Goal: Task Accomplishment & Management: Complete application form

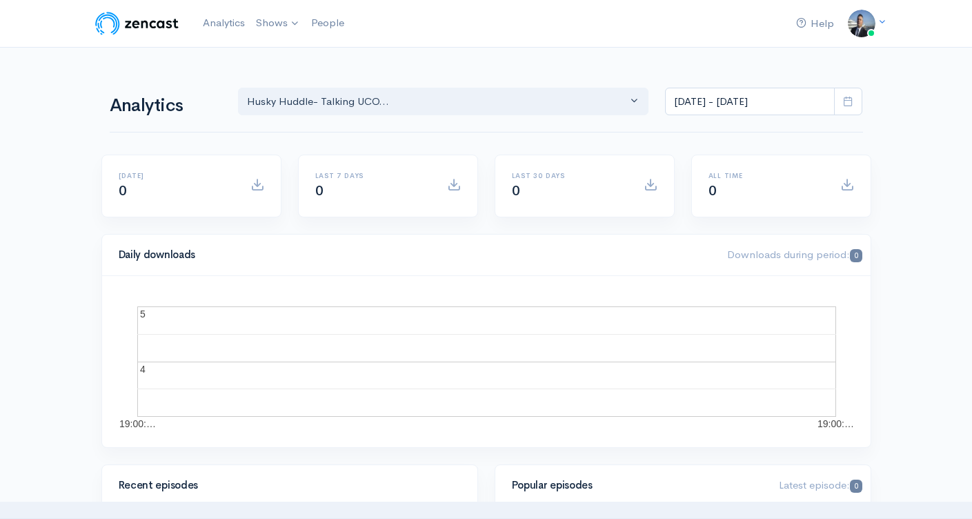
select select "15929"
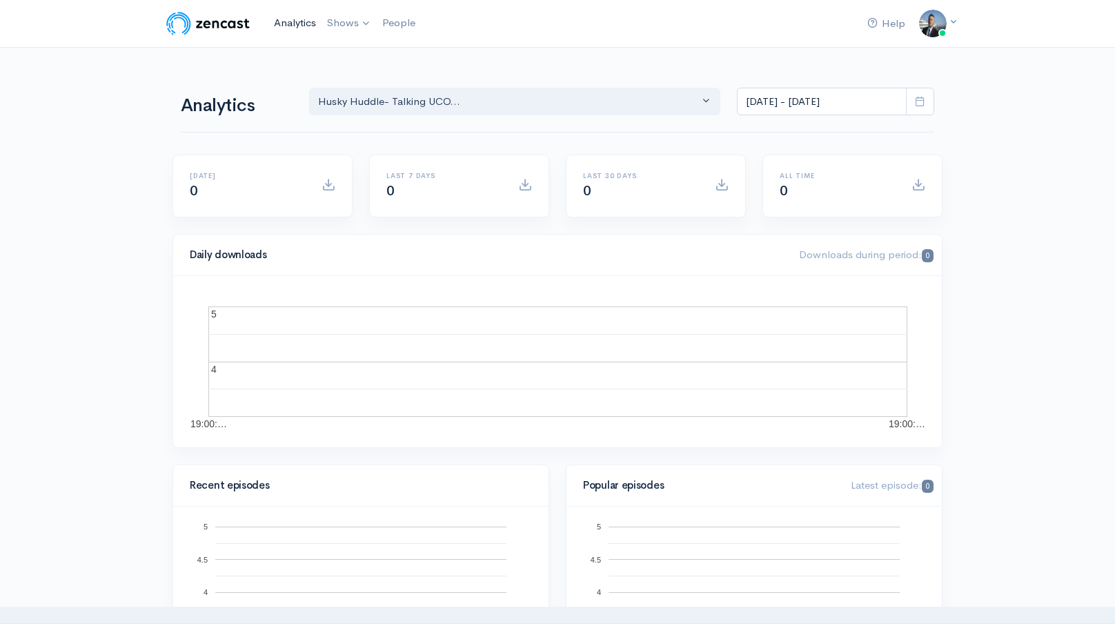
click at [301, 23] on link "Analytics" at bounding box center [294, 23] width 53 height 30
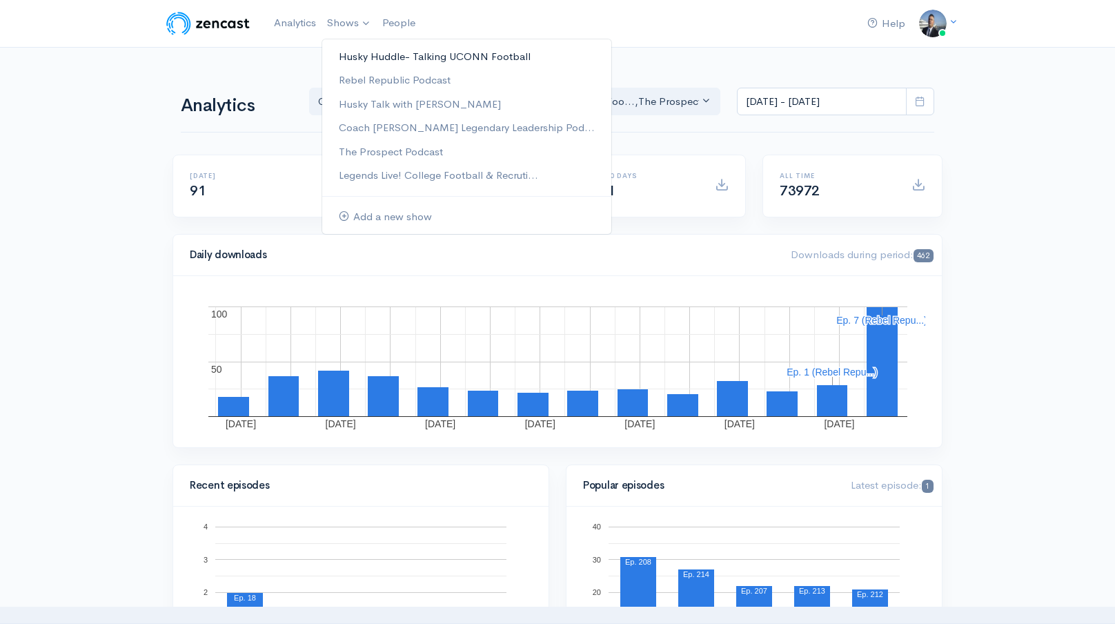
click at [354, 56] on link "Husky Huddle- Talking UCONN Football" at bounding box center [466, 57] width 289 height 24
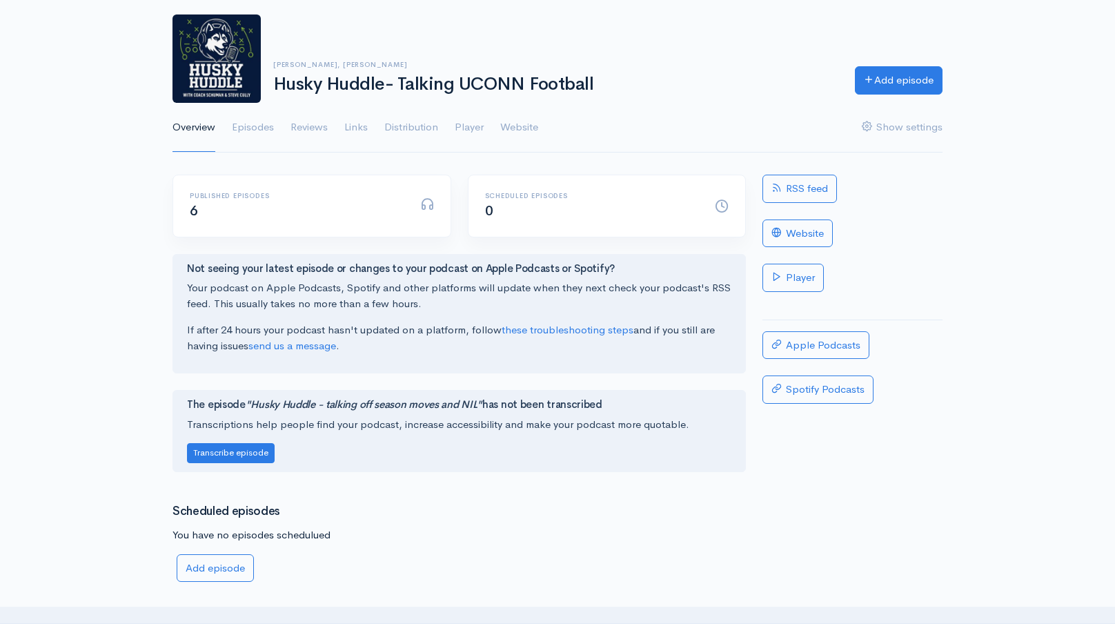
scroll to position [37, 0]
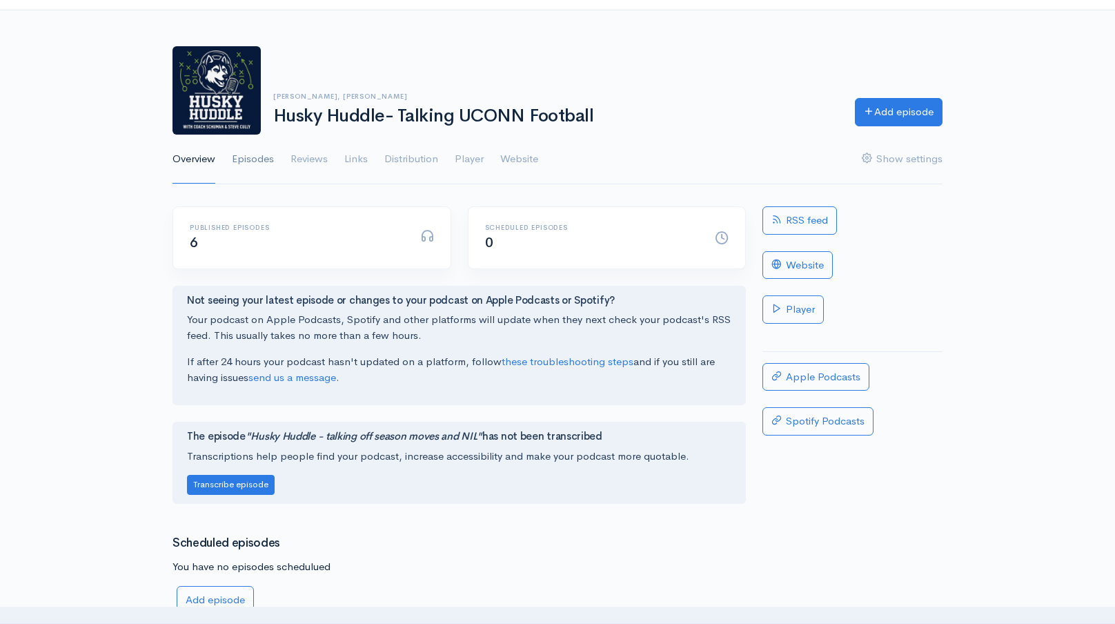
click at [270, 162] on link "Episodes" at bounding box center [253, 160] width 42 height 50
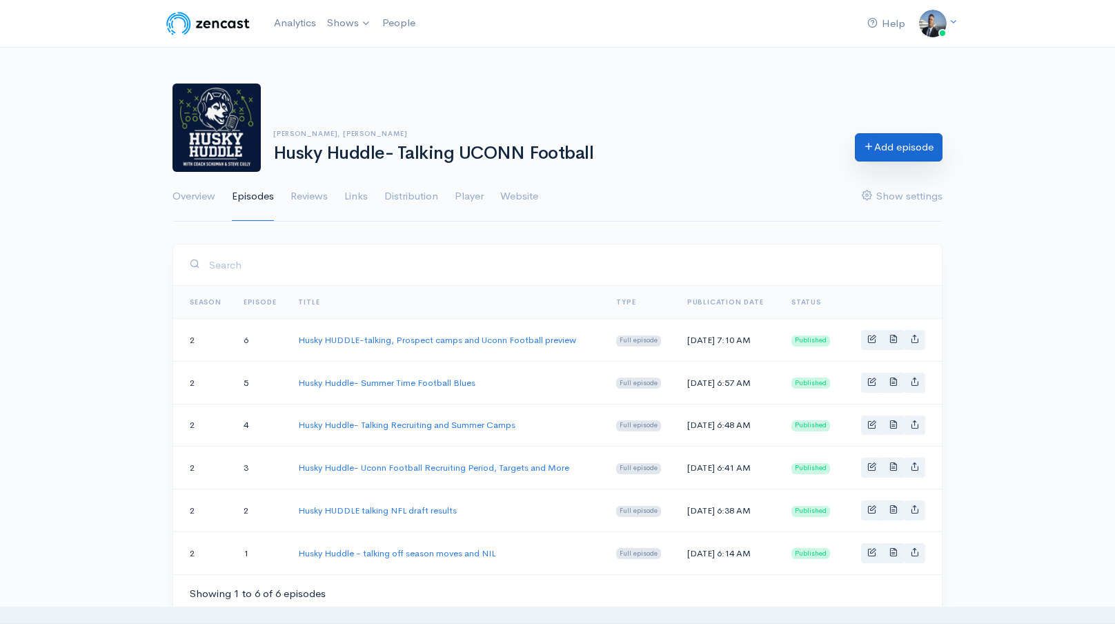
click at [866, 154] on link "Add episode" at bounding box center [899, 147] width 88 height 28
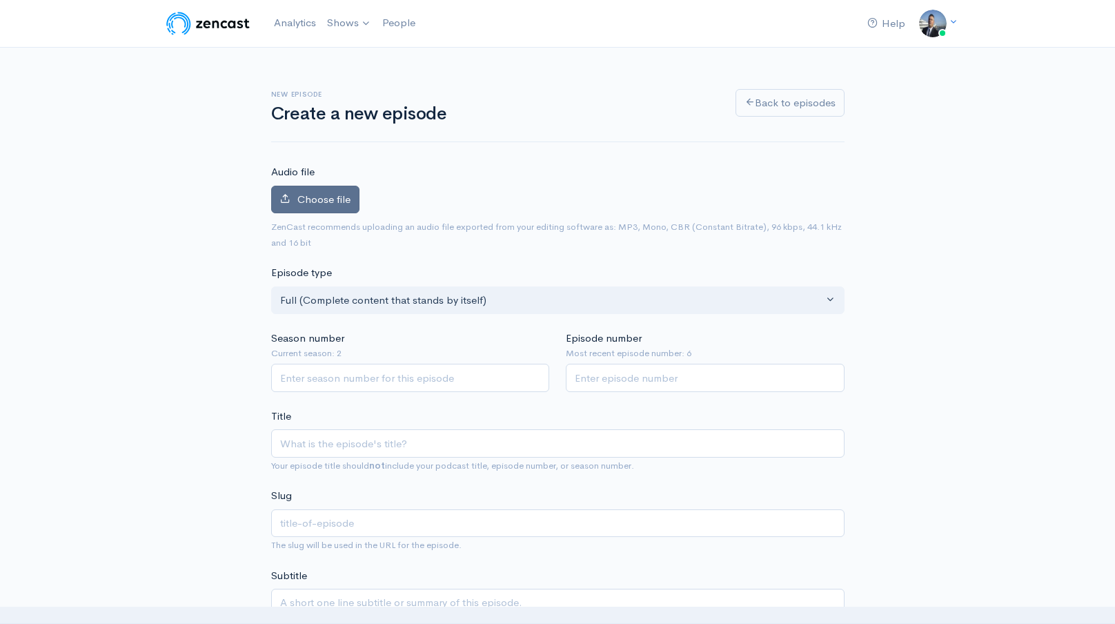
click at [323, 188] on label "Choose file" at bounding box center [315, 200] width 88 height 28
click at [0, 0] on input "Choose file" at bounding box center [0, 0] width 0 height 0
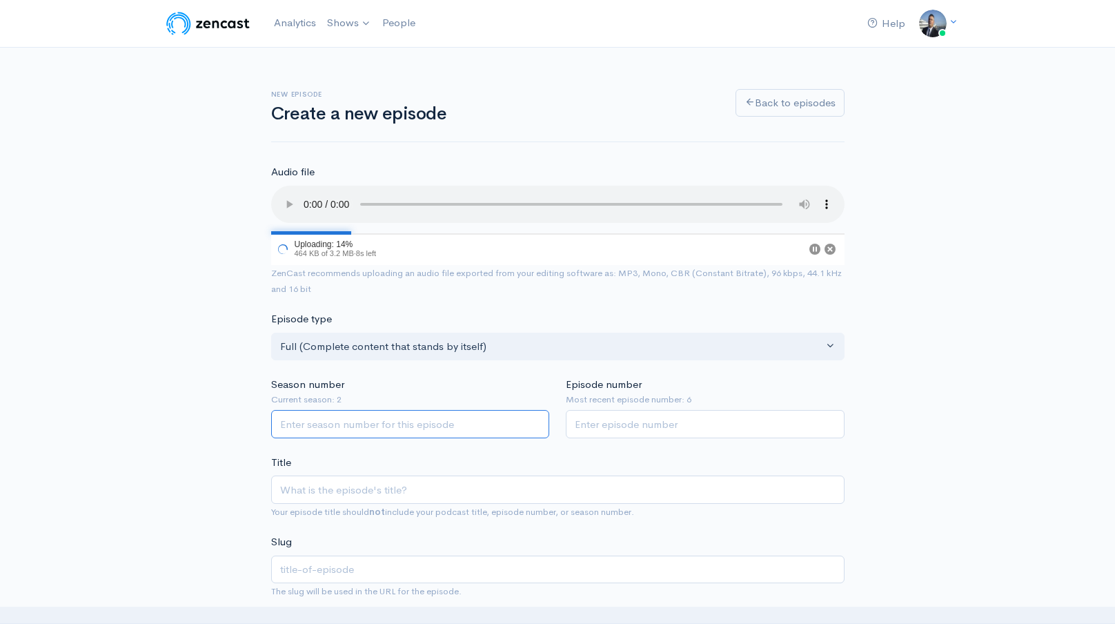
click at [396, 420] on input "Season number" at bounding box center [410, 424] width 279 height 28
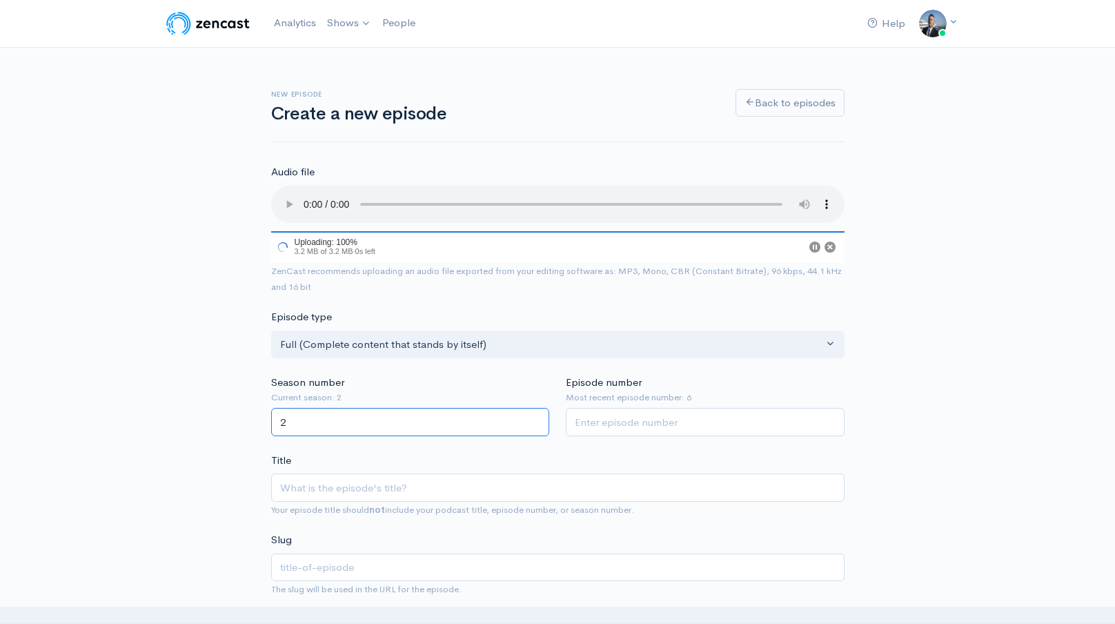
type input "2"
click at [605, 408] on input "Episode number" at bounding box center [705, 422] width 279 height 28
type input "7"
click at [556, 485] on input "Title" at bounding box center [557, 487] width 573 height 28
type input "H"
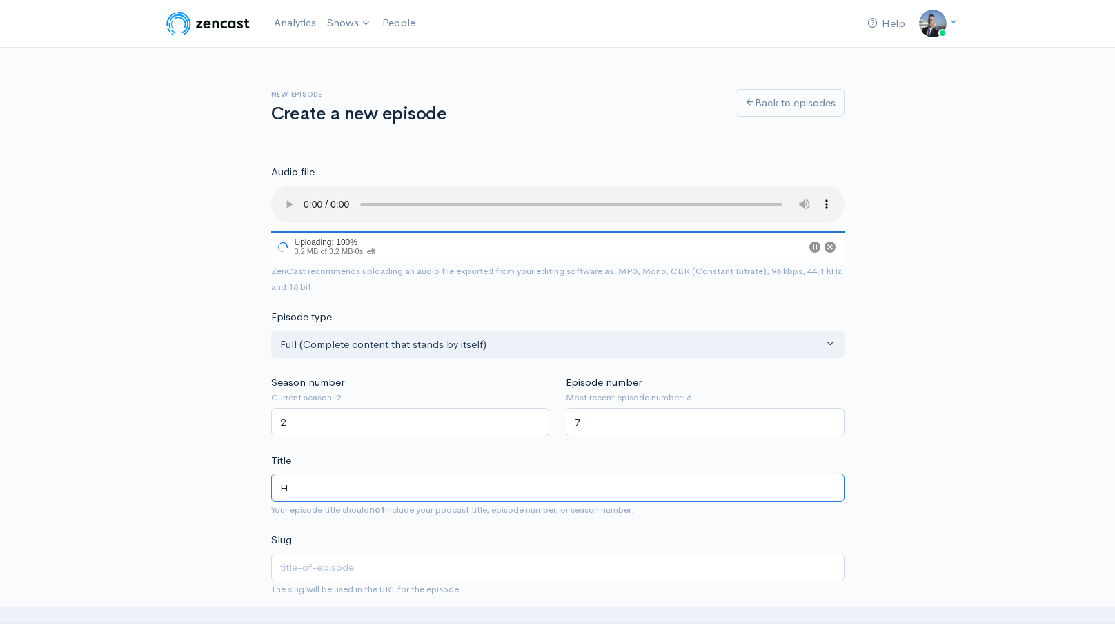
type input "h"
type input "Hu"
type input "hu"
type input "Hus"
type input "hus"
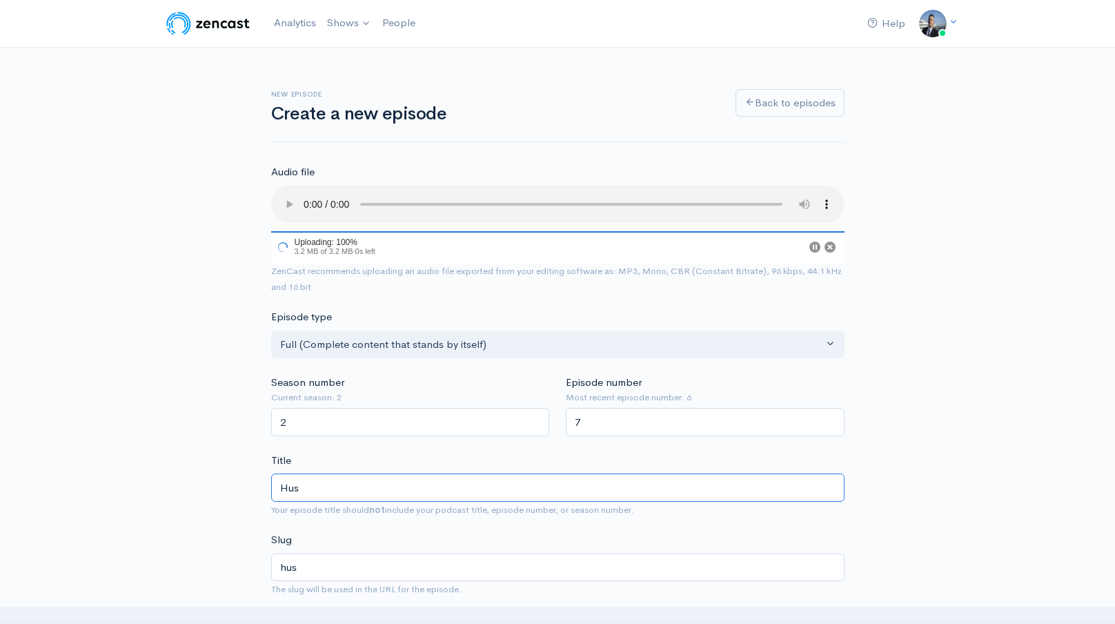
type input "Husl"
type input "husl"
type input "Hus"
type input "hus"
type input "Husk"
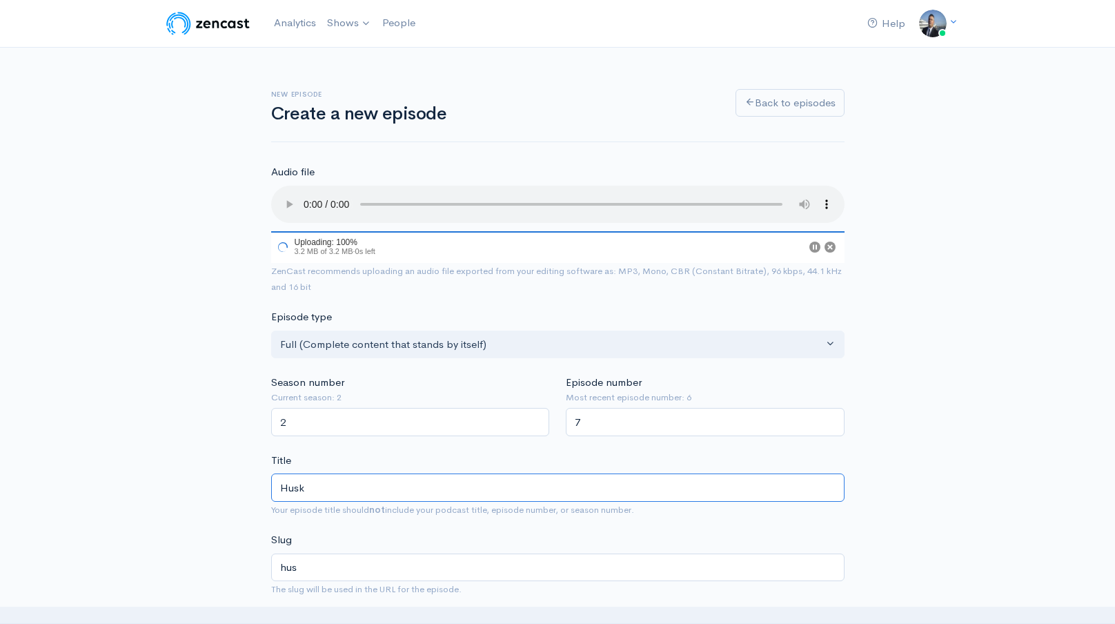
type input "husk"
type input "Husky"
type input "husky"
type input "Husky H"
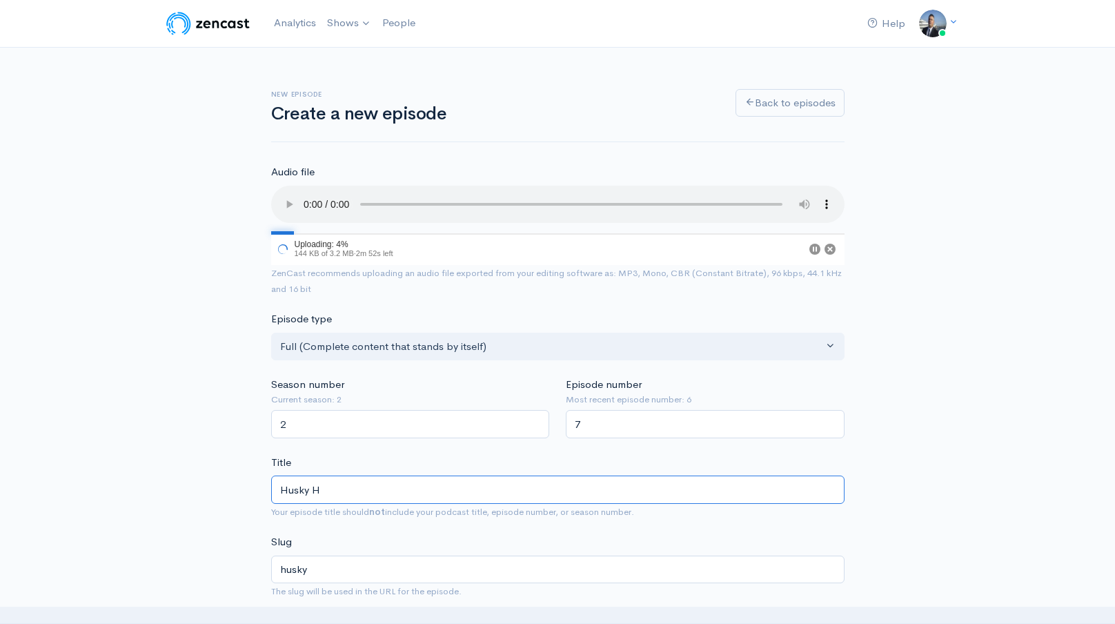
type input "husky-h"
type input "Husky Hu"
type input "husky-hu"
type input "Husky Hud"
type input "husky-hud"
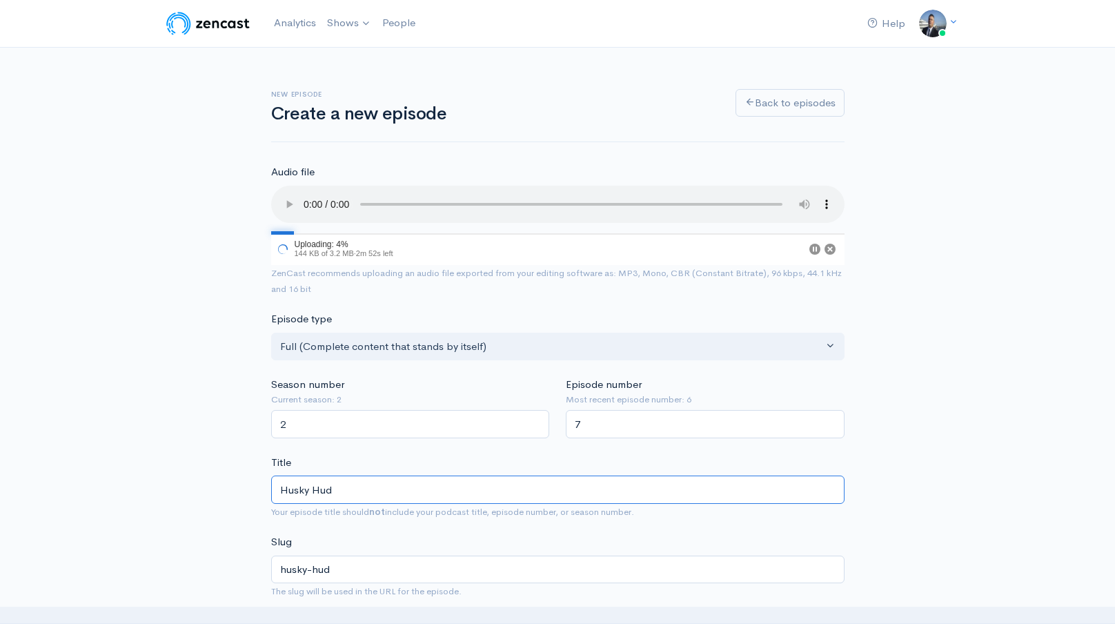
type input "Husky Hudd"
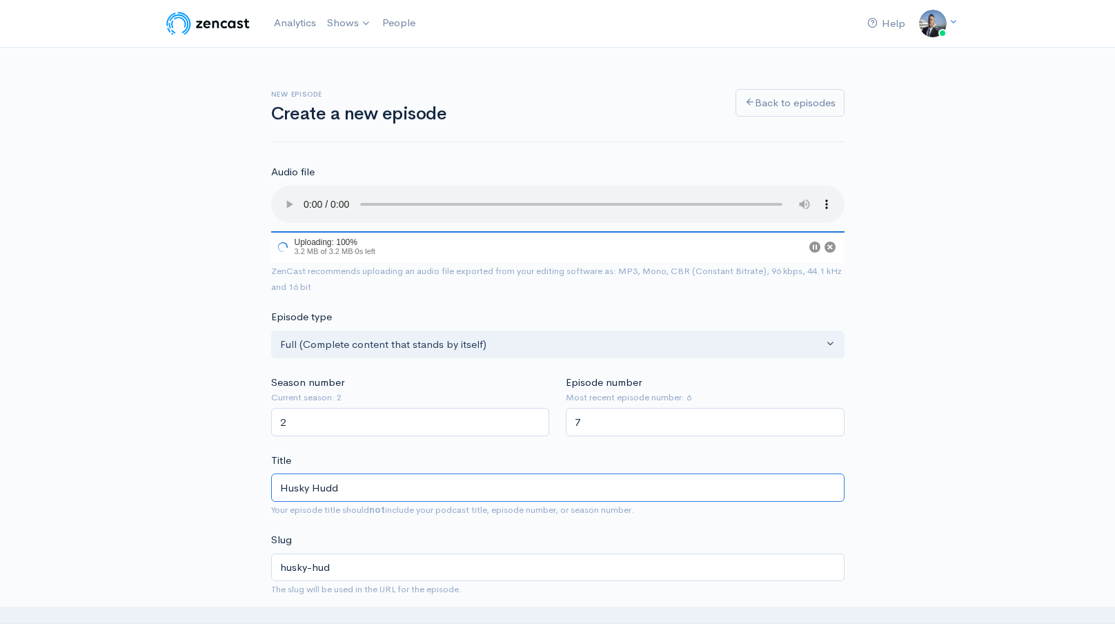
type input "husky-hudd"
type input "Husky Huddl"
type input "husky-huddl"
type input "Husky Huddle"
type input "husky-huddle"
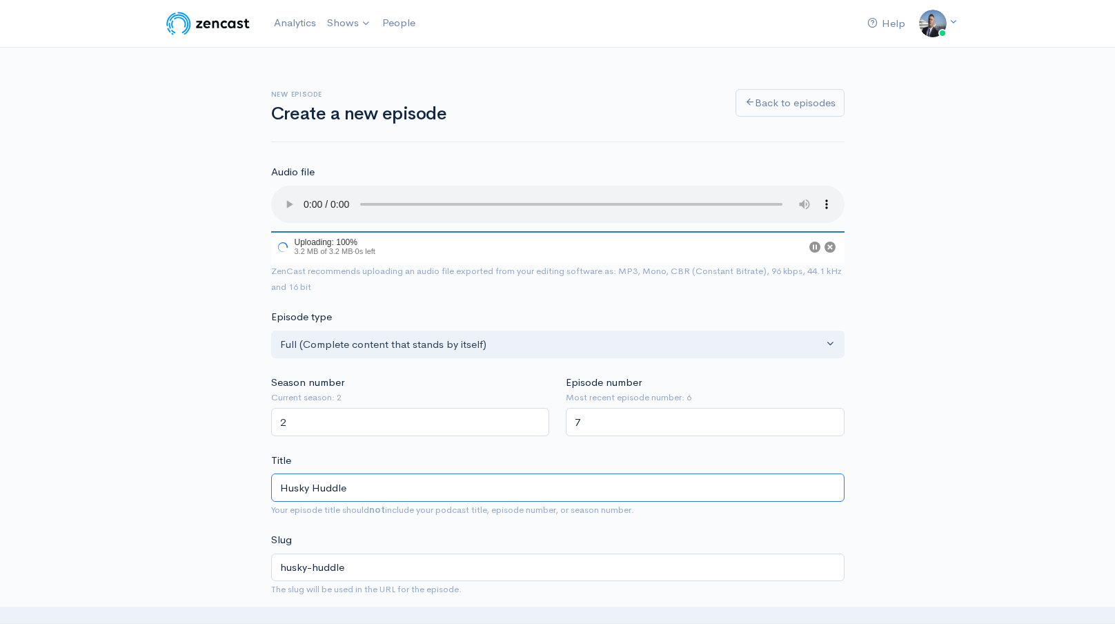
type input "Husky Huddle S"
type input "husky-huddle-s"
type input "Husky Huddle Sh"
type input "husky-huddle-sh"
type input "Husky Huddle Shor"
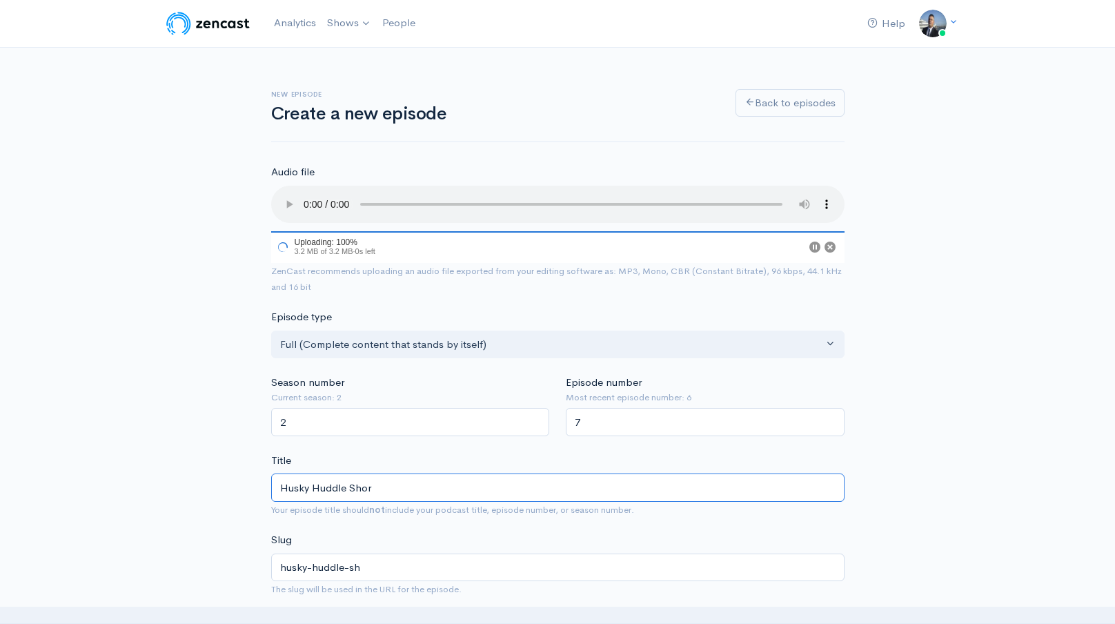
type input "husky-huddle-shor"
type input "Husky Huddle Short"
type input "husky-huddle-short"
paste input "Revenue Opportunities from Naming Rights in Sports Venues #coachschuman #shorts…"
type input "Husky Huddle Short- Revenue Opportunities from Naming Rights in Sports Venues #…"
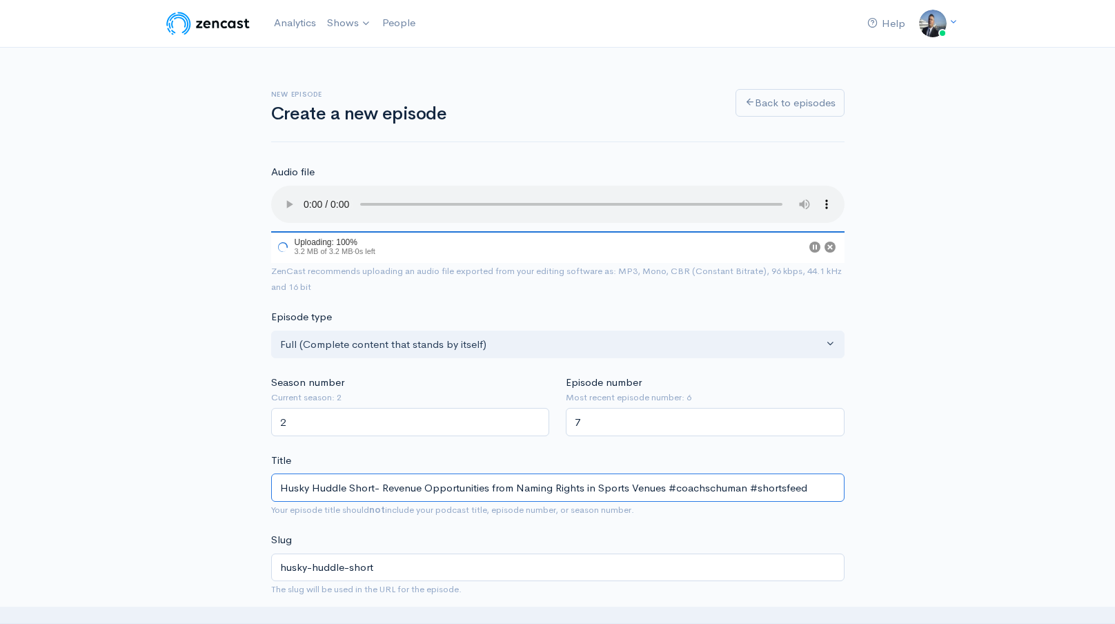
type input "husky-huddle-short-revenue-opportunities-from-naming-rights-in-sports-venues-co…"
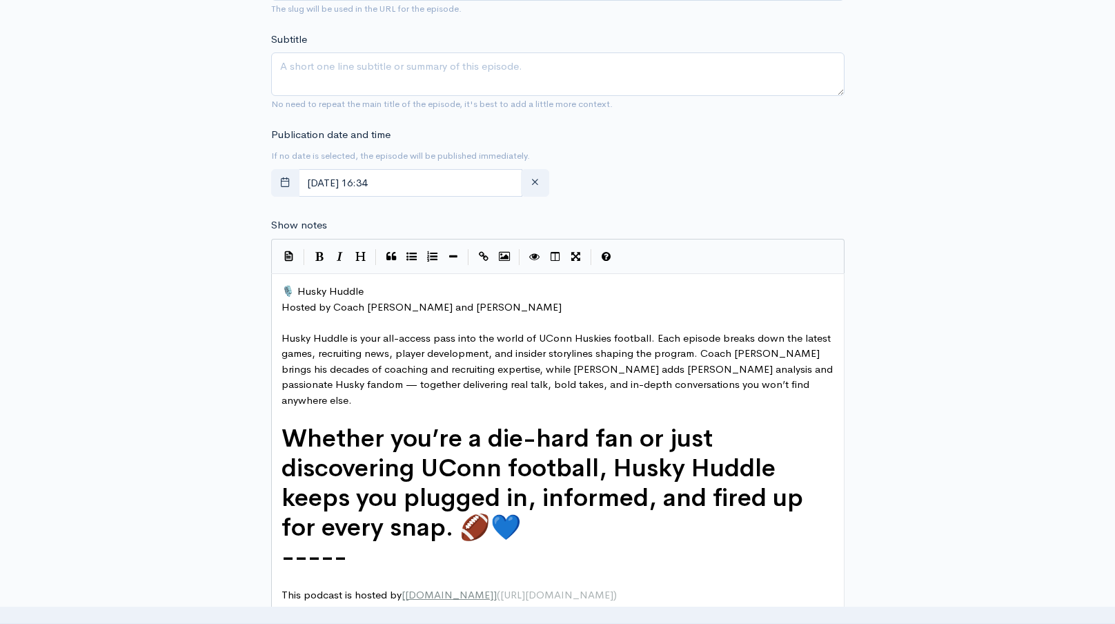
scroll to position [580, 0]
type input "Husky Huddle Short- Revenue Opportunities from Naming Rights in Sports Venues #…"
click at [364, 298] on pre "🎙️ Husky Huddle" at bounding box center [558, 292] width 558 height 16
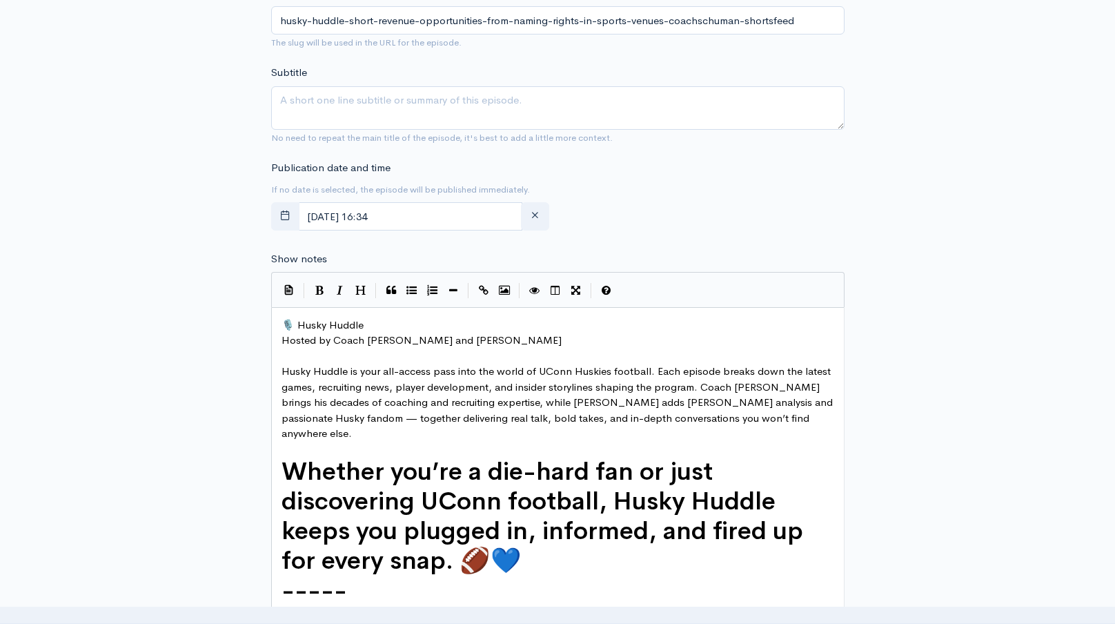
scroll to position [613, 0]
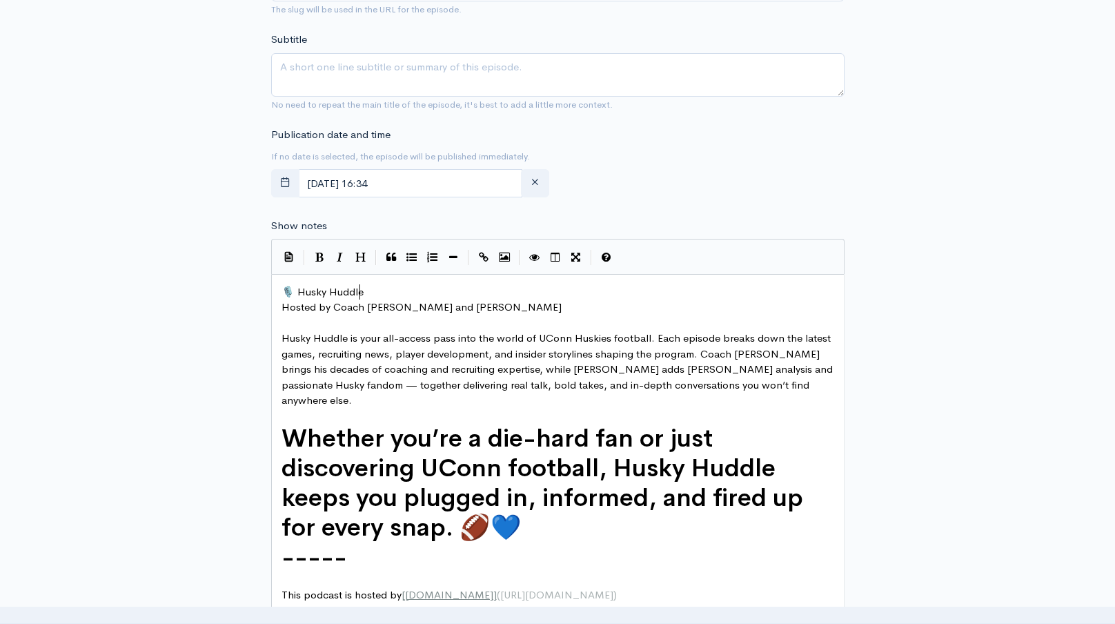
click at [283, 290] on span "🎙️ Husky Huddle" at bounding box center [322, 291] width 82 height 13
type textarea "Husky Huddle Short-"
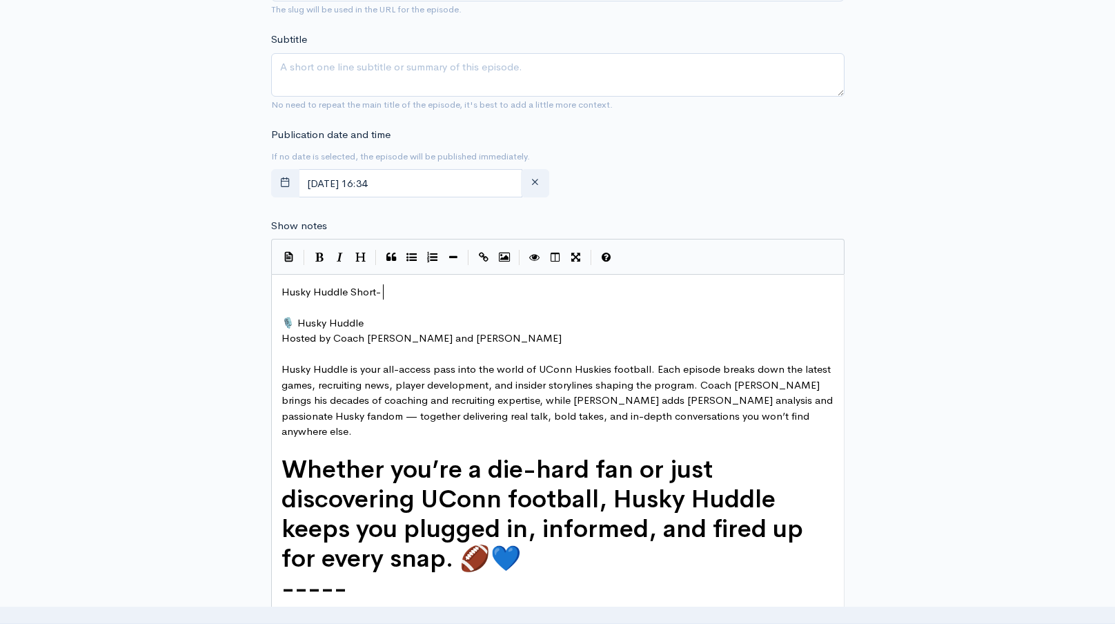
click at [384, 287] on pre "Husky Huddle Short-" at bounding box center [558, 292] width 558 height 16
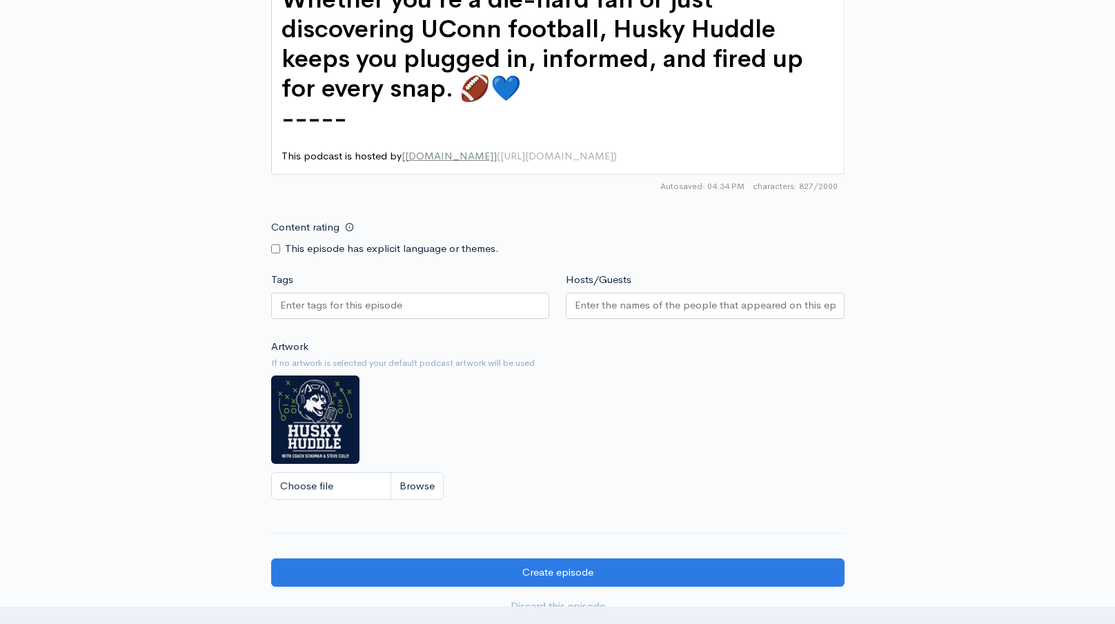
scroll to position [1084, 0]
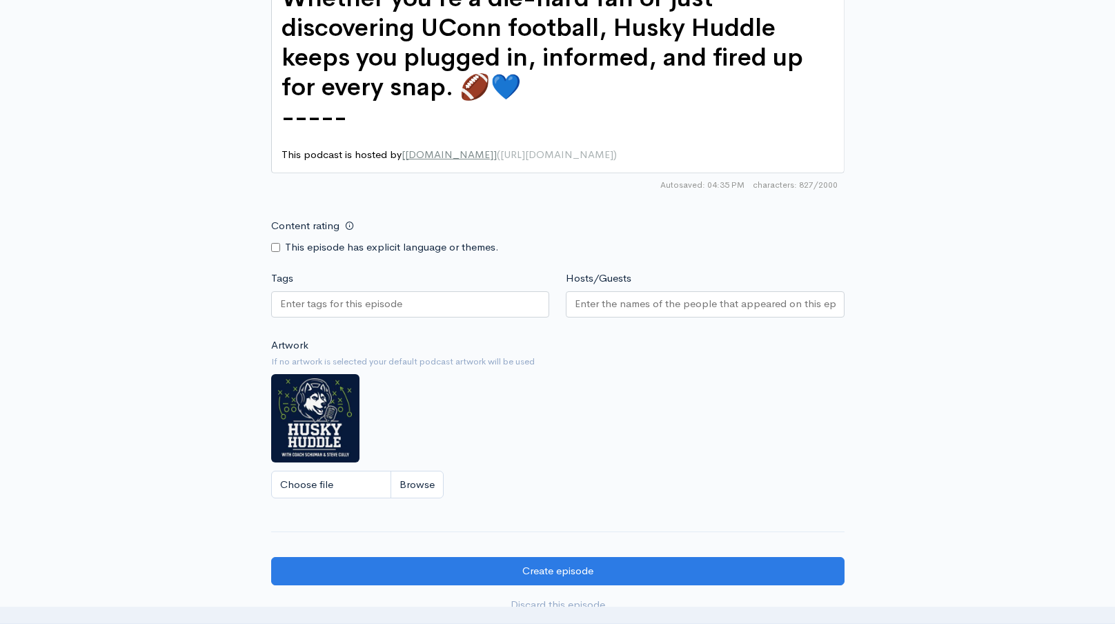
click at [469, 291] on div at bounding box center [410, 304] width 279 height 26
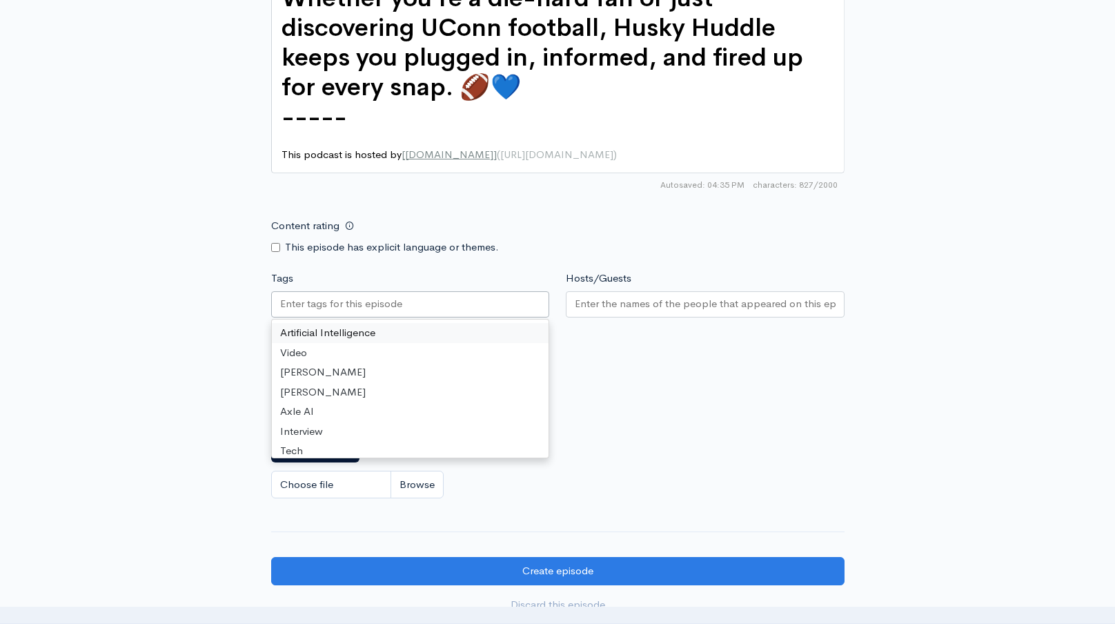
paste input "Revenue Opportunities from Naming Rights in Sports Venues #coachschuman #shorts…"
type input "Revenue Opportunities from Naming Rights in Sports Venues #coachschuman #shorts…"
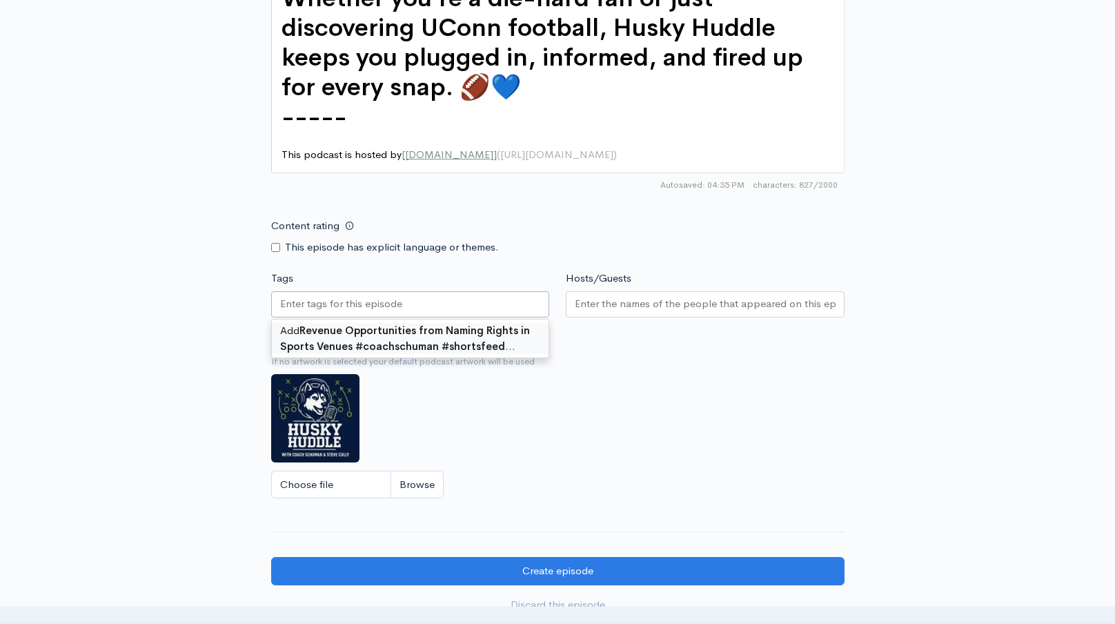
scroll to position [0, 0]
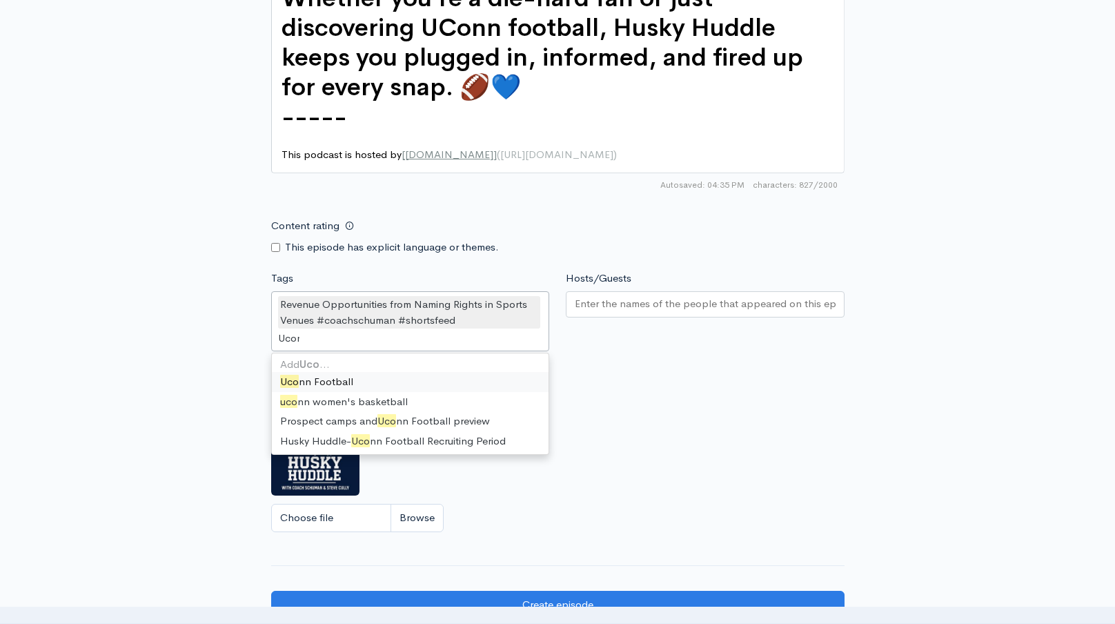
type input "Uconn"
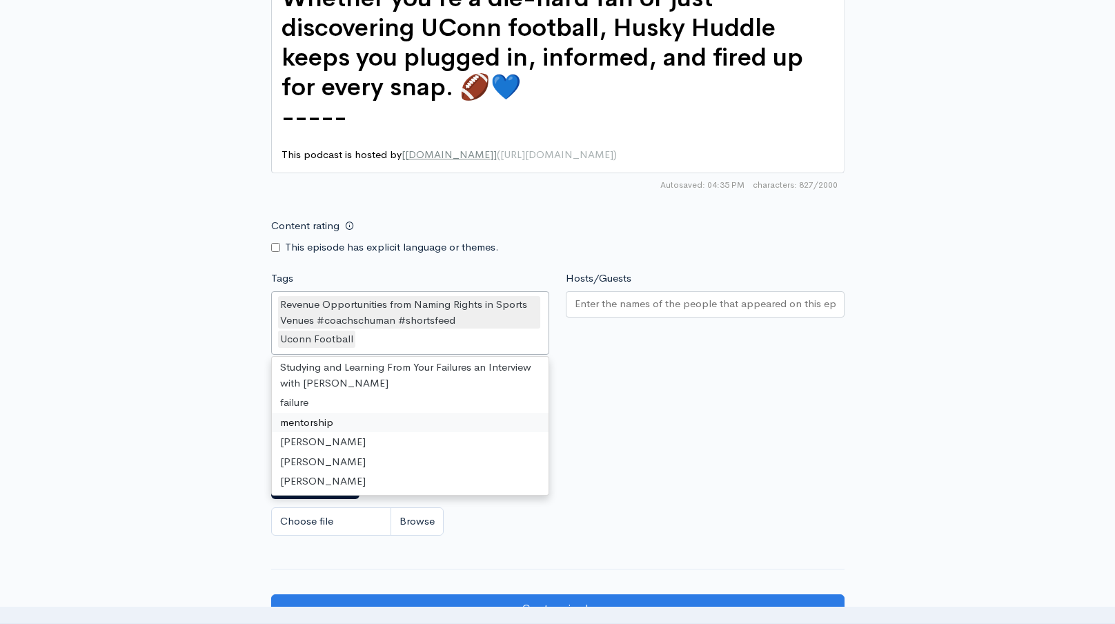
click at [648, 296] on input "Hosts/Guests" at bounding box center [705, 304] width 261 height 16
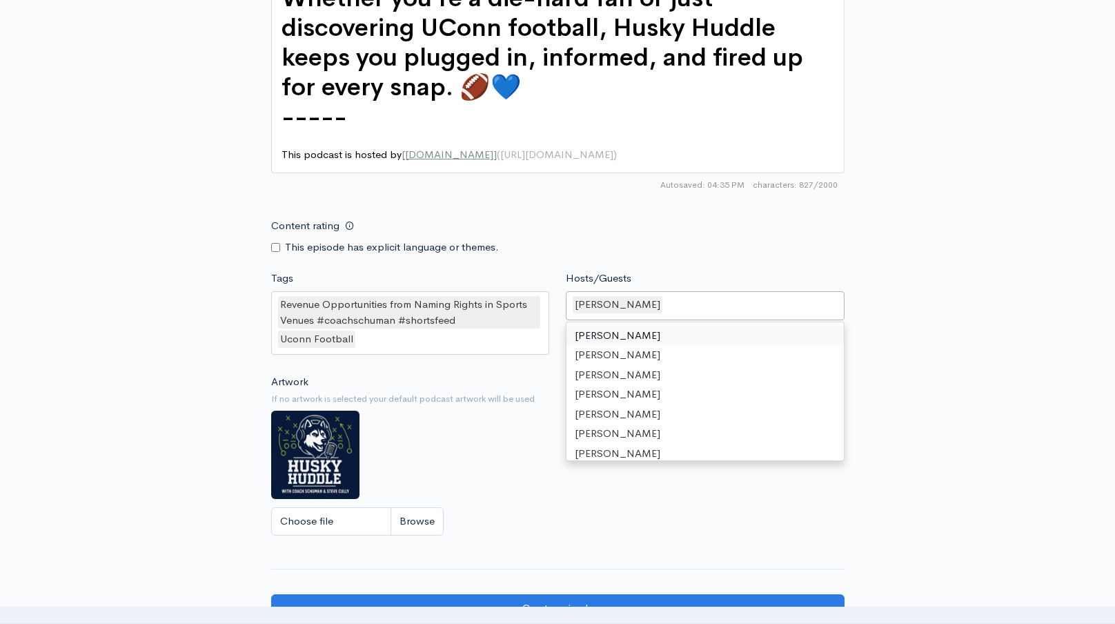
click at [806, 214] on div "Content rating This episode has explicit language or themes." at bounding box center [558, 233] width 590 height 43
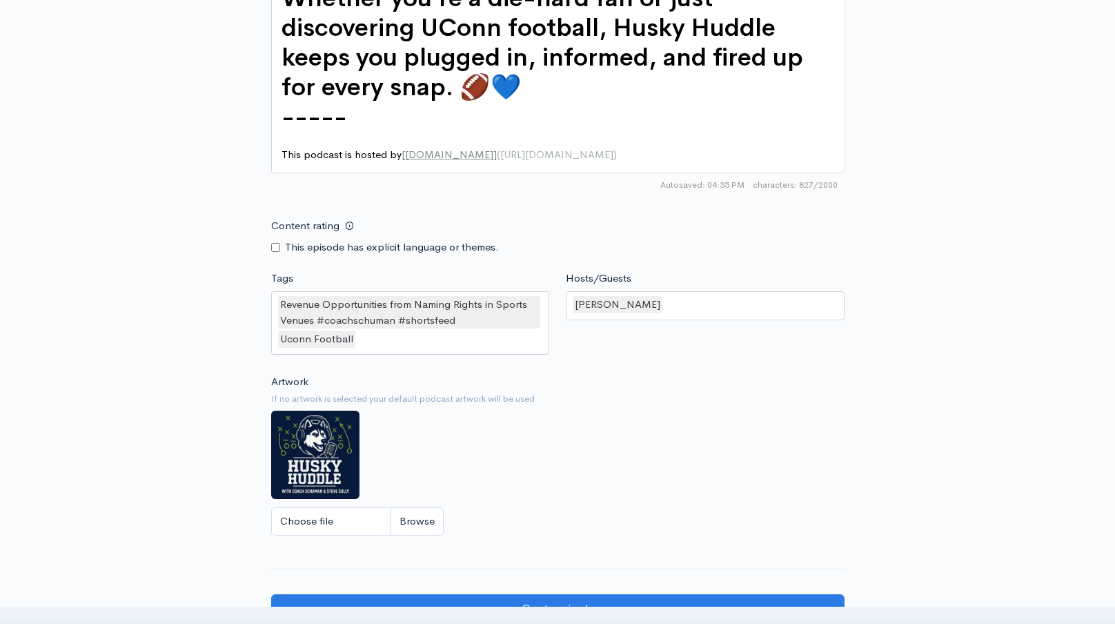
scroll to position [1296, 0]
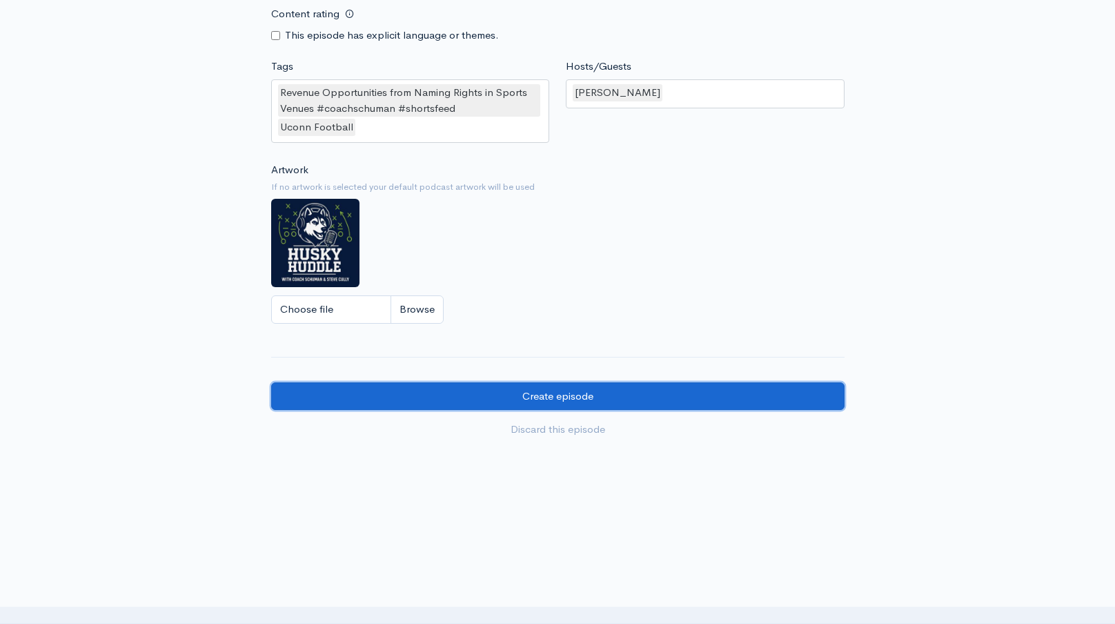
click at [571, 387] on input "Create episode" at bounding box center [557, 396] width 573 height 28
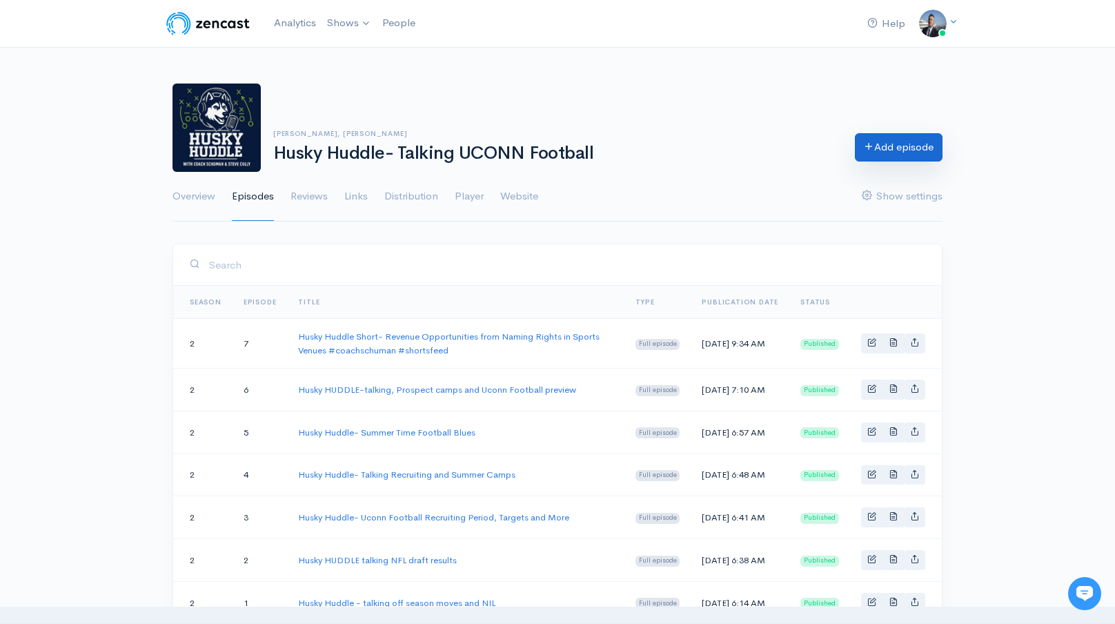
click at [897, 141] on link "Add episode" at bounding box center [899, 147] width 88 height 28
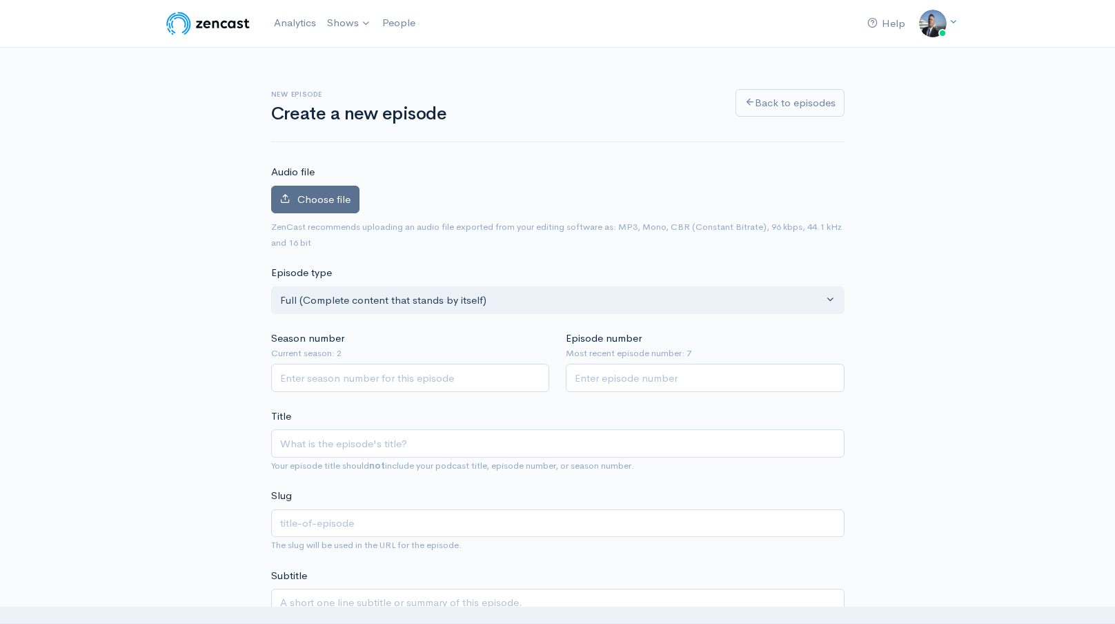
click at [343, 197] on span "Choose file" at bounding box center [323, 198] width 53 height 13
click at [0, 0] on input "Choose file" at bounding box center [0, 0] width 0 height 0
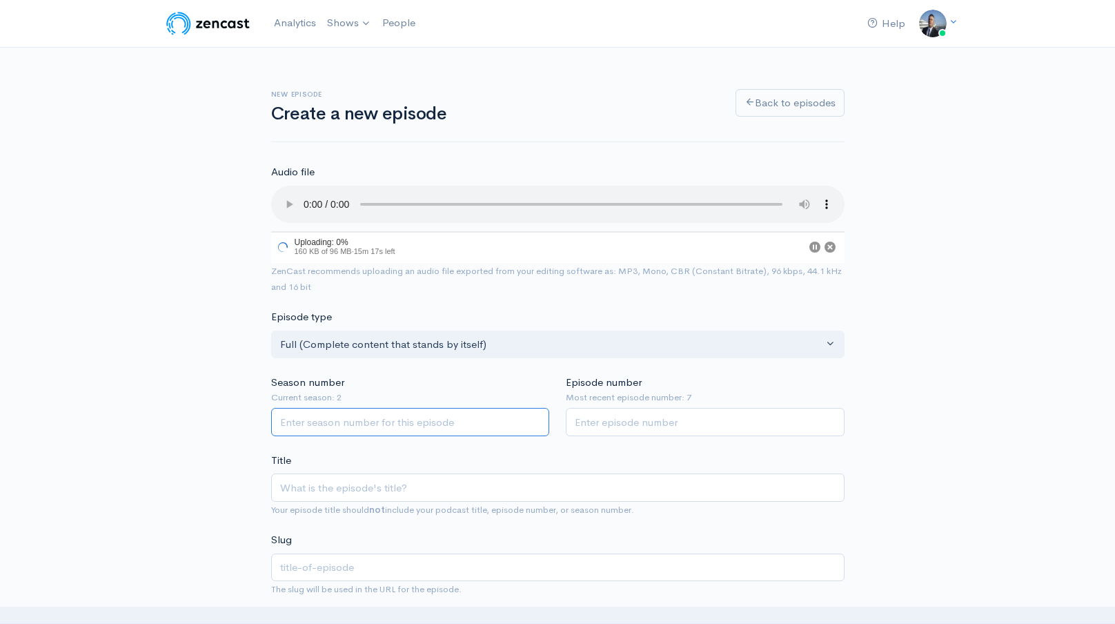
click at [451, 419] on input "Season number" at bounding box center [410, 422] width 279 height 28
type input "2"
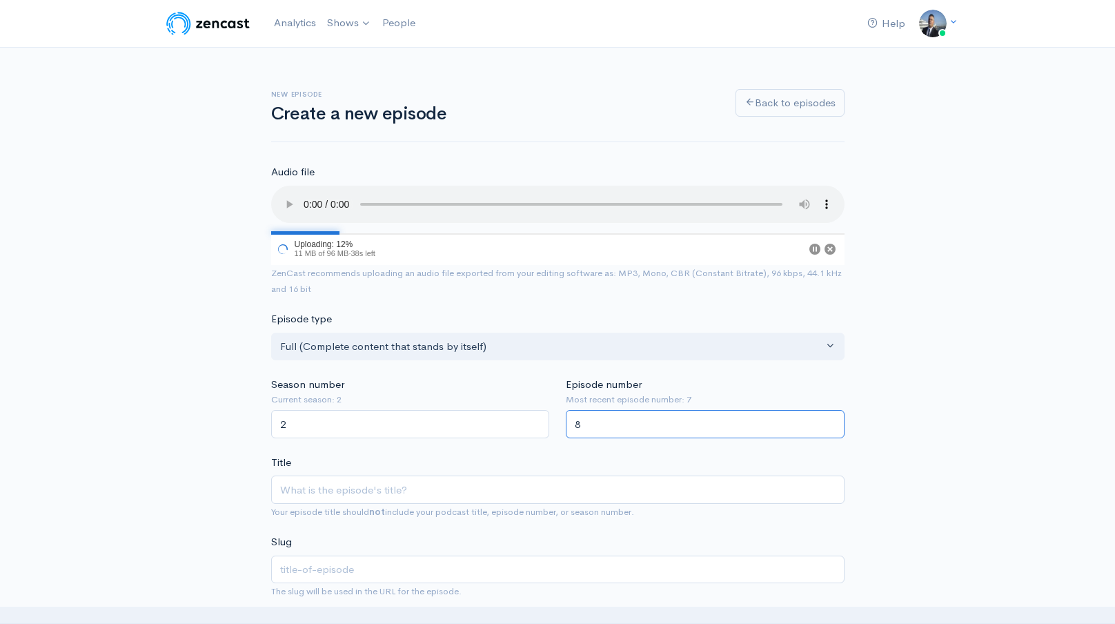
type input "8"
click at [379, 501] on input "Title" at bounding box center [557, 489] width 573 height 28
paste input "Husky Huddle Uconn QB position broken down"
type input "Husky Huddle Uconn QB position broken down"
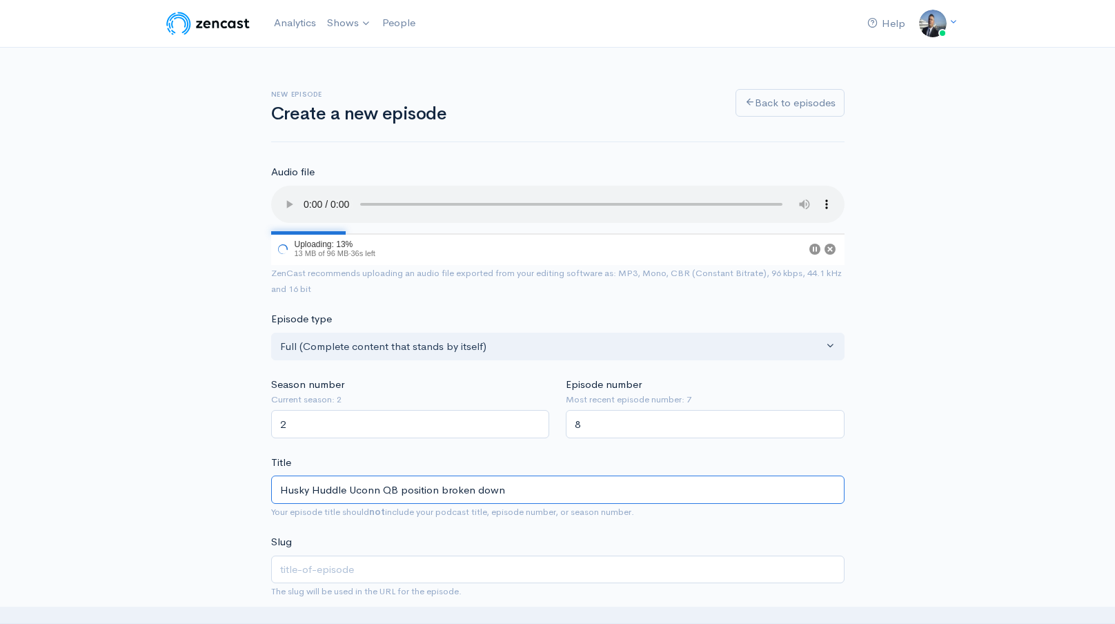
type input "husky-huddle-uconn-qb-position-broken-down"
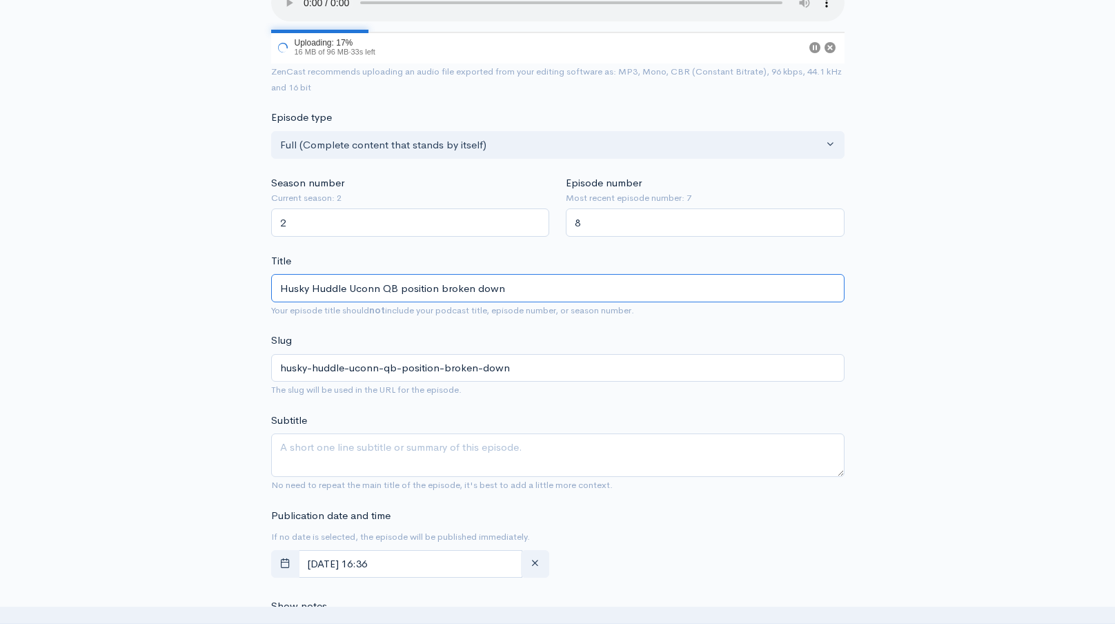
scroll to position [364, 0]
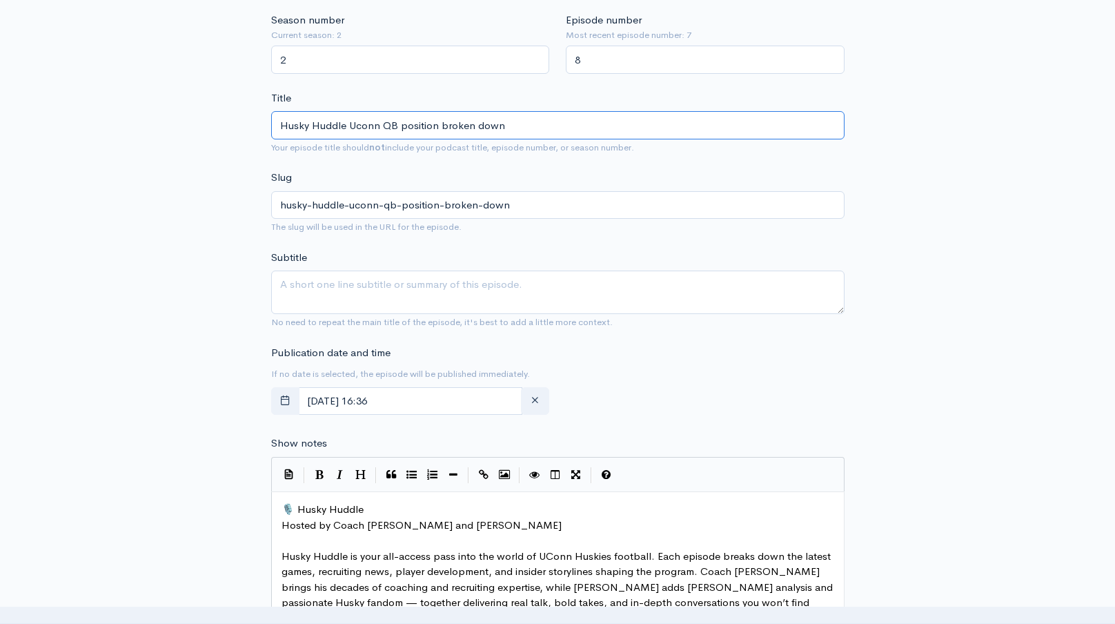
type input "Husky Huddle Uconn QB position broken down"
click at [446, 308] on textarea "Subtitle" at bounding box center [557, 291] width 573 height 43
paste textarea "Husky Huddle Uconn QB position broken down"
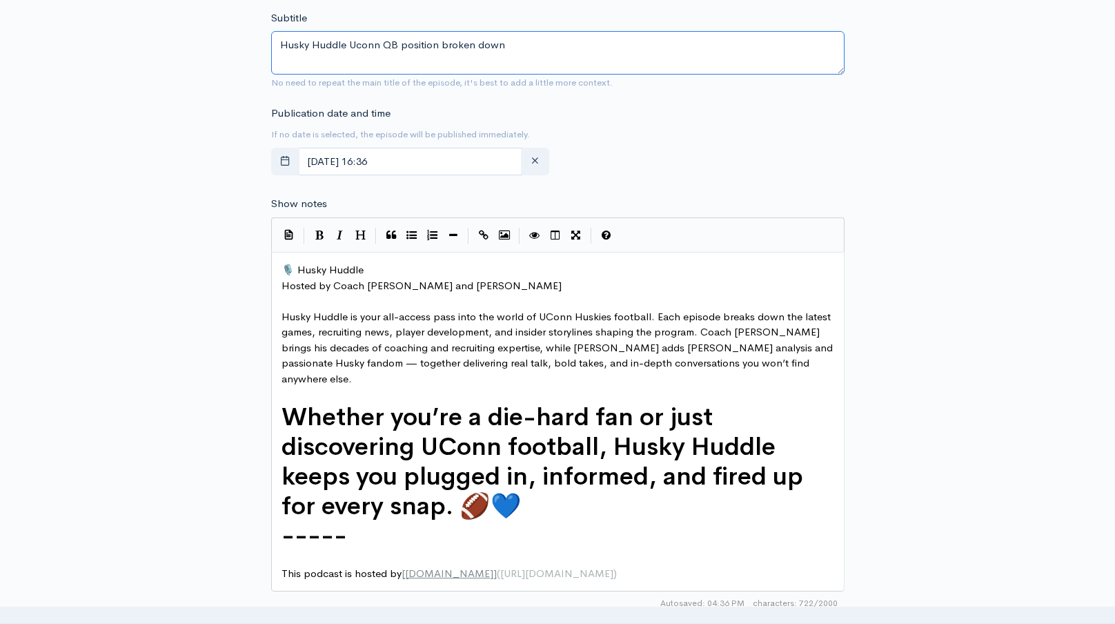
scroll to position [635, 0]
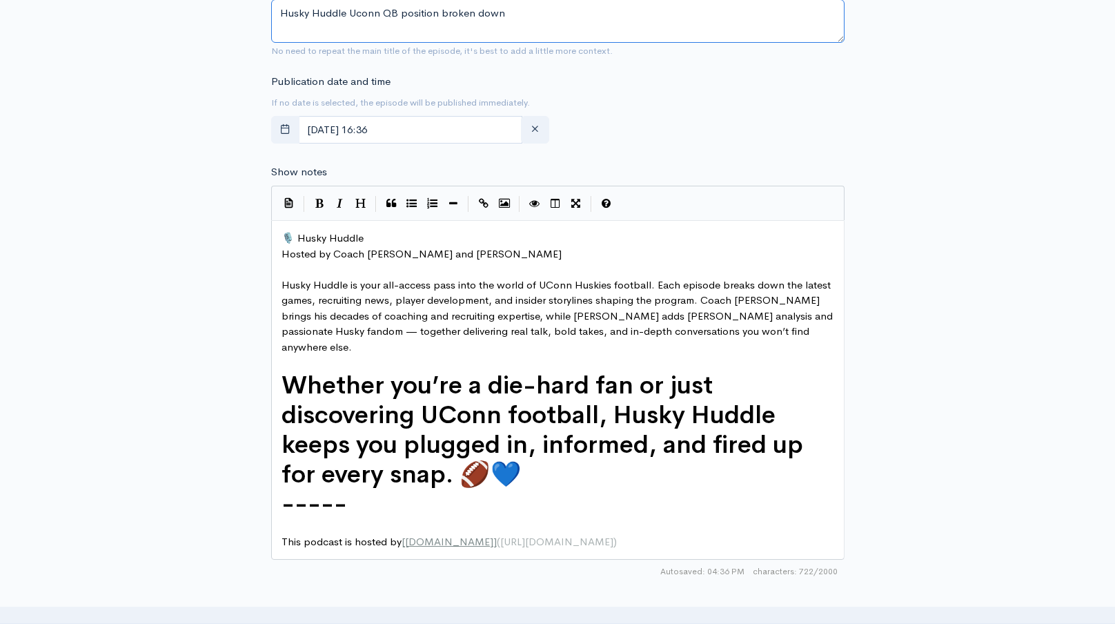
type textarea "Husky Huddle Uconn QB position broken down"
click at [283, 237] on span "🎙️ Husky Huddle" at bounding box center [322, 237] width 82 height 13
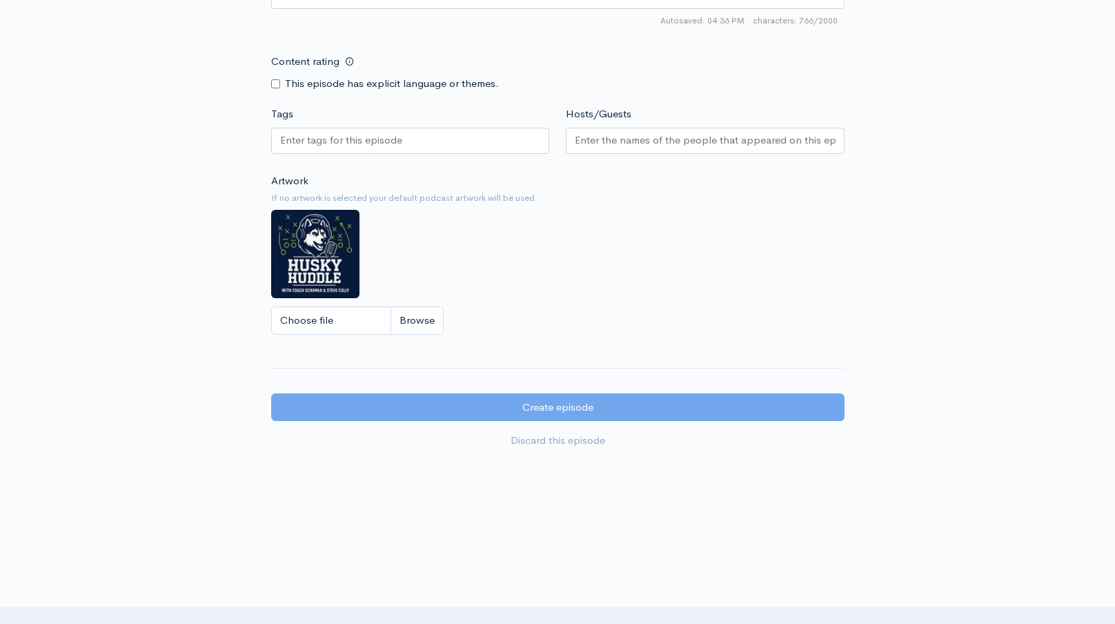
scroll to position [1221, 0]
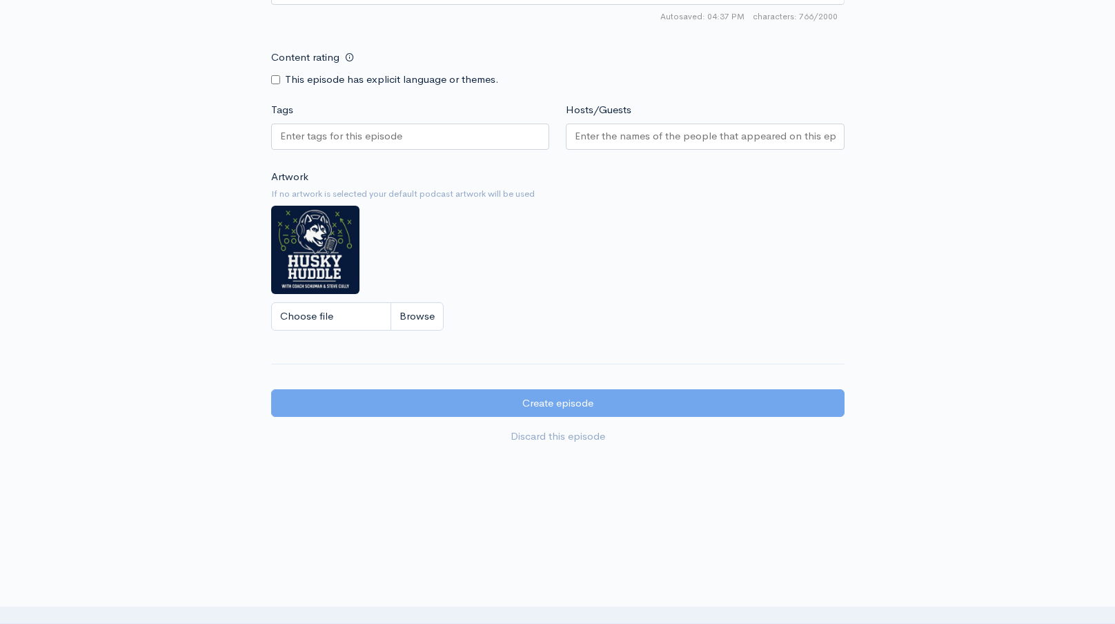
paste input "Husky Huddle Uconn QB position broken down"
type input "Husky Huddle Uconn QB position broken down"
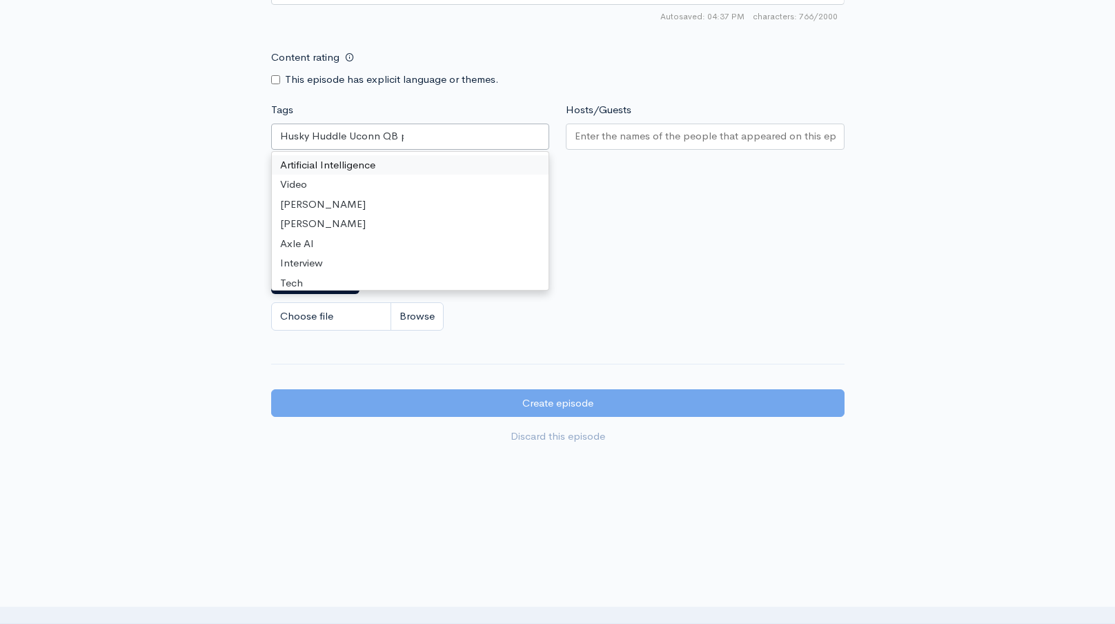
click at [526, 123] on div "Husky Huddle Uconn QB position broken down" at bounding box center [410, 136] width 279 height 26
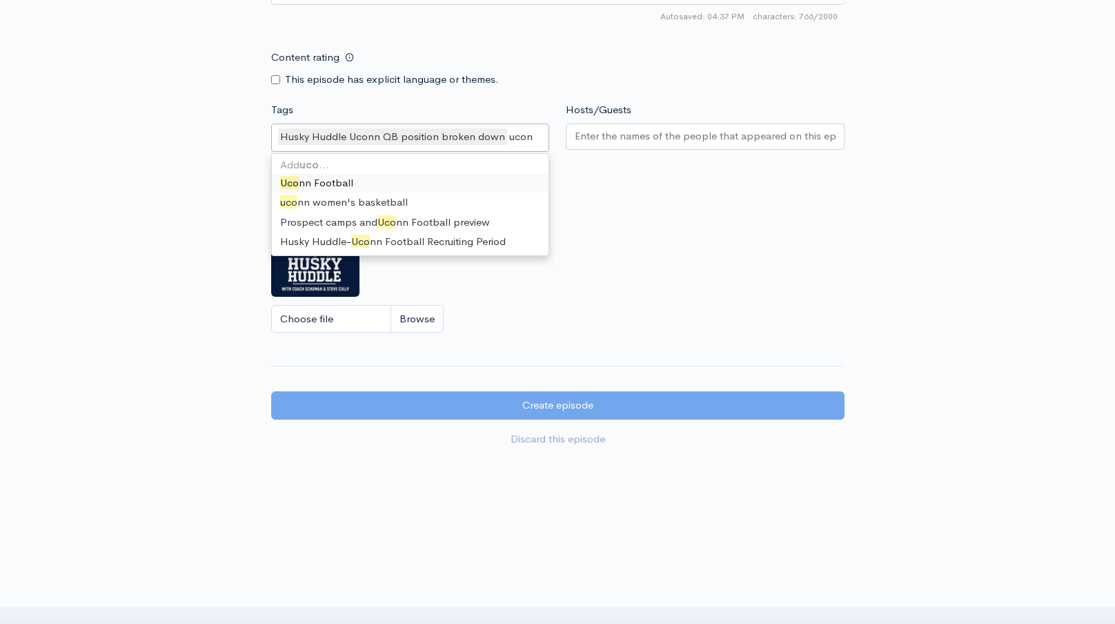
type input "uconn"
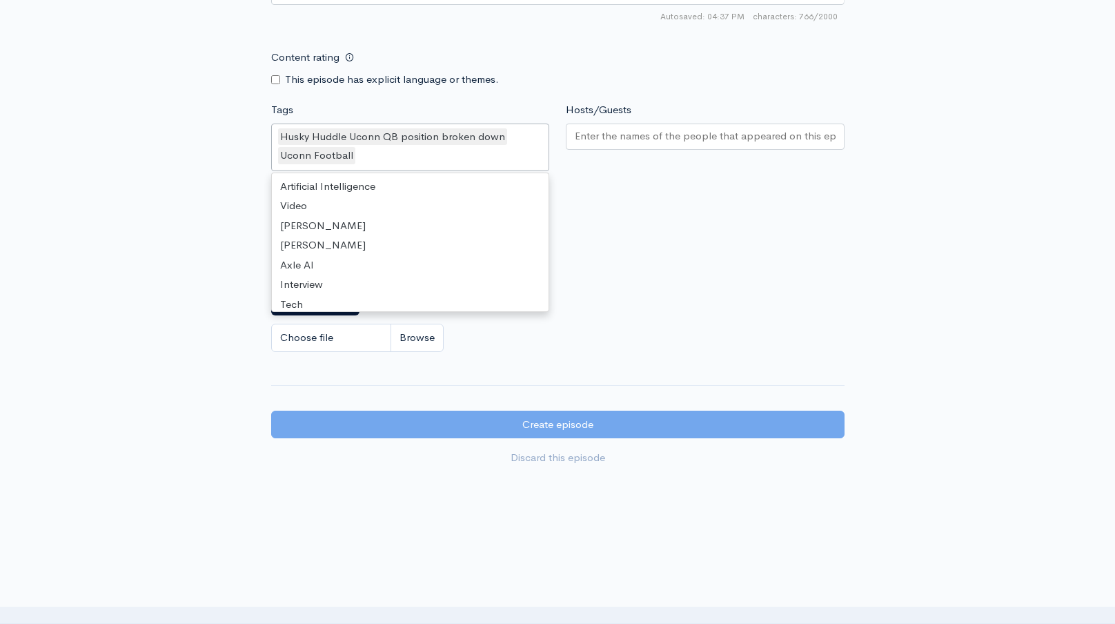
scroll to position [8654, 0]
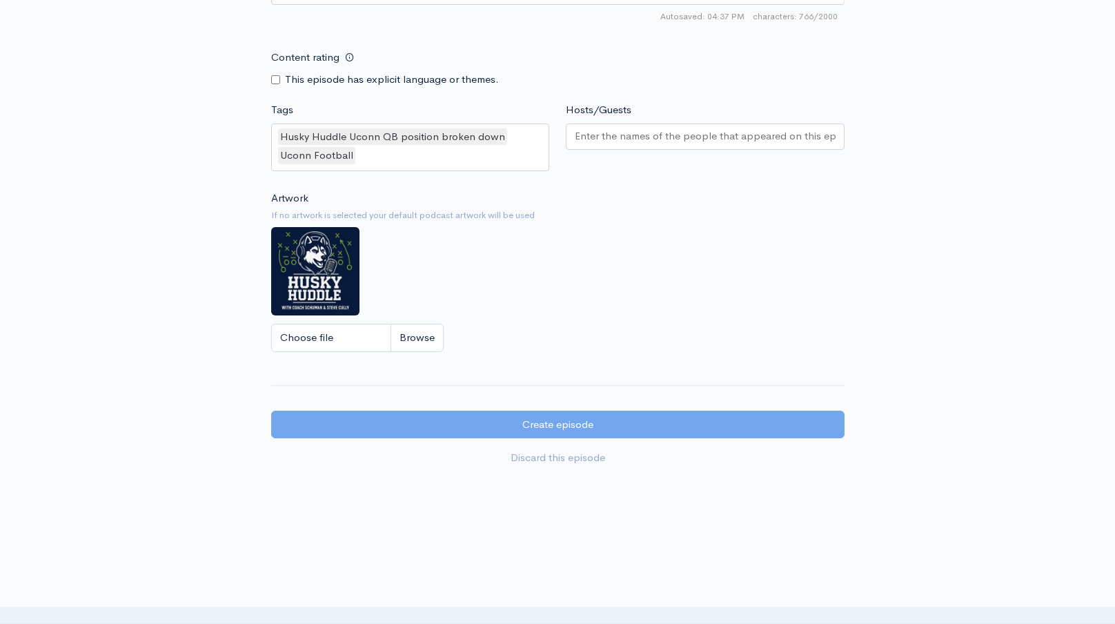
click at [606, 132] on div at bounding box center [705, 136] width 279 height 26
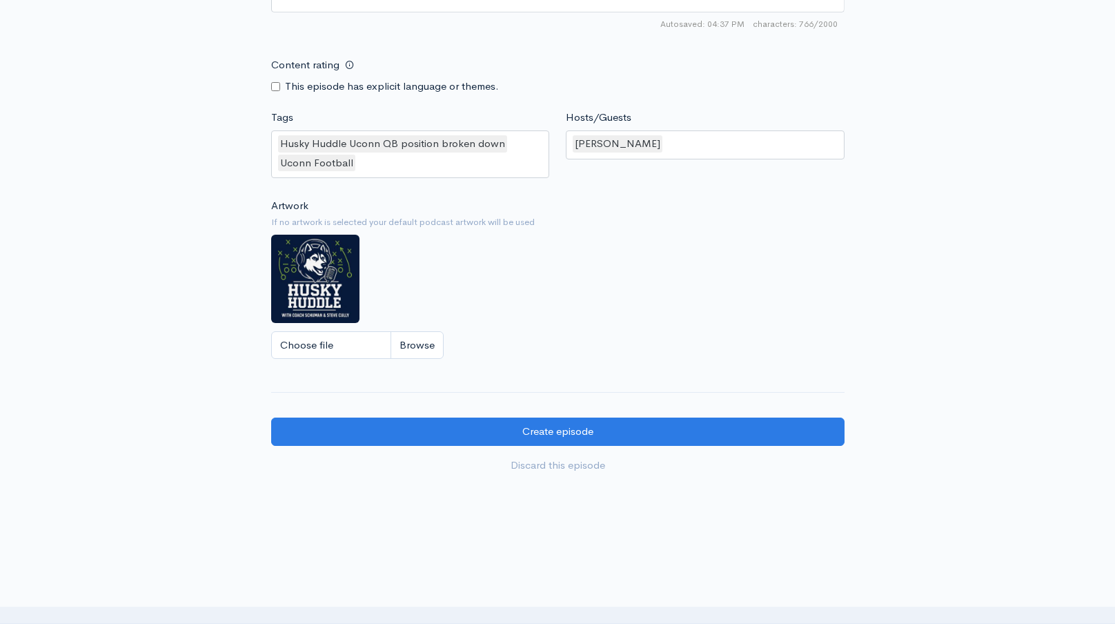
scroll to position [1281, 0]
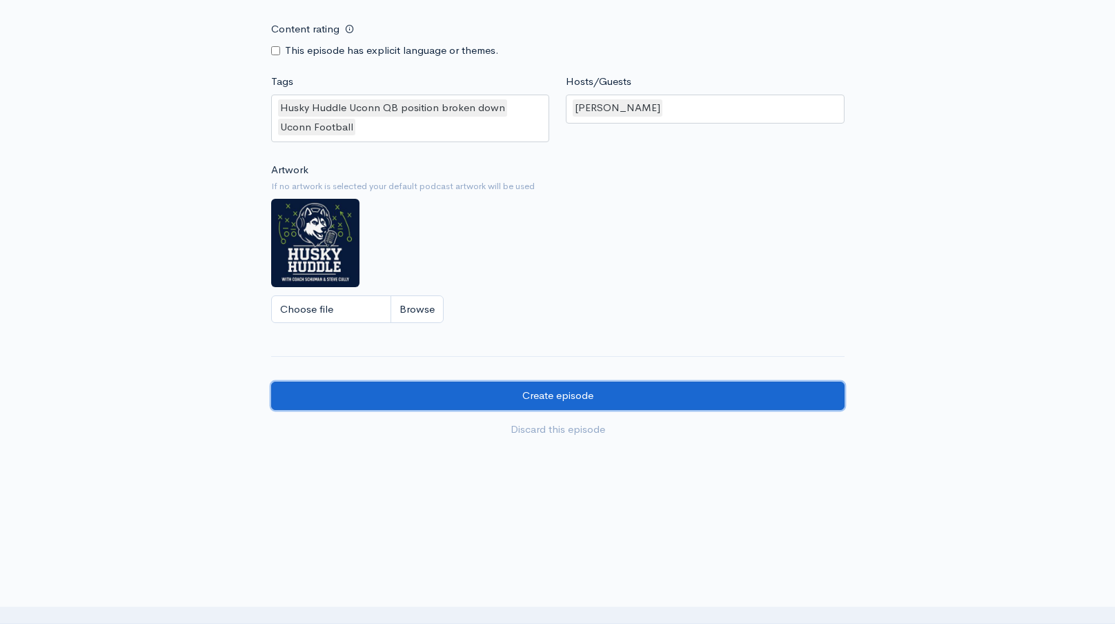
click at [445, 381] on input "Create episode" at bounding box center [557, 395] width 573 height 28
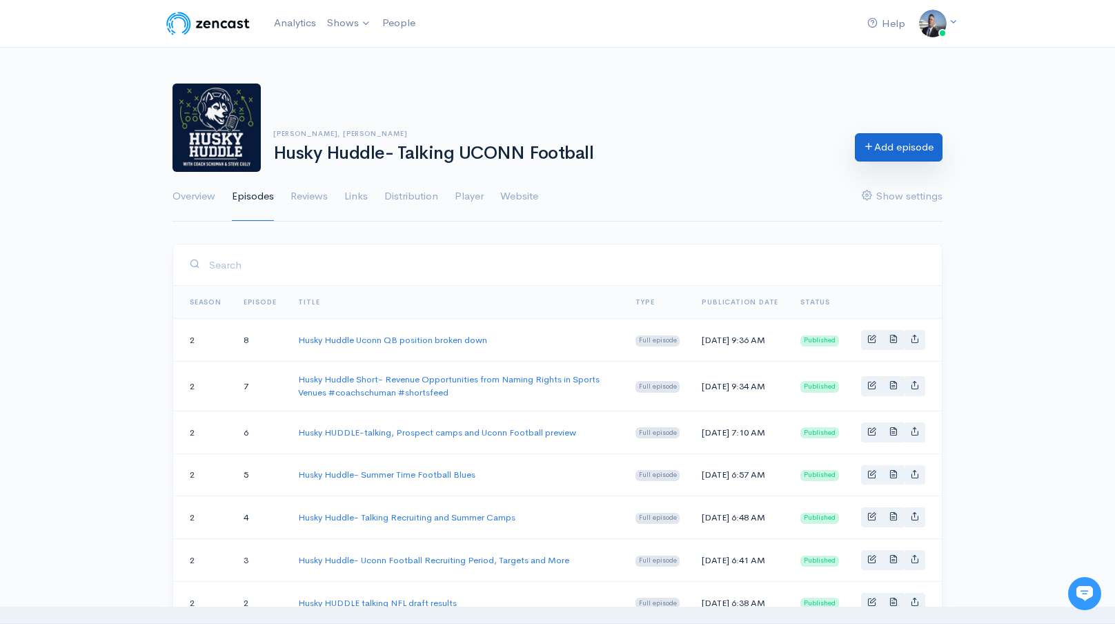
click at [886, 145] on link "Add episode" at bounding box center [899, 147] width 88 height 28
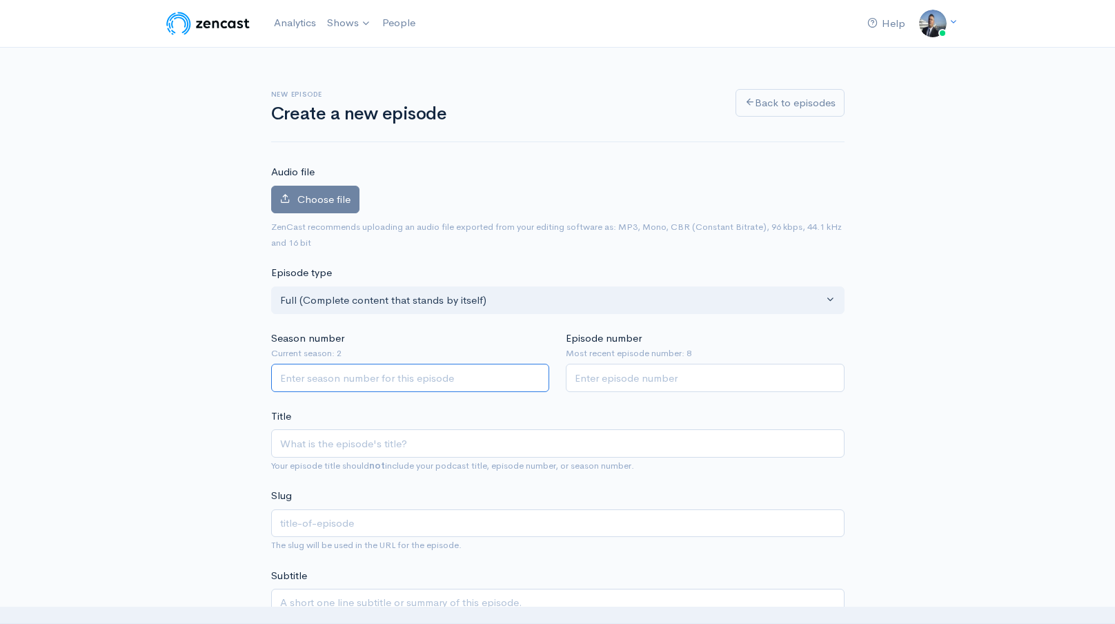
click at [473, 386] on input "Season number" at bounding box center [410, 378] width 279 height 28
type input "2"
type input "9"
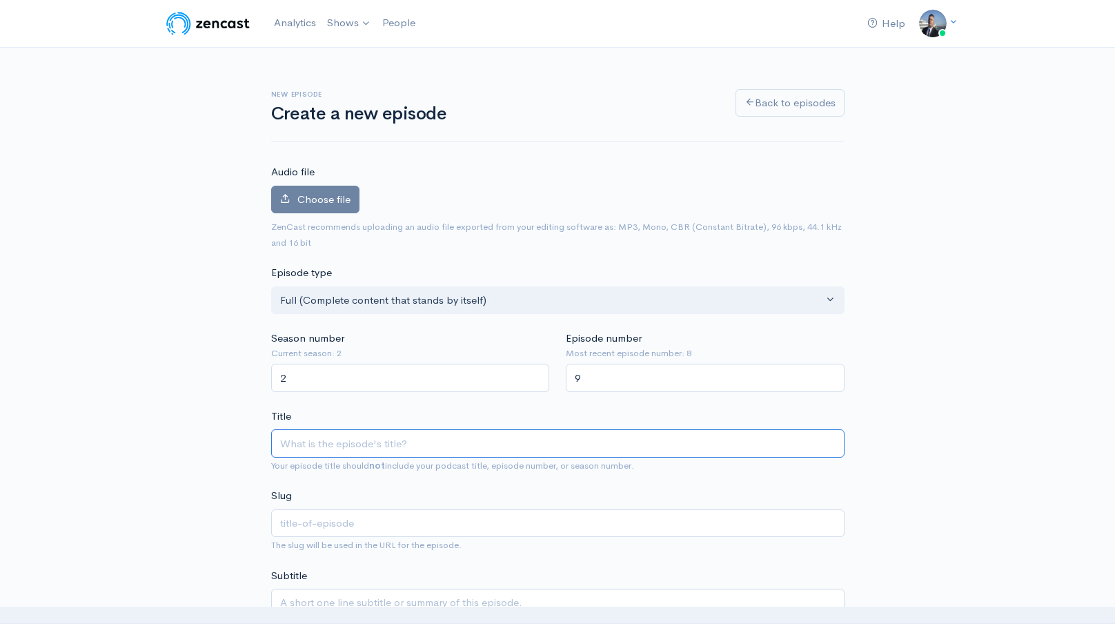
type input "H"
type input "h"
type input "Hu"
type input "hu"
type input "Hus"
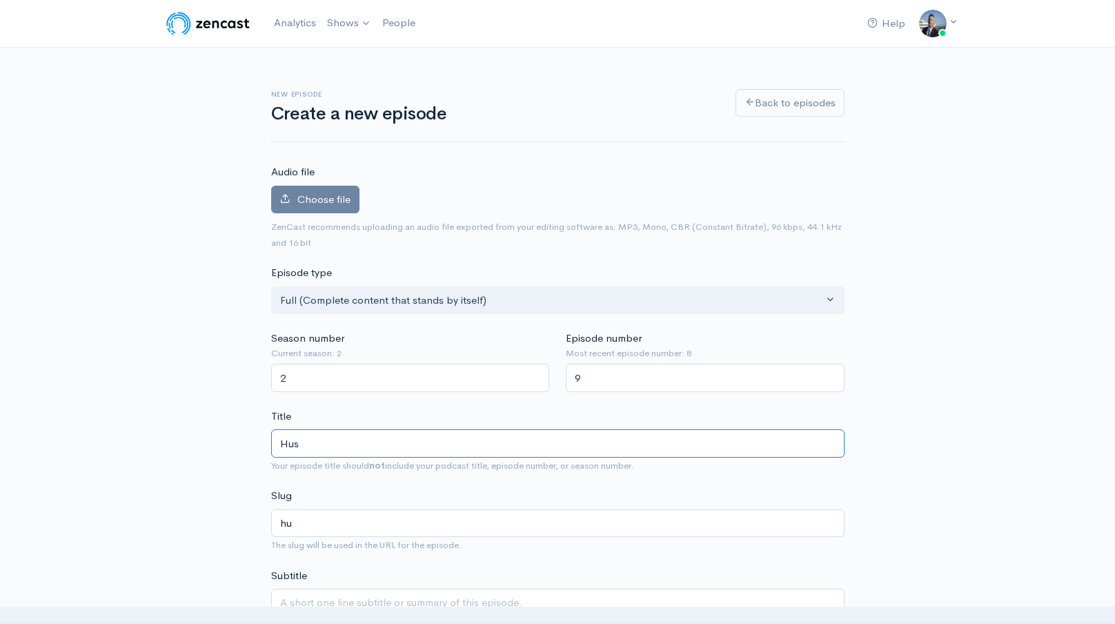
type input "hus"
type input "Husk"
type input "husk"
type input "Husky"
type input "husky"
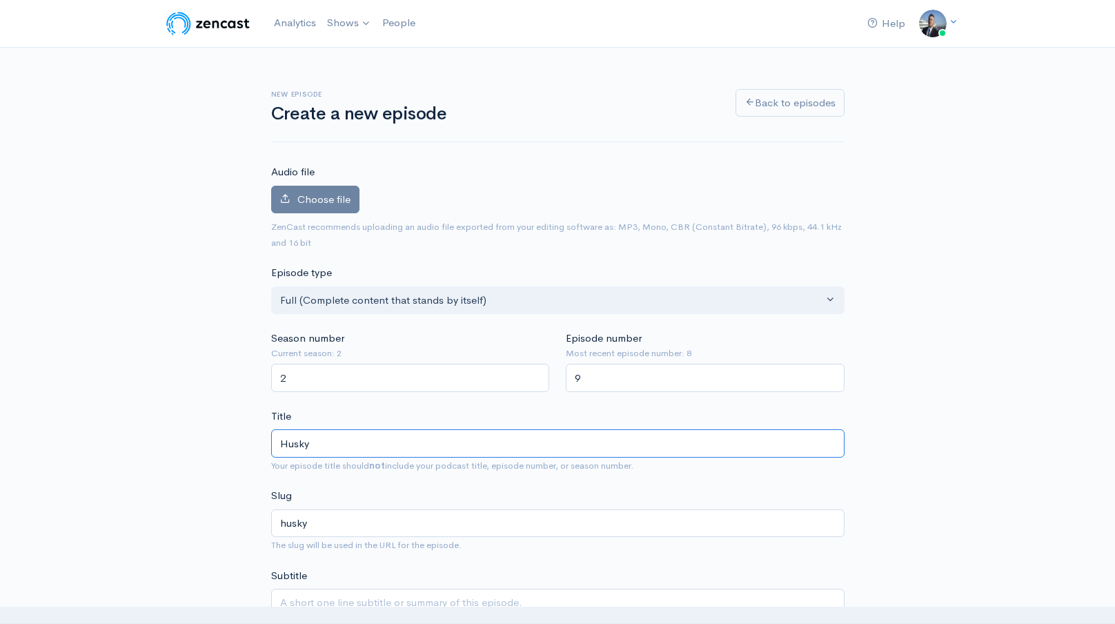
type input "Husky H"
type input "husky-h"
type input "Husky Hud"
type input "husky-hud"
type input "Husky Hudl"
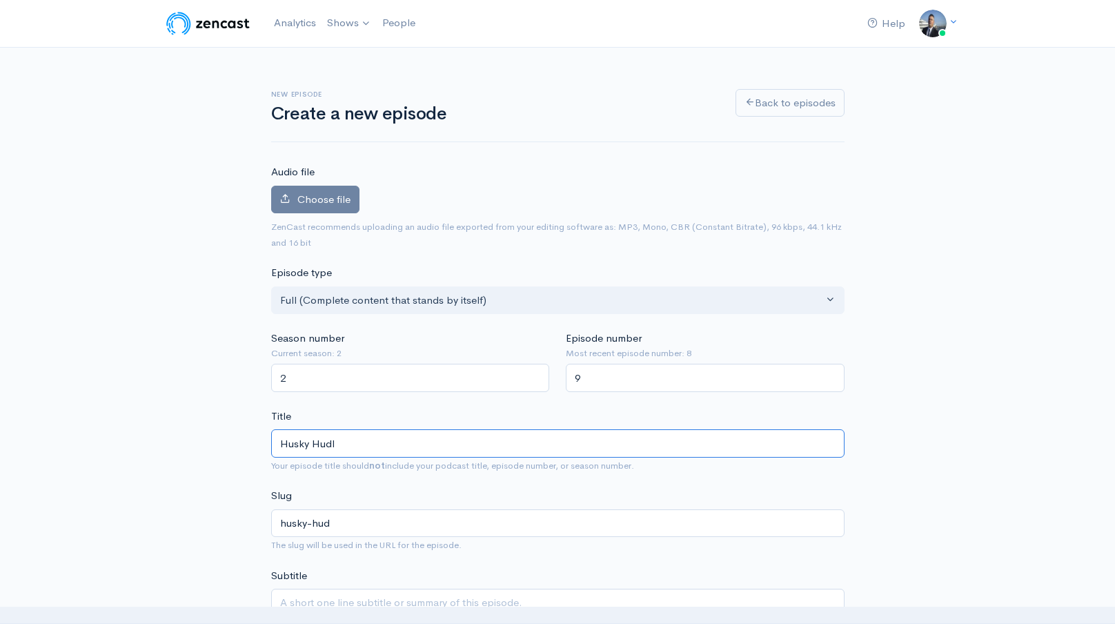
type input "husky-hudl"
type input "Husky Hudll"
type input "husky-hudll"
type input "Husky Hudlle"
type input "husky-hudlle"
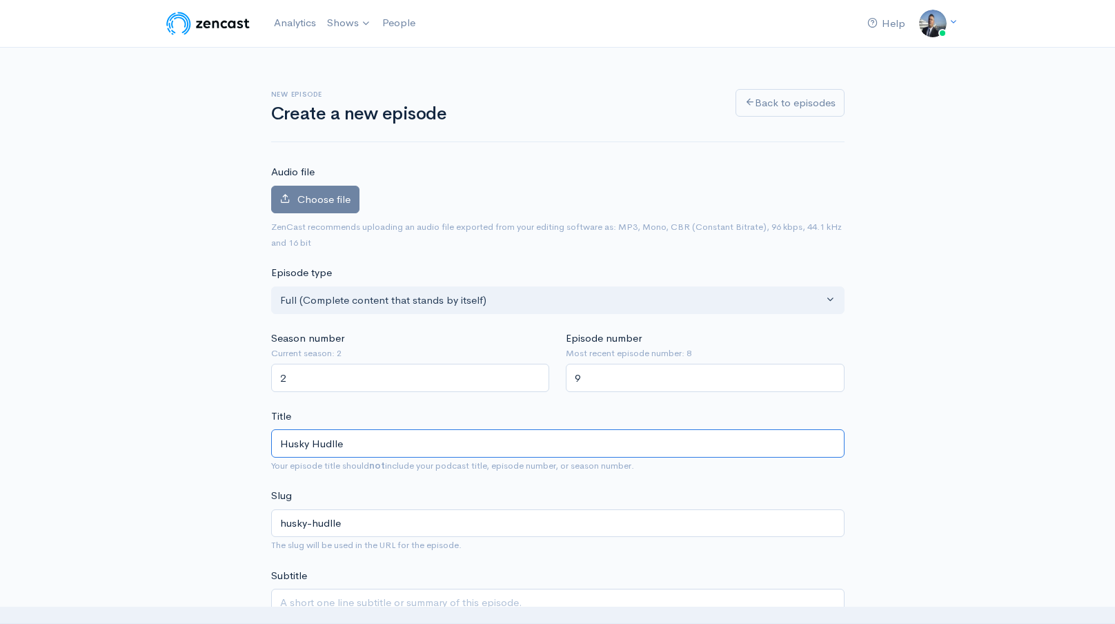
type input "Husky Hudll"
type input "husky-hudll"
type input "Husky Hudl"
type input "husky-hudl"
type input "Husky Hud"
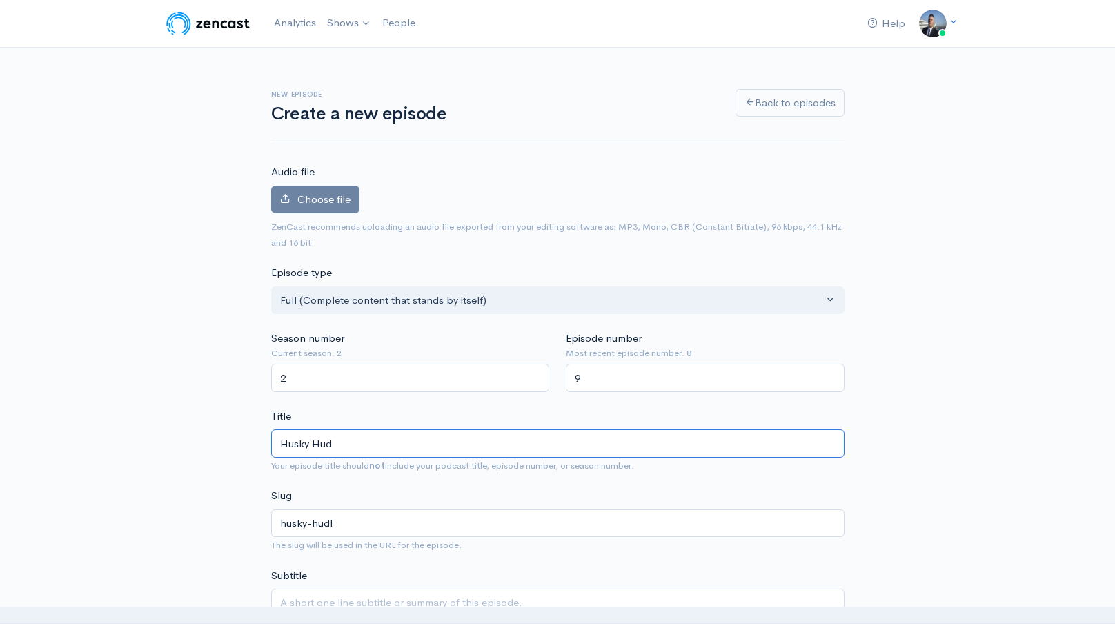
type input "husky-hud"
type input "Husky Hudd"
type input "husky-hudd"
type input "Husky Huddl"
type input "husky-huddl"
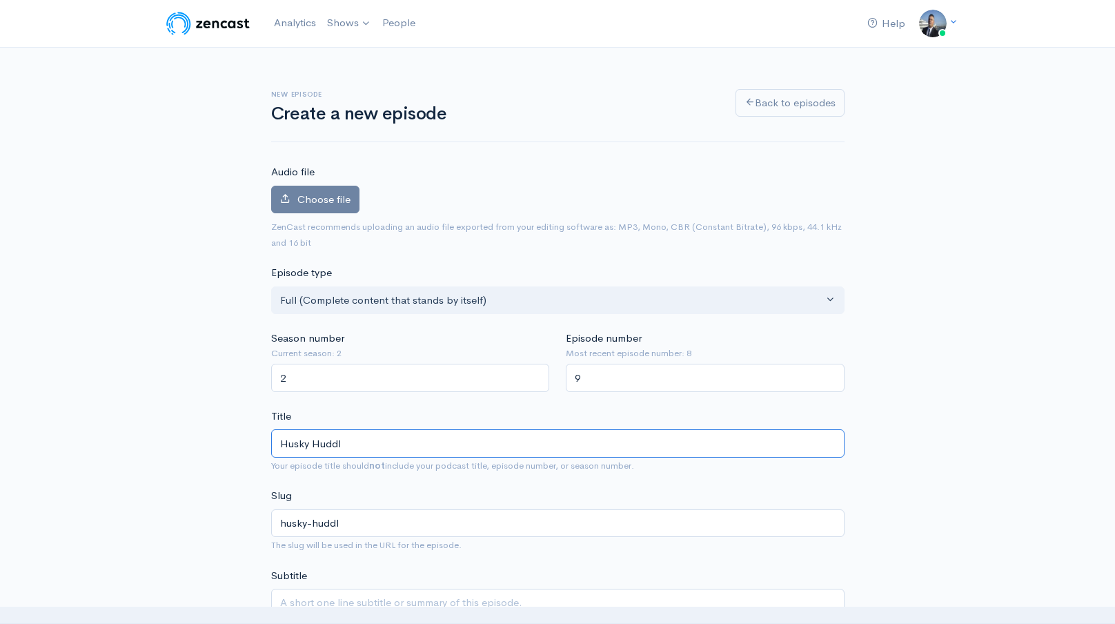
type input "Husky Huddle"
type input "husky-huddle"
type input "Husky Huddle- F"
type input "husky-huddle-f"
type input "Husky Huddle- Fo"
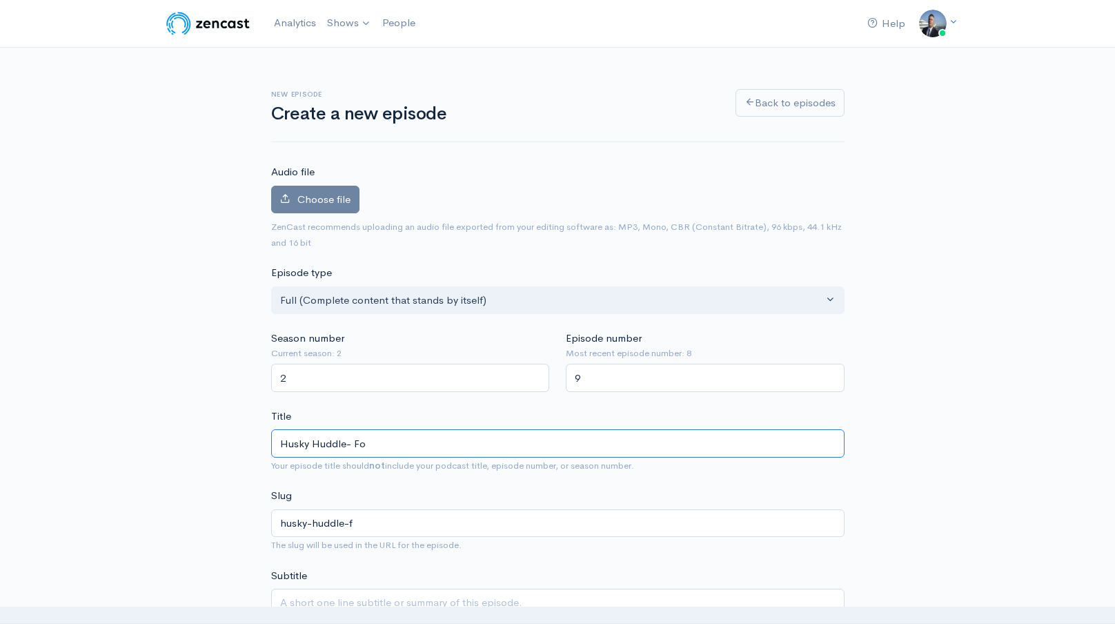
type input "husky-huddle-fo"
type input "Husky Huddle- Foot"
type input "husky-huddle-foot"
type input "Husky Huddle- Footba"
type input "husky-huddle-footba"
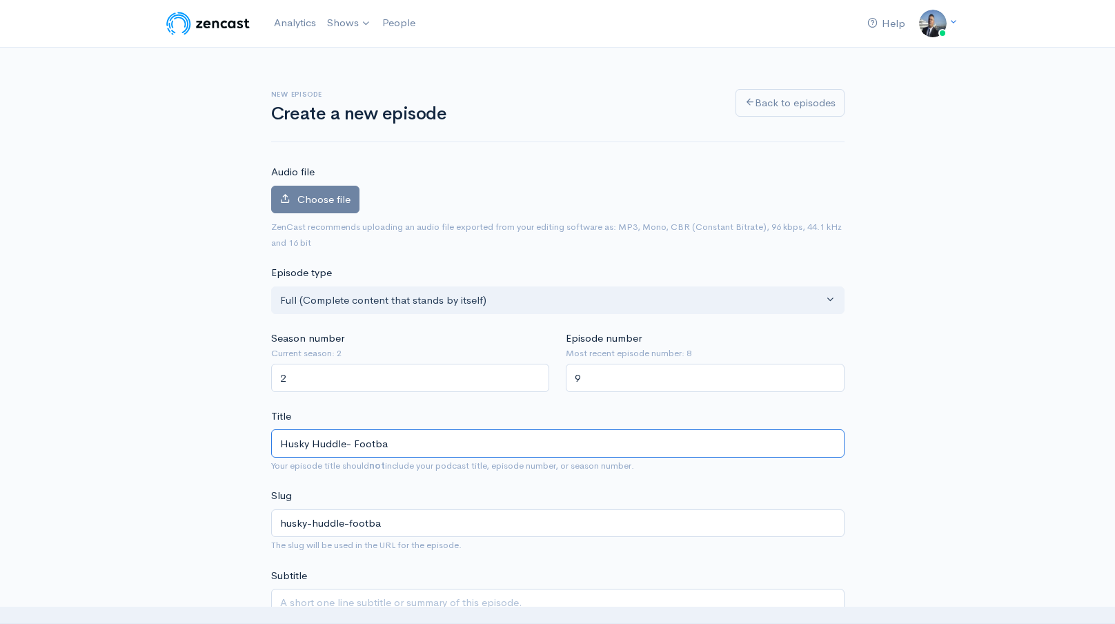
type input "Husky Huddle- Footbal"
type input "husky-huddle-footbal"
type input "Husky Huddle- Football"
type input "husky-huddle-football"
type input "Husky Huddle- Football T"
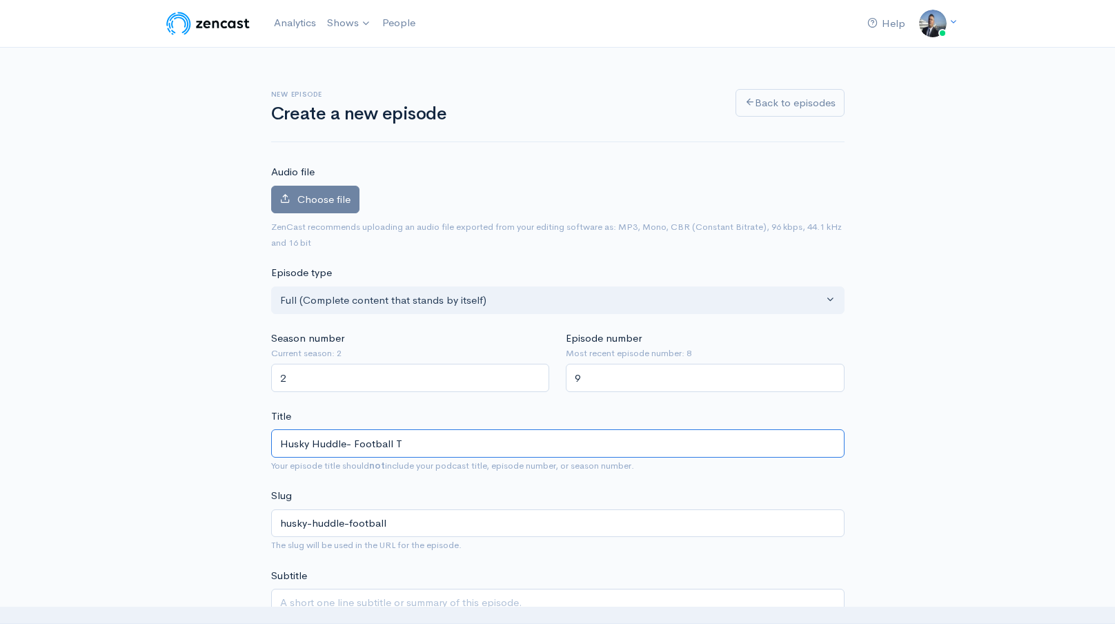
type input "husky-huddle-football-t"
type input "Husky Huddle- Football Tal"
type input "husky-huddle-football-tal"
type input "Husky Huddle- Football Talk"
type input "husky-huddle-football-talk"
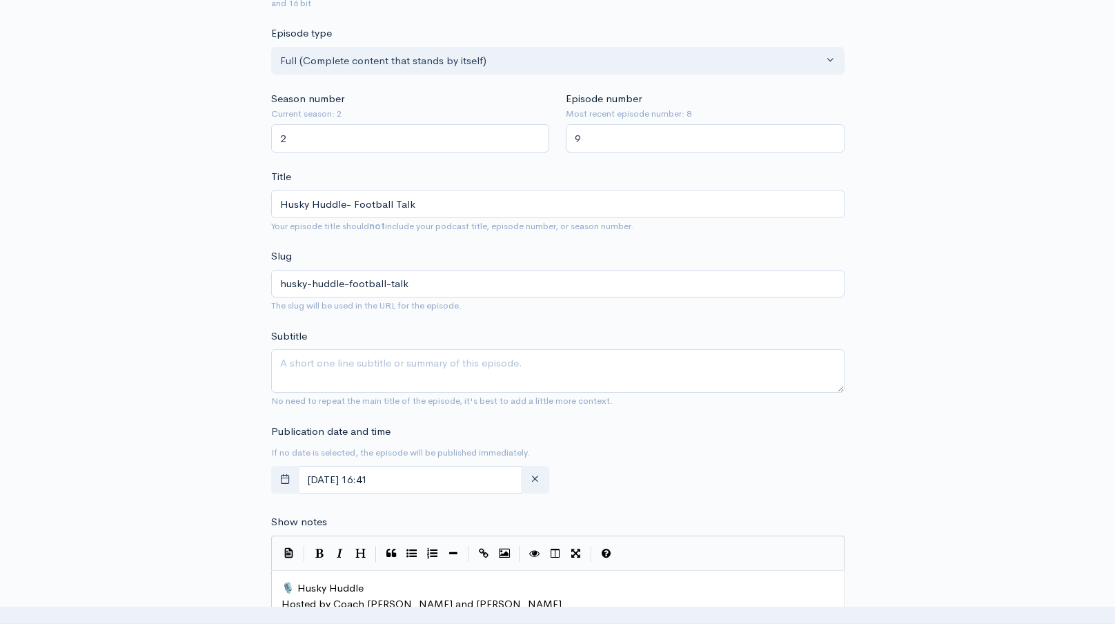
scroll to position [370, 0]
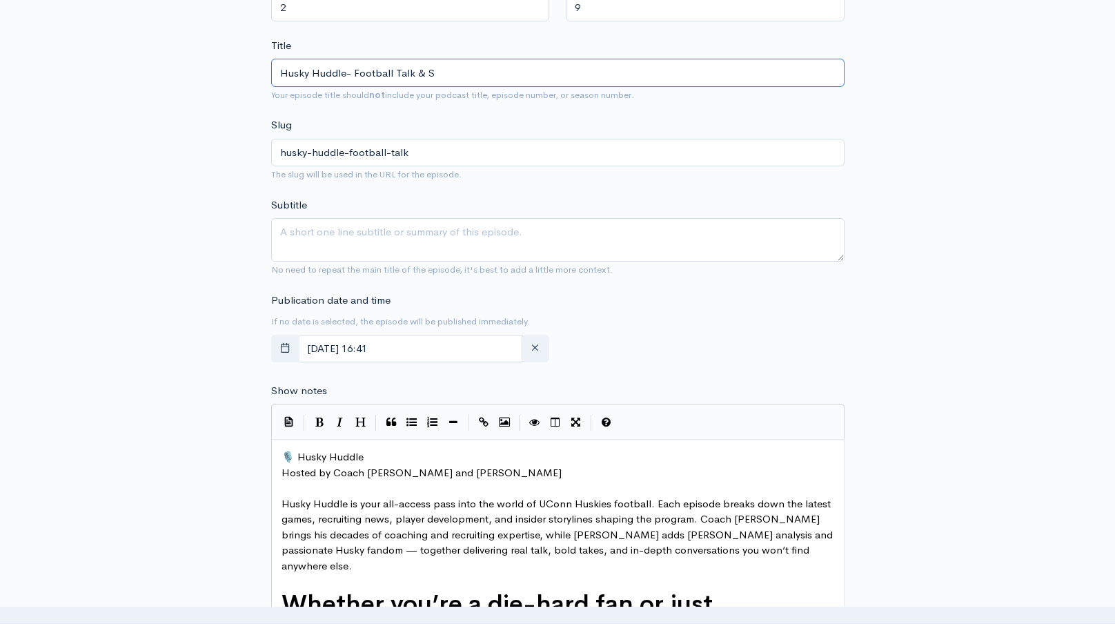
type input "Husky Huddle- Football Talk & Sp"
type input "husky-huddle-football-talk-sp"
type input "Husky Huddle- Football Talk & Spor"
type input "husky-huddle-football-talk-spor"
type input "Husky Huddle- Football Talk & Sport"
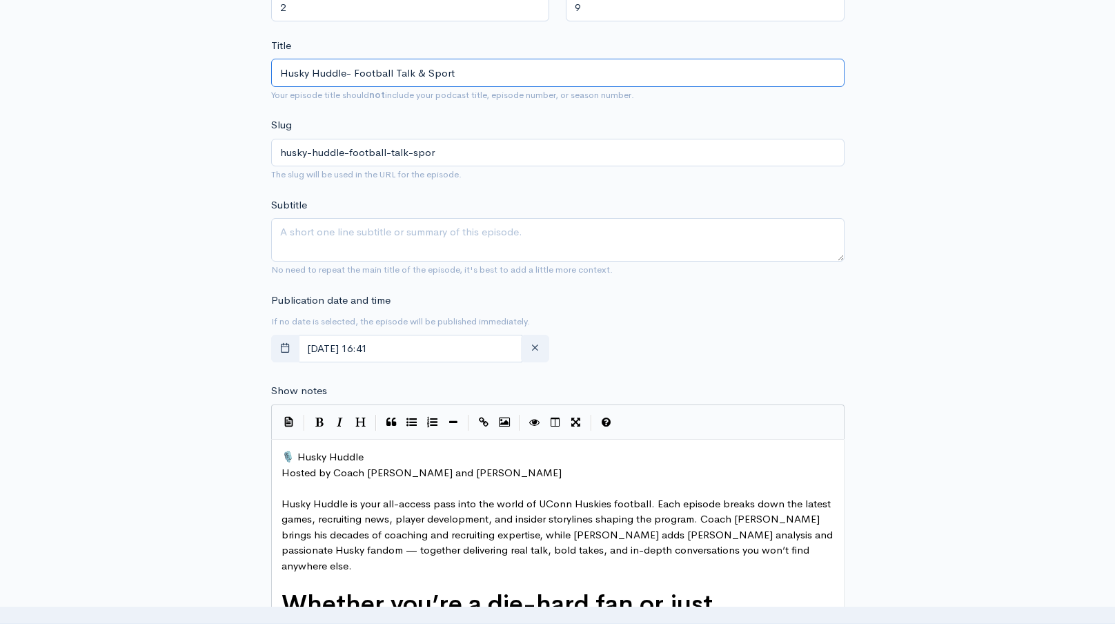
type input "husky-huddle-football-talk-sport"
type input "Husky Huddle- Football Talk & Sports"
type input "husky-huddle-football-talk-sports"
type input "Husky Huddle- Football Talk & Sports T"
type input "husky-huddle-football-talk-sports-t"
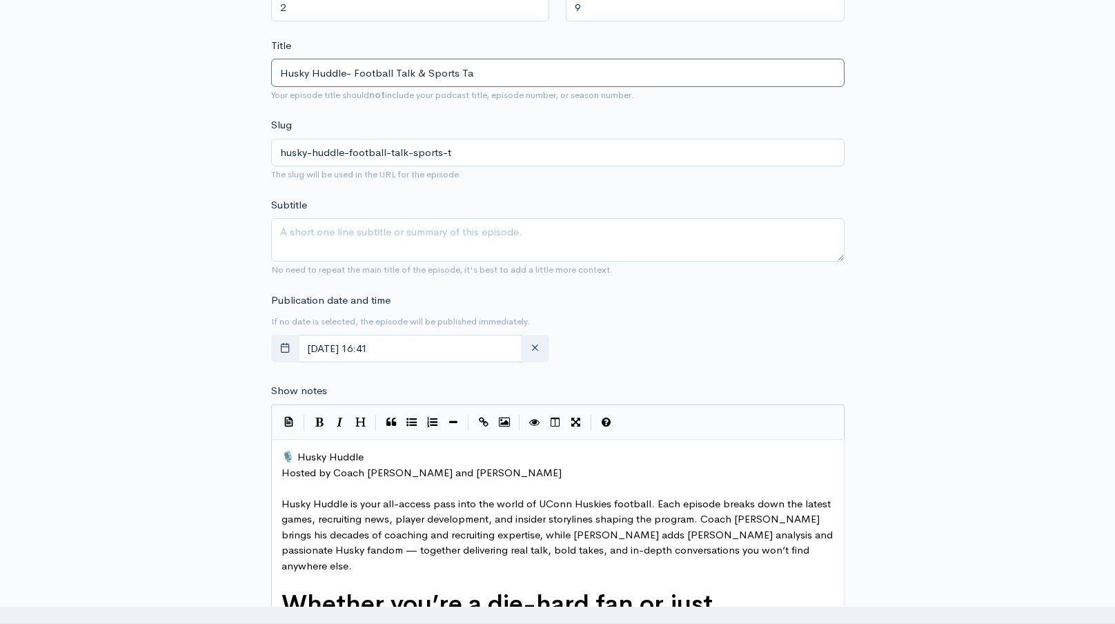
type input "Husky Huddle- Football Talk & Sports Tal"
type input "husky-huddle-football-talk-sports-tal"
type input "Husky Huddle- Football Talk & Sports Talk"
type input "husky-huddle-football-talk-sports-talk"
click at [396, 77] on input "Husky Huddle- Football Talk & Sports Talk" at bounding box center [557, 73] width 573 height 28
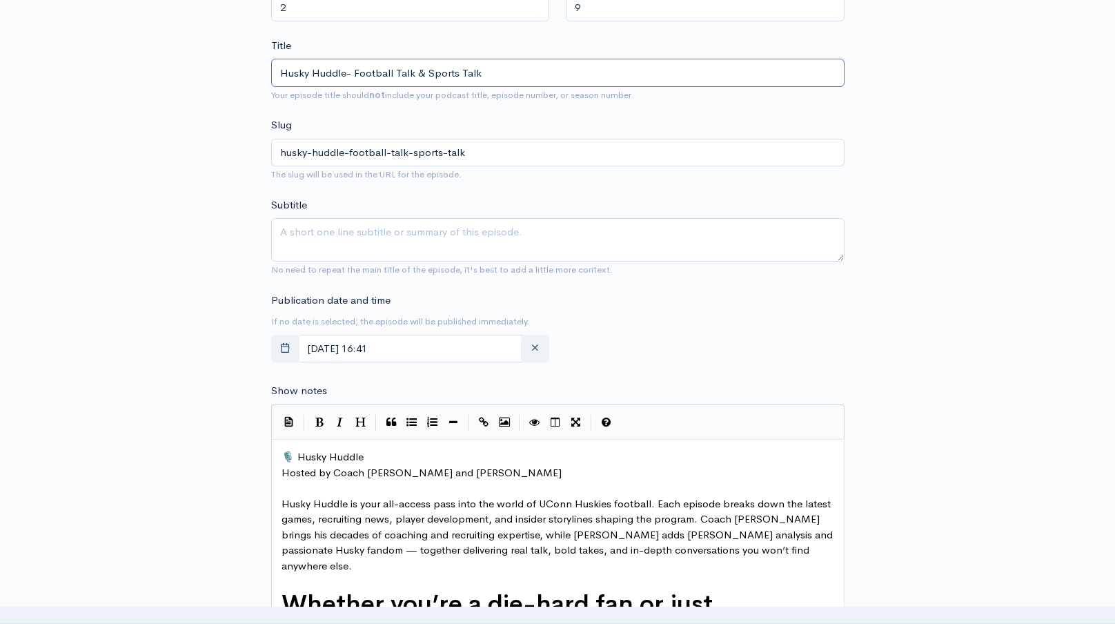
click at [396, 77] on input "Husky Huddle- Football Talk & Sports Talk" at bounding box center [557, 73] width 573 height 28
type input "Husky Huddle- Football Talk & Sports Talk"
click at [345, 239] on textarea "Subtitle" at bounding box center [557, 239] width 573 height 43
paste textarea "Husky Huddle- Football Talk & Sports Talk"
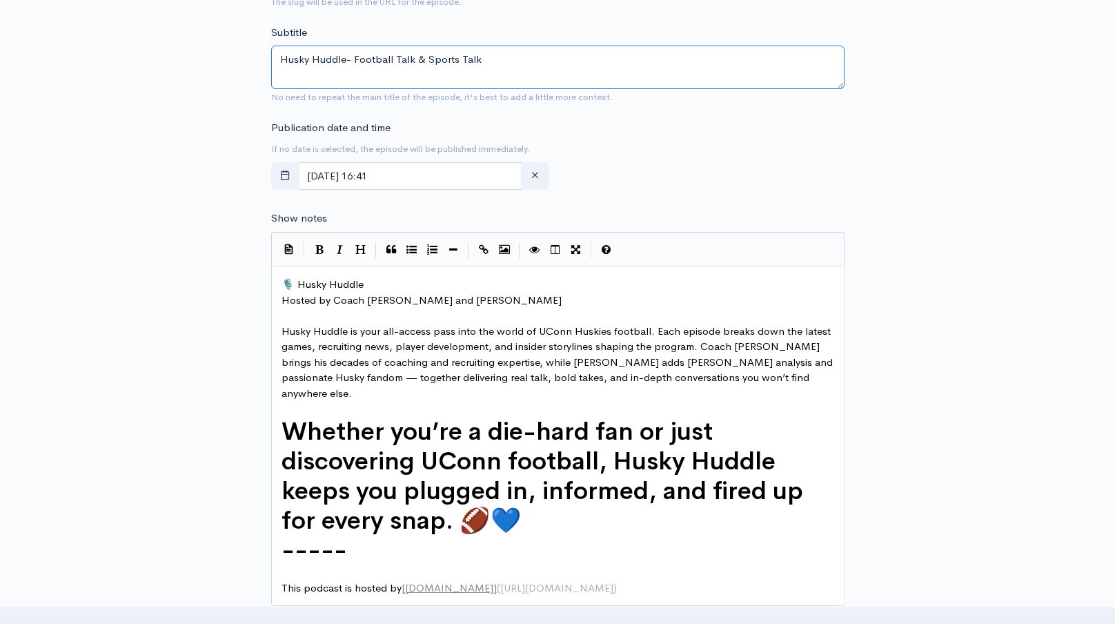
scroll to position [607, 0]
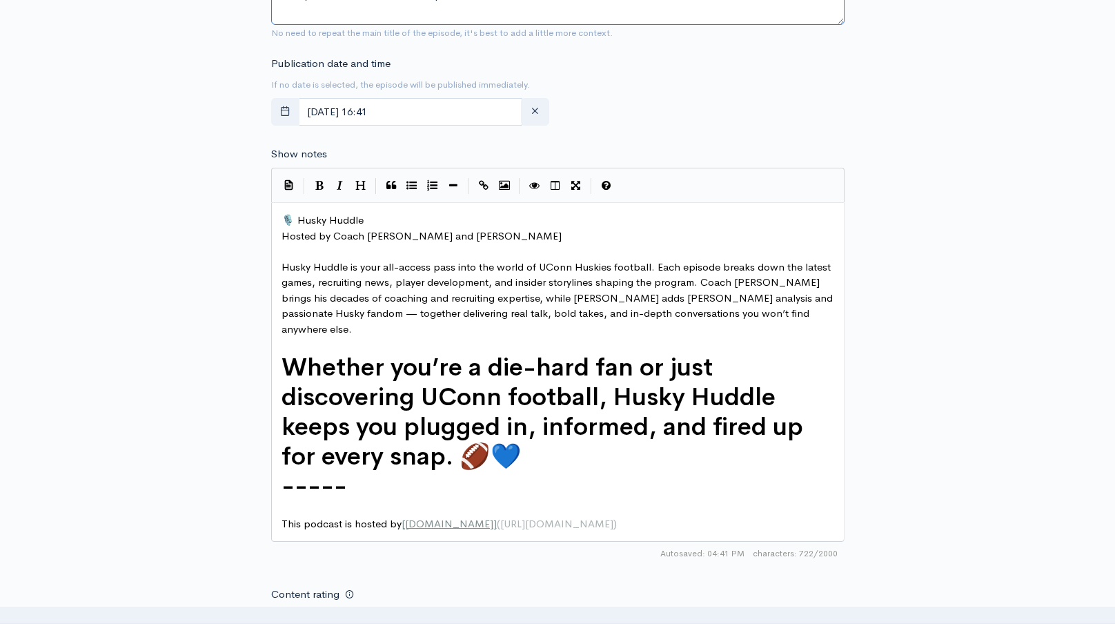
type textarea "Husky Huddle- Football Talk & Sports Talk"
click at [282, 221] on span "🎙️ Husky Huddle" at bounding box center [322, 219] width 82 height 13
paste textarea
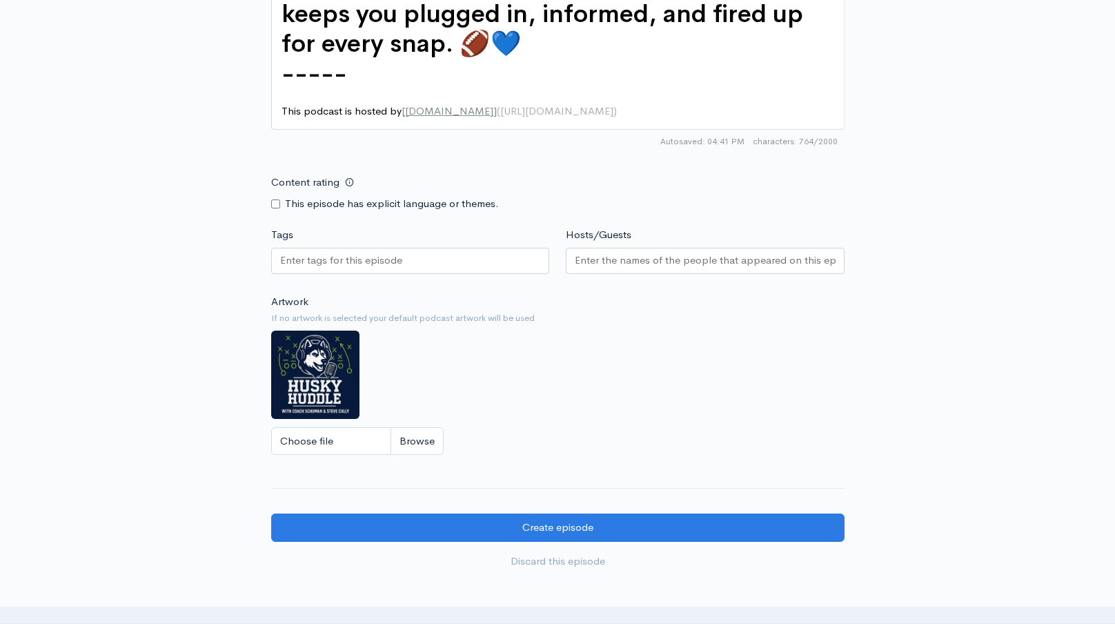
scroll to position [1102, 0]
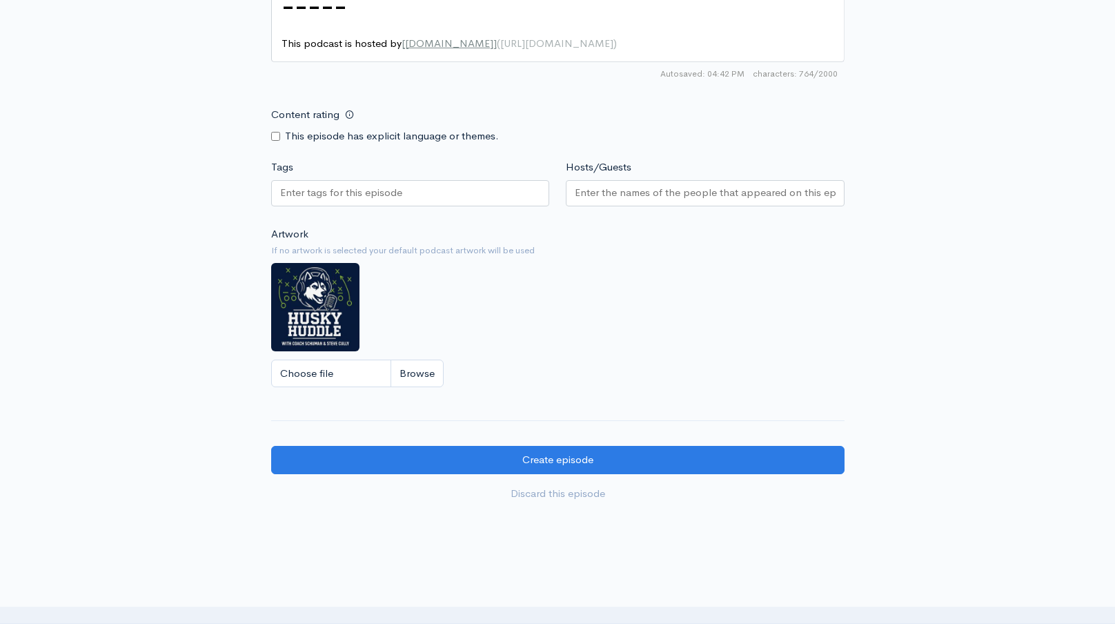
click at [386, 163] on div "Tags" at bounding box center [410, 185] width 295 height 52
click at [370, 185] on input "Tags" at bounding box center [342, 193] width 124 height 16
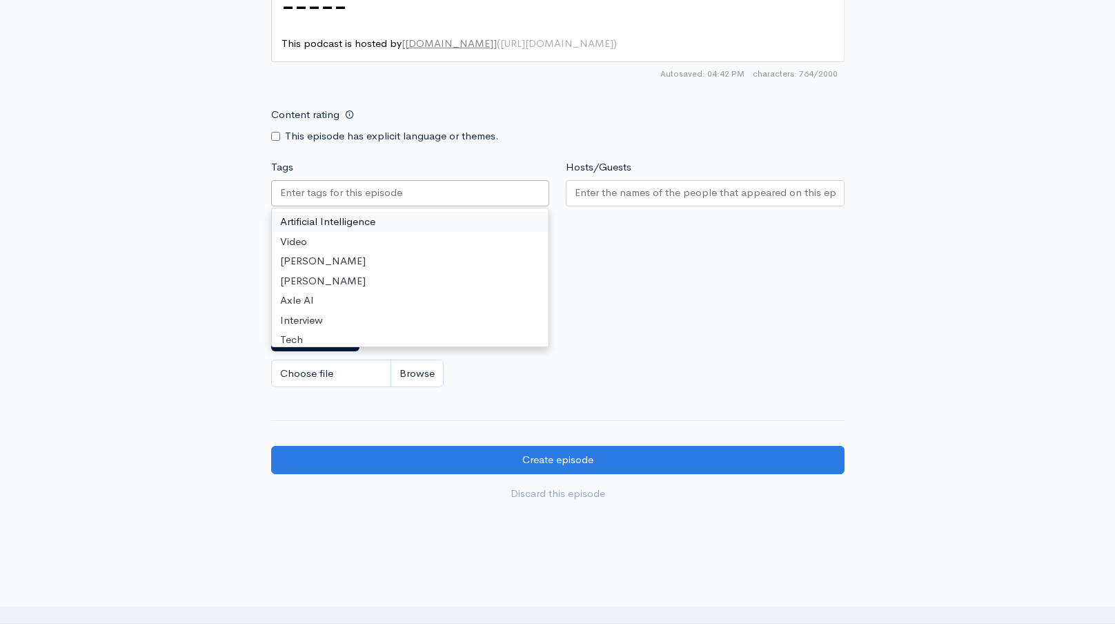
paste input "Husky Huddle- Football Talk & Sports Talk"
type input "Husky Huddle- Football Talk & Sports Talk"
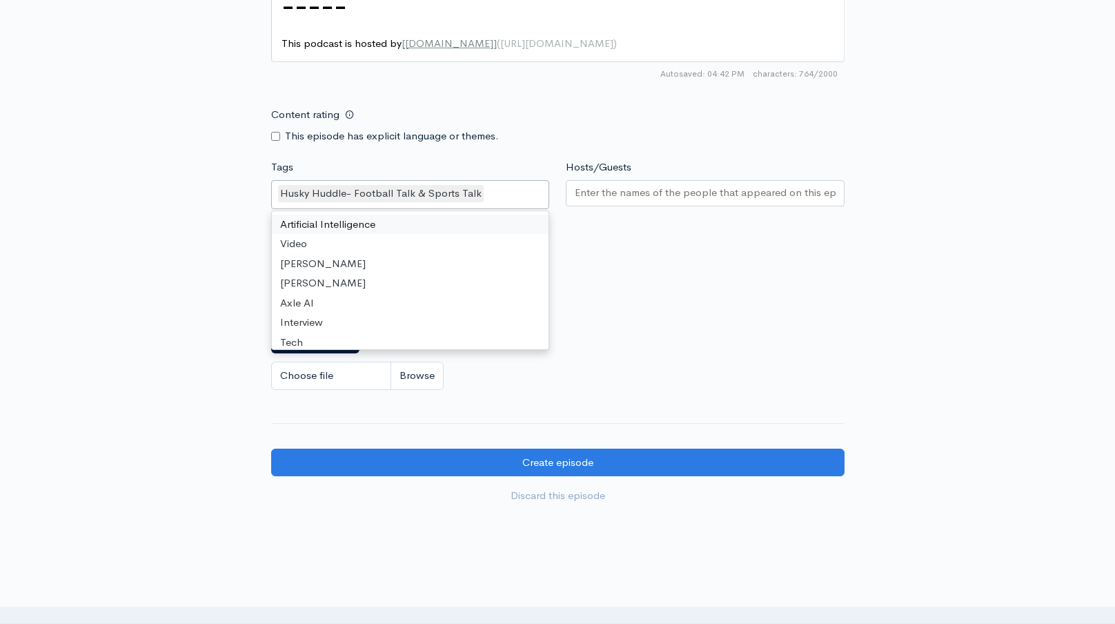
click at [590, 185] on input "Hosts/Guests" at bounding box center [705, 193] width 261 height 16
click at [517, 181] on div "Husky Huddle- Football Talk & Sports Talk" at bounding box center [410, 194] width 279 height 29
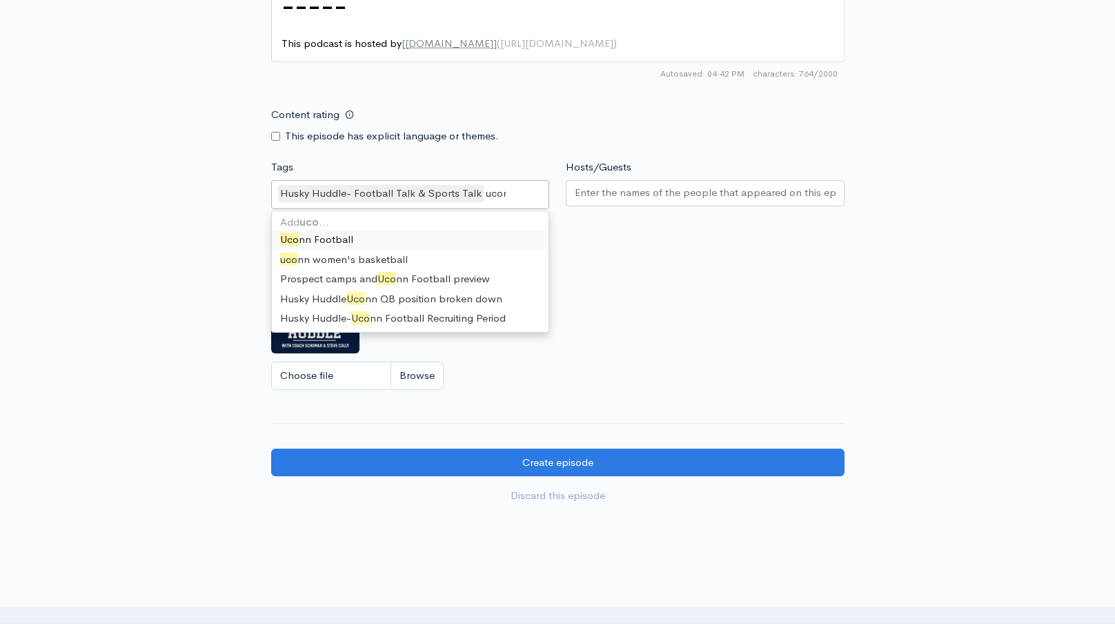
type input "uconn"
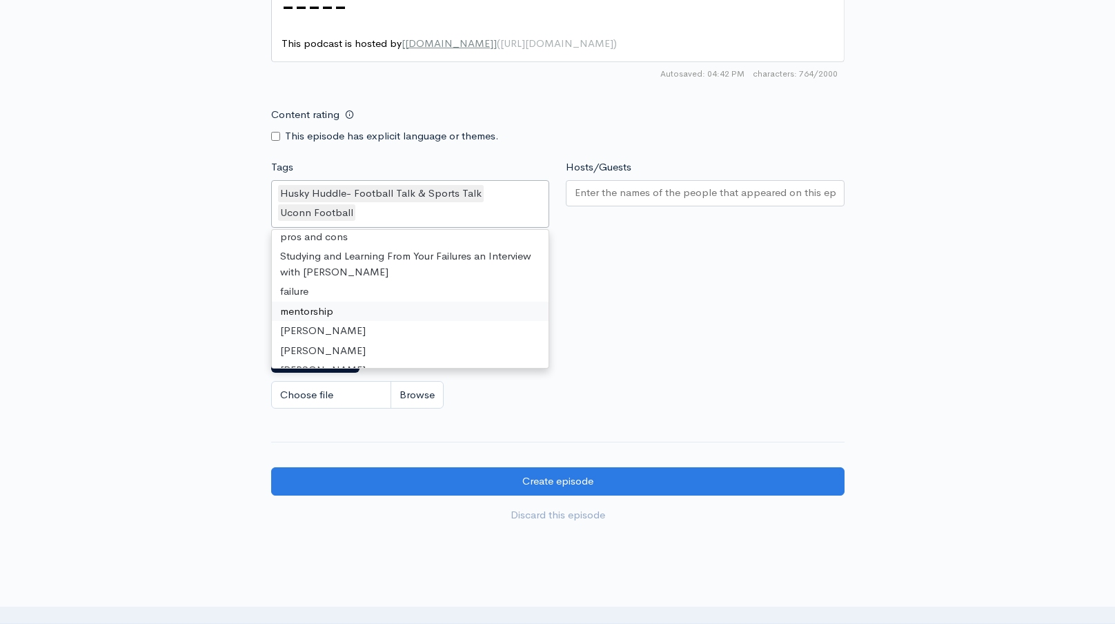
click at [632, 185] on input "Hosts/Guests" at bounding box center [705, 193] width 261 height 16
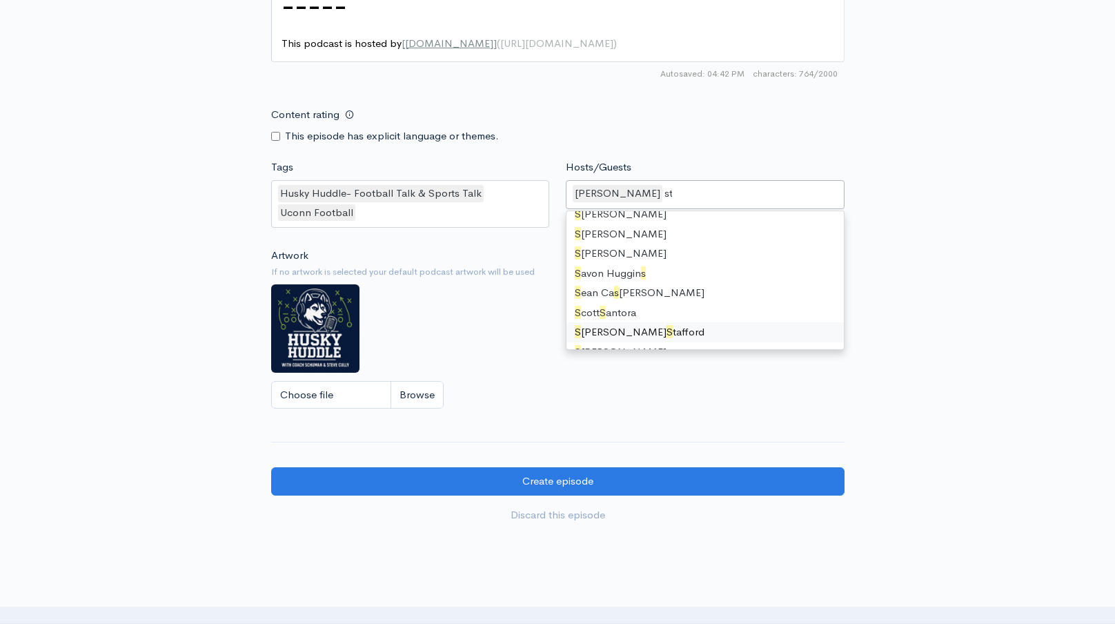
type input "ste"
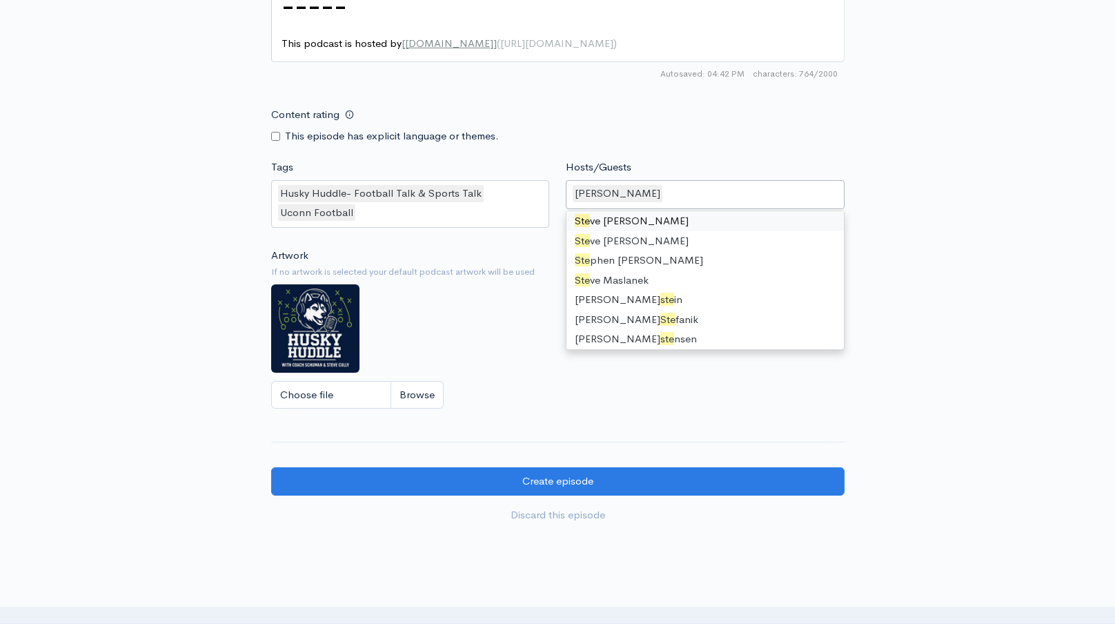
scroll to position [717, 0]
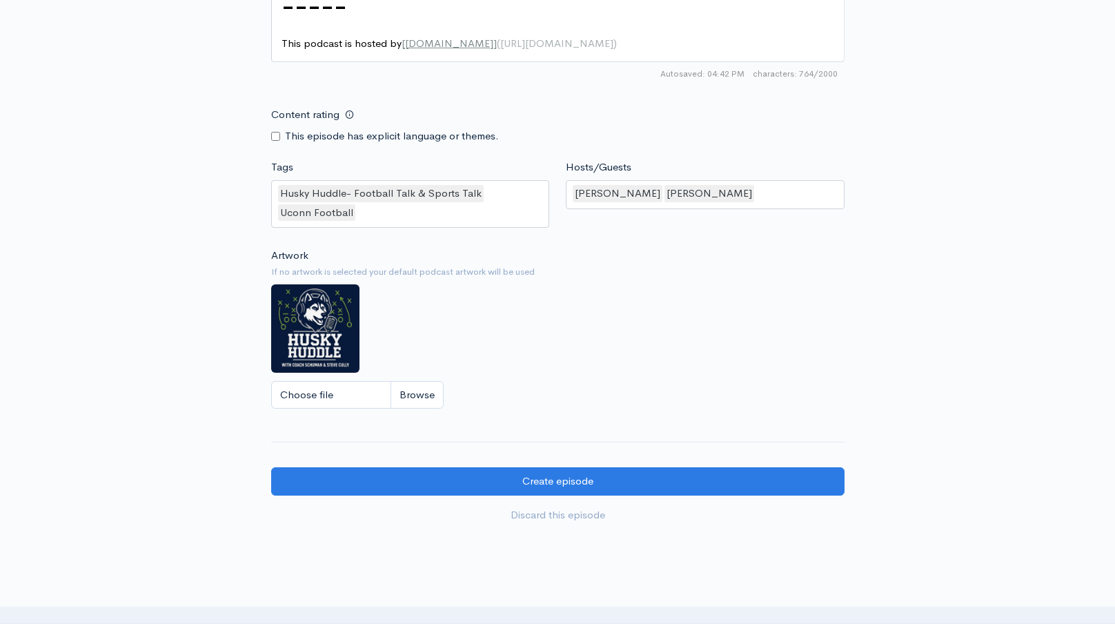
click at [791, 124] on div "Content rating This episode has explicit language or themes." at bounding box center [558, 122] width 590 height 43
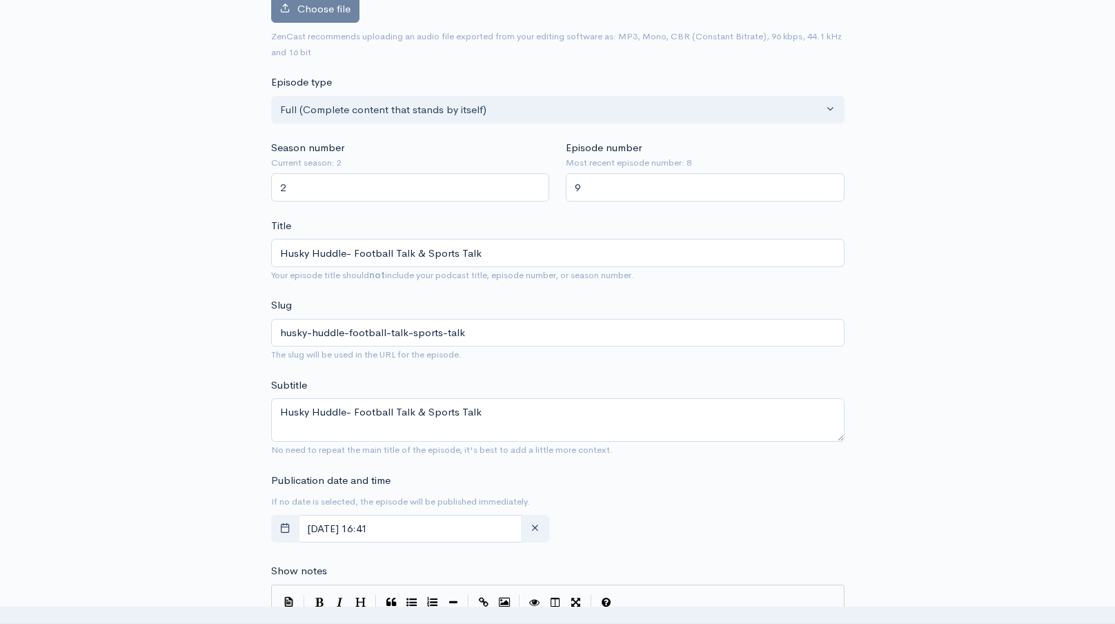
scroll to position [0, 0]
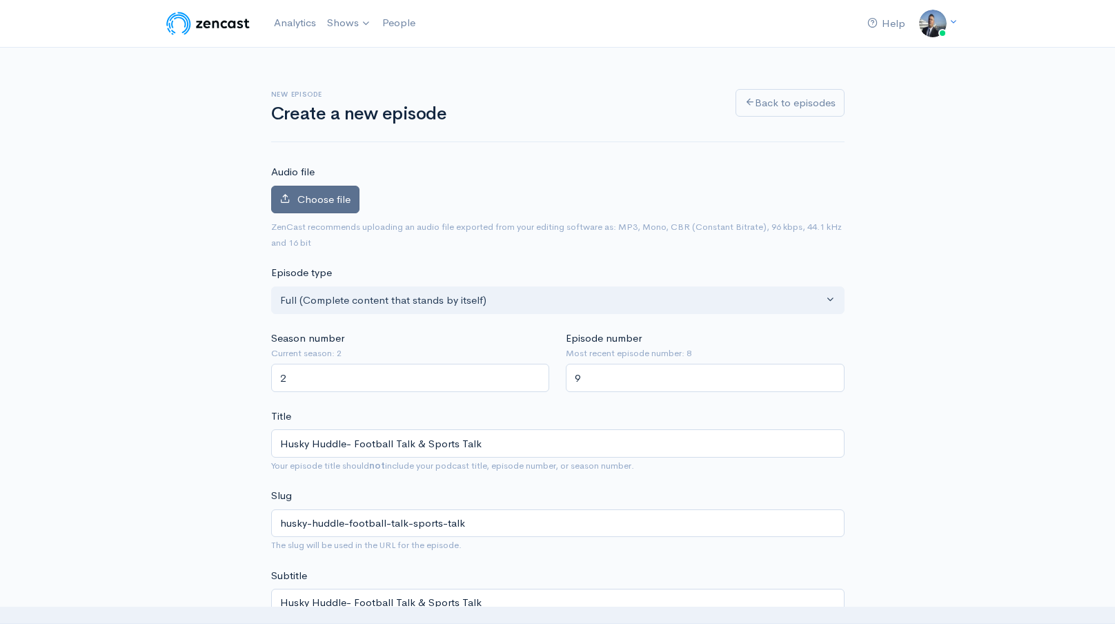
click at [342, 198] on span "Choose file" at bounding box center [323, 198] width 53 height 13
click at [0, 0] on input "Choose file" at bounding box center [0, 0] width 0 height 0
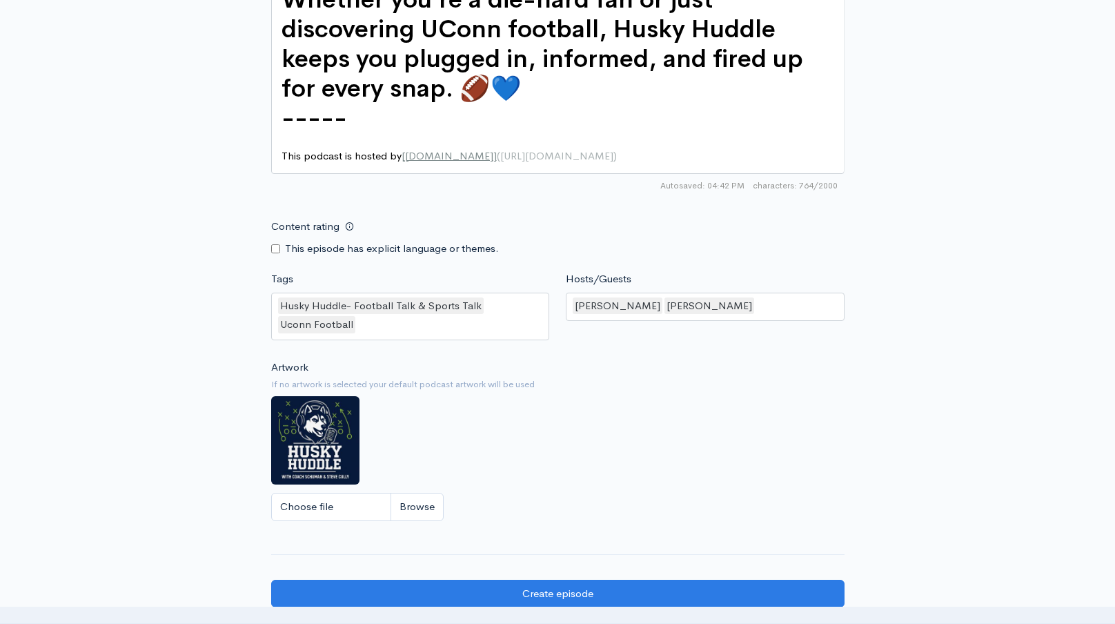
scroll to position [1265, 0]
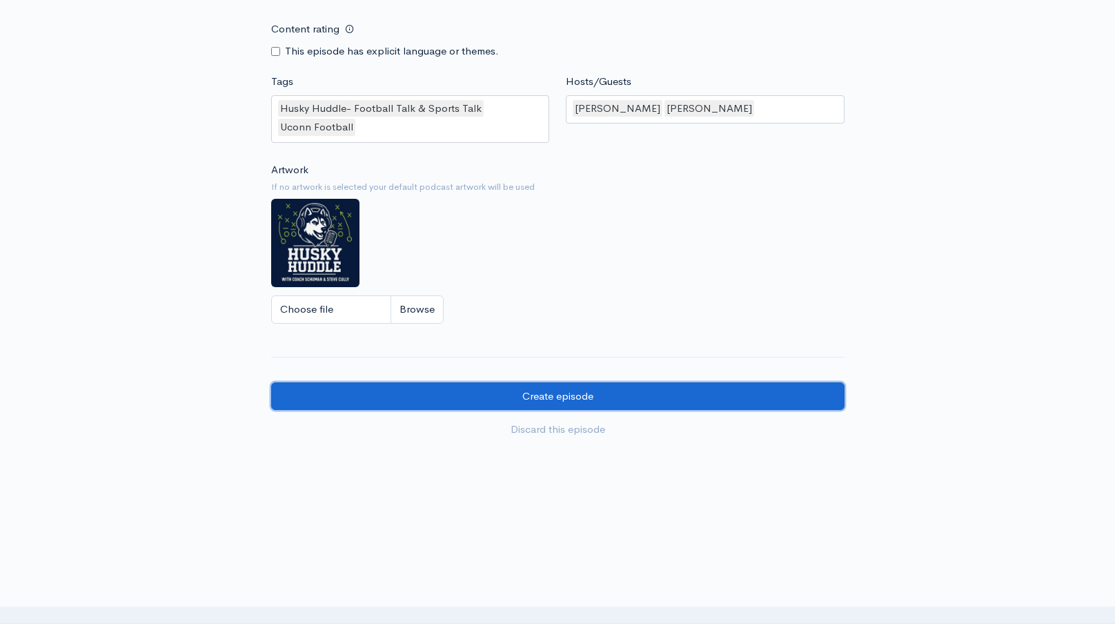
click at [528, 388] on input "Create episode" at bounding box center [557, 396] width 573 height 28
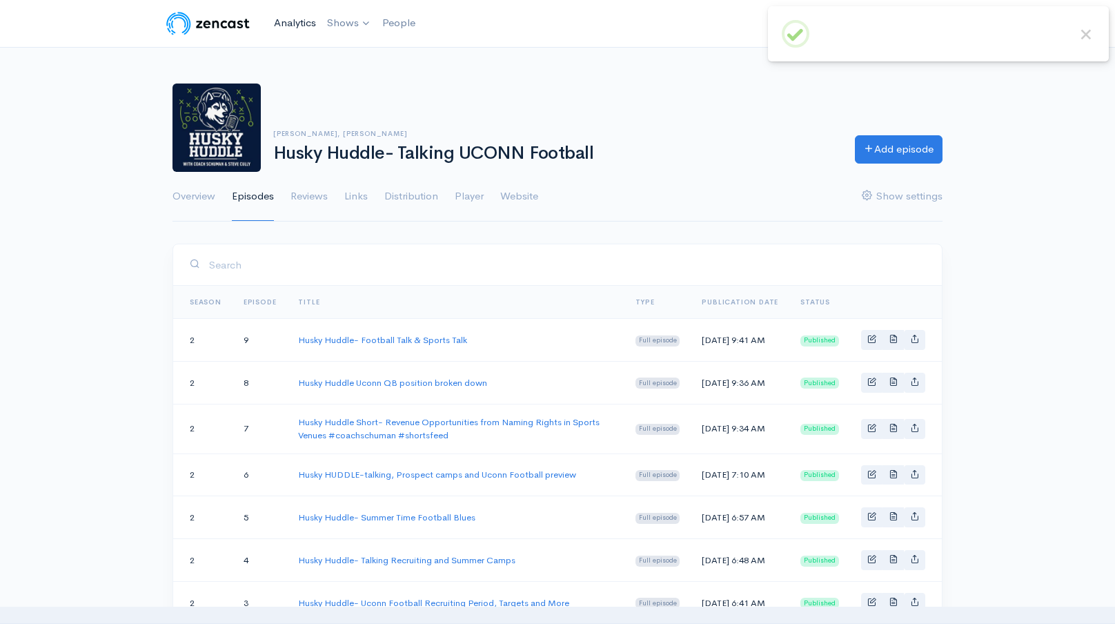
click at [301, 27] on link "Analytics" at bounding box center [294, 23] width 53 height 30
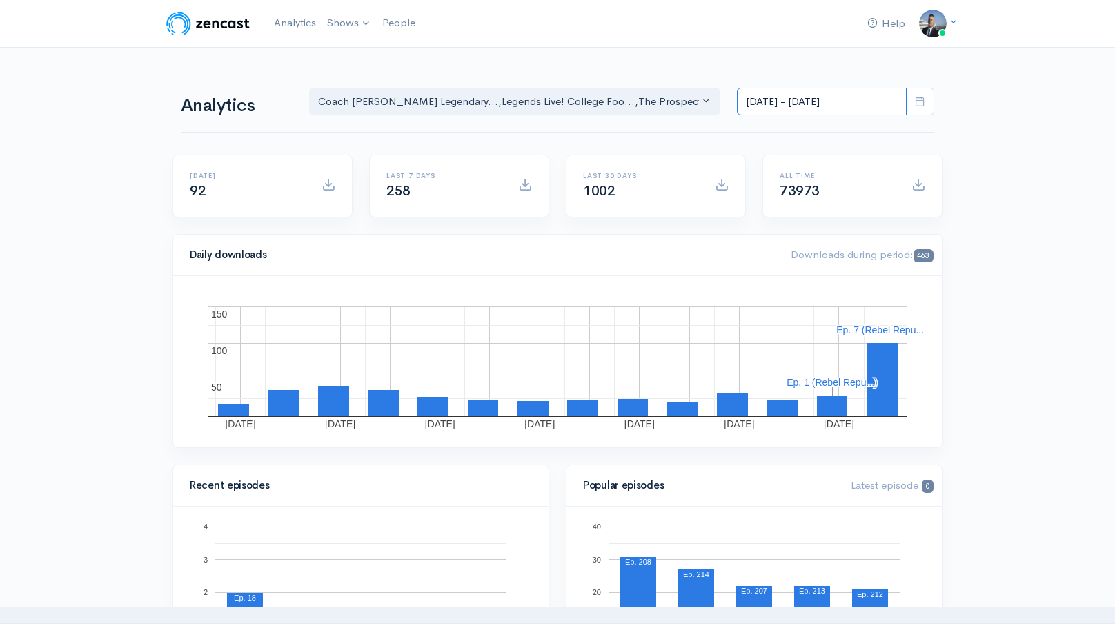
click at [787, 103] on input "[DATE] - [DATE]" at bounding box center [822, 102] width 170 height 28
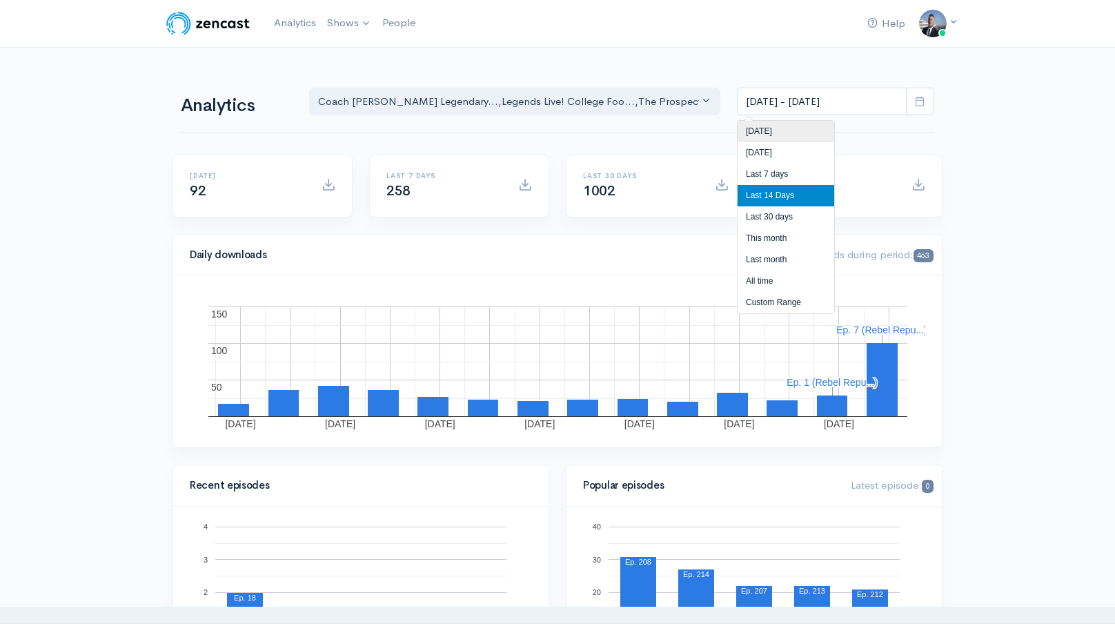
click at [775, 133] on li "[DATE]" at bounding box center [785, 131] width 97 height 21
type input "[DATE] - [DATE]"
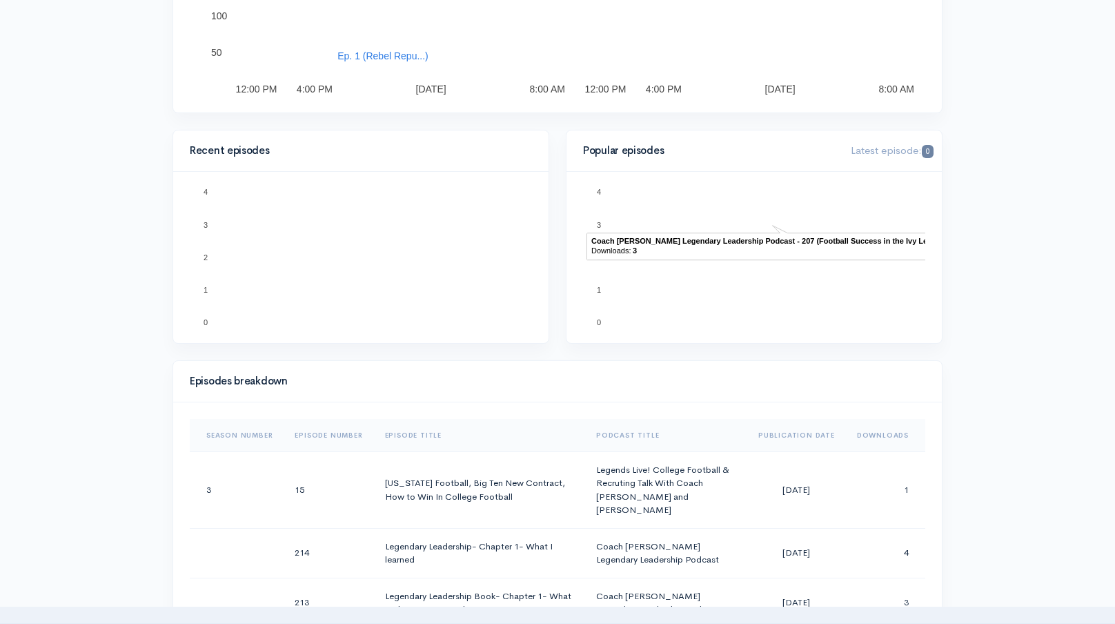
scroll to position [414, 0]
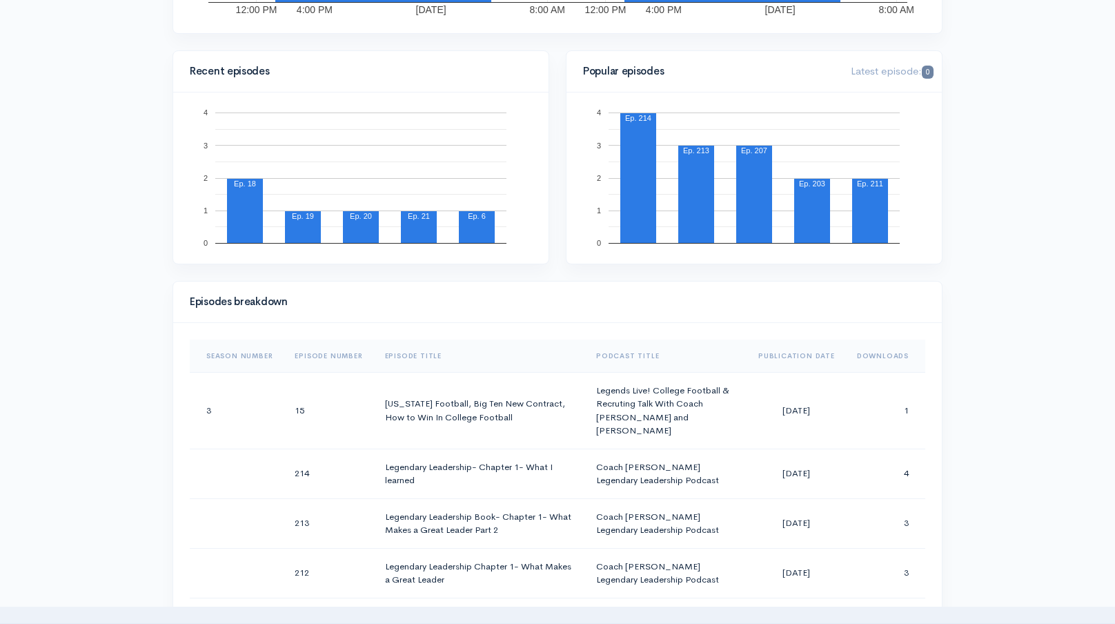
click at [885, 350] on th "Downloads" at bounding box center [885, 355] width 79 height 33
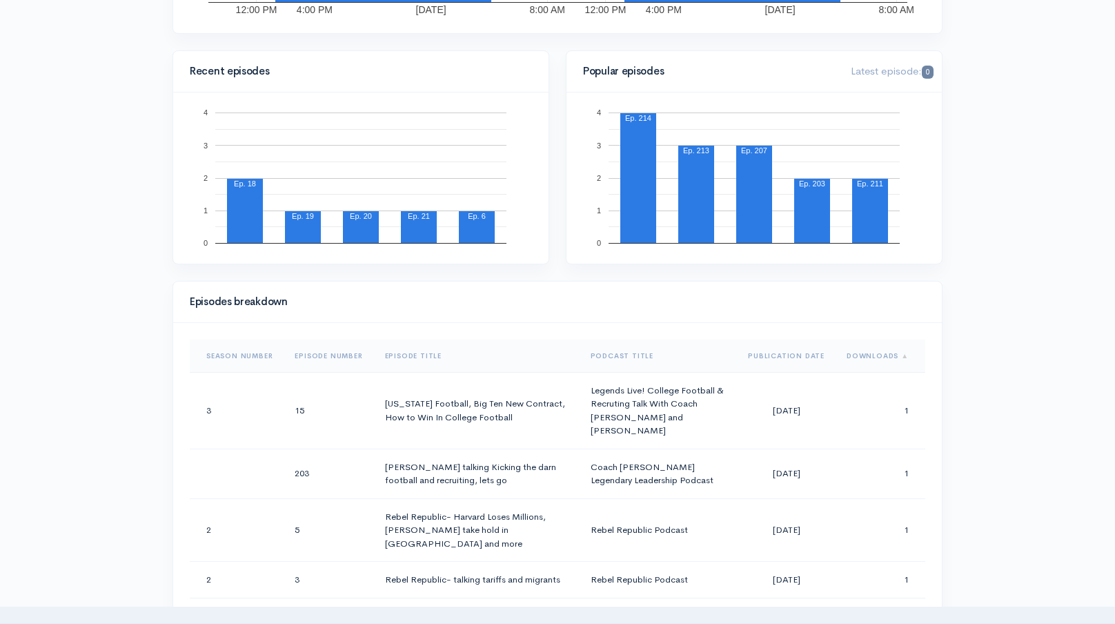
click at [885, 350] on th "Downloads" at bounding box center [880, 355] width 90 height 33
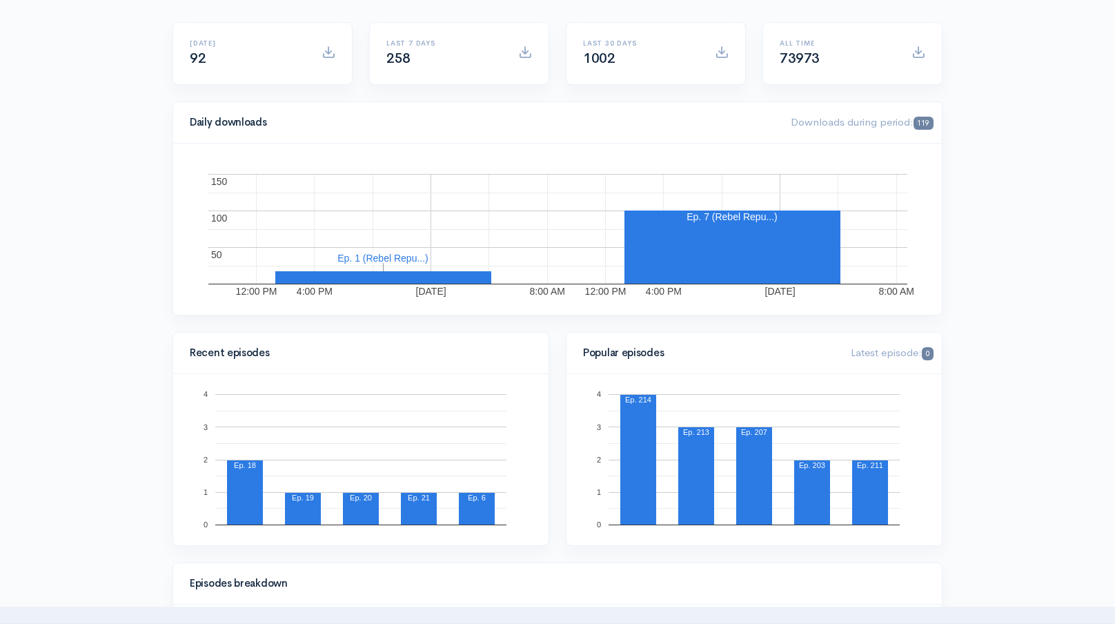
scroll to position [0, 0]
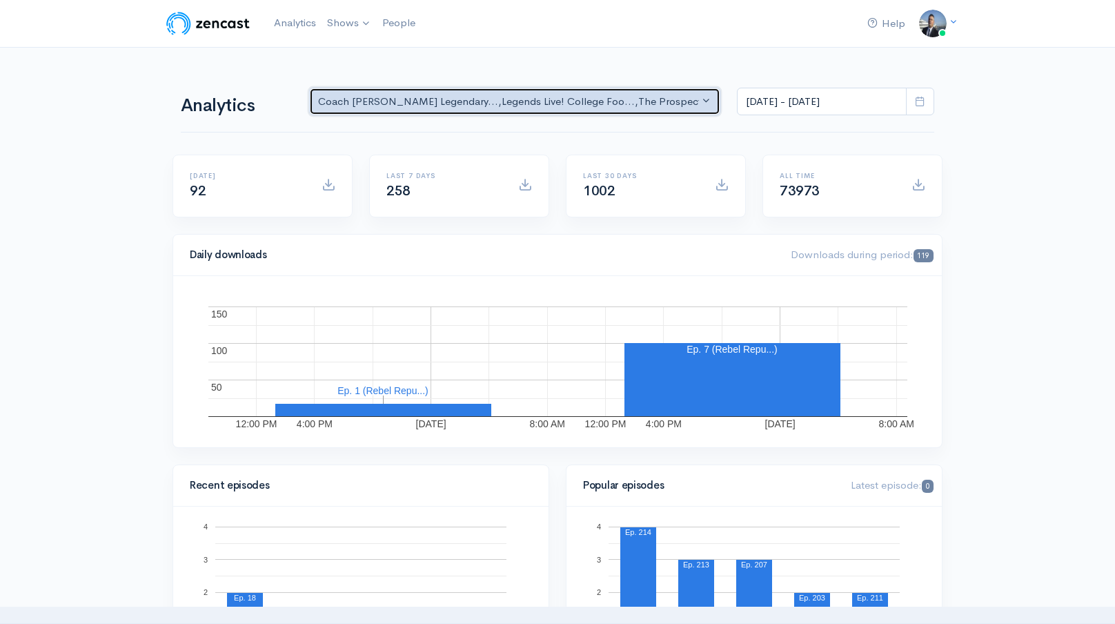
click at [482, 104] on div "Coach [PERSON_NAME] Legendary... , Legends Live! College Foo... , The Prospect …" at bounding box center [508, 102] width 381 height 16
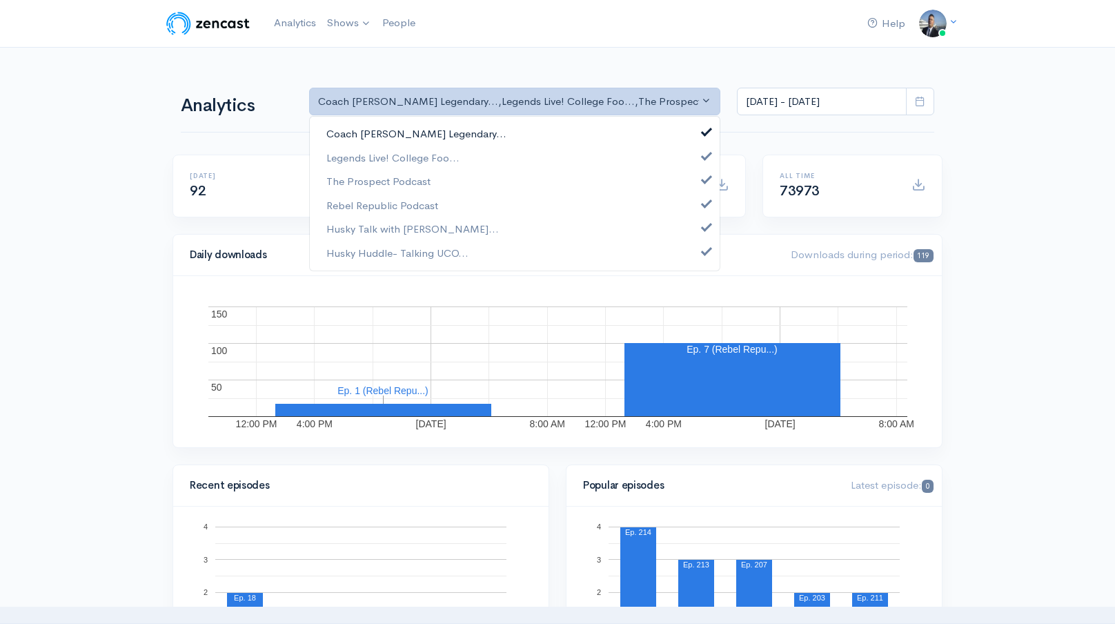
click at [525, 137] on link "Coach [PERSON_NAME] Legendary..." at bounding box center [515, 134] width 410 height 24
click at [515, 155] on link "Legends Live! College Foo..." at bounding box center [515, 158] width 410 height 24
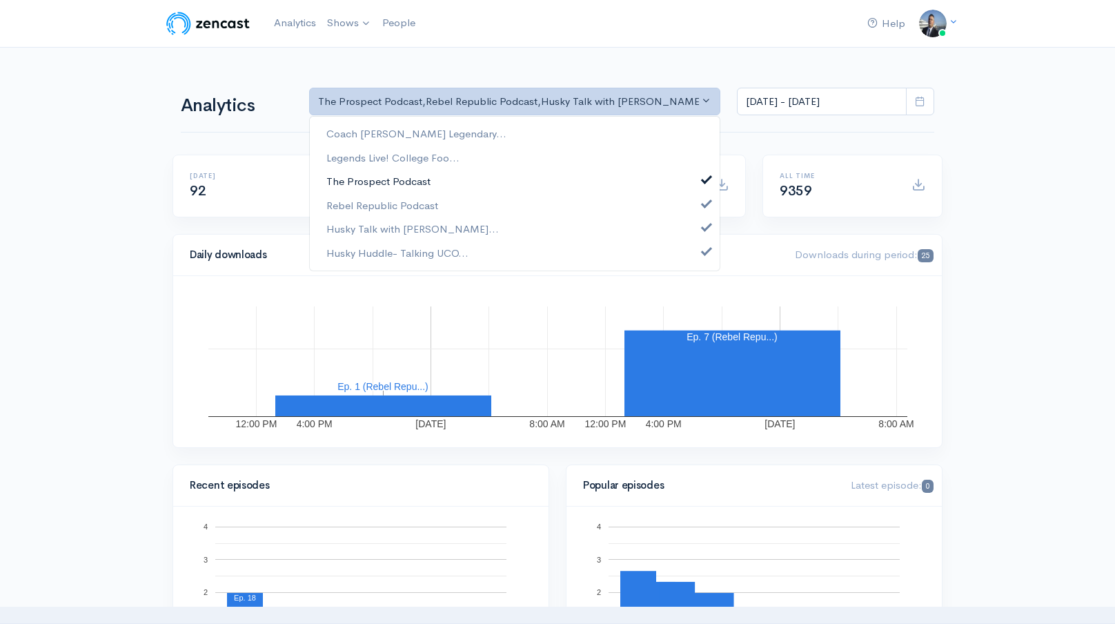
click at [504, 175] on link "The Prospect Podcast" at bounding box center [515, 182] width 410 height 24
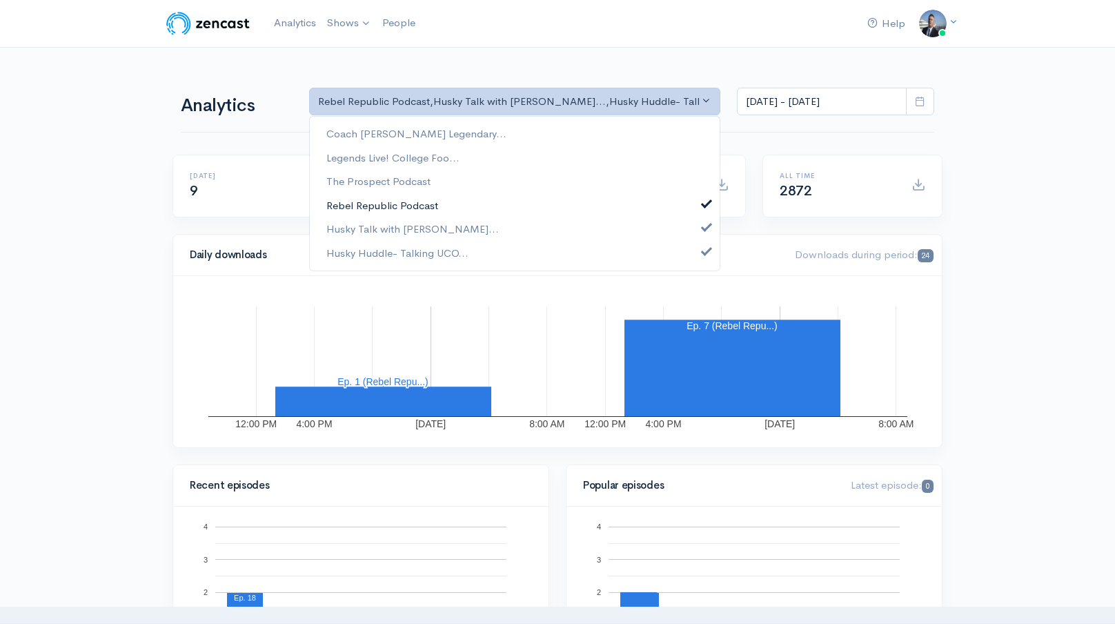
click at [493, 201] on link "Rebel Republic Podcast" at bounding box center [515, 205] width 410 height 24
select select "15928"
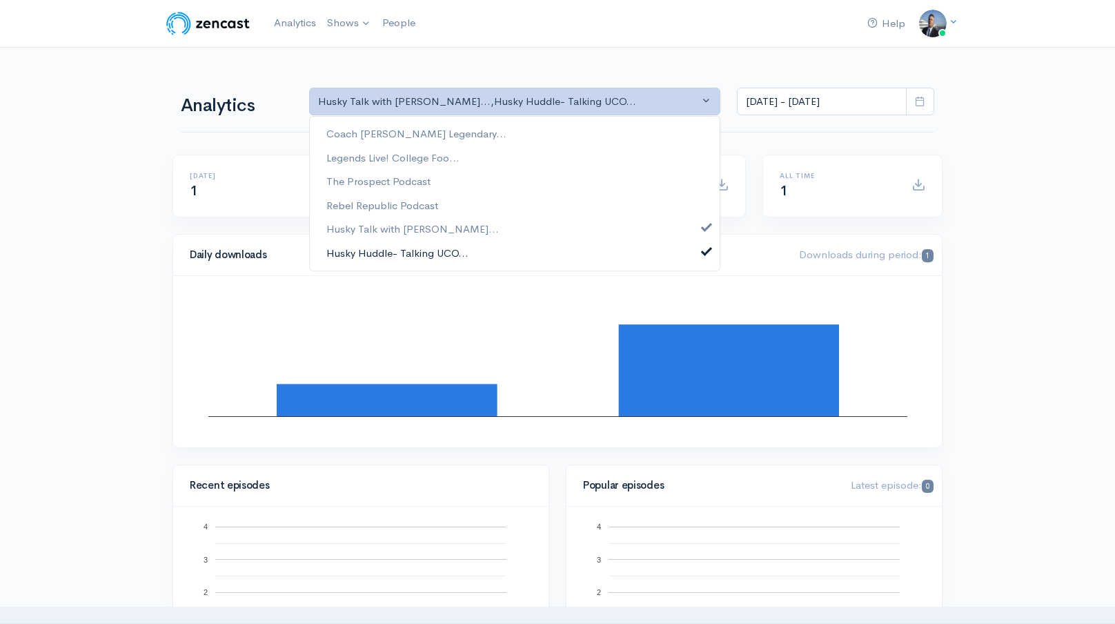
click at [484, 243] on link "Husky Huddle- Talking UCO..." at bounding box center [515, 253] width 410 height 24
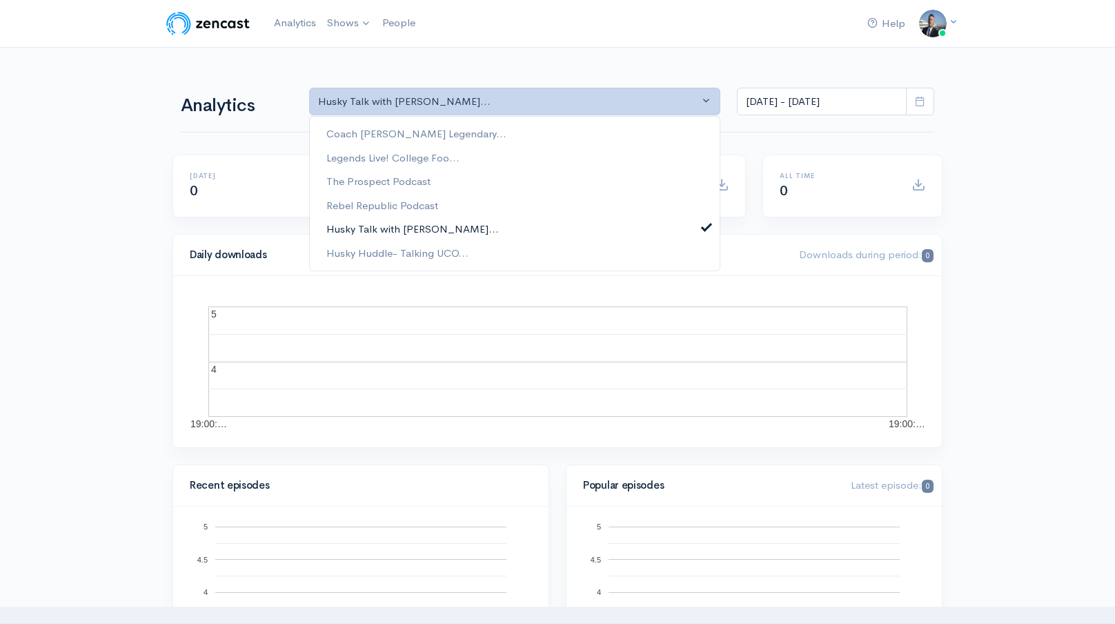
click at [490, 230] on link "Husky Talk with Steve Cul..." at bounding box center [515, 229] width 410 height 24
click at [481, 244] on link "Husky Huddle- Talking UCO..." at bounding box center [515, 253] width 410 height 24
select select "15929"
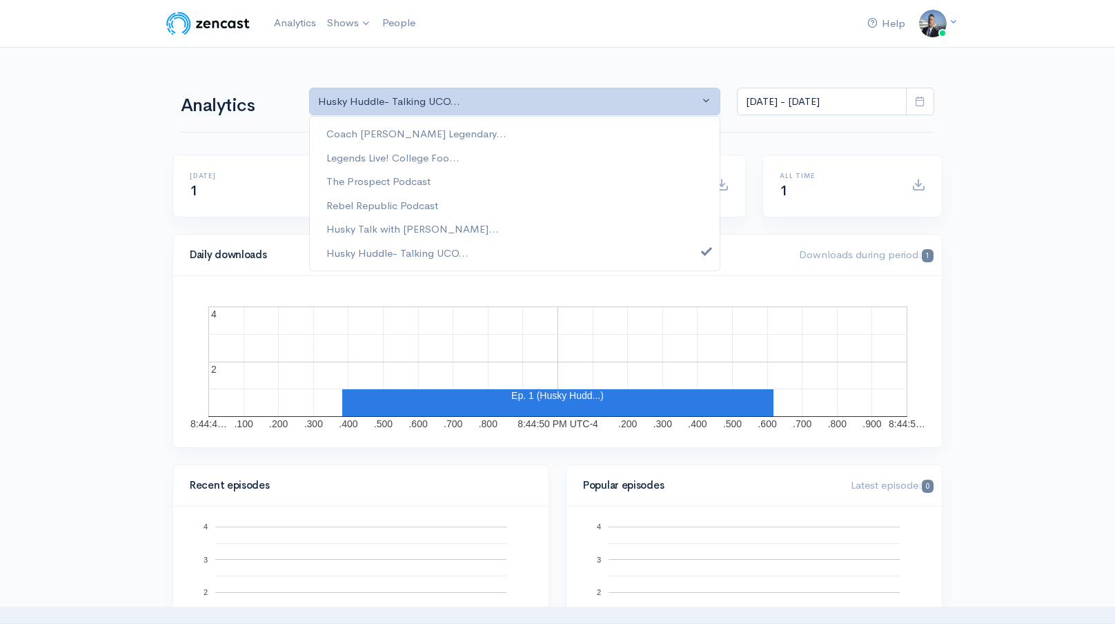
click at [803, 217] on div "All time 1" at bounding box center [852, 194] width 197 height 79
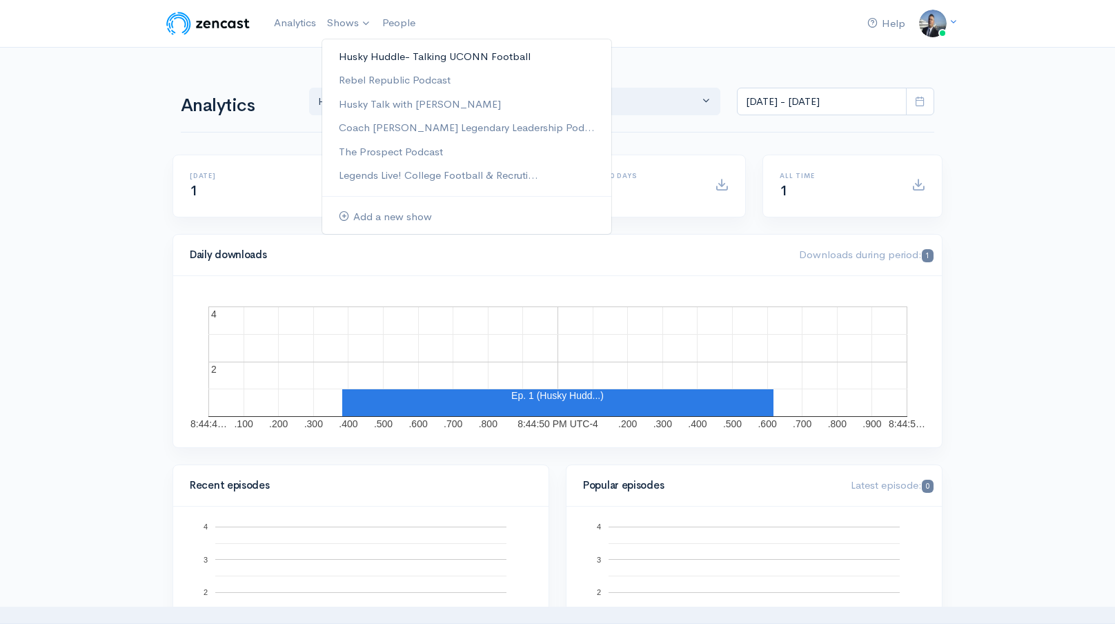
click at [355, 56] on link "Husky Huddle- Talking UCONN Football" at bounding box center [466, 57] width 289 height 24
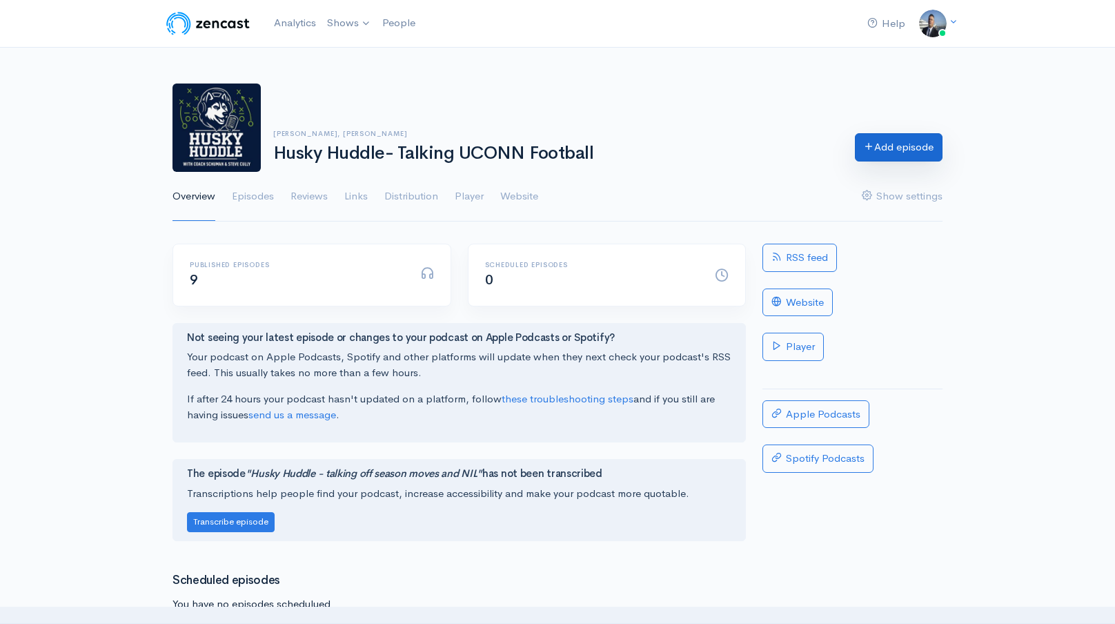
click at [883, 143] on link "Add episode" at bounding box center [899, 147] width 88 height 28
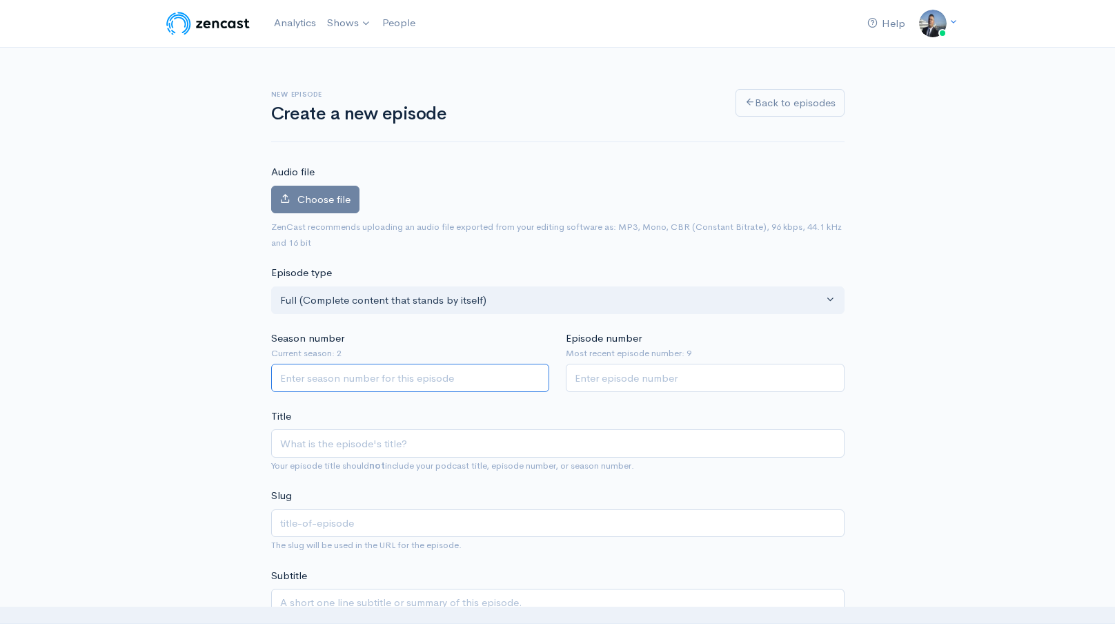
click at [390, 381] on input "Season number" at bounding box center [410, 378] width 279 height 28
type input "2"
click at [597, 382] on input "Episode number" at bounding box center [705, 378] width 279 height 28
type input "10"
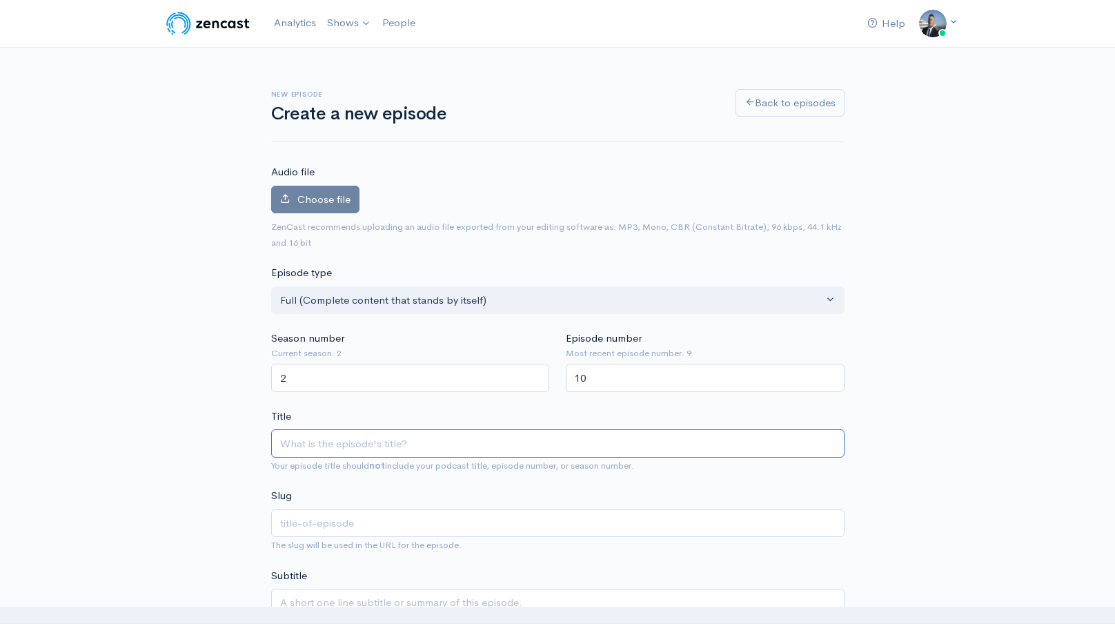
click at [461, 438] on input "Title" at bounding box center [557, 443] width 573 height 28
paste input "Husky Huddle-Uconn Football Preview Covering Defensive Line"
type input "Husky Huddle-Uconn Football Preview Covering Defensive Line"
type input "husky-huddle-uconn-football-preview-covering-defensive-line"
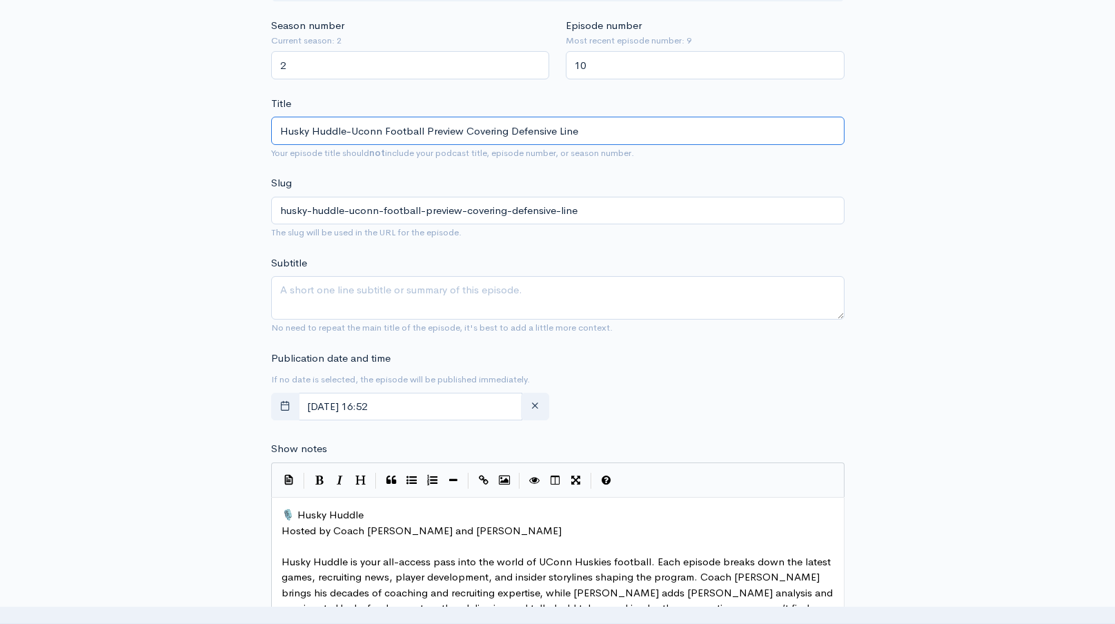
scroll to position [317, 0]
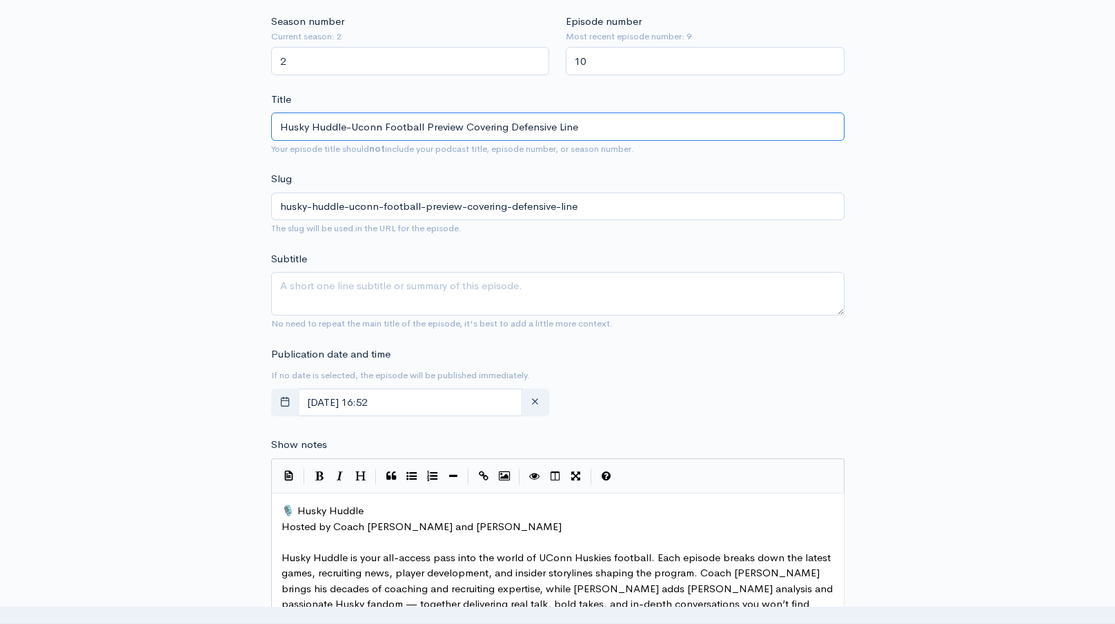
type input "Husky Huddle-Uconn Football Preview Covering Defensive Line"
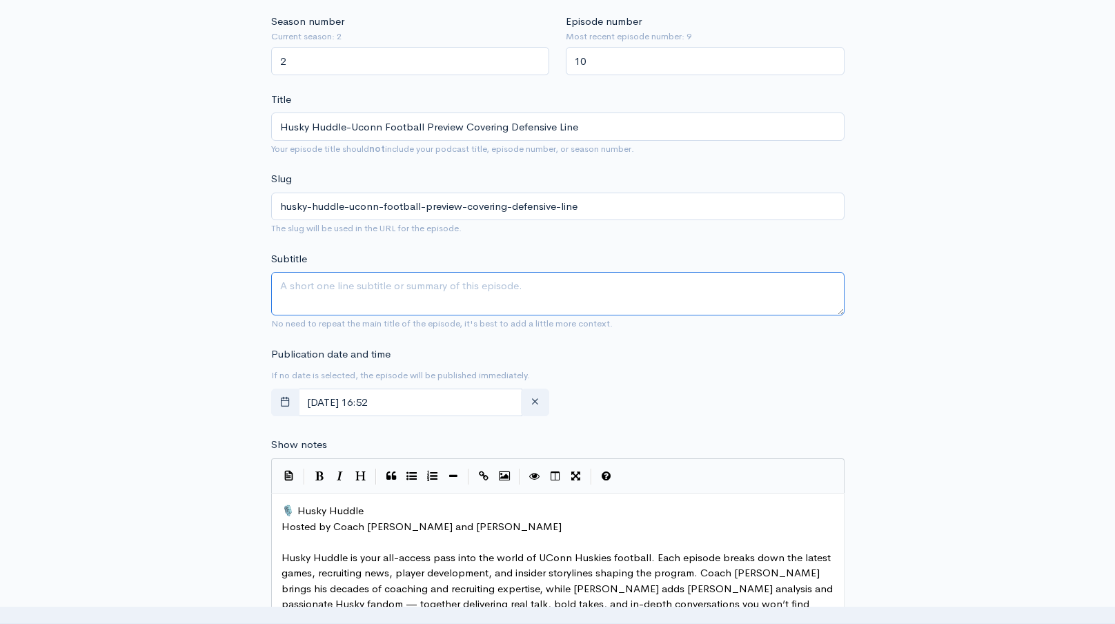
click at [469, 289] on textarea "Subtitle" at bounding box center [557, 293] width 573 height 43
paste textarea "Husky Huddle-Uconn Football Preview Covering Defensive Line"
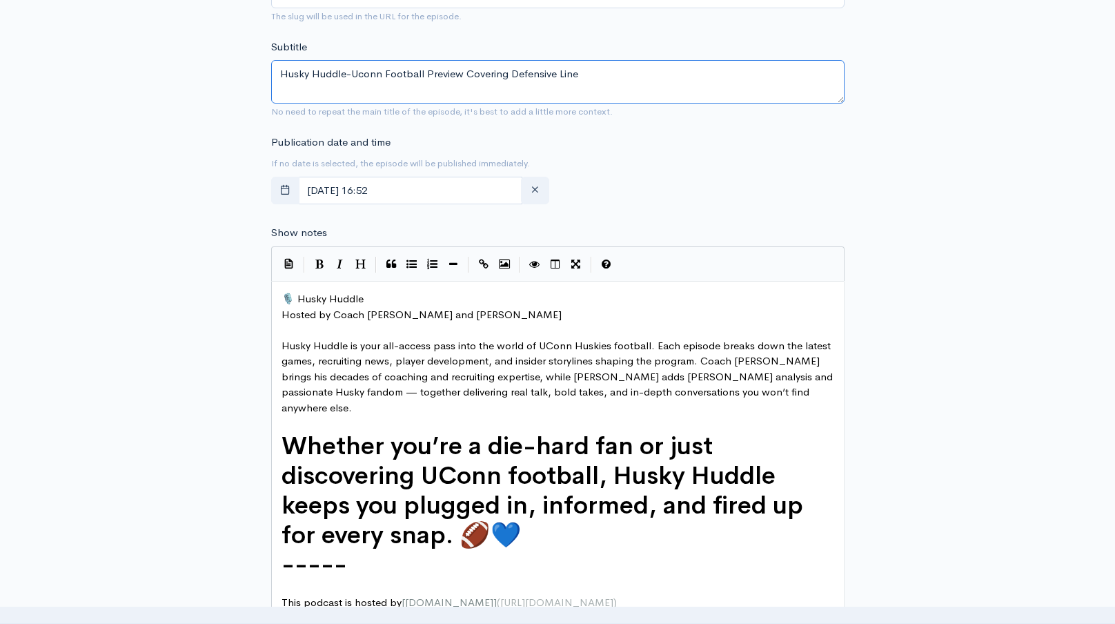
scroll to position [647, 0]
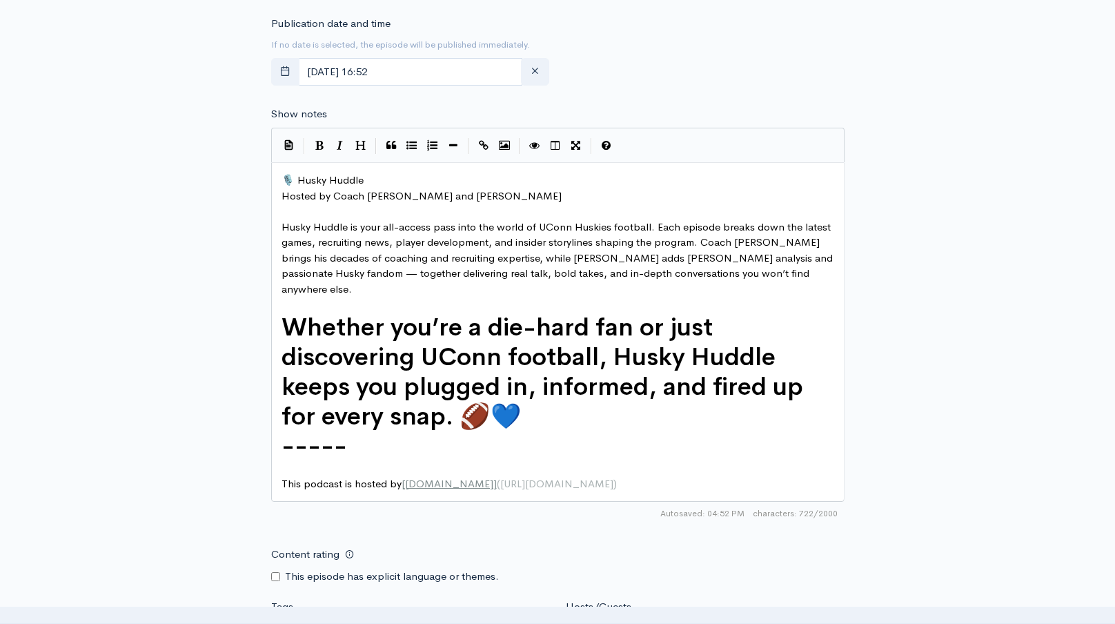
type textarea "Husky Huddle-Uconn Football Preview Covering Defensive Line"
click at [279, 179] on pre "🎙️ Husky Huddle" at bounding box center [558, 180] width 558 height 16
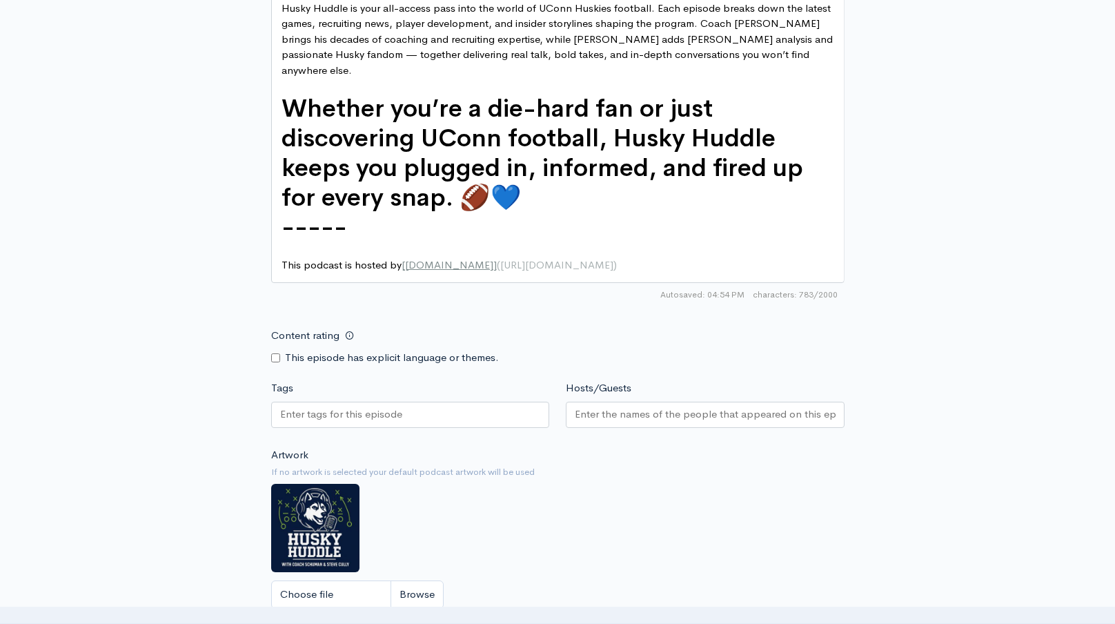
scroll to position [973, 0]
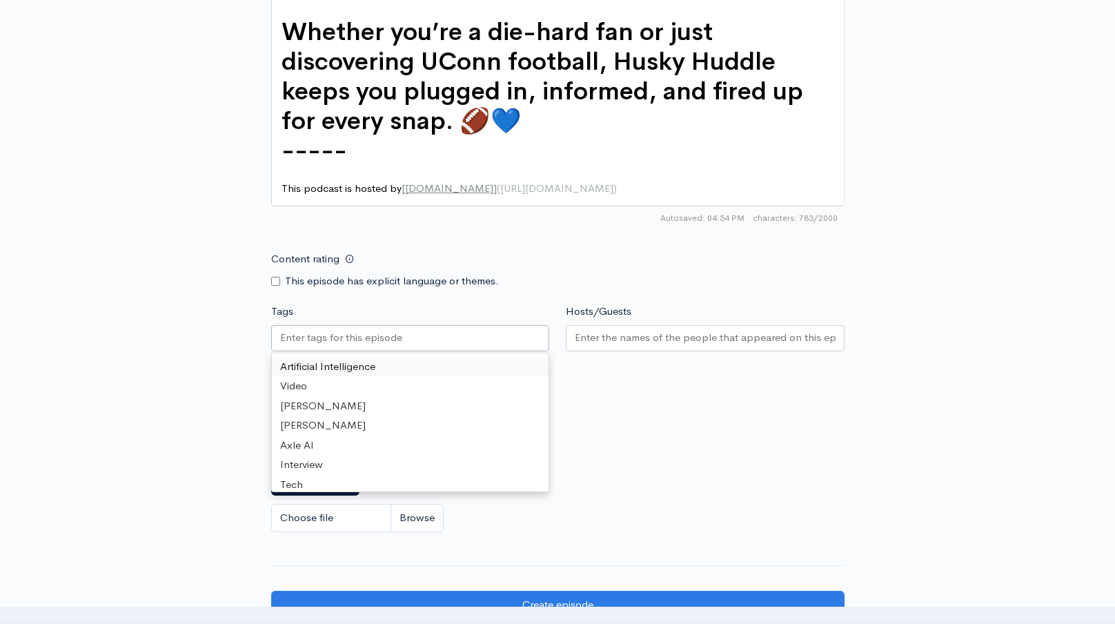
click at [437, 335] on div at bounding box center [410, 338] width 279 height 26
paste input "Husky Huddle-Uconn Football Preview Covering Defensive Line"
type input "Husky Huddle-Uconn Football Preview Covering Defensive Line"
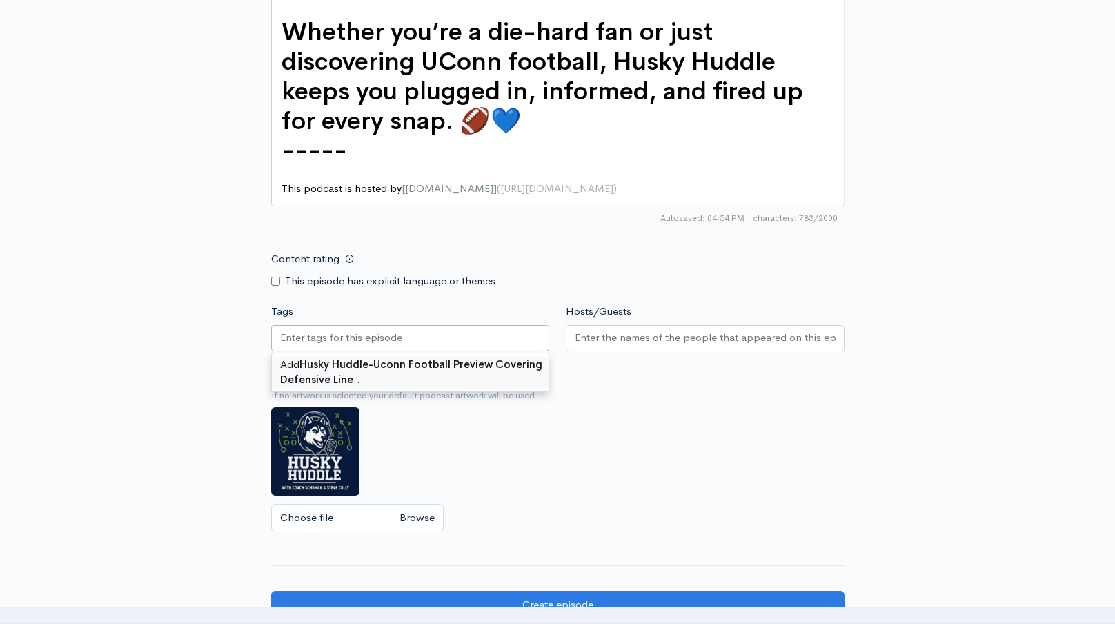
scroll to position [0, 0]
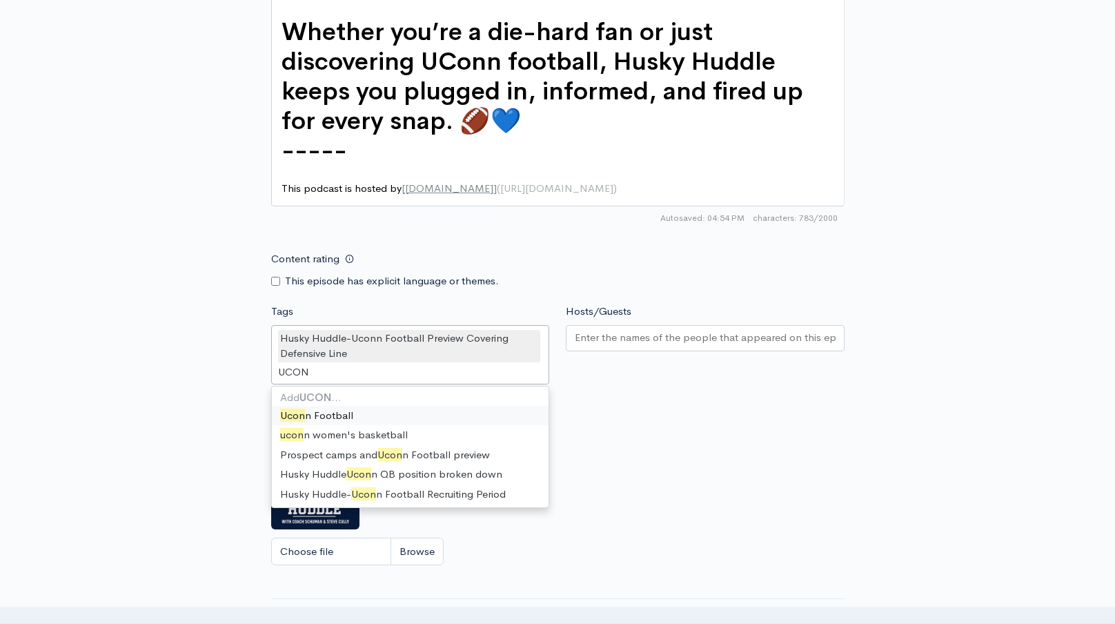
type input "UCONN"
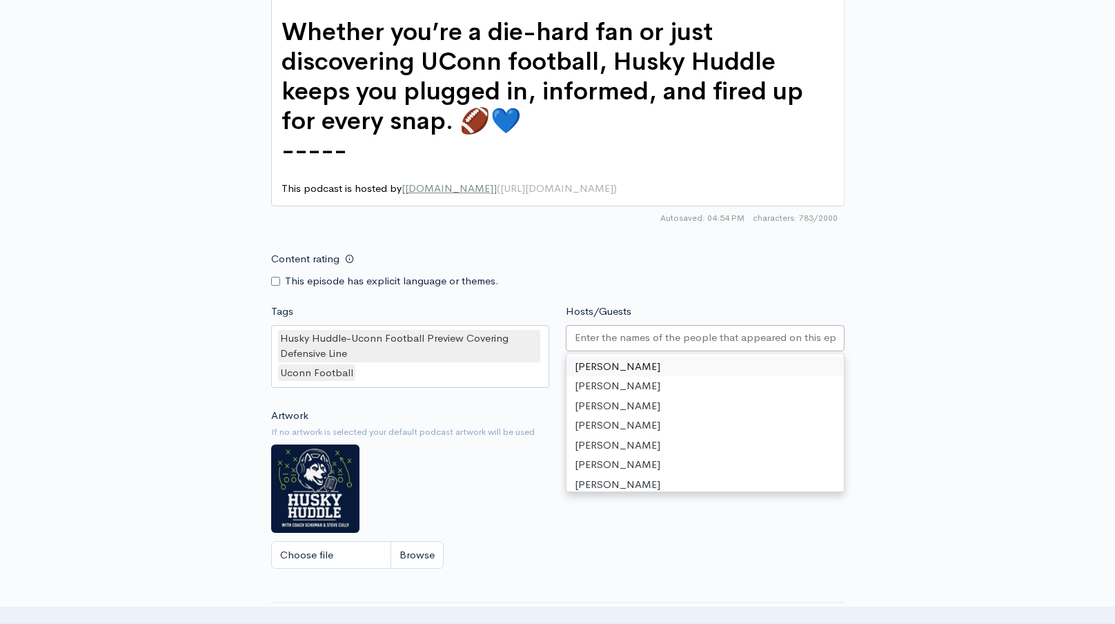
click at [610, 330] on input "Hosts/Guests" at bounding box center [705, 338] width 261 height 16
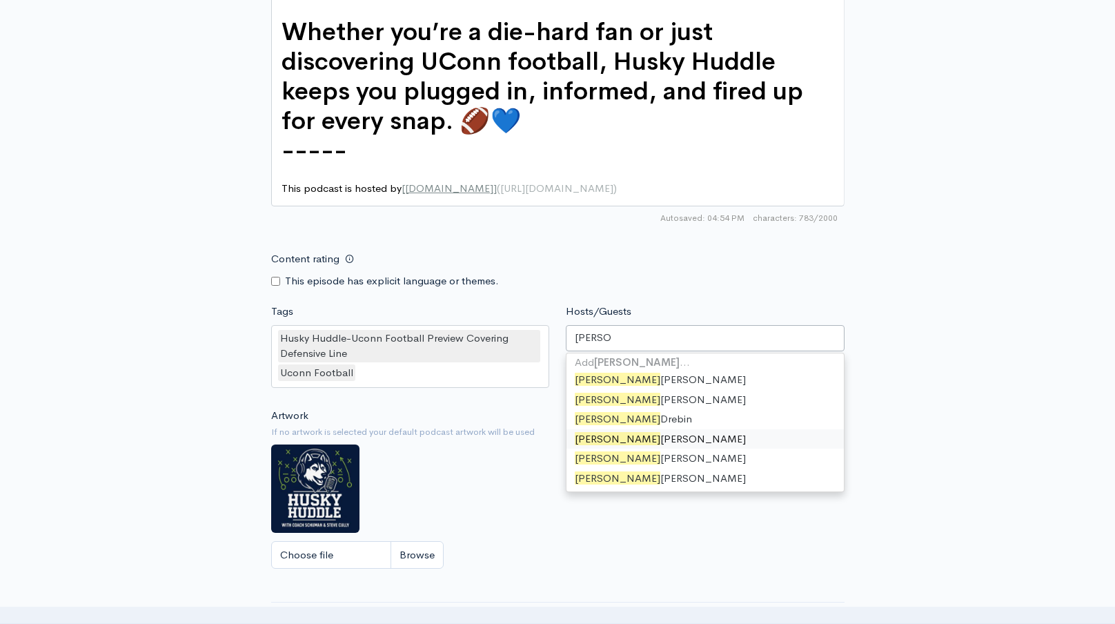
scroll to position [0, 0]
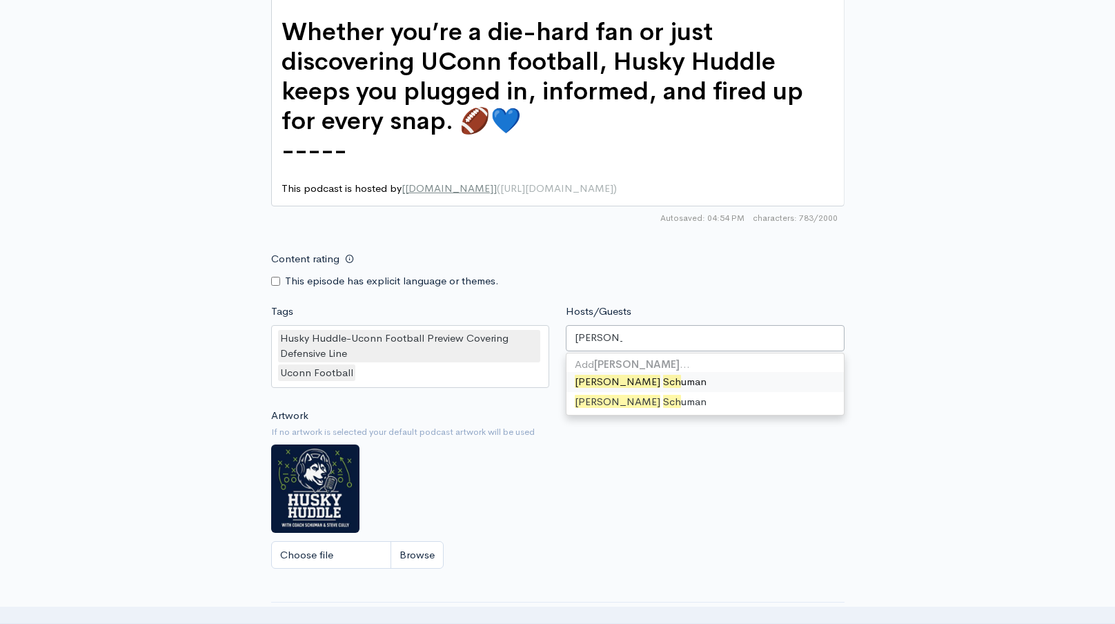
type input "david schum"
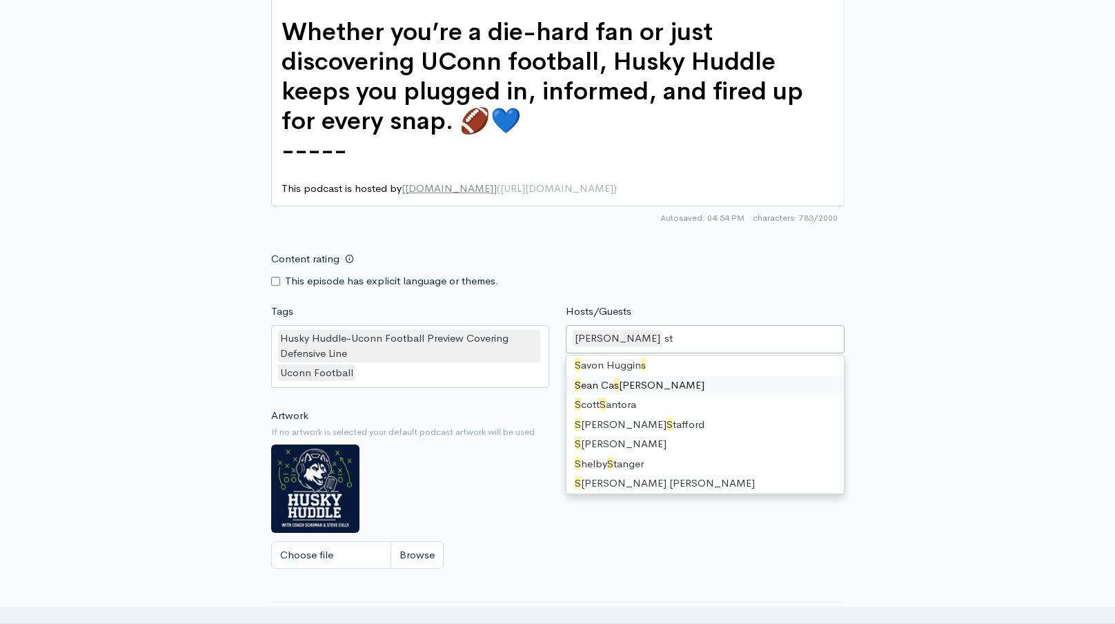
type input "ste"
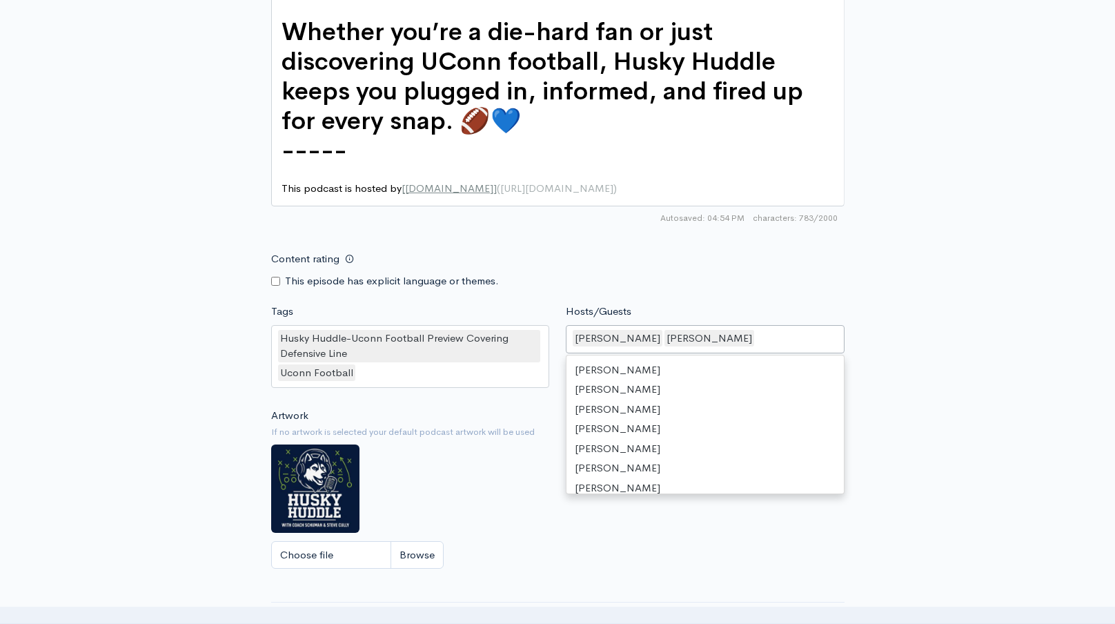
scroll to position [717, 0]
click at [765, 245] on div "Content rating This episode has explicit language or themes." at bounding box center [558, 266] width 590 height 43
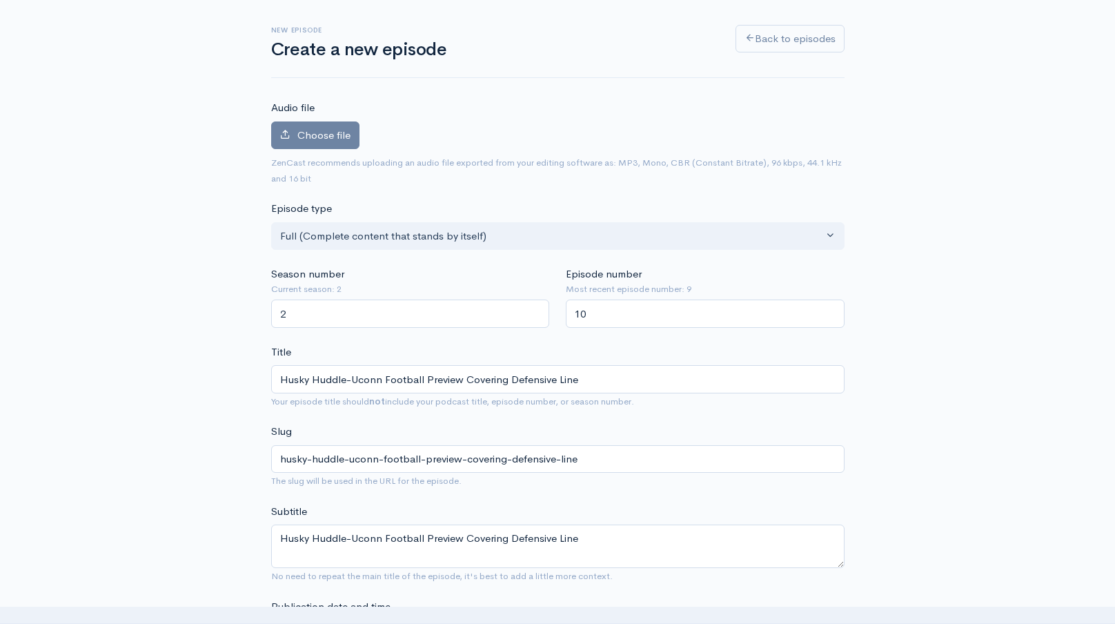
scroll to position [0, 0]
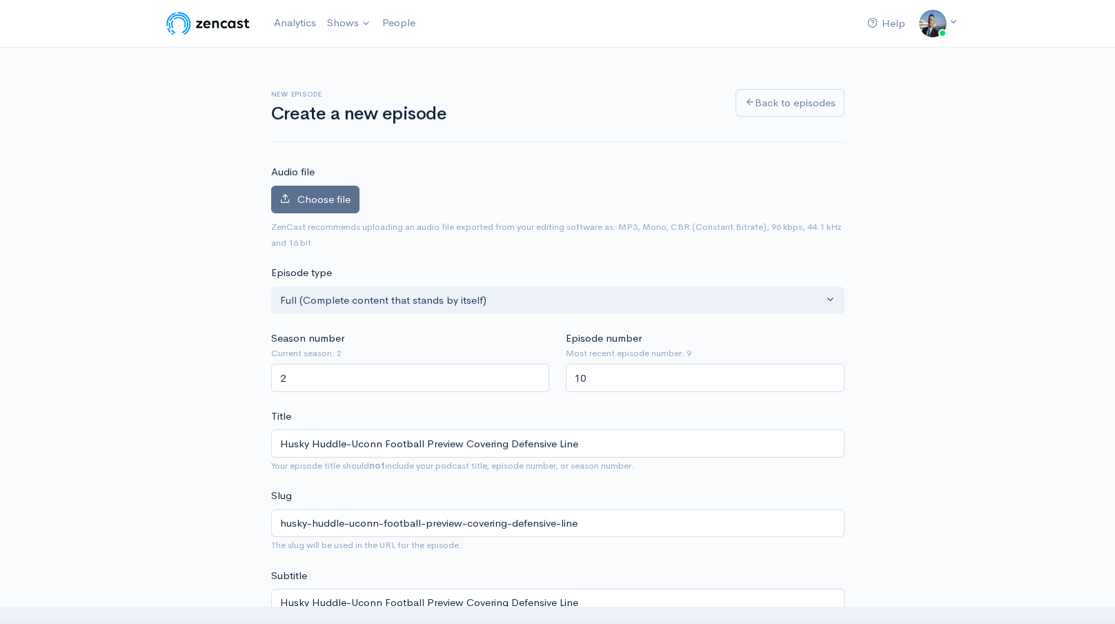
click at [341, 193] on span "Choose file" at bounding box center [323, 198] width 53 height 13
click at [0, 0] on input "Choose file" at bounding box center [0, 0] width 0 height 0
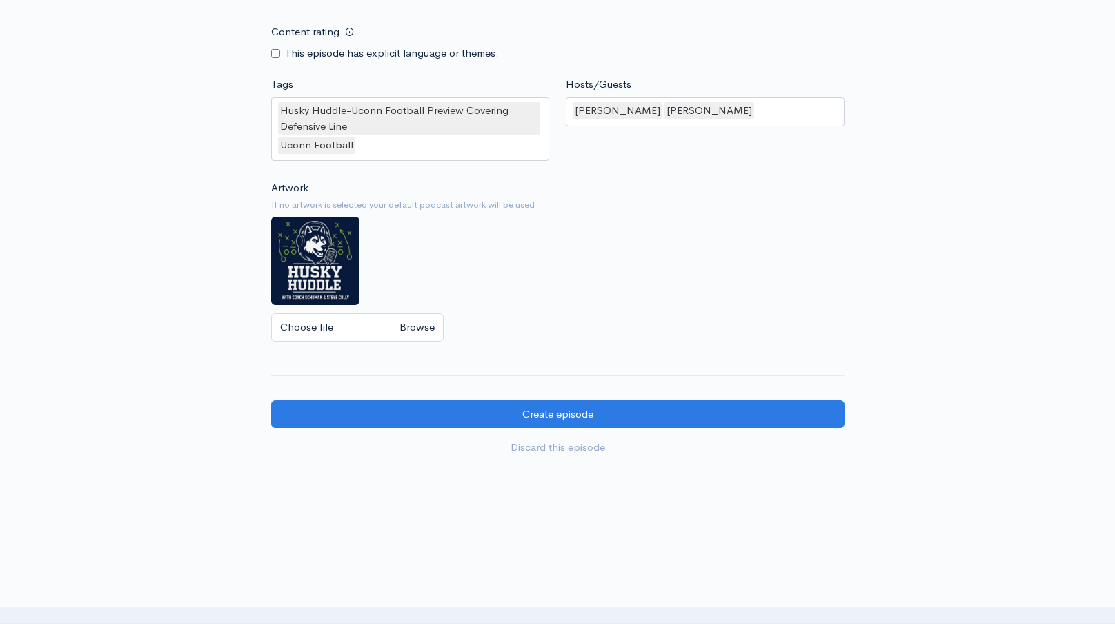
scroll to position [1296, 0]
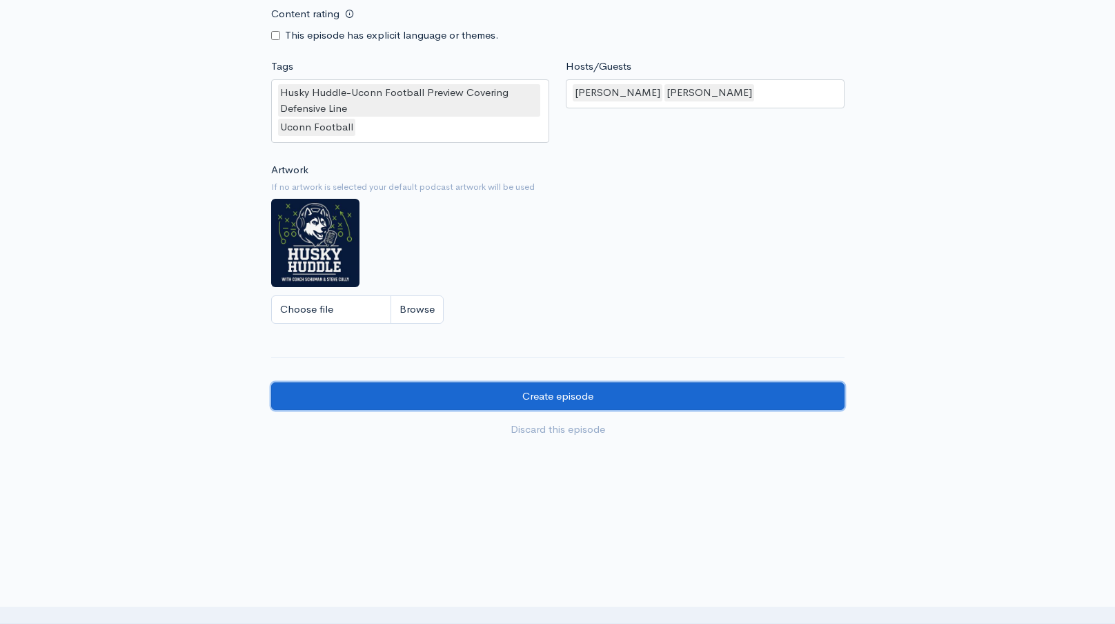
click at [528, 385] on input "Create episode" at bounding box center [557, 396] width 573 height 28
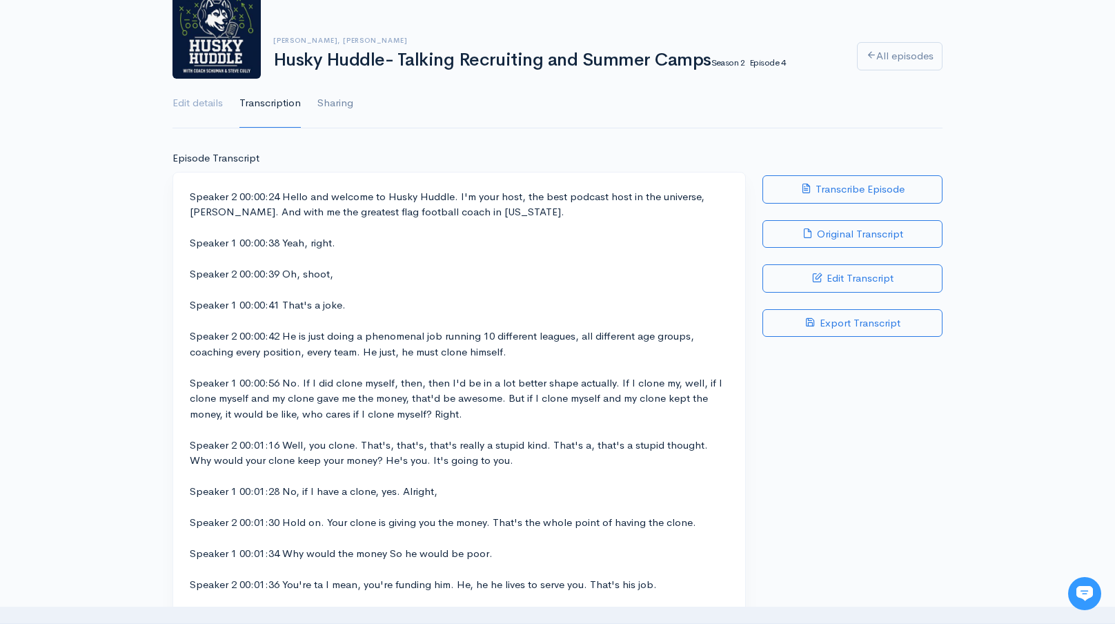
click at [344, 104] on link "Sharing" at bounding box center [335, 104] width 36 height 50
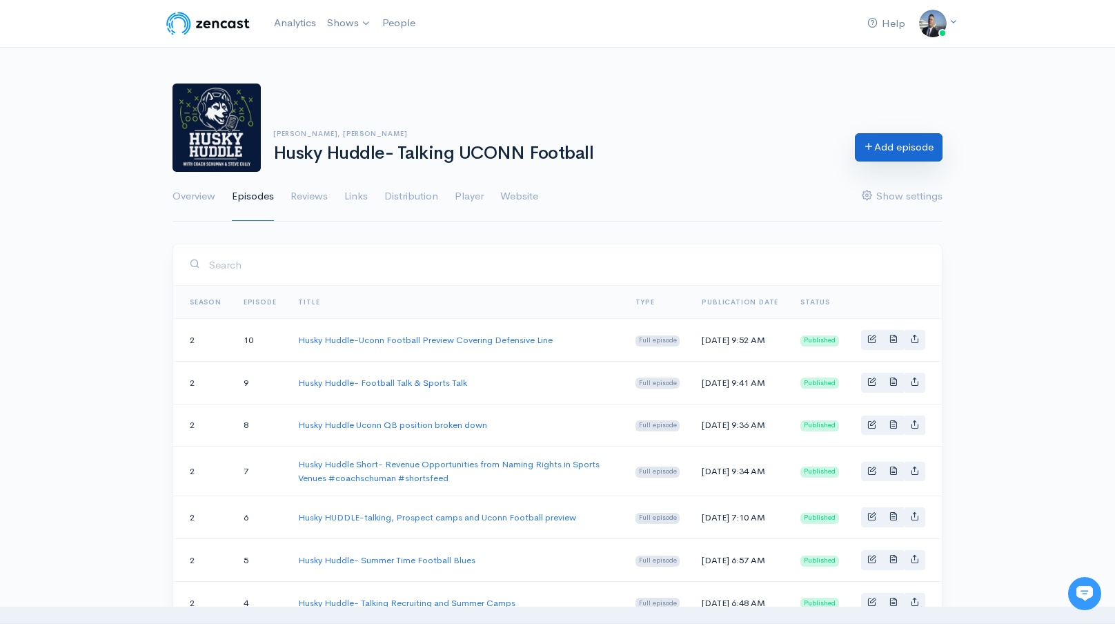
click at [891, 147] on link "Add episode" at bounding box center [899, 147] width 88 height 28
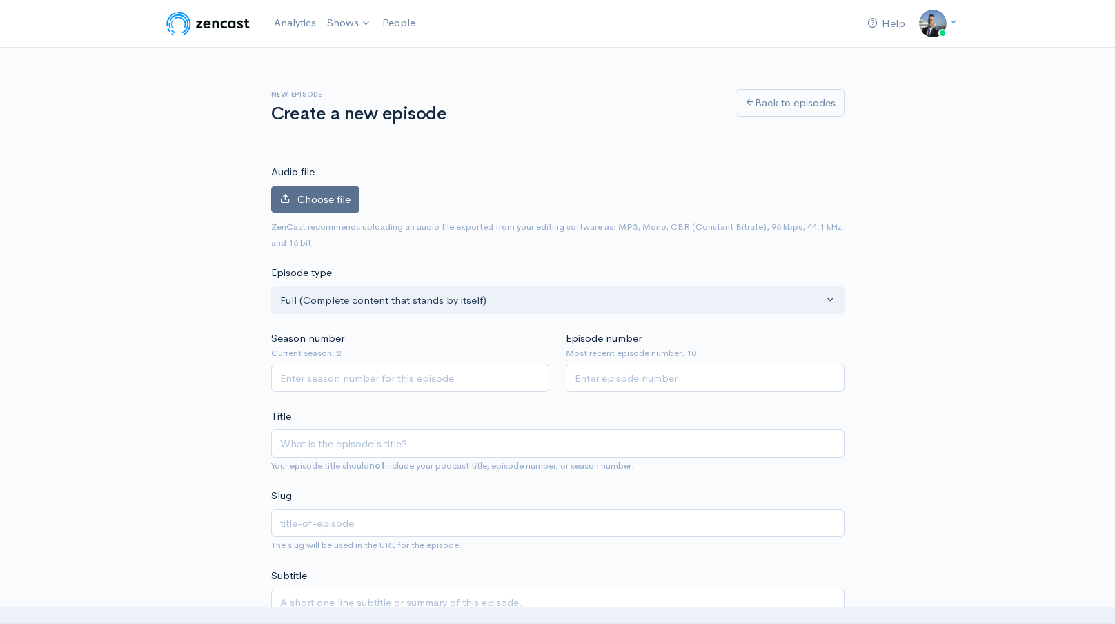
click at [337, 199] on span "Choose file" at bounding box center [323, 198] width 53 height 13
click at [0, 0] on input "Choose file" at bounding box center [0, 0] width 0 height 0
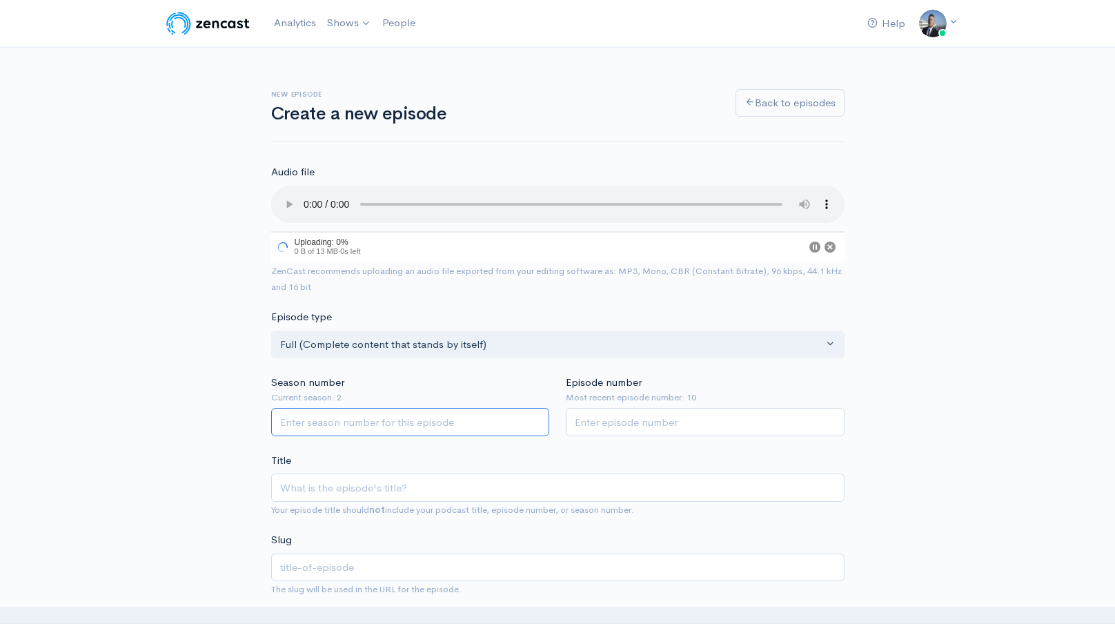
click at [368, 415] on input "Season number" at bounding box center [410, 422] width 279 height 28
type input "2"
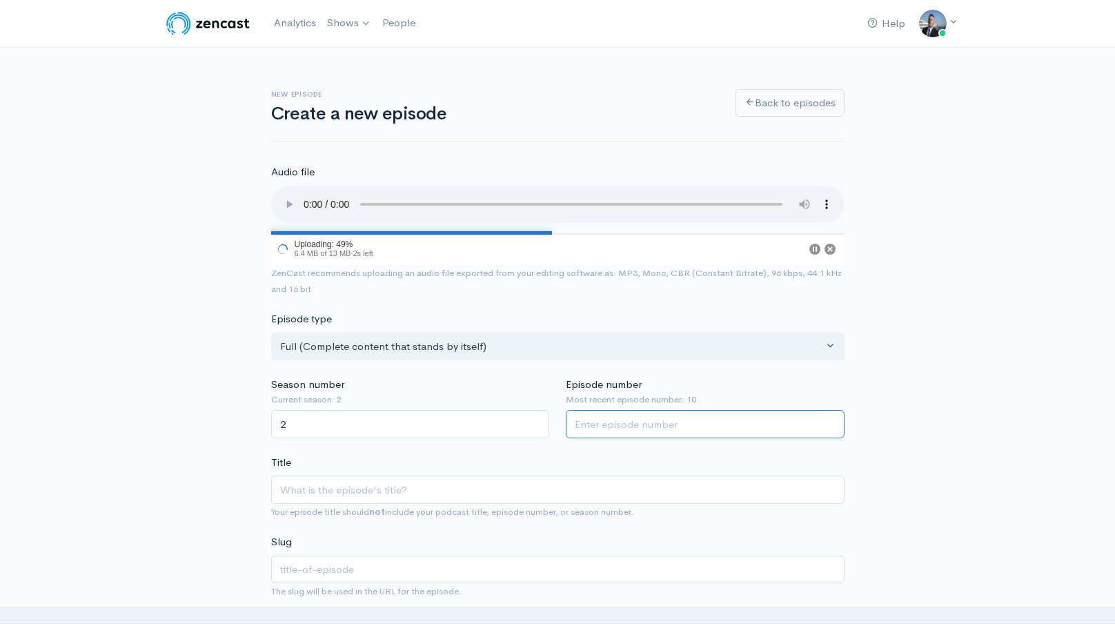
click at [604, 422] on input "Episode number" at bounding box center [705, 424] width 279 height 28
type input "2"
type input "11"
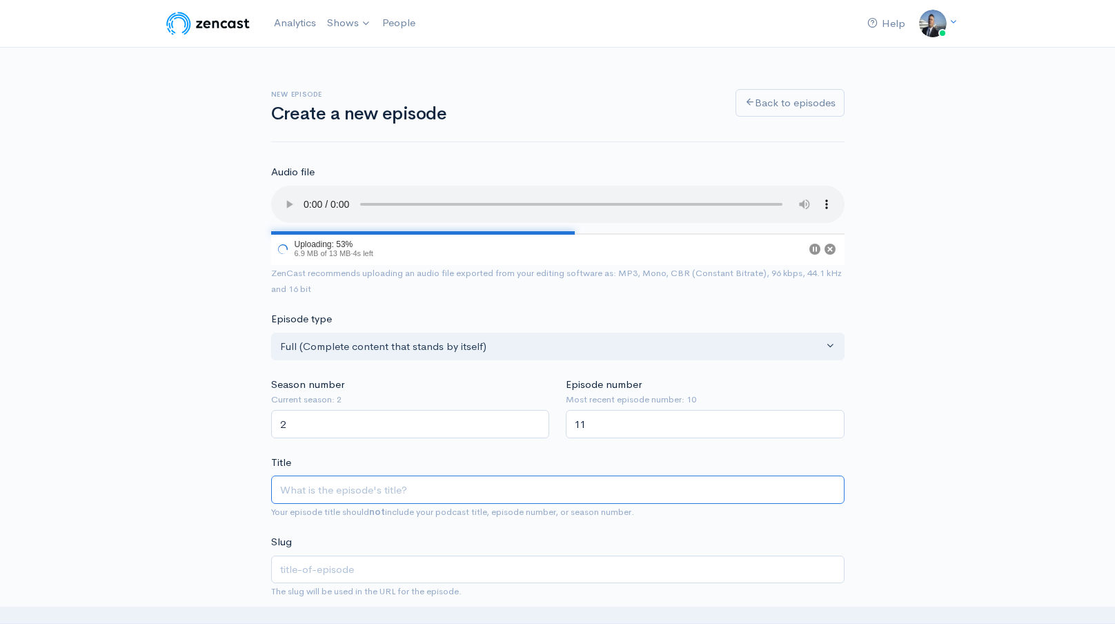
click at [546, 487] on input "Title" at bounding box center [557, 489] width 573 height 28
type input "H"
type input "h"
type input "Hu"
type input "hu"
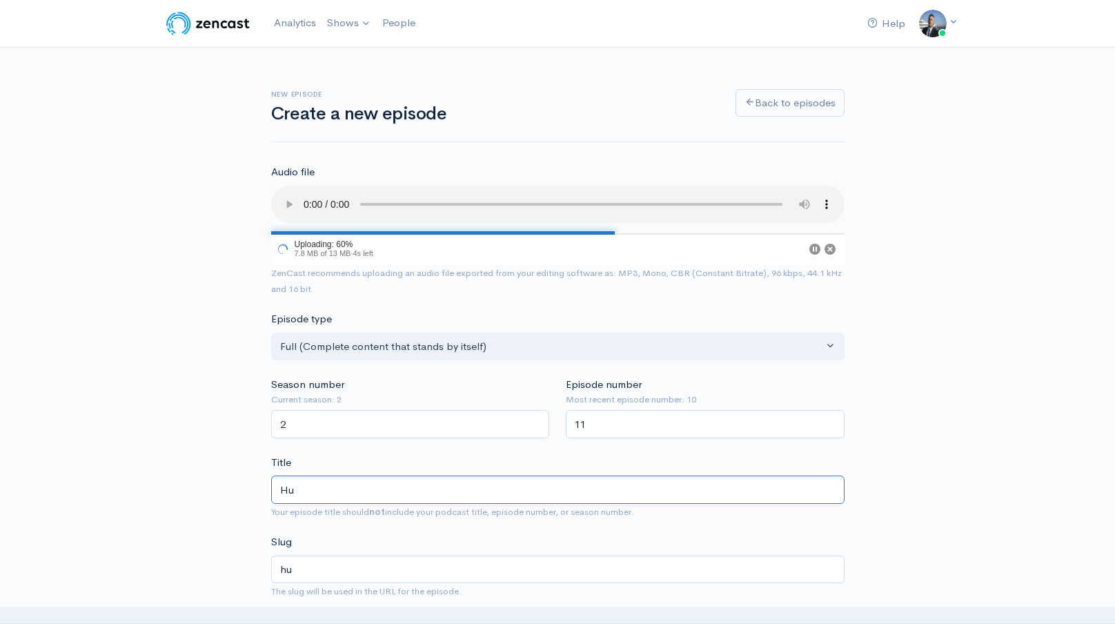
type input "Hus"
type input "hus"
type input "Husk"
type input "husk"
type input "Husky"
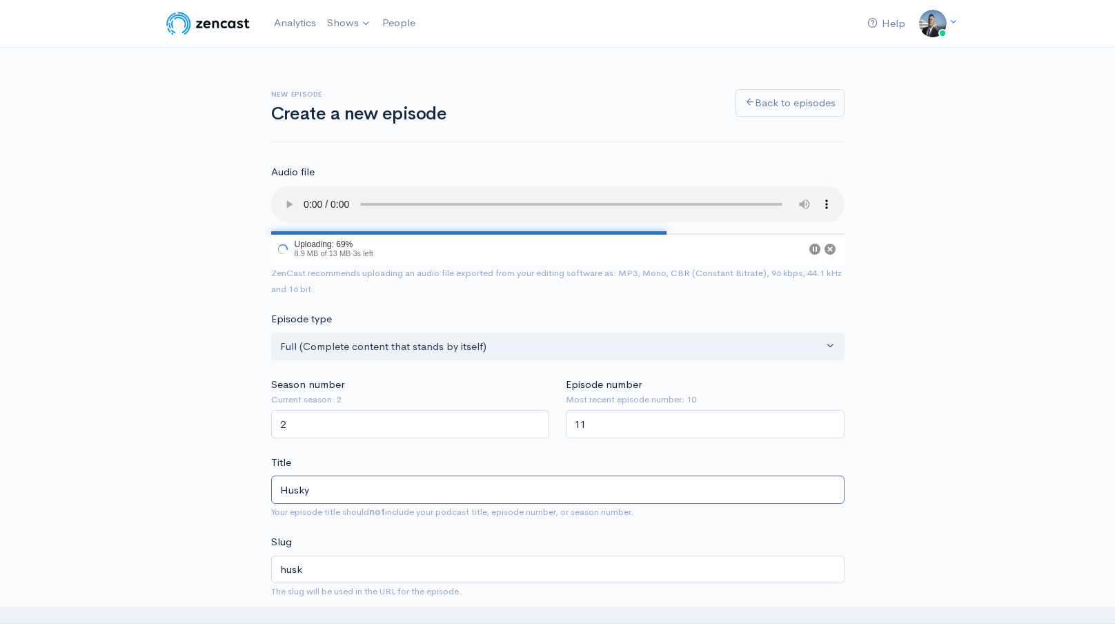
type input "husky"
type input "Husky H"
type input "husky-h"
type input "Husky Hu"
type input "husky-hu"
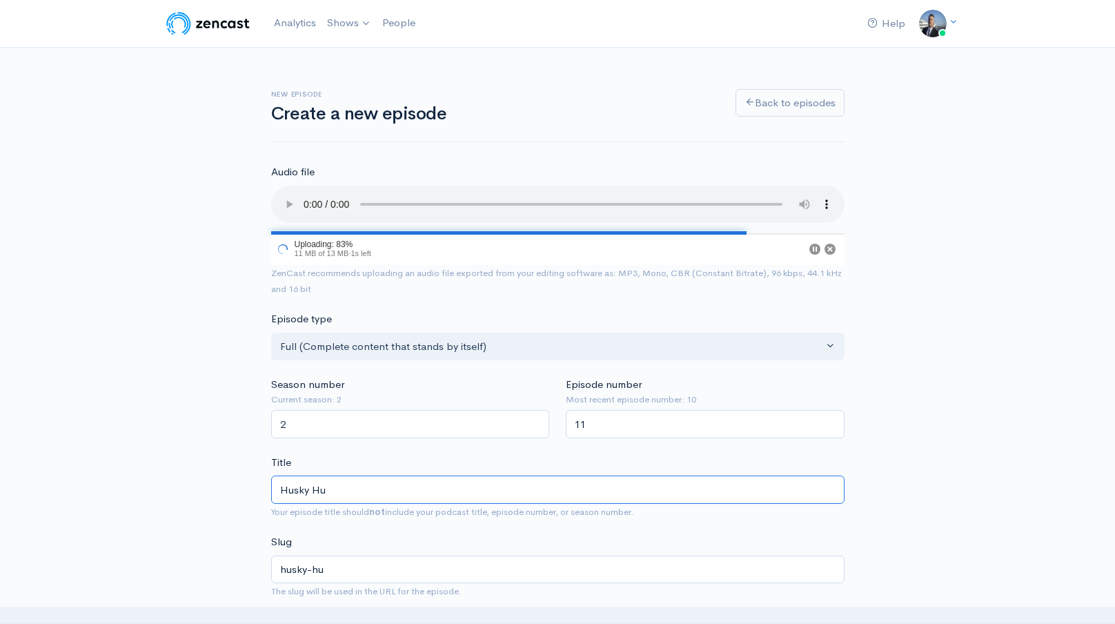
type input "Husky Hud"
type input "husky-hud"
type input "Husky Huddl"
type input "husky-huddl"
type input "Husky Huddle"
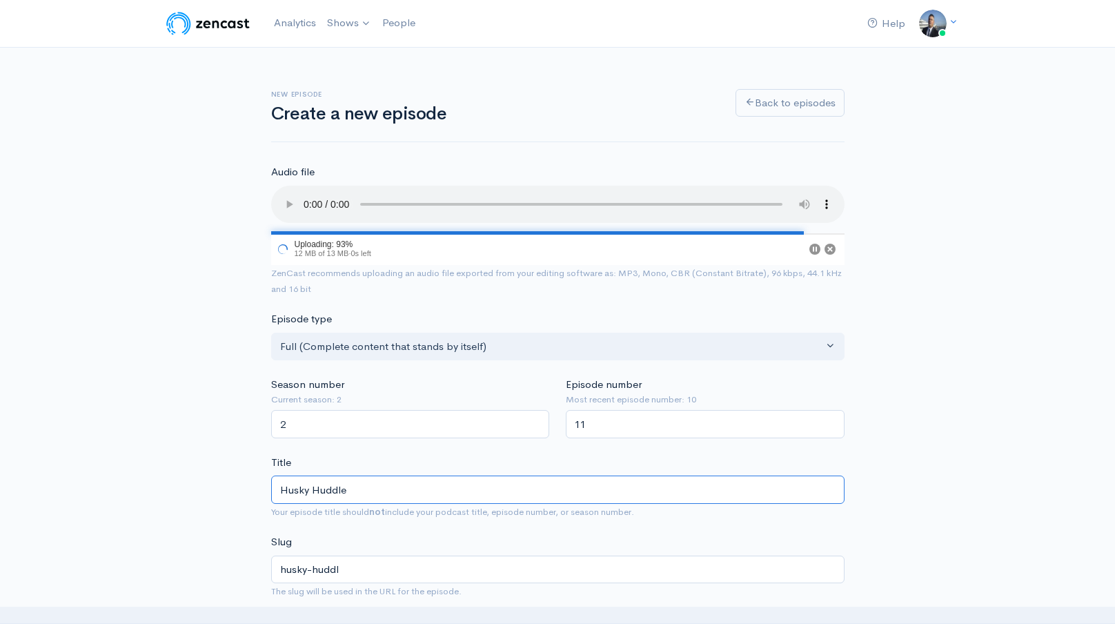
type input "husky-huddle"
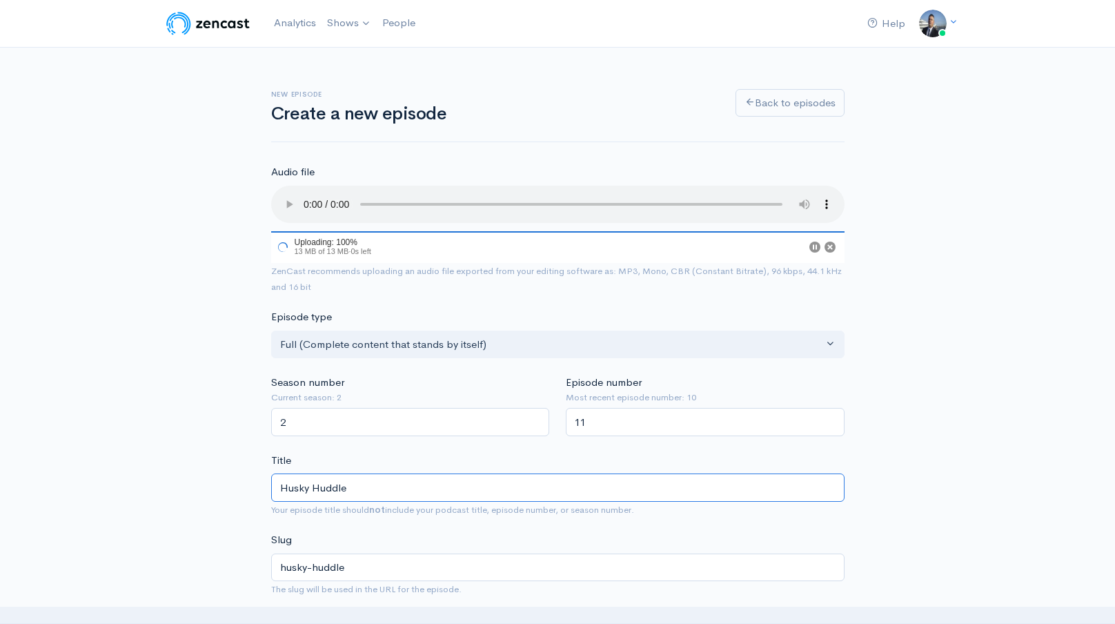
type input "Husky Huddle S"
type input "husky-huddle-s"
type input "Husky Huddle Sh"
type input "husky-huddle-sh"
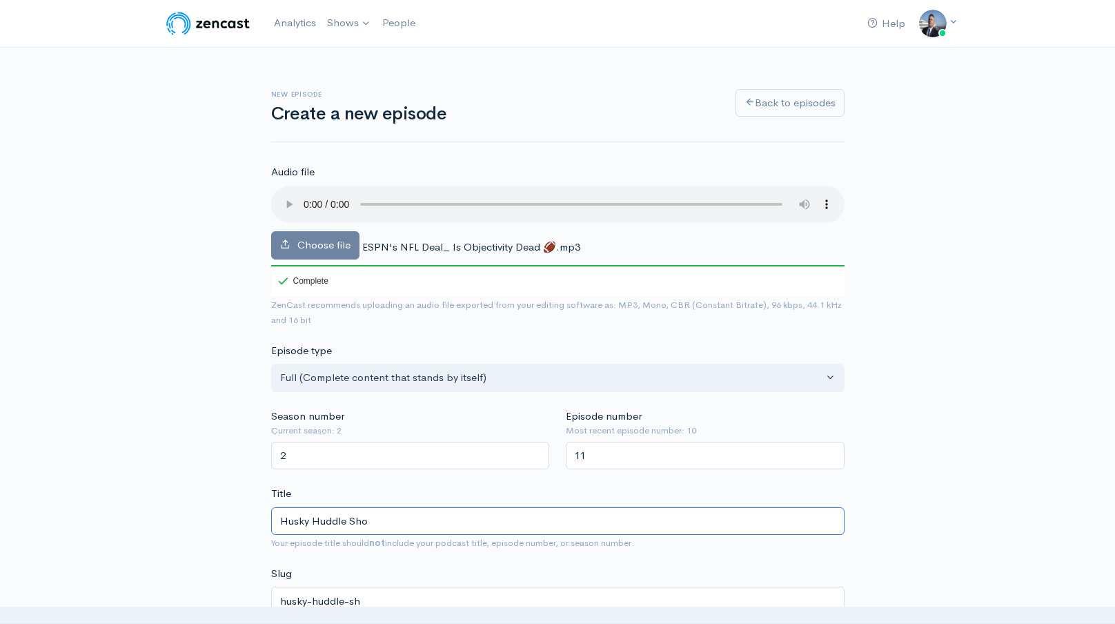
type input "Husky Huddle Shor"
type input "husky-[PERSON_NAME]"
type input "Husky Huddle Short"
type input "husky-huddle-short"
type input "Husky Huddle Shorts"
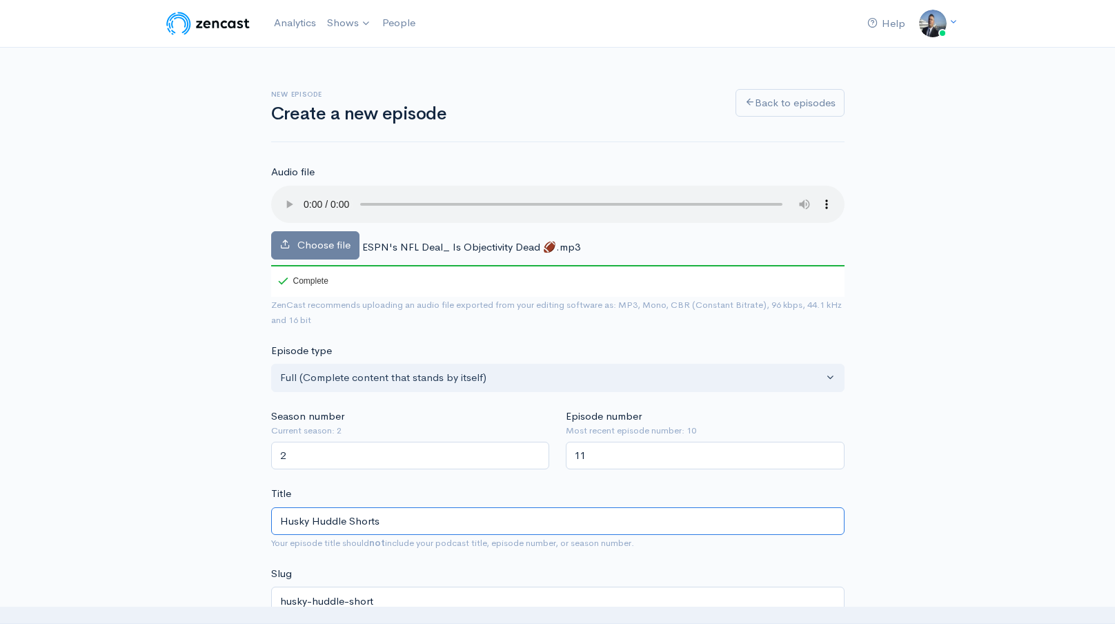
type input "husky-huddle-shorts"
paste input "ESPN's NFL Deal_ Is Objectivity Dead 🏈"
type input "Husky Huddle Shorts- ESPN's NFL Deal_ Is Objectivity Dead 🏈"
type input "husky-huddle-shorts-espns-nfl-deal-is-objectivity-dead"
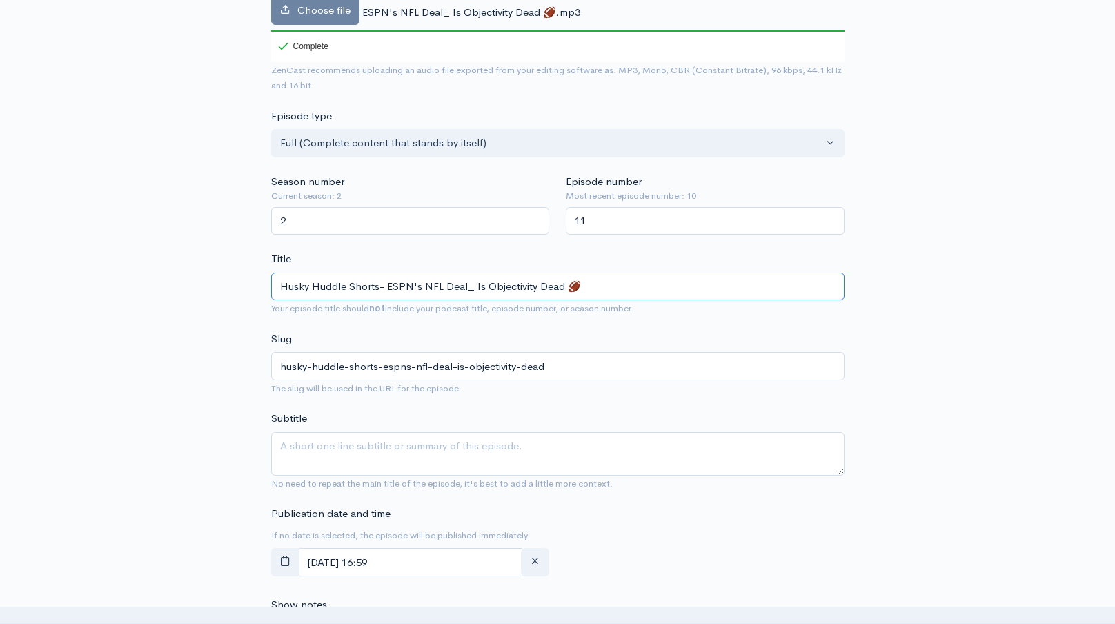
scroll to position [350, 0]
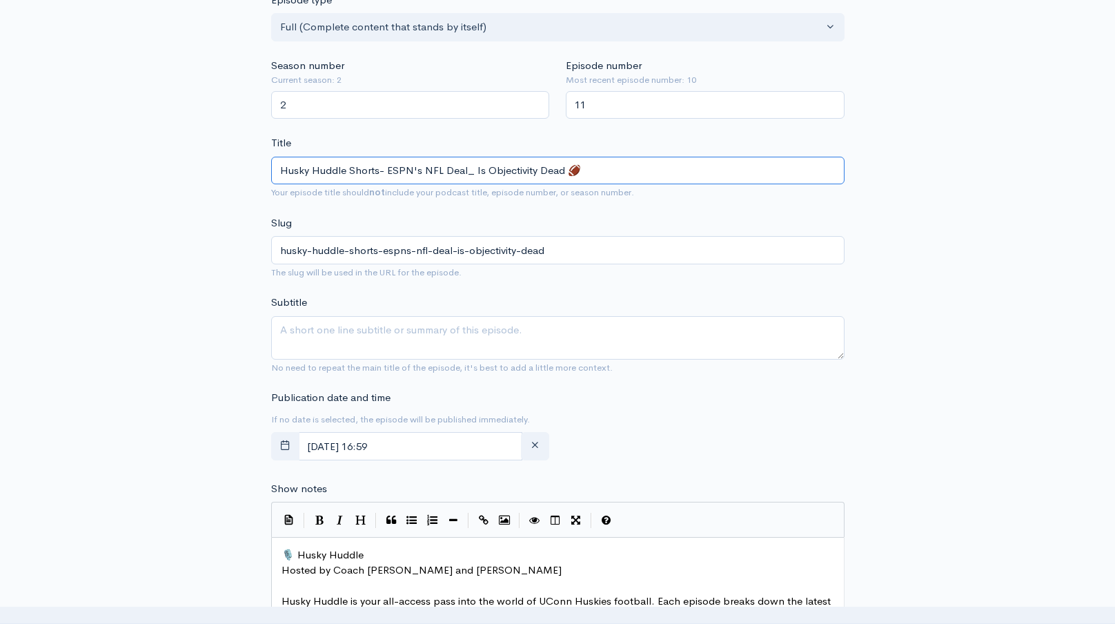
click at [536, 173] on input "Husky Huddle Shorts- ESPN's NFL Deal_ Is Objectivity Dead 🏈" at bounding box center [557, 171] width 573 height 28
click at [470, 172] on input "Husky Huddle Shorts- ESPN's NFL Deal_ Is Objectivity Dead 🏈" at bounding box center [557, 171] width 573 height 28
click at [470, 172] on input "Husky Huddle Shorts- ESPN's NFL Deal Is Objectivity Dead 🏈" at bounding box center [557, 171] width 573 height 28
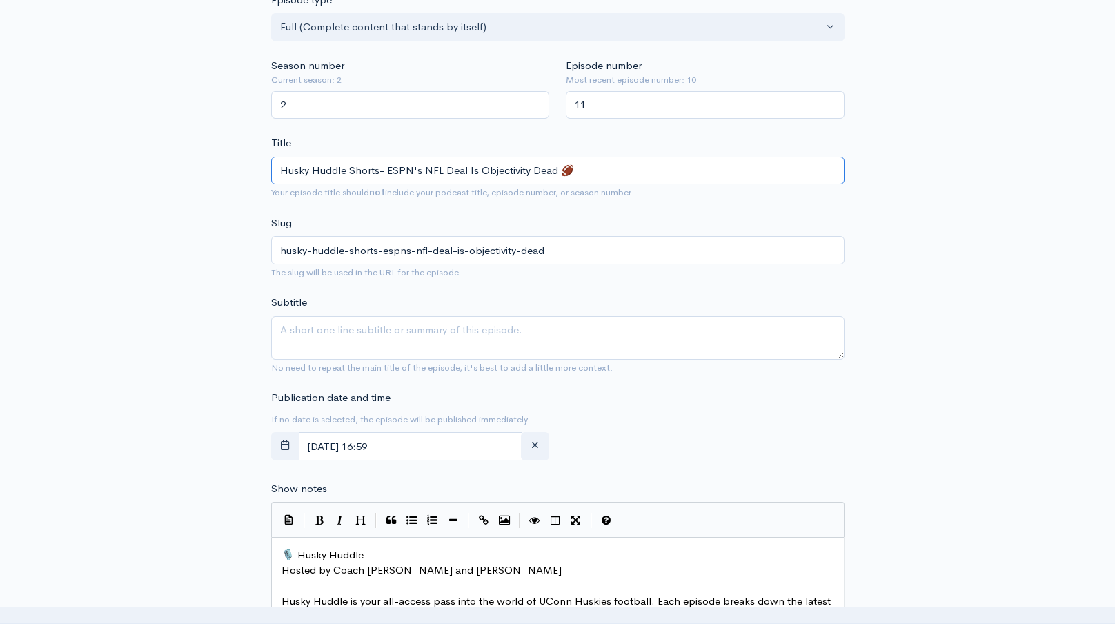
click at [470, 172] on input "Husky Huddle Shorts- ESPN's NFL Deal Is Objectivity Dead 🏈" at bounding box center [557, 171] width 573 height 28
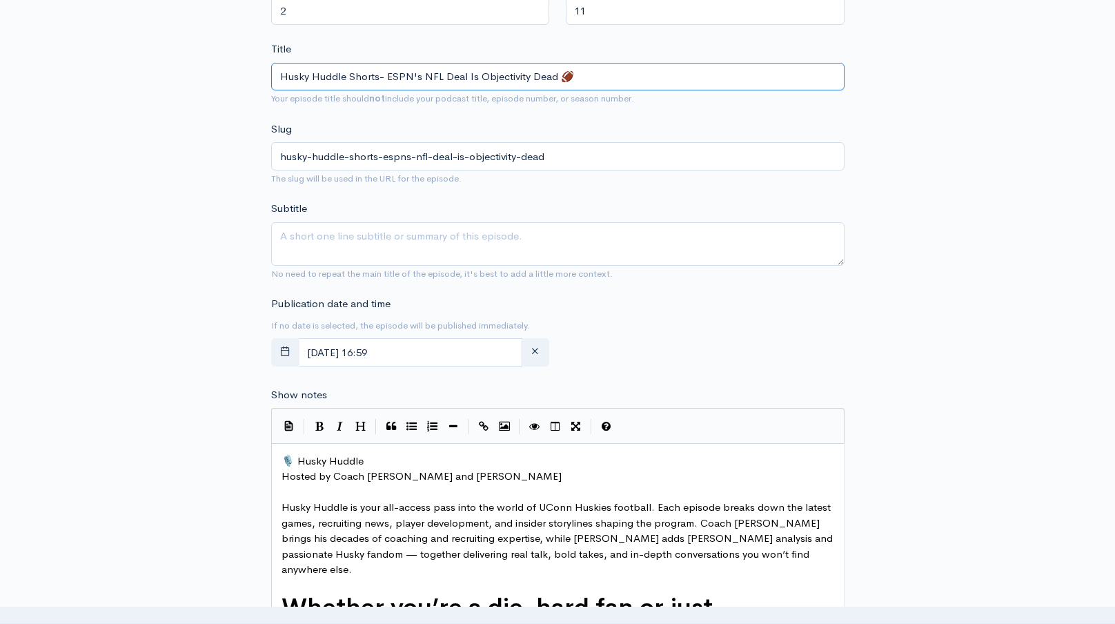
scroll to position [495, 0]
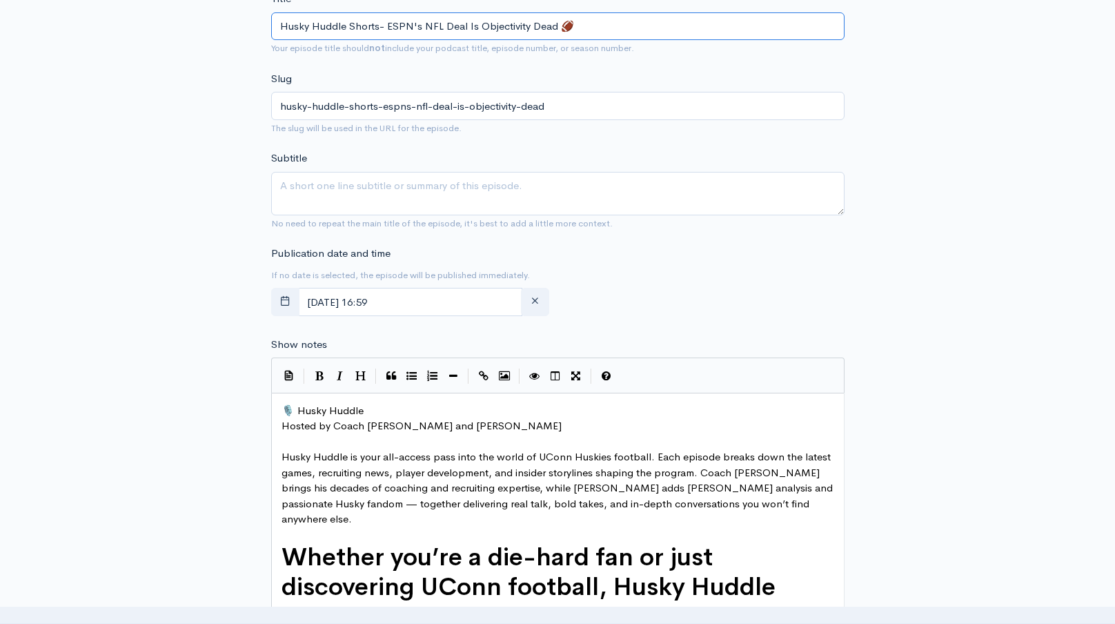
type input "Husky Huddle Shorts- ESPN's NFL Deal Is Objectivity Dead 🏈"
click at [544, 191] on textarea "Subtitle" at bounding box center [557, 193] width 573 height 43
paste textarea "Husky Huddle Shorts- ESPN's NFL Deal Is Objectivity Dead 🏈"
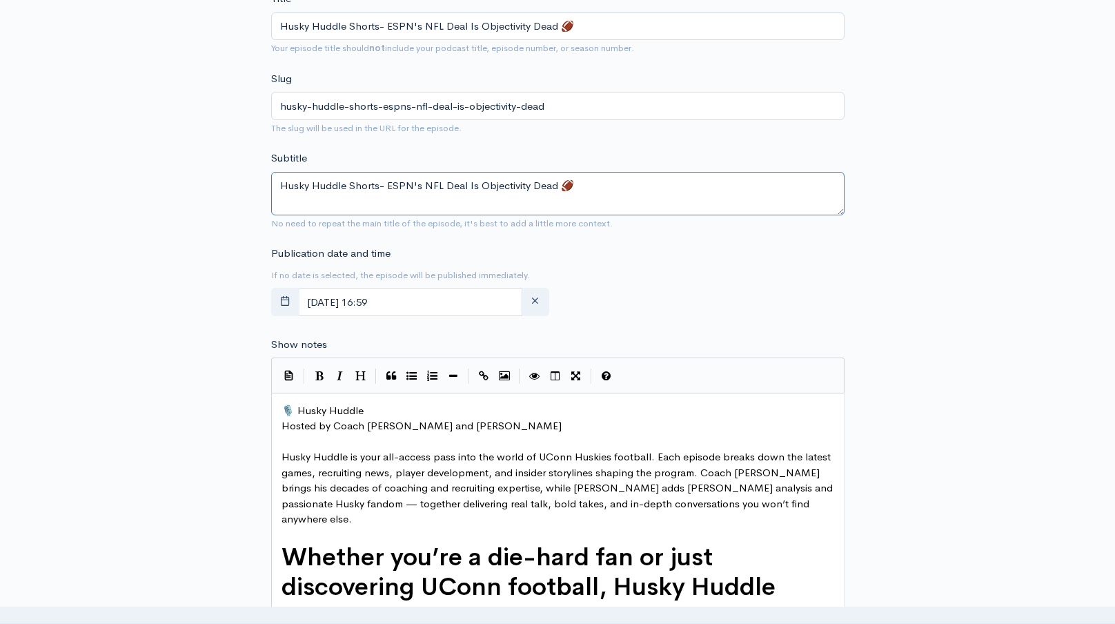
type textarea "Husky Huddle Shorts- ESPN's NFL Deal Is Objectivity Dead 🏈"
click at [281, 409] on span "🎙️ Husky Huddle" at bounding box center [322, 410] width 82 height 13
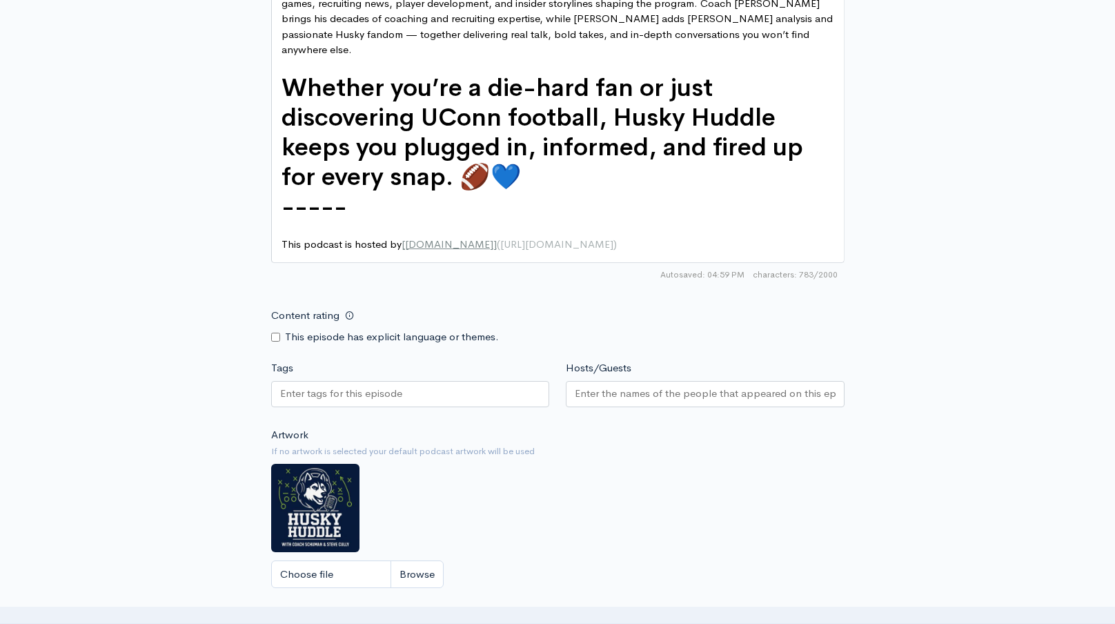
scroll to position [1106, 0]
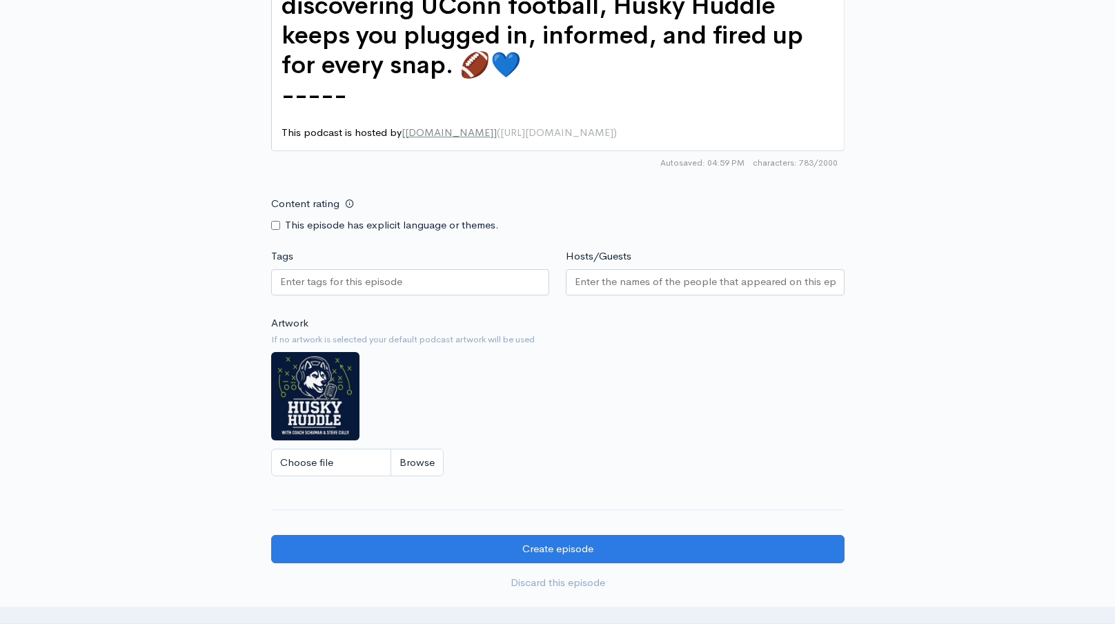
click at [475, 269] on div at bounding box center [410, 282] width 279 height 26
paste input "Husky Huddle Shorts- ESPN's NFL Deal Is Objectivity Dead 🏈"
type input "Husky Huddle Shorts- ESPN's NFL Deal Is Objectivity Dead 🏈"
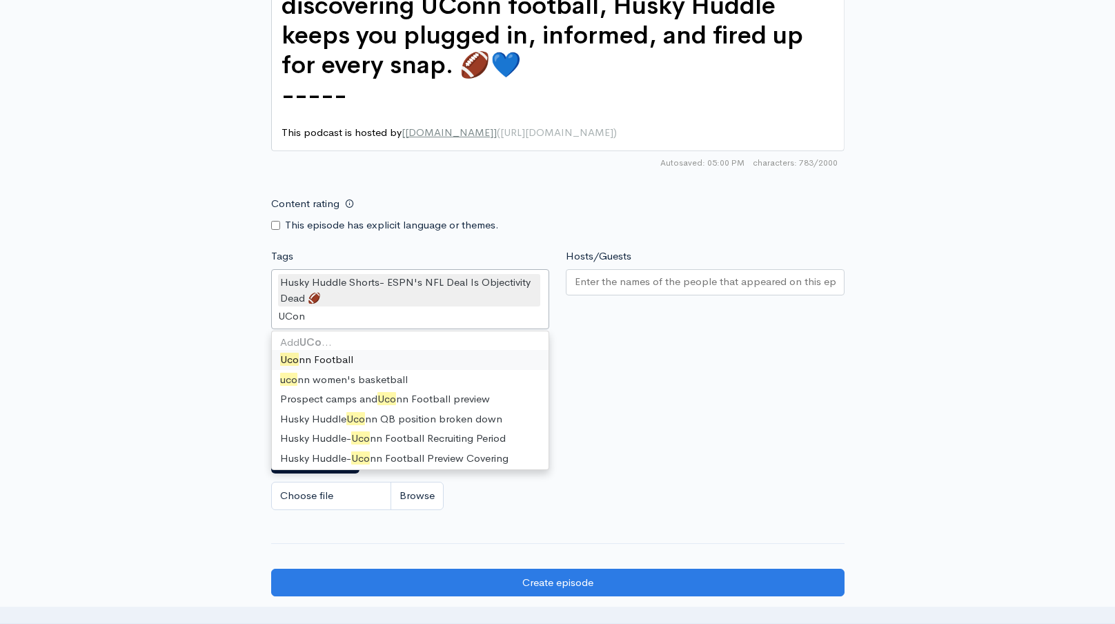
type input "UConn"
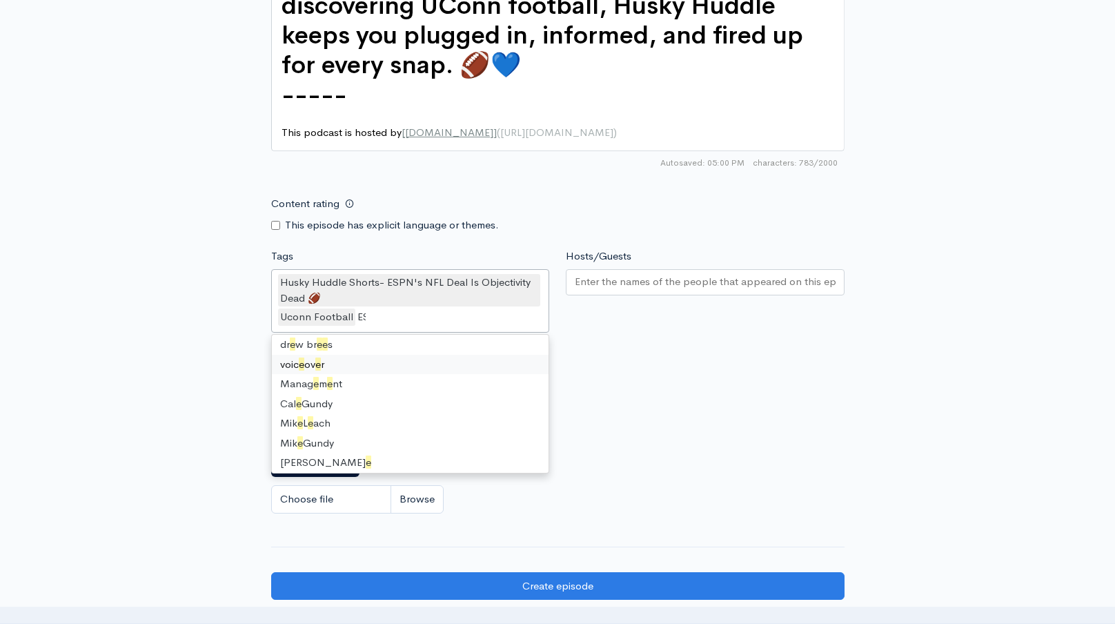
scroll to position [19, 0]
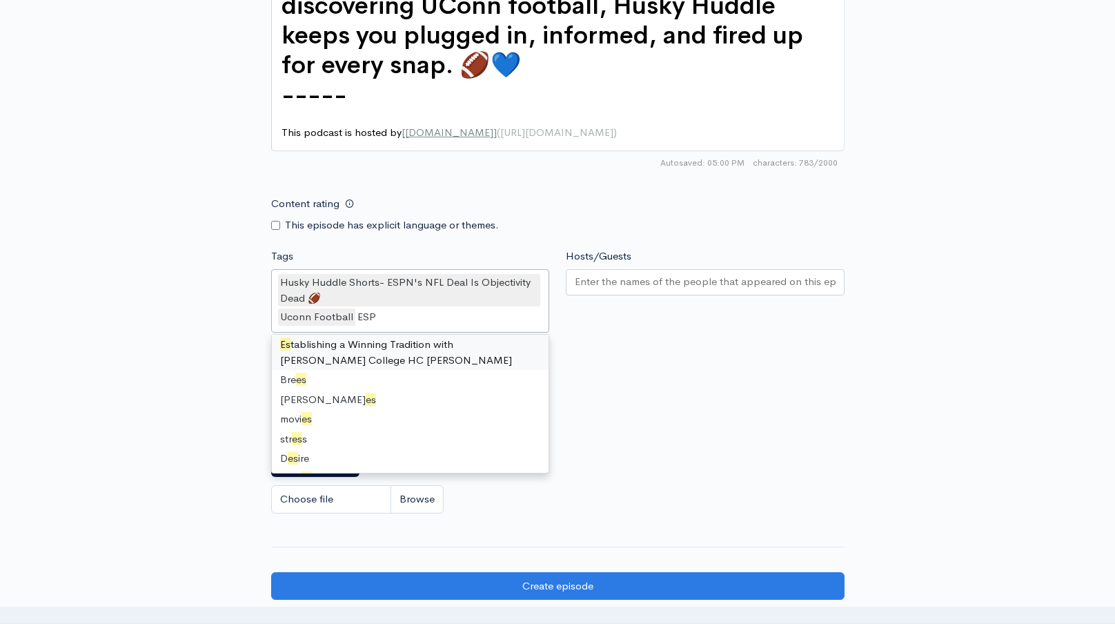
type input "ESPN"
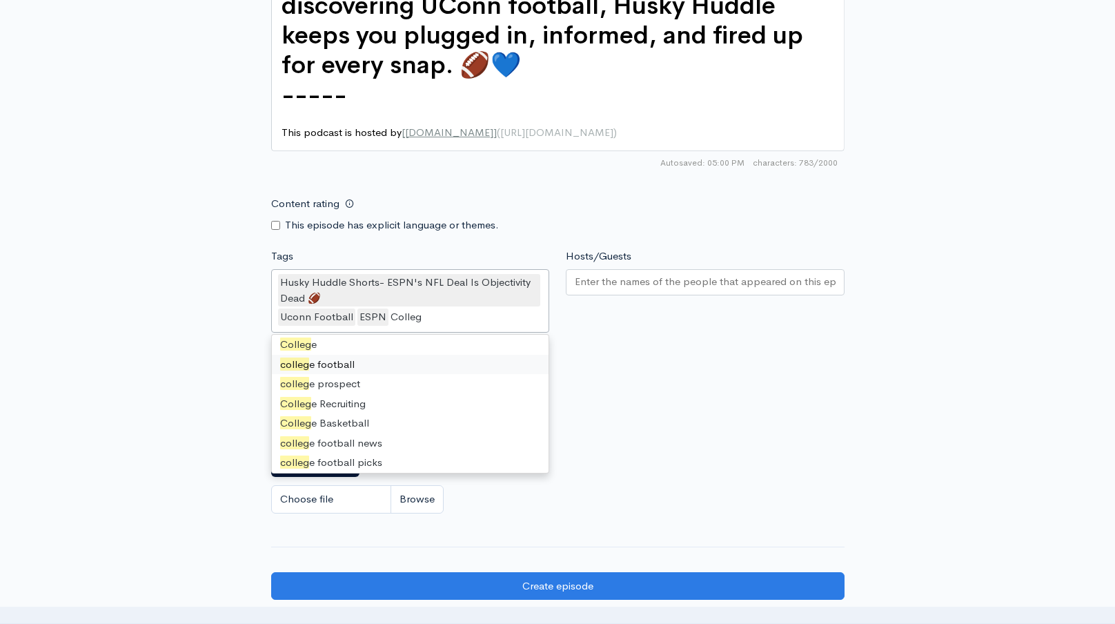
type input "College"
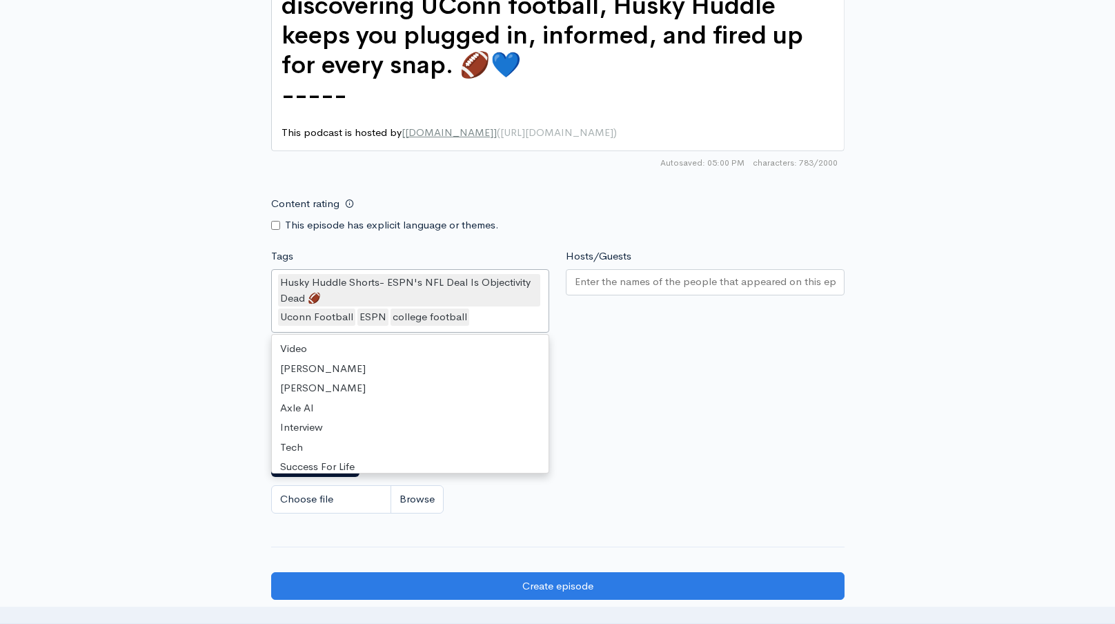
scroll to position [5742, 0]
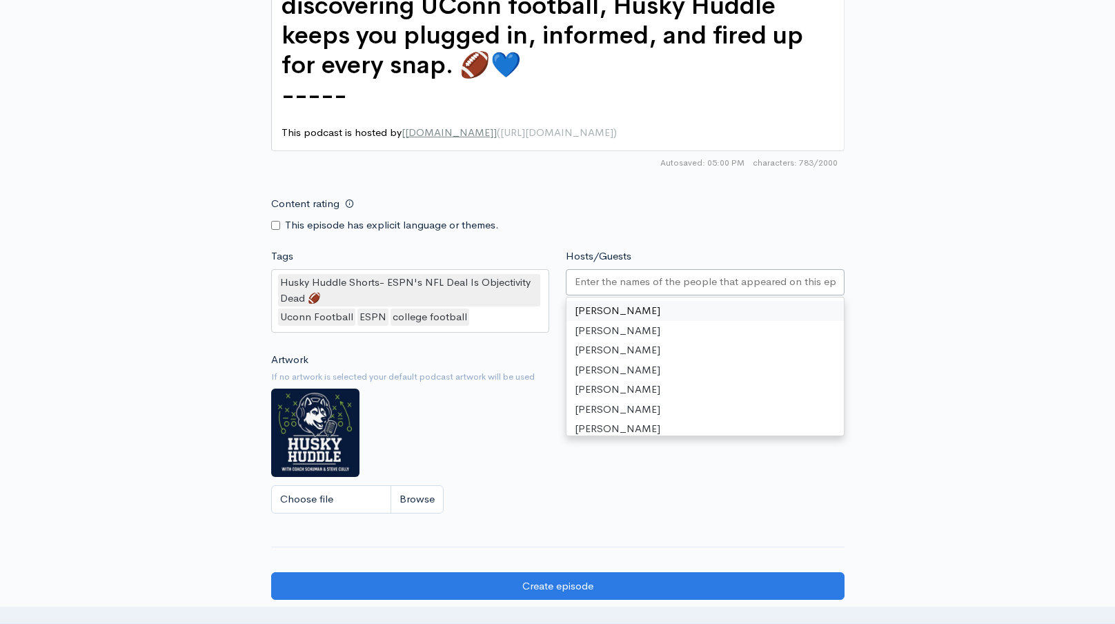
click at [660, 274] on input "Hosts/Guests" at bounding box center [705, 282] width 261 height 16
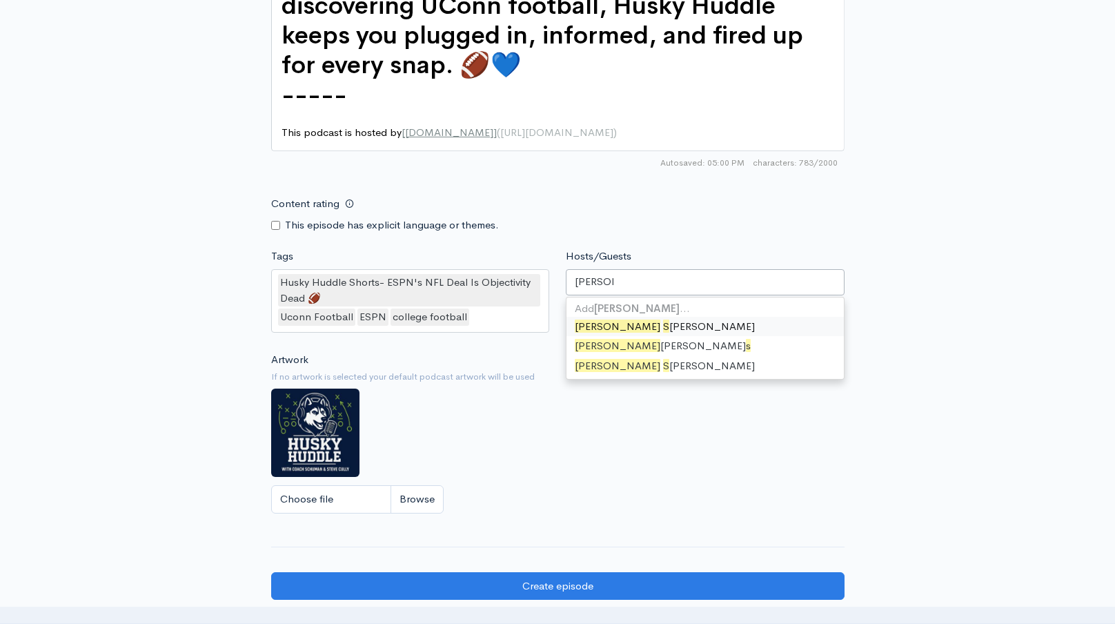
scroll to position [0, 0]
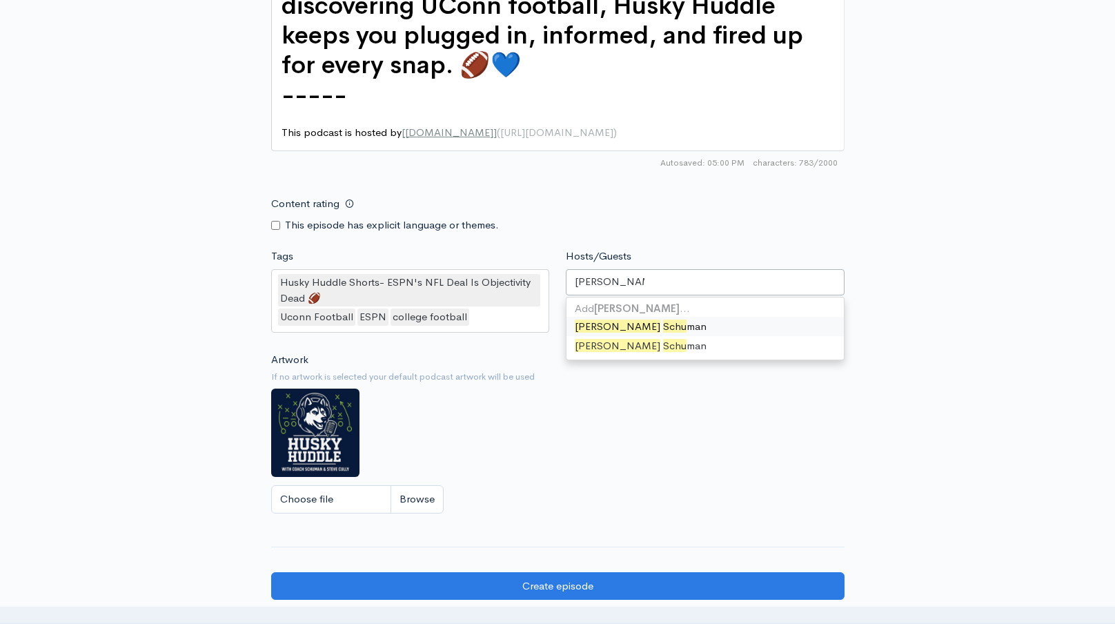
type input "[PERSON_NAME]"
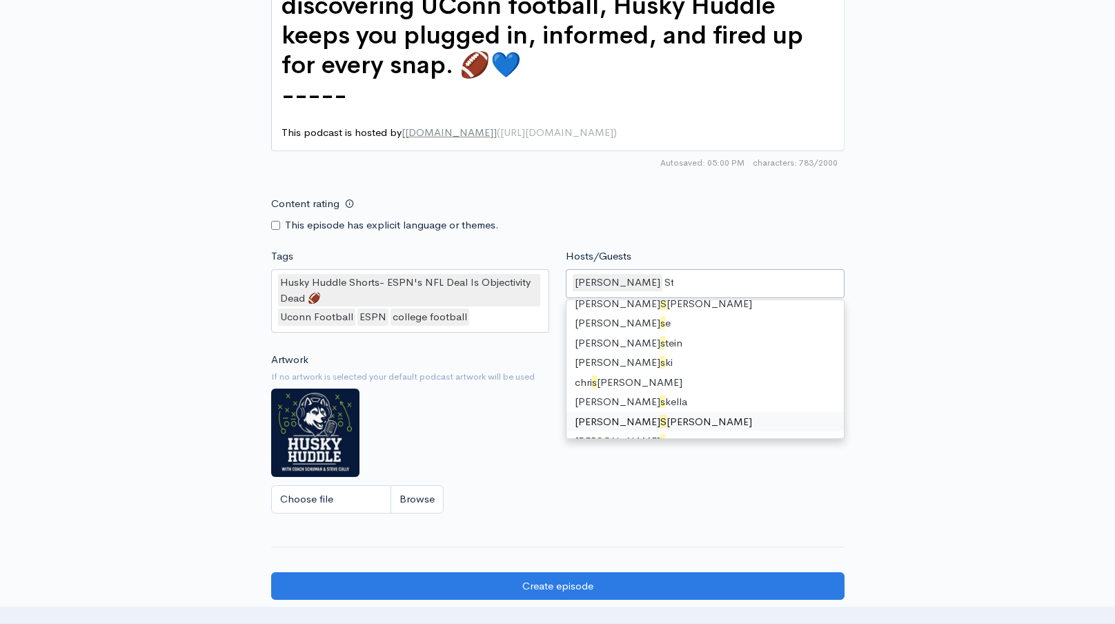
scroll to position [19, 0]
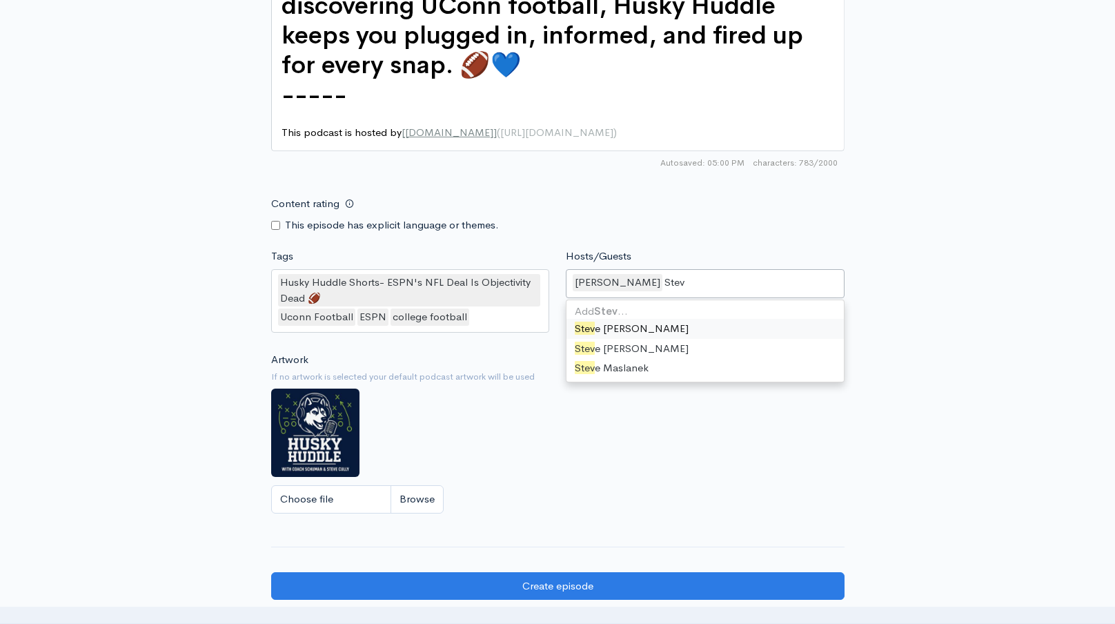
type input "[PERSON_NAME]"
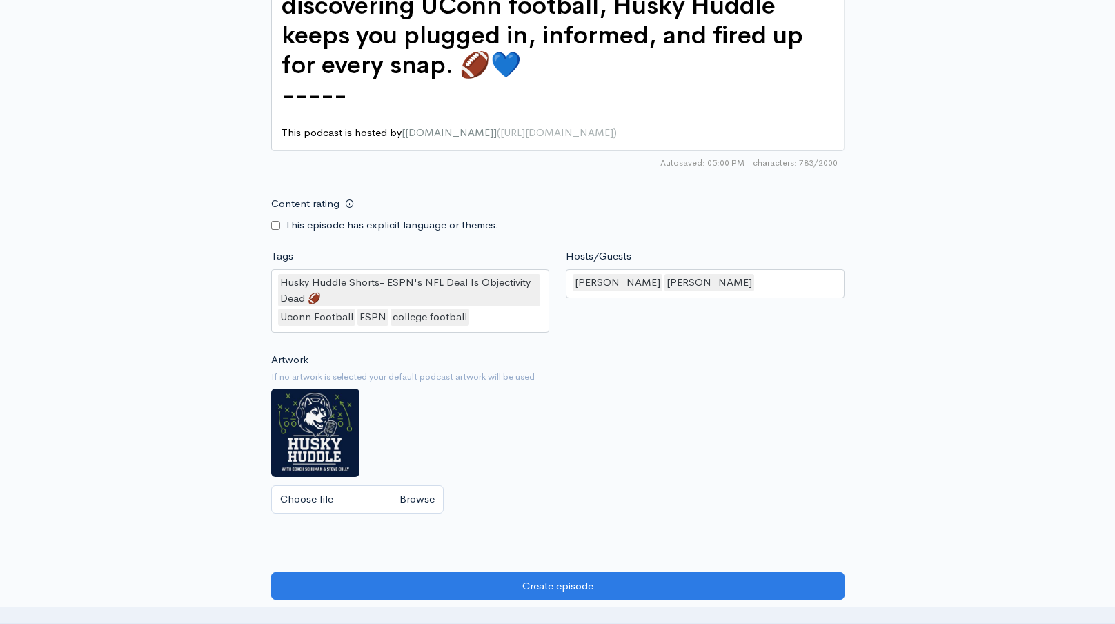
click at [742, 207] on div "Content rating This episode has explicit language or themes." at bounding box center [558, 211] width 590 height 43
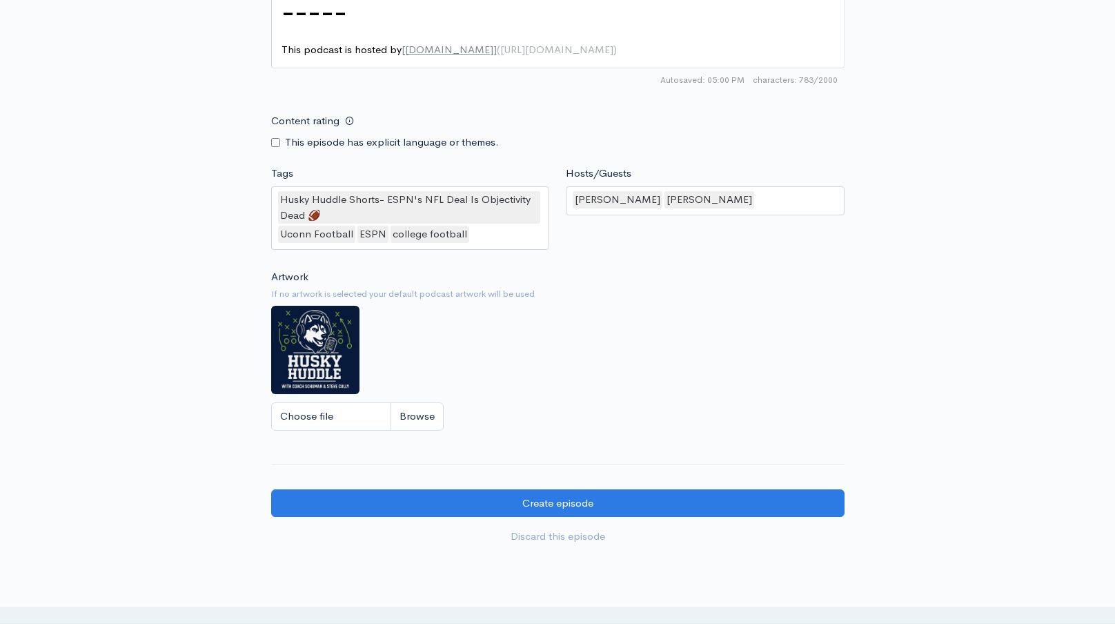
scroll to position [1296, 0]
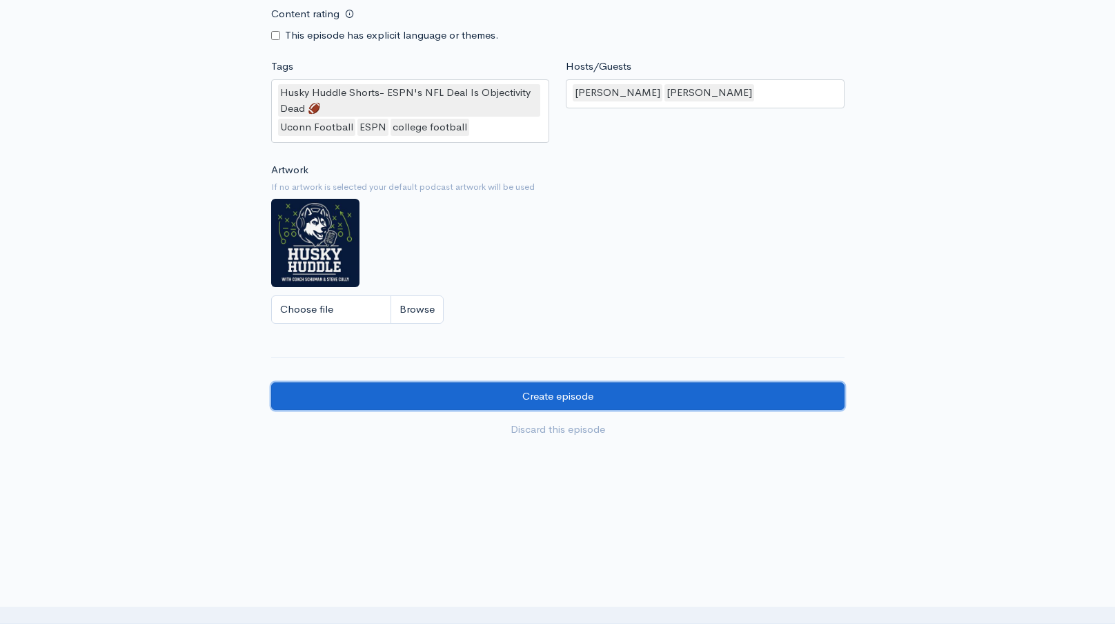
click at [589, 382] on input "Create episode" at bounding box center [557, 396] width 573 height 28
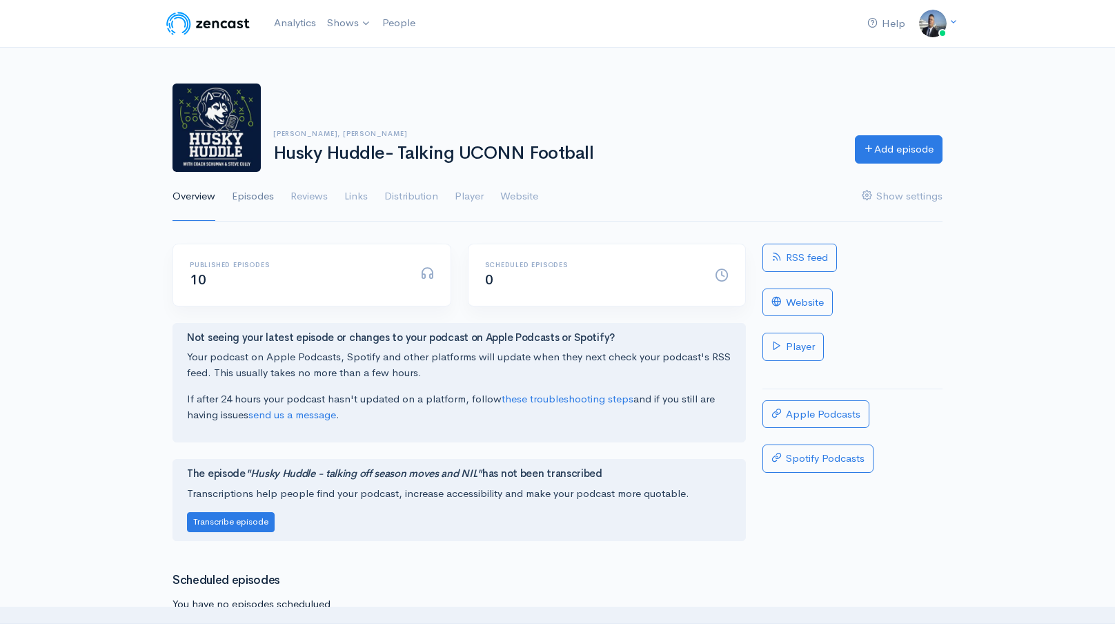
click at [262, 199] on link "Episodes" at bounding box center [253, 197] width 42 height 50
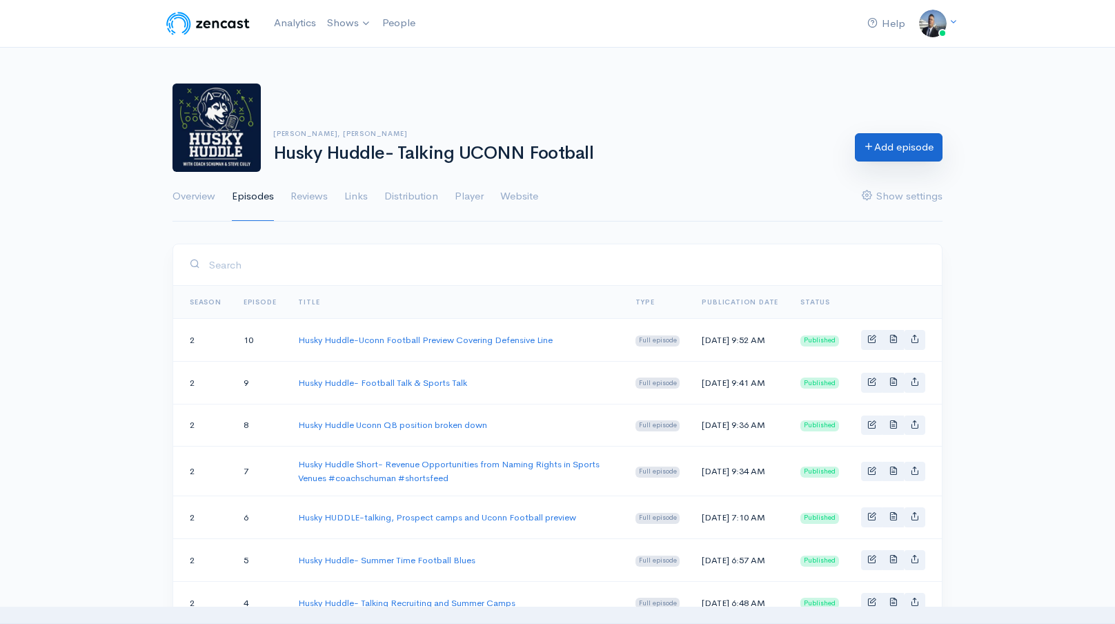
click at [902, 148] on link "Add episode" at bounding box center [899, 147] width 88 height 28
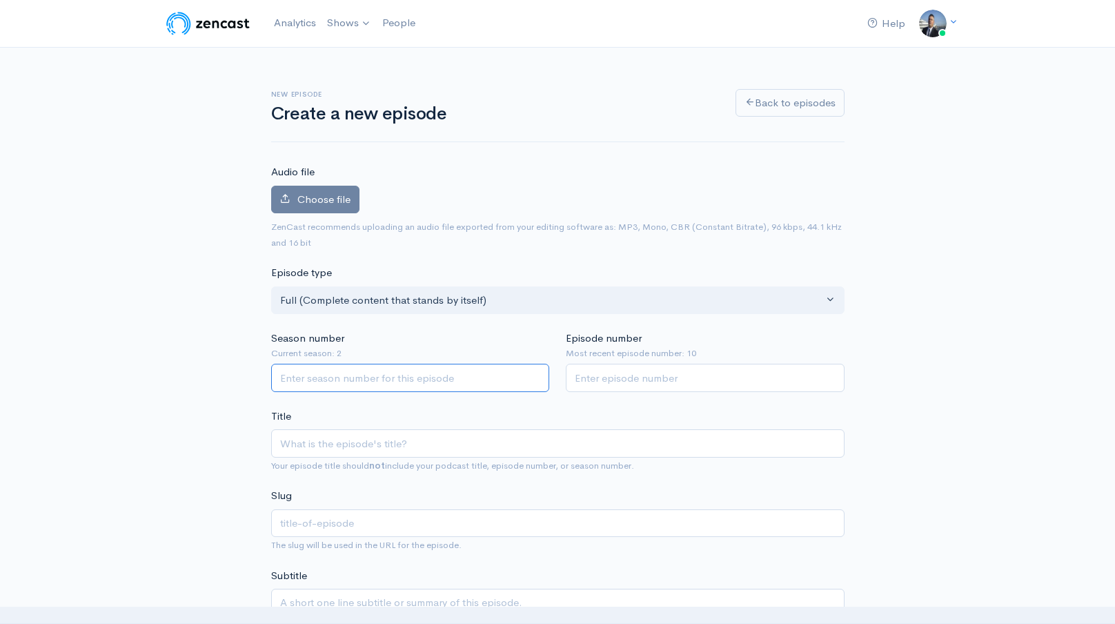
click at [336, 376] on input "Season number" at bounding box center [410, 378] width 279 height 28
type input "2"
type input "11"
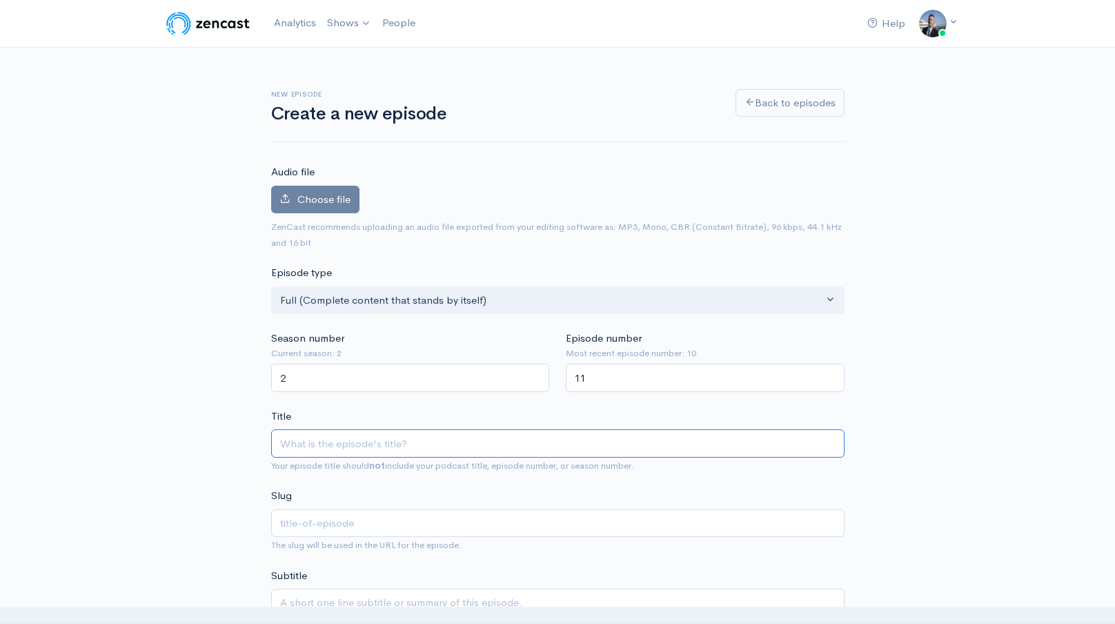
click at [304, 449] on input "Title" at bounding box center [557, 443] width 573 height 28
paste input "Husky Huddle Shorts- ESPN's NFL Deal Is Objectivity Dead 🏈"
type input "Husky Huddle Shorts- ESPN's NFL Deal Is Objectivity Dead 🏈"
type input "husky-huddle-shorts-espns-nfl-deal-is-objectivity-dead"
click at [493, 441] on input "Husky Huddle Shorts- ESPN's NFL Deal Is Objectivity Dead 🏈" at bounding box center [557, 443] width 573 height 28
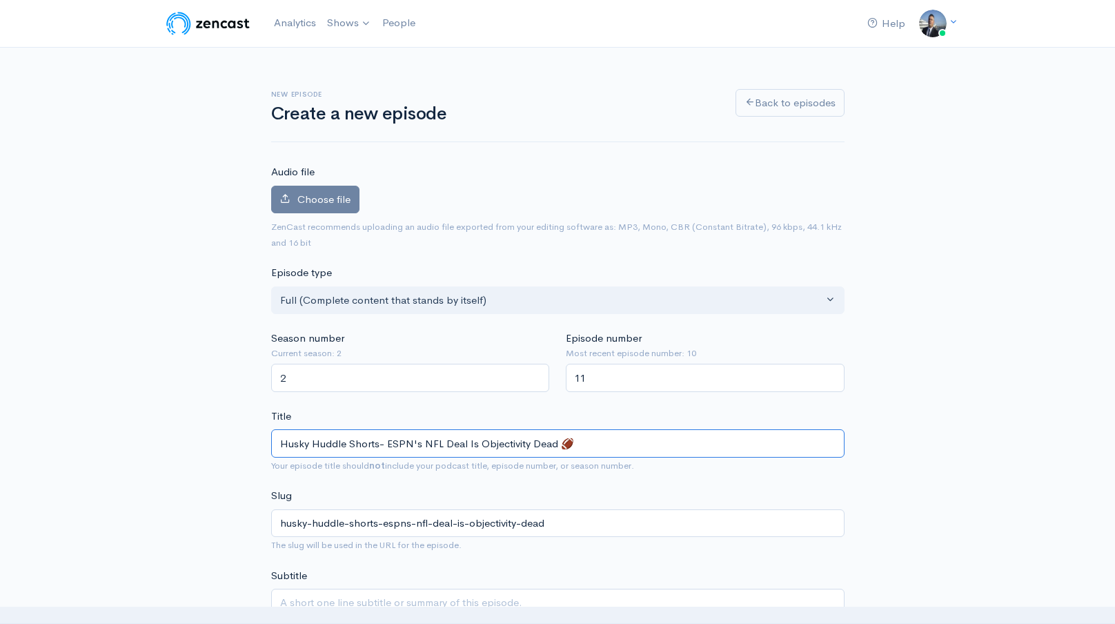
click at [493, 441] on input "Husky Huddle Shorts- ESPN's NFL Deal Is Objectivity Dead 🏈" at bounding box center [557, 443] width 573 height 28
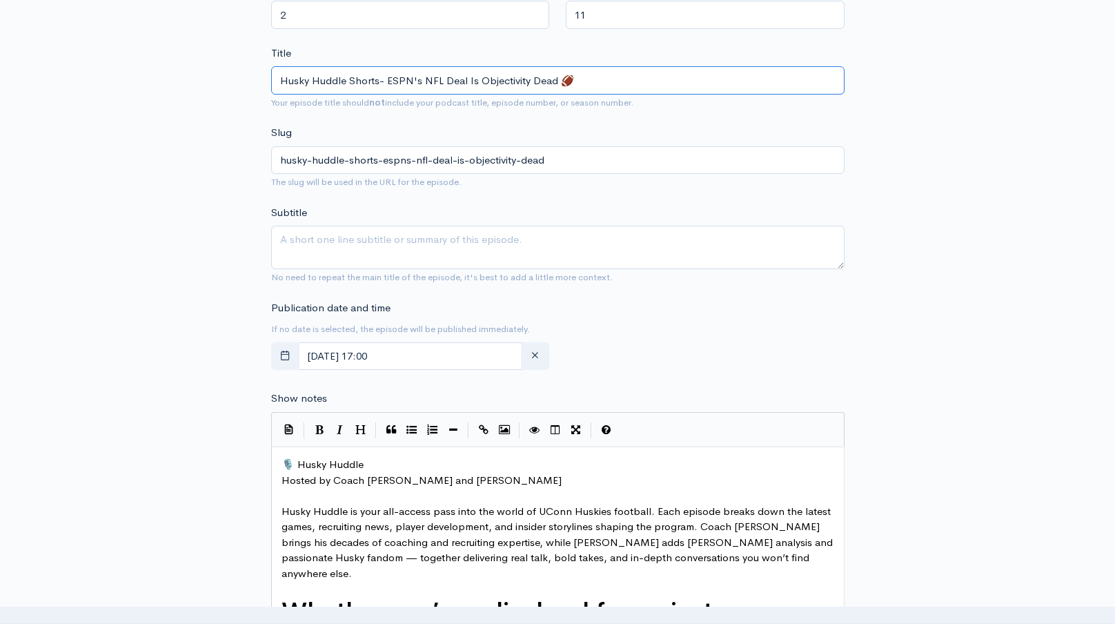
scroll to position [409, 0]
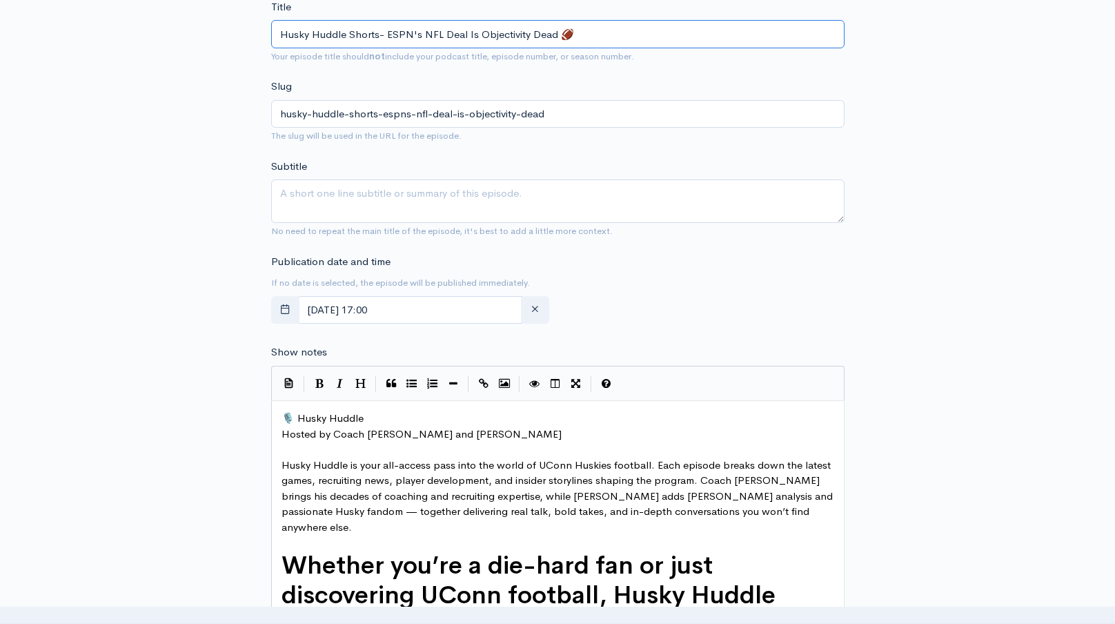
type input "Husky Huddle Shorts- ESPN's NFL Deal Is Objectivity Dead 🏈"
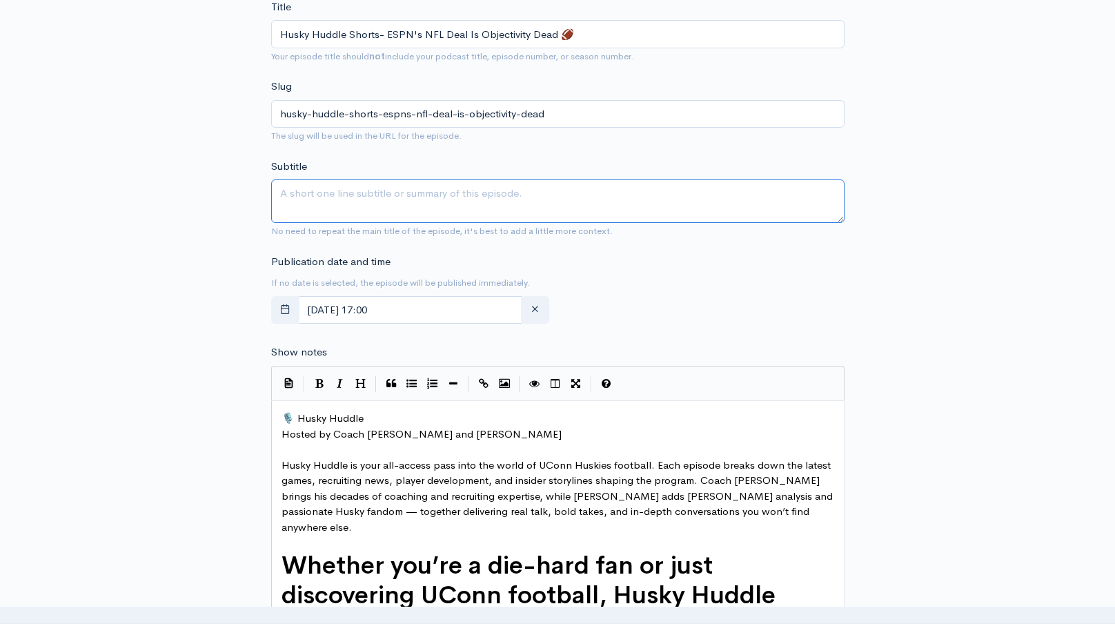
click at [612, 183] on textarea "Subtitle" at bounding box center [557, 200] width 573 height 43
paste textarea "Husky Huddle Shorts- ESPN's NFL Deal Is Objectivity Dead 🏈"
type textarea "Husky Huddle Shorts- ESPN's NFL Deal Is Objectivity Dead 🏈"
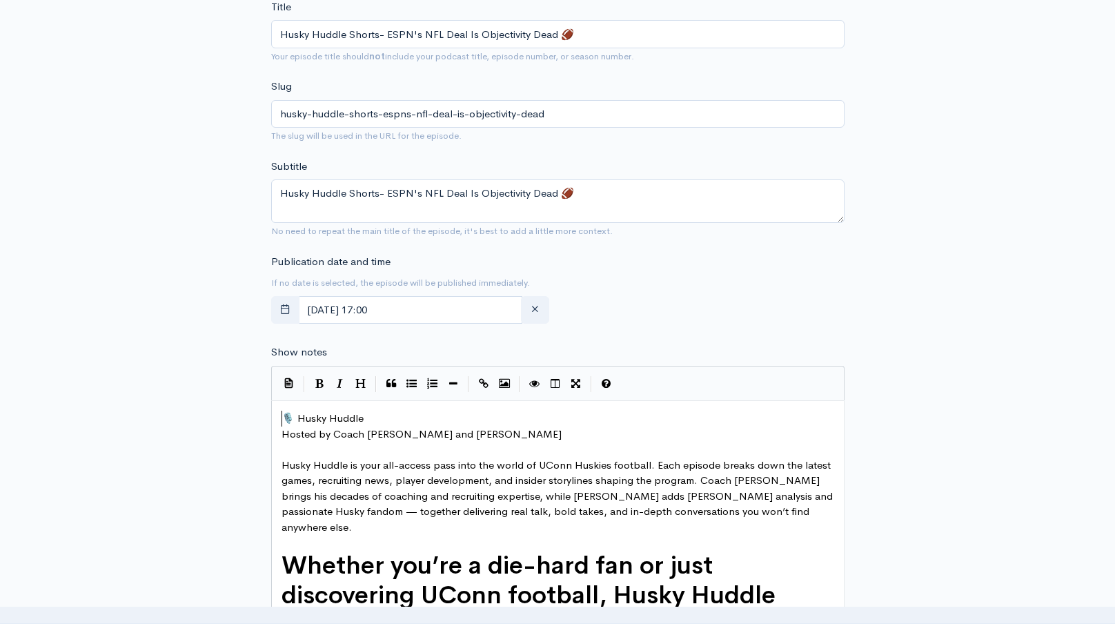
scroll to position [5, 0]
click at [283, 416] on span "🎙️ Husky Huddle" at bounding box center [322, 417] width 82 height 13
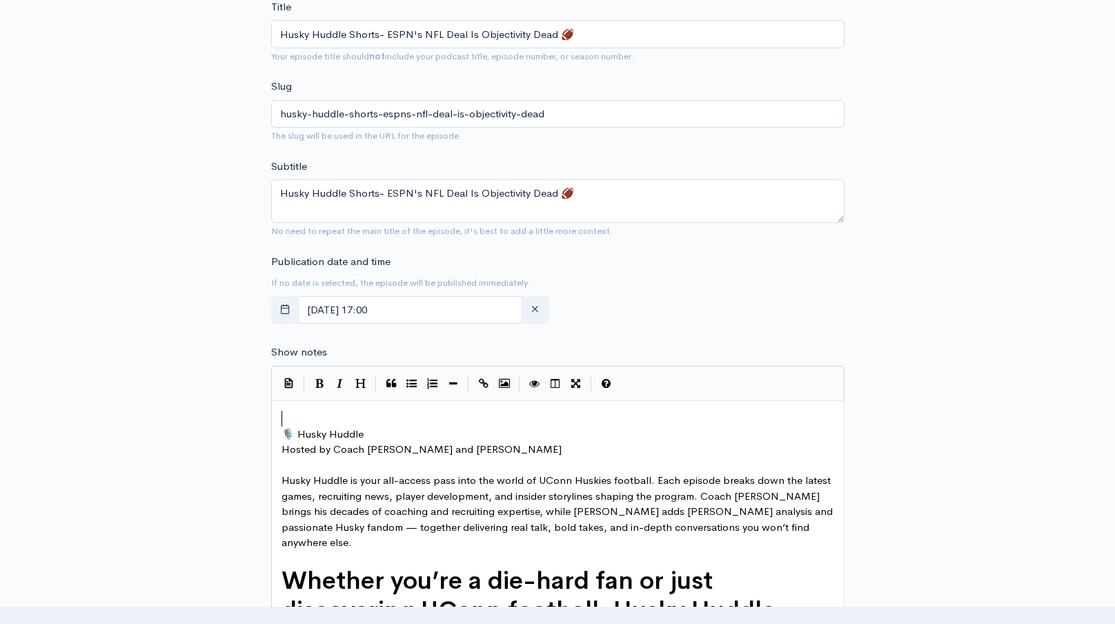
click at [292, 421] on pre "​" at bounding box center [558, 418] width 558 height 16
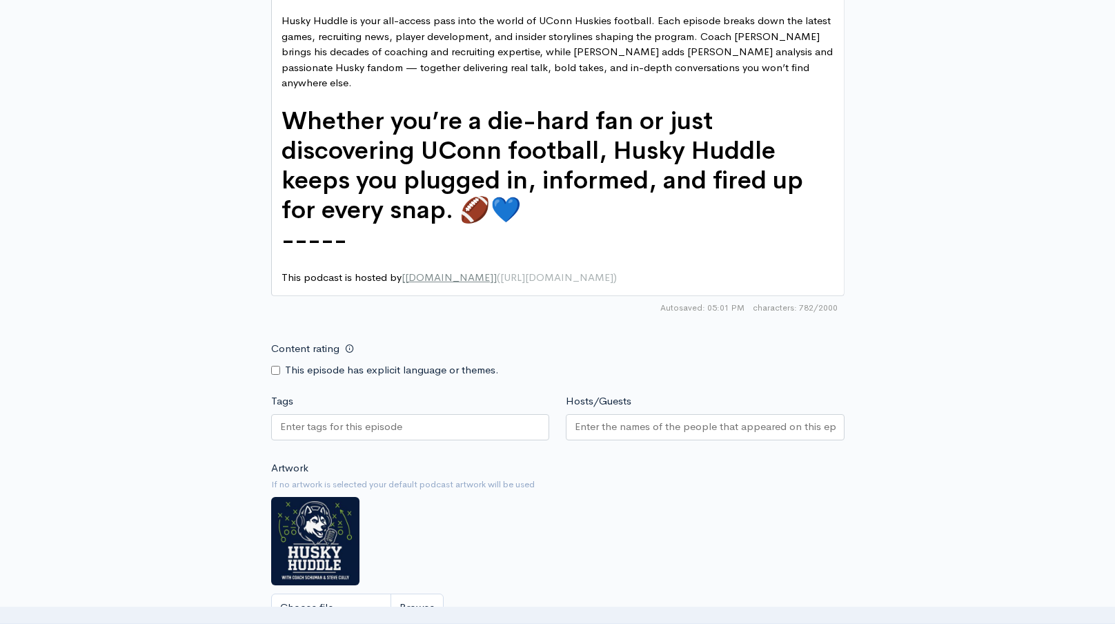
scroll to position [877, 0]
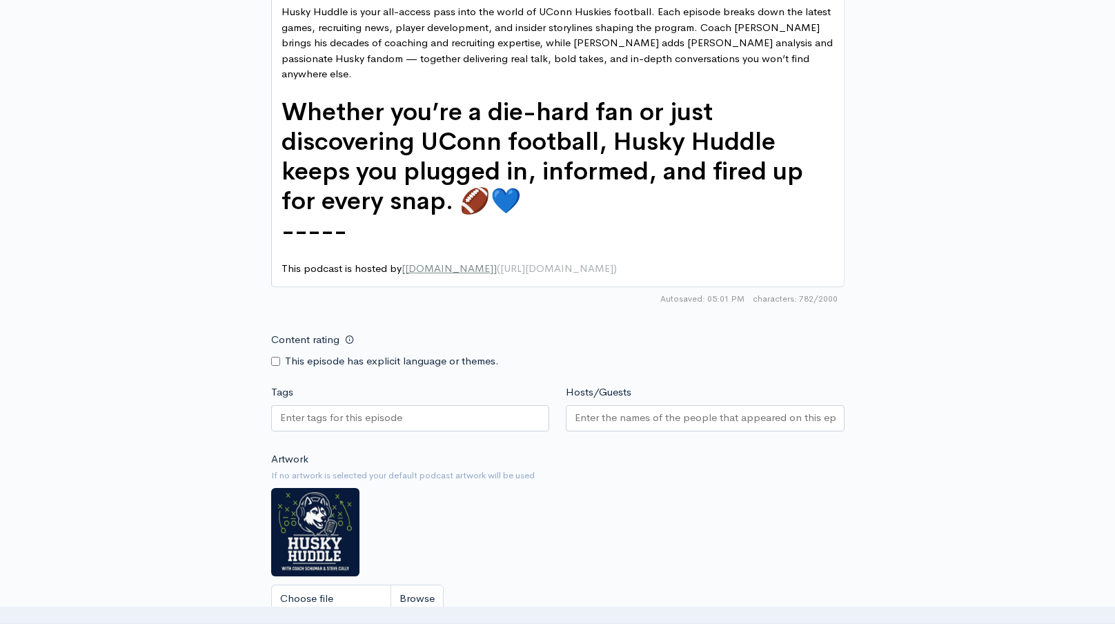
click at [364, 410] on input "Tags" at bounding box center [342, 418] width 124 height 16
paste input "Husky Huddle Shorts- ESPN's NFL Deal Is Objectivity Dead 🏈"
type input "Husky Huddle Shorts- ESPN's NFL Deal Is Objectivity Dead 🏈"
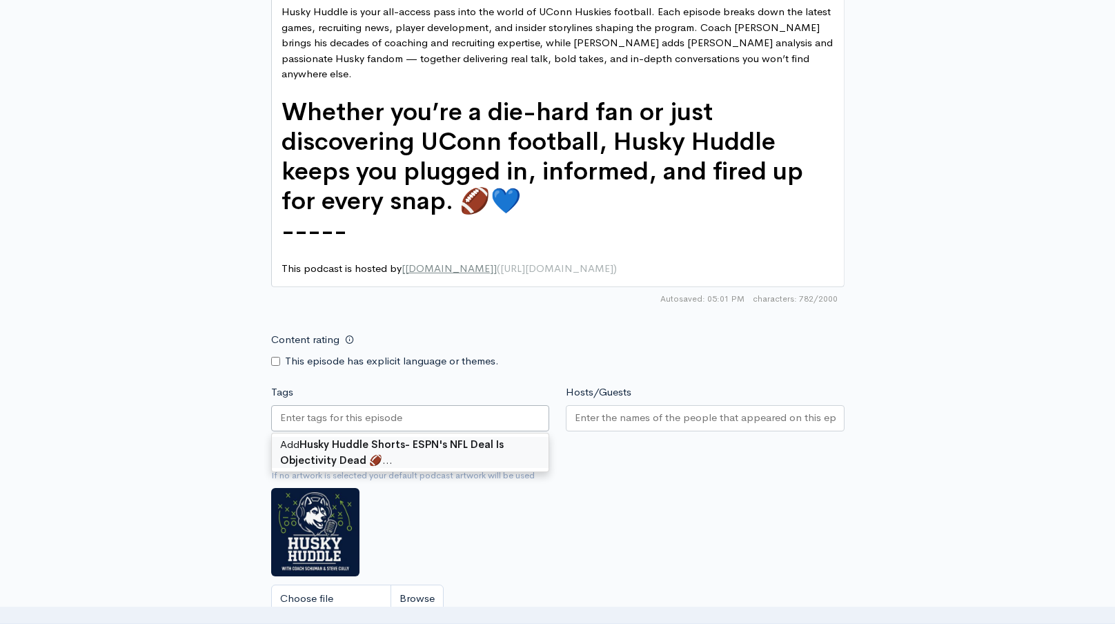
scroll to position [0, 0]
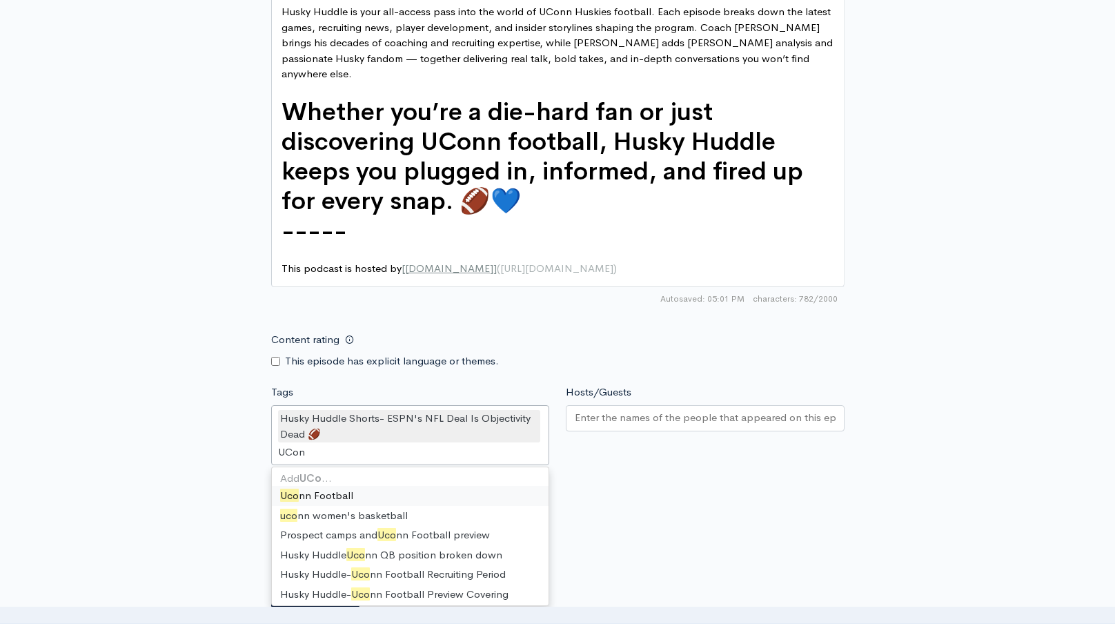
type input "UConn"
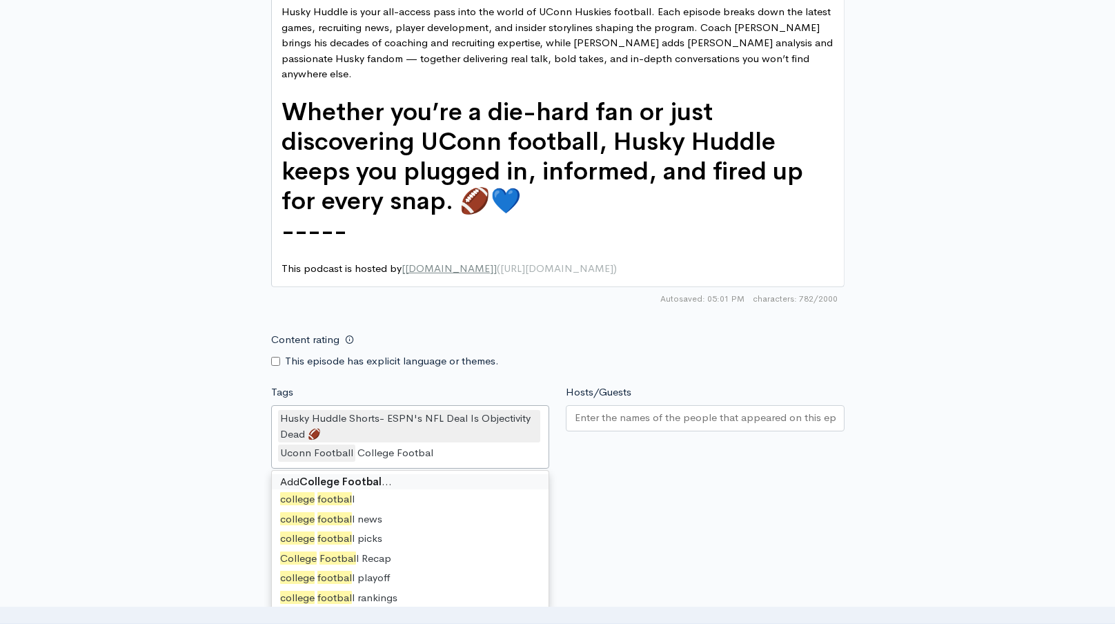
type input "College Football"
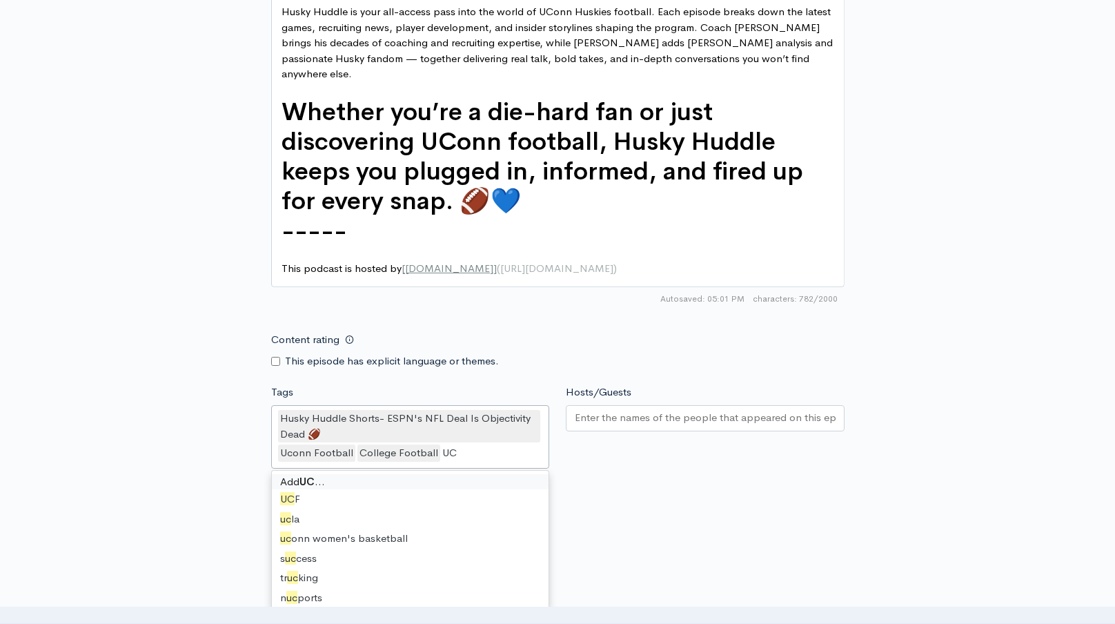
type input "U"
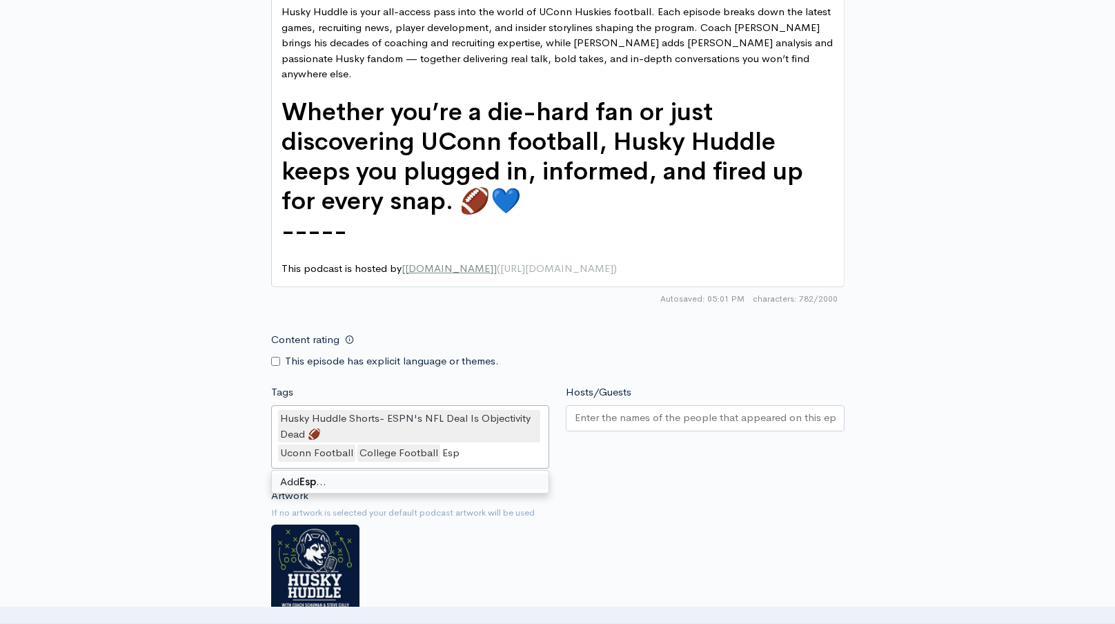
type input "Espn"
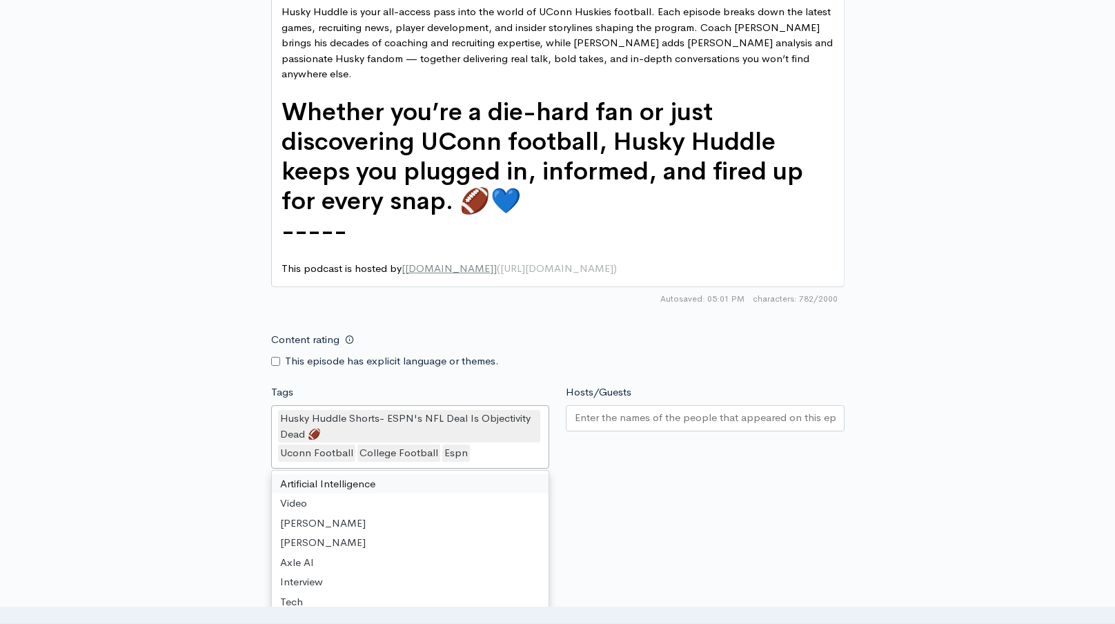
click at [622, 410] on input "Hosts/Guests" at bounding box center [705, 418] width 261 height 16
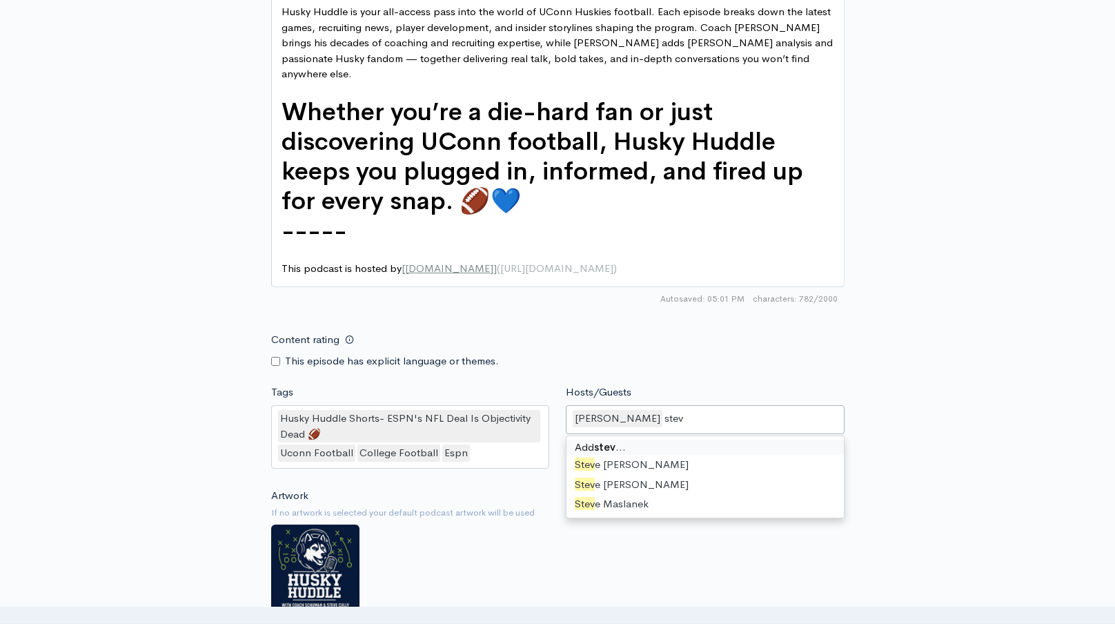
type input "steve"
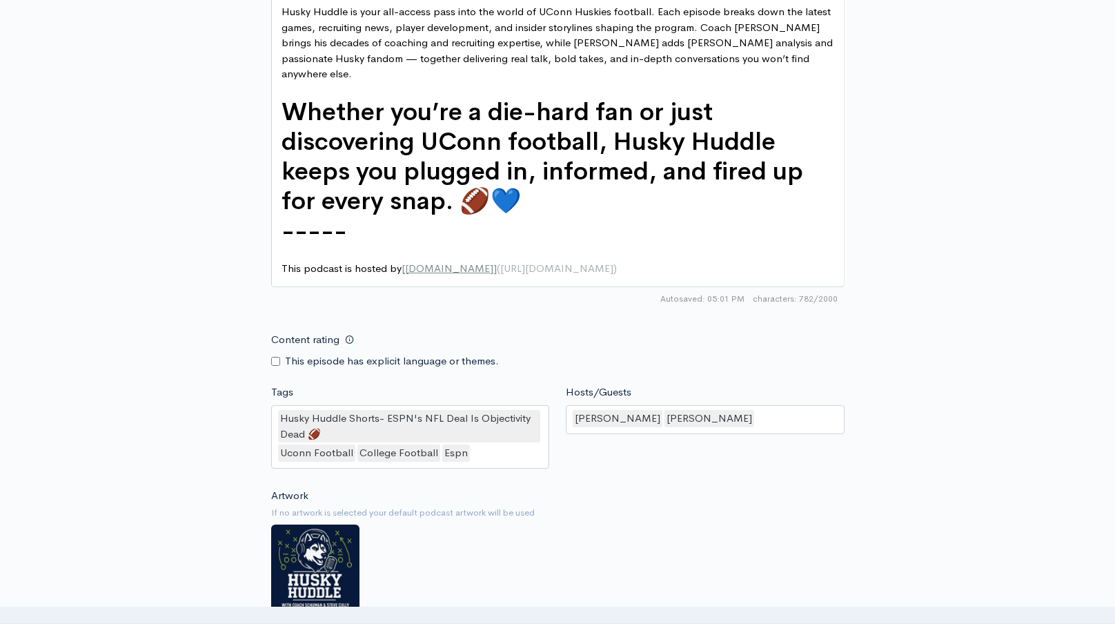
click at [788, 343] on div "Content rating This episode has explicit language or themes." at bounding box center [558, 347] width 590 height 43
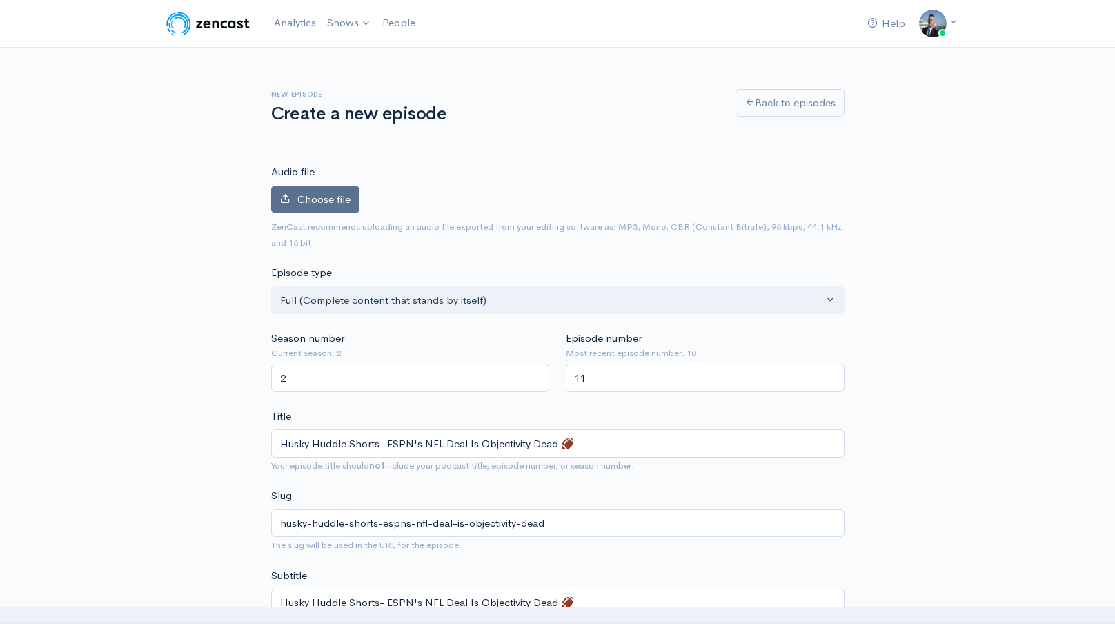
click at [315, 201] on span "Choose file" at bounding box center [323, 198] width 53 height 13
click at [0, 0] on input "Choose file" at bounding box center [0, 0] width 0 height 0
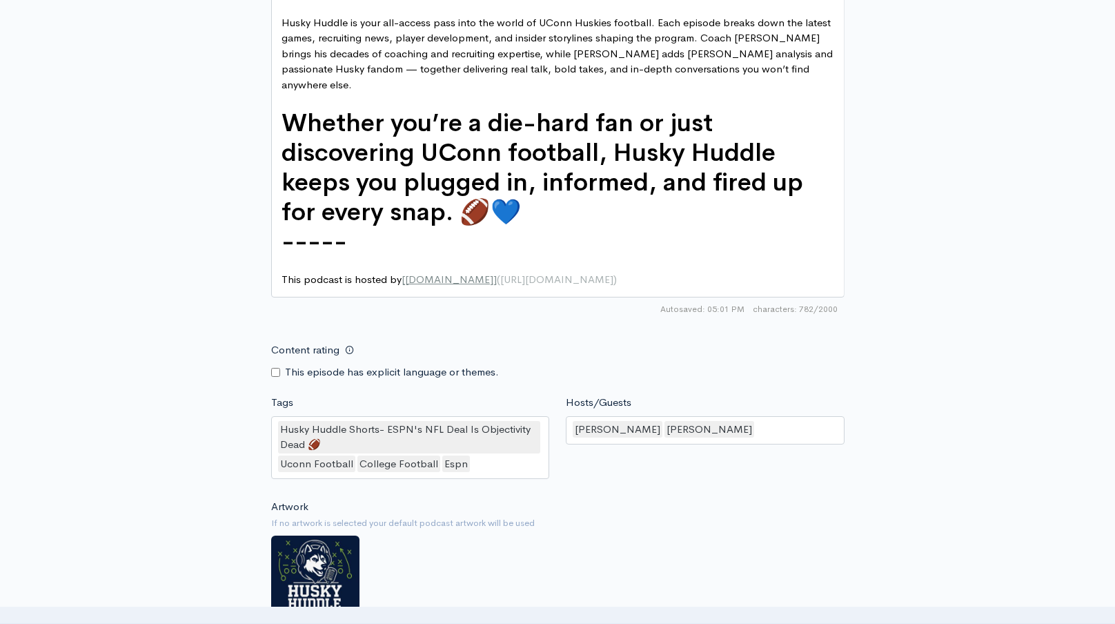
scroll to position [1281, 0]
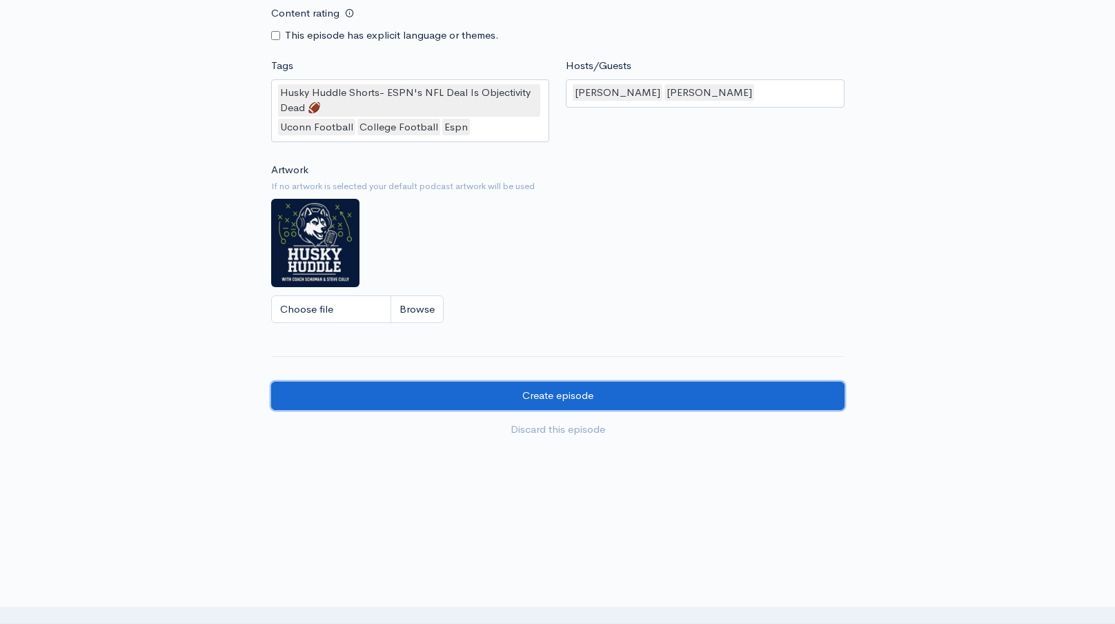
click at [443, 382] on input "Create episode" at bounding box center [557, 395] width 573 height 28
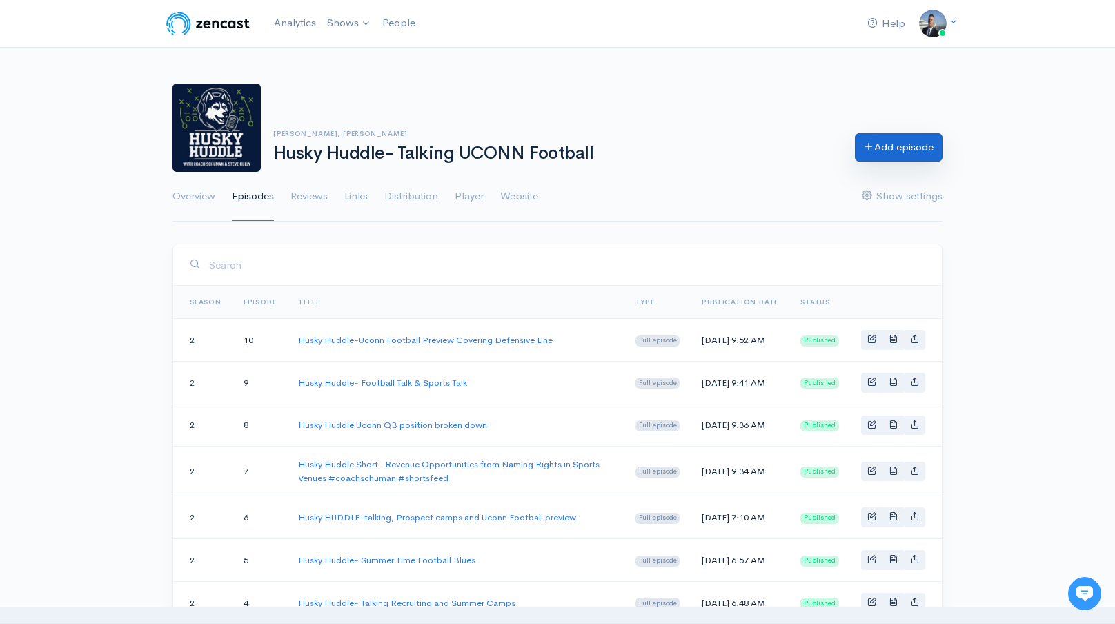
click at [882, 151] on link "Add episode" at bounding box center [899, 147] width 88 height 28
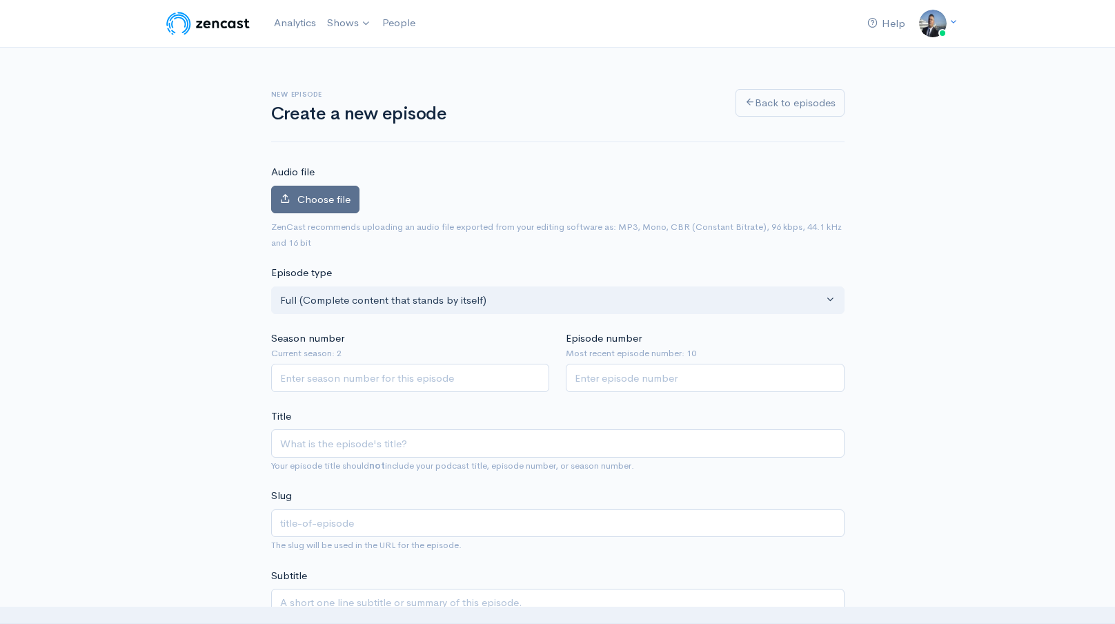
click at [337, 198] on span "Choose file" at bounding box center [323, 198] width 53 height 13
click at [0, 0] on input "Choose file" at bounding box center [0, 0] width 0 height 0
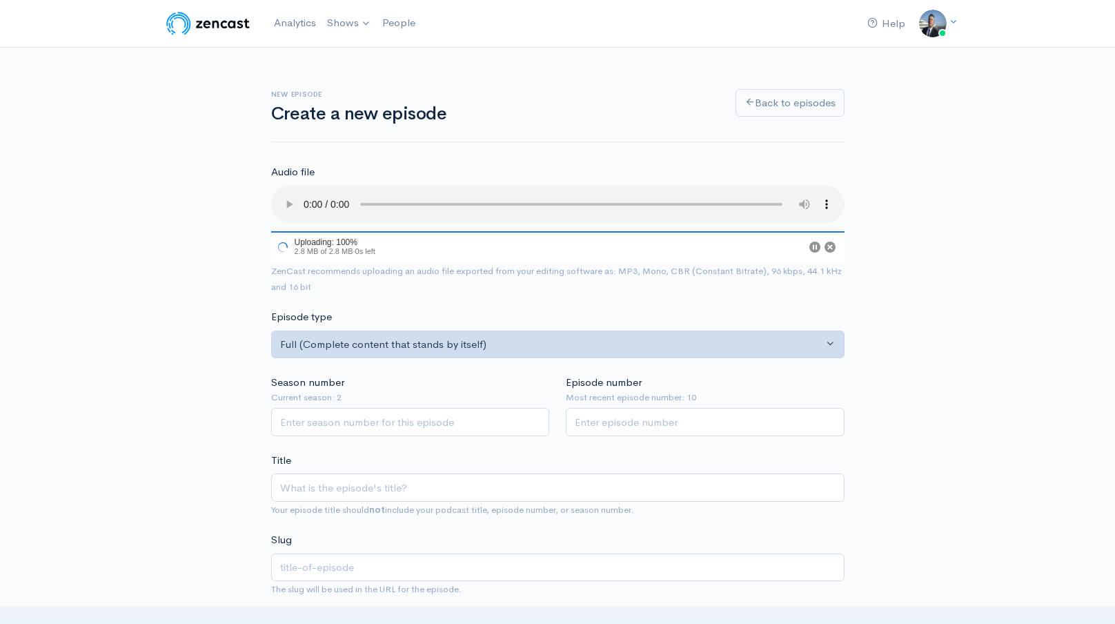
scroll to position [117, 0]
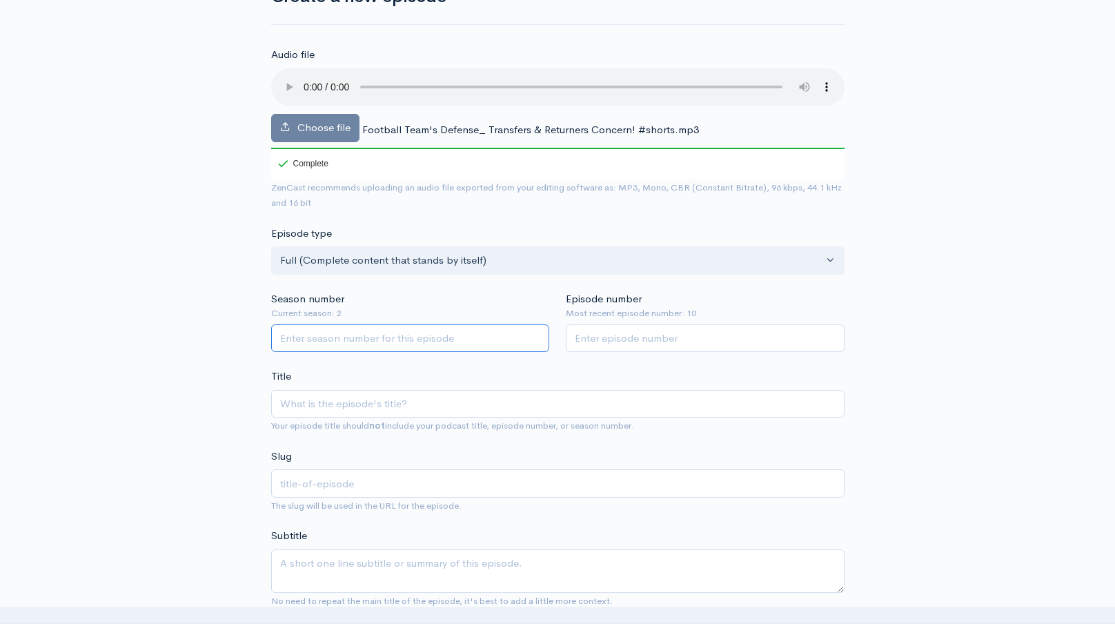
click at [459, 339] on input "Season number" at bounding box center [410, 338] width 279 height 28
type input "2"
click at [621, 337] on input "Episode number" at bounding box center [705, 338] width 279 height 28
type input "11"
click at [570, 402] on input "Title" at bounding box center [557, 404] width 573 height 28
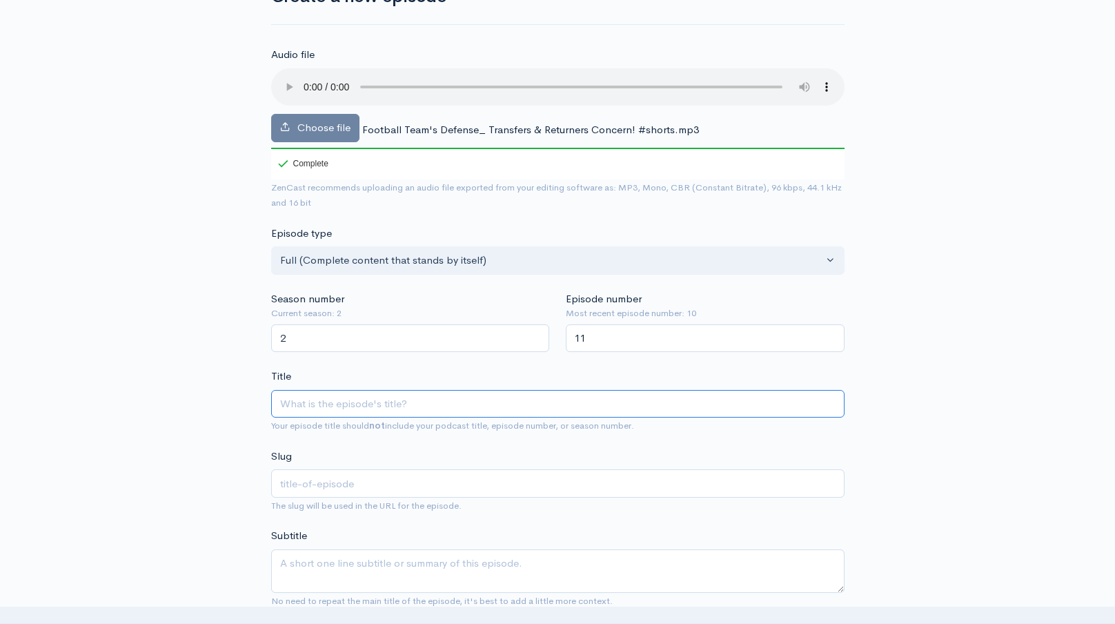
paste input "Football Team's Defense_ Transfers & Returners Concern! #shorts"
type input "Football Team's Defense_ Transfers & Returners Concern! #shorts"
type input "football-teams-defense-transfers-returners-concern-shorts"
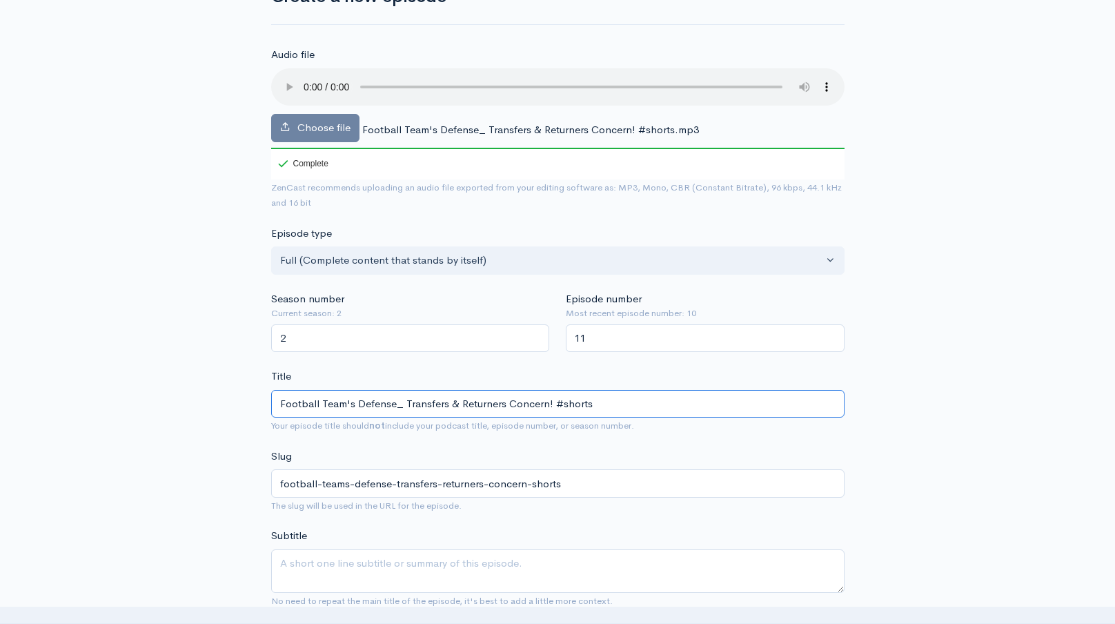
click at [398, 402] on input "Football Team's Defense_ Transfers & Returners Concern! #shorts" at bounding box center [557, 404] width 573 height 28
click at [398, 402] on input "Football Team's Defense Transfers & Returners Concern! #shorts" at bounding box center [557, 404] width 573 height 28
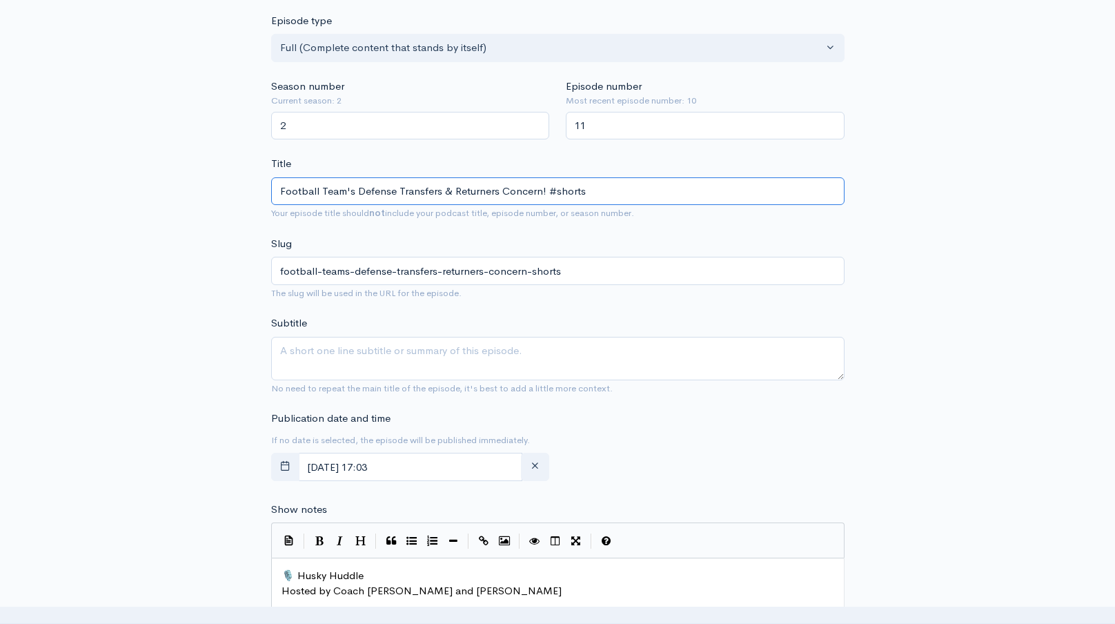
scroll to position [341, 0]
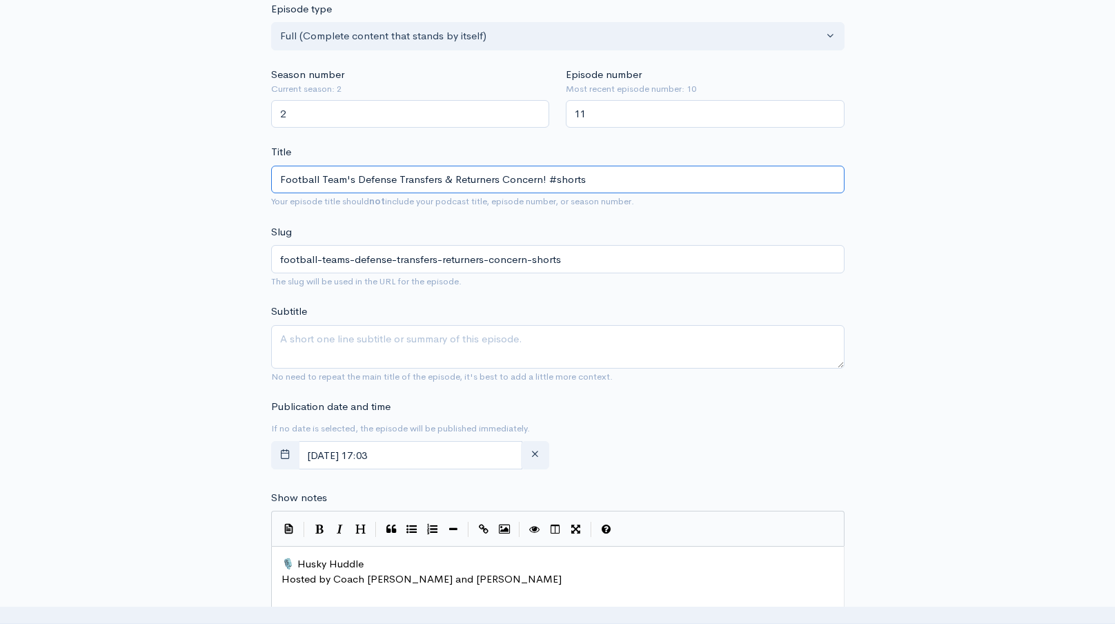
type input "Football Team's Defense Transfers & Returners Concern! #shorts"
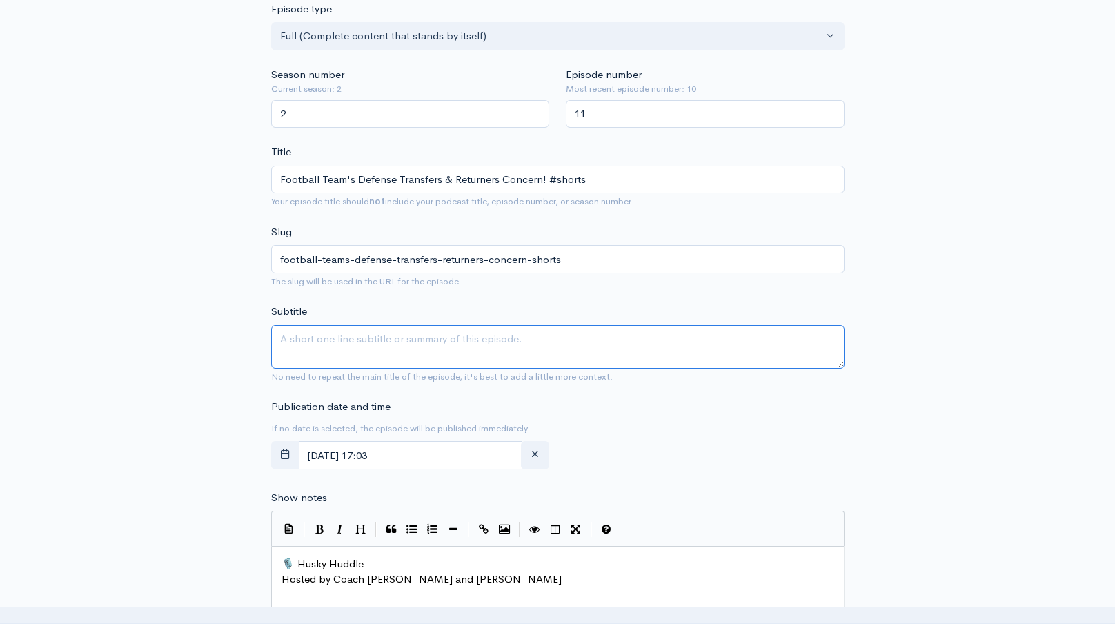
click at [415, 349] on textarea "Subtitle" at bounding box center [557, 346] width 573 height 43
paste textarea "Football Team's Defense Transfers & Returners Concern! #shorts"
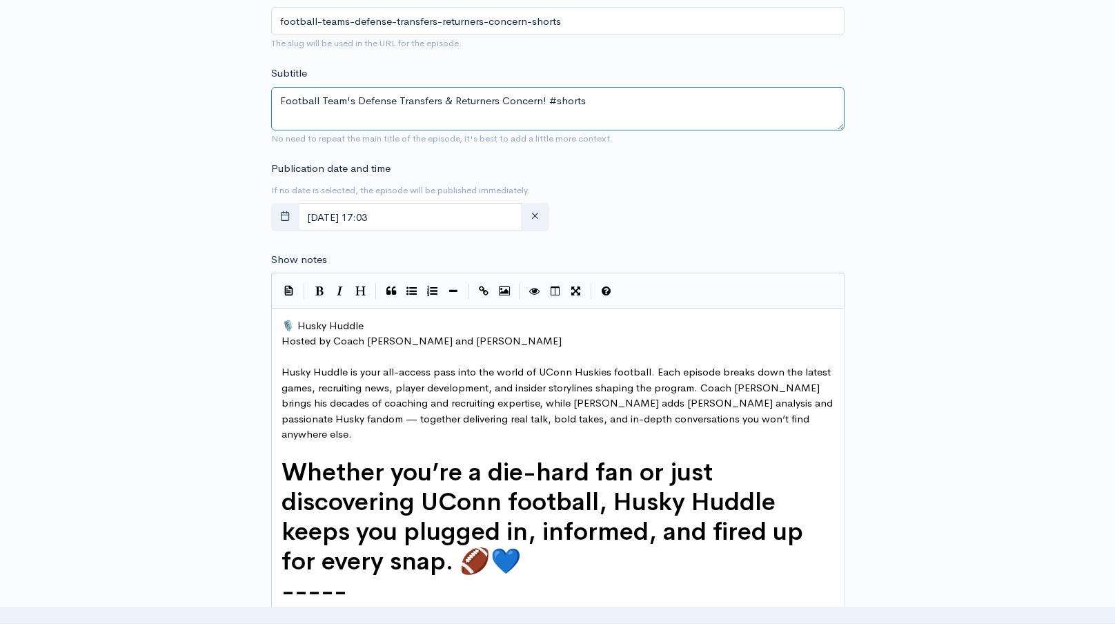
scroll to position [621, 0]
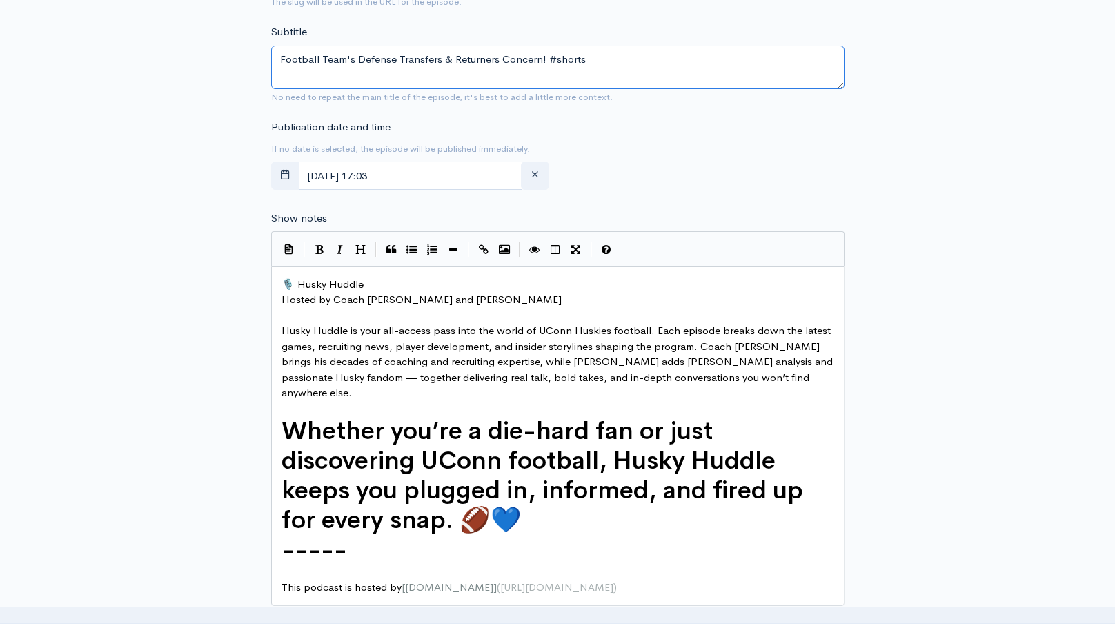
type textarea "Football Team's Defense Transfers & Returners Concern! #shorts"
click at [284, 281] on span "🎙️ Husky Huddle" at bounding box center [322, 283] width 82 height 13
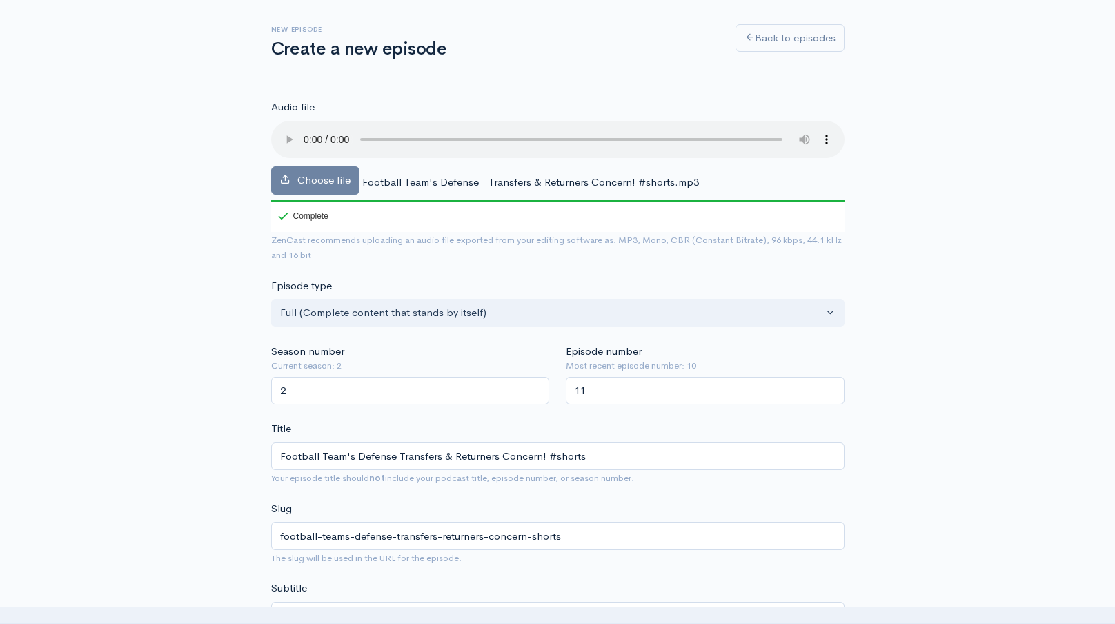
scroll to position [69, 0]
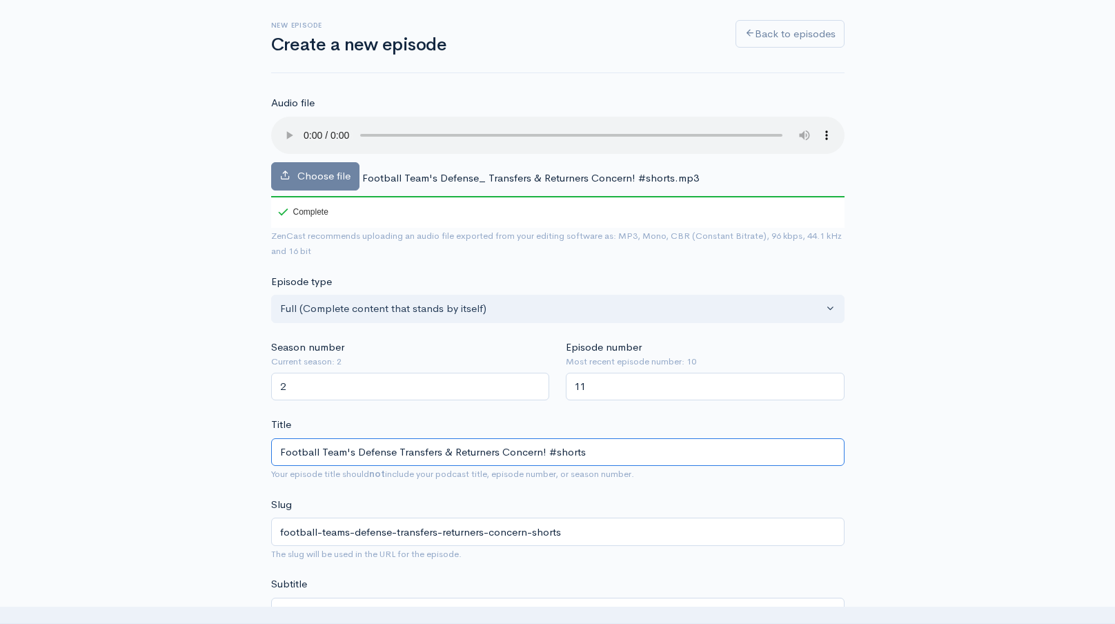
click at [282, 453] on input "Football Team's Defense Transfers & Returners Concern! #shorts" at bounding box center [557, 452] width 573 height 28
click at [277, 448] on input "Football Team's Defense Transfers & Returners Concern! #shorts" at bounding box center [557, 452] width 573 height 28
type input "HFootball Team's Defense Transfers & Returners Concern! #shorts"
type input "hfootball-teams-defense-transfers-returners-concern-shorts"
type input "HuFootball Team's Defense Transfers & Returners Concern! #shorts"
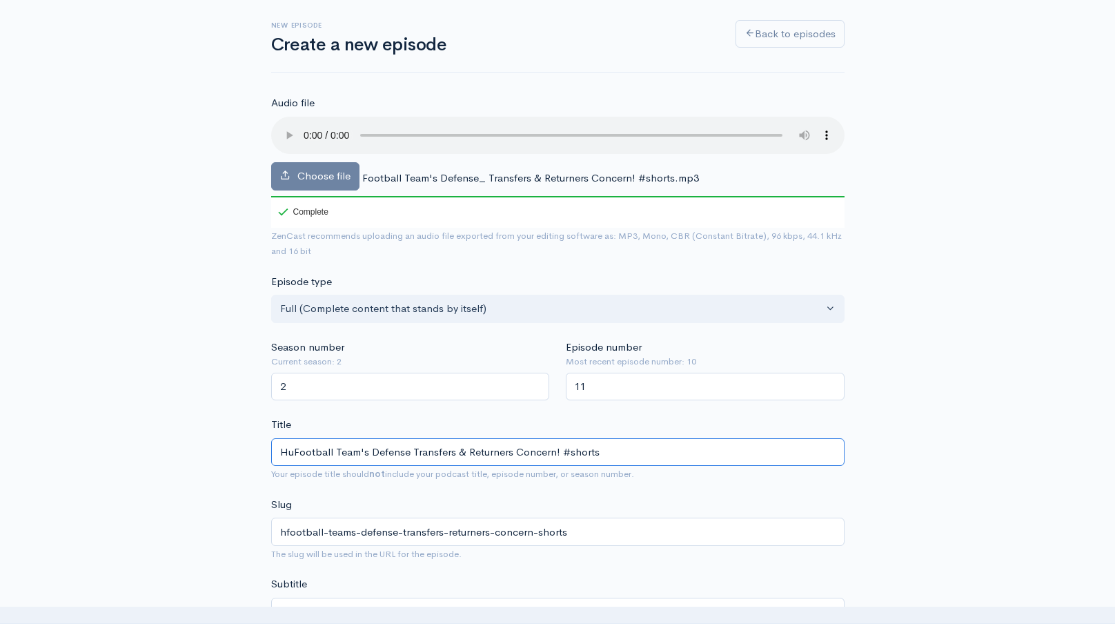
type input "hufootball-teams-defense-transfers-returners-concern-shorts"
type input "HusFootball Team's Defense Transfers & Returners Concern! #shorts"
type input "husfootball-teams-defense-transfers-returners-concern-shorts"
type input "HuskFootball Team's Defense Transfers & Returners Concern! #shorts"
type input "huskfootball-teams-defense-transfers-returners-concern-shorts"
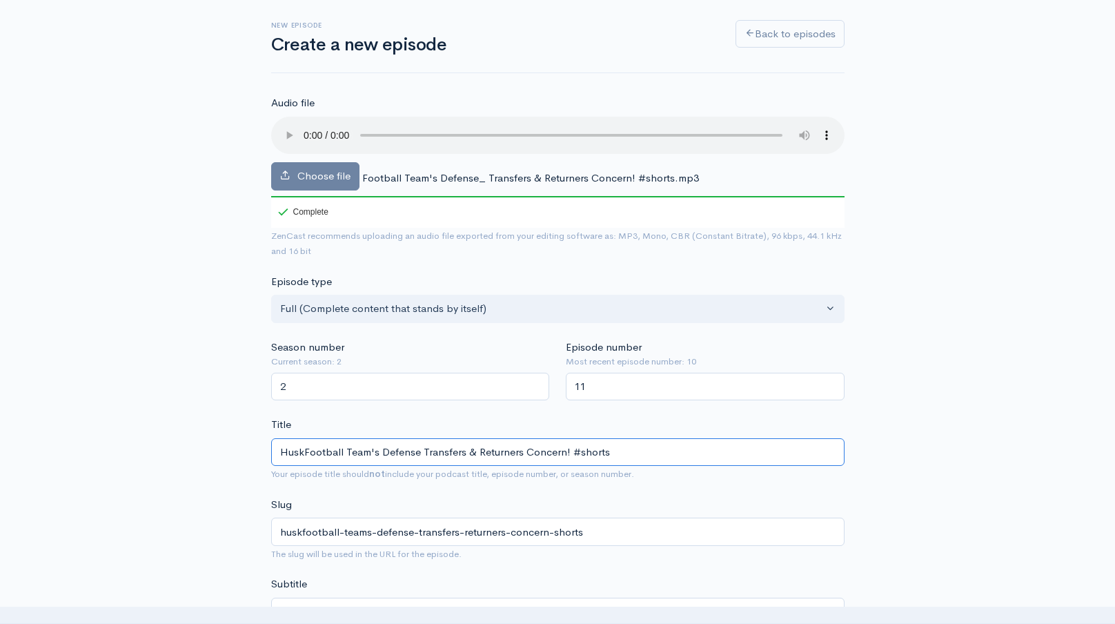
type input "HuskyFootball Team's Defense Transfers & Returners Concern! #shorts"
type input "huskyfootball-teams-defense-transfers-returners-concern-shorts"
type input "Husky Football Team's Defense Transfers & Returners Concern! #shorts"
type input "husky-football-teams-defense-transfers-returners-concern-shorts"
type input "Husky HFootball Team's Defense Transfers & Returners Concern! #shorts"
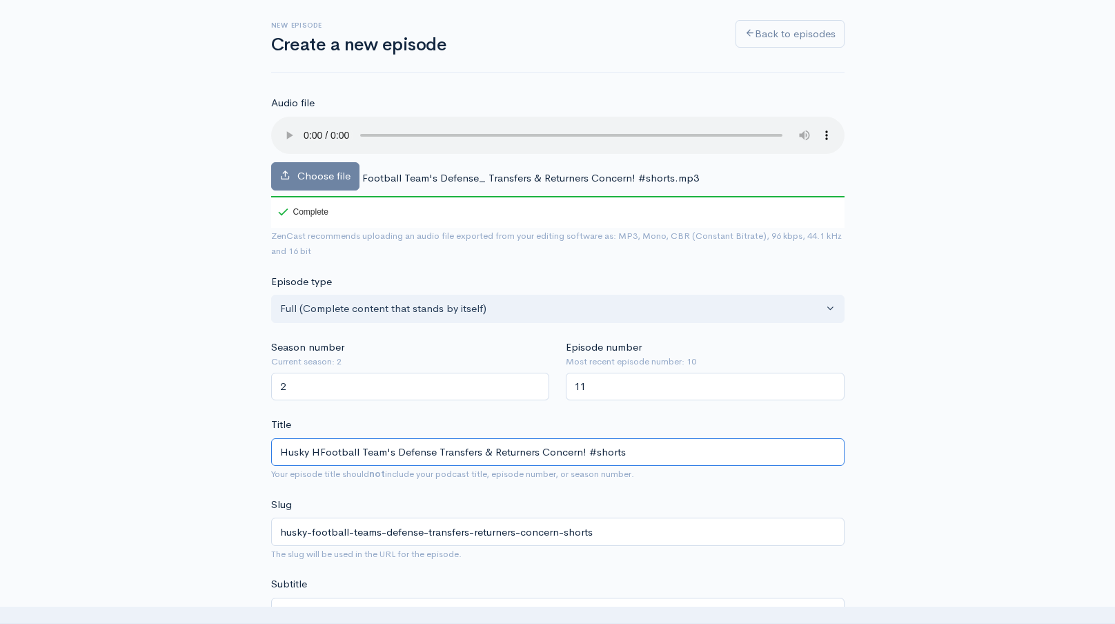
type input "husky-hfootball-teams-defense-transfers-returners-concern-shorts"
type input "Husky HuFootball Team's Defense Transfers & Returners Concern! #shorts"
type input "husky-hufootball-teams-defense-transfers-returners-concern-shorts"
type input "Husky HudFootball Team's Defense Transfers & Returners Concern! #shorts"
type input "husky-hudfootball-teams-defense-transfers-returners-concern-shorts"
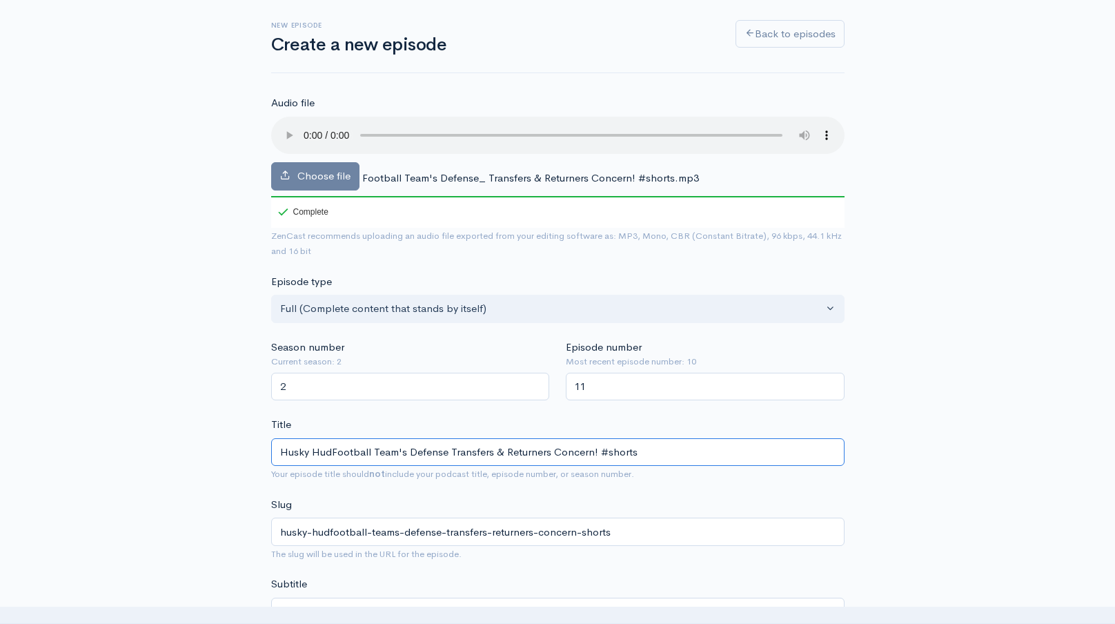
type input "Husky HuddFootball Team's Defense Transfers & Returners Concern! #shorts"
type input "husky-huddfootball-teams-defense-transfers-returners-concern-shorts"
type input "Husky HuddlFootball Team's Defense Transfers & Returners Concern! #shorts"
type input "husky-huddlfootball-teams-defense-transfers-returners-concern-shorts"
type input "Husky HuddleFootball Team's Defense Transfers & Returners Concern! #shorts"
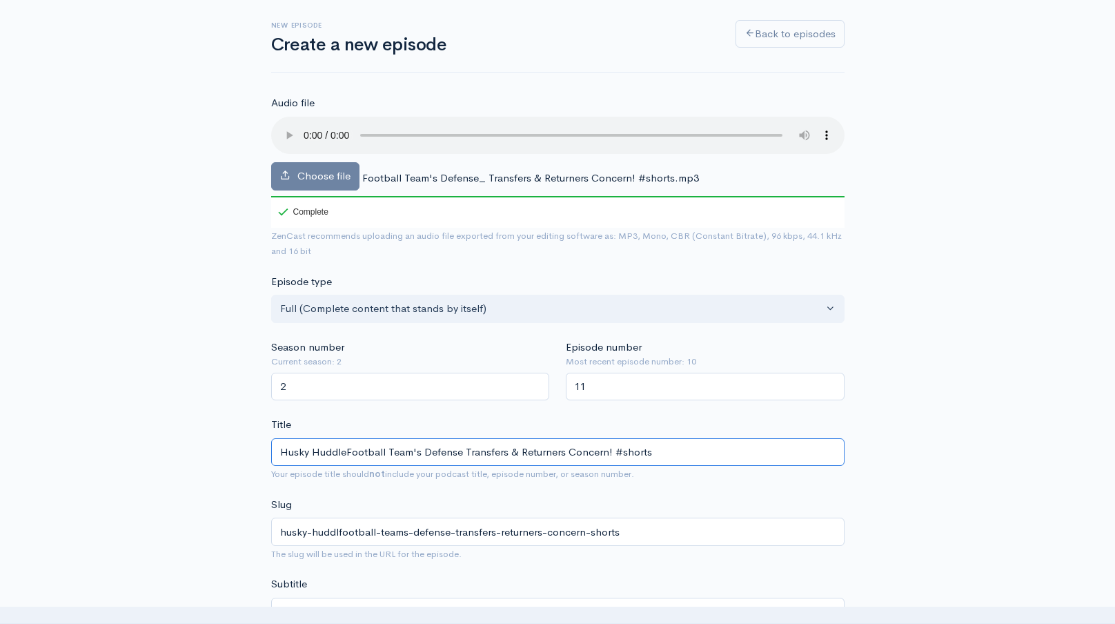
type input "husky-huddlefootball-teams-defense-transfers-returners-concern-shorts"
type input "Husky Huddle Football Team's Defense Transfers & Returners Concern! #shorts"
type input "husky-huddle-football-teams-defense-transfers-returners-concern-shorts"
type input "Husky Huddle SFootball Team's Defense Transfers & Returners Concern! #shorts"
type input "husky-huddle-sfootball-teams-defense-transfers-returners-concern-shorts"
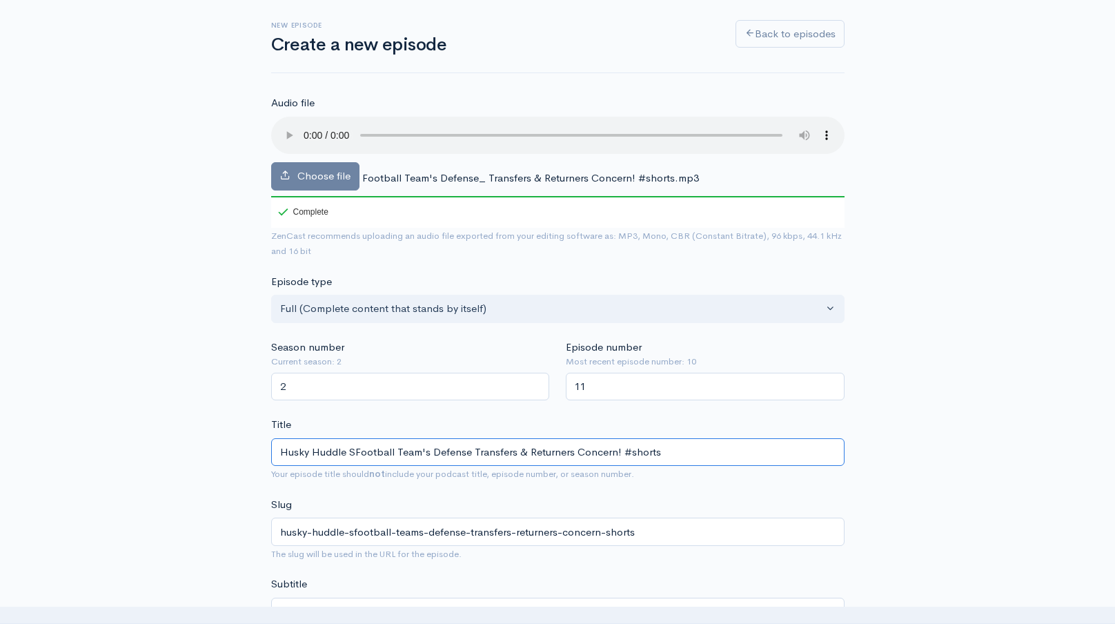
type input "Husky Huddle ShFootball Team's Defense Transfers & Returners Concern! #shorts"
type input "husky-huddle-shfootball-teams-defense-transfers-returners-concern-shorts"
type input "Husky Huddle ShorFootball Team's Defense Transfers & Returners Concern! #shorts"
type input "husky-huddle-shorfootball-teams-defense-transfers-returners-concern-shorts"
type input "Husky Huddle ShortFootball Team's Defense Transfers & Returners Concern! #shorts"
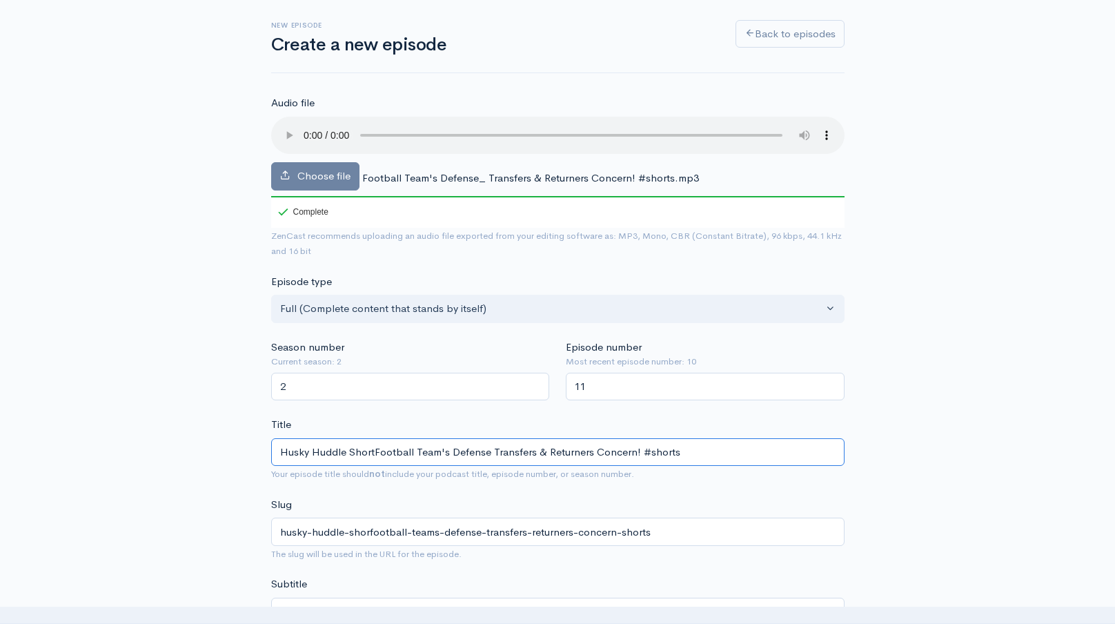
type input "husky-huddle-shortfootball-teams-defense-transfers-returners-concern-shorts"
type input "Husky Huddle ShortsFootball Team's Defense Transfers & Returners Concern! #shor…"
type input "husky-huddle-shortsfootball-teams-defense-transfers-returners-concern-shorts"
type input "Husky Huddle Shorts-Football Team's Defense Transfers & Returners Concern! #sho…"
type input "husky-huddle-shorts-football-teams-defense-transfers-returners-concern-shorts"
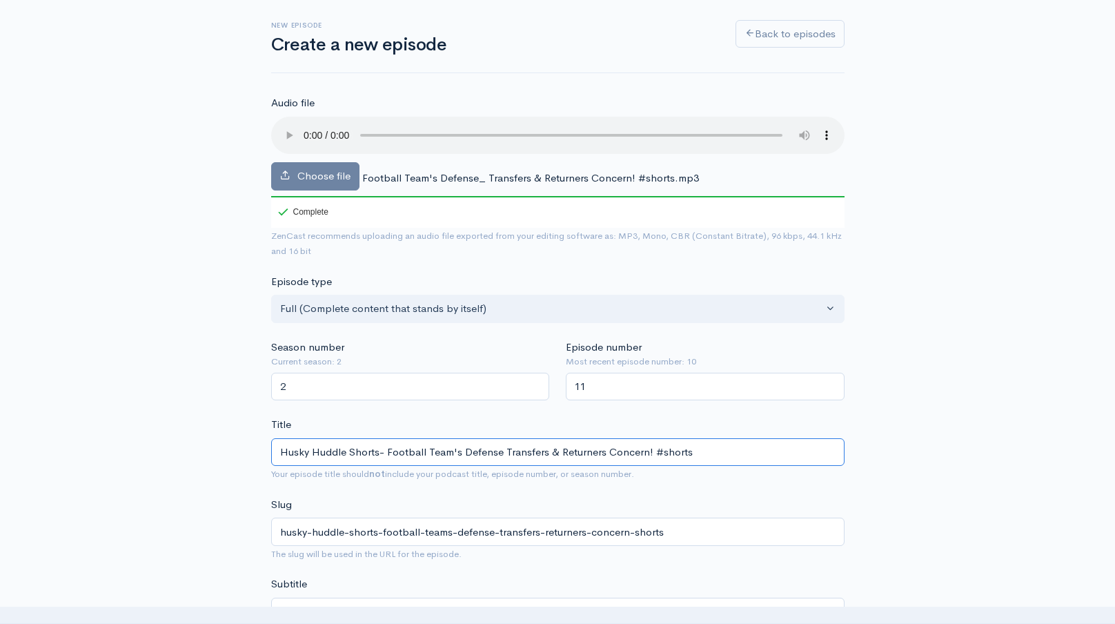
click at [298, 455] on input "Husky Huddle Shorts- Football Team's Defense Transfers & Returners Concern! #sh…" at bounding box center [557, 452] width 573 height 28
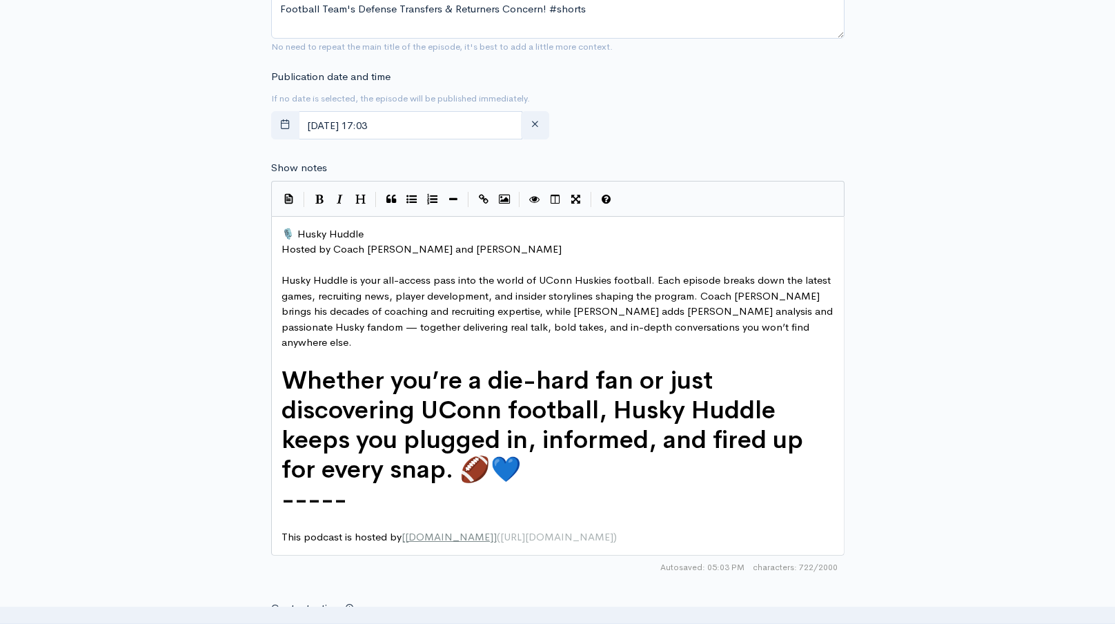
scroll to position [678, 0]
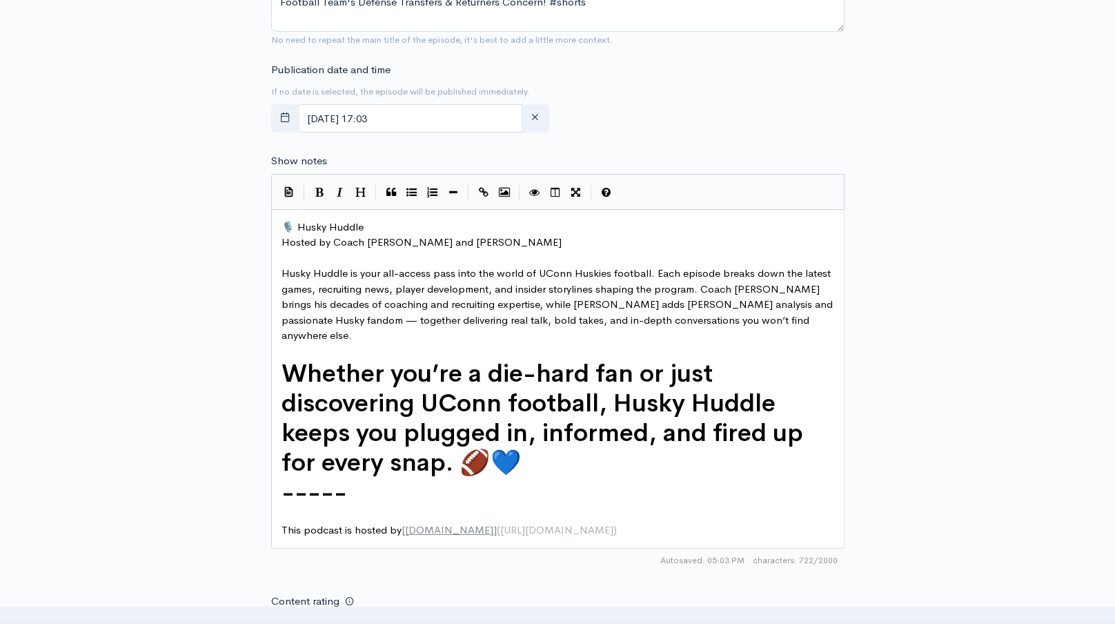
type input "Husky Huddle Shorts- Football Team's Defense Transfers & Returners Concern! #sh…"
click at [284, 227] on span "🎙️ Husky Huddle" at bounding box center [322, 226] width 82 height 13
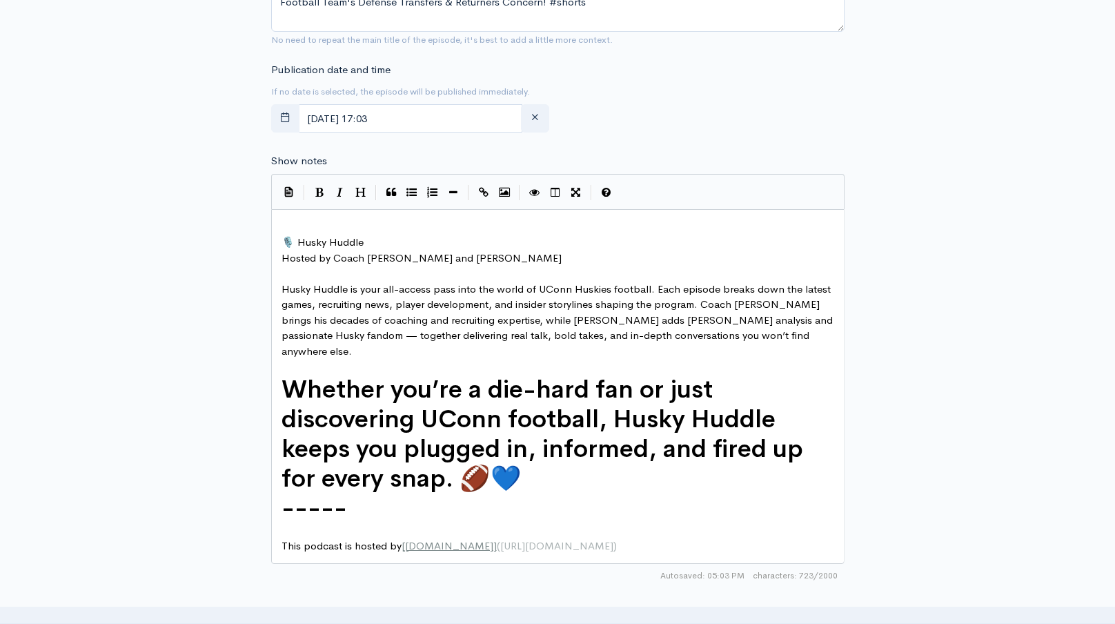
click at [313, 217] on div "xxxxxxxxxx ​ 🎙️ Husky Huddle Hosted by Coach David Schuman and Steve Cully ​ Hu…" at bounding box center [558, 386] width 558 height 339
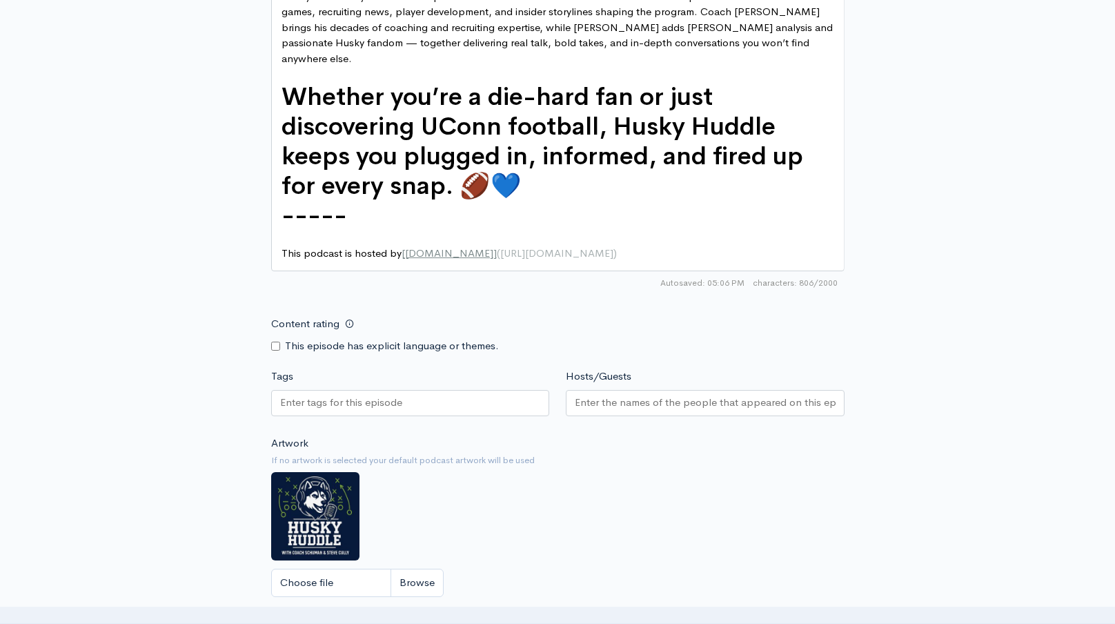
scroll to position [1017, 0]
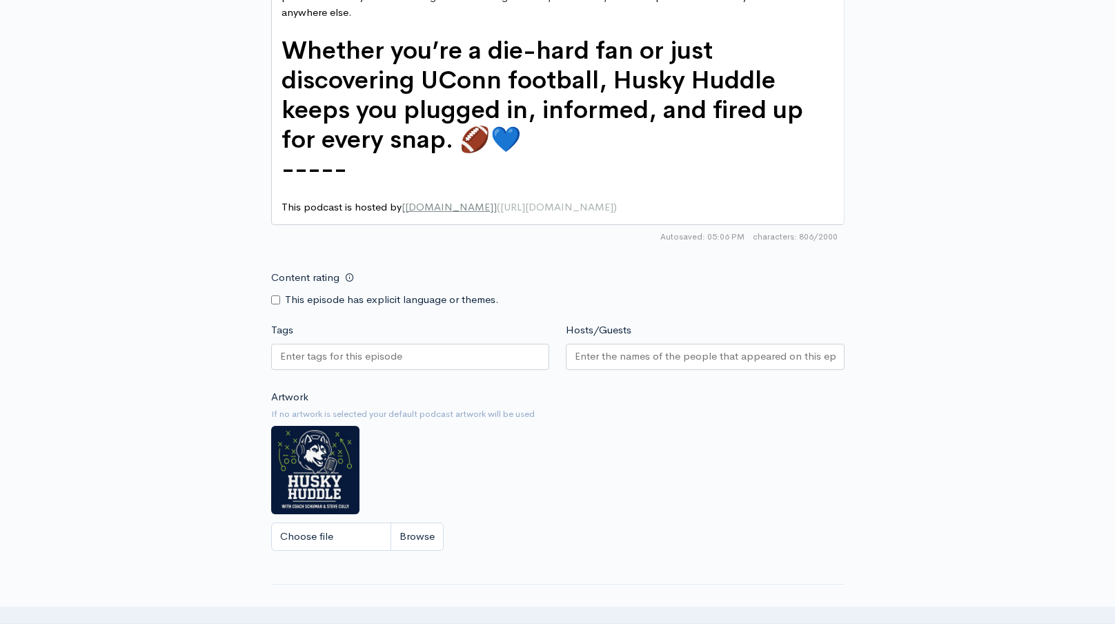
paste input "Husky Huddle Shorts- Football Team's Defense Transfers & Returners Concern! #sh…"
click at [403, 348] on input "Tags" at bounding box center [342, 356] width 124 height 16
type input "Husky Huddle Shorts- Football Team's Defense Transfers & Returners Concern! #sh…"
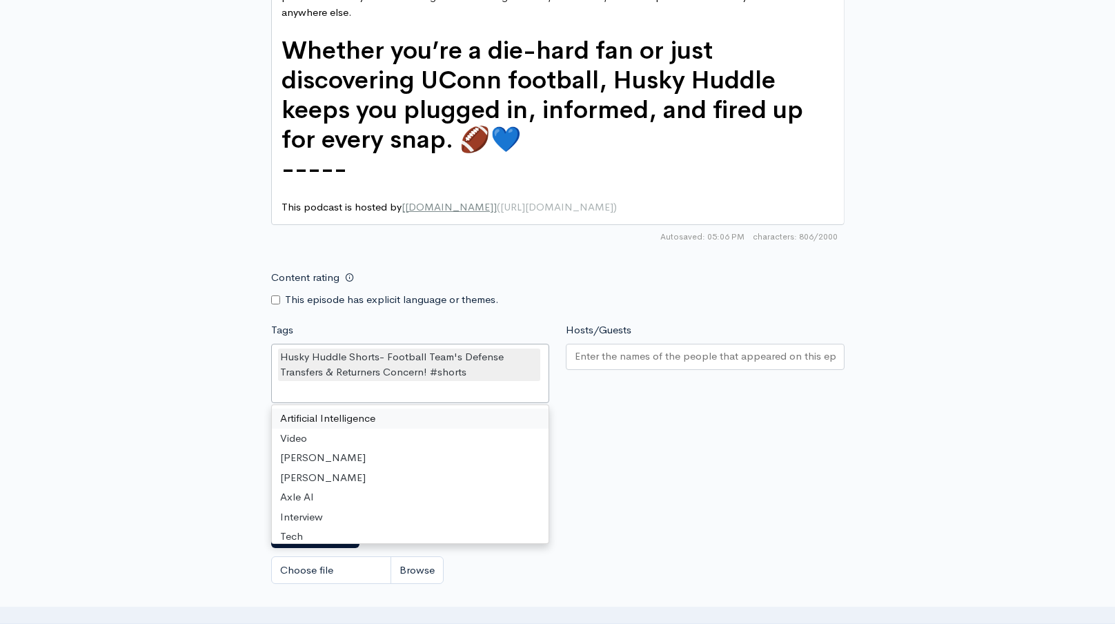
scroll to position [0, 0]
type input "UC"
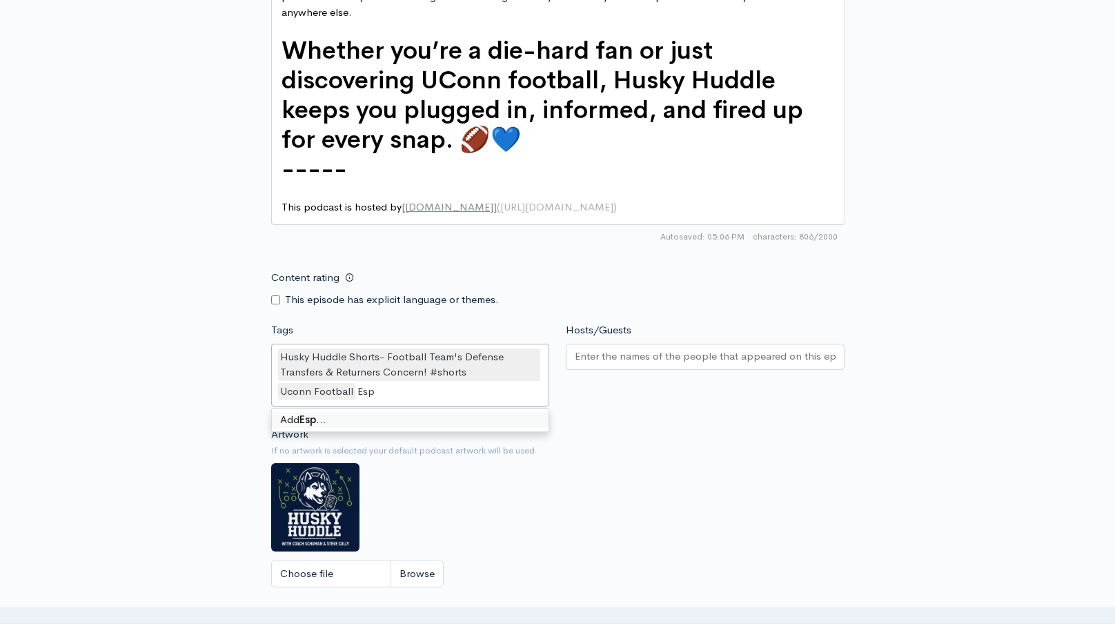
type input "Espn"
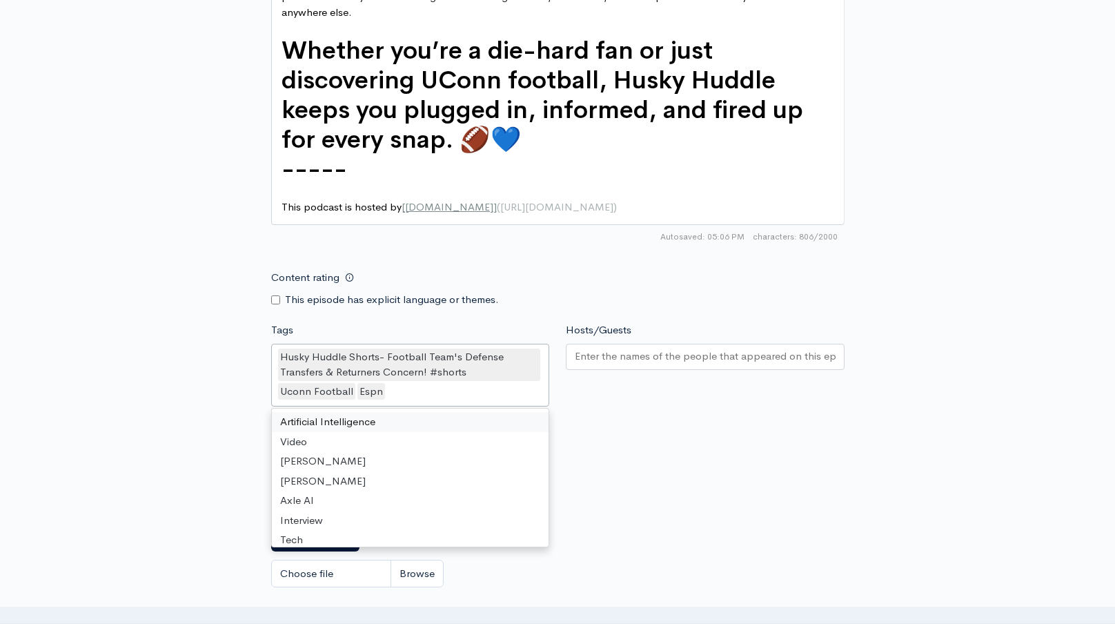
click at [619, 385] on div "Hosts/Guests" at bounding box center [704, 366] width 295 height 89
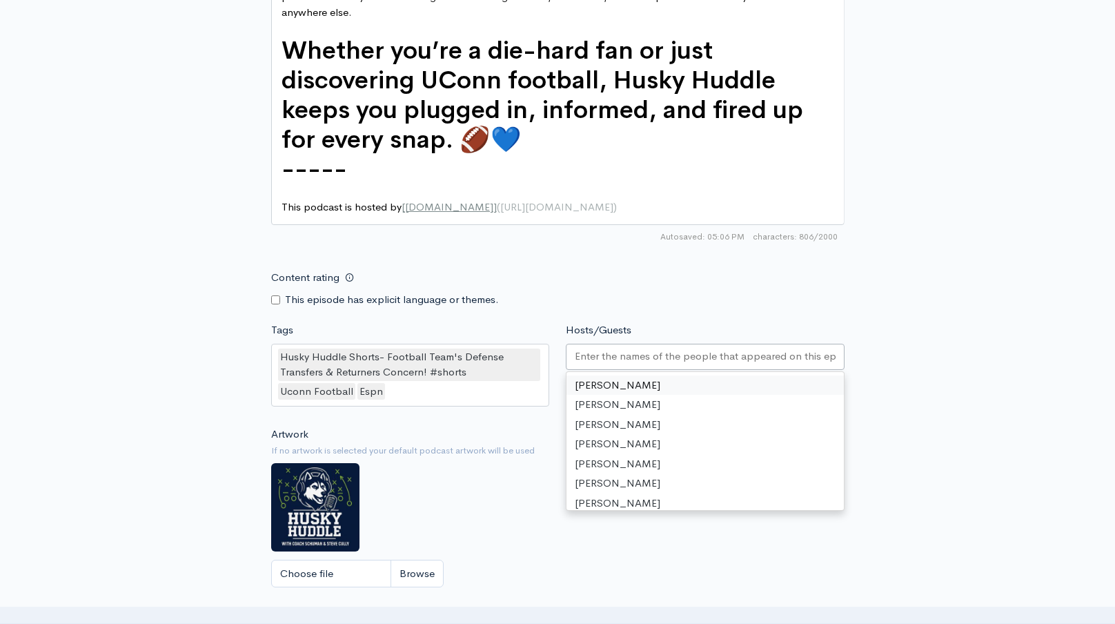
click at [626, 348] on input "Hosts/Guests" at bounding box center [705, 356] width 261 height 16
type input "s"
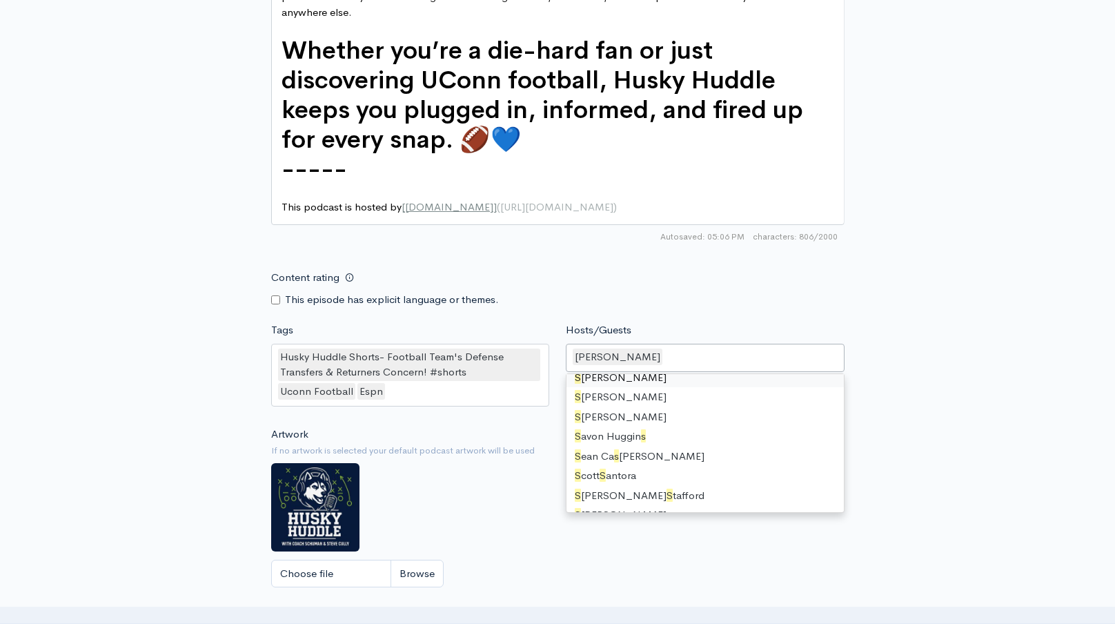
scroll to position [717, 0]
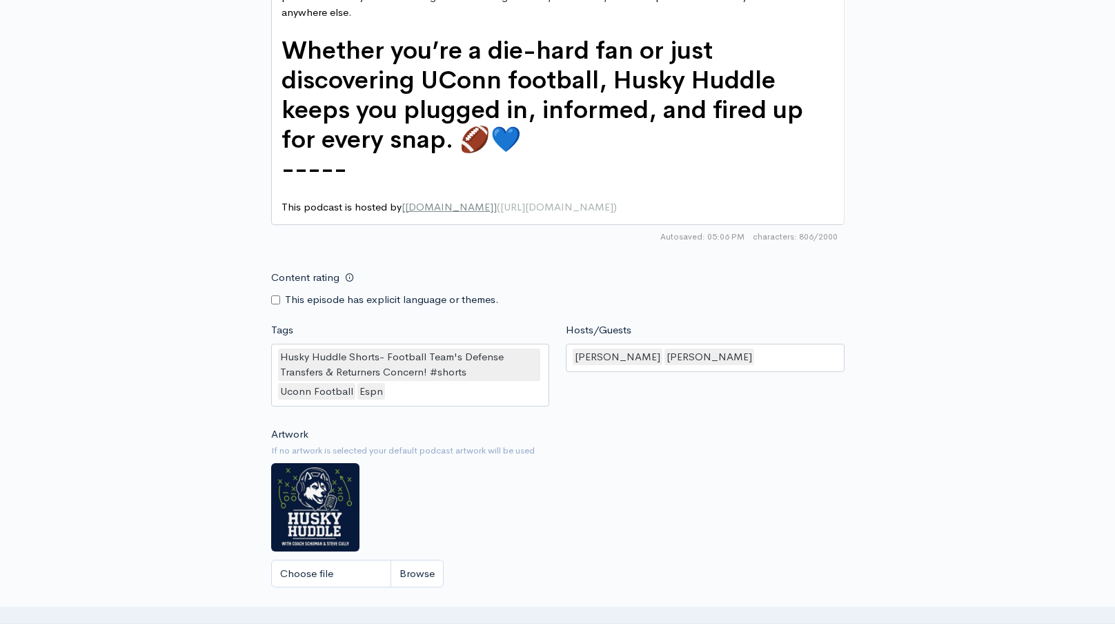
click at [773, 264] on div "Content rating This episode has explicit language or themes." at bounding box center [558, 285] width 590 height 43
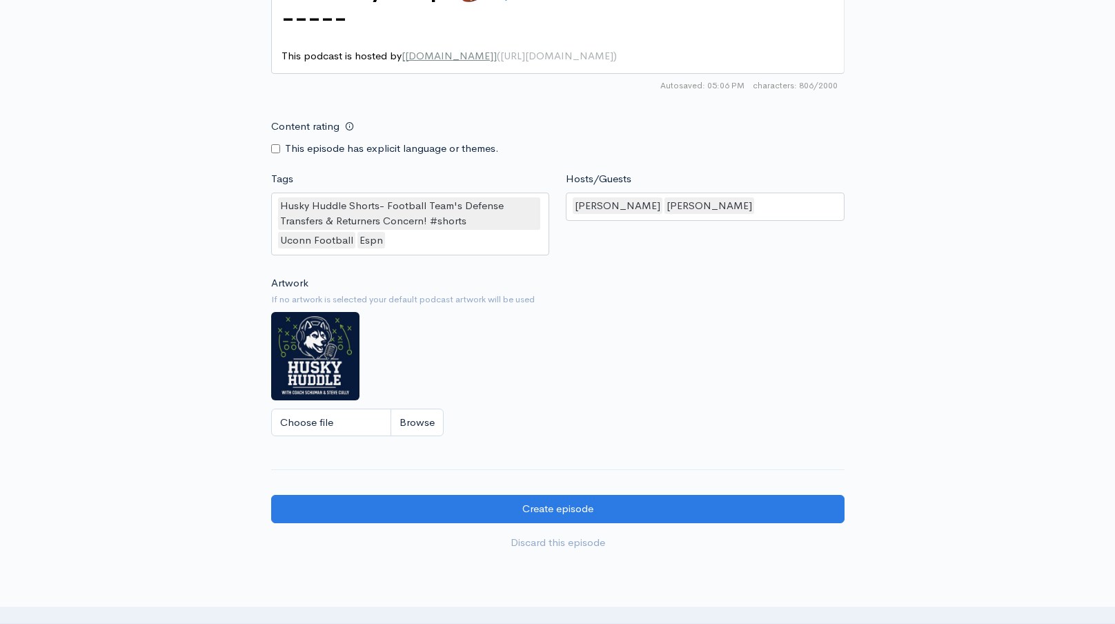
scroll to position [1281, 0]
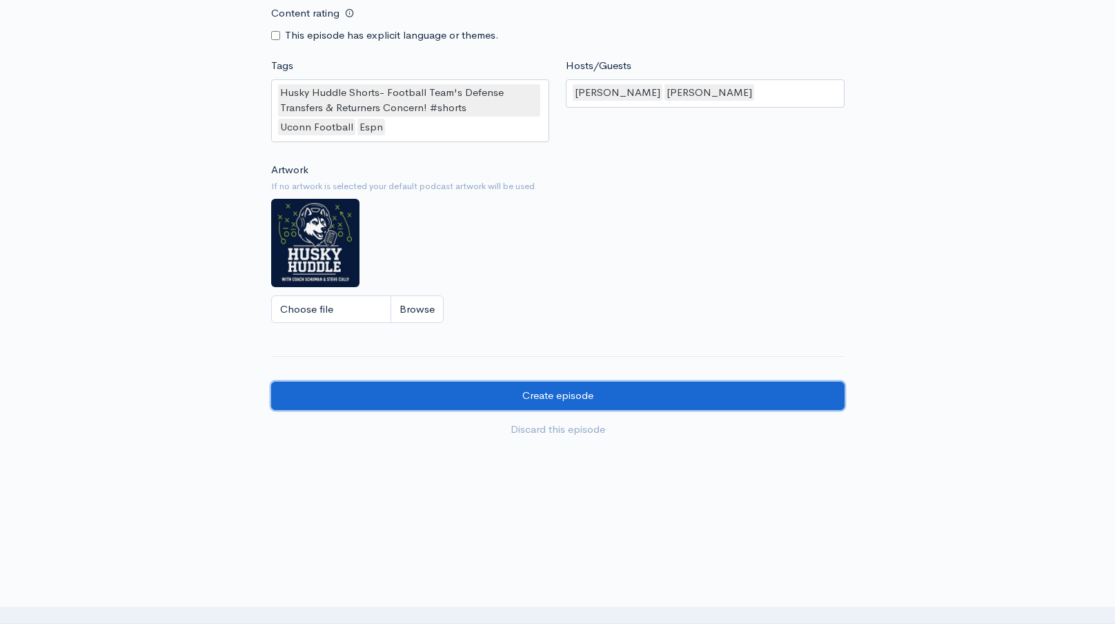
click at [615, 383] on input "Create episode" at bounding box center [557, 395] width 573 height 28
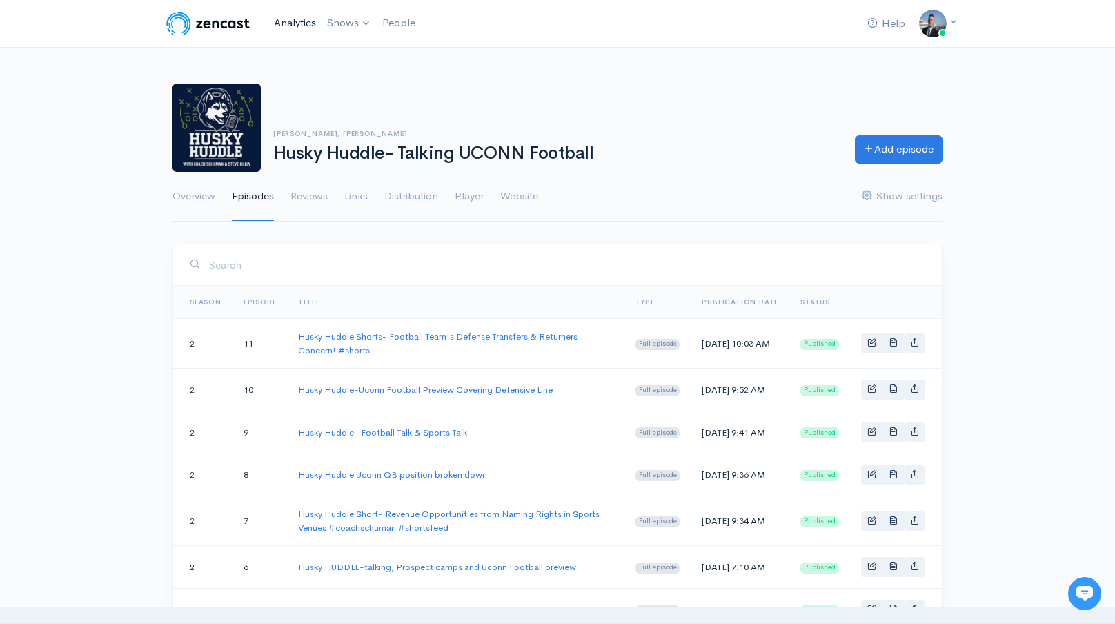
click at [290, 28] on link "Analytics" at bounding box center [294, 23] width 53 height 30
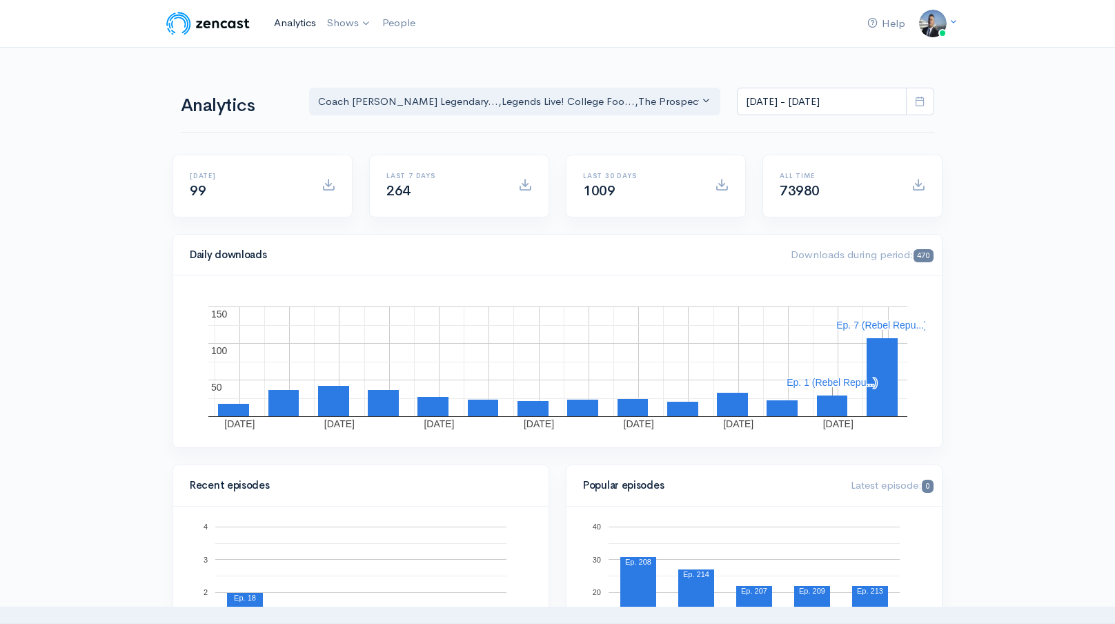
click at [299, 22] on link "Analytics" at bounding box center [294, 23] width 53 height 30
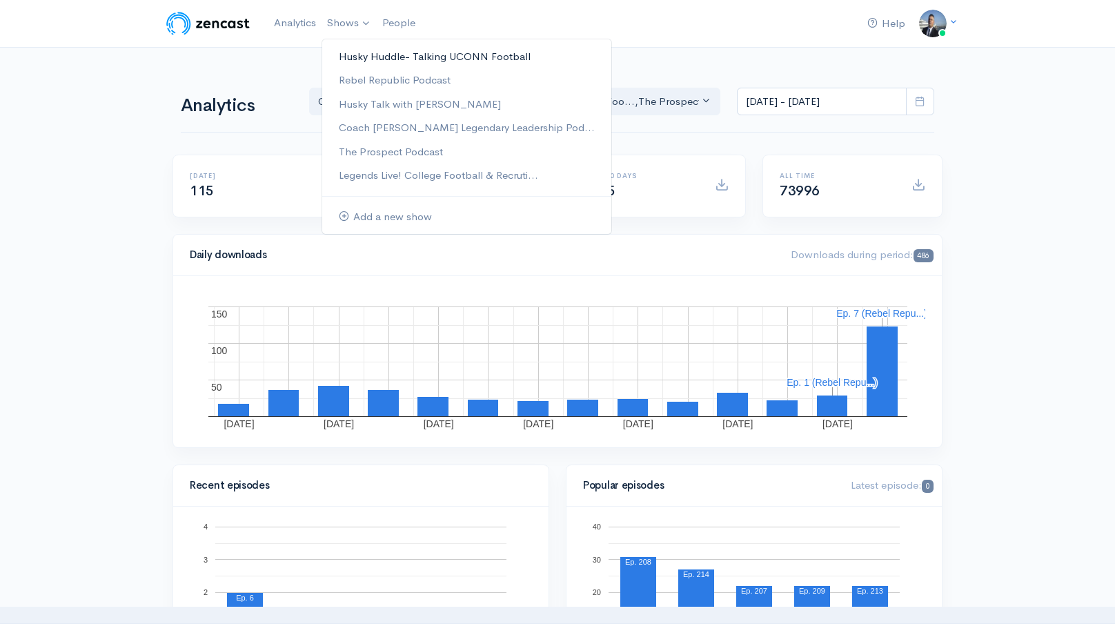
click at [368, 57] on link "Husky Huddle- Talking UCONN Football" at bounding box center [466, 57] width 289 height 24
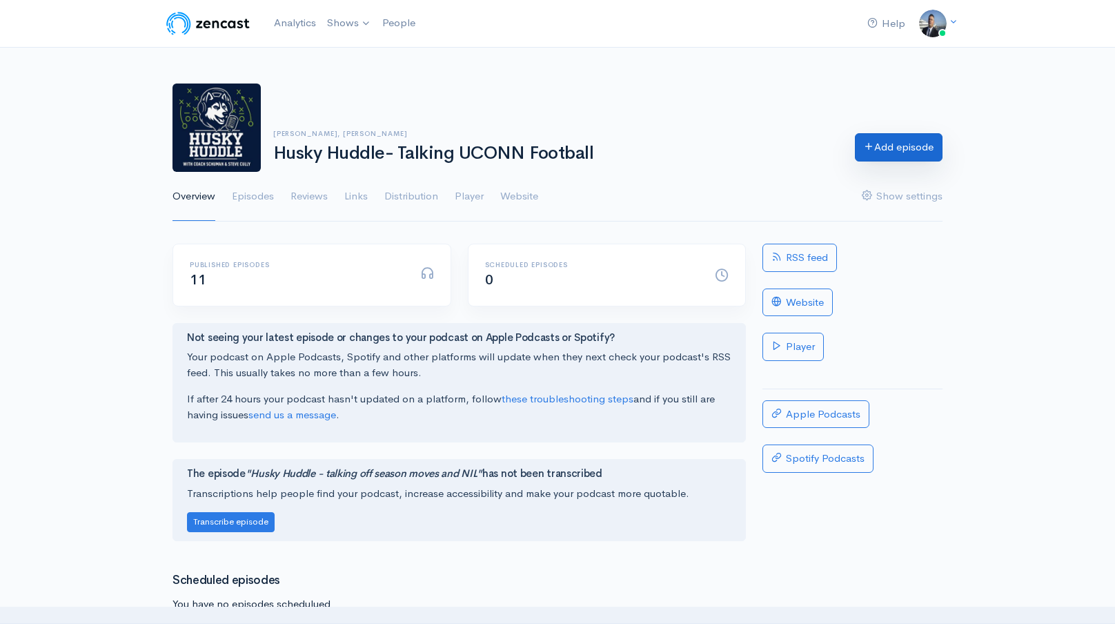
click at [917, 148] on link "Add episode" at bounding box center [899, 147] width 88 height 28
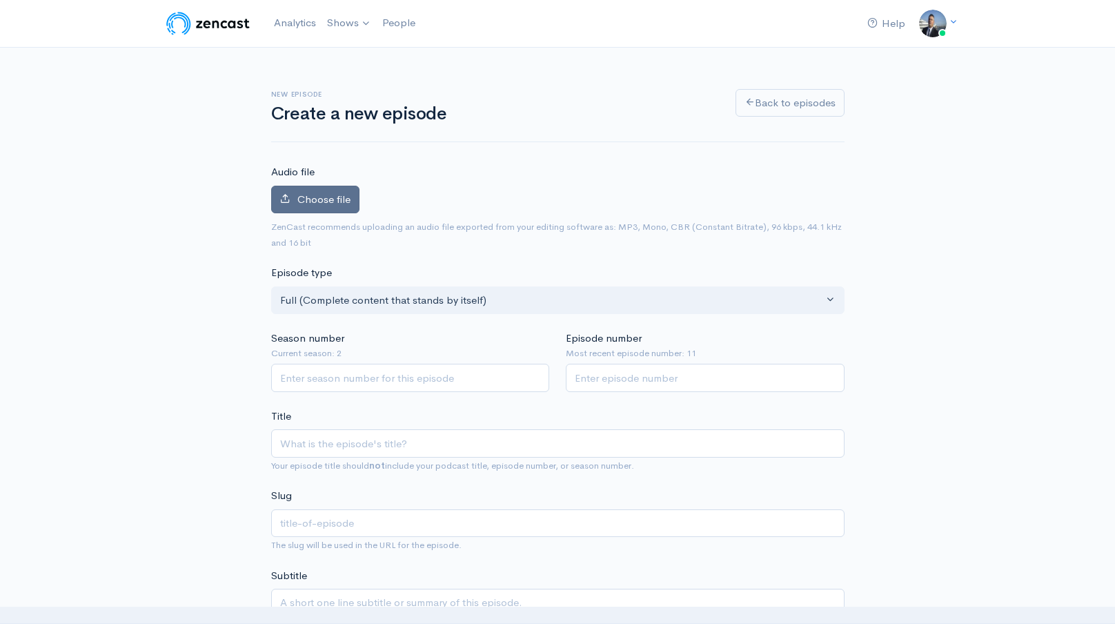
click at [322, 195] on span "Choose file" at bounding box center [323, 198] width 53 height 13
click at [0, 0] on input "Choose file" at bounding box center [0, 0] width 0 height 0
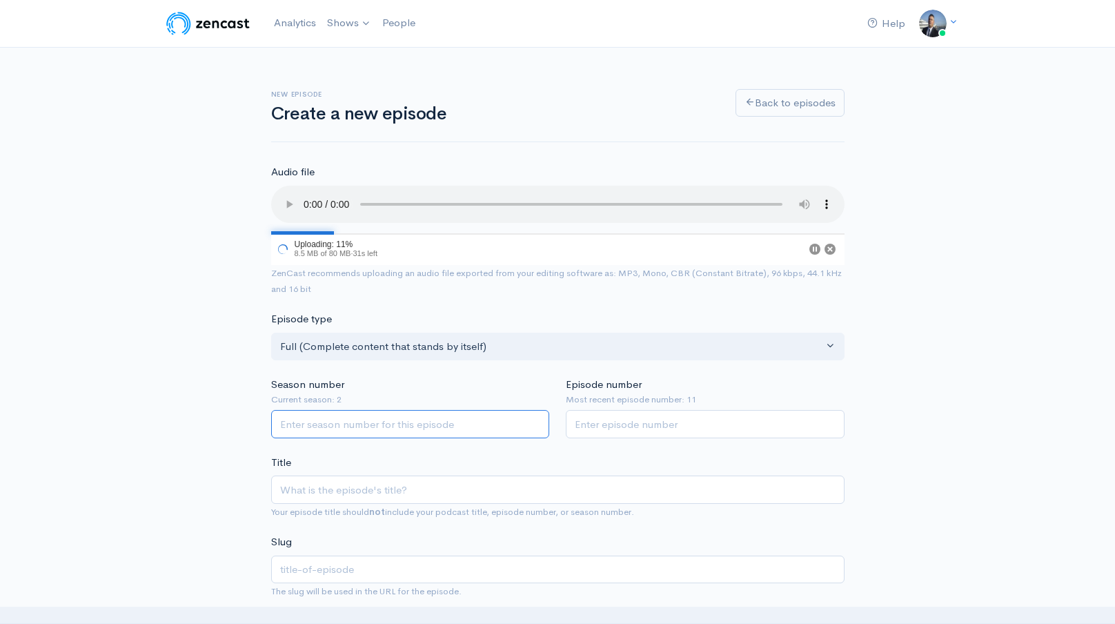
click at [435, 425] on input "Season number" at bounding box center [410, 424] width 279 height 28
type input "2"
click at [648, 431] on input "Episode number" at bounding box center [705, 424] width 279 height 28
type input "12"
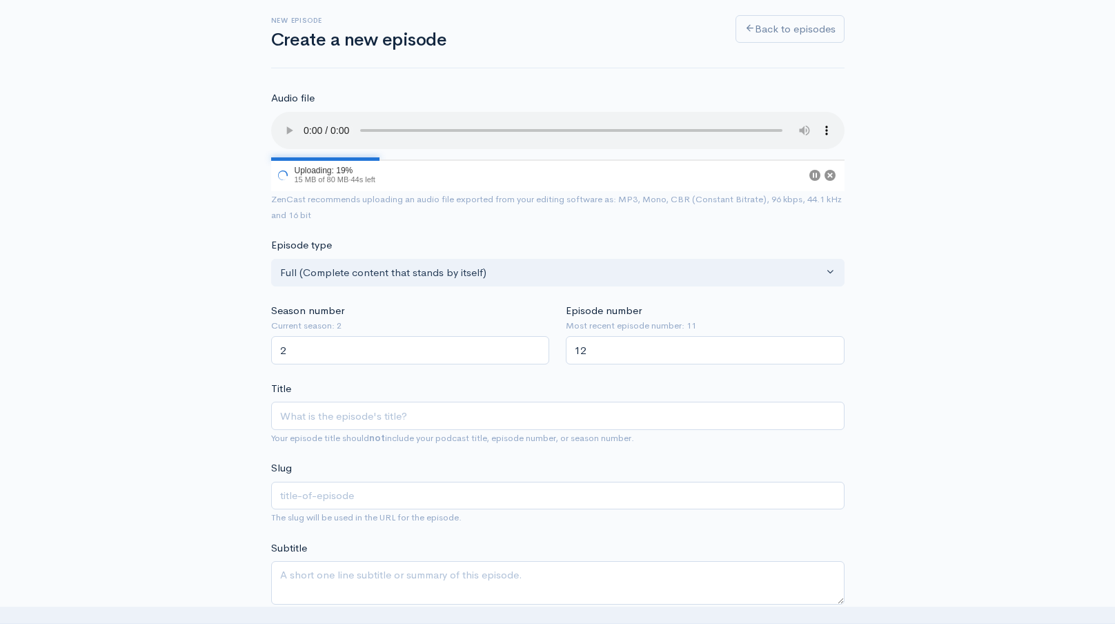
scroll to position [76, 0]
click at [526, 418] on input "Title" at bounding box center [557, 413] width 573 height 28
paste input "Husky Huddle- is uconn a threat to go undefeated"
type input "Husky Huddle- is uconn a threat to go undefeated"
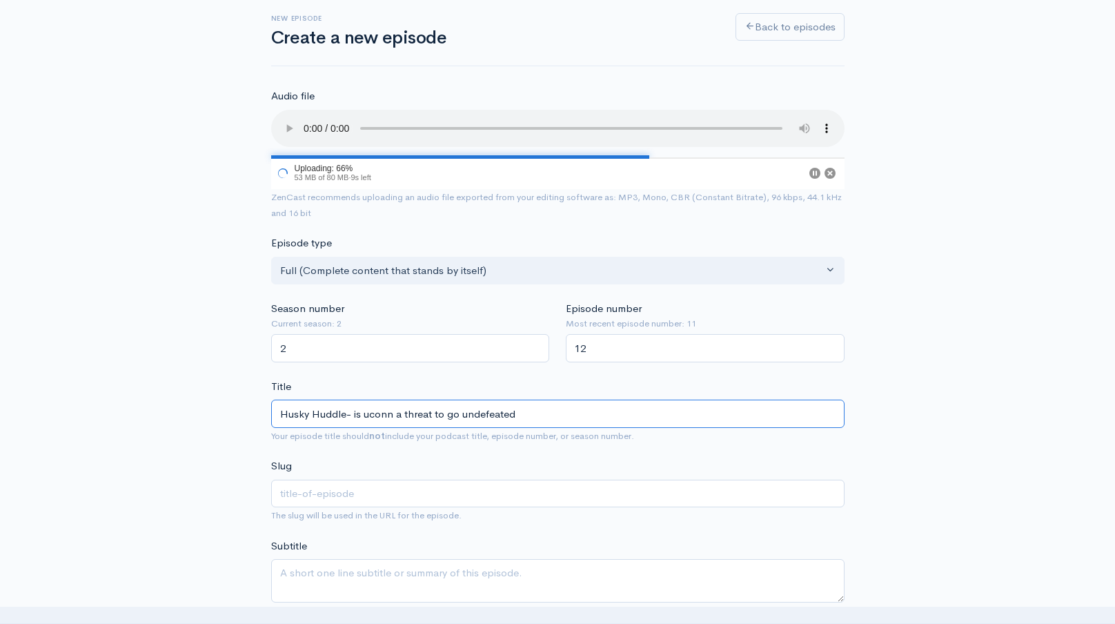
type input "husky-huddle-is-uconn-a-threat-to-go-undefeated"
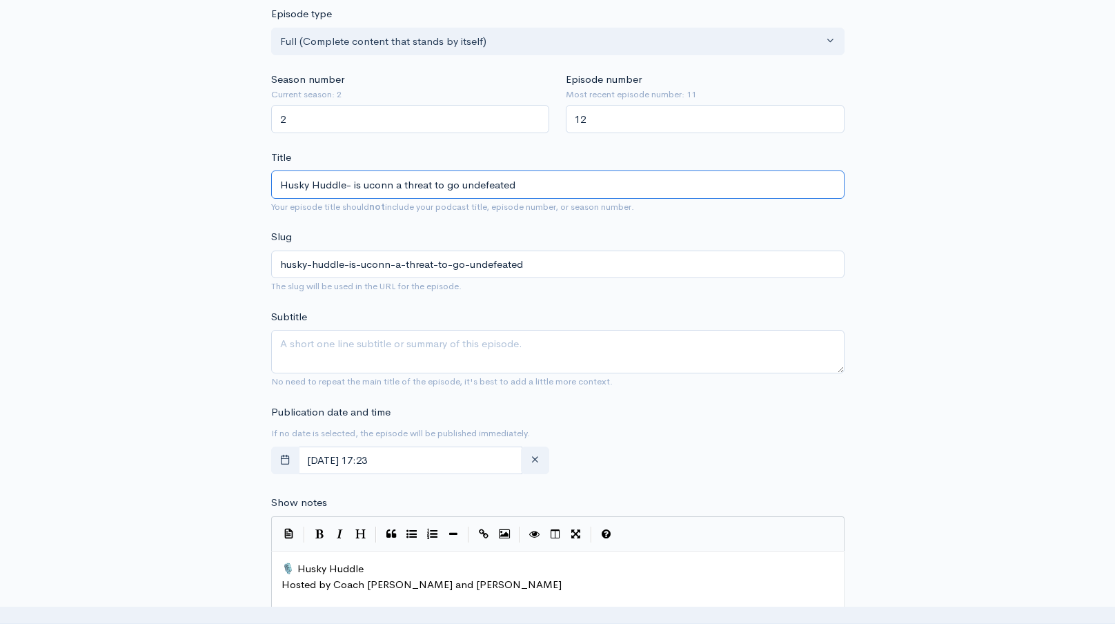
scroll to position [321, 0]
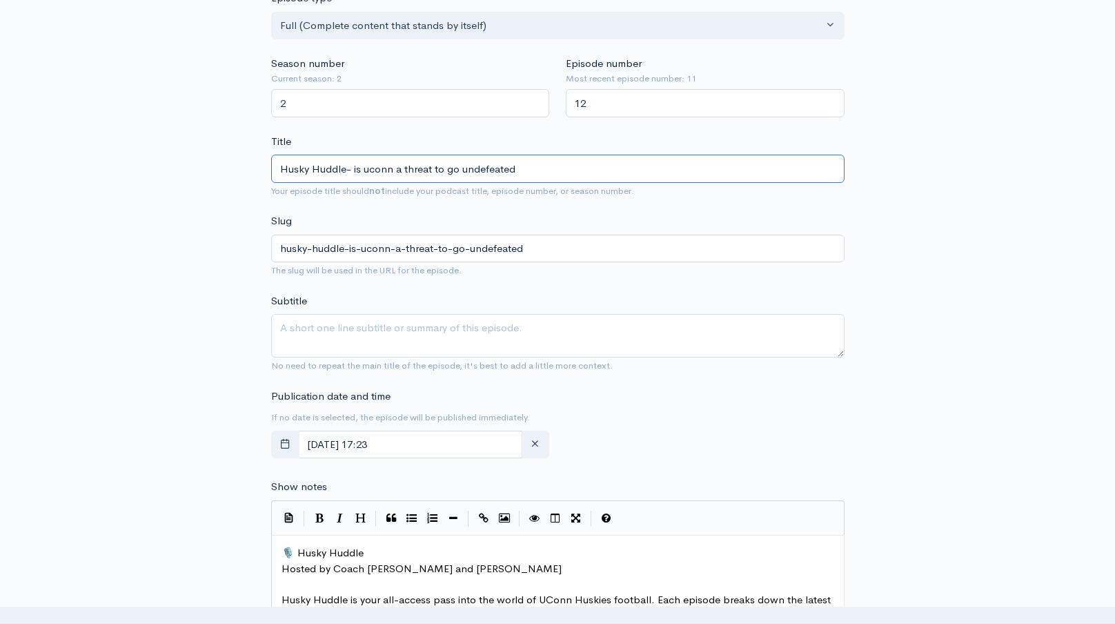
type input "Husky Huddle- is uconn a threat to go undefeated"
click at [493, 341] on textarea "Subtitle" at bounding box center [557, 335] width 573 height 43
paste textarea "Husky Huddle- is uconn a threat to go undefeated"
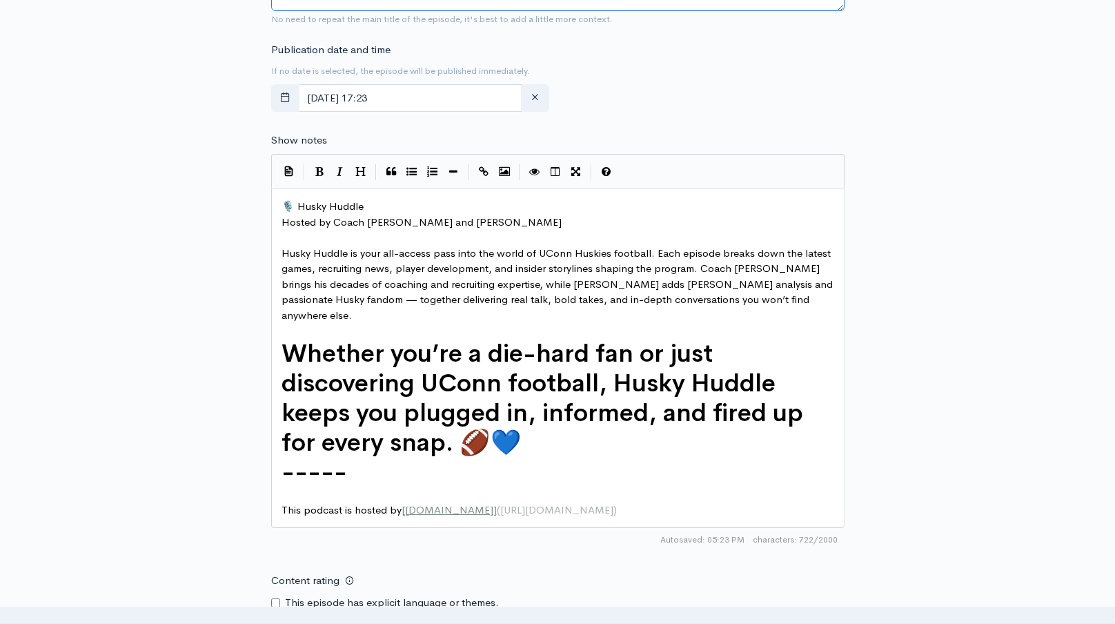
scroll to position [708, 0]
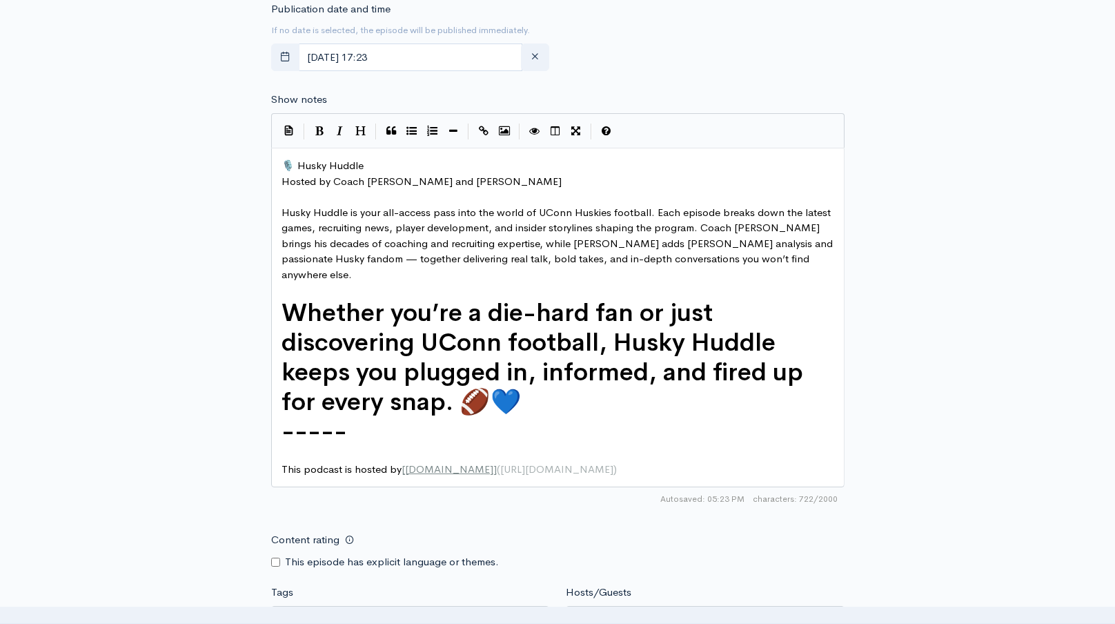
type textarea "Husky Huddle- is uconn a threat to go undefeated"
click at [281, 168] on span "🎙️ Husky Huddle" at bounding box center [322, 165] width 82 height 13
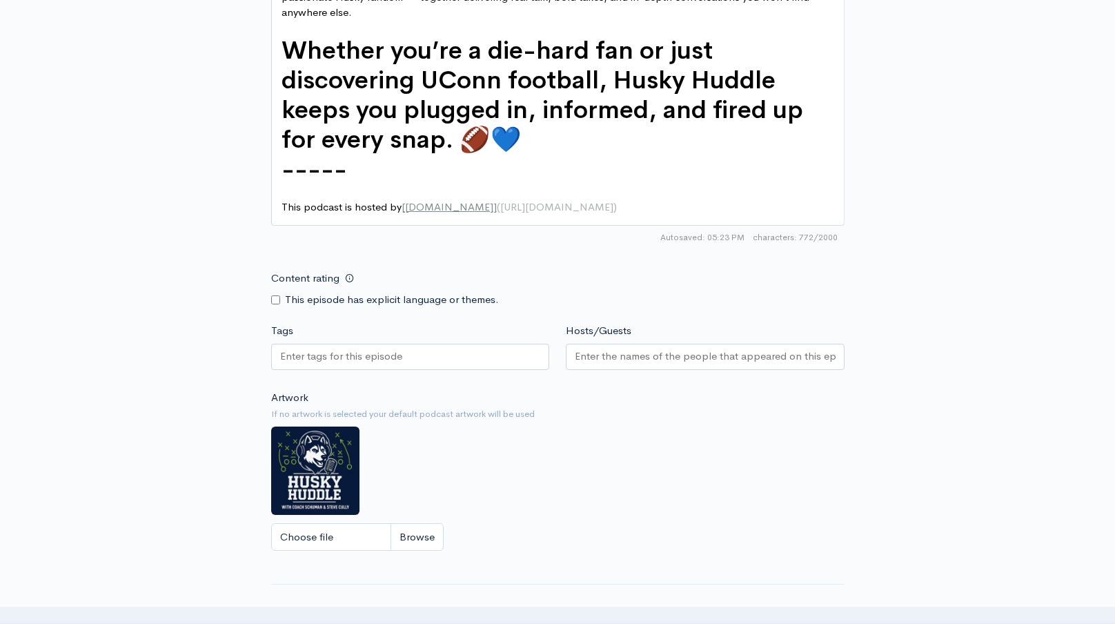
scroll to position [1081, 0]
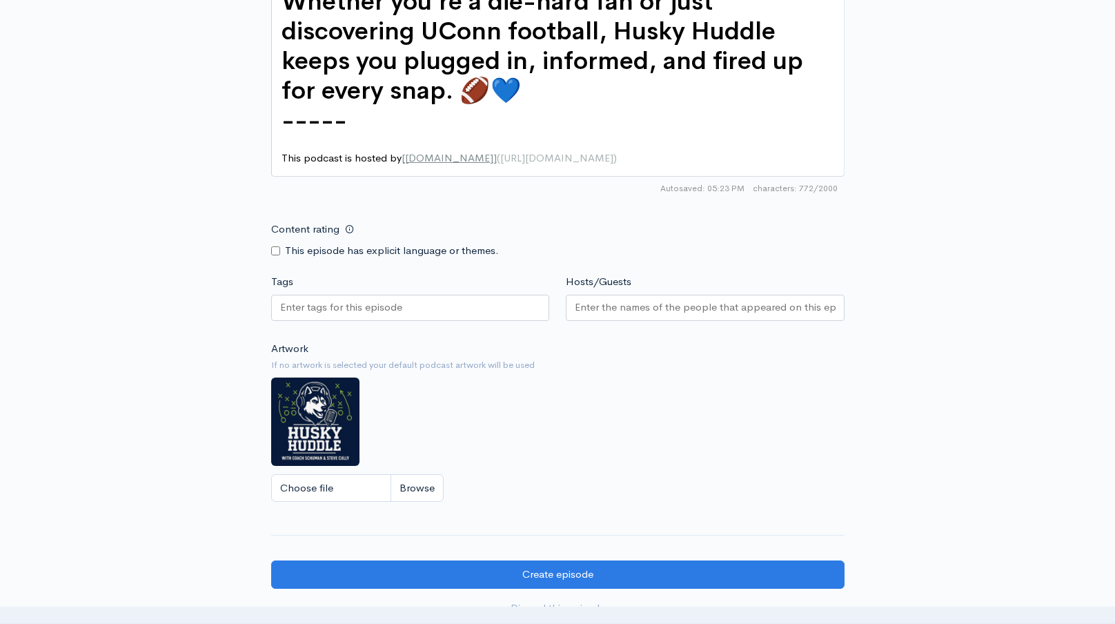
click at [379, 295] on div at bounding box center [410, 308] width 279 height 26
paste input "Husky Huddle- is uconn a threat to go undefeated"
type input "Husky Huddle- is uconn a threat to go undefeated"
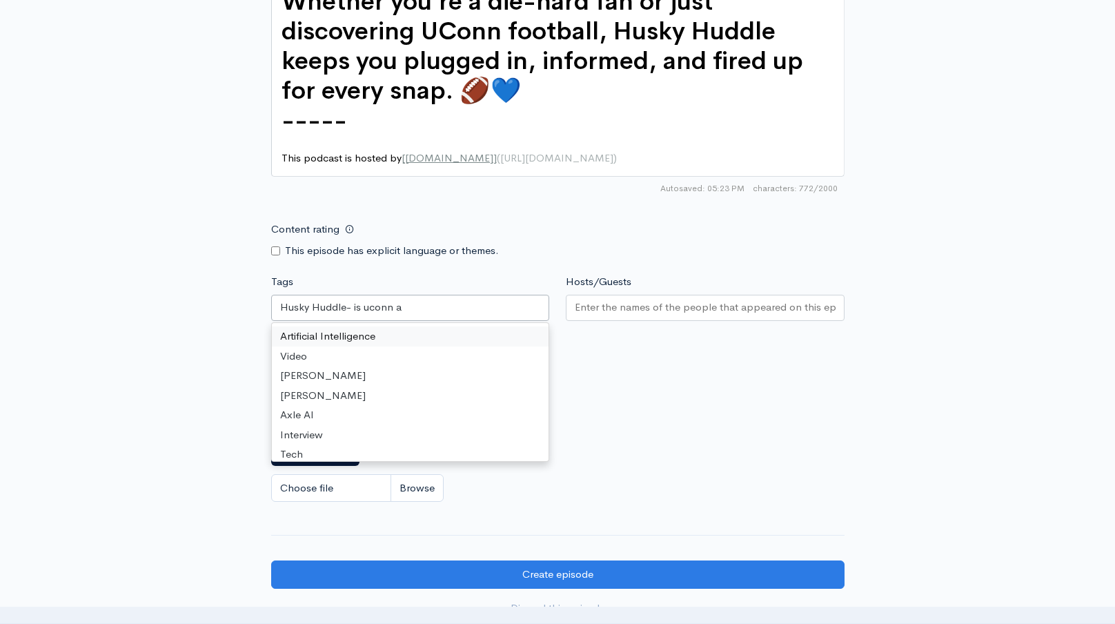
scroll to position [0, 0]
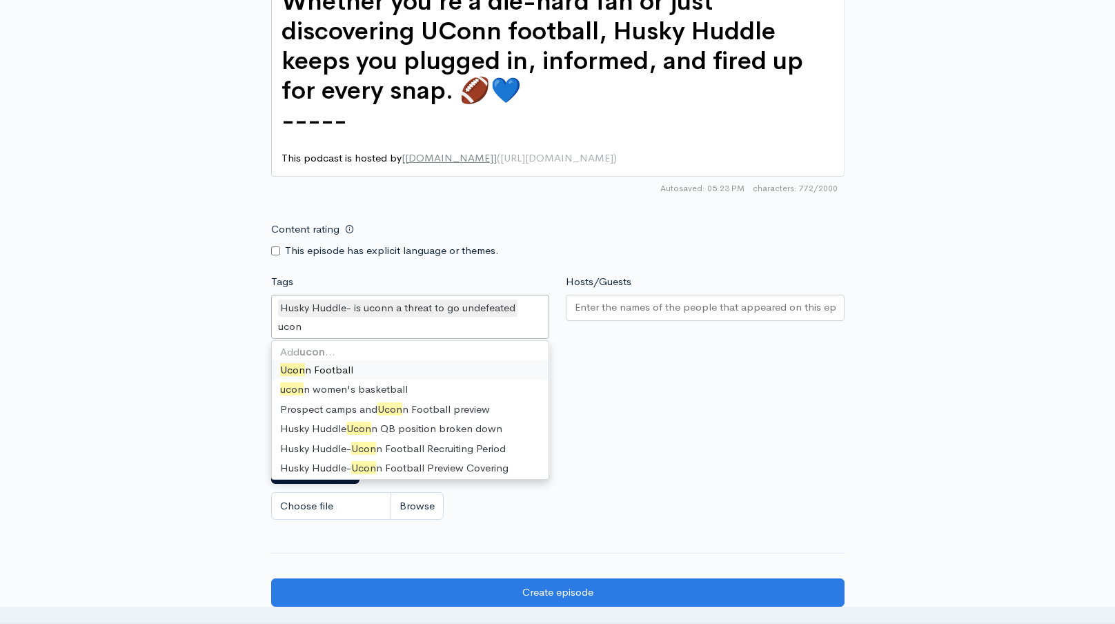
type input "uconn"
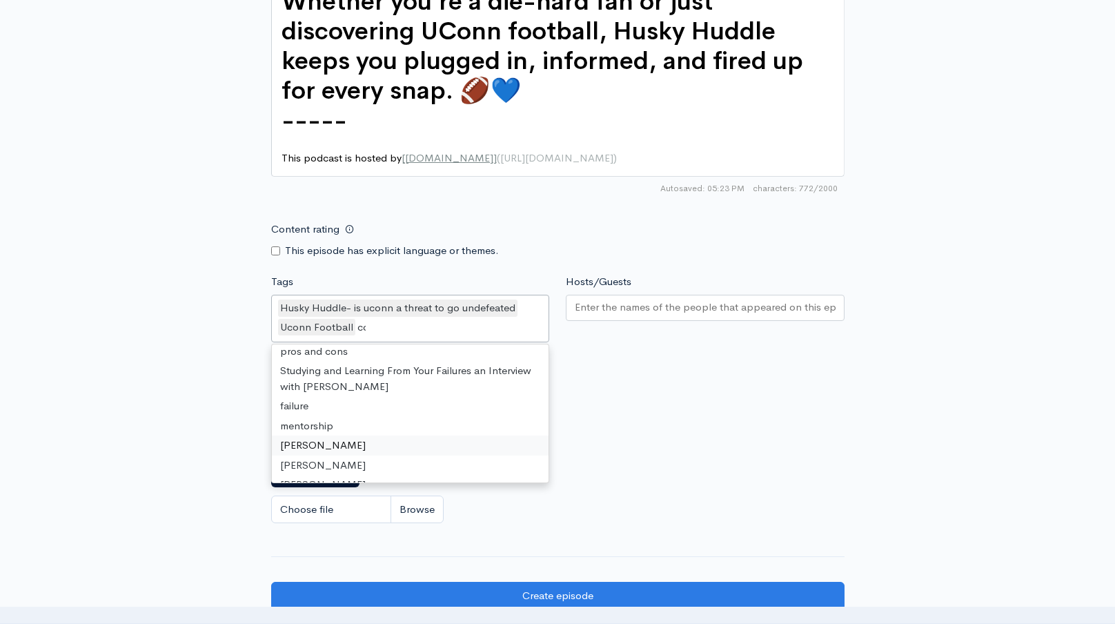
scroll to position [19, 0]
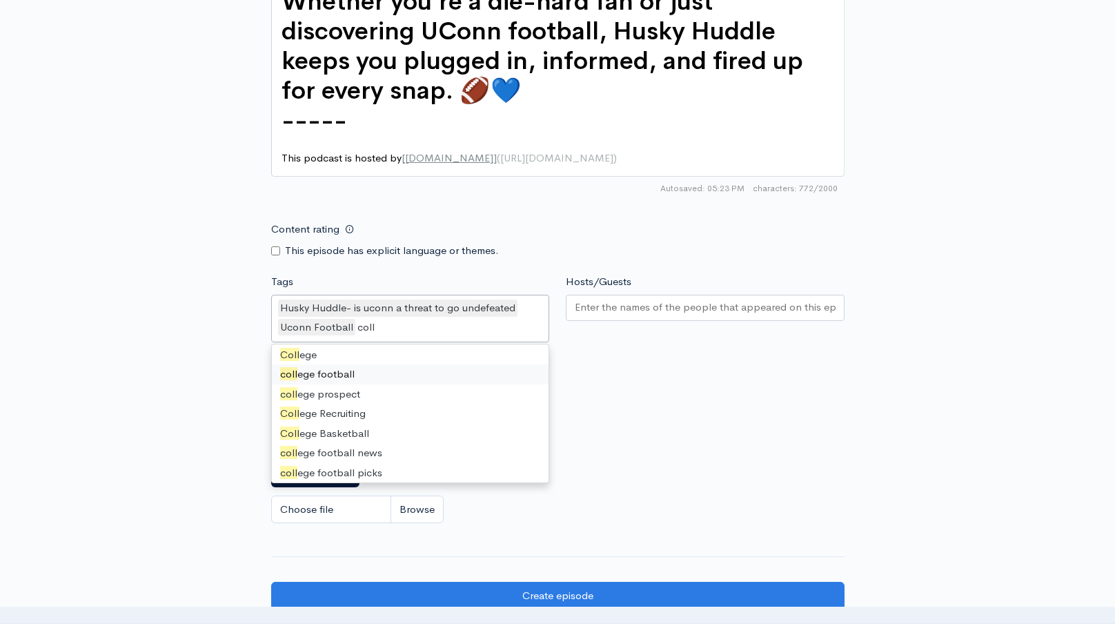
type input "colle"
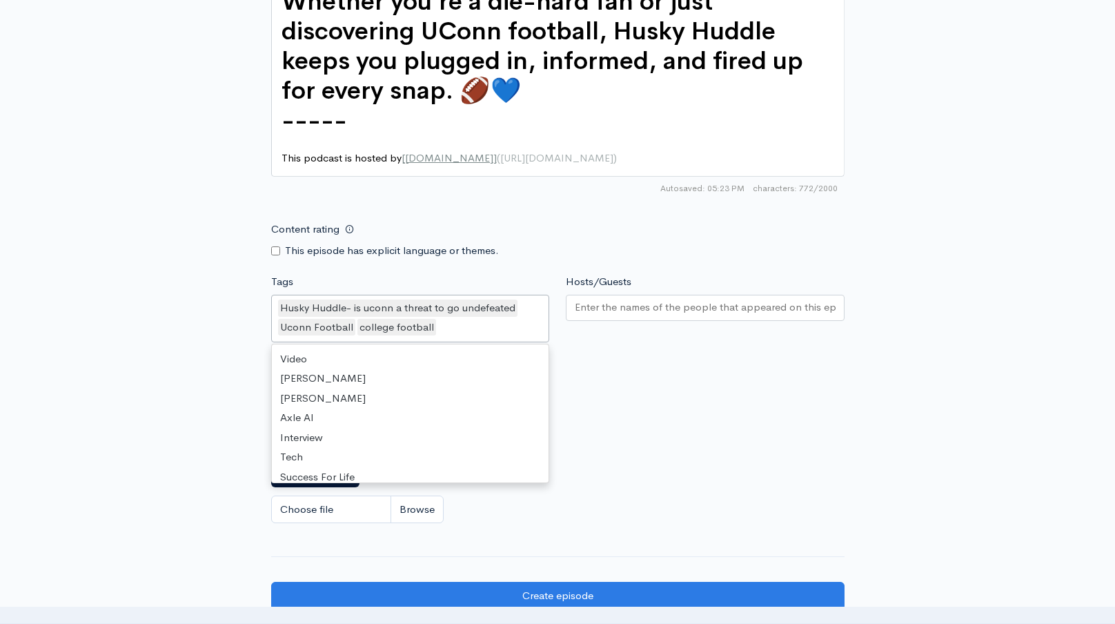
scroll to position [5742, 0]
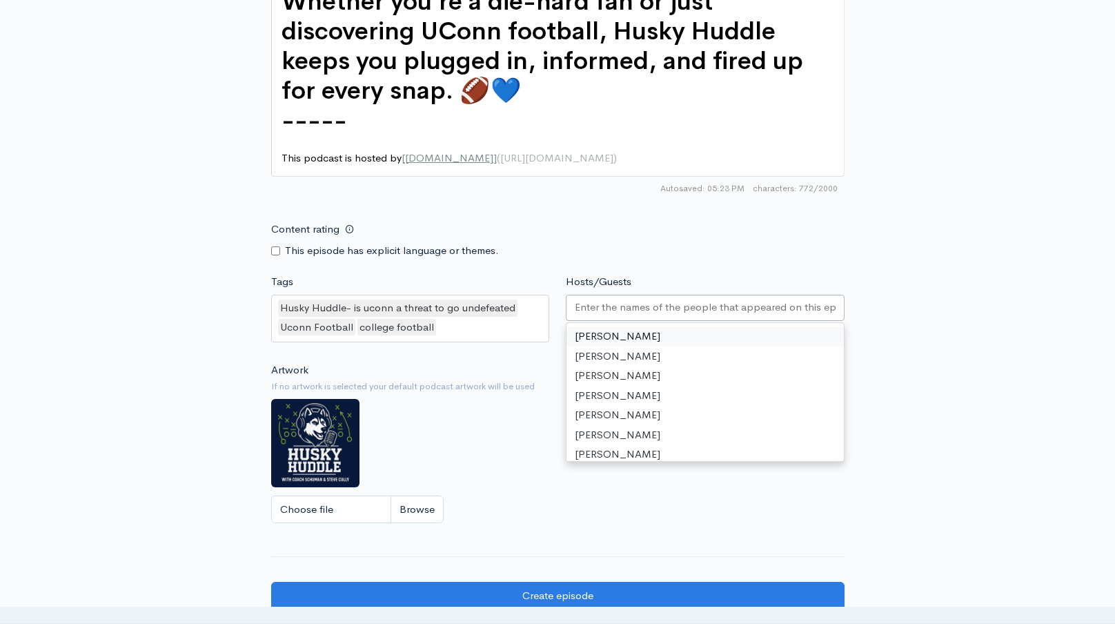
click at [605, 299] on input "Hosts/Guests" at bounding box center [705, 307] width 261 height 16
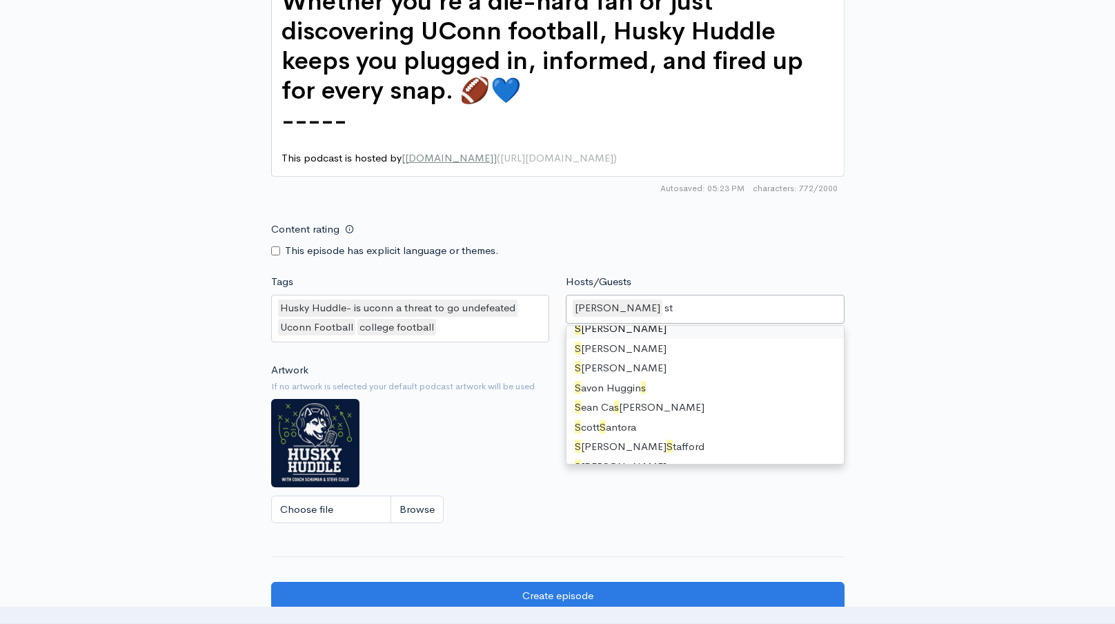
type input "ste"
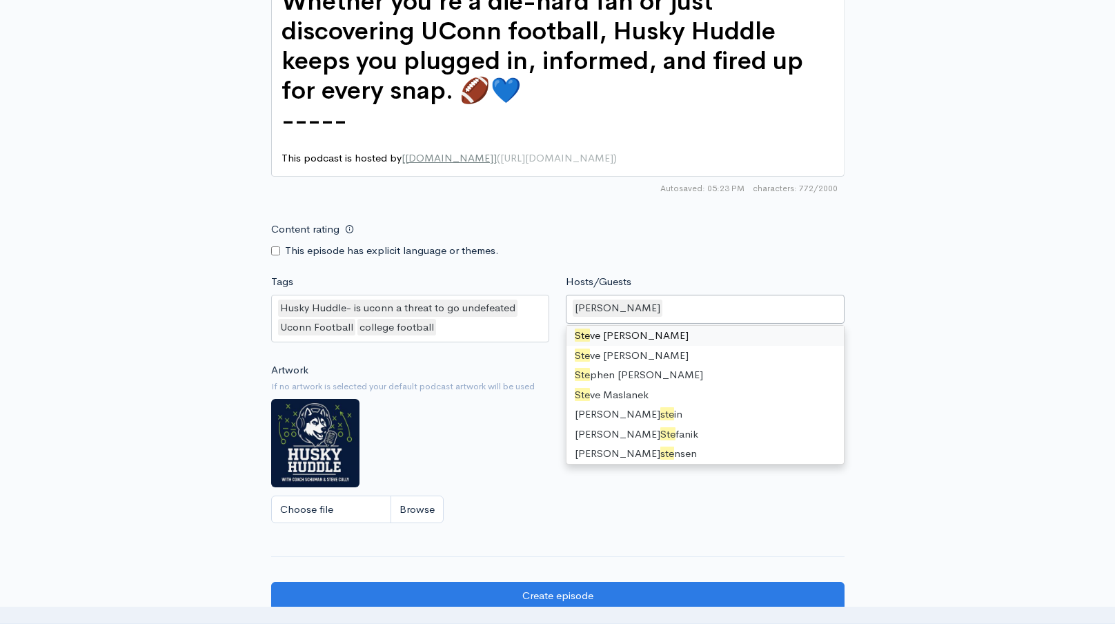
scroll to position [717, 0]
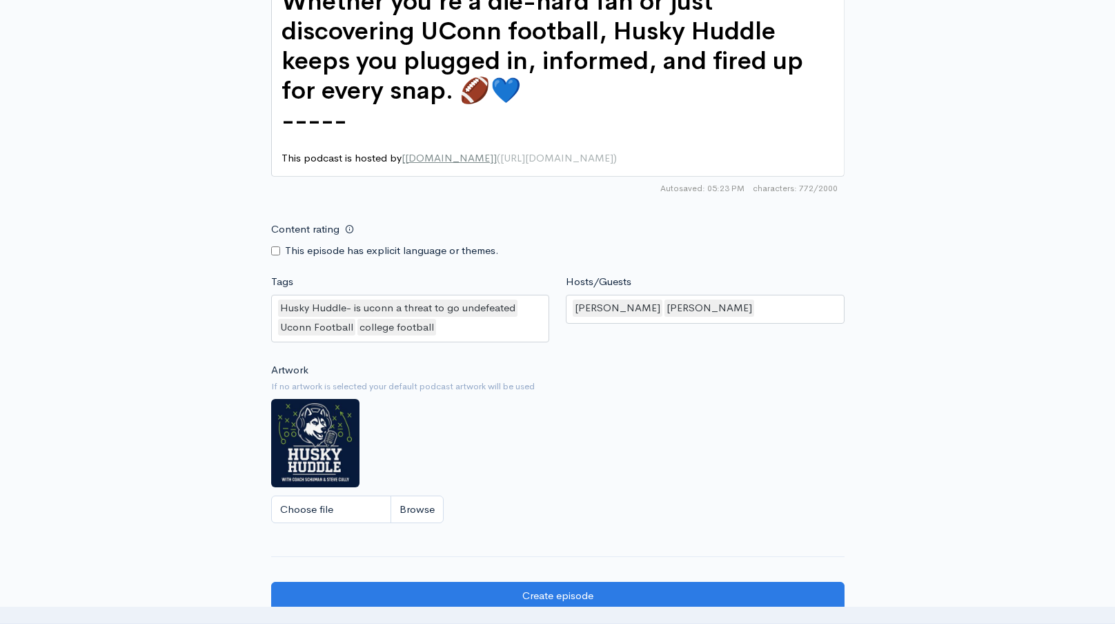
click at [577, 511] on div "Artwork If no artwork is selected your default podcast artwork will be used Cho…" at bounding box center [557, 447] width 573 height 170
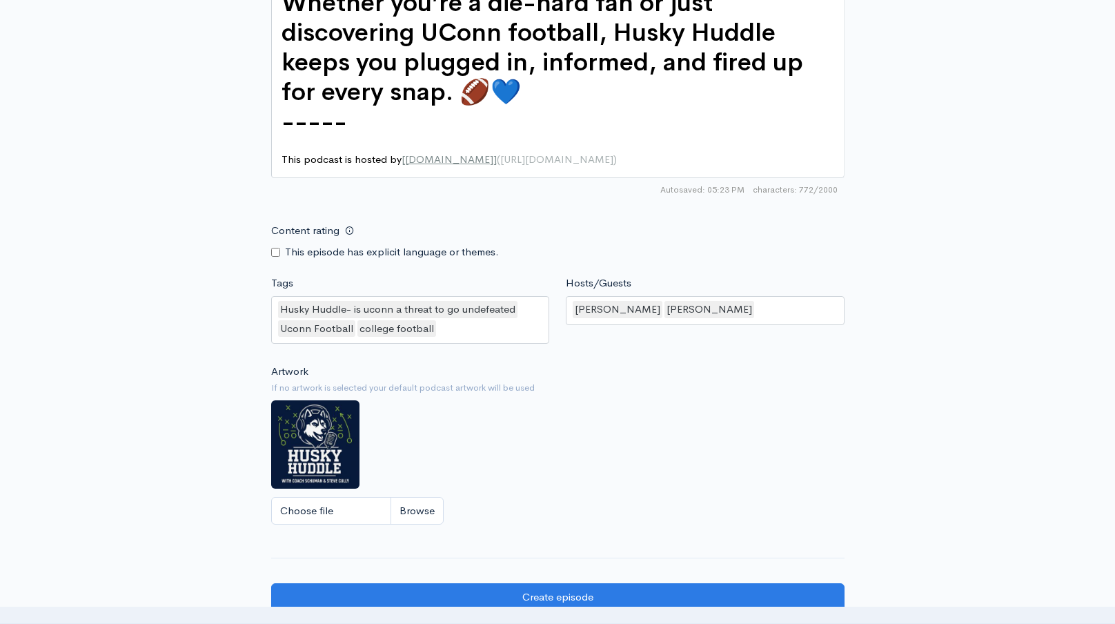
scroll to position [1266, 0]
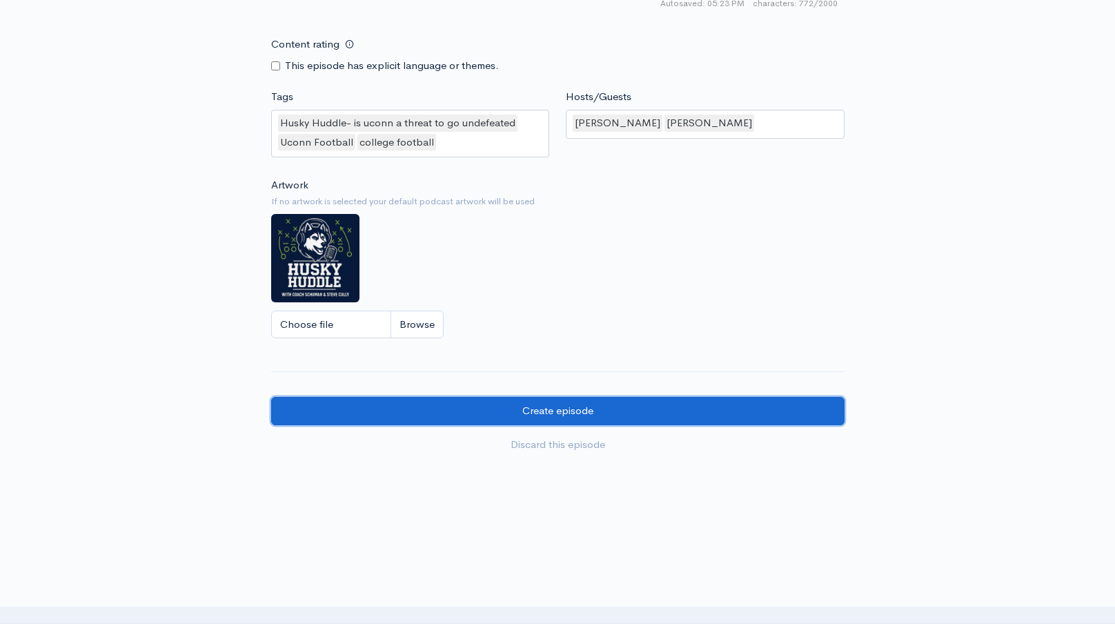
click at [606, 397] on input "Create episode" at bounding box center [557, 411] width 573 height 28
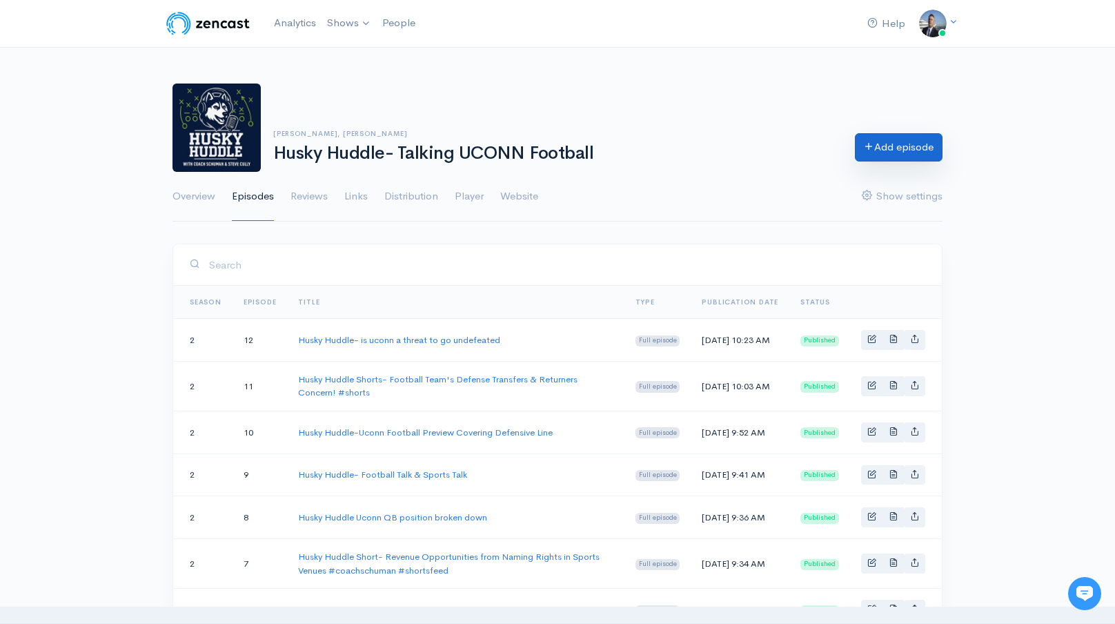
click at [884, 151] on link "Add episode" at bounding box center [899, 147] width 88 height 28
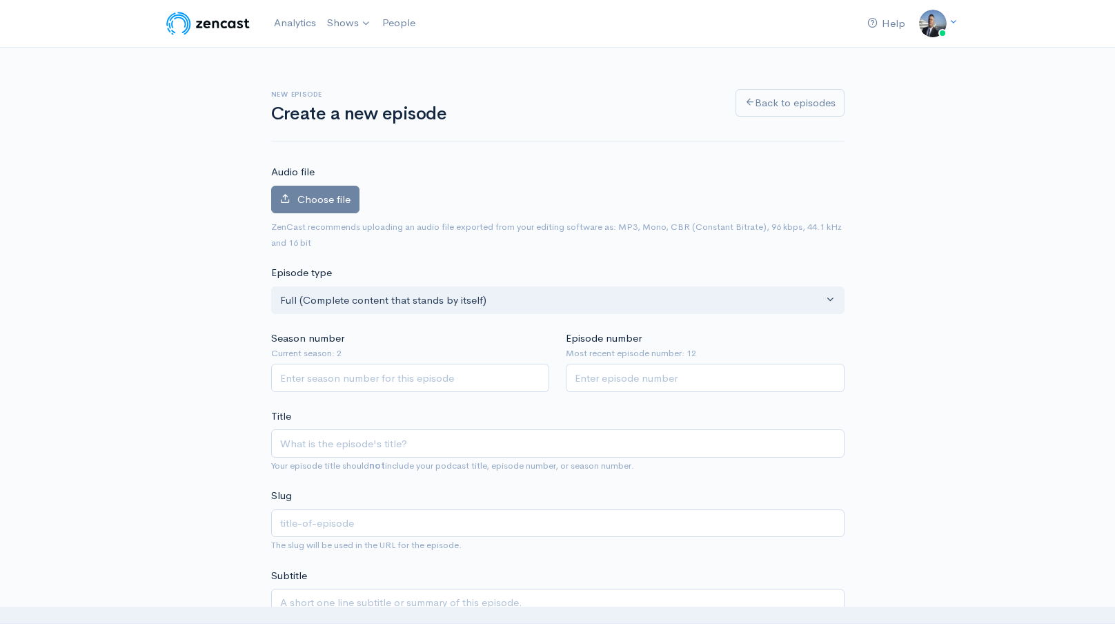
type input "H"
type input "h"
type input "Hu"
type input "hu"
type input "Hus"
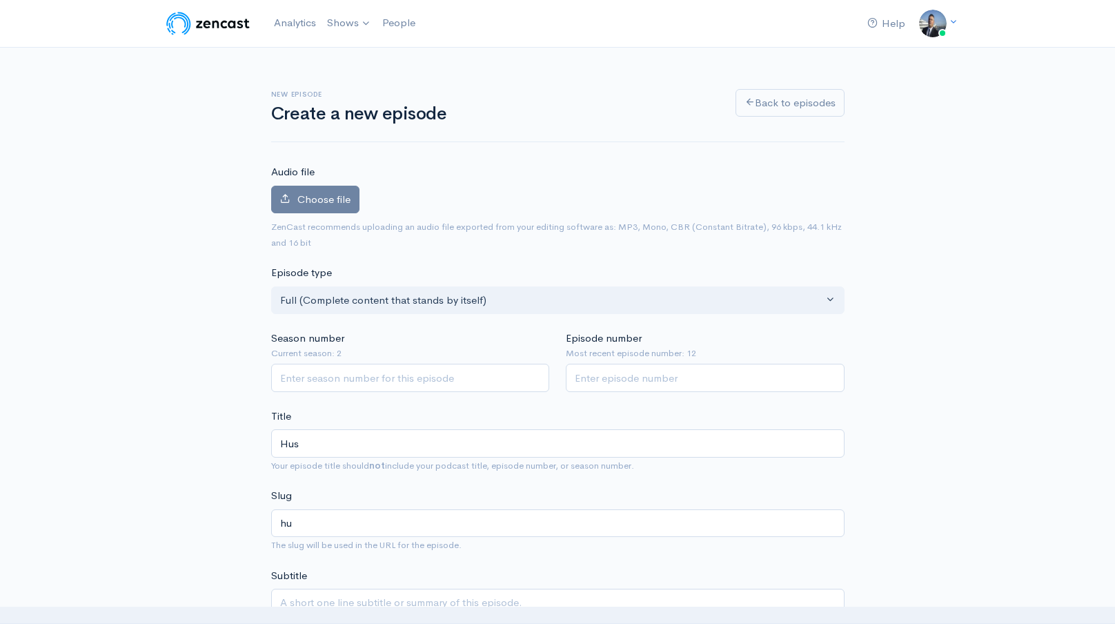
type input "hus"
type input "Husk"
type input "husk"
type input "Husky"
type input "husky"
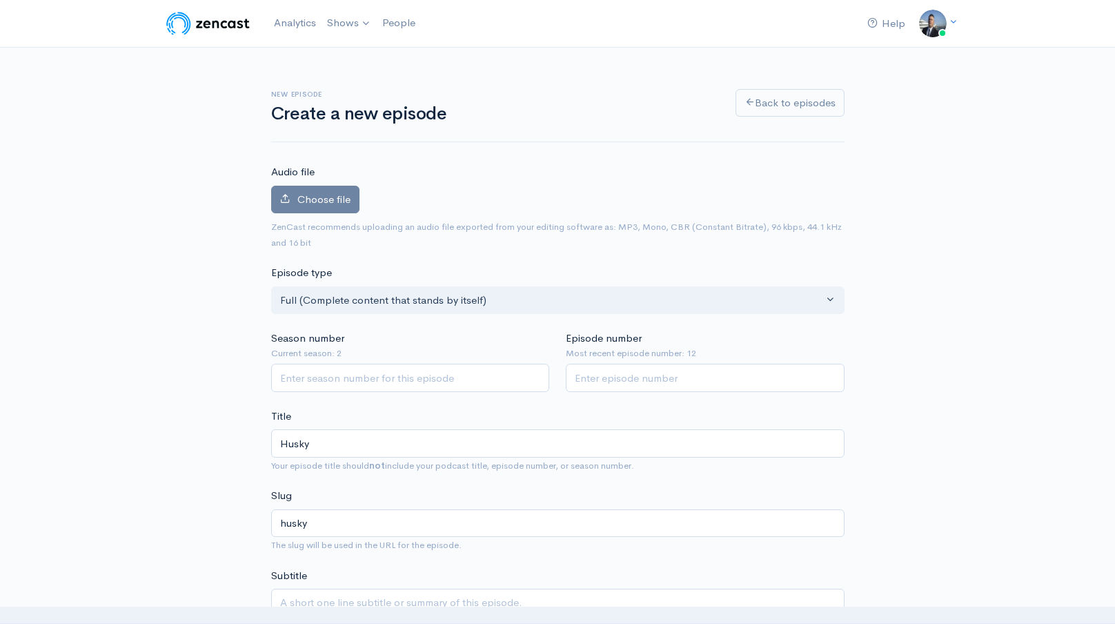
type input "Husky H"
type input "husky-h"
type input "Husky Hu"
type input "husky-hu"
type input "Husky Hud"
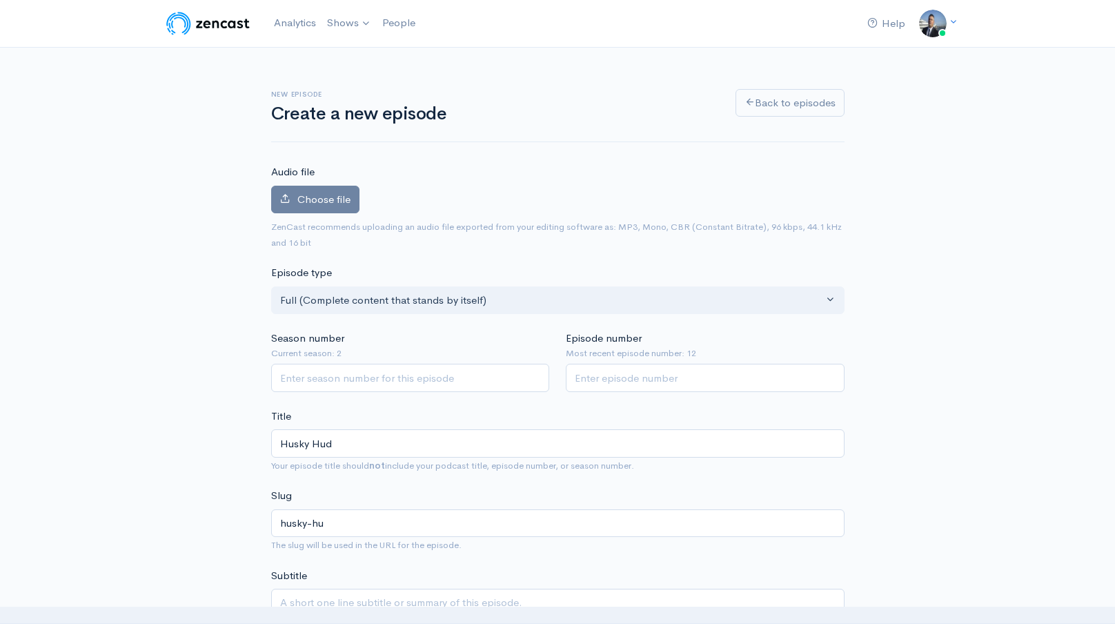
type input "husky-hud"
type input "Husky Hudd"
type input "husky-hudd"
type input "Husky Huddl"
type input "husky-huddl"
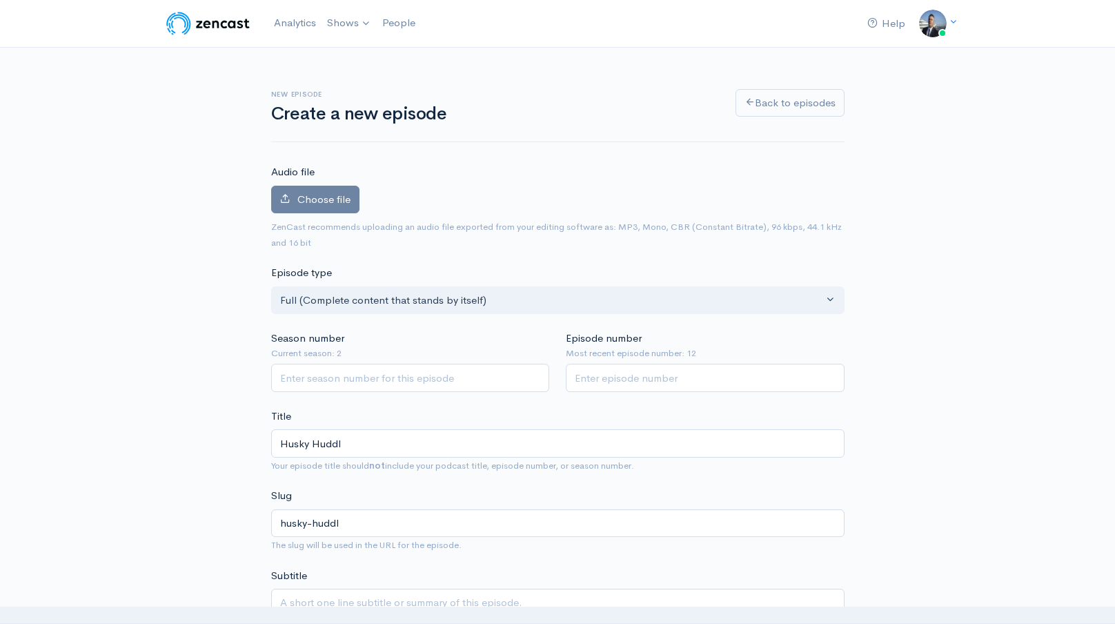
type input "Husky Huddle"
type input "husky-huddle"
type input "Husky Huddle S"
type input "husky-huddle-s"
type input "Husky Huddle Sh"
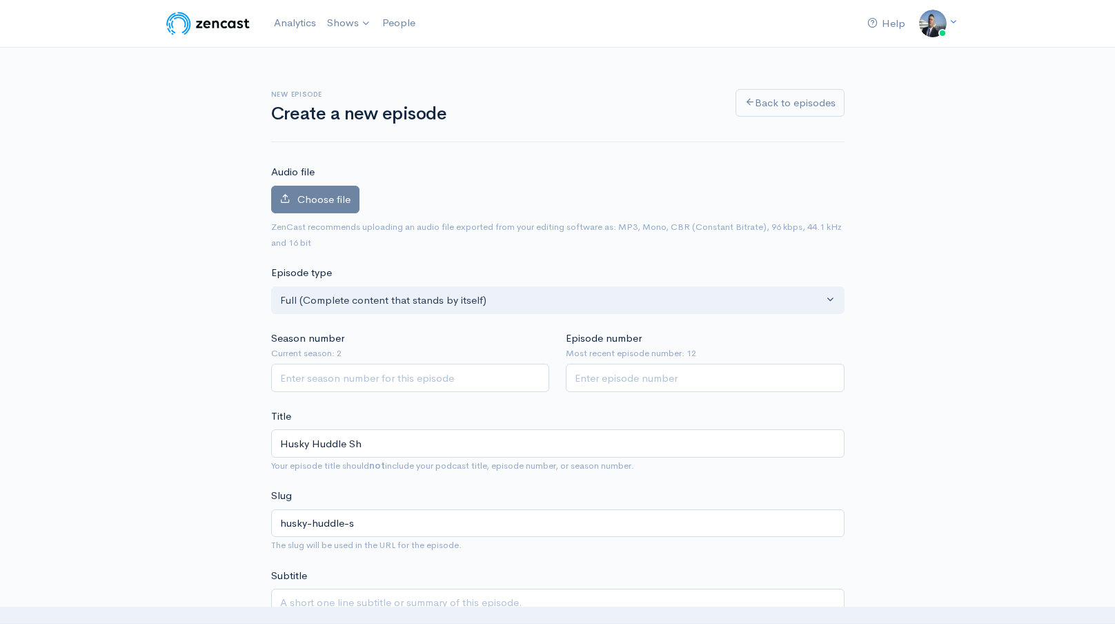
type input "husky-huddle-sh"
type input "Husky Huddle Shor"
type input "husky-[PERSON_NAME]"
type input "Husky Huddle Short"
type input "husky-huddle-short"
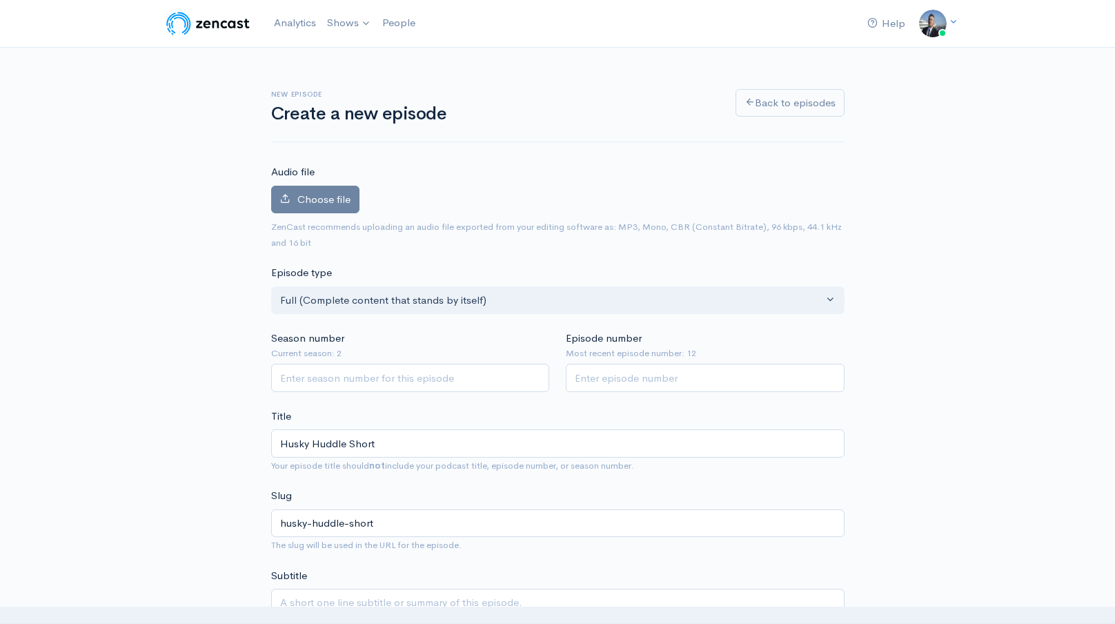
type input "Husky Huddle Shorts"
type input "husky-huddle-shorts"
type input "Husky Huddle Shorts- Capitalist vs. Communist Sports Pay_ The Shocking Truth! #…"
type input "husky-huddle-shorts-capitalist-vs-communist-sports-pay-the-shocking-truth-short…"
drag, startPoint x: 740, startPoint y: 448, endPoint x: 693, endPoint y: 444, distance: 47.0
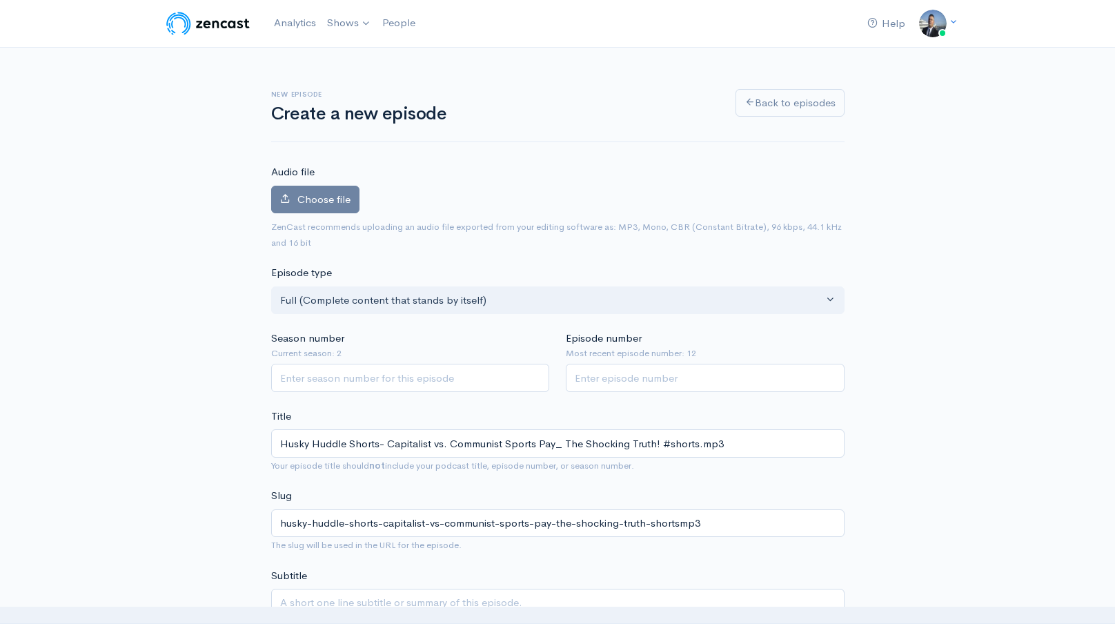
click at [693, 444] on input "Husky Huddle Shorts- Capitalist vs. Communist Sports Pay_ The Shocking Truth! #…" at bounding box center [557, 443] width 573 height 28
type input "Husky Huddle Shorts- Capitalist vs. Communist Sports Pay_ The Shocking Truth! #…"
type input "husky-huddle-shorts-capitalist-vs-communist-sports-pay-the-shocking-truth-shorts"
click at [693, 444] on input "Husky Huddle Shorts- Capitalist vs. Communist Sports Pay_ The Shocking Truth! #…" at bounding box center [557, 443] width 573 height 28
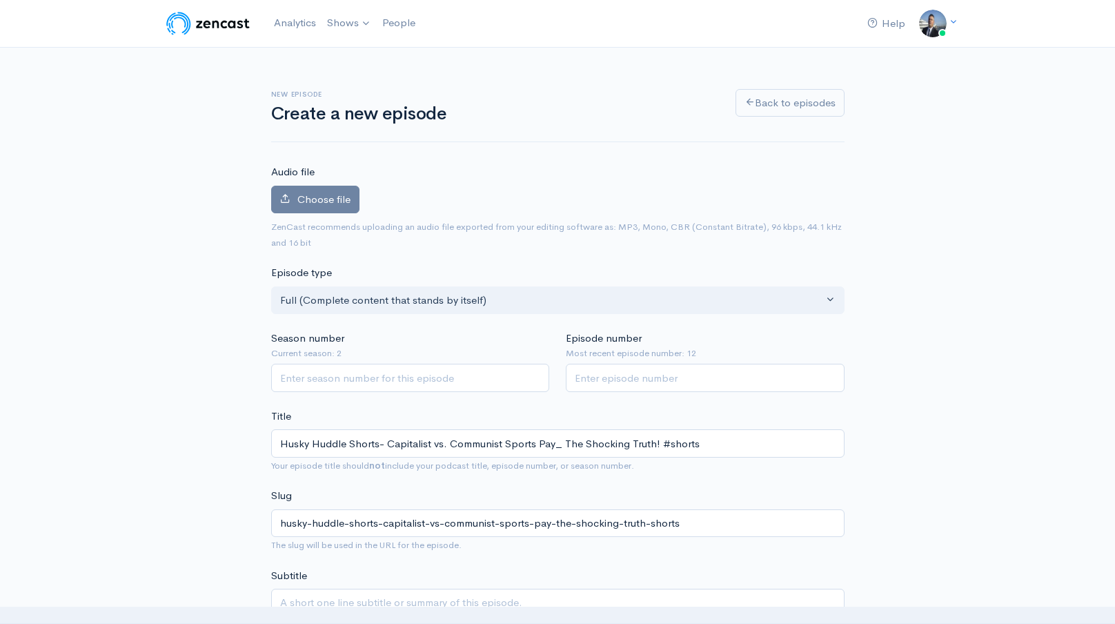
click at [693, 444] on input "Husky Huddle Shorts- Capitalist vs. Communist Sports Pay_ The Shocking Truth! #…" at bounding box center [557, 443] width 573 height 28
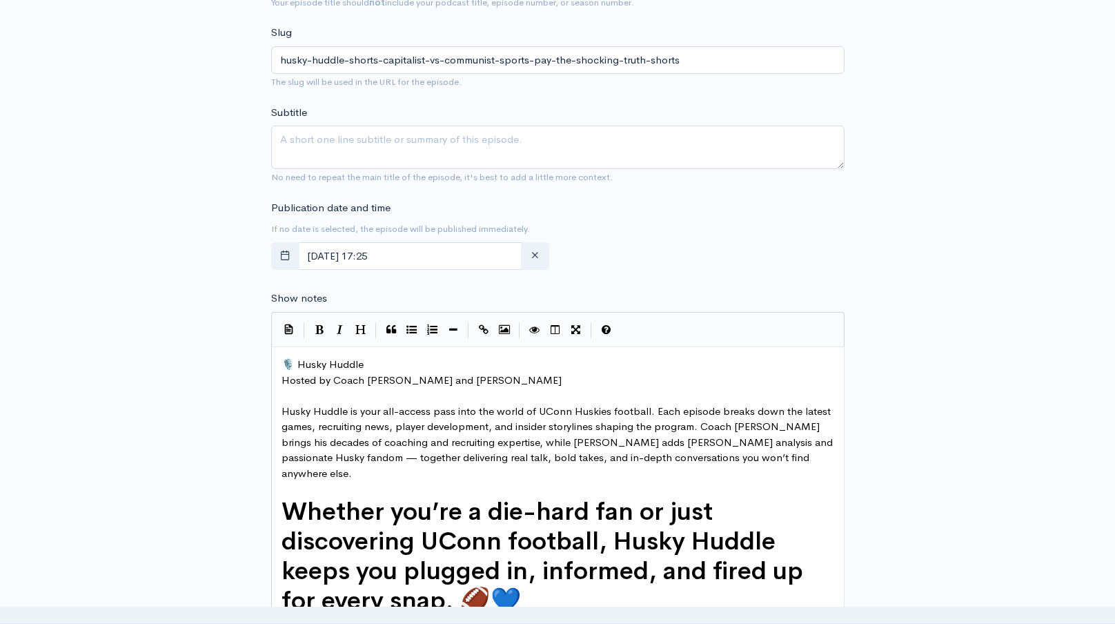
scroll to position [524, 0]
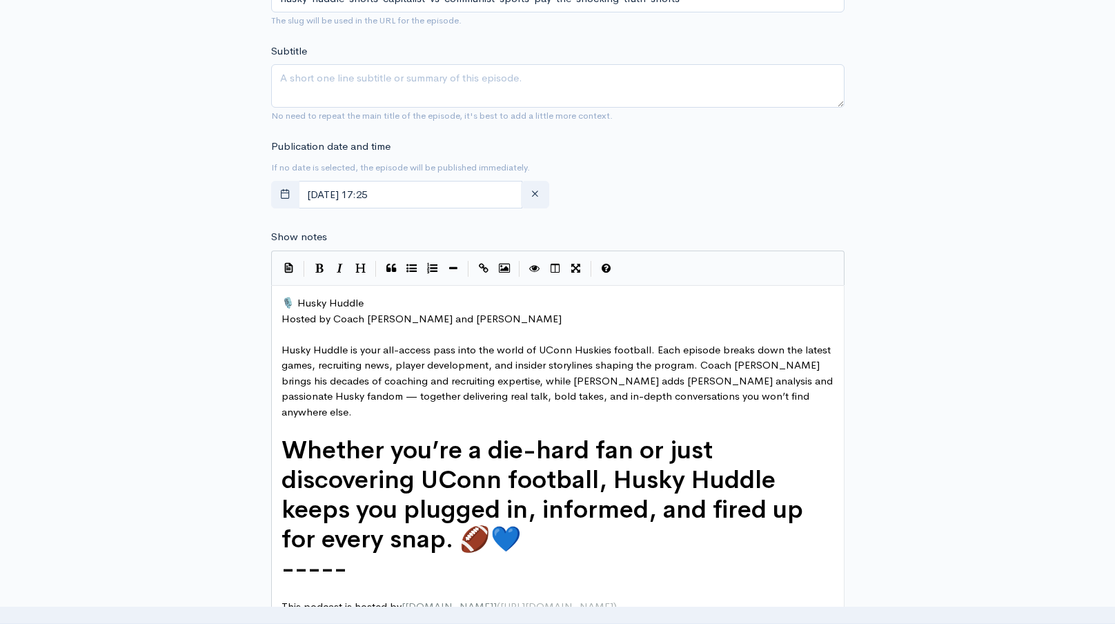
type input "Husky Huddle Shorts- Capitalist vs. Communist Sports Pay_ The Shocking Truth! #…"
click at [282, 301] on span "🎙️ Husky Huddle" at bounding box center [322, 302] width 82 height 13
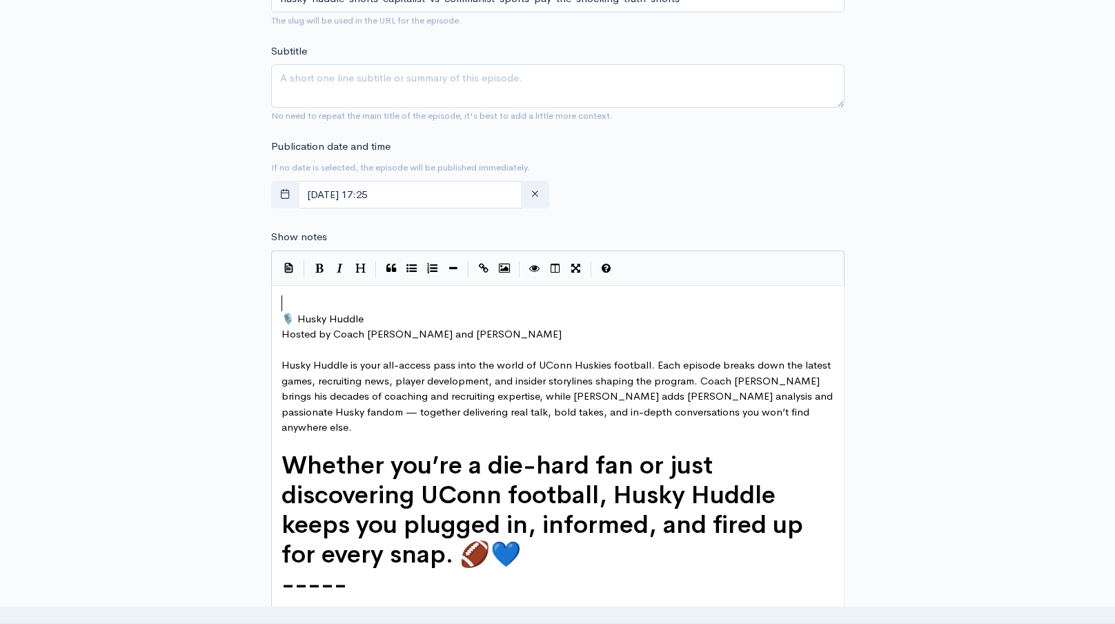
click at [294, 301] on pre "​" at bounding box center [558, 303] width 558 height 16
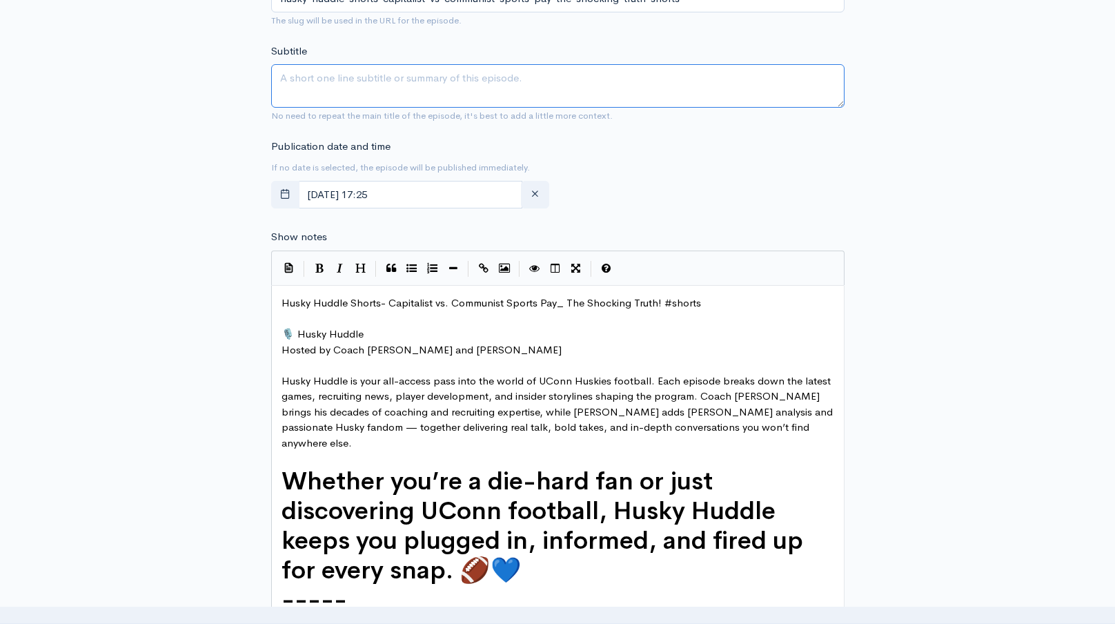
click at [399, 86] on textarea "Subtitle" at bounding box center [557, 85] width 573 height 43
paste textarea "Husky Huddle Shorts- Capitalist vs. Communist Sports Pay_ The Shocking Truth! #…"
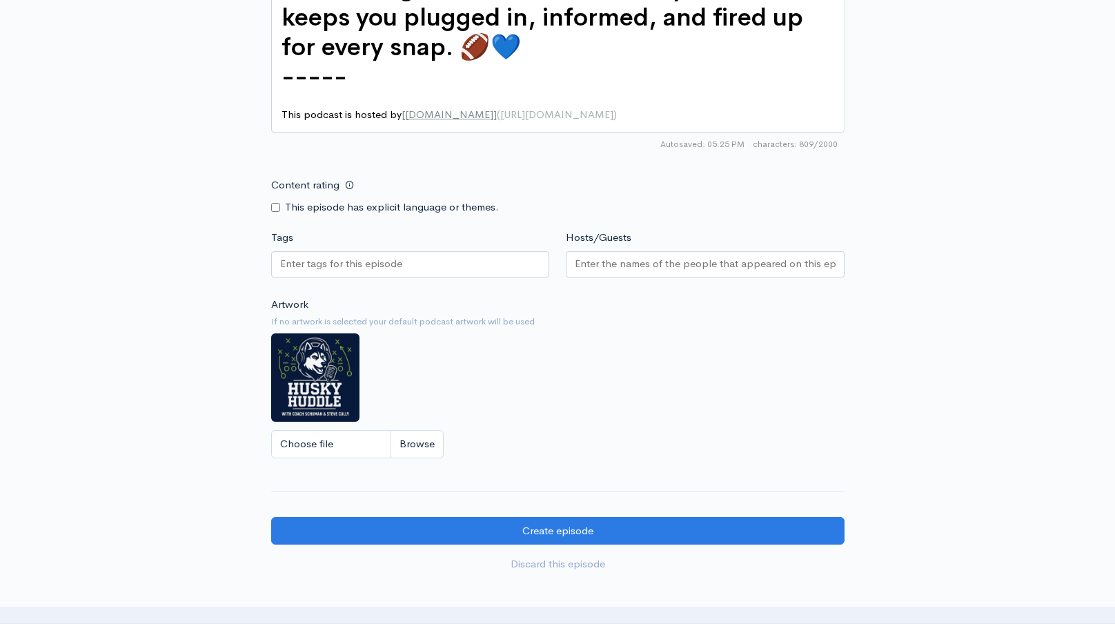
scroll to position [1062, 0]
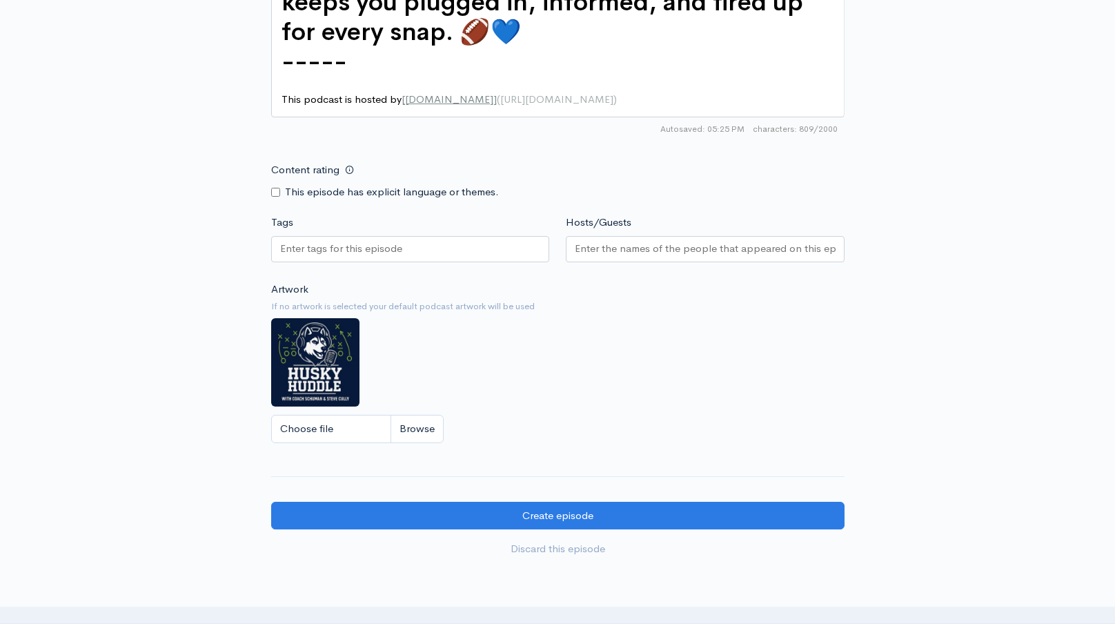
type textarea "Husky Huddle Shorts- Capitalist vs. Communist Sports Pay_ The Shocking Truth! #…"
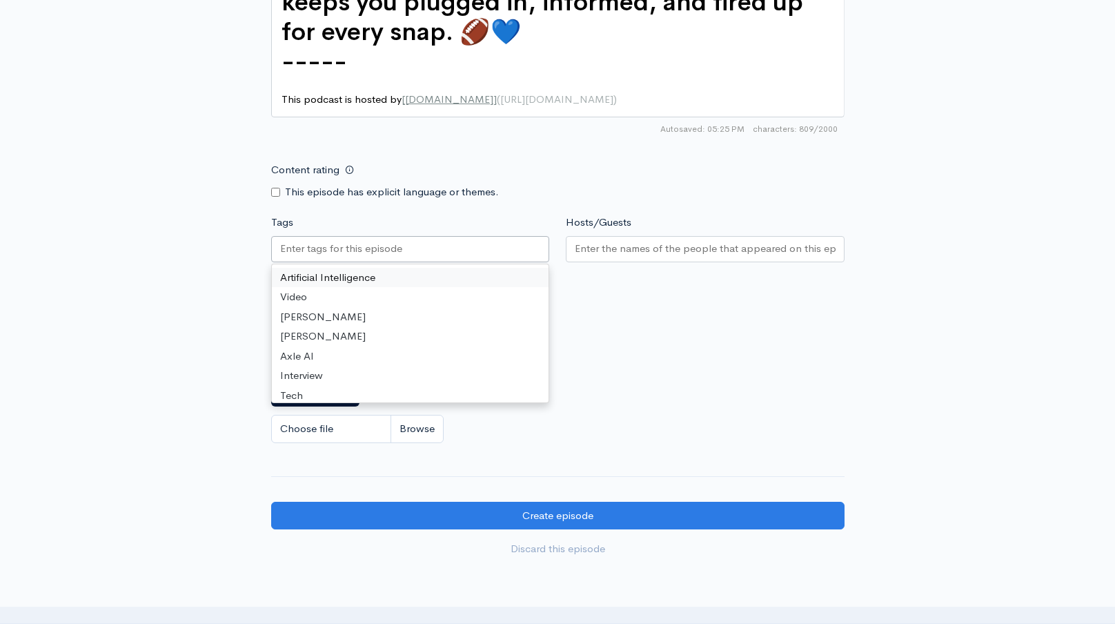
click at [426, 236] on div at bounding box center [410, 249] width 279 height 26
paste input "Husky Huddle Shorts- Capitalist vs. Communist Sports Pay_ The Shocking Truth! #…"
type input "Husky Huddle Shorts- Capitalist vs. Communist Sports Pay_ The Shocking Truth! #…"
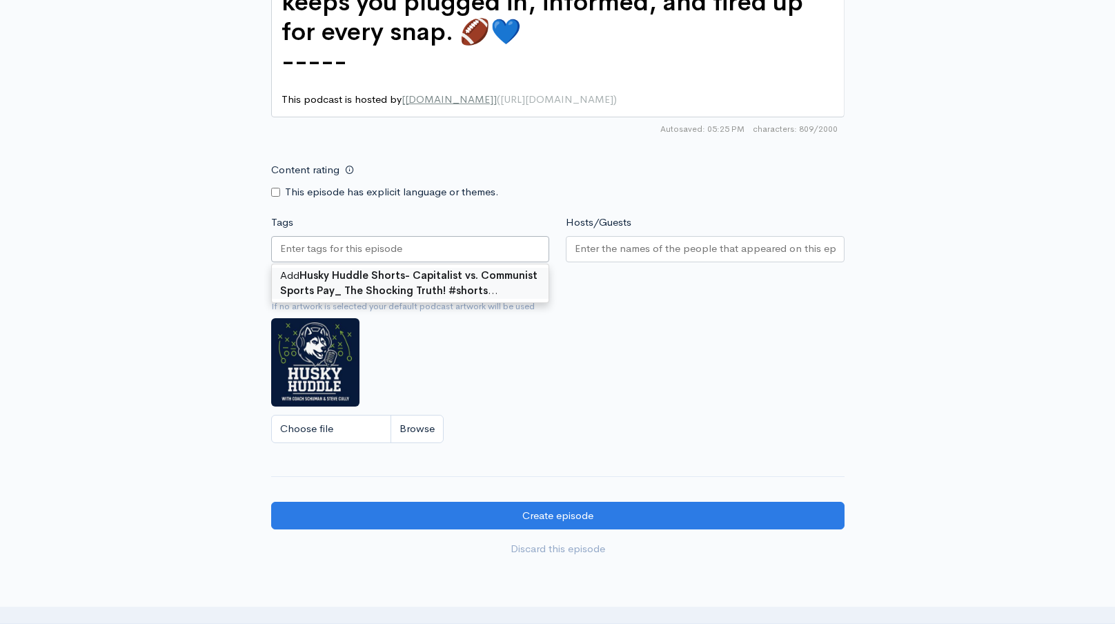
scroll to position [0, 0]
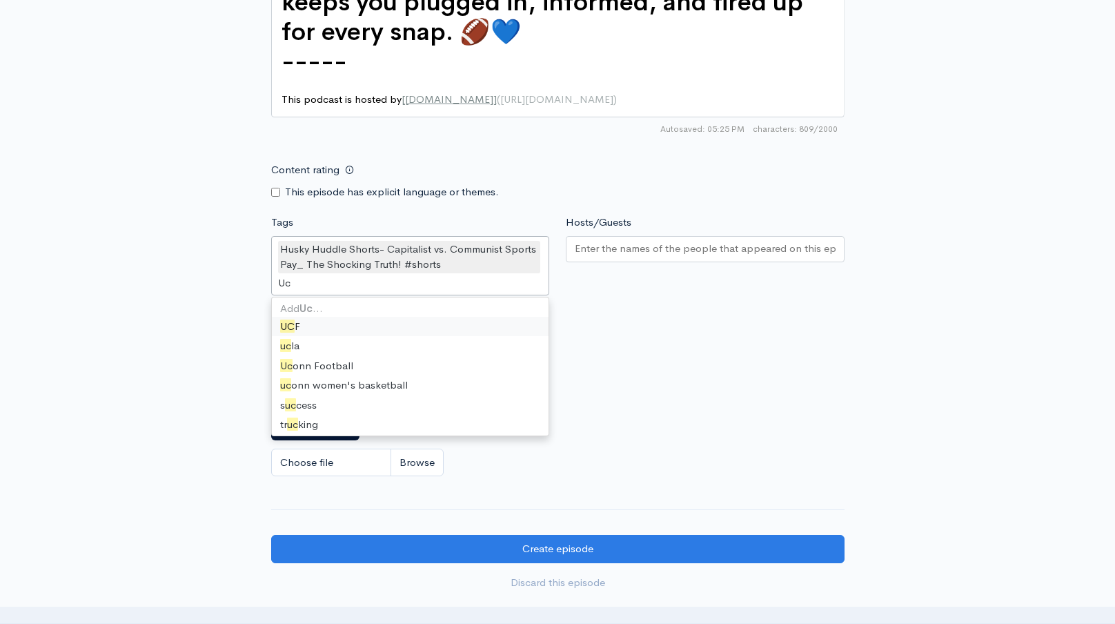
type input "Uco"
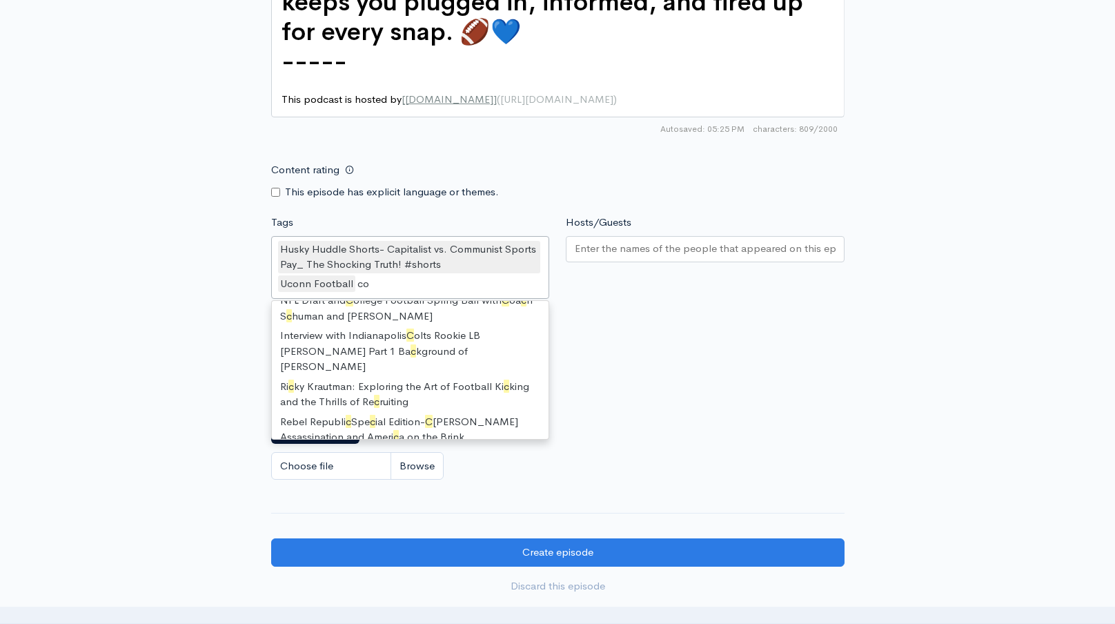
scroll to position [19, 0]
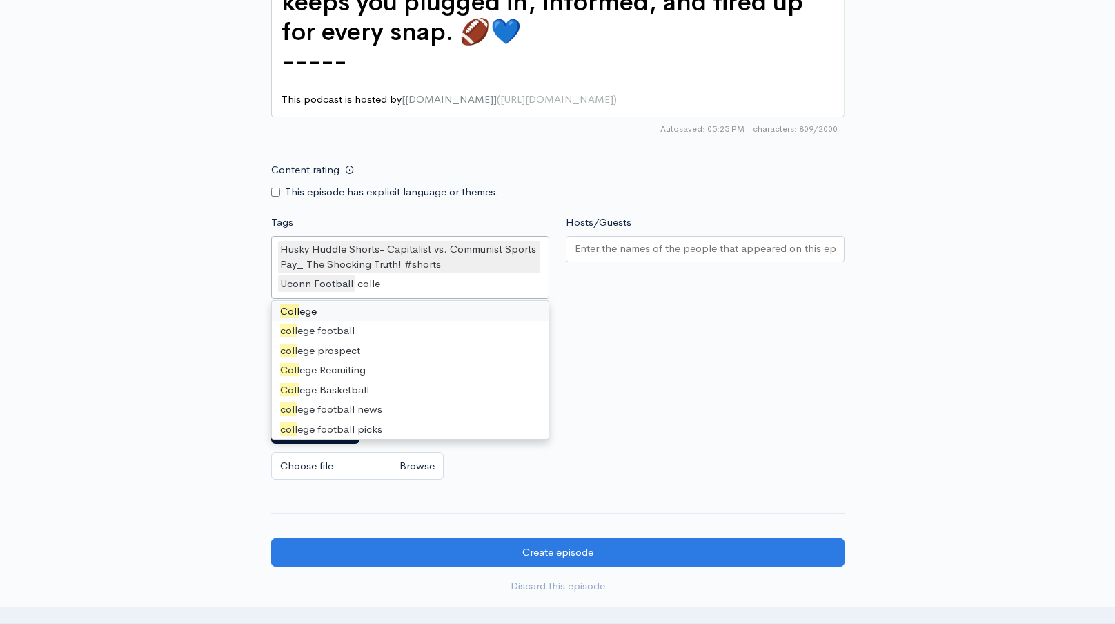
type input "colleg"
click at [617, 241] on input "Hosts/Guests" at bounding box center [705, 249] width 261 height 16
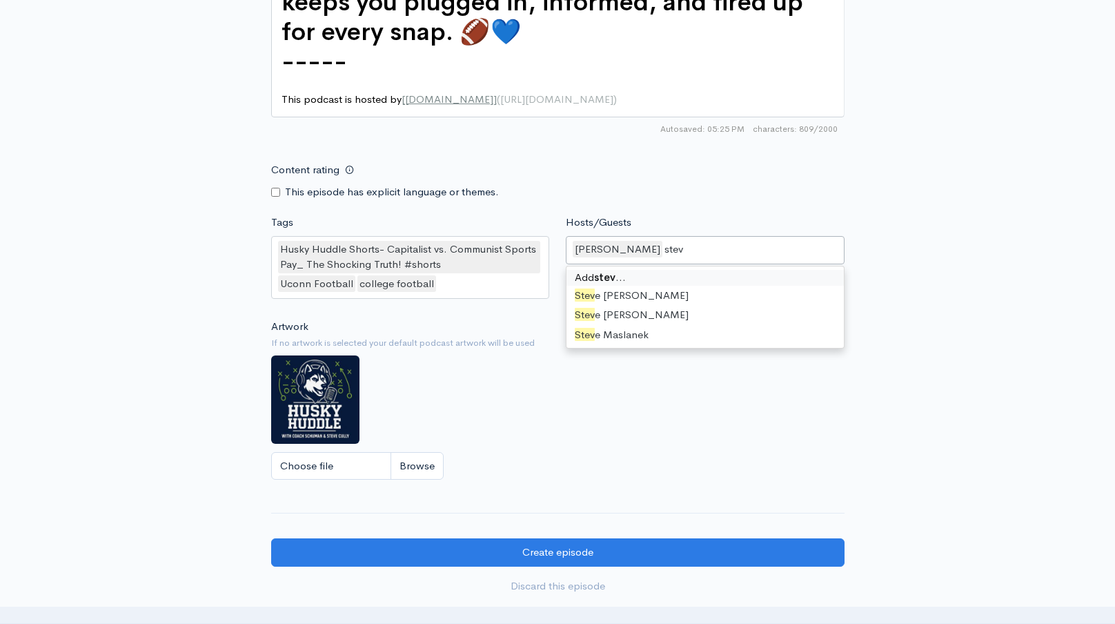
scroll to position [0, 0]
type input "steve"
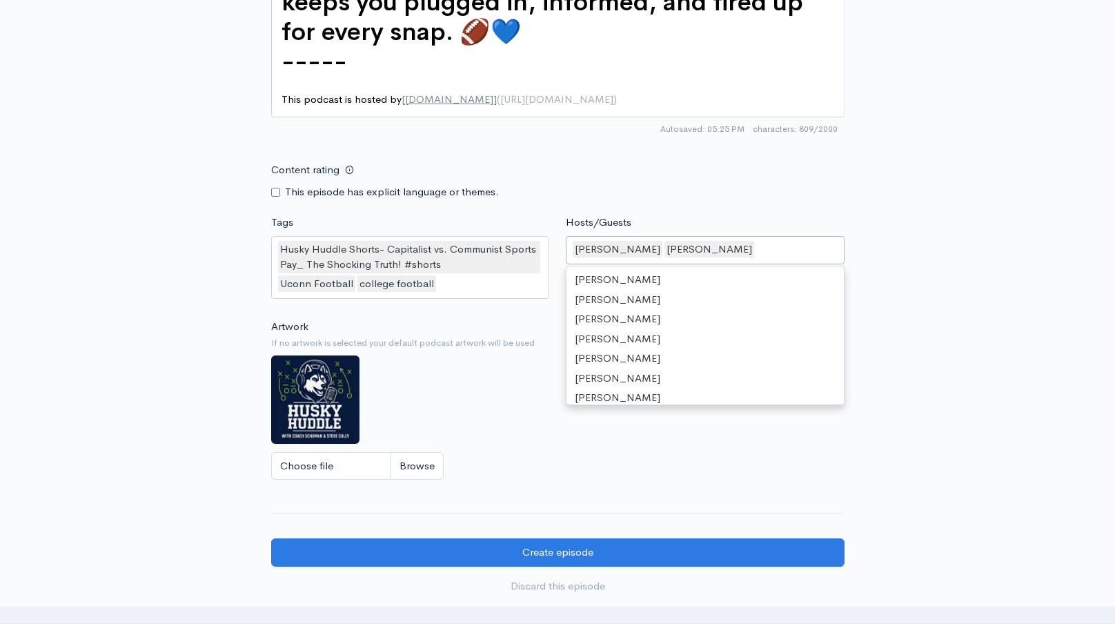
scroll to position [717, 0]
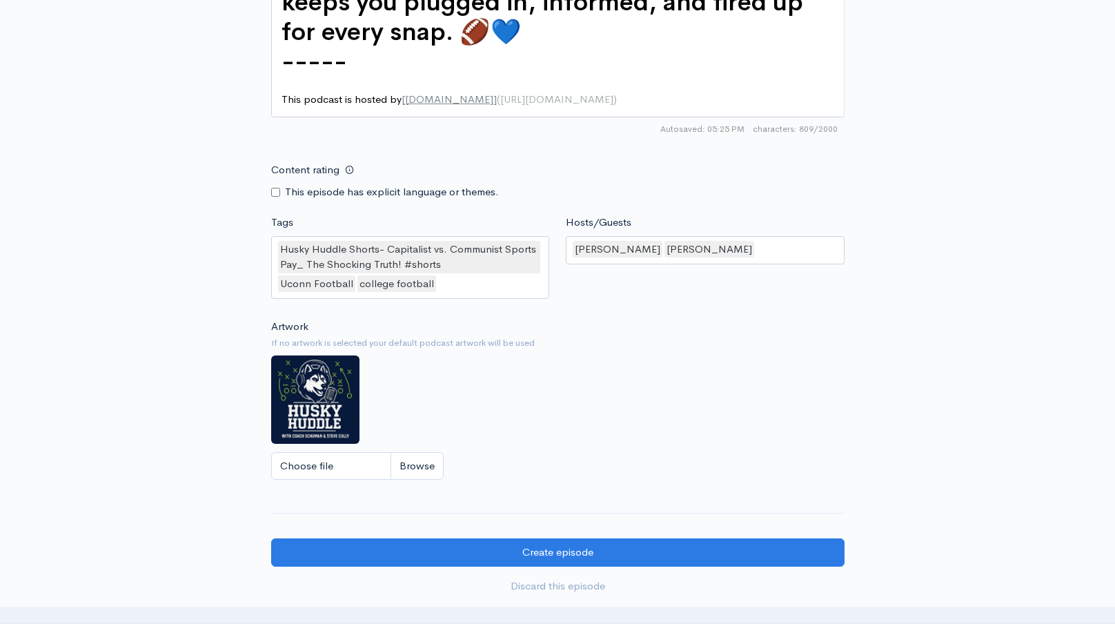
click at [719, 171] on div "Content rating This episode has explicit language or themes." at bounding box center [558, 177] width 590 height 43
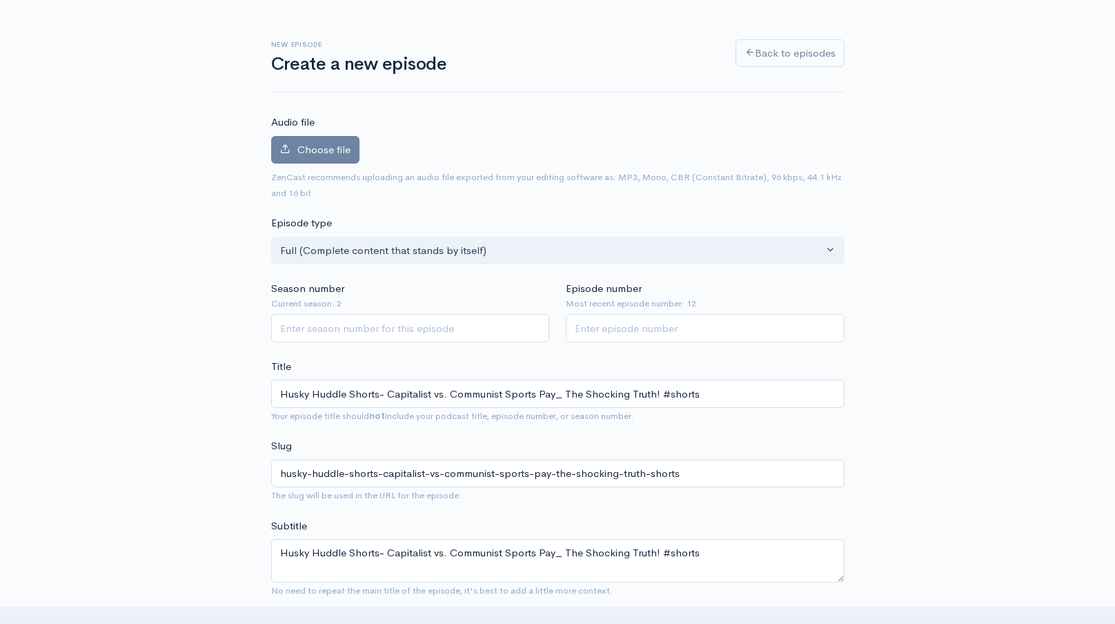
scroll to position [40, 0]
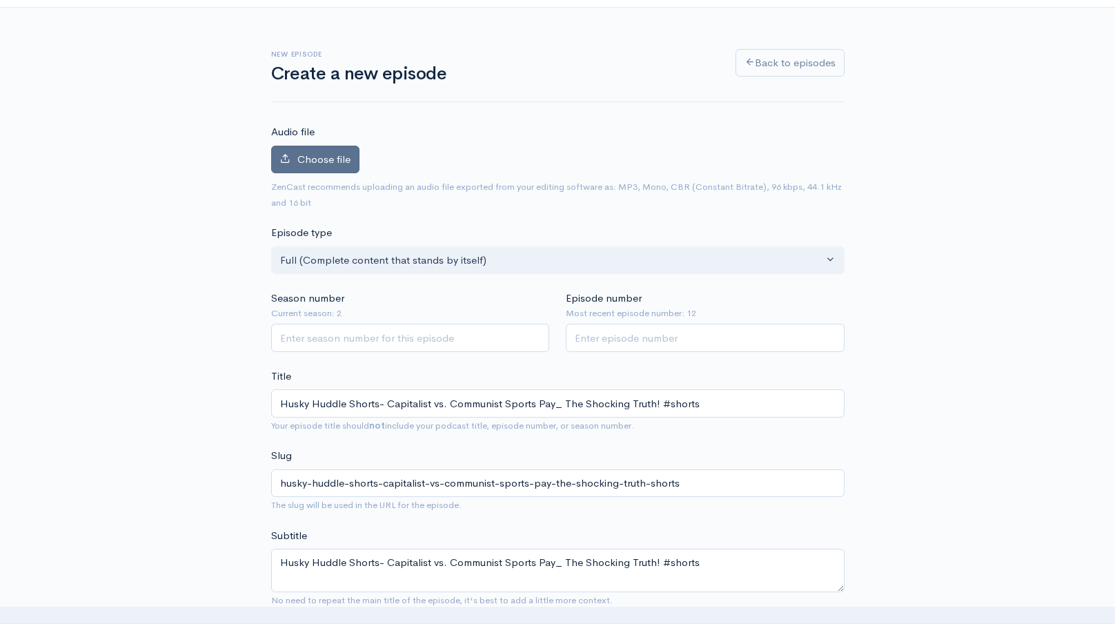
click at [336, 170] on label "Choose file" at bounding box center [315, 160] width 88 height 28
click at [0, 0] on input "Choose file" at bounding box center [0, 0] width 0 height 0
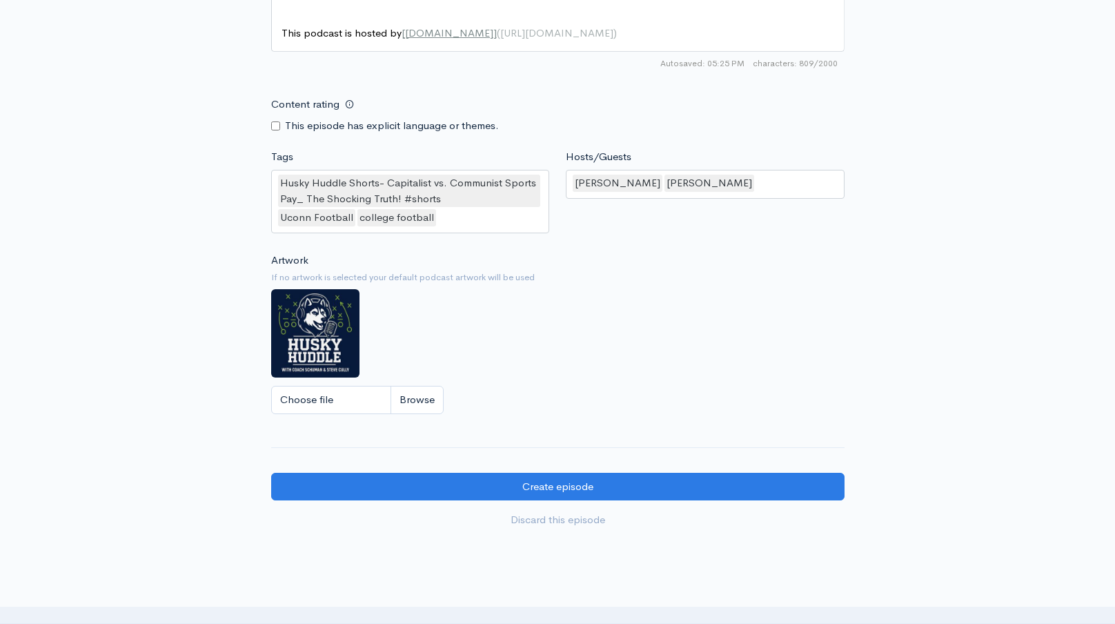
scroll to position [1296, 0]
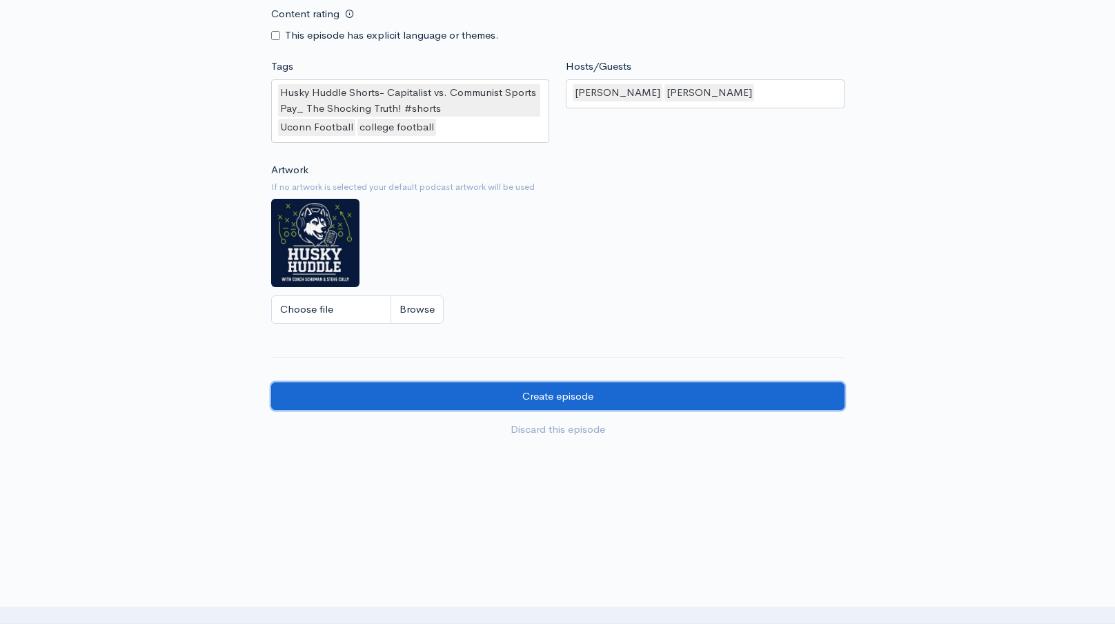
click at [664, 382] on input "Create episode" at bounding box center [557, 396] width 573 height 28
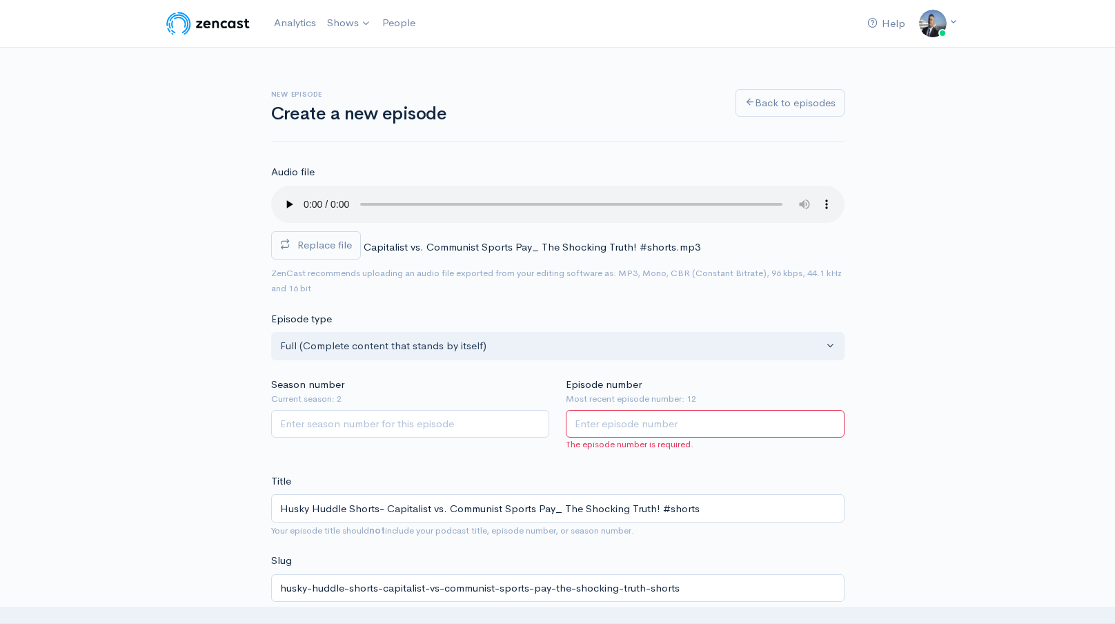
click at [440, 419] on input "Season number" at bounding box center [410, 424] width 279 height 28
type input "2"
click at [684, 428] on input "Episode number" at bounding box center [705, 424] width 279 height 28
type input "13"
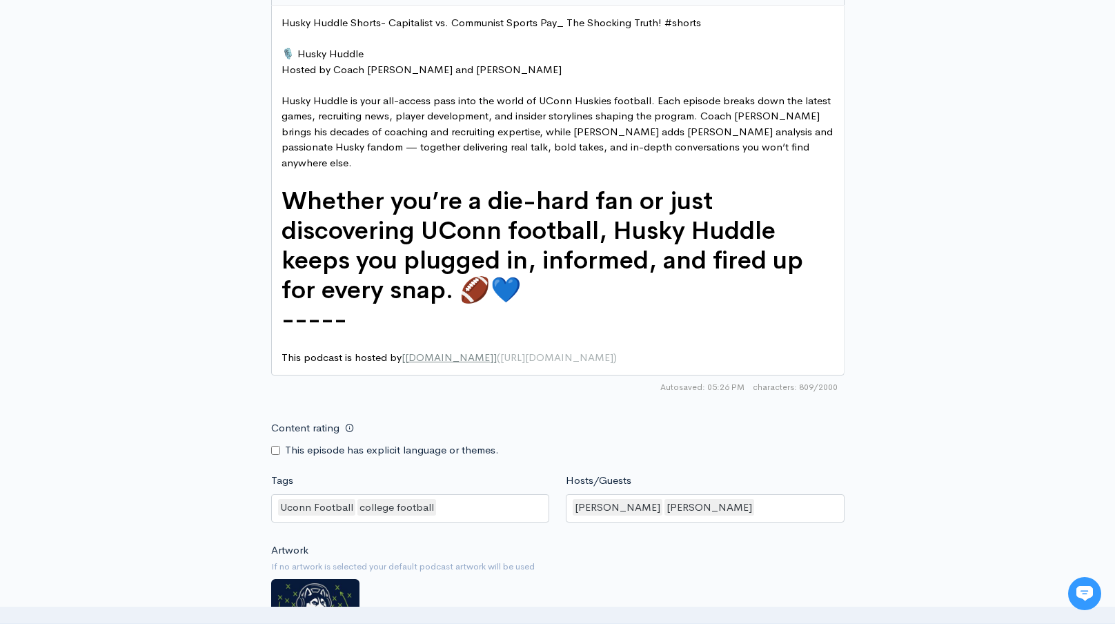
scroll to position [1249, 0]
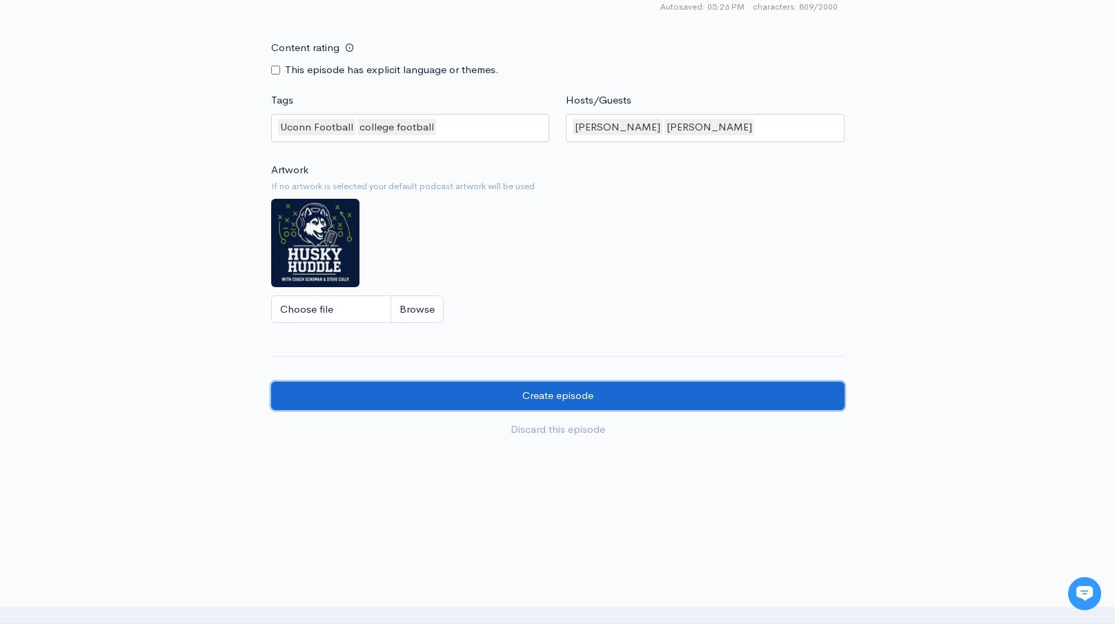
click at [635, 381] on input "Create episode" at bounding box center [557, 395] width 573 height 28
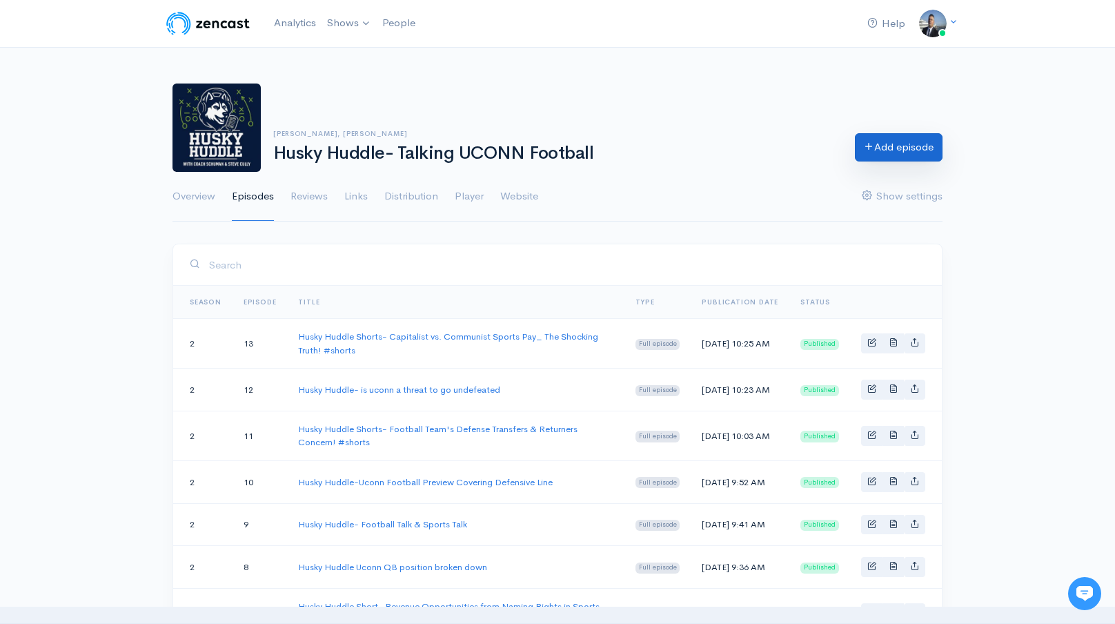
click at [889, 148] on link "Add episode" at bounding box center [899, 147] width 88 height 28
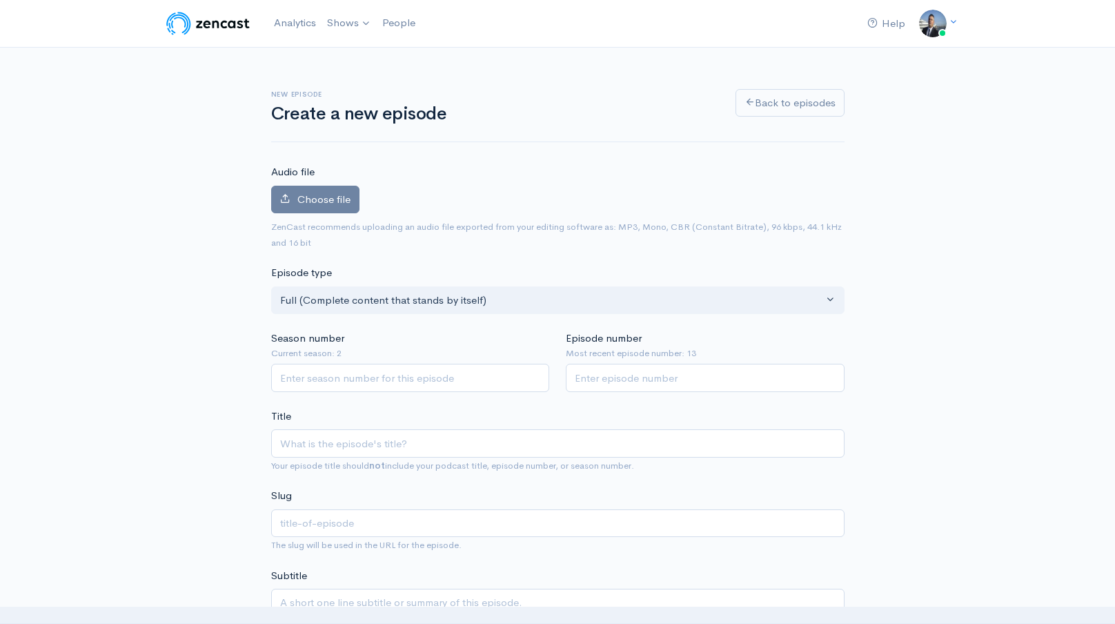
type input "[URL][DOMAIN_NAME]"
type input "httpsyoutubecomshorts5ztfhfhaeb8featureshare"
click at [410, 448] on input "[URL][DOMAIN_NAME]" at bounding box center [557, 443] width 573 height 28
click at [410, 448] on input "https://youtube.com/shorts/5ZTFHfHAeB8?feature=share" at bounding box center [557, 443] width 573 height 28
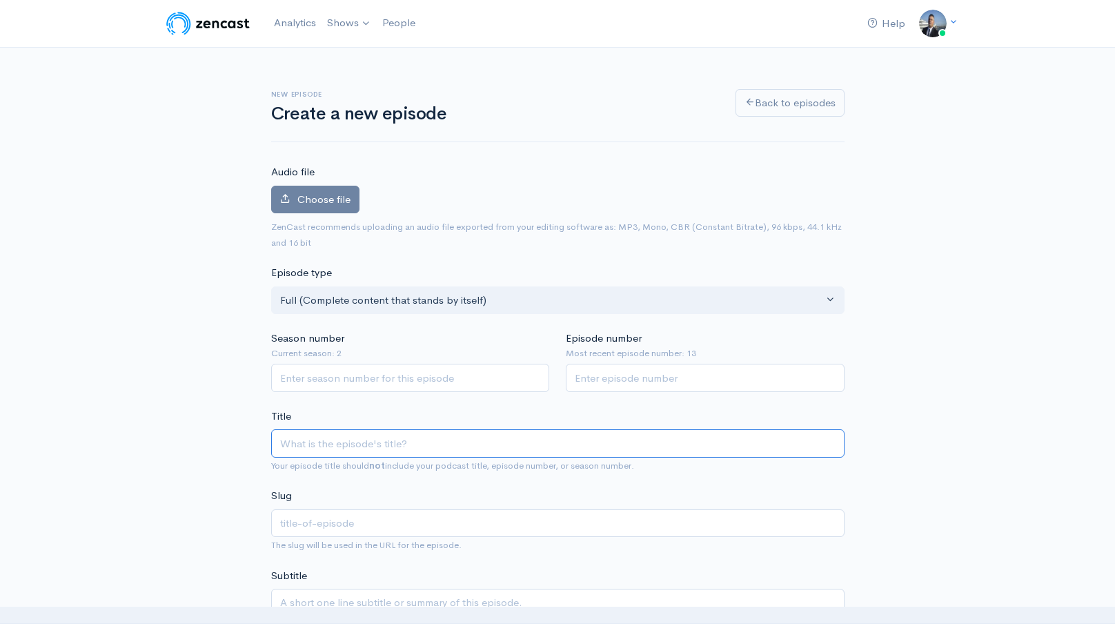
type input "H"
type input "h"
type input "Hu"
type input "hu"
type input "Hus"
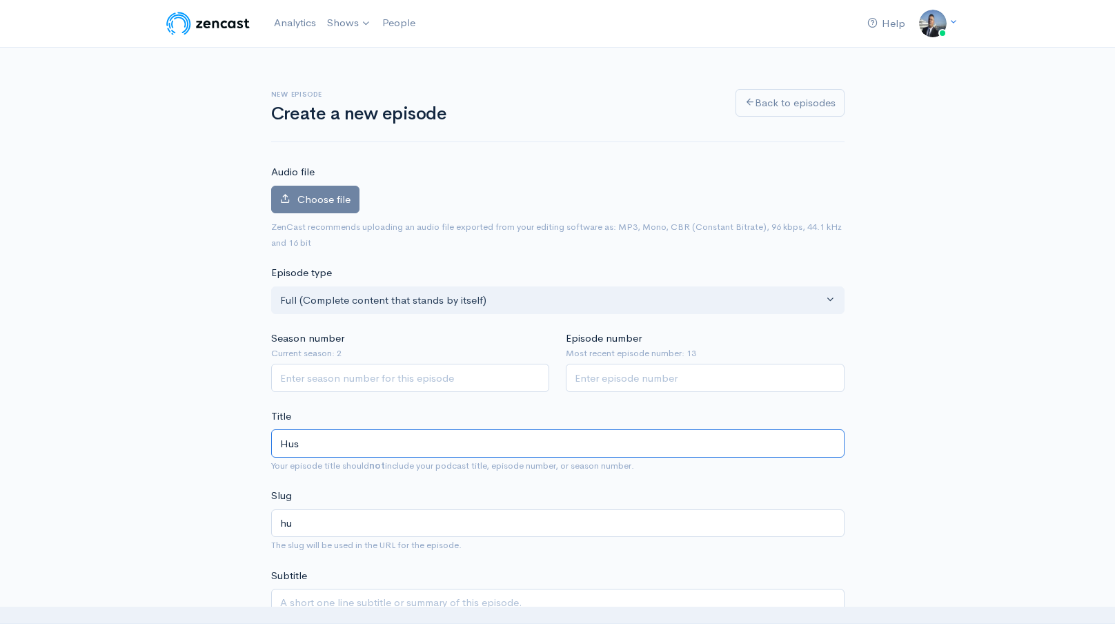
type input "hus"
type input "Husk"
type input "husk"
type input "Husky"
type input "husky"
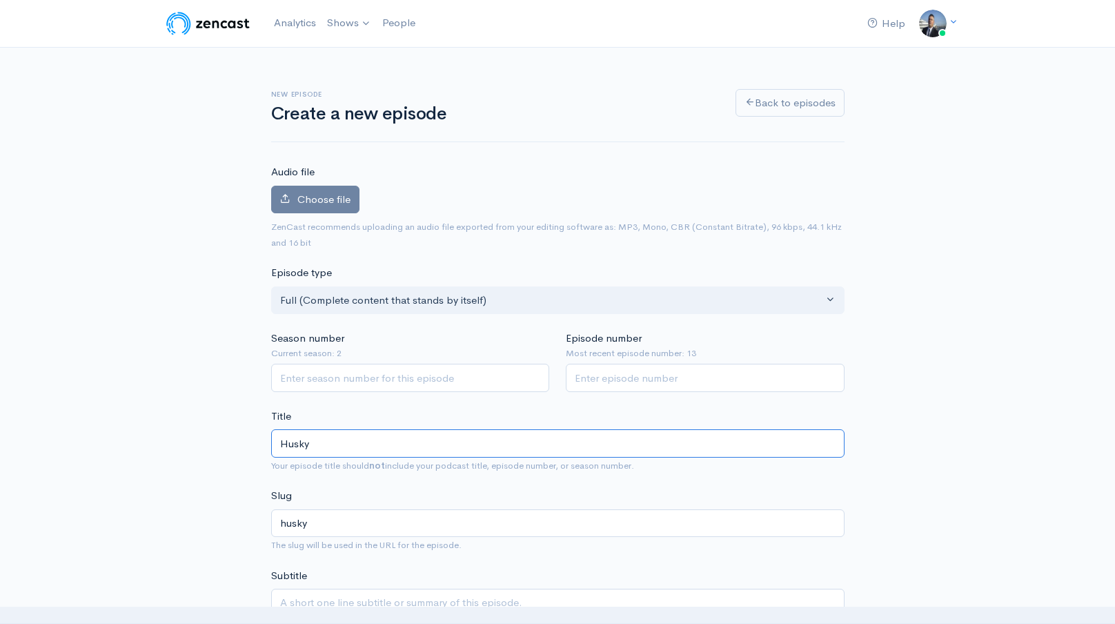
type input "Husky H"
type input "husky-h"
type input "Husky Hu"
type input "husky-hu"
type input "Husky Hud"
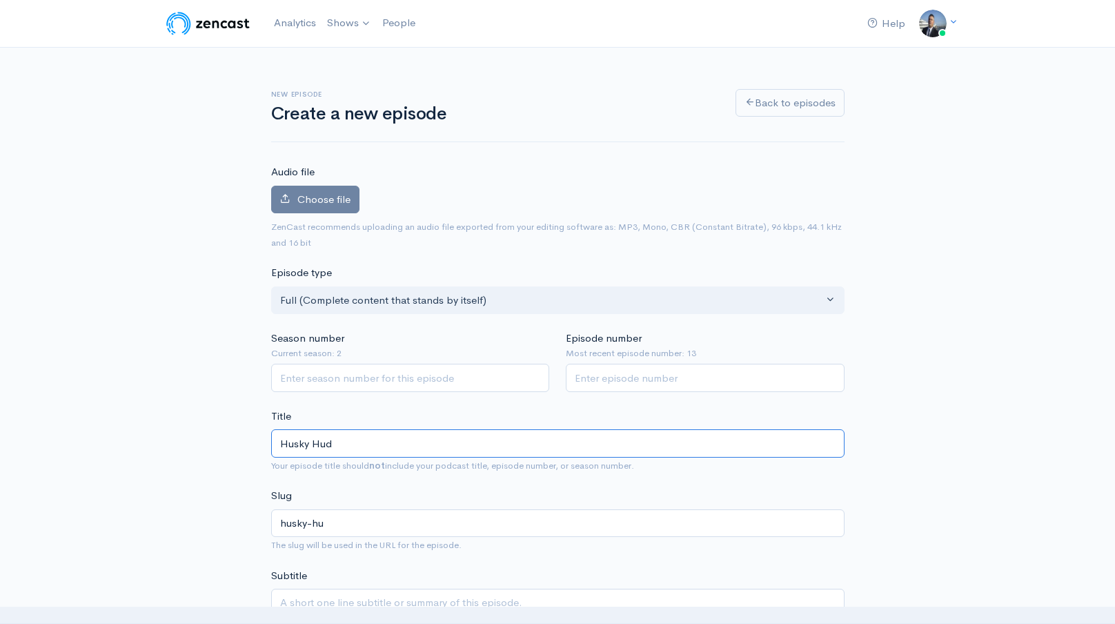
type input "husky-hud"
type input "Husky Huddl"
type input "husky-huddl"
type input "Husky Huddle"
type input "husky-huddle"
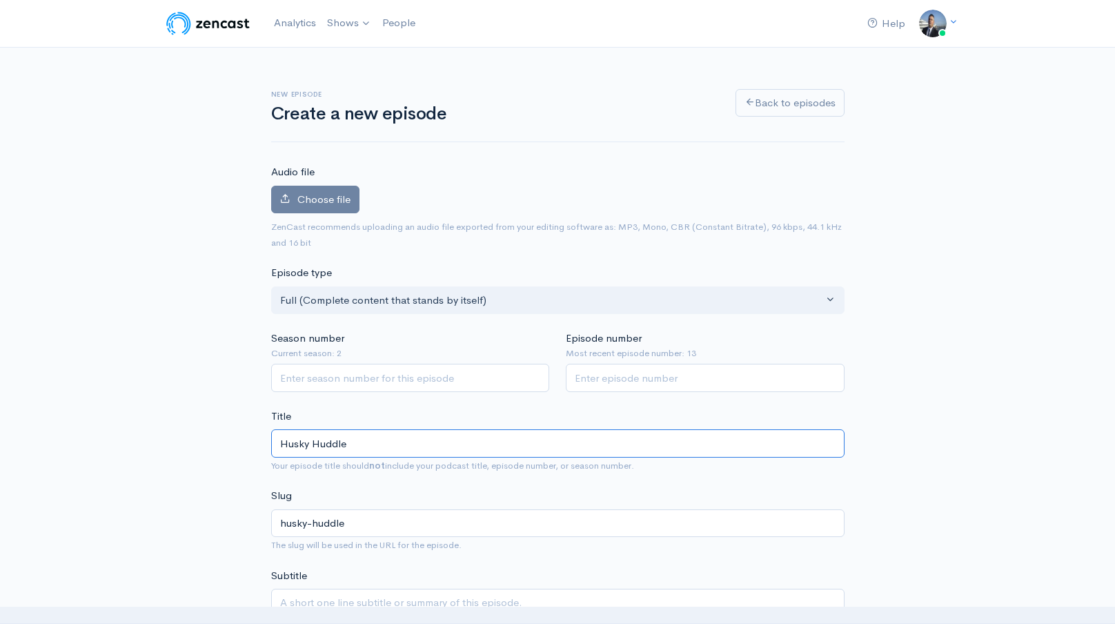
type input "Husky Huddle S"
type input "husky-huddle-s"
type input "Husky Huddle Sh"
type input "husky-huddle-sh"
type input "Husky Huddle Shor"
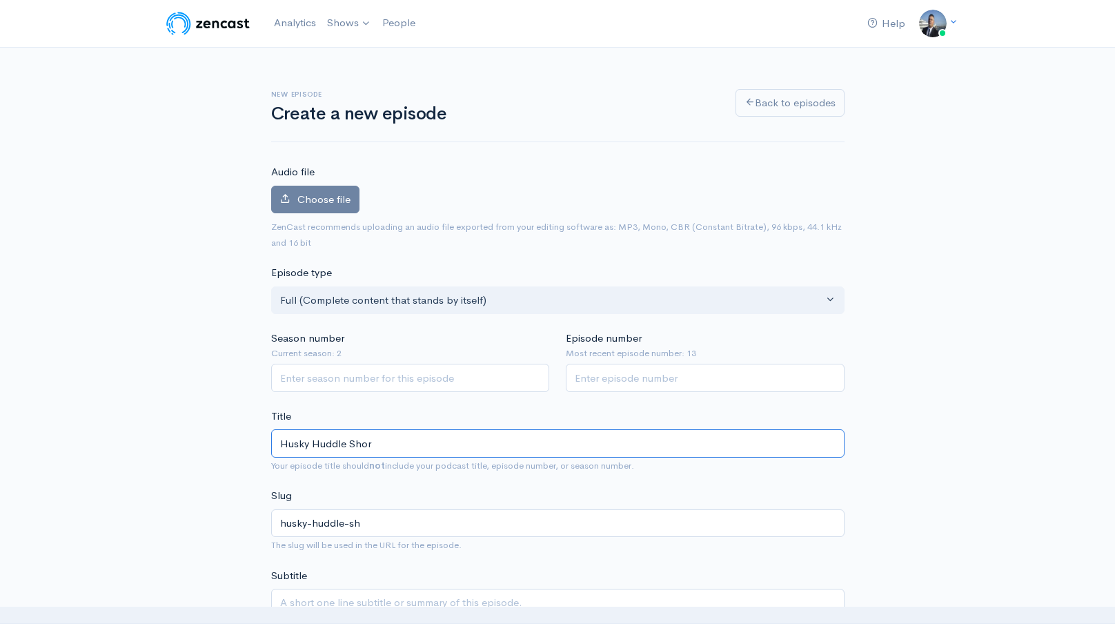
type input "husky-huddle-shor"
type input "Husky Huddle Short"
type input "husky-huddle-short"
type input "Husky Huddle Shorts"
type input "husky-huddle-shorts"
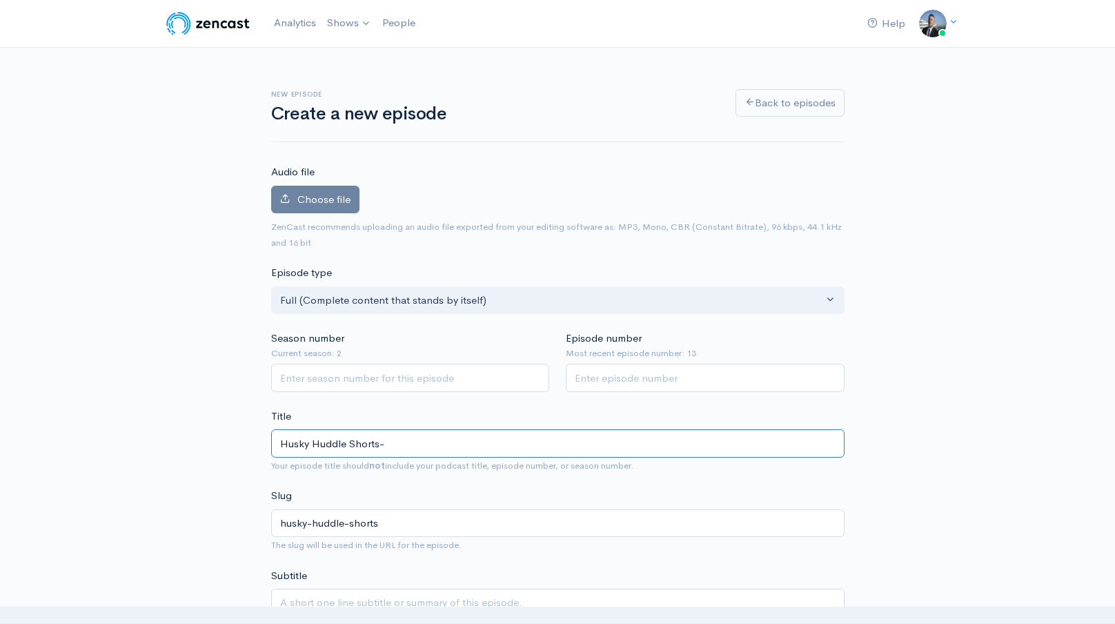
paste input "How a Football Legend Beat Exhaustion_ Stairway to Practice Facility! #shorts"
type input "Husky Huddle Shorts- How a Football Legend Beat Exhaustion_ Stairway to Practic…"
type input "husky-huddle-shorts-how-a-football-legend-beat-exhaustion-stairway-to-practice-…"
click at [583, 449] on input "Husky Huddle Shorts- How a Football Legend Beat Exhaustion_ Stairway to Practic…" at bounding box center [557, 443] width 573 height 28
click at [579, 441] on input "Husky Huddle Shorts- How a Football Legend Beat Exhaustion_ Stairway to Practic…" at bounding box center [557, 443] width 573 height 28
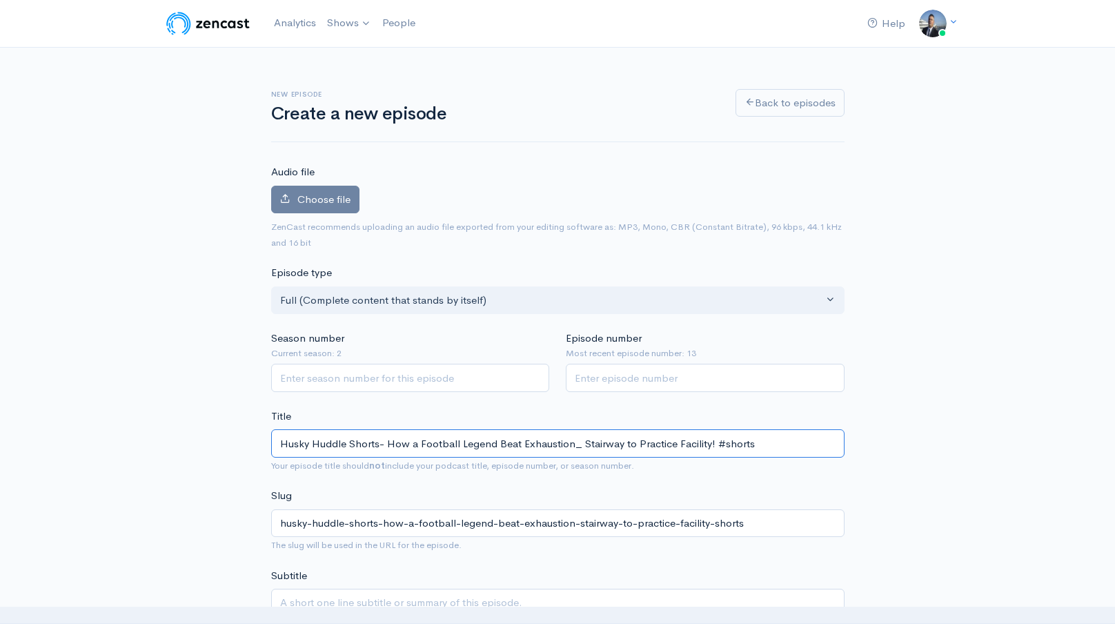
type input "Husky Huddle Shorts- How a Football Legend Beat Exhaustion_Stairway to Practice…"
type input "husky-huddle-shorts-how-a-football-legend-beat-exhaustionstairway-to-practice-f…"
type input "Husky Huddle Shorts- How a Football Legend Beat Exhaustion Stairway to Practice…"
type input "husky-huddle-shorts-how-a-football-legend-beat-exhaustion-stairway-to-practice-…"
click at [748, 445] on input "Husky Huddle Shorts- How a Football Legend Beat Exhaustion Stairway to Practice…" at bounding box center [557, 443] width 573 height 28
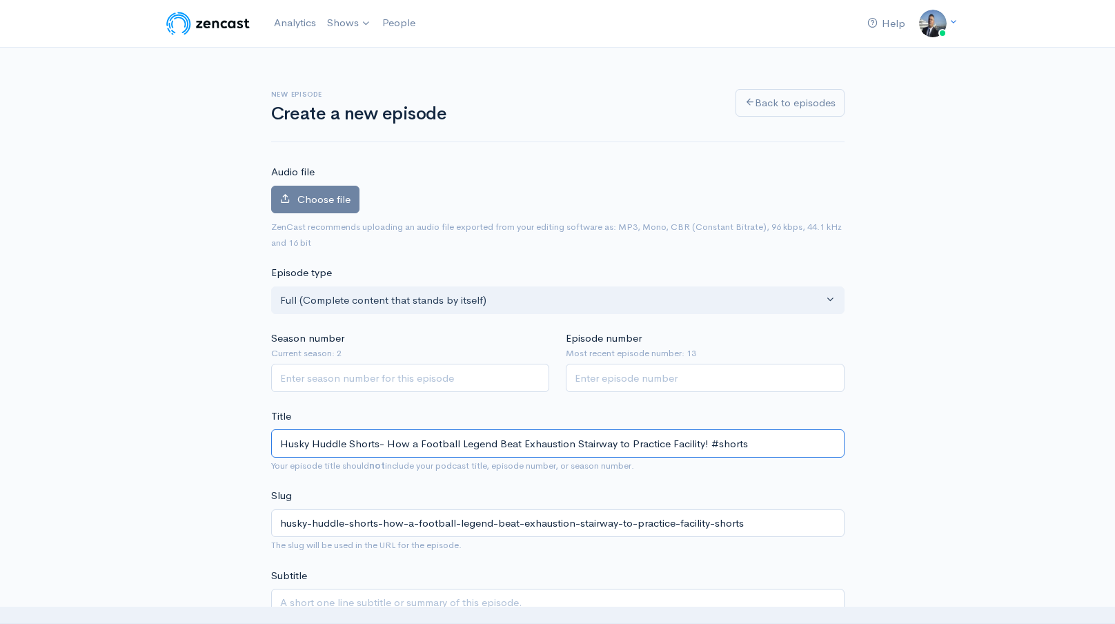
click at [748, 445] on input "Husky Huddle Shorts- How a Football Legend Beat Exhaustion Stairway to Practice…" at bounding box center [557, 443] width 573 height 28
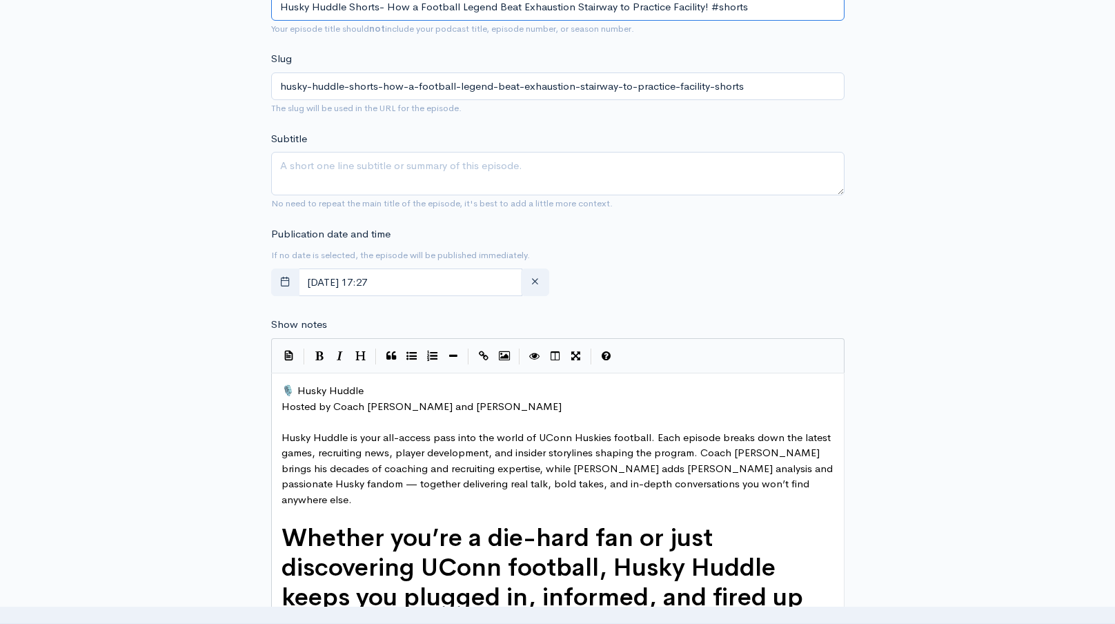
scroll to position [438, 0]
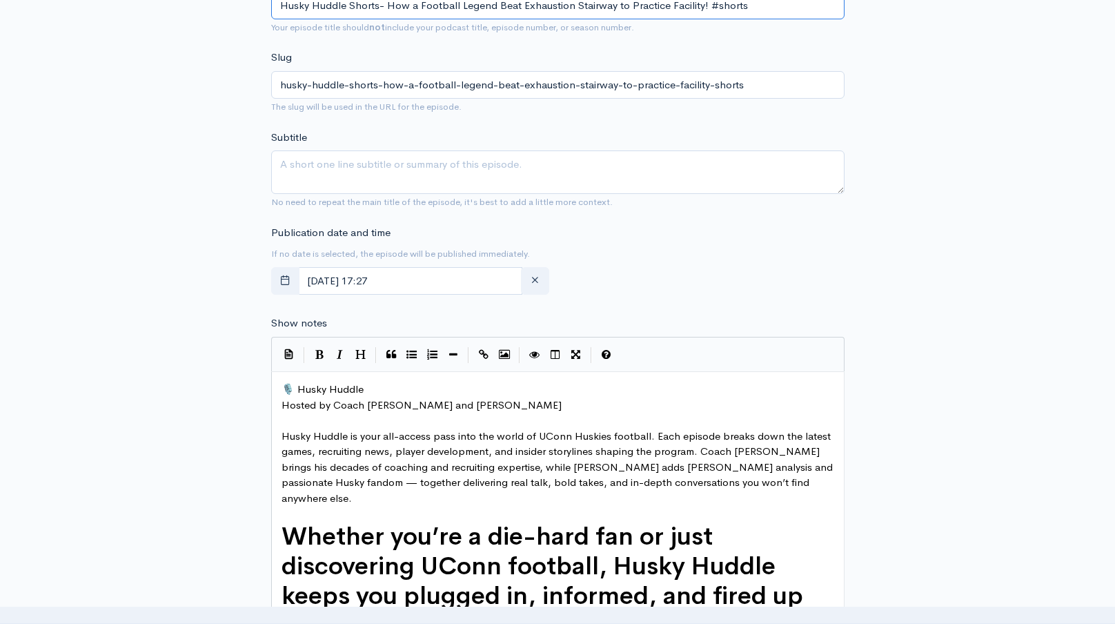
type input "Husky Huddle Shorts- How a Football Legend Beat Exhaustion Stairway to Practice…"
click at [558, 172] on textarea "Subtitle" at bounding box center [557, 171] width 573 height 43
paste textarea "Husky Huddle Shorts- How a Football Legend Beat Exhaustion Stairway to Practice…"
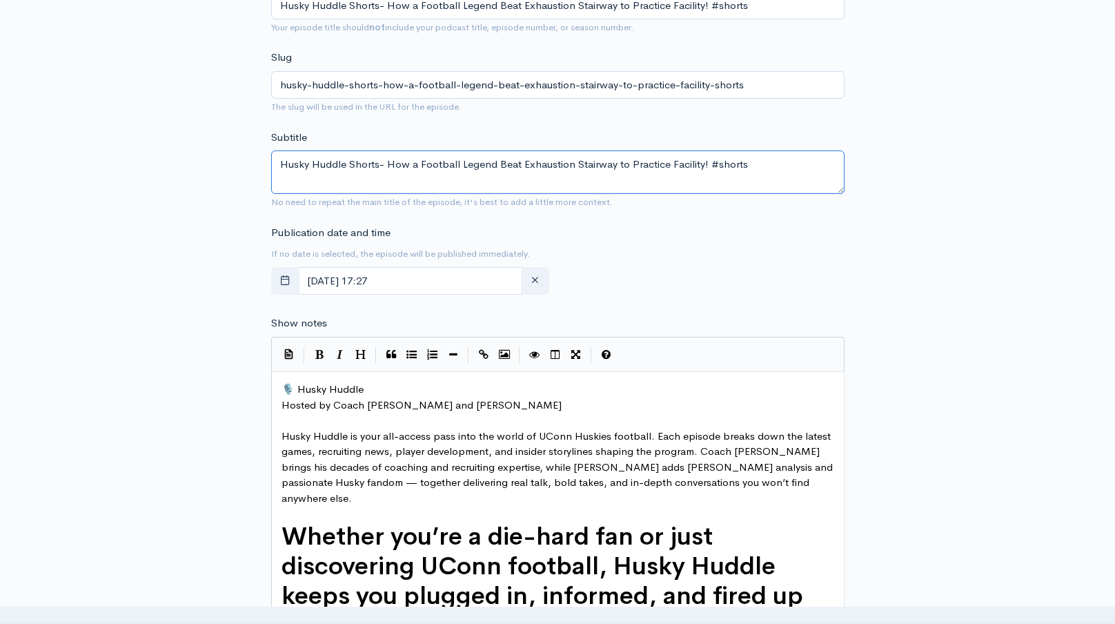
type textarea "Husky Huddle Shorts- How a Football Legend Beat Exhaustion Stairway to Practice…"
click at [284, 390] on span "🎙️ Husky Huddle" at bounding box center [322, 388] width 82 height 13
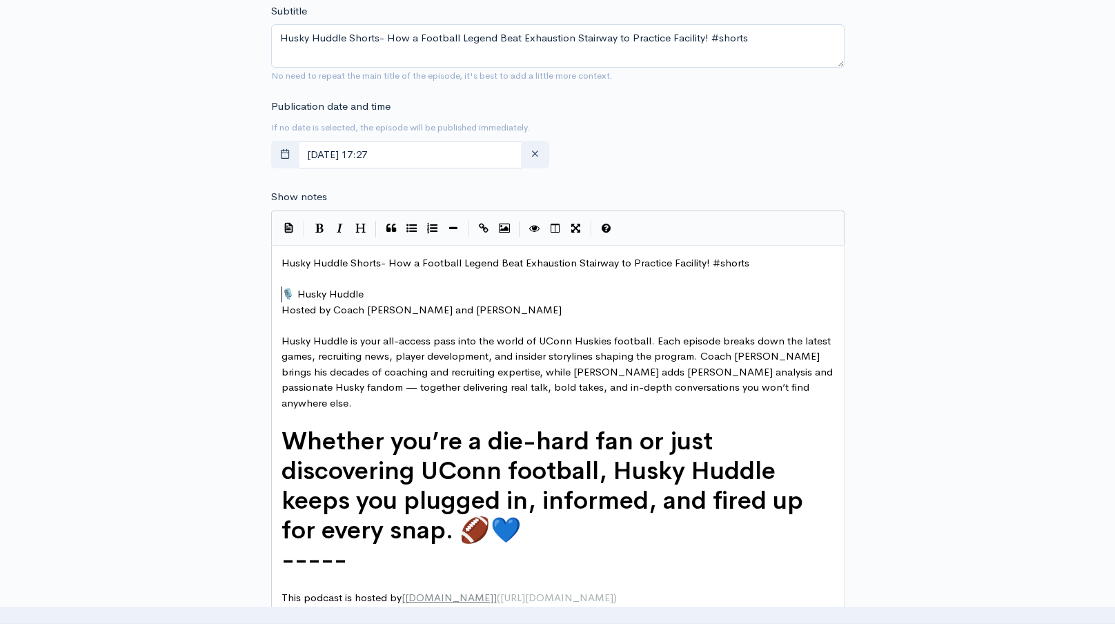
scroll to position [855, 0]
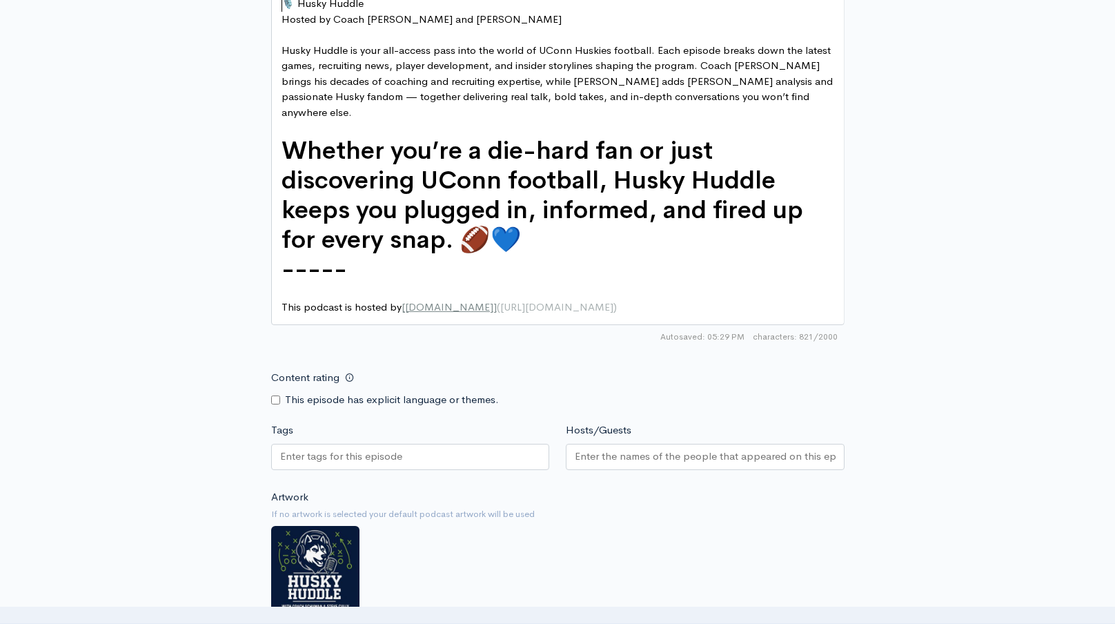
click at [495, 444] on div at bounding box center [410, 457] width 279 height 26
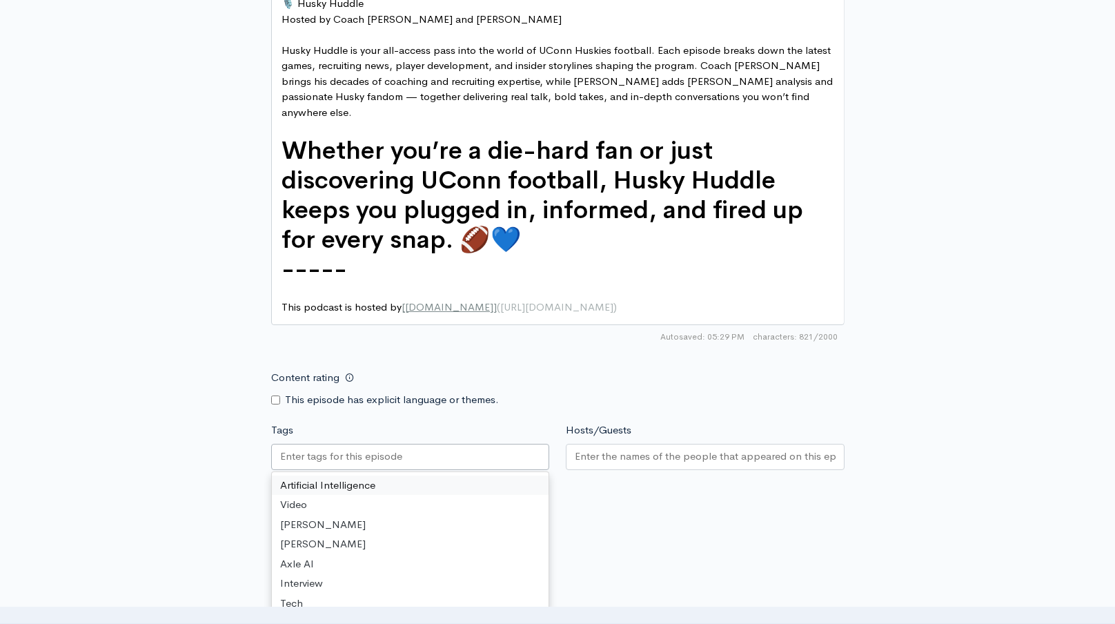
paste input "Husky Huddle Shorts- How a Football Legend Beat Exhaustion Stairway to Practice…"
type input "Husky Huddle Shorts- How a Football Legend Beat Exhaustion Stairway to Practice…"
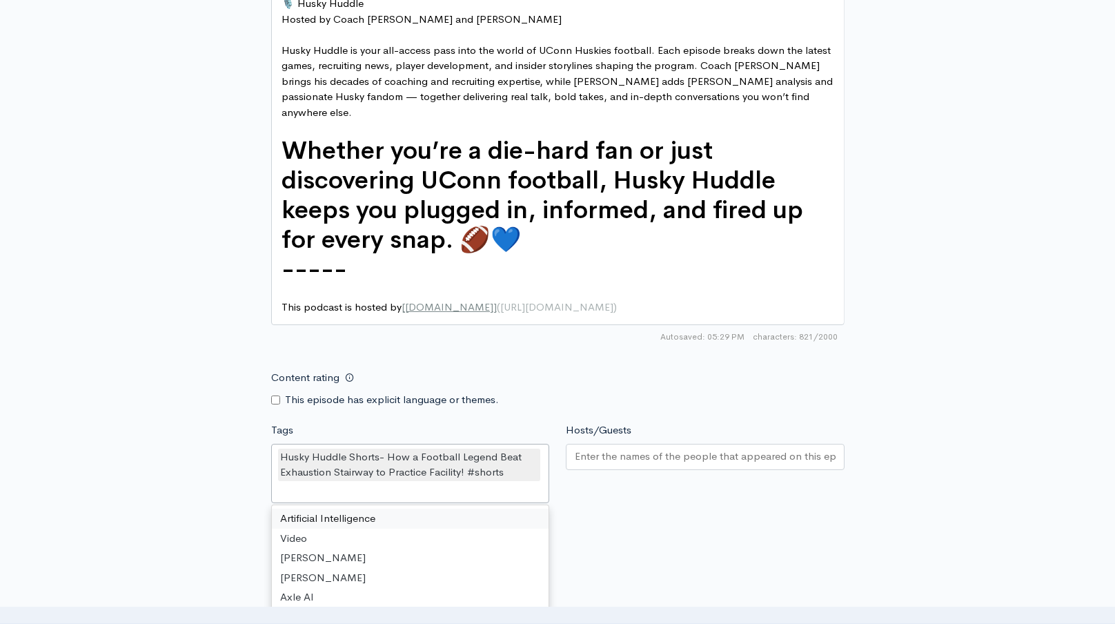
scroll to position [0, 0]
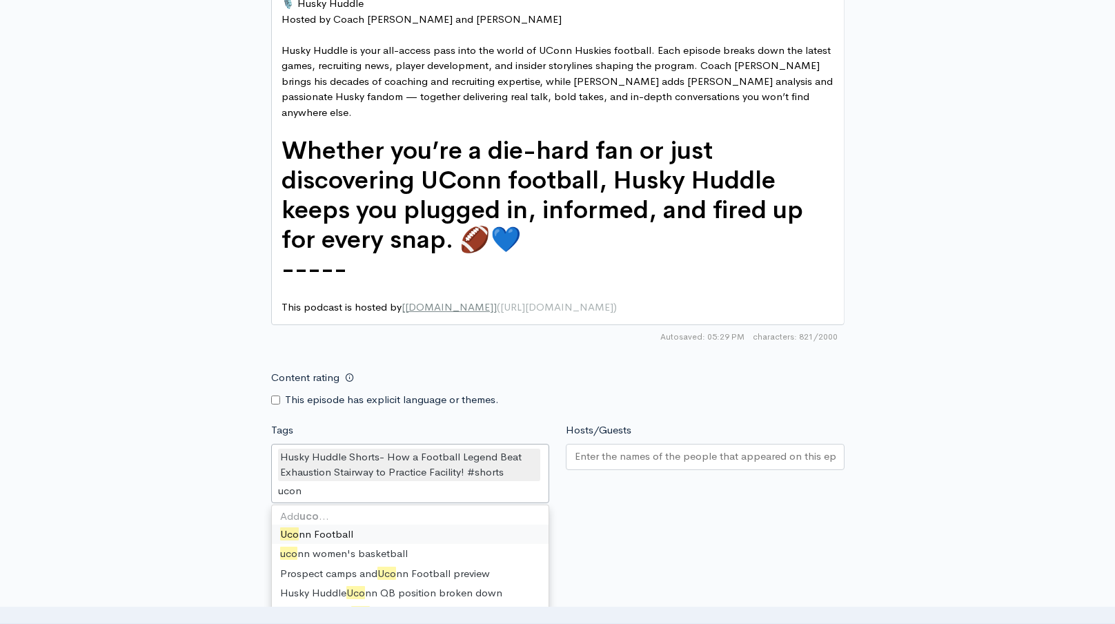
type input "uconn"
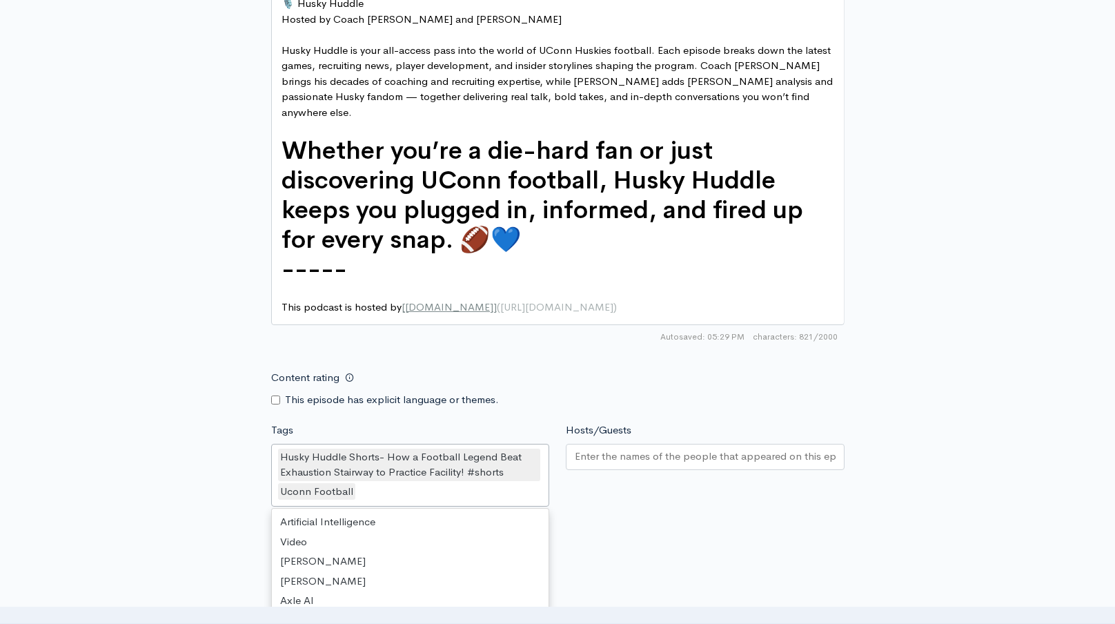
scroll to position [8654, 0]
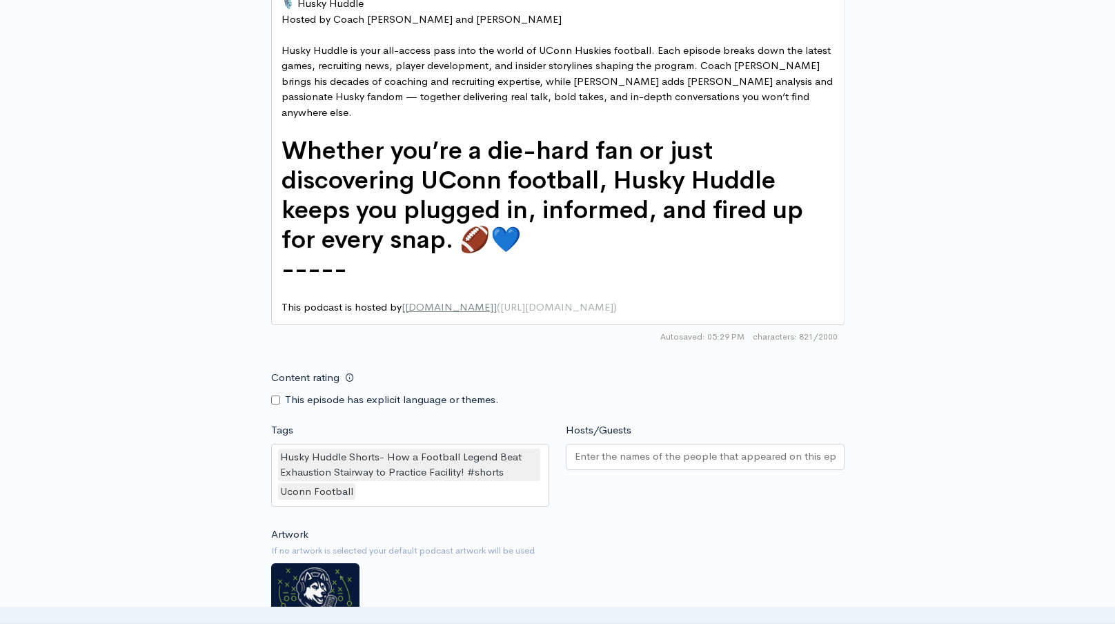
click at [626, 544] on small "If no artwork is selected your default podcast artwork will be used" at bounding box center [557, 551] width 573 height 14
click at [455, 486] on div "Husky Huddle Shorts- How a Football Legend Beat Exhaustion Stairway to Practice…" at bounding box center [410, 475] width 279 height 63
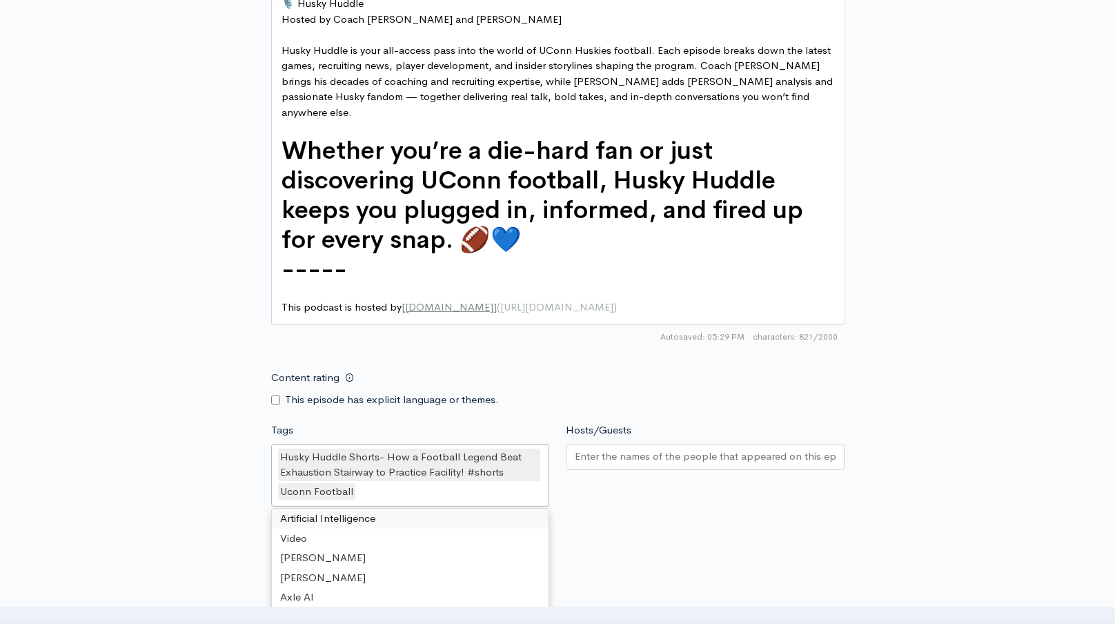
type input "f"
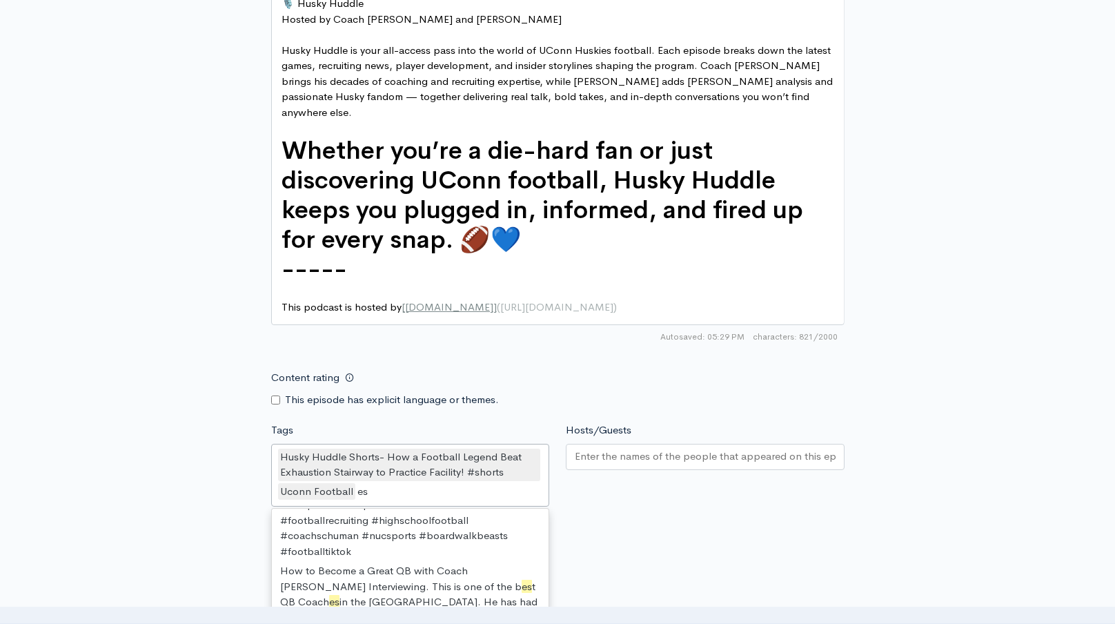
scroll to position [19, 0]
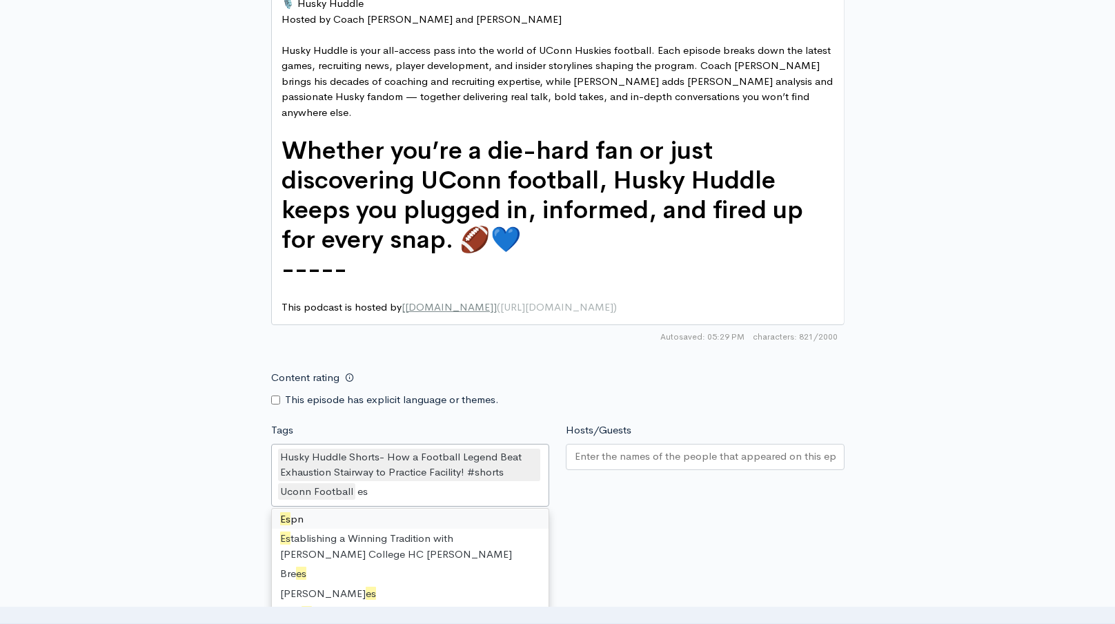
type input "e"
type input "col"
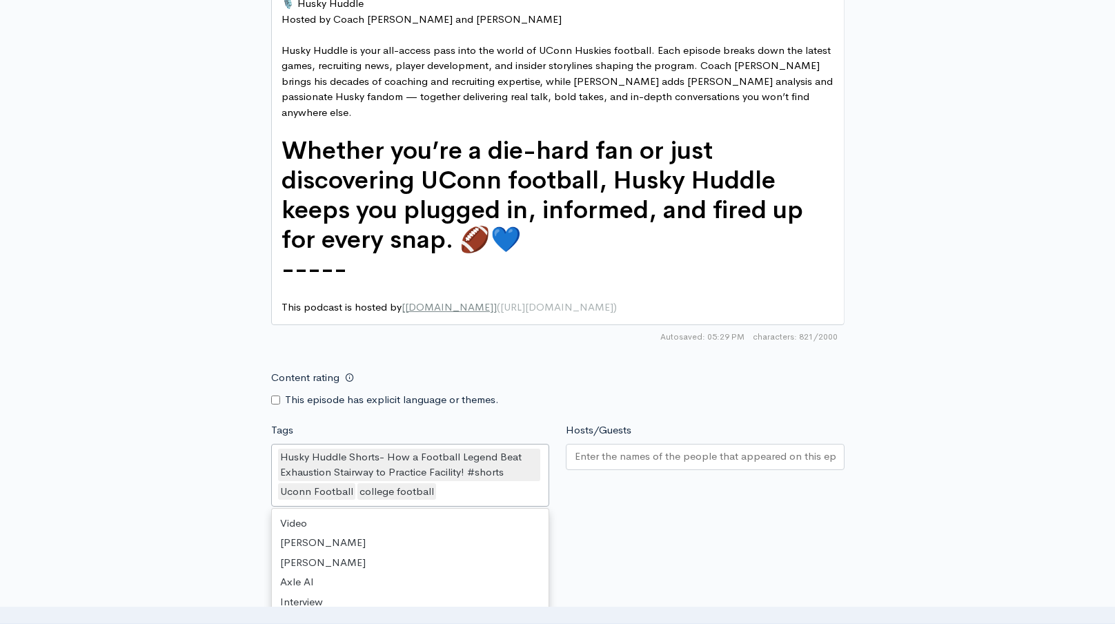
scroll to position [5742, 0]
click at [611, 448] on input "Hosts/Guests" at bounding box center [705, 456] width 261 height 16
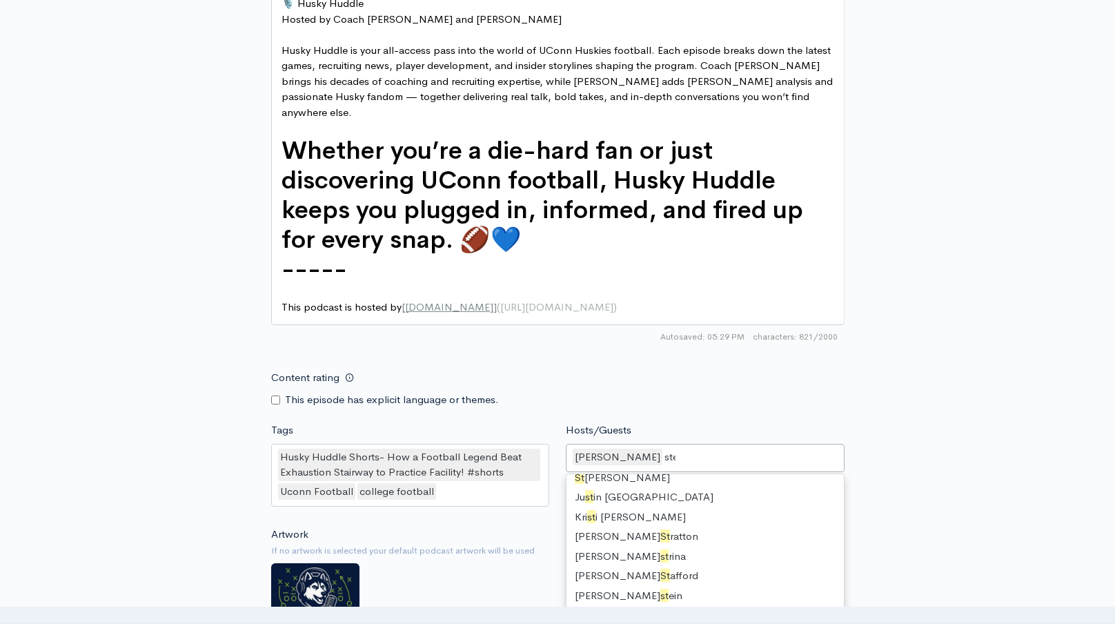
scroll to position [39, 0]
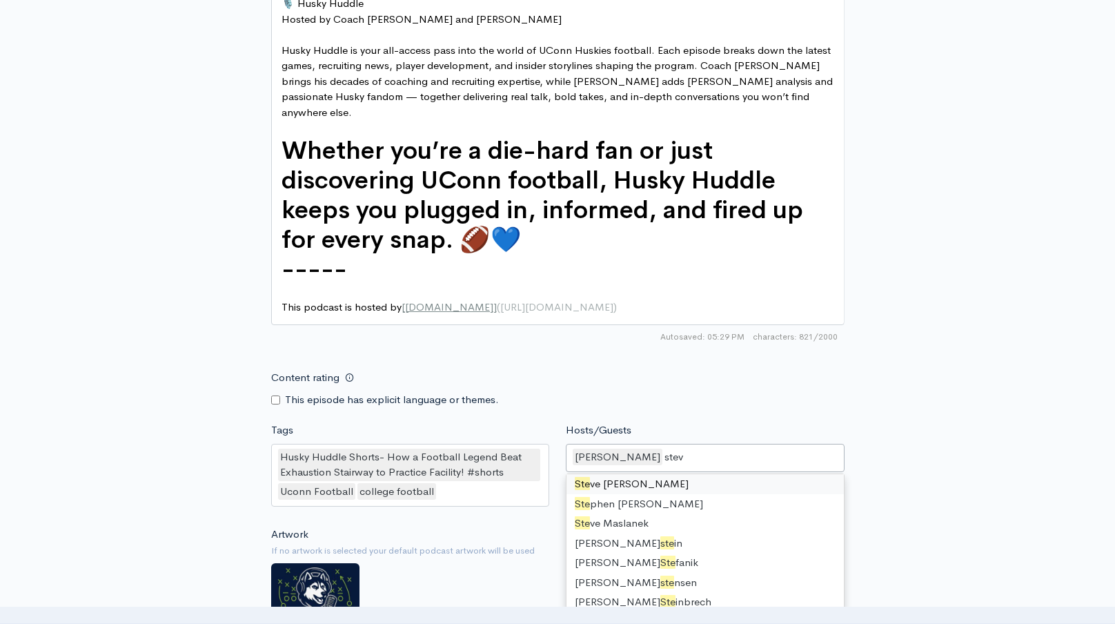
type input "steve"
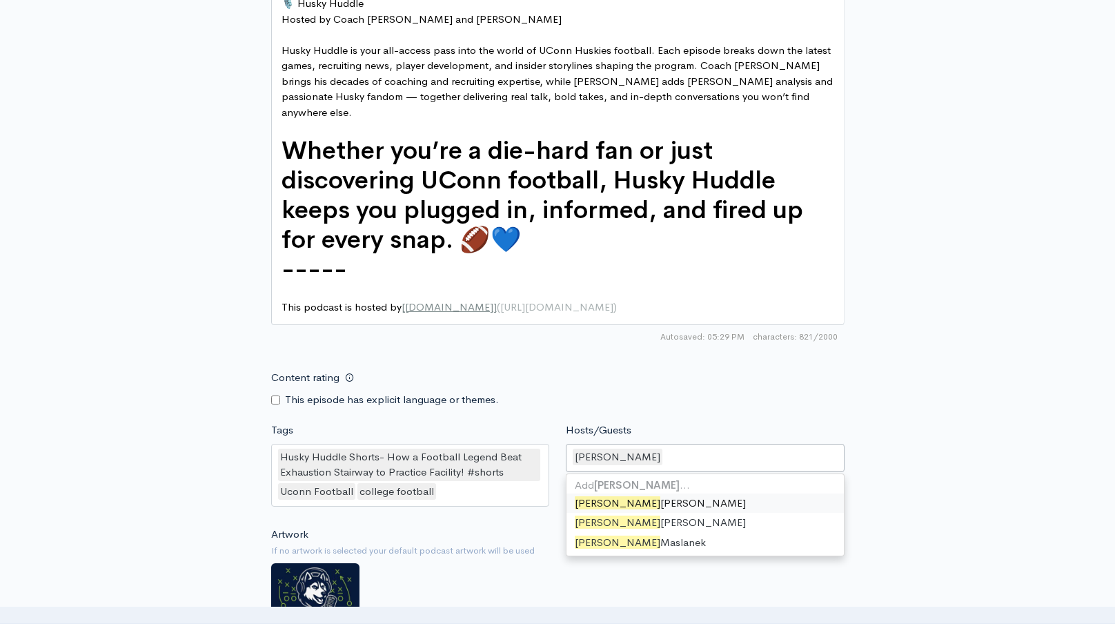
scroll to position [717, 0]
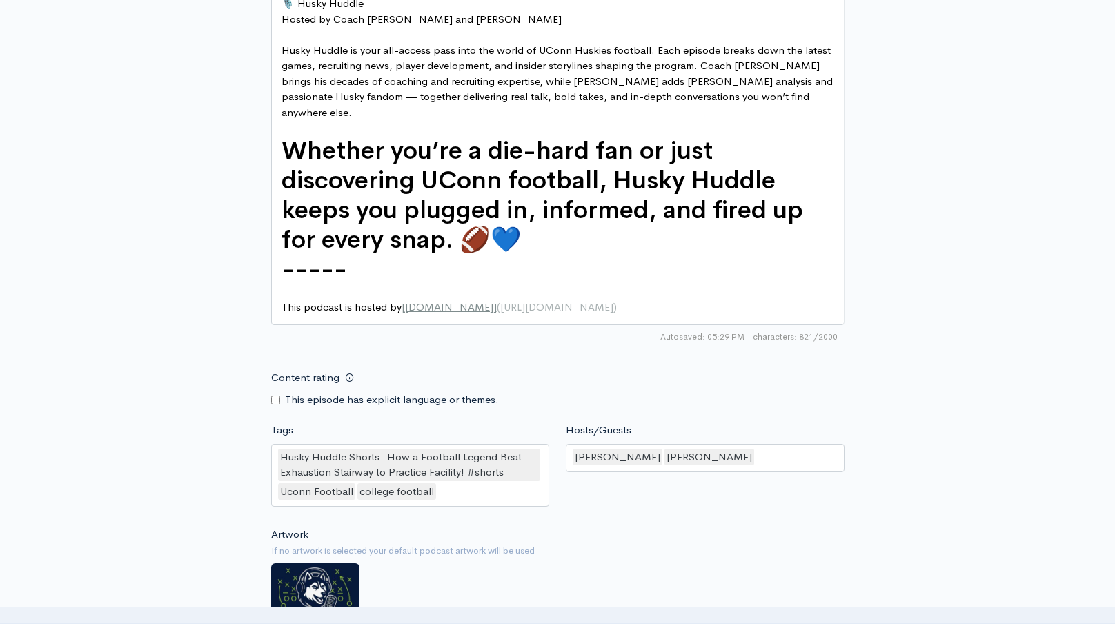
click at [875, 356] on div "New episode Create a new episode Back to episodes Audio file Choose file 0 ZenC…" at bounding box center [557, 8] width 786 height 1631
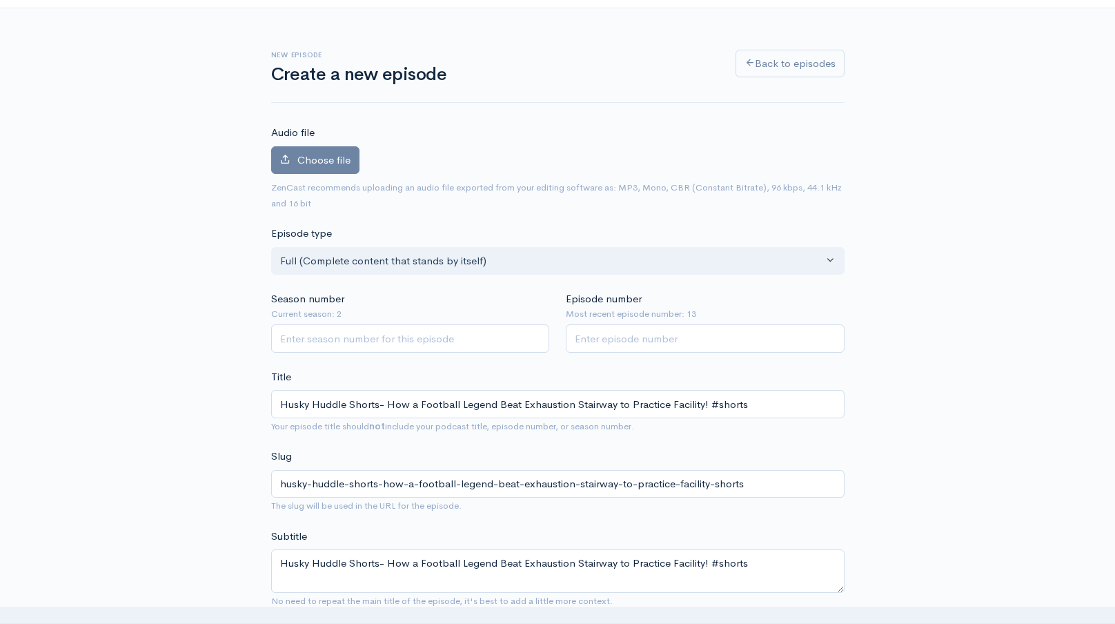
scroll to position [0, 0]
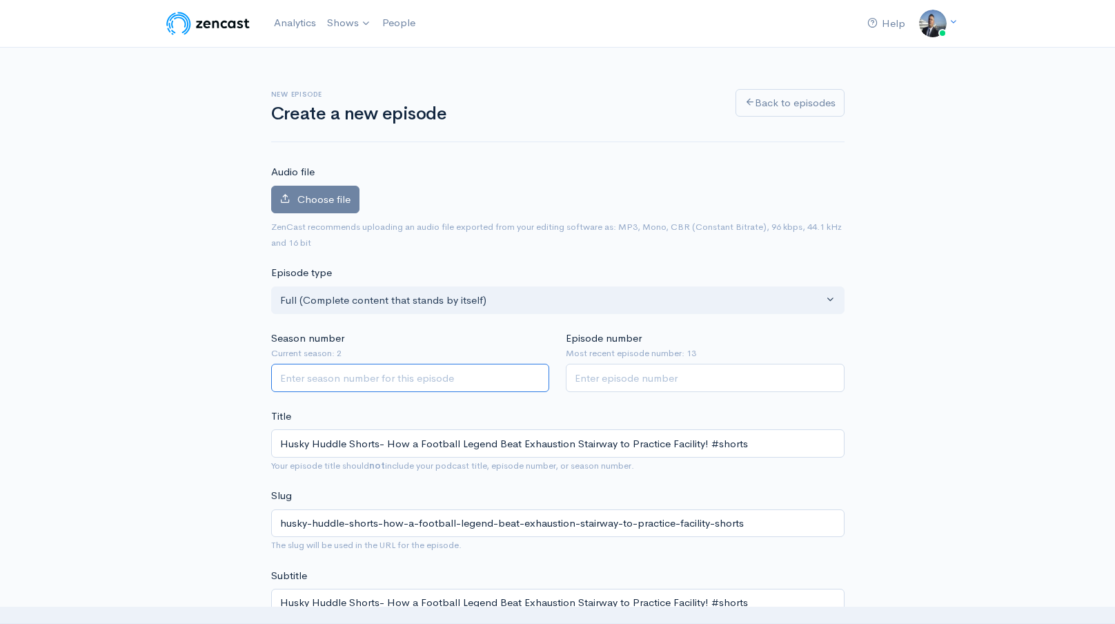
click at [357, 370] on input "Season number" at bounding box center [410, 378] width 279 height 28
type input "2"
click at [632, 378] on input "Episode number" at bounding box center [705, 378] width 279 height 28
type input "14"
click at [592, 188] on div "Choose file 0" at bounding box center [557, 203] width 573 height 34
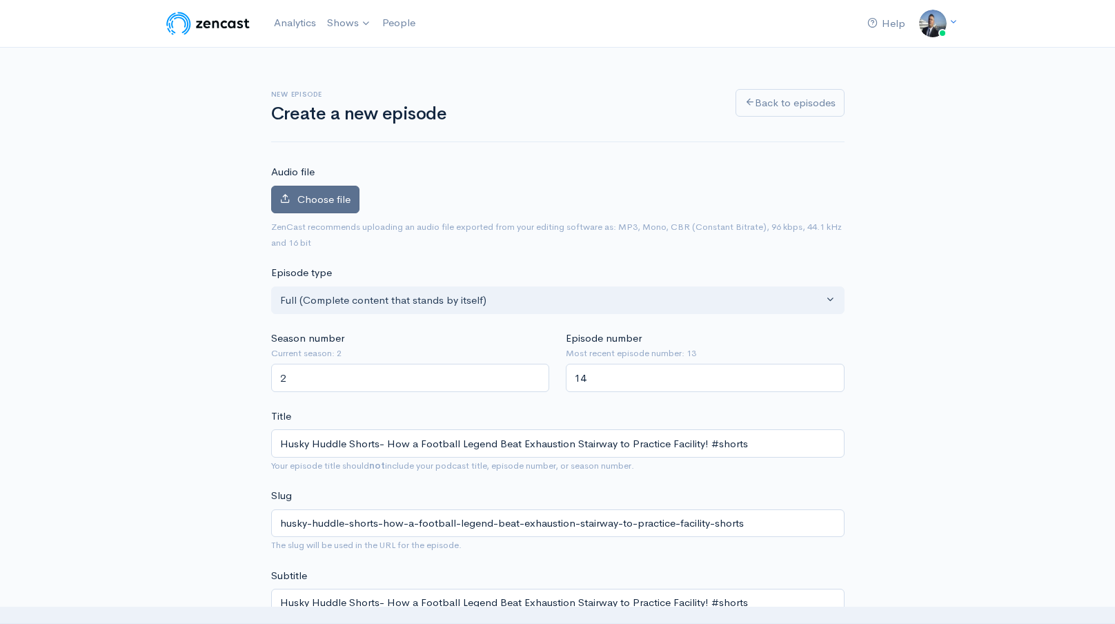
click at [284, 201] on icon at bounding box center [285, 198] width 10 height 10
click at [0, 0] on input "Choose file" at bounding box center [0, 0] width 0 height 0
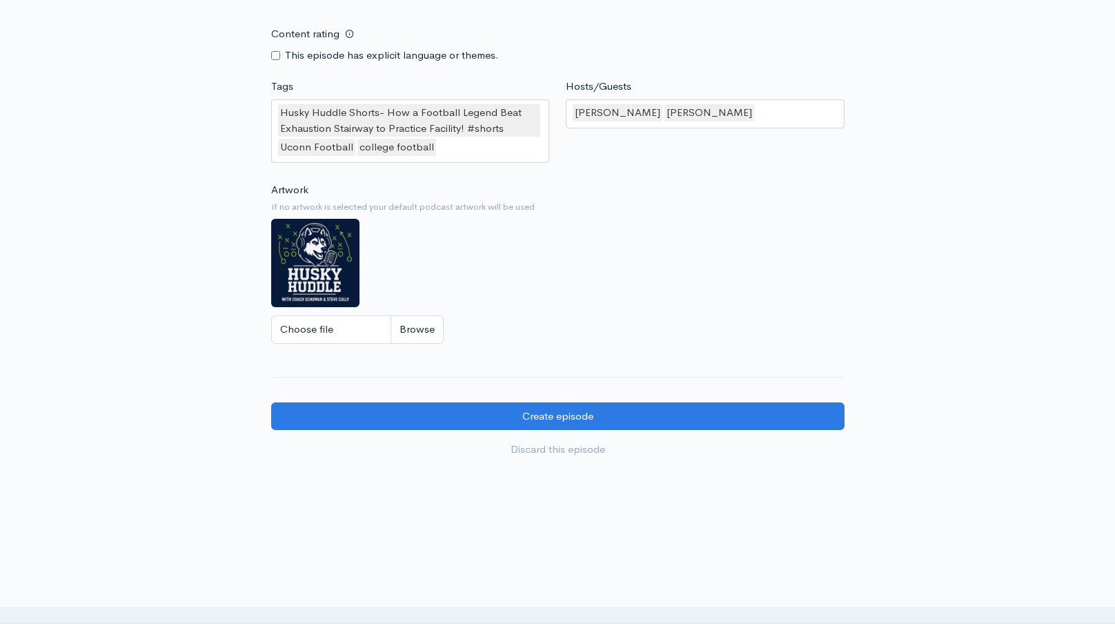
scroll to position [1296, 0]
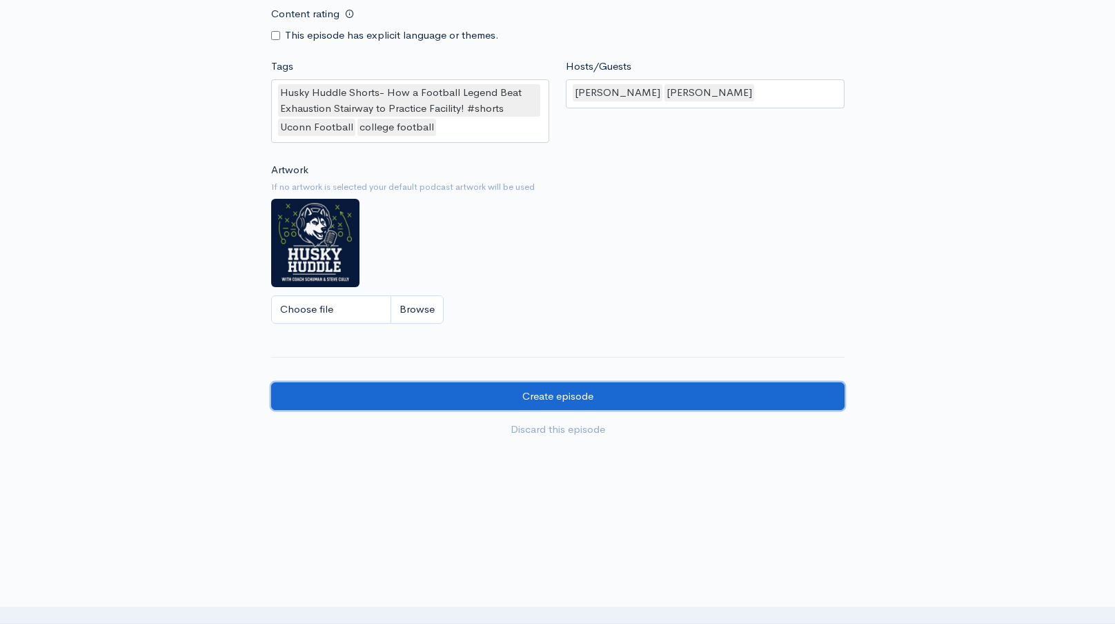
click at [617, 388] on input "Create episode" at bounding box center [557, 396] width 573 height 28
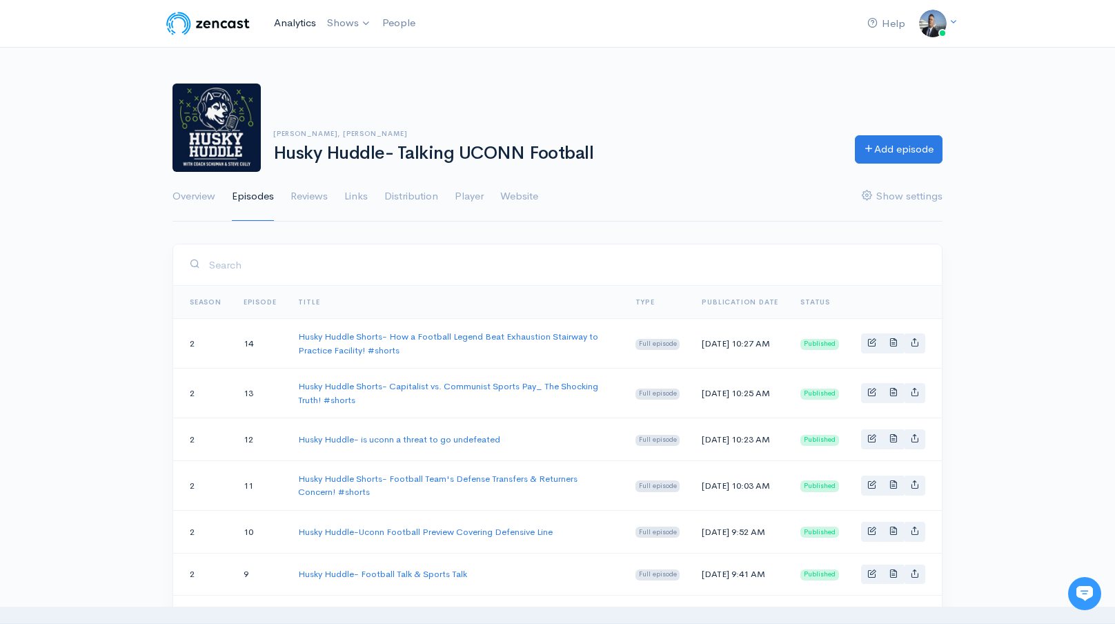
click at [308, 25] on link "Analytics" at bounding box center [294, 23] width 53 height 30
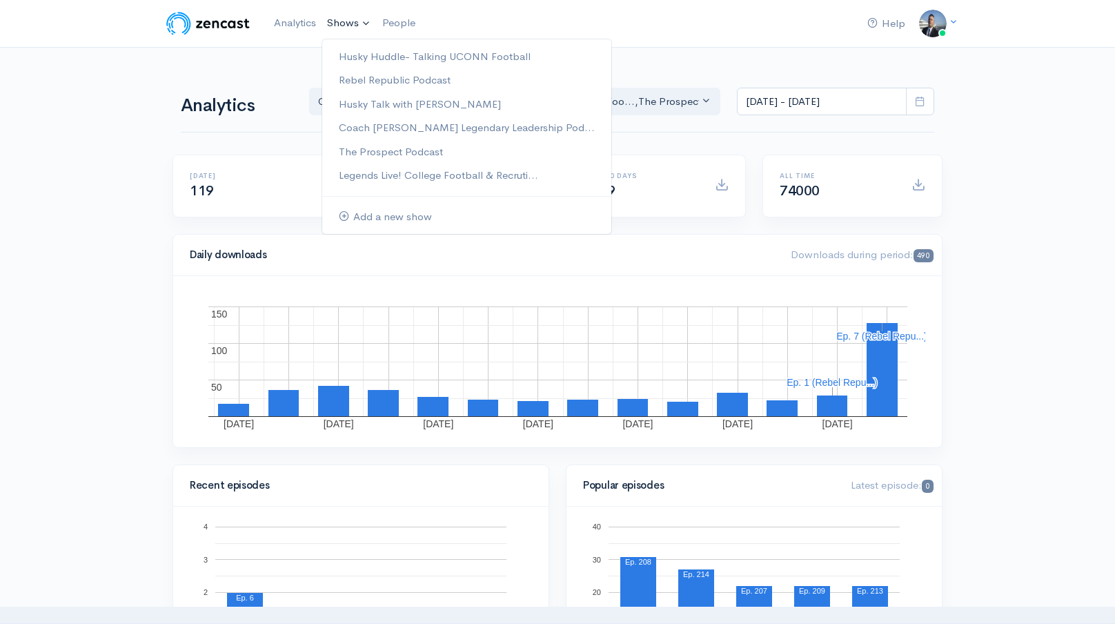
click at [343, 12] on link "Shows" at bounding box center [348, 23] width 55 height 30
click at [361, 61] on link "Husky Huddle- Talking UCONN Football" at bounding box center [466, 57] width 289 height 24
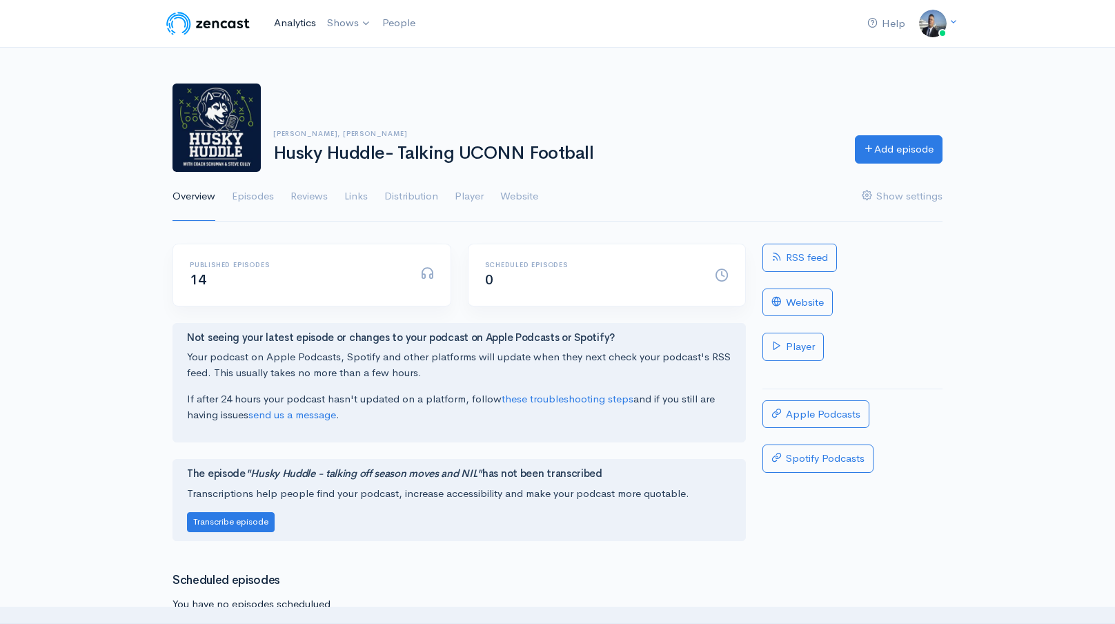
click at [292, 28] on link "Analytics" at bounding box center [294, 23] width 53 height 30
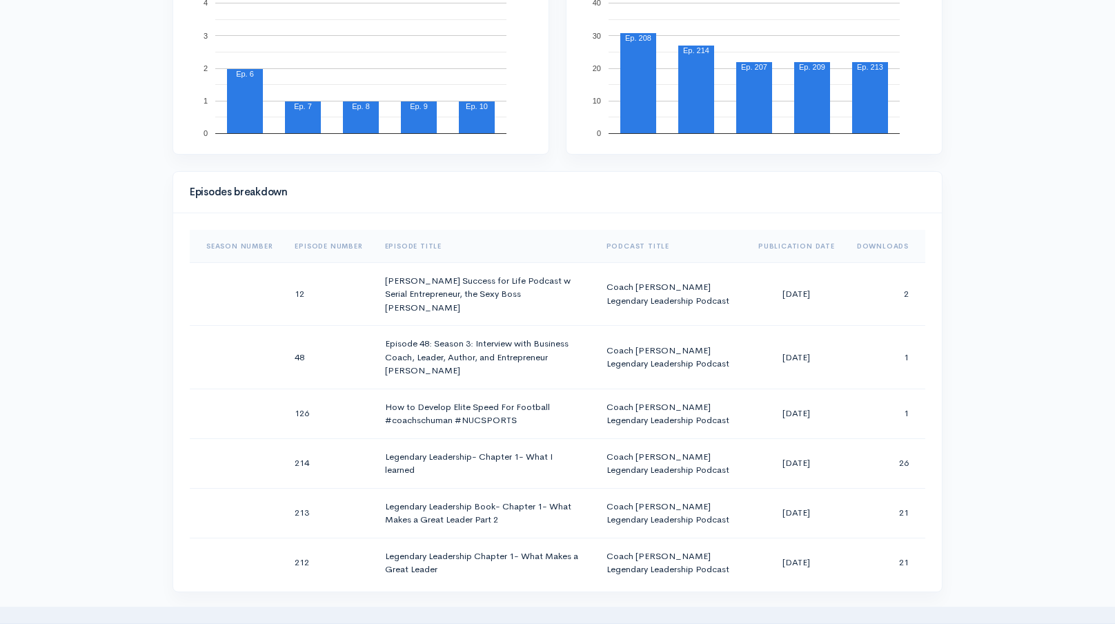
click at [893, 244] on th "Downloads" at bounding box center [885, 246] width 79 height 33
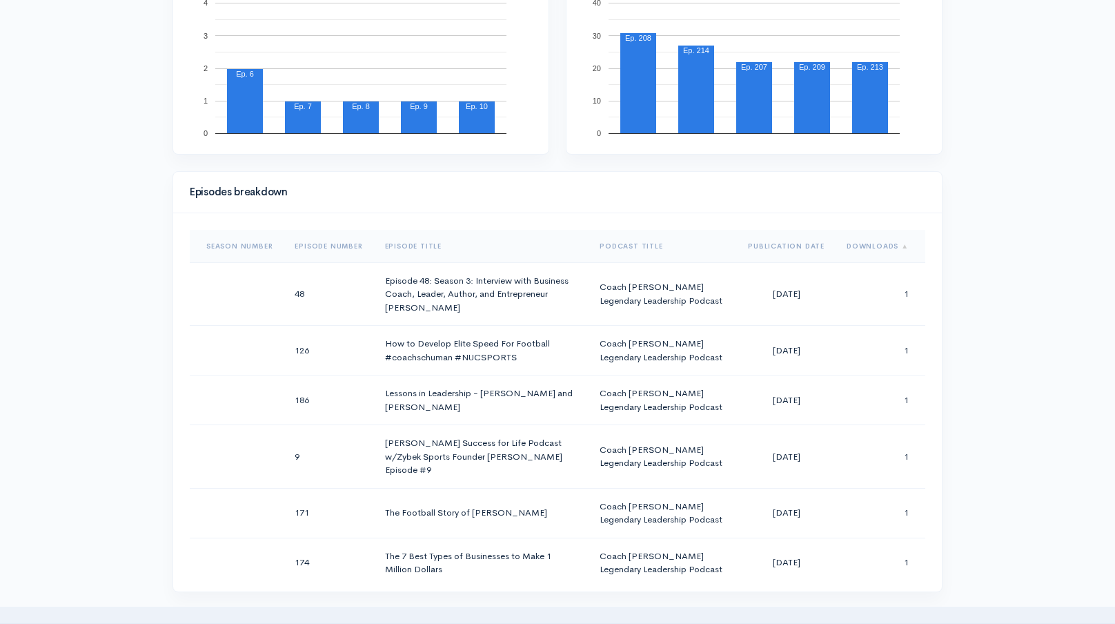
click at [893, 244] on th "Downloads" at bounding box center [880, 246] width 90 height 33
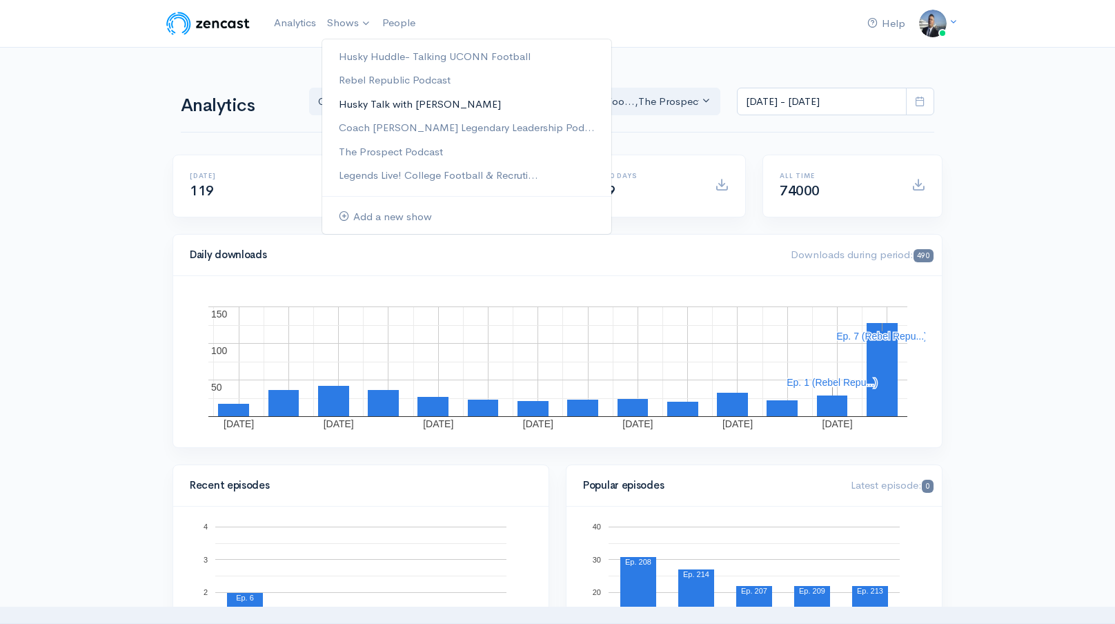
click at [376, 99] on link "Husky Talk with [PERSON_NAME]" at bounding box center [466, 104] width 289 height 24
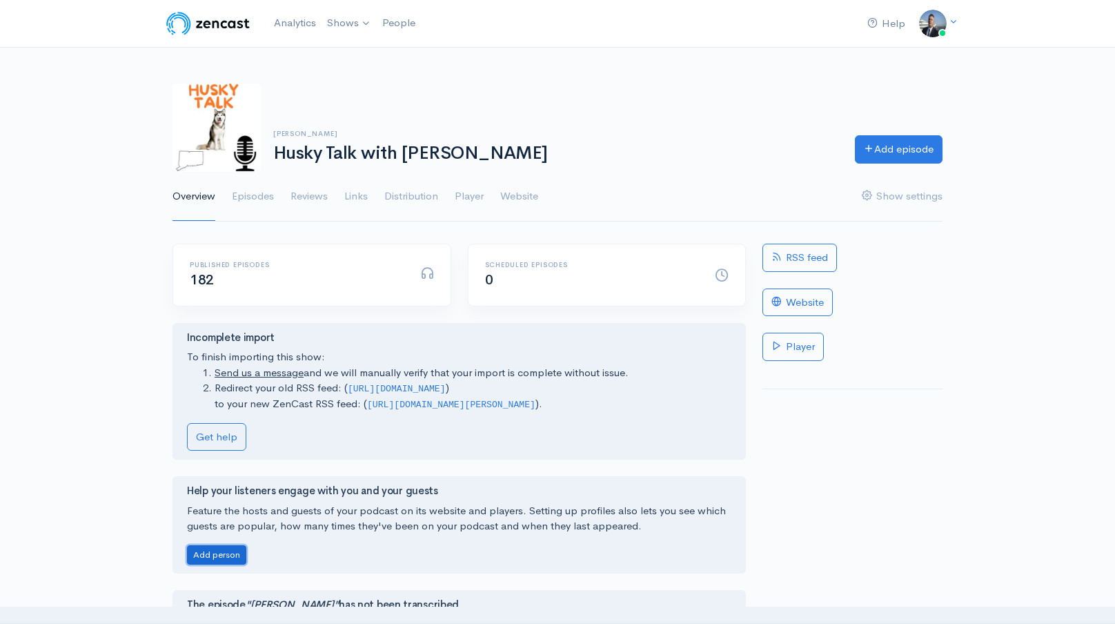
click at [229, 550] on button "Add person" at bounding box center [216, 555] width 59 height 20
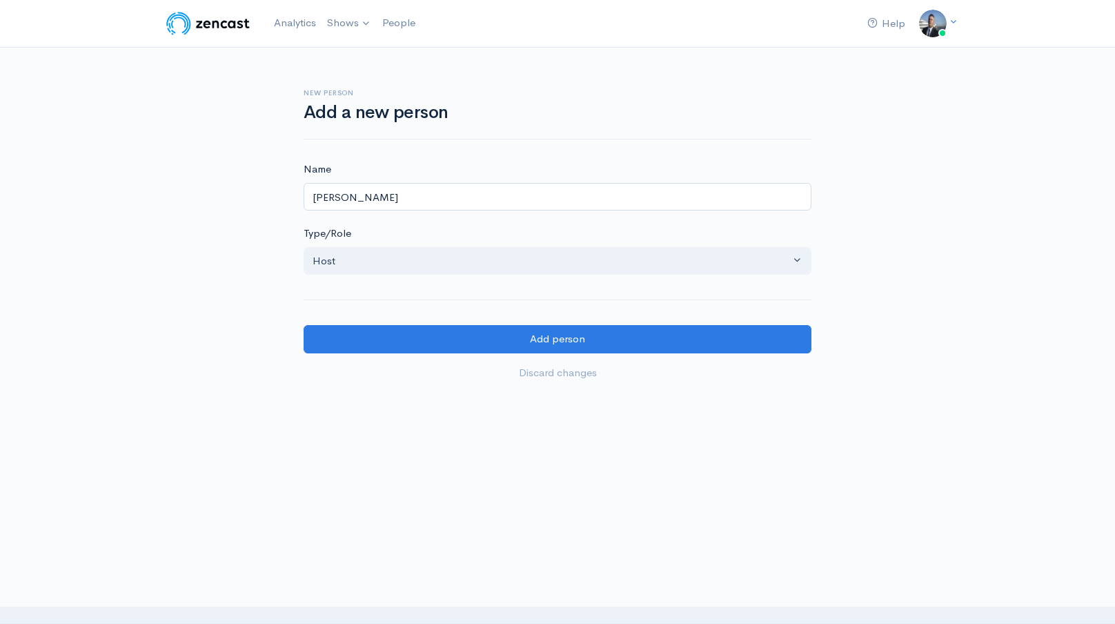
type input "[PERSON_NAME]"
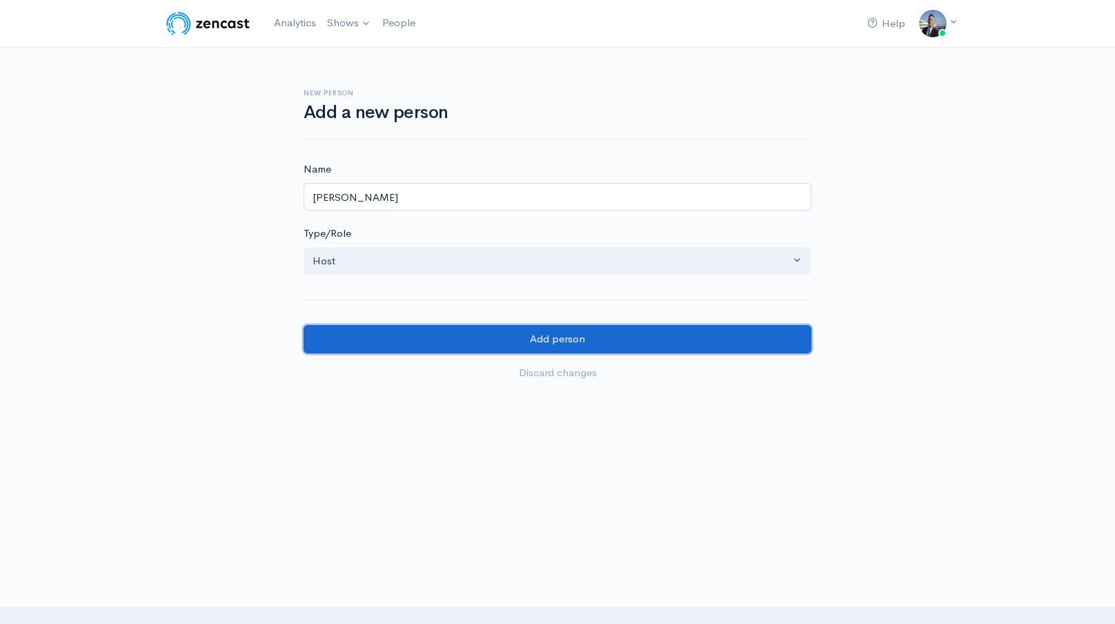
click at [357, 346] on input "Add person" at bounding box center [558, 339] width 508 height 28
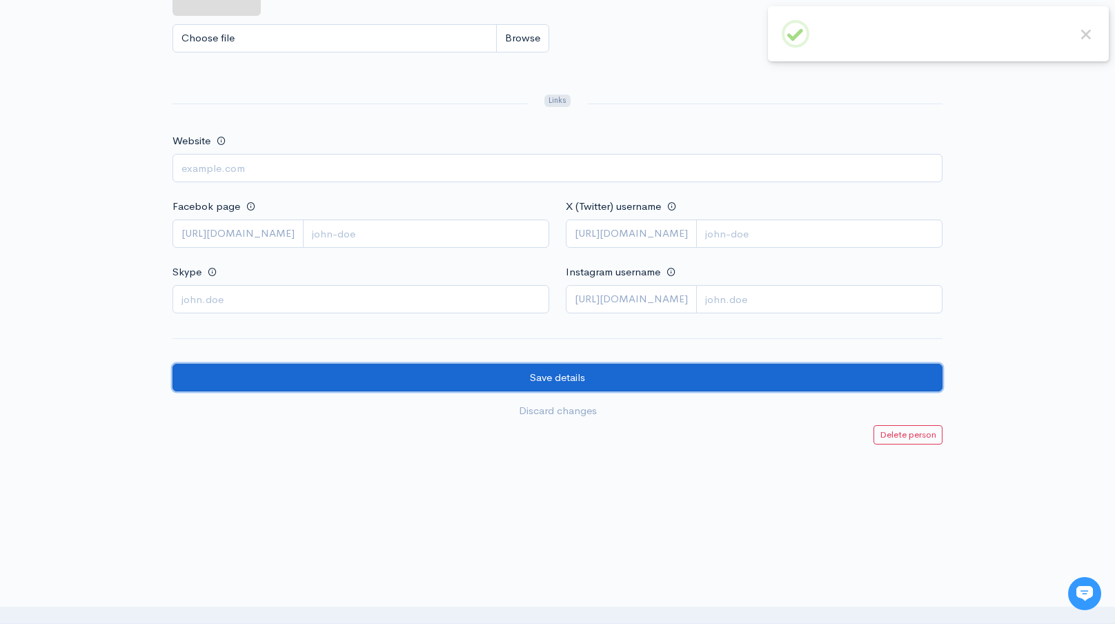
click at [619, 375] on input "Save details" at bounding box center [557, 378] width 770 height 28
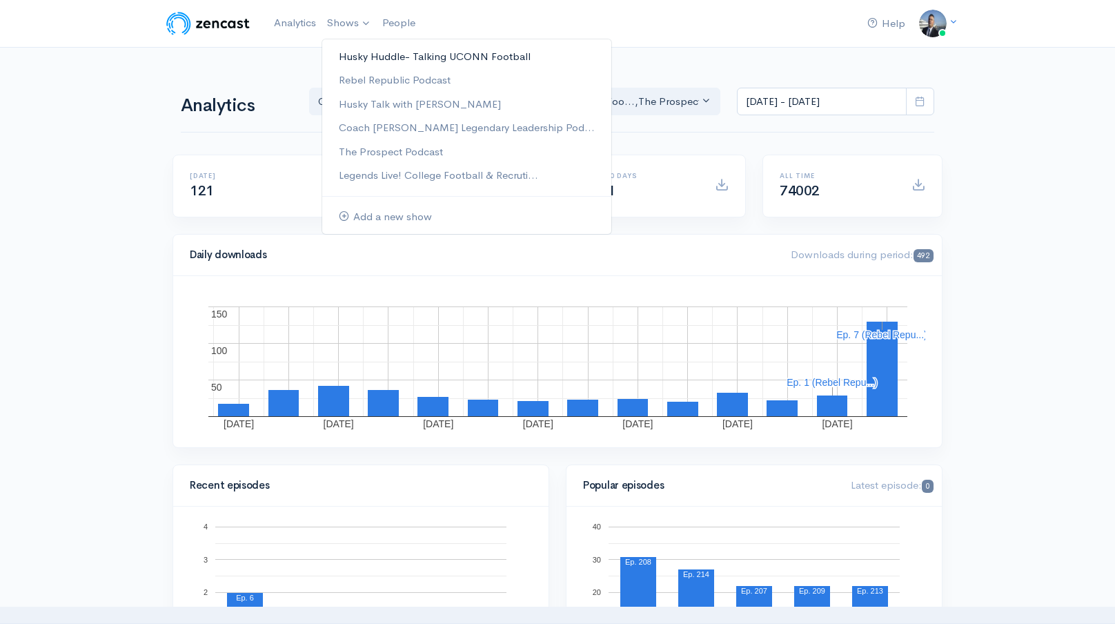
click at [359, 61] on link "Husky Huddle- Talking UCONN Football" at bounding box center [466, 57] width 289 height 24
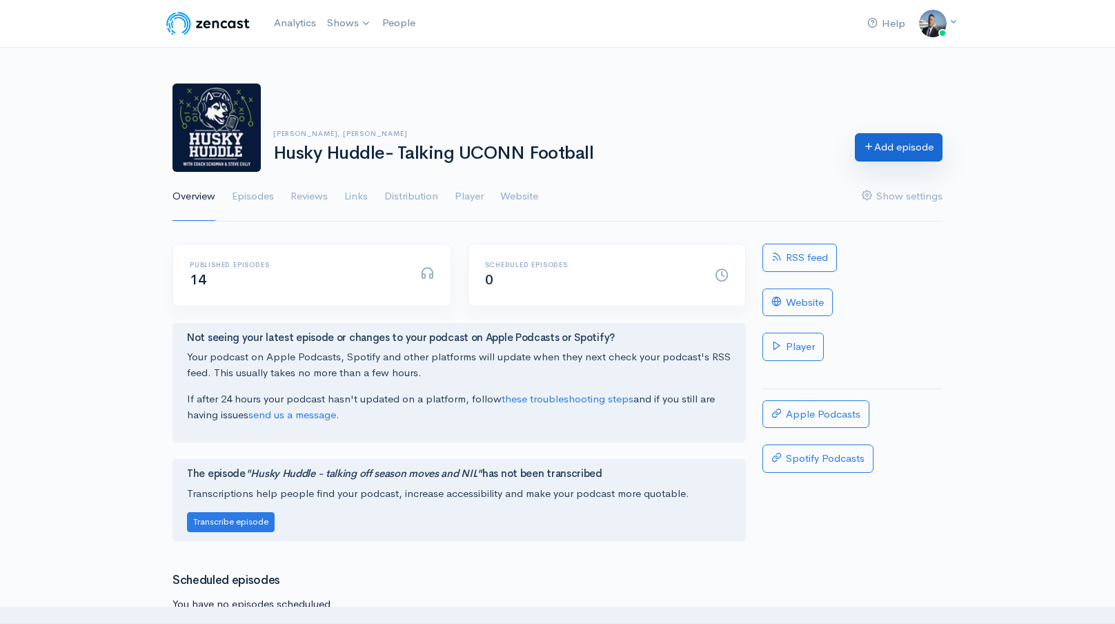
click at [870, 146] on icon at bounding box center [869, 146] width 10 height 10
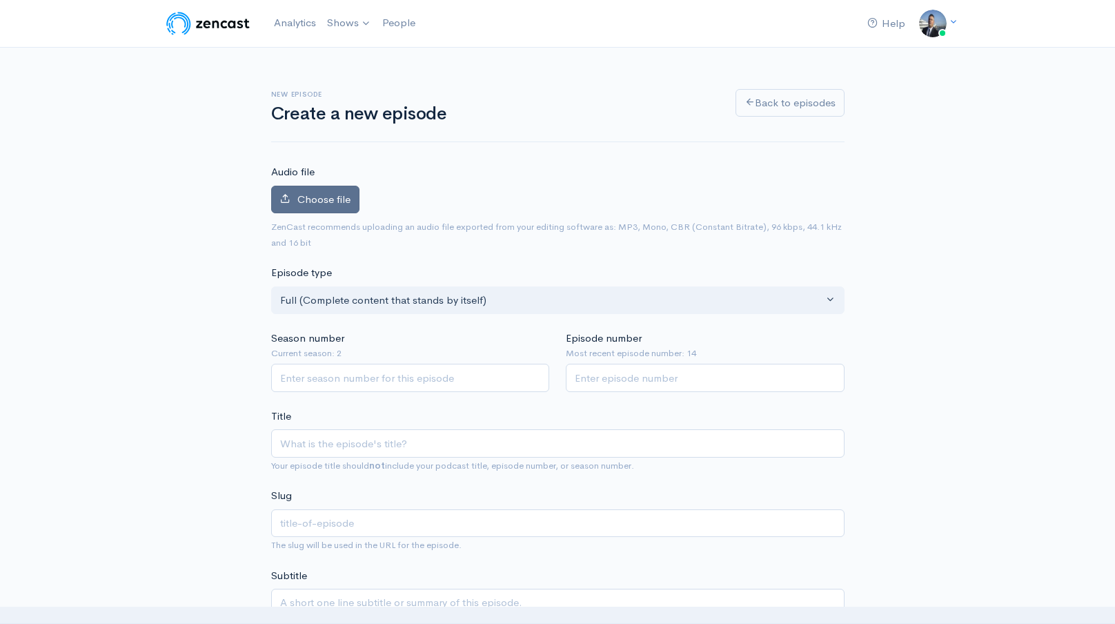
click at [332, 196] on span "Choose file" at bounding box center [323, 198] width 53 height 13
click at [0, 0] on input "Choose file" at bounding box center [0, 0] width 0 height 0
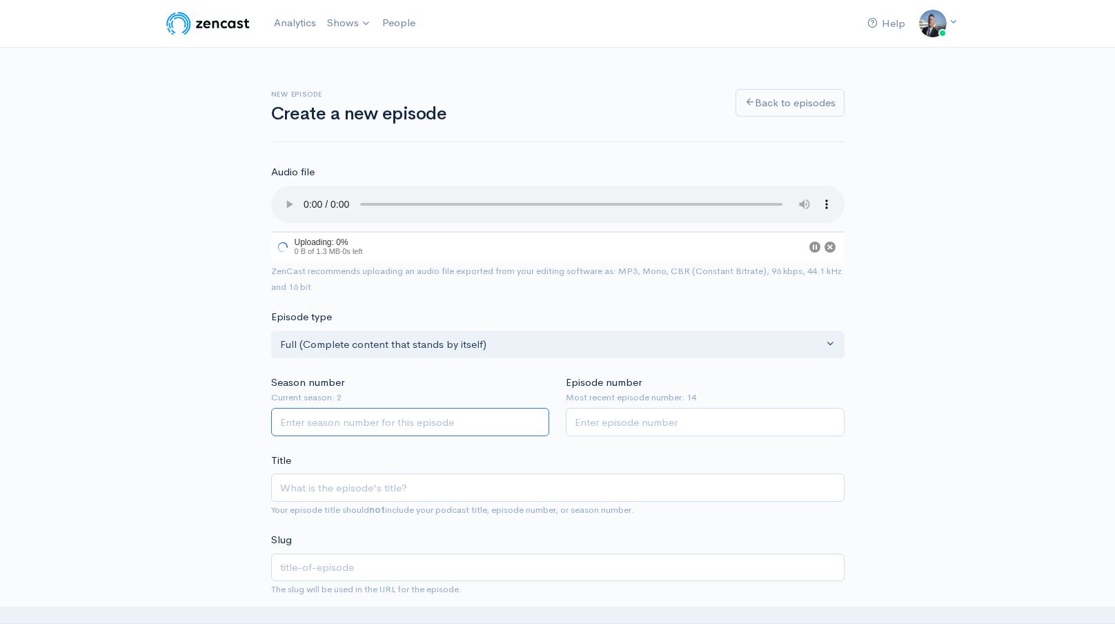
click at [462, 417] on input "Season number" at bounding box center [410, 422] width 279 height 28
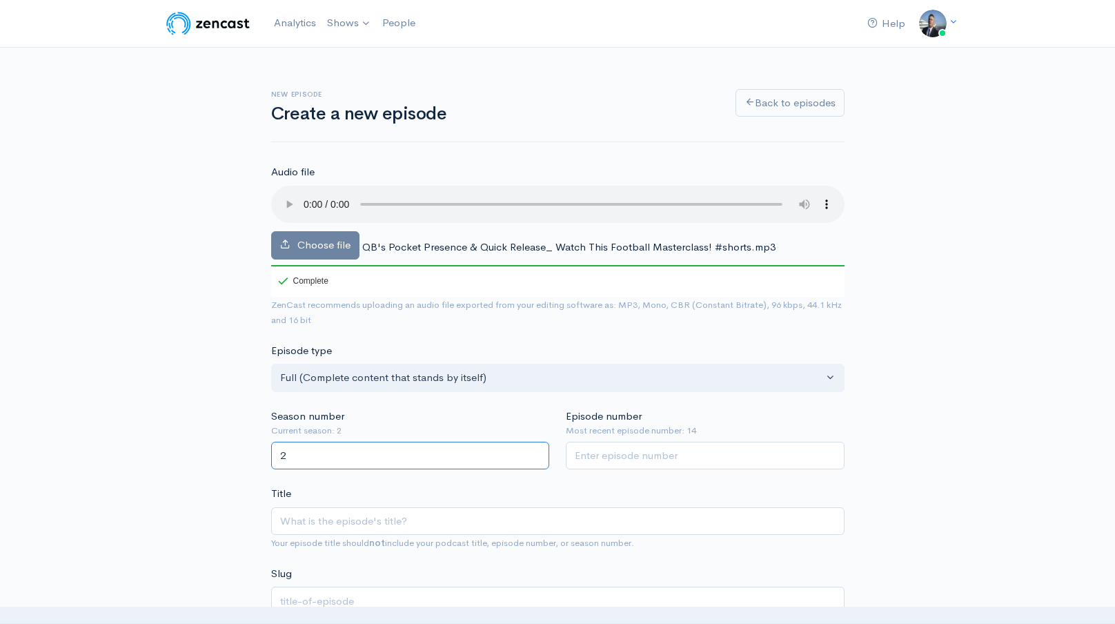
type input "2"
click at [604, 450] on input "Episode number" at bounding box center [705, 455] width 279 height 28
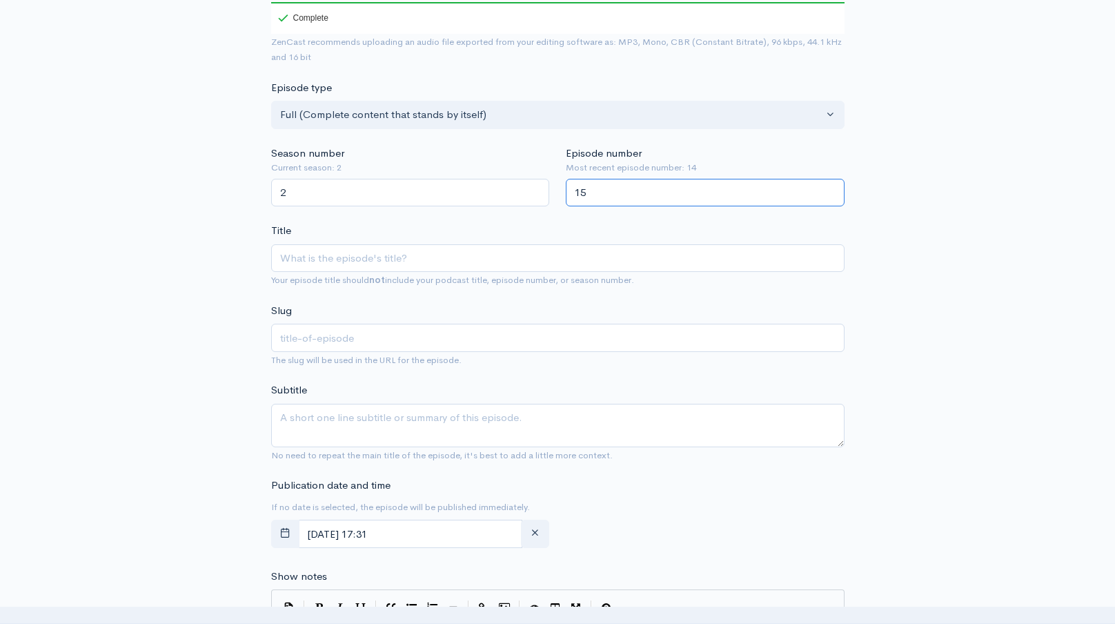
scroll to position [283, 0]
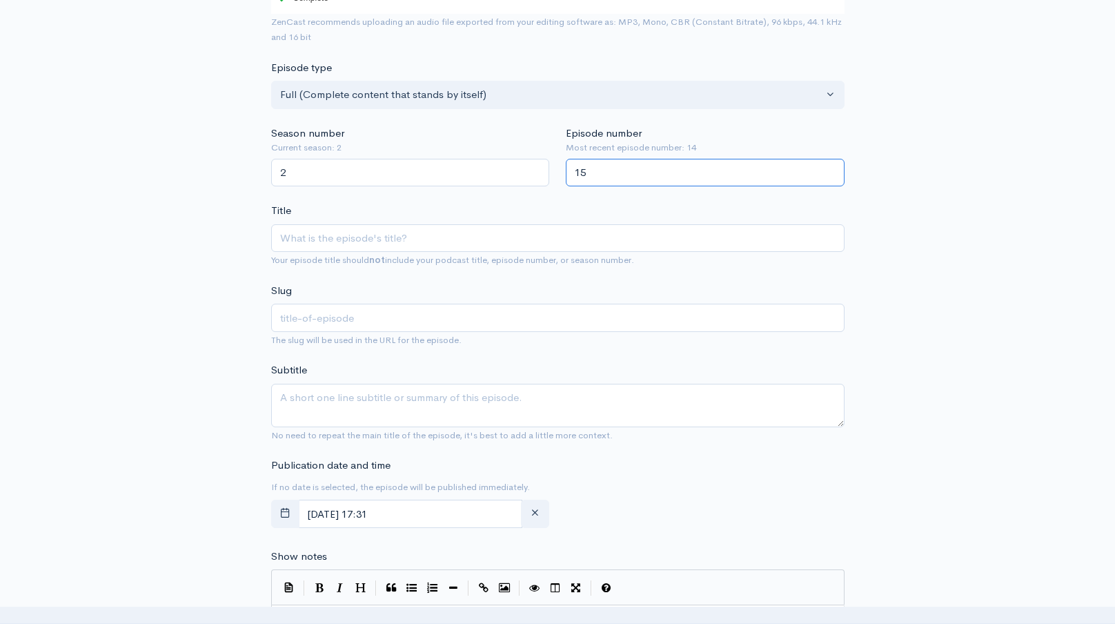
type input "15"
click at [668, 238] on input "Title" at bounding box center [557, 238] width 573 height 28
type input "H"
type input "h"
type input "Hu"
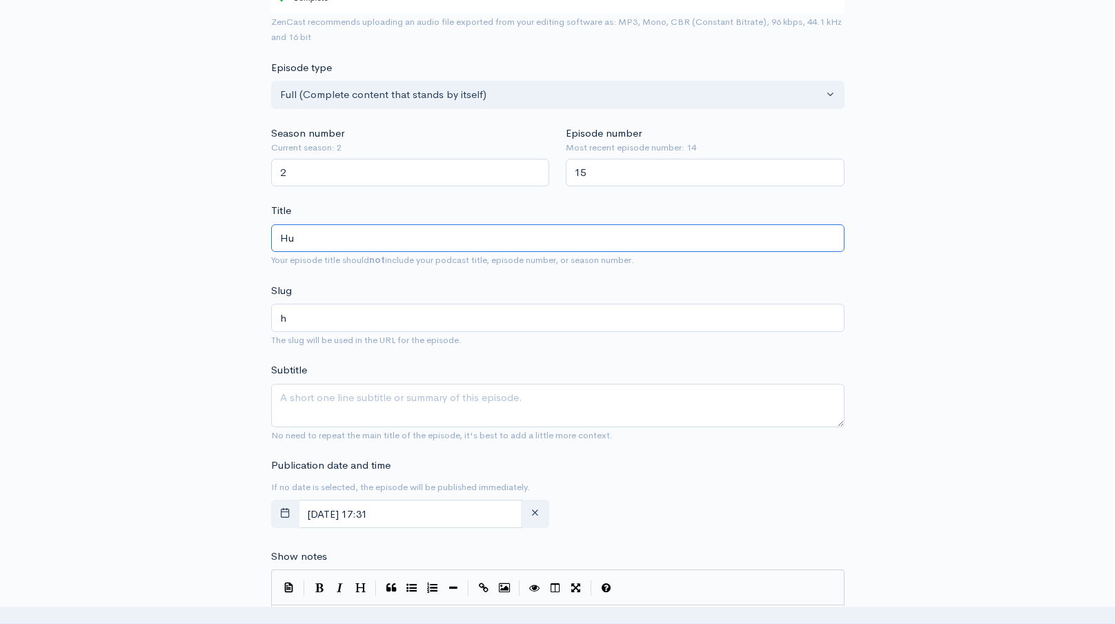
type input "hu"
type input "Hus"
type input "hus"
type input "Husk"
type input "husk"
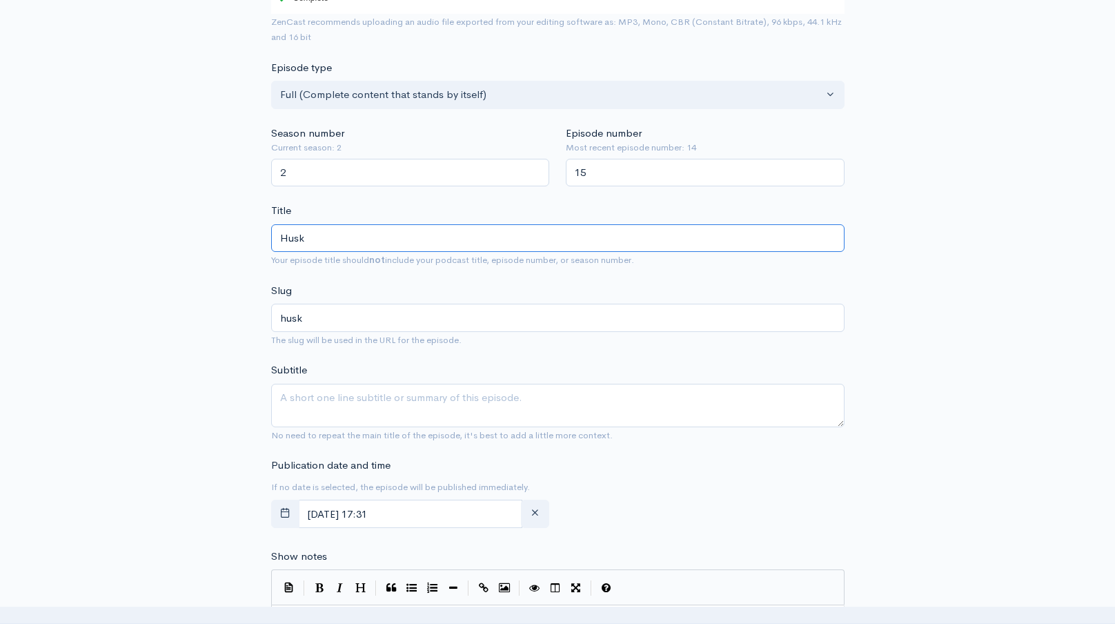
type input "Husky"
type input "husky"
type input "Husky H"
type input "husky-h"
type input "Husky Hud"
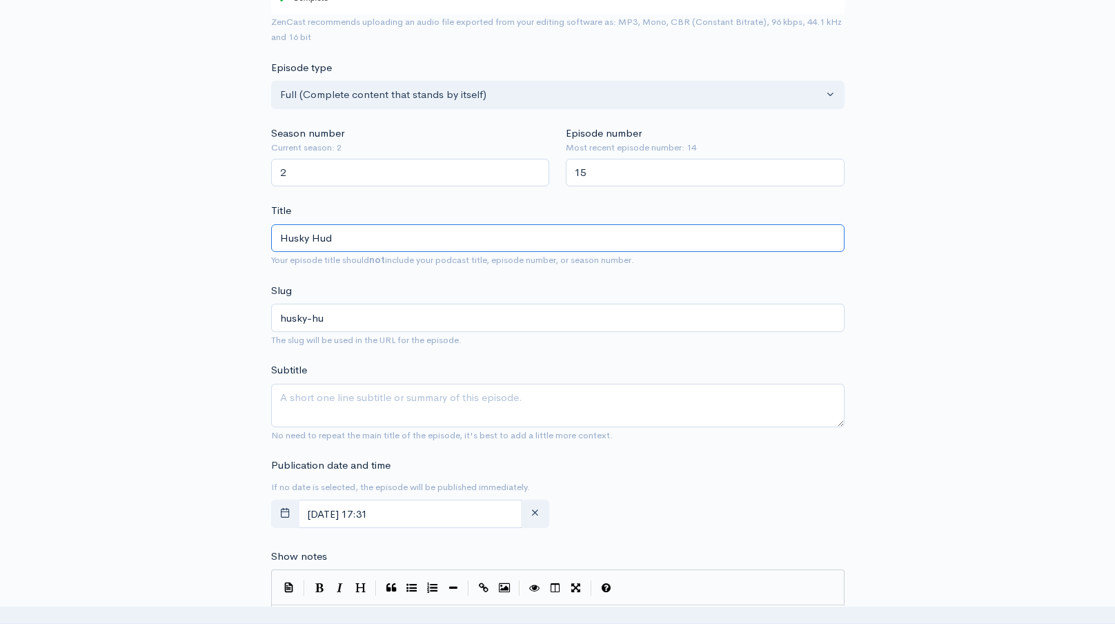
type input "husky-hud"
type input "Husky Huddl"
type input "husky-huddl"
type input "Husky Huddle"
type input "husky-huddle"
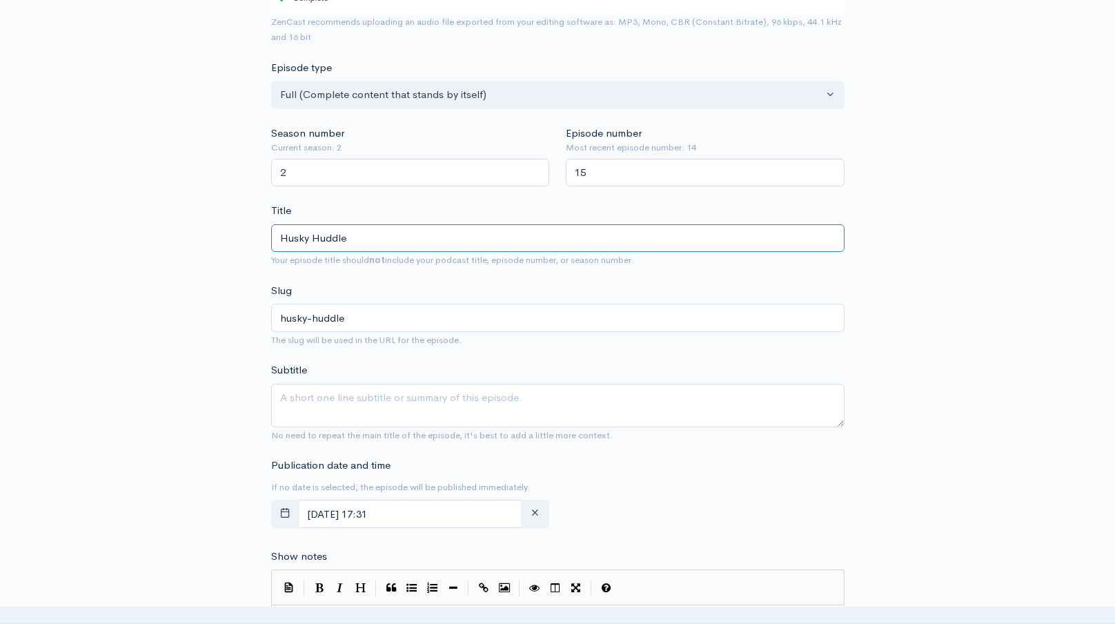
type input "Husky Huddle S"
type input "husky-huddle-s"
type input "Husky Huddle Sh"
type input "husky-huddle-sh"
type input "Husky Huddle Shor"
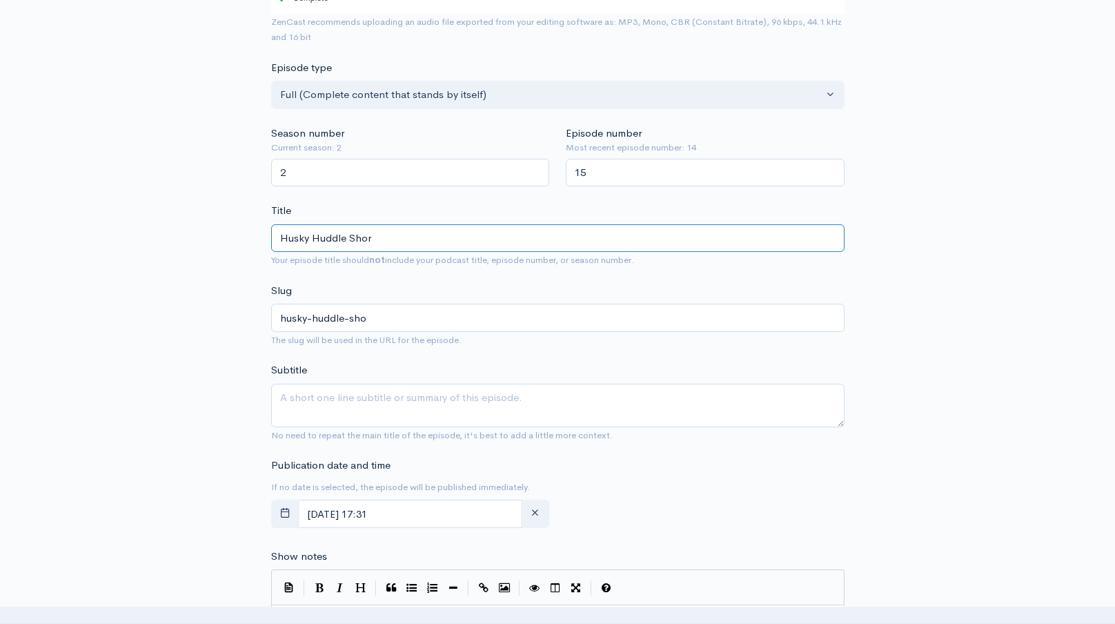
type input "husky-[PERSON_NAME]"
type input "Husky Huddle Short"
type input "husky-huddle-short"
type input "Husky Huddle Shorts"
type input "husky-huddle-shorts"
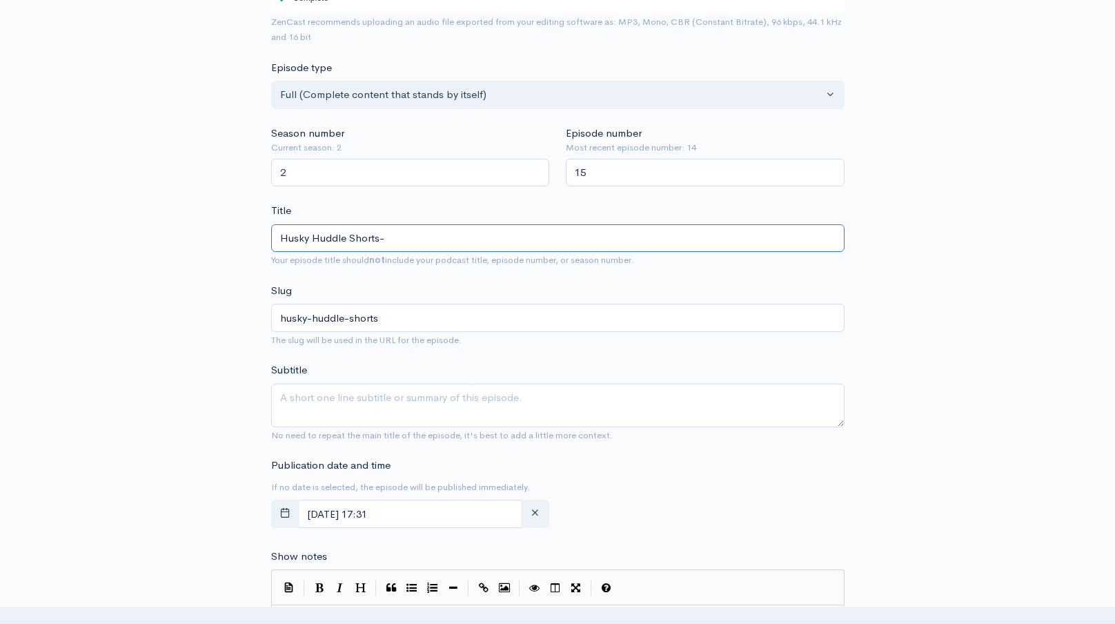
paste input "QB's Pocket Presence & Quick Release_ Watch This Football Masterclass! #shorts"
type input "Husky Huddle Shorts- QB's Pocket Presence & Quick Release_ Watch This Football …"
type input "husky-huddle-shorts-qbs-pocket-presence-quick-release-watch-this-football-maste…"
click at [668, 238] on input "Husky Huddle Shorts- QB's Pocket Presence & Quick Release_ Watch This Football …" at bounding box center [557, 238] width 573 height 28
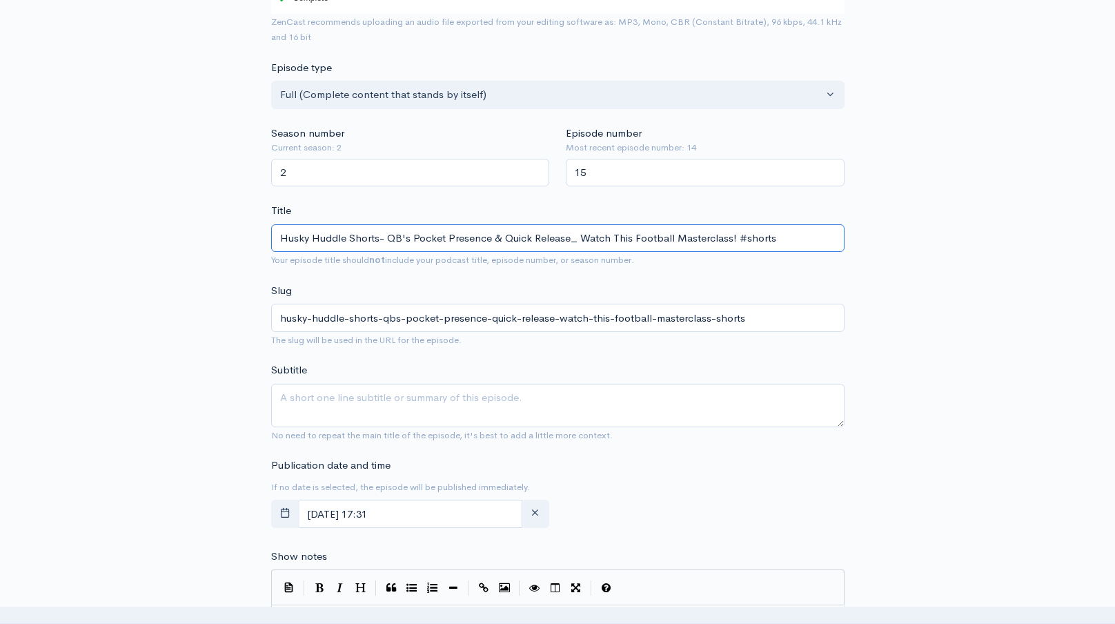
click at [668, 238] on input "Husky Huddle Shorts- QB's Pocket Presence & Quick Release_ Watch This Football …" at bounding box center [557, 238] width 573 height 28
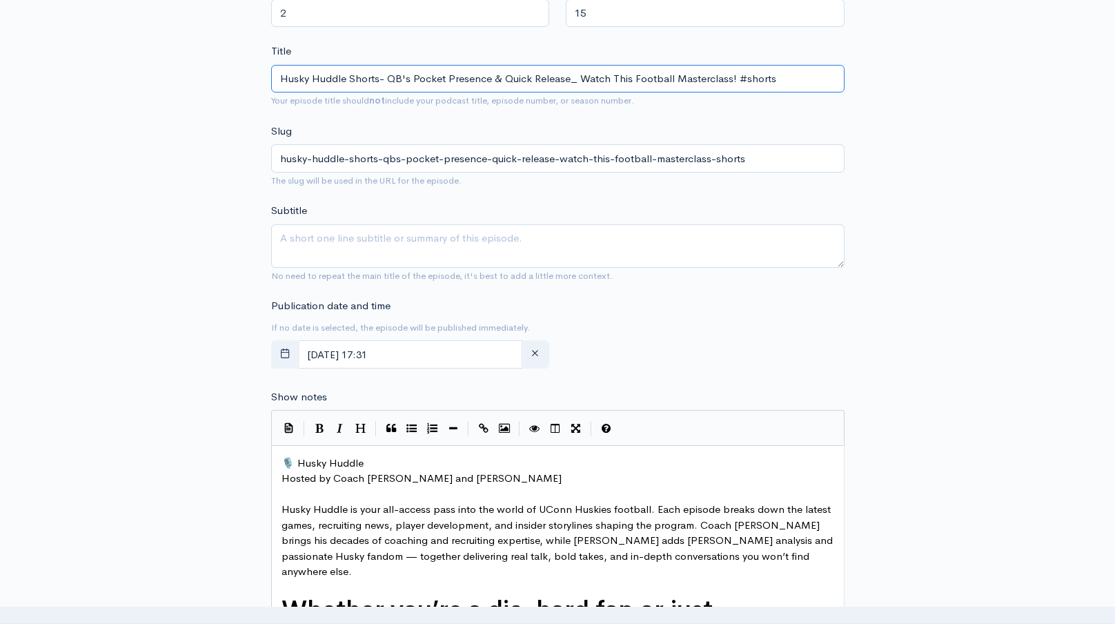
scroll to position [502, 0]
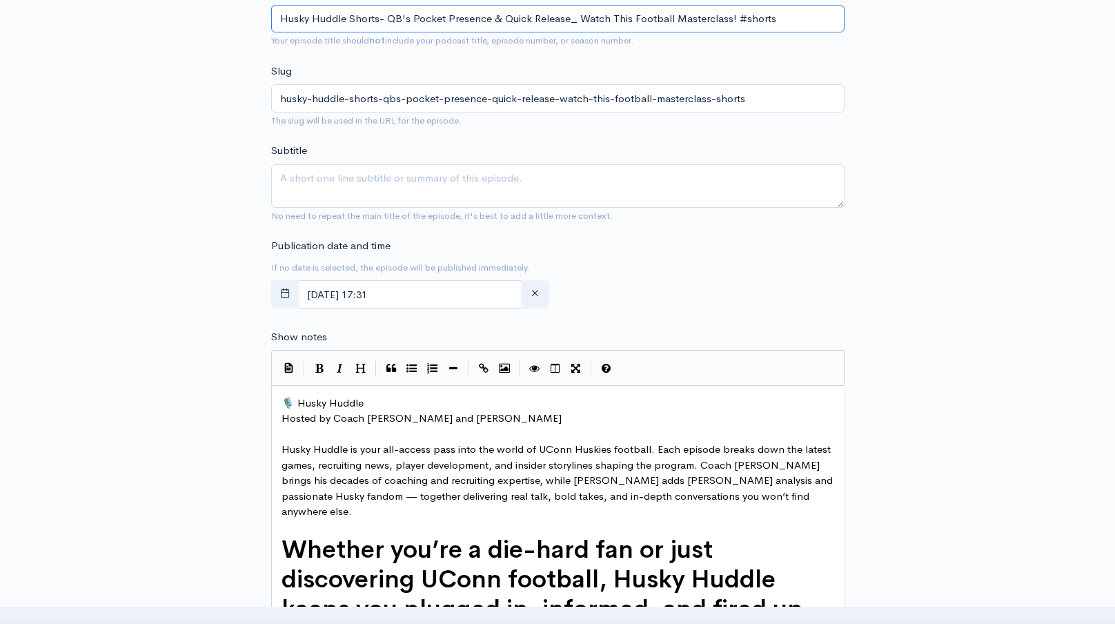
type input "Husky Huddle Shorts- QB's Pocket Presence & Quick Release_ Watch This Football …"
click at [666, 188] on textarea "Subtitle" at bounding box center [557, 185] width 573 height 43
paste textarea "Husky Huddle Shorts- QB's Pocket Presence & Quick Release_ Watch This Football …"
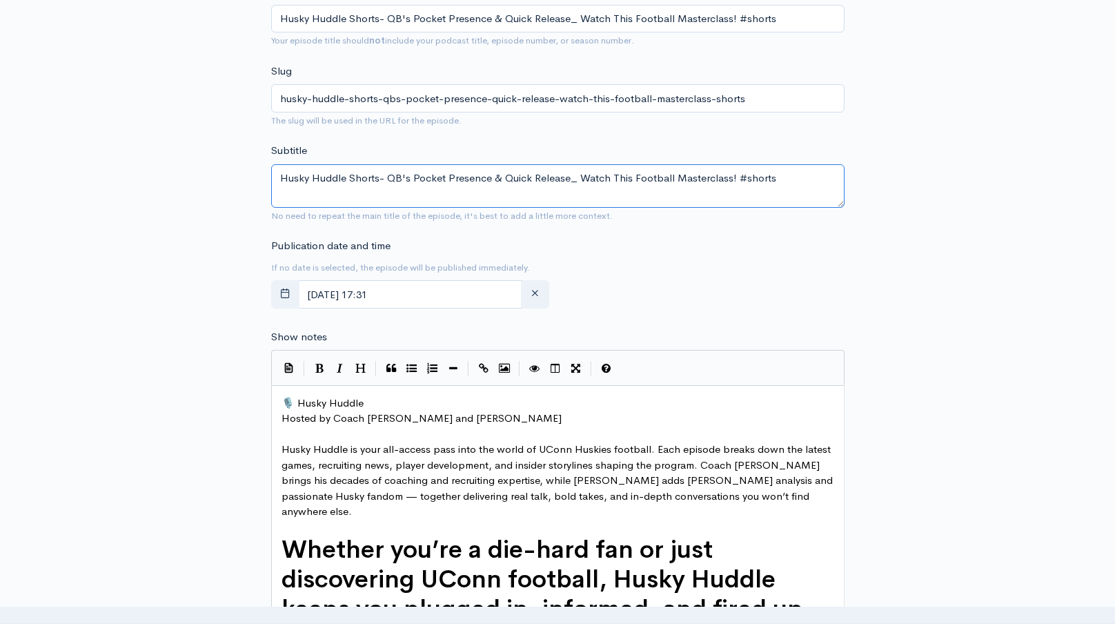
type textarea "Husky Huddle Shorts- QB's Pocket Presence & Quick Release_ Watch This Football …"
click at [283, 401] on span "🎙️ Husky Huddle" at bounding box center [322, 402] width 82 height 13
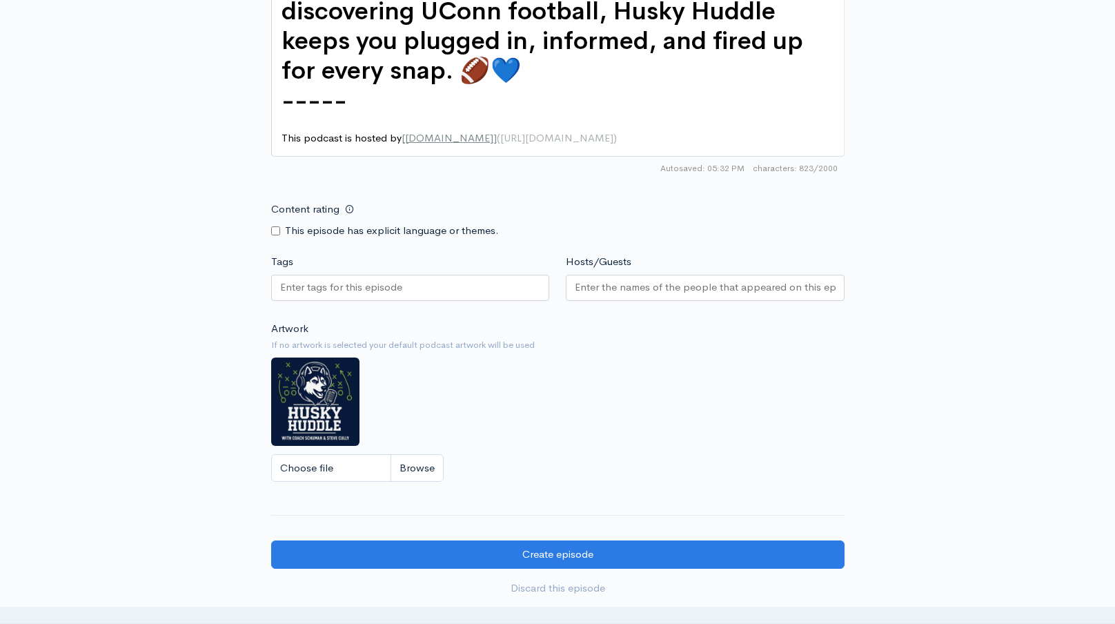
scroll to position [1165, 0]
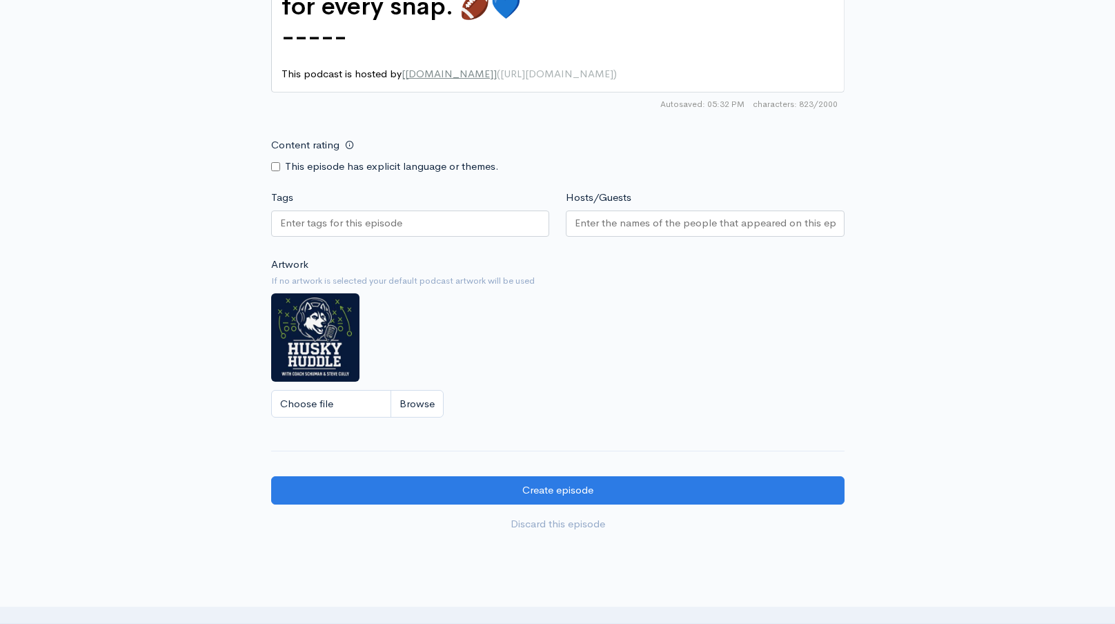
click at [419, 210] on div at bounding box center [410, 223] width 279 height 26
paste input "Husky Huddle Shorts- QB's Pocket Presence & Quick Release_ Watch This Football …"
type input "Husky Huddle Shorts- QB's Pocket Presence & Quick Release_ Watch This Football …"
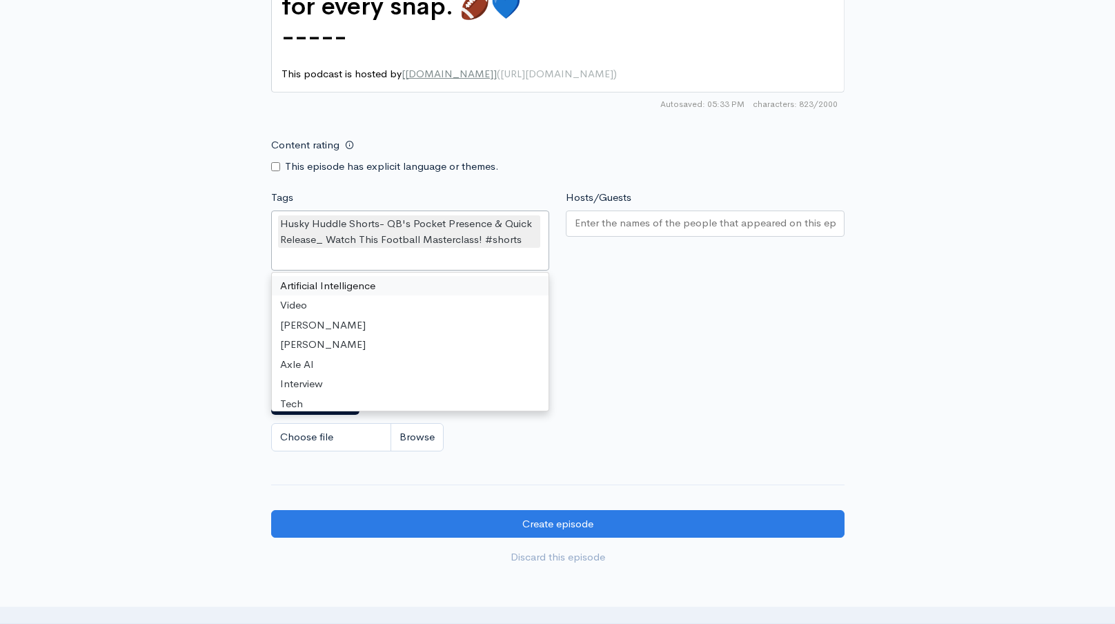
scroll to position [0, 0]
click at [669, 215] on input "Hosts/Guests" at bounding box center [705, 223] width 261 height 16
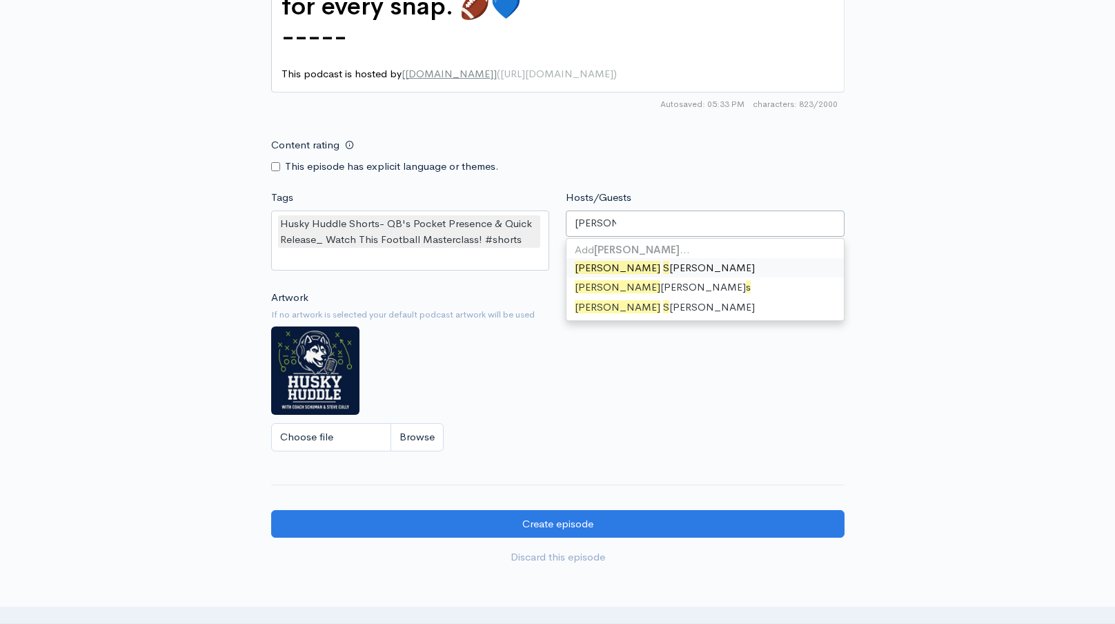
type input "[PERSON_NAME]"
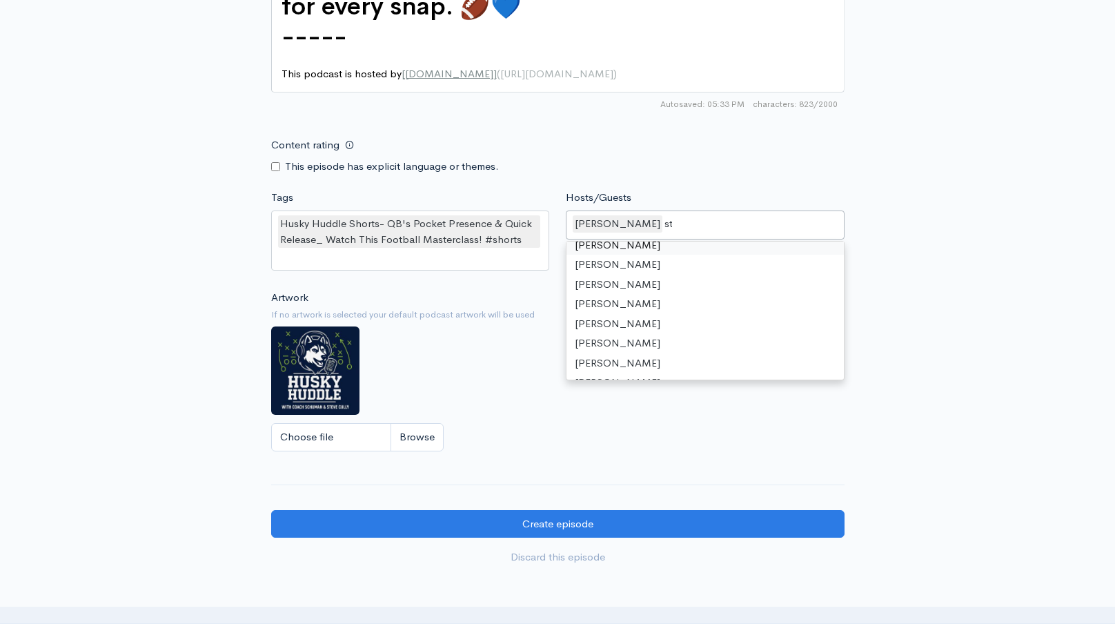
scroll to position [19, 0]
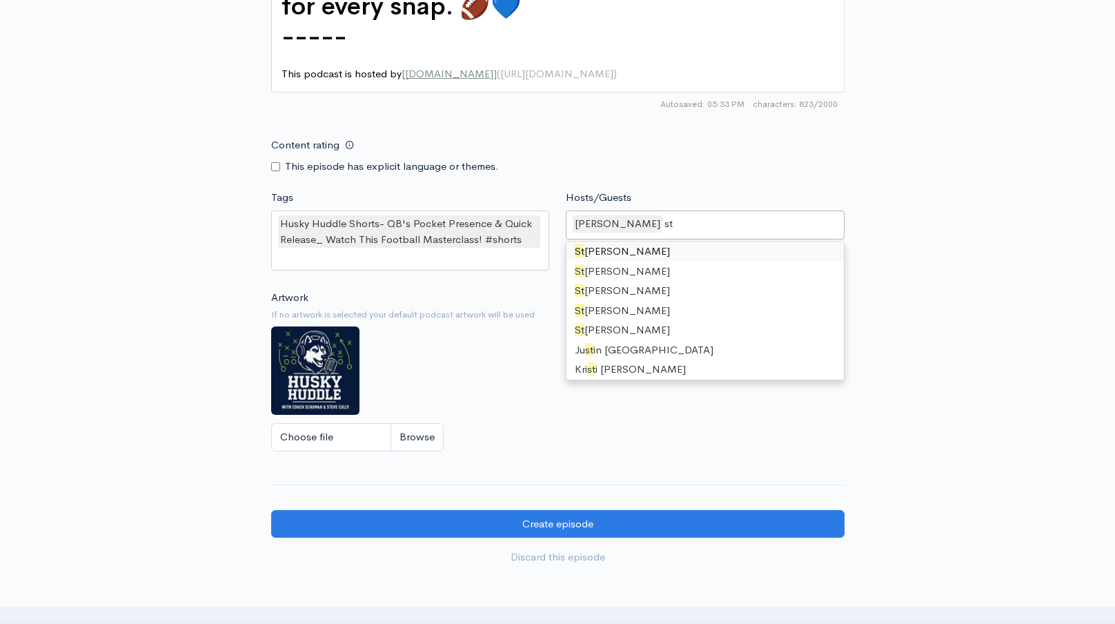
type input "ste"
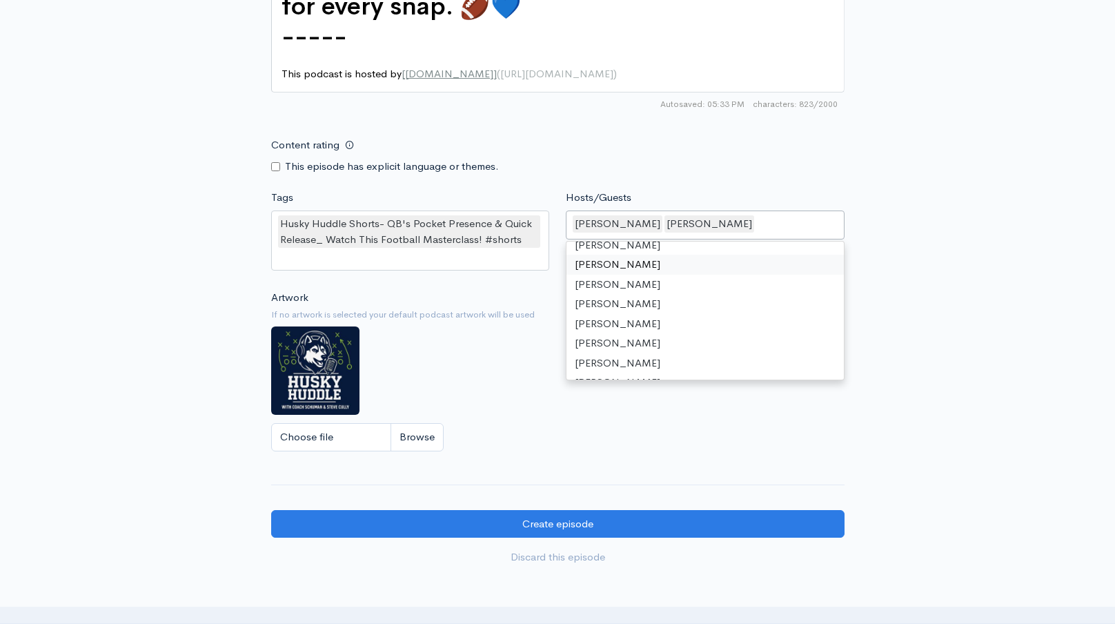
click at [481, 239] on div "Husky Huddle Shorts- QB's Pocket Presence & Quick Release_ Watch This Football …" at bounding box center [410, 240] width 279 height 60
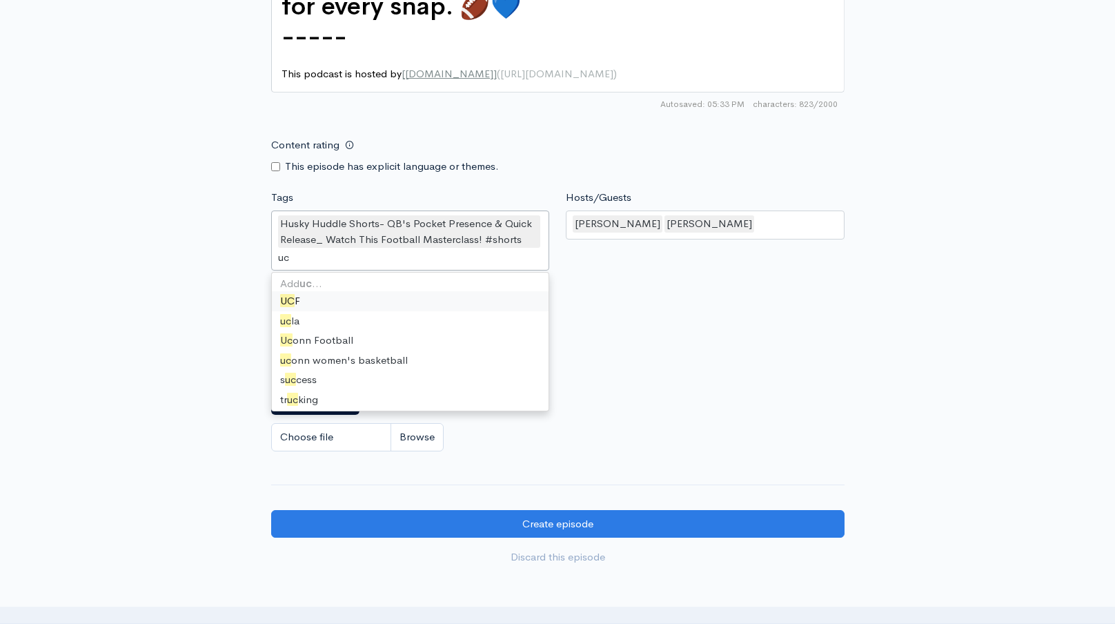
type input "uco"
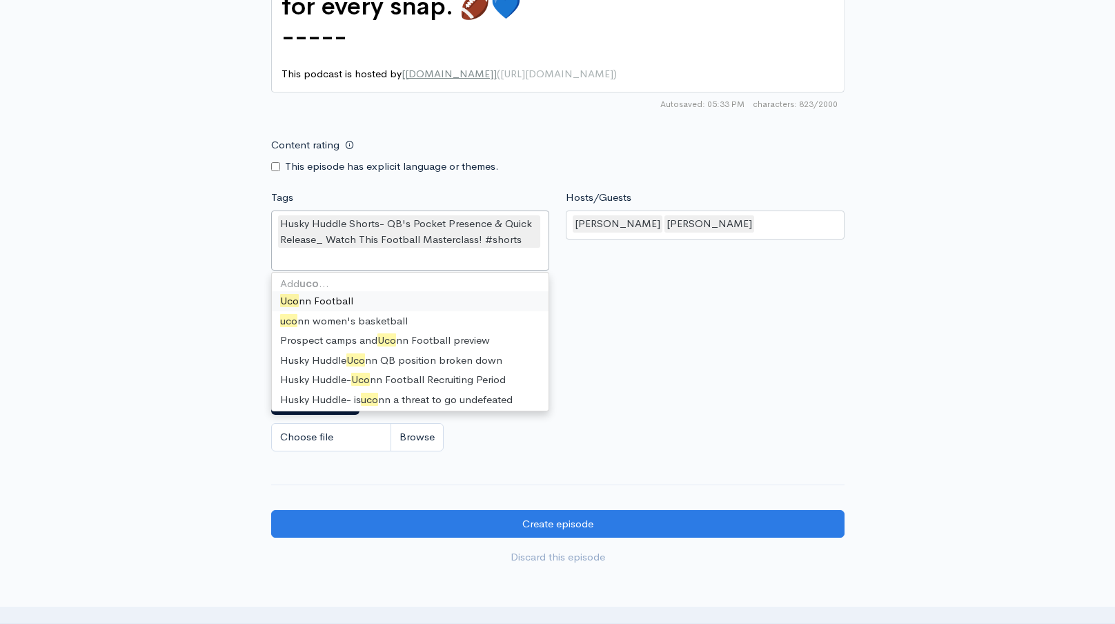
scroll to position [8654, 0]
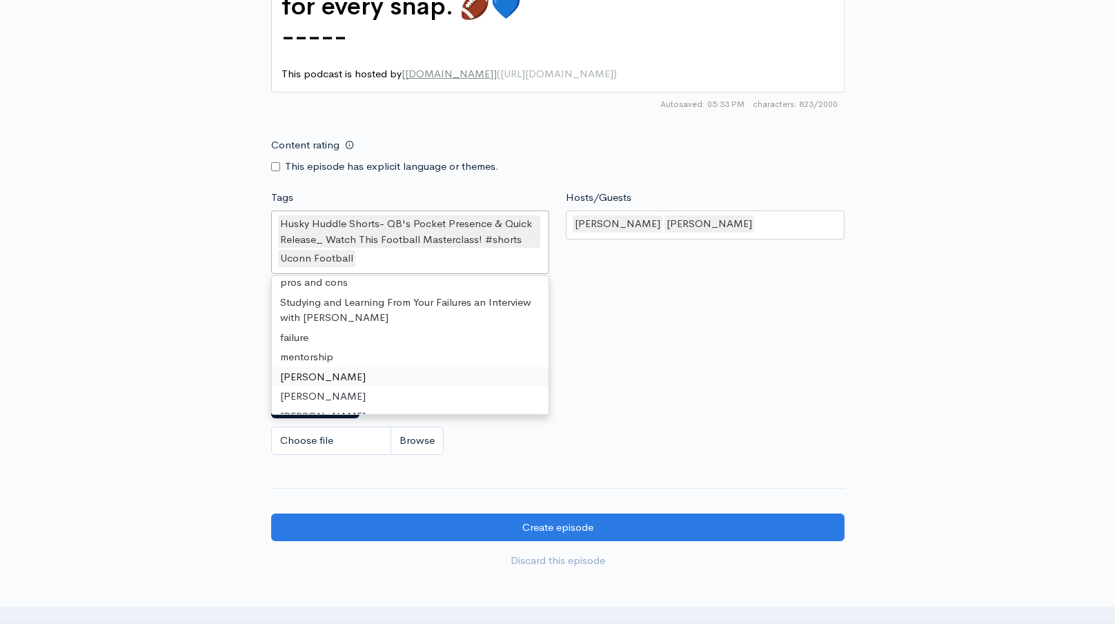
click at [757, 328] on div "Artwork If no artwork is selected your default podcast artwork will be used Cho…" at bounding box center [557, 378] width 573 height 170
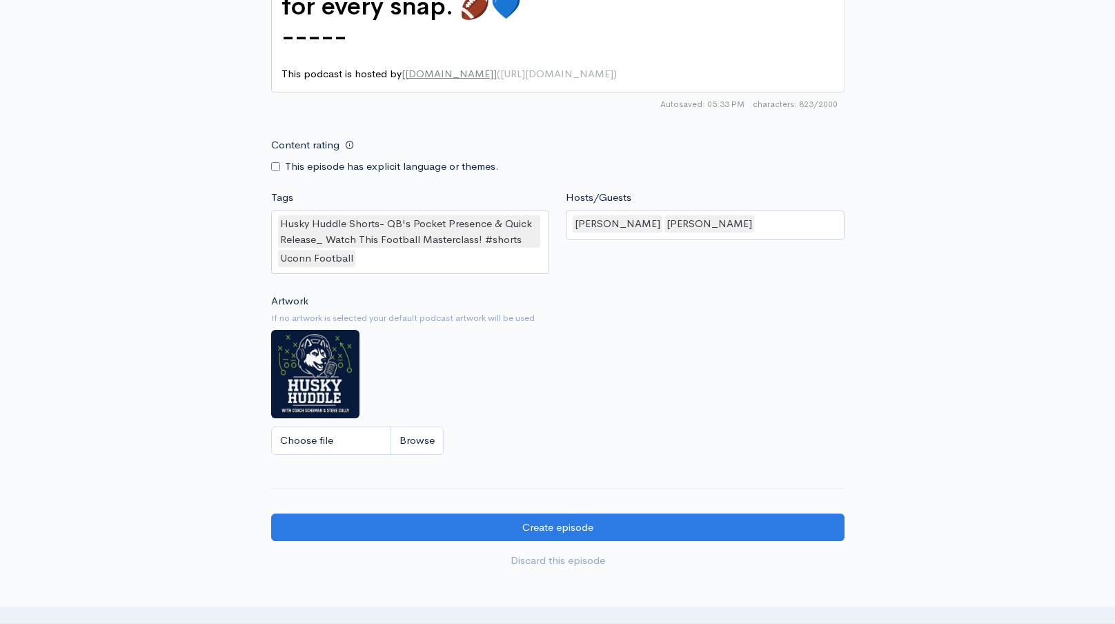
click at [475, 252] on div "Husky Huddle Shorts- QB's Pocket Presence & Quick Release_ Watch This Football …" at bounding box center [410, 241] width 279 height 63
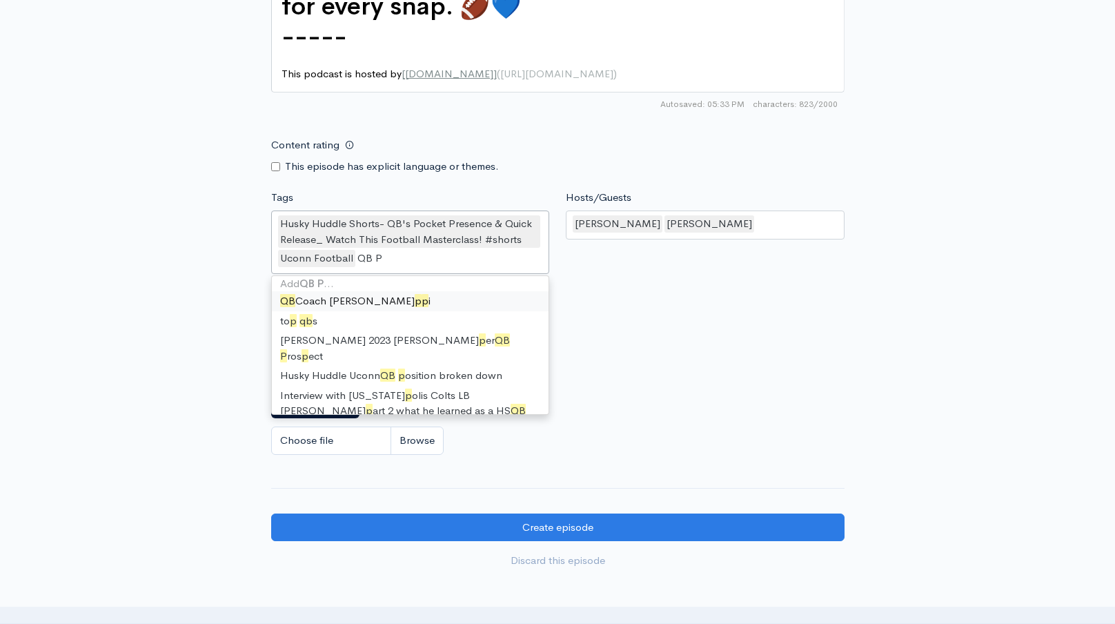
type input "QB"
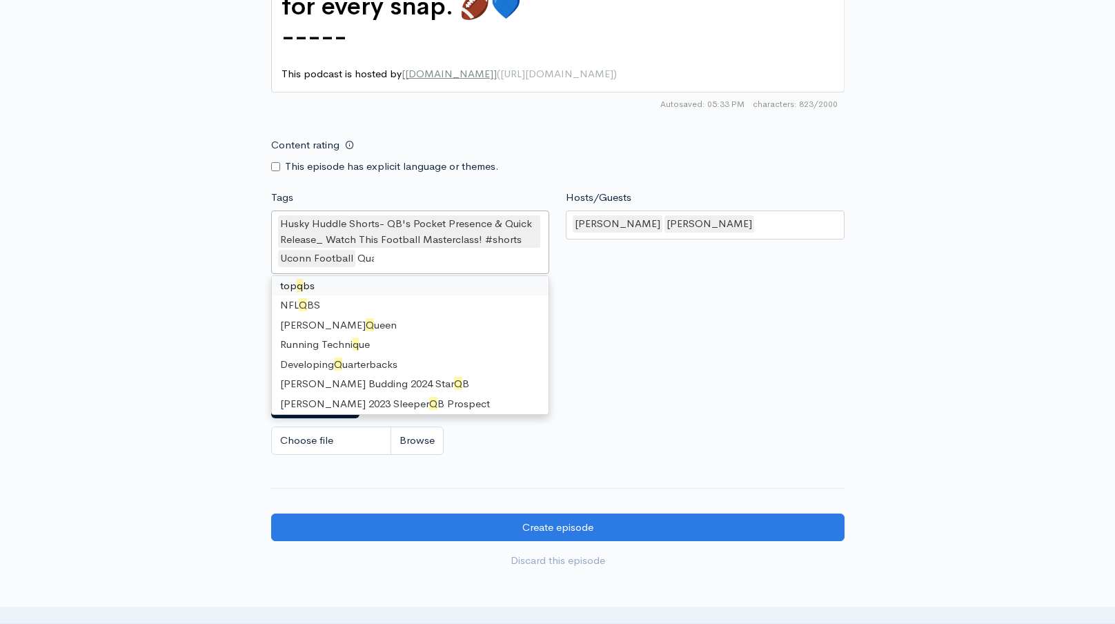
scroll to position [19, 0]
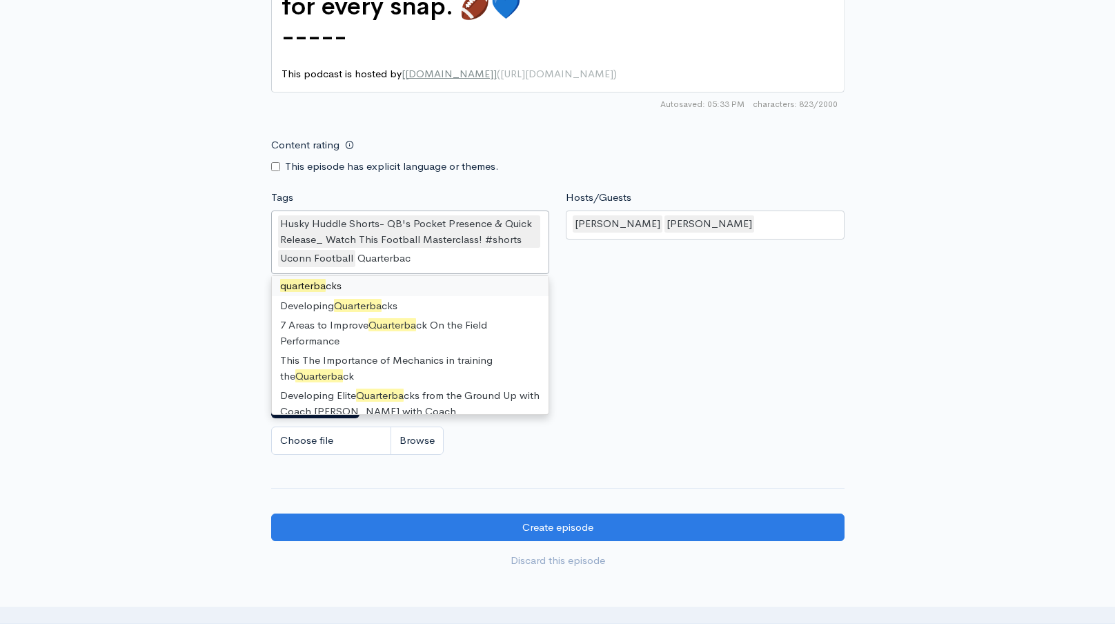
type input "Quarterback"
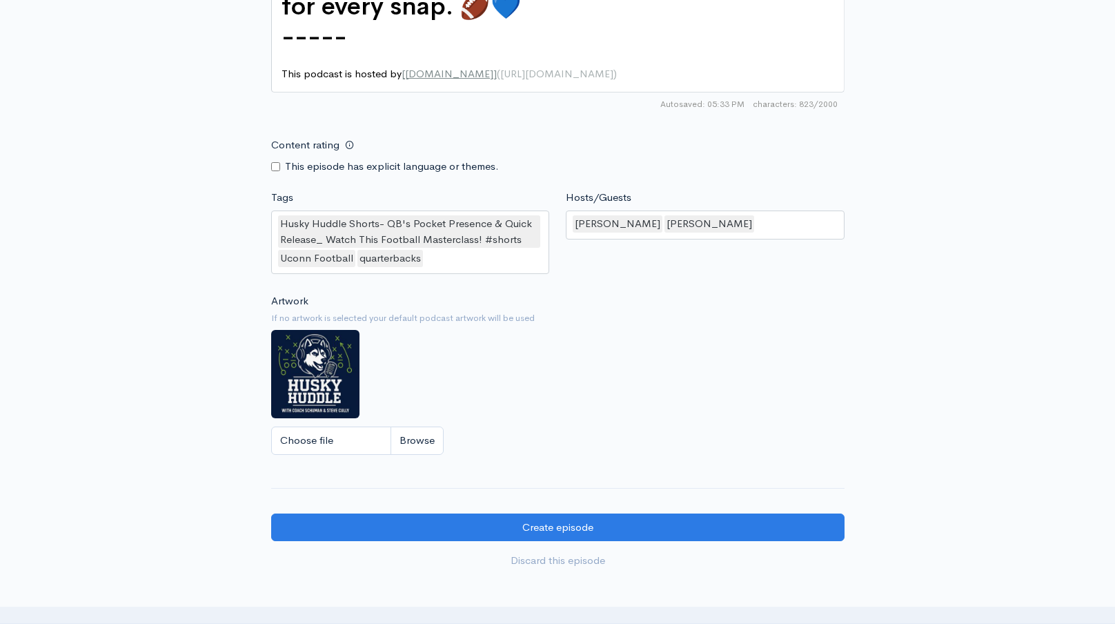
click at [693, 311] on small "If no artwork is selected your default podcast artwork will be used" at bounding box center [557, 318] width 573 height 14
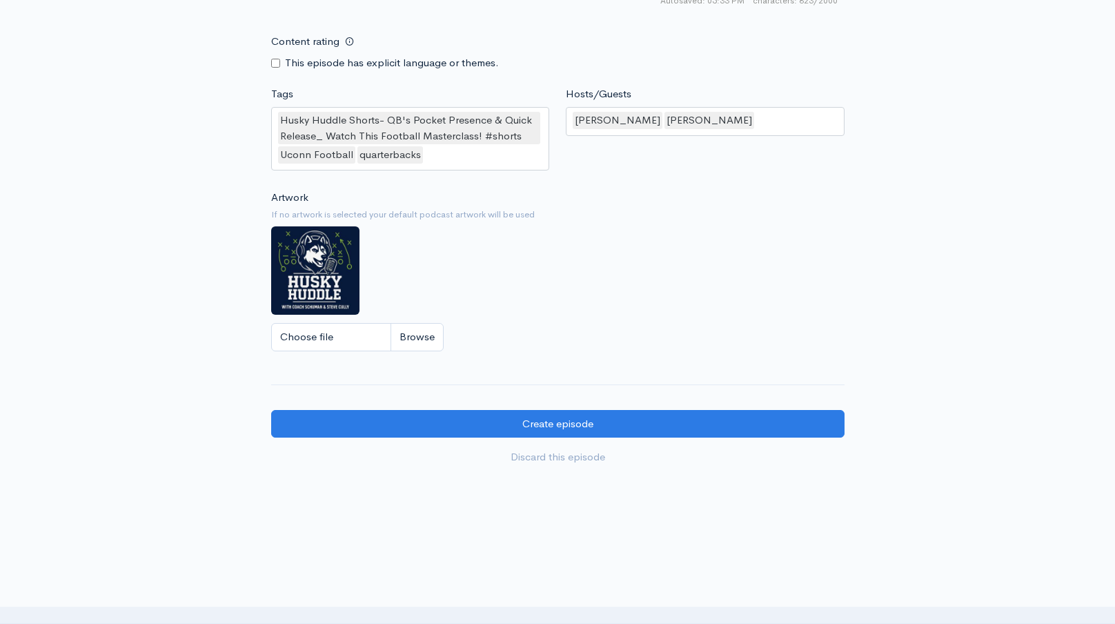
scroll to position [1278, 0]
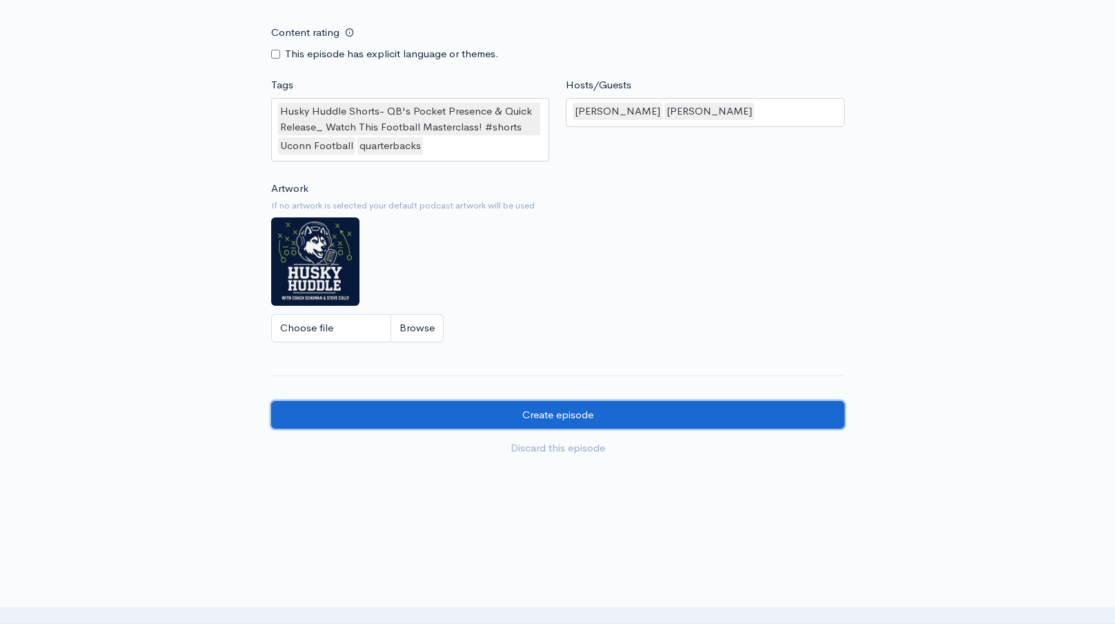
click at [586, 404] on input "Create episode" at bounding box center [557, 415] width 573 height 28
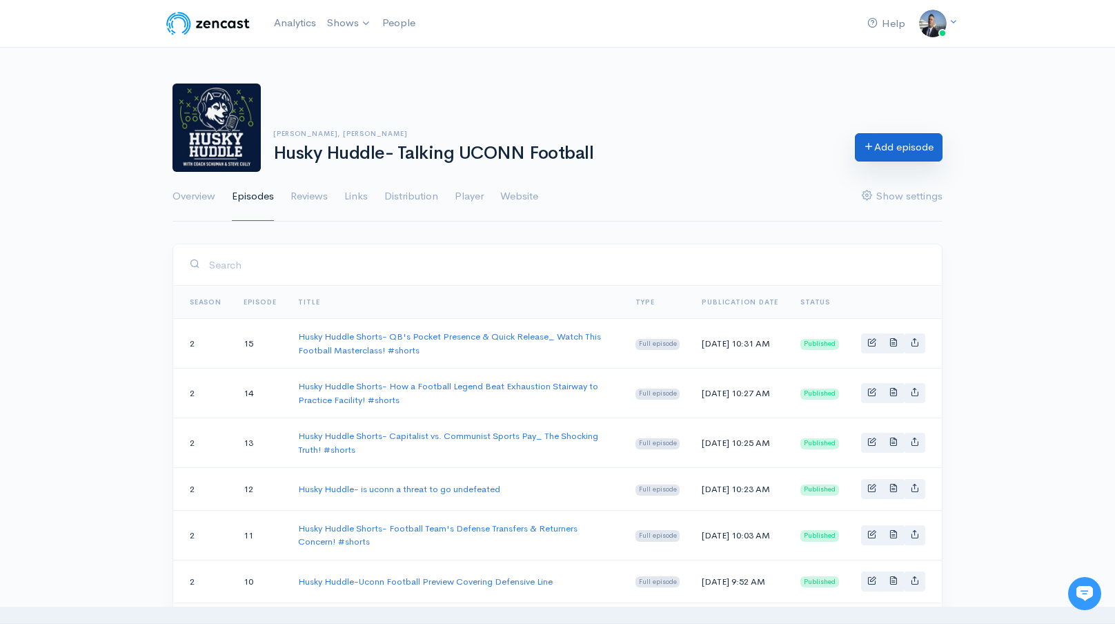
click at [868, 149] on icon at bounding box center [869, 146] width 10 height 10
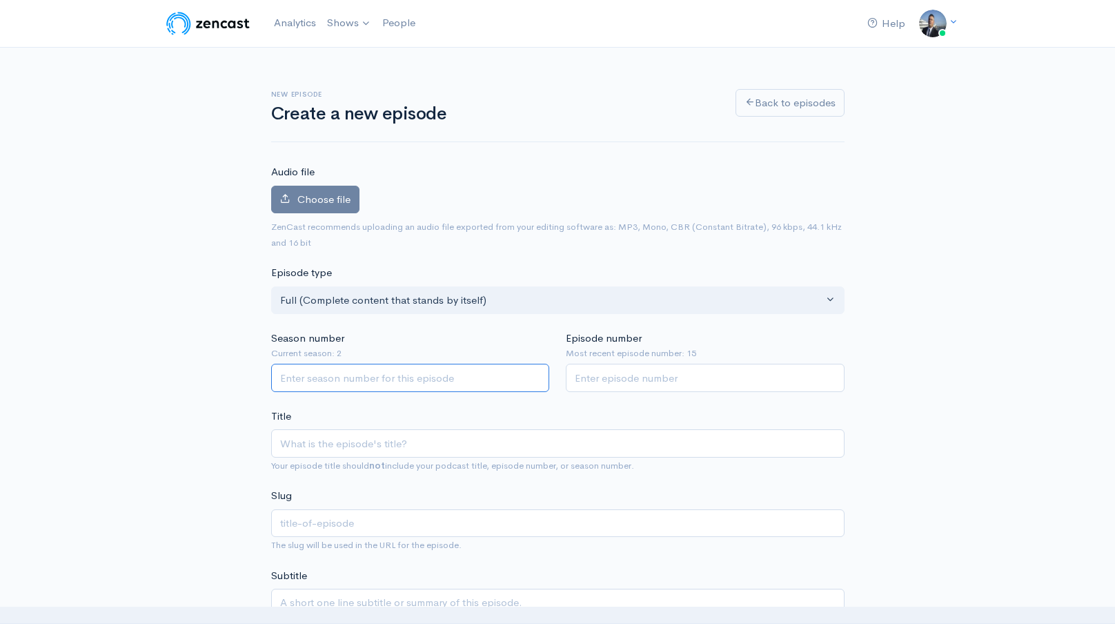
click at [440, 380] on input "Season number" at bounding box center [410, 378] width 279 height 28
type input "2"
click at [646, 379] on input "Episode number" at bounding box center [705, 378] width 279 height 28
type input "16"
click at [345, 200] on span "Choose file" at bounding box center [323, 198] width 53 height 13
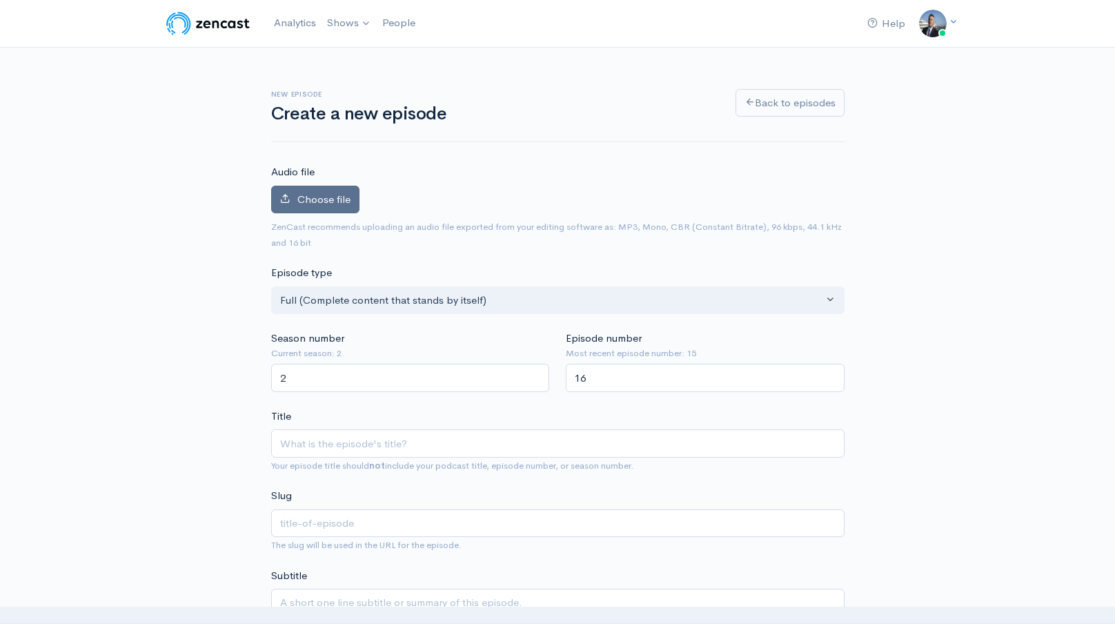
click at [0, 0] on input "Choose file" at bounding box center [0, 0] width 0 height 0
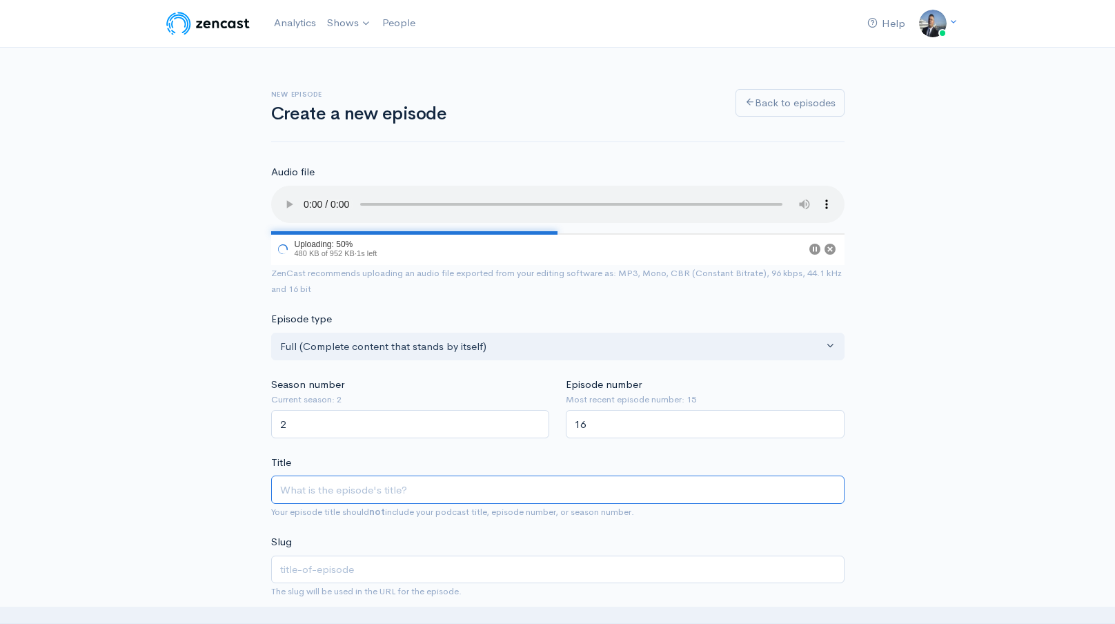
click at [387, 483] on input "Title" at bounding box center [557, 489] width 573 height 28
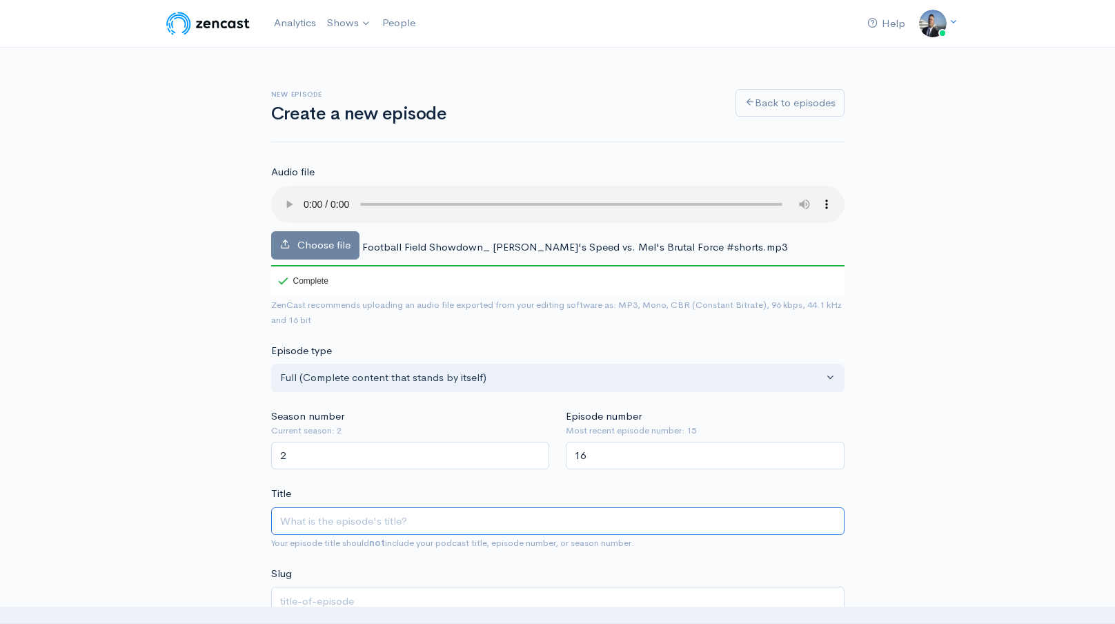
type input "H"
type input "h"
type input "Hu"
type input "hu"
type input "Hus"
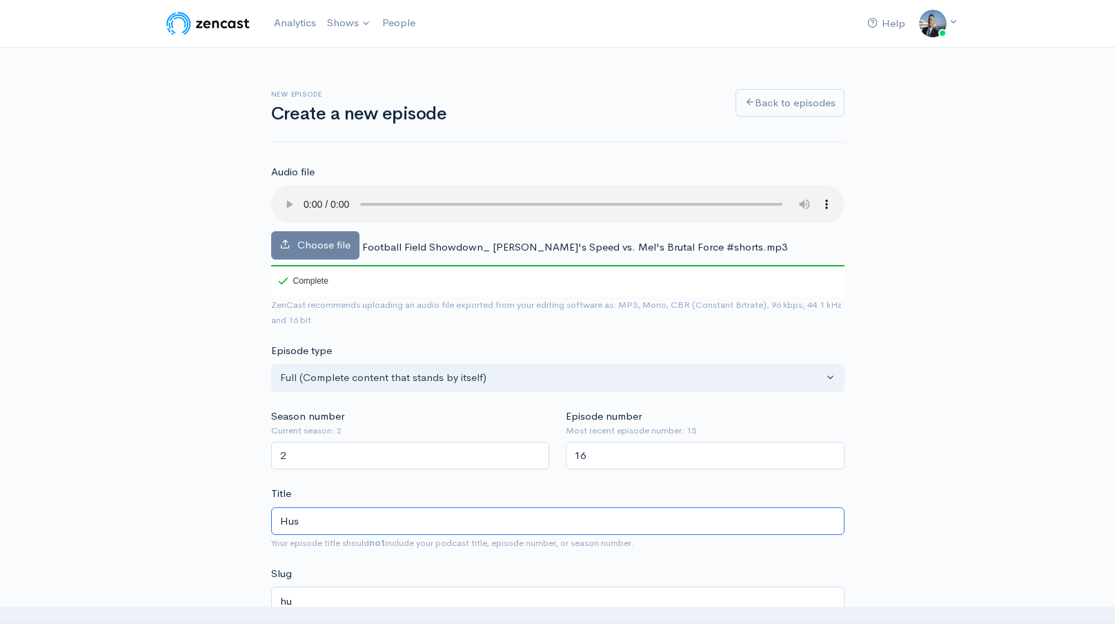
type input "hus"
type input "Husk"
type input "husk"
type input "Husky"
type input "husky"
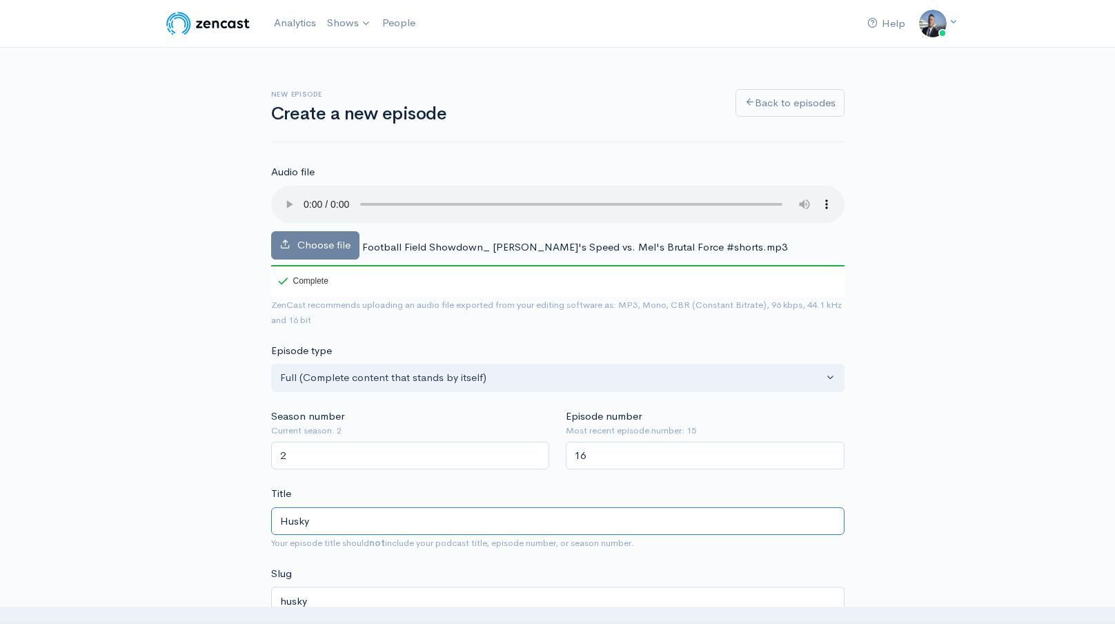
type input "Husky H"
type input "husky-h"
type input "Husky Hu"
type input "husky-hu"
type input "Husky Hud"
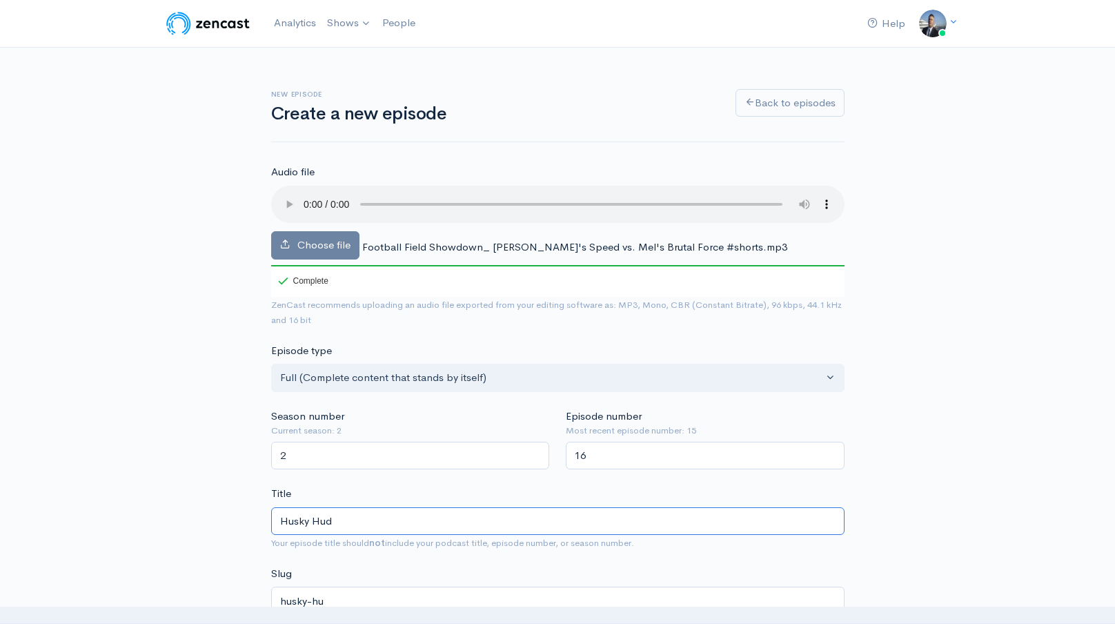
type input "husky-hud"
type input "Husky Hudd"
type input "husky-hudd"
type input "Husky Huddl"
type input "husky-huddl"
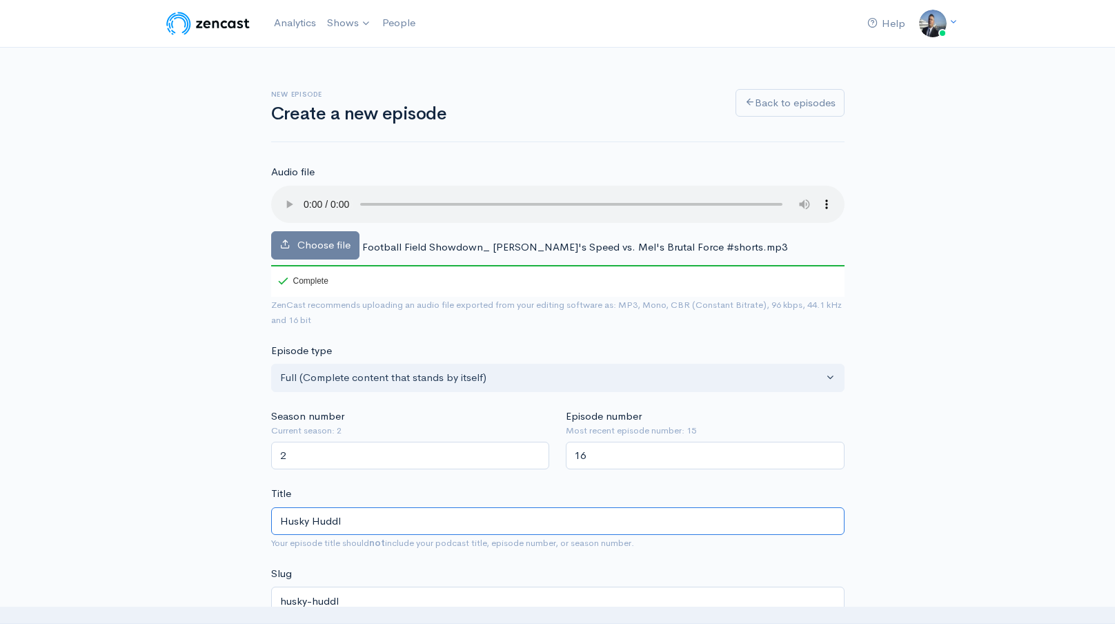
type input "Husky Huddle"
type input "husky-huddle"
type input "Husky Huddle S"
type input "husky-huddle-s"
type input "Husky Huddle Sh"
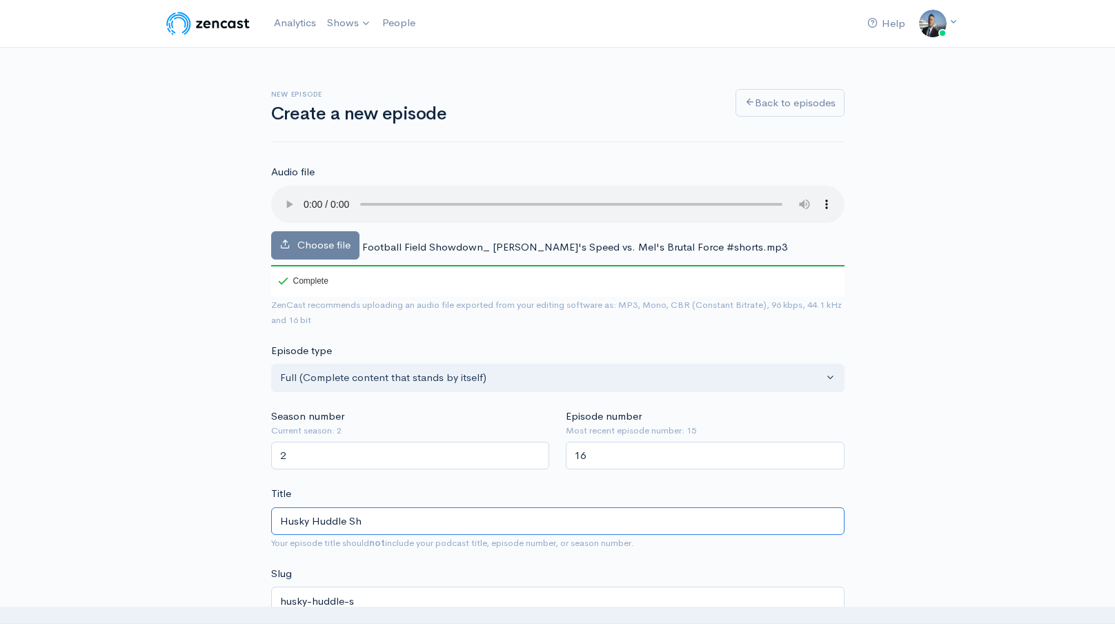
type input "husky-huddle-sh"
type input "Husky Huddle Shor"
type input "husky-[PERSON_NAME]"
type input "Husky Huddle Short"
type input "husky-huddle-short"
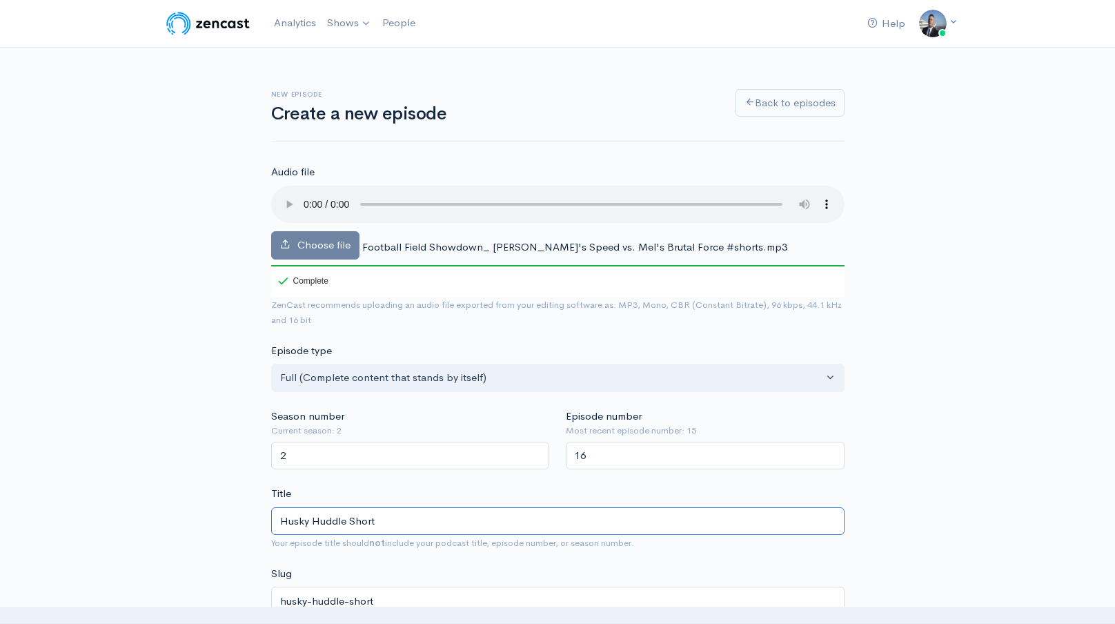
type input "Husky Huddle Shorts"
type input "husky-huddle-shorts"
paste input "Football Field Showdown_ Cam's Speed vs. Mel's Brutal Force #shorts.mp3"
type input "Husky Huddle Shorts- Football Field Showdown_ Cam's Speed vs. Mel's Brutal Forc…"
type input "husky-huddle-shorts-football-field-showdown-cams-speed-vs-mels-brutal-force-sho…"
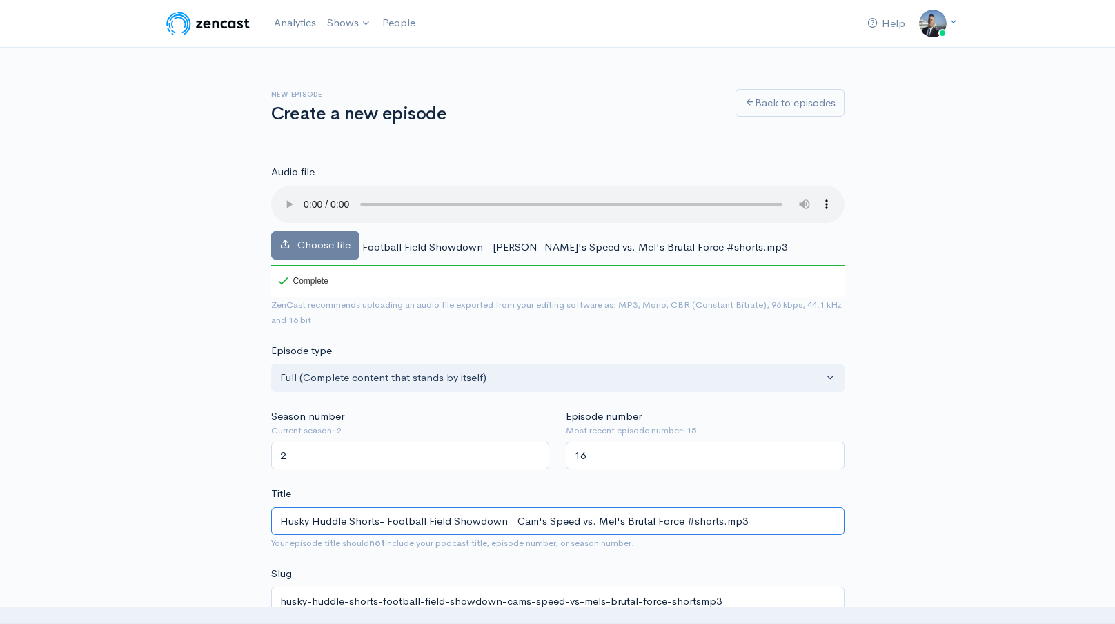
drag, startPoint x: 751, startPoint y: 519, endPoint x: 715, endPoint y: 519, distance: 35.9
click at [715, 519] on input "Husky Huddle Shorts- Football Field Showdown_ Cam's Speed vs. Mel's Brutal Forc…" at bounding box center [557, 521] width 573 height 28
type input "Husky Huddle Shorts- Football Field Showdown_ Cam's Speed vs. Mel's Brutal Forc…"
type input "husky-huddle-shorts-football-field-showdown-cams-speed-vs-mels-brutal-force-sho…"
click at [702, 523] on input "Husky Huddle Shorts- Football Field Showdown_ Cam's Speed vs. Mel's Brutal Forc…" at bounding box center [557, 521] width 573 height 28
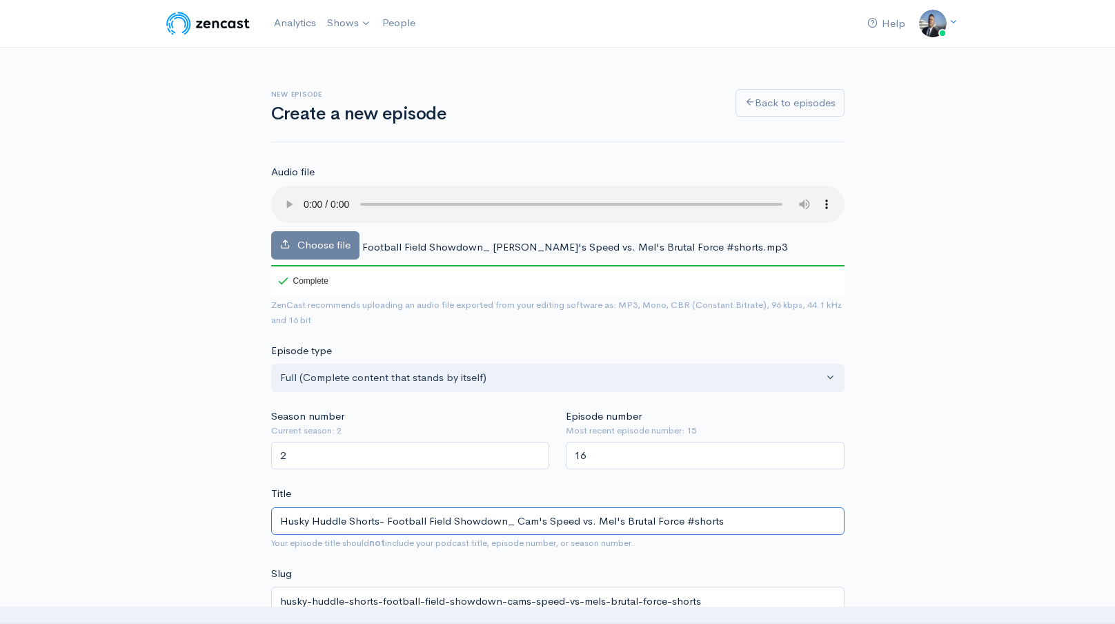
click at [702, 523] on input "Husky Huddle Shorts- Football Field Showdown_ Cam's Speed vs. Mel's Brutal Forc…" at bounding box center [557, 521] width 573 height 28
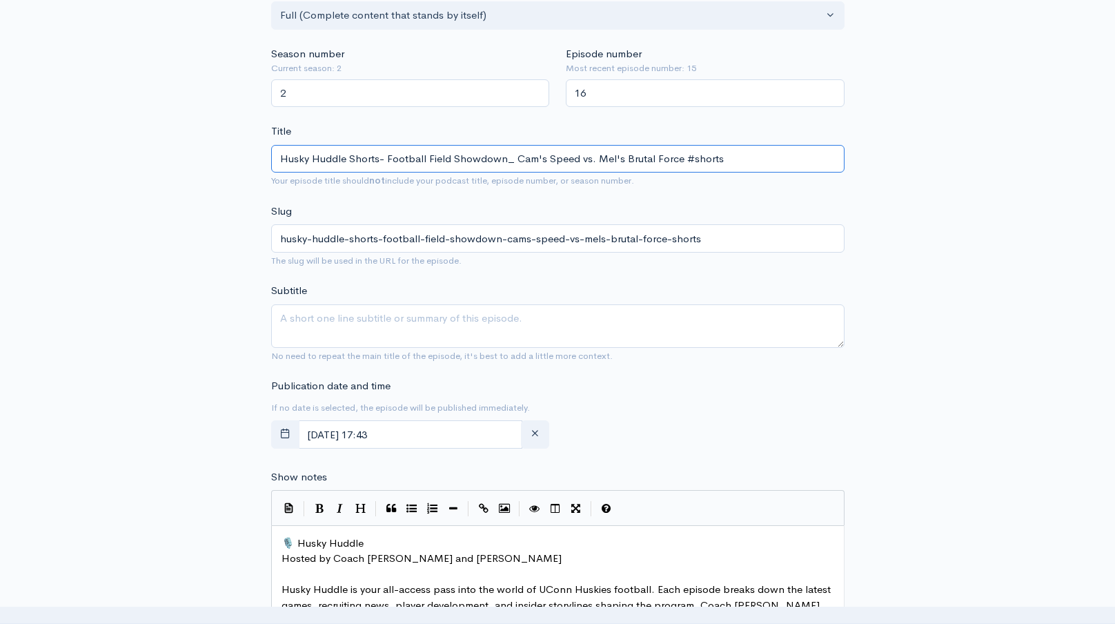
scroll to position [437, 0]
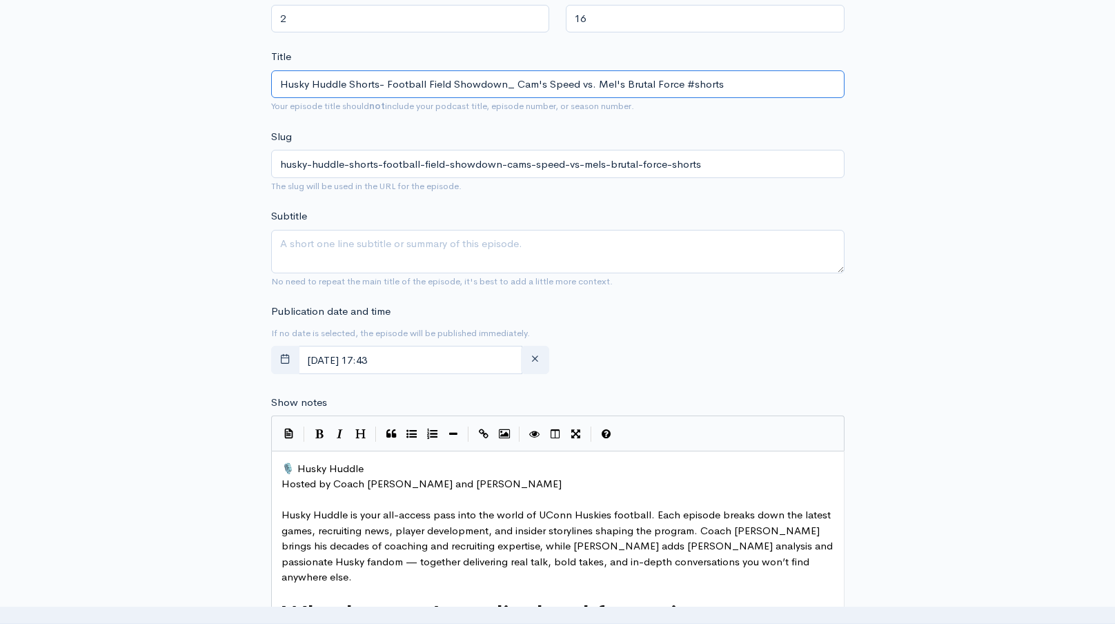
type input "Husky Huddle Shorts- Football Field Showdown_ Cam's Speed vs. Mel's Brutal Forc…"
click at [584, 257] on textarea "Subtitle" at bounding box center [557, 251] width 573 height 43
paste textarea "Husky Huddle Shorts- Football Field Showdown_ Cam's Speed vs. Mel's Brutal Forc…"
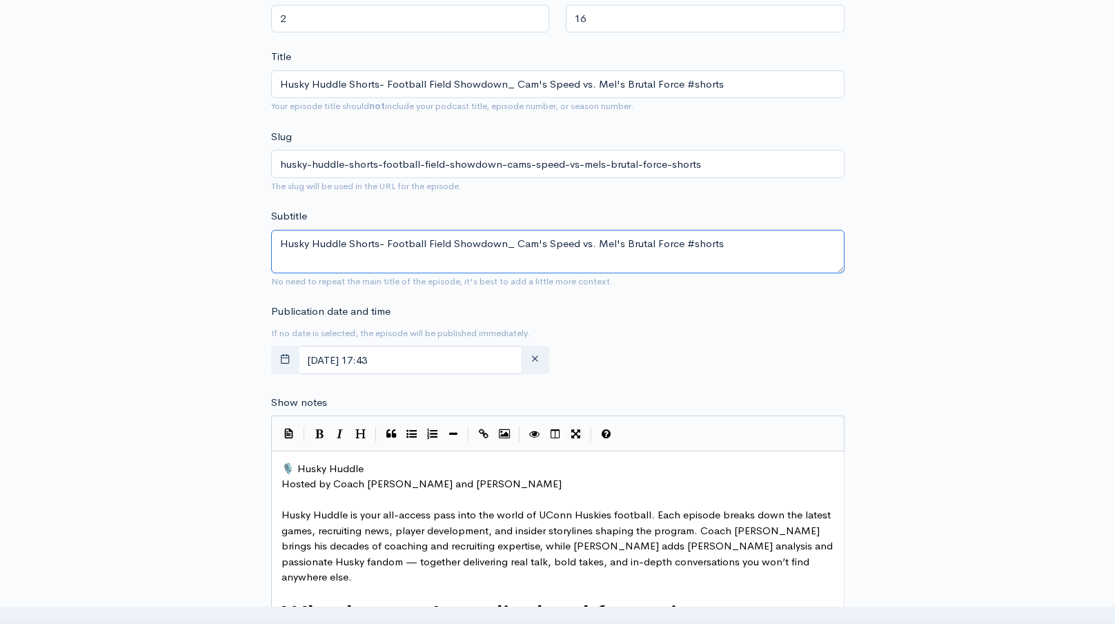
type textarea "Husky Huddle Shorts- Football Field Showdown_ Cam's Speed vs. Mel's Brutal Forc…"
click at [283, 470] on span "🎙️ Husky Huddle" at bounding box center [322, 467] width 82 height 13
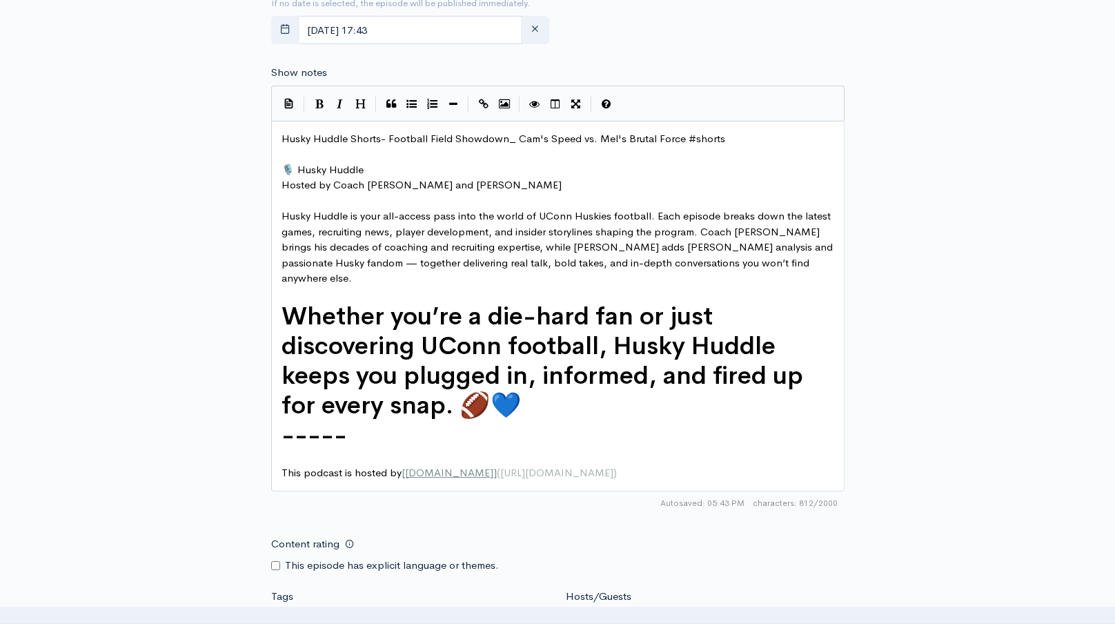
scroll to position [817, 0]
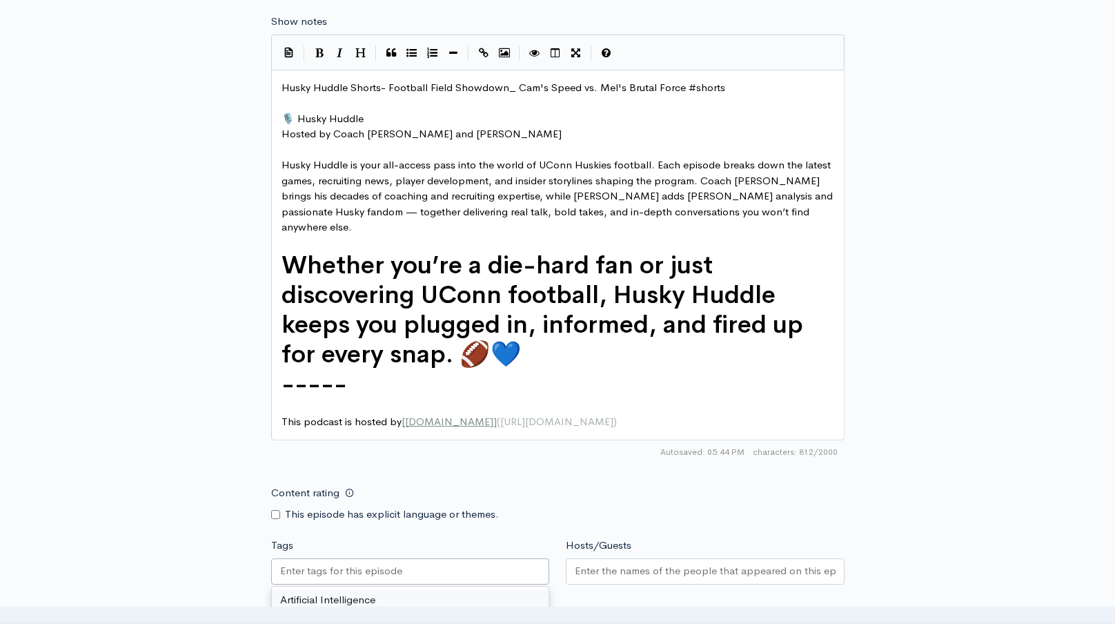
click at [464, 558] on div at bounding box center [410, 571] width 279 height 26
paste input "Husky Huddle Shorts- Football Field Showdown_ Cam's Speed vs. Mel's Brutal Forc…"
type input "Husky Huddle Shorts- Football Field Showdown_ Cam's Speed vs. Mel's Brutal Forc…"
type input "uconn football"
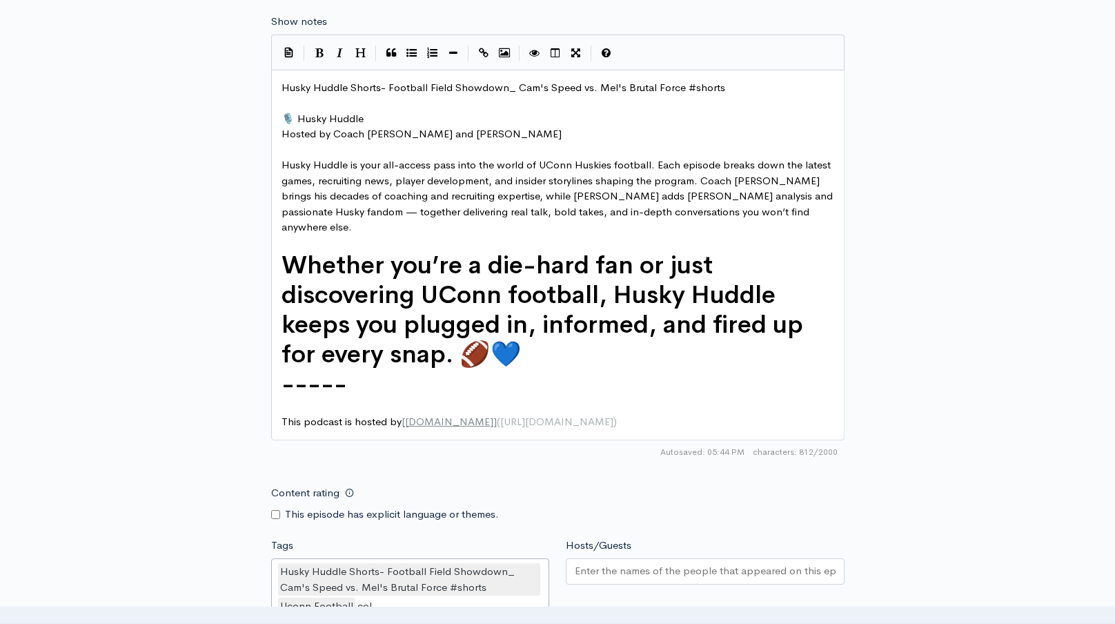
scroll to position [19, 0]
type input "college football"
click at [750, 563] on input "Hosts/Guests" at bounding box center [705, 571] width 261 height 16
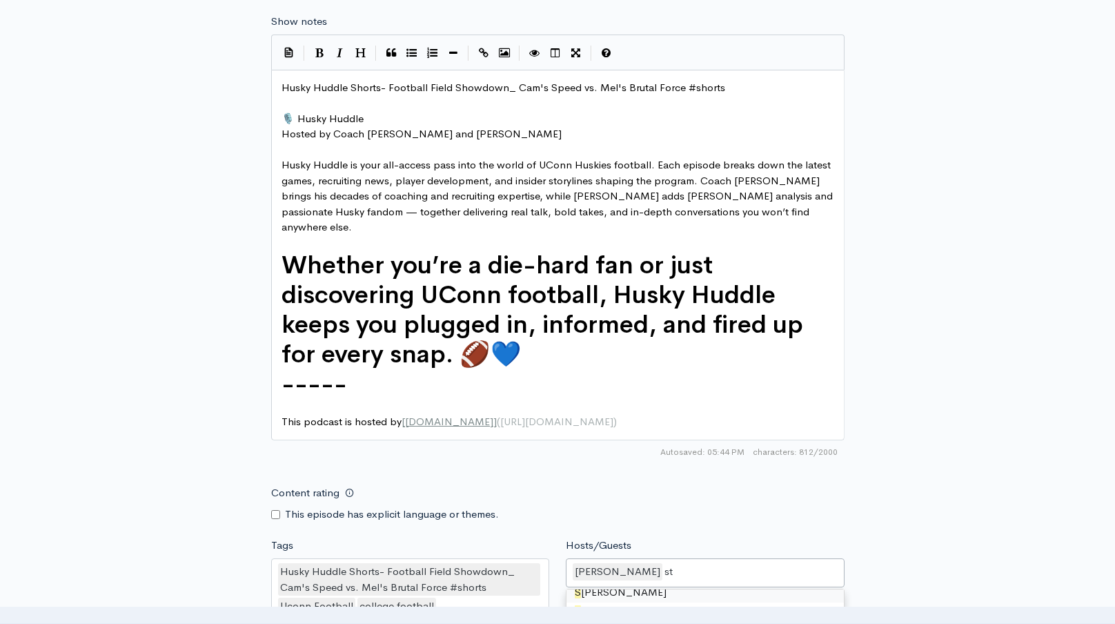
type input "ste"
click at [857, 471] on div "New episode Create a new episode Back to episodes Audio file Choose file Footba…" at bounding box center [557, 84] width 786 height 1709
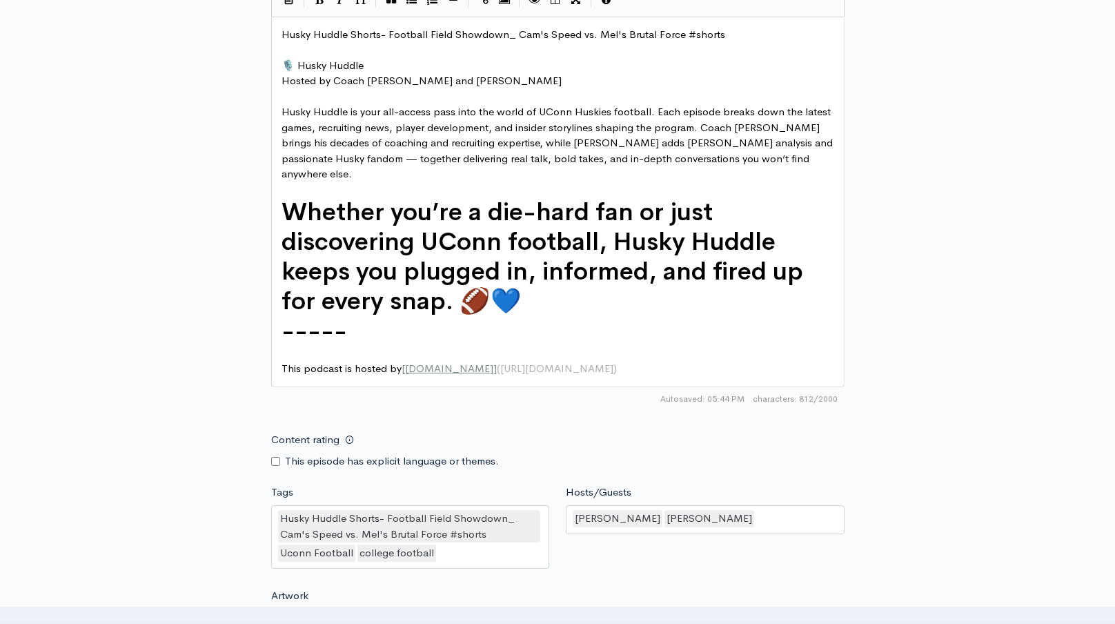
scroll to position [1296, 0]
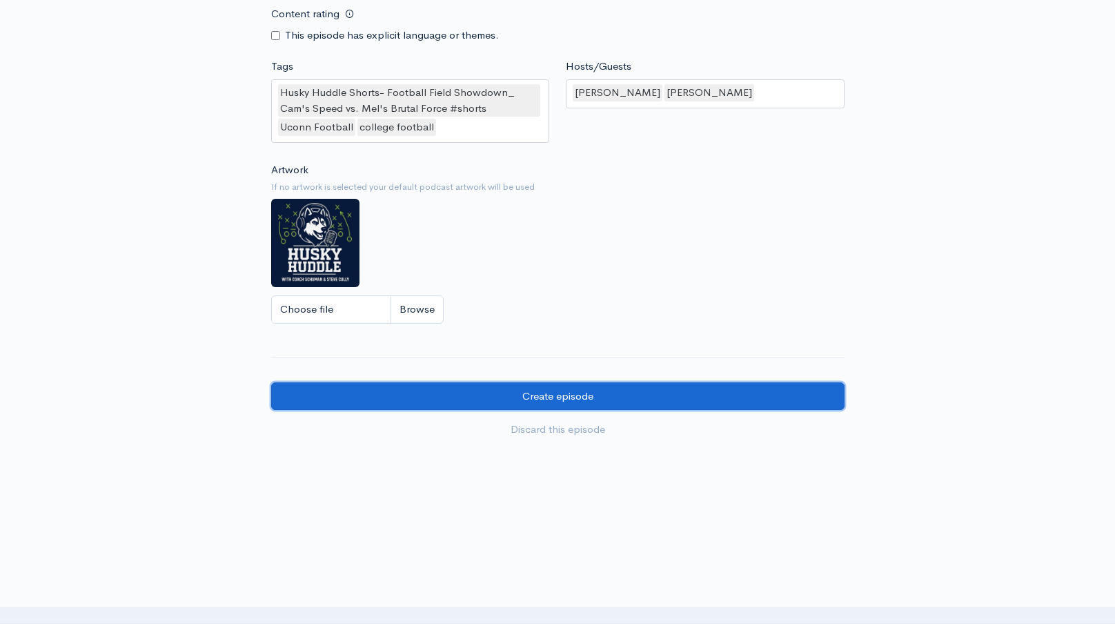
click at [640, 382] on input "Create episode" at bounding box center [557, 396] width 573 height 28
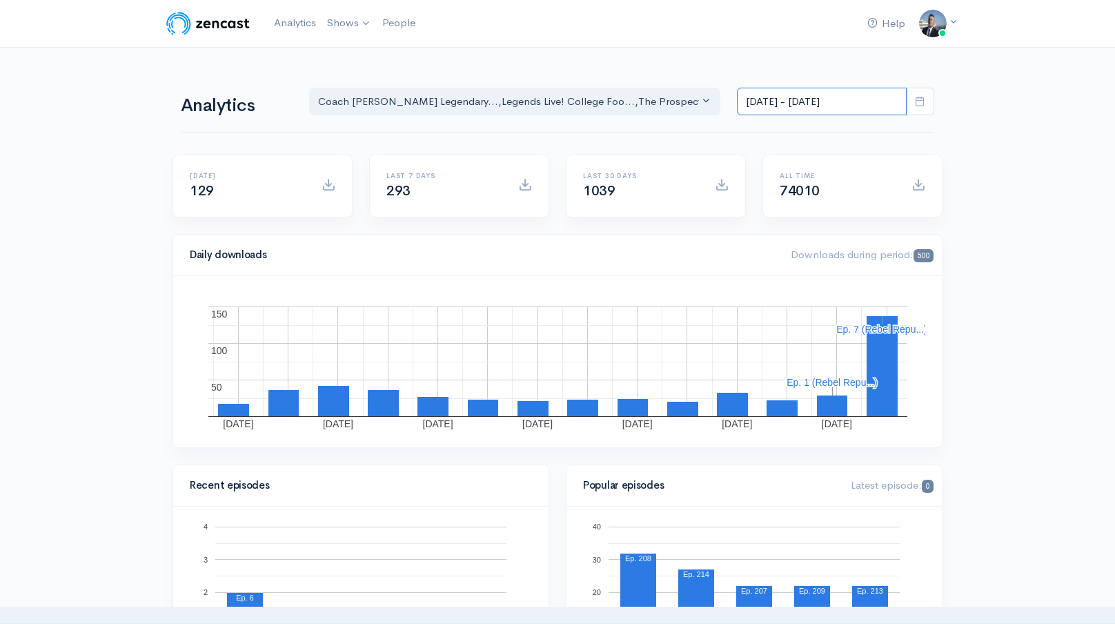
click at [815, 109] on input "[DATE] - [DATE]" at bounding box center [822, 102] width 170 height 28
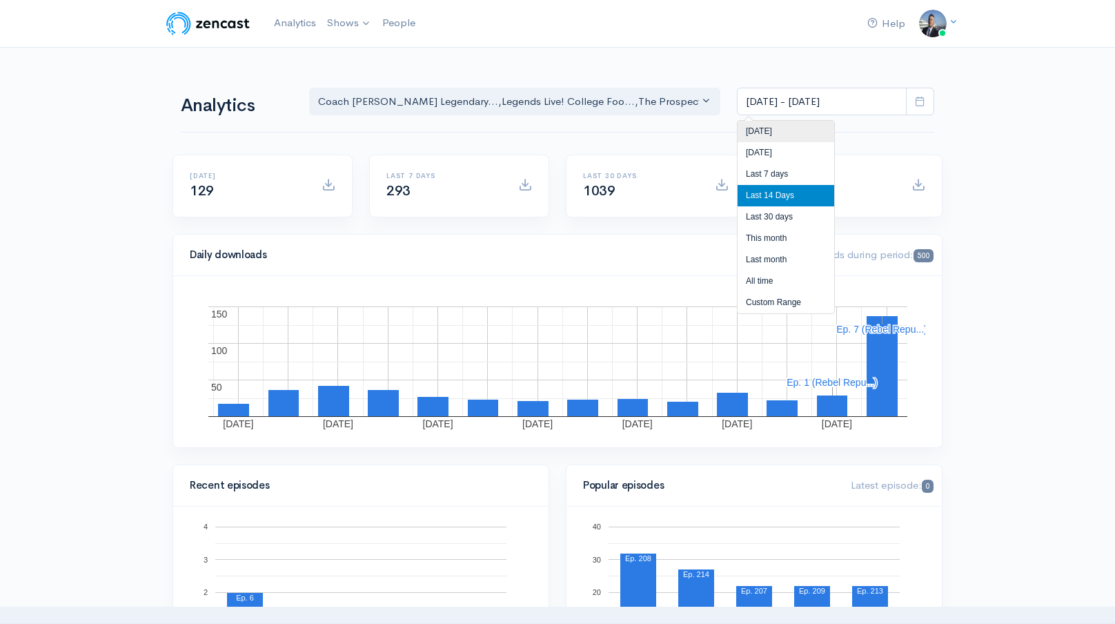
click at [799, 130] on li "[DATE]" at bounding box center [785, 131] width 97 height 21
type input "[DATE] - [DATE]"
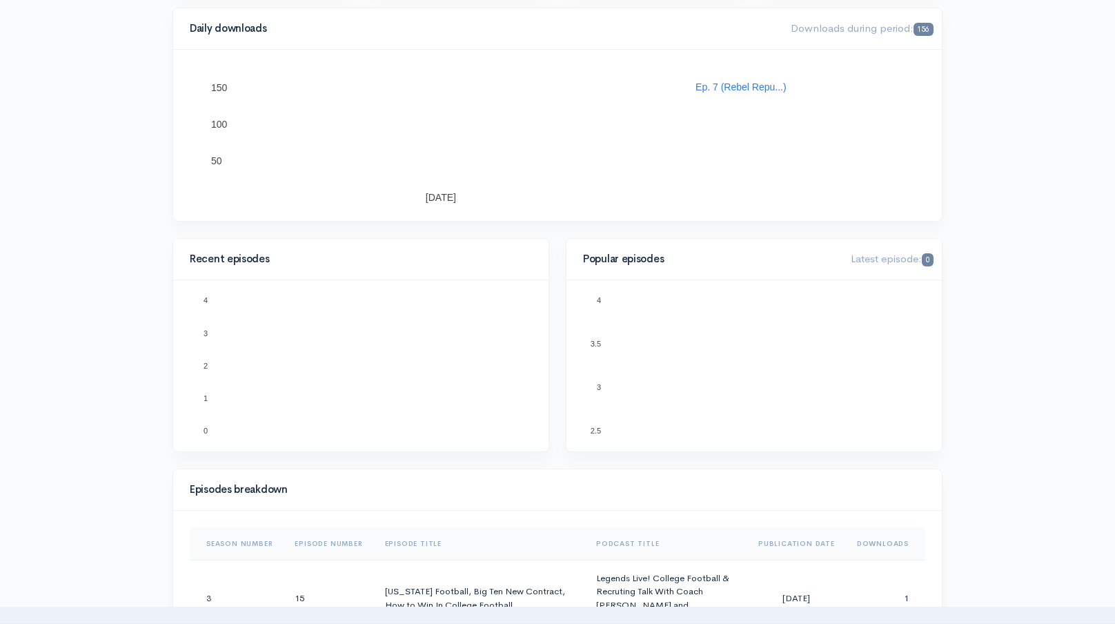
scroll to position [303, 0]
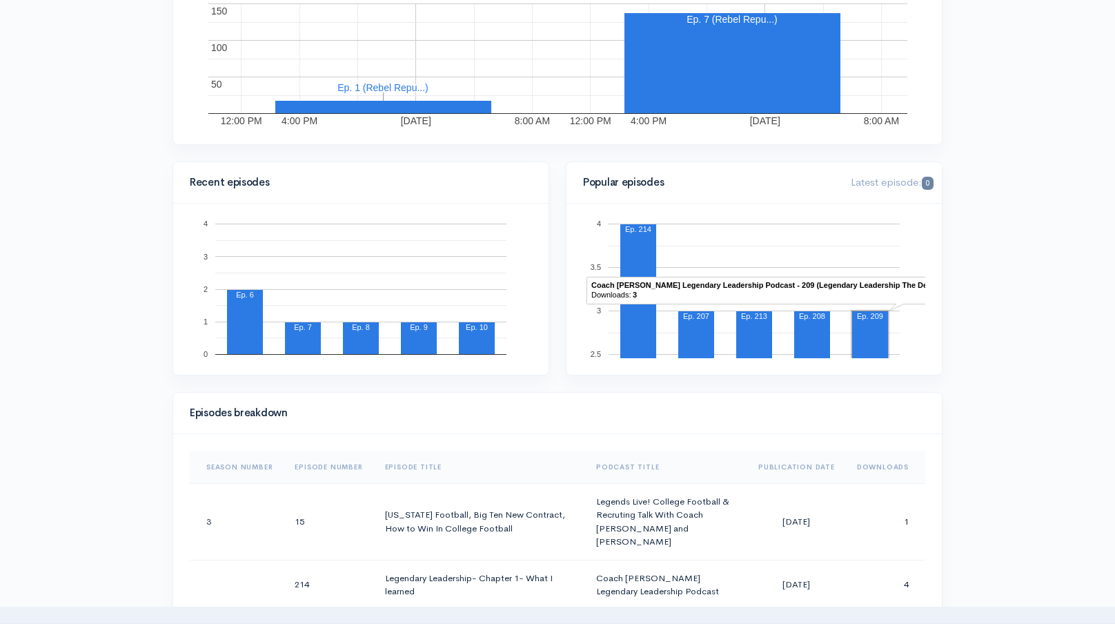
click at [881, 472] on th "Downloads" at bounding box center [885, 466] width 79 height 33
click at [881, 472] on th "Downloads" at bounding box center [880, 466] width 90 height 33
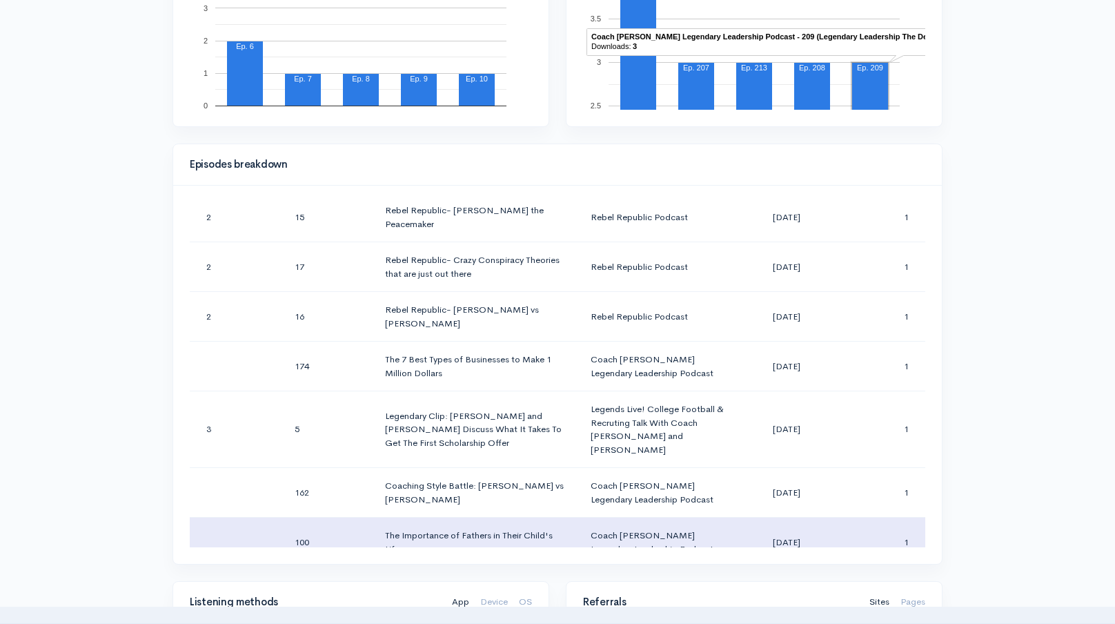
scroll to position [2076, 0]
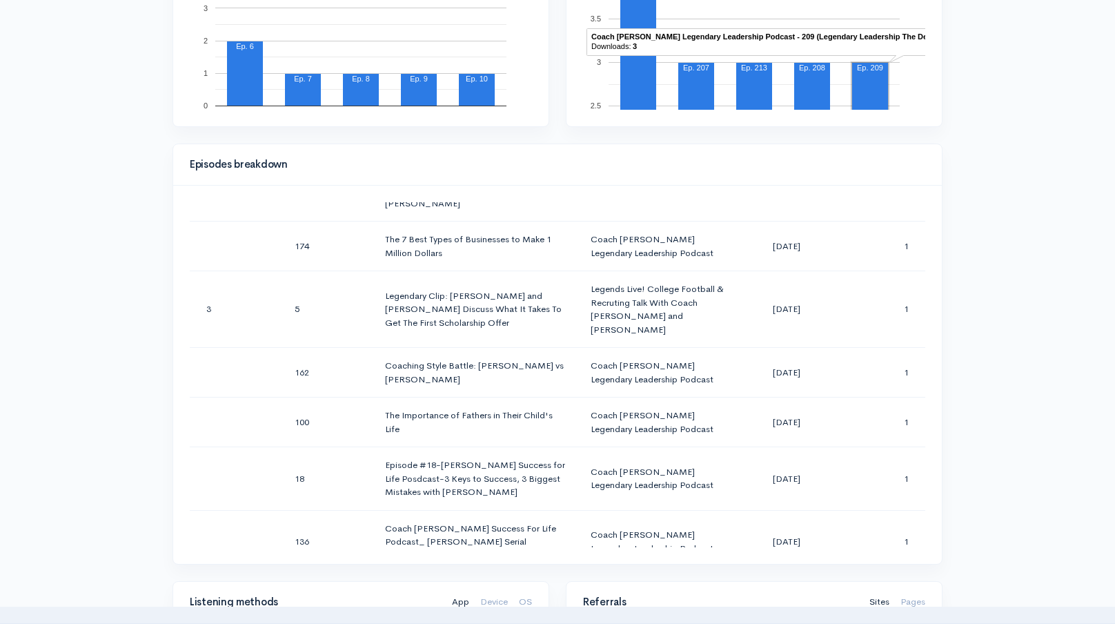
click at [1019, 267] on div "Help Notifications View all Your profile Team settings Coach [PERSON_NAME] Spor…" at bounding box center [557, 426] width 1115 height 1955
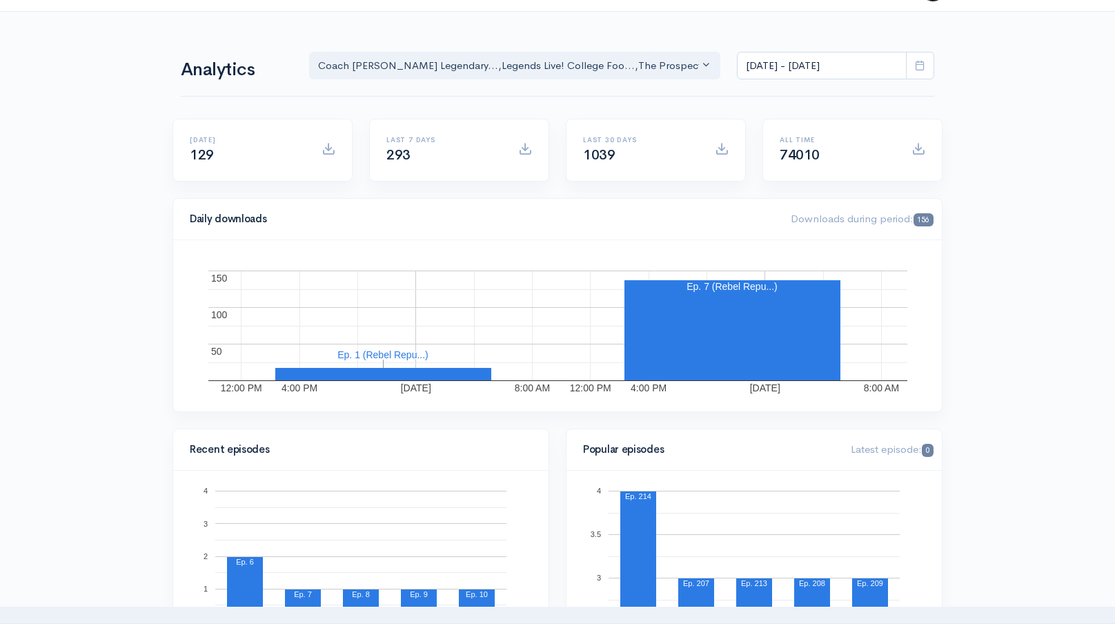
scroll to position [0, 0]
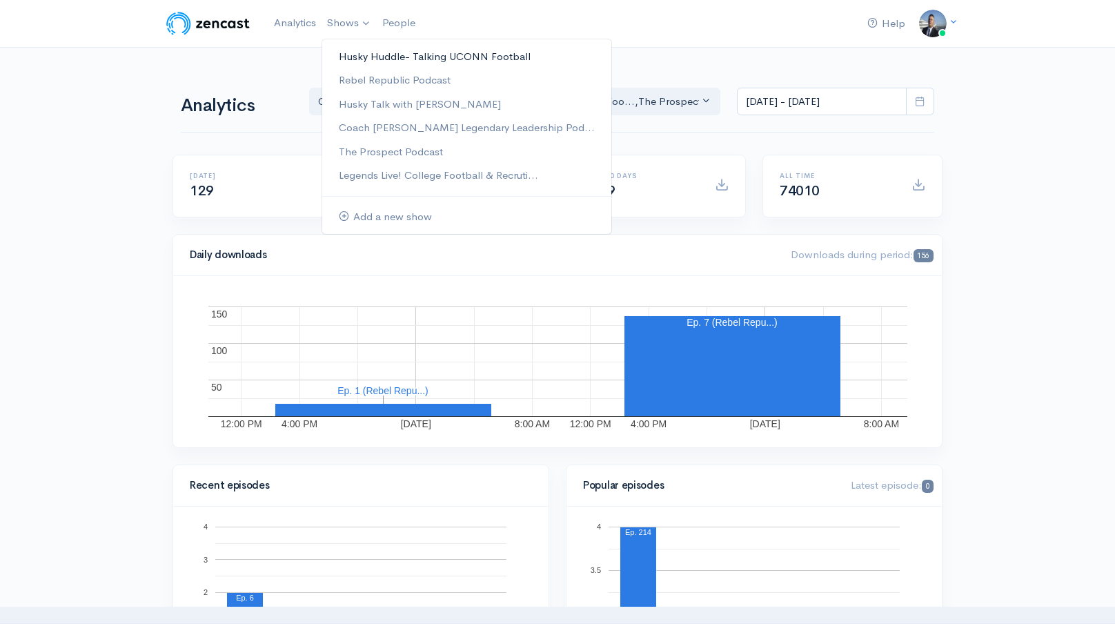
click at [353, 50] on link "Husky Huddle- Talking UCONN Football" at bounding box center [466, 57] width 289 height 24
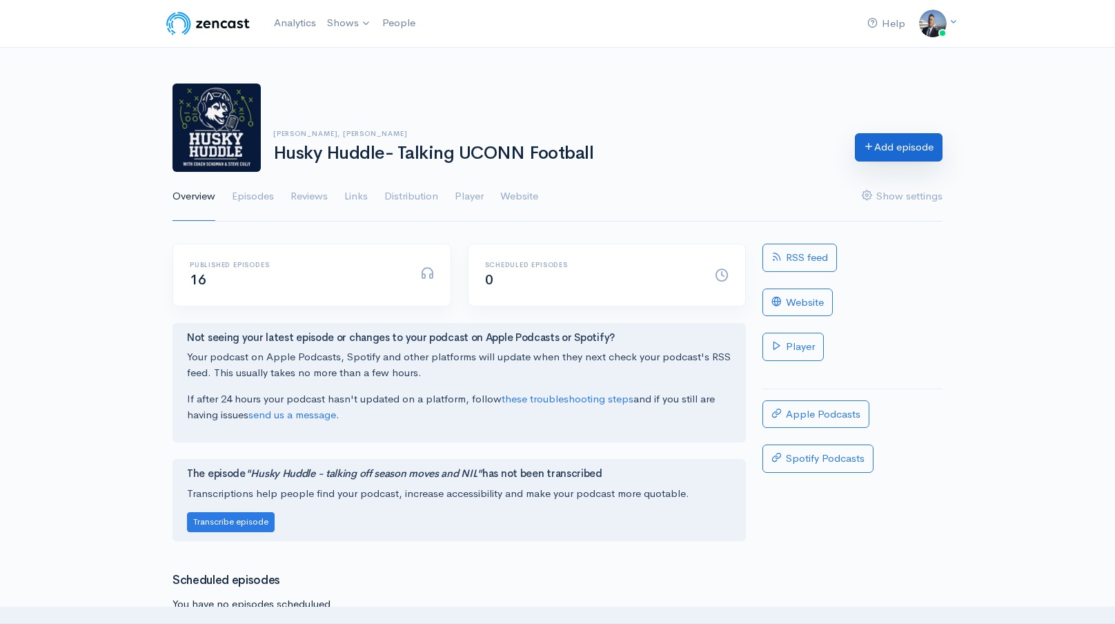
click at [876, 139] on link "Add episode" at bounding box center [899, 147] width 88 height 28
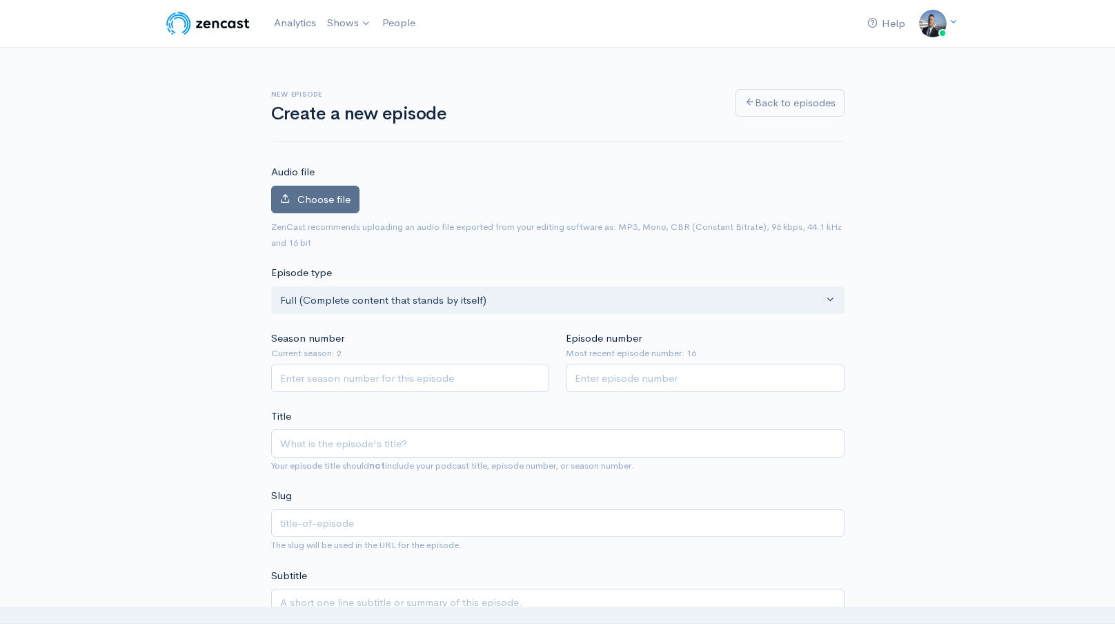
click at [335, 203] on span "Choose file" at bounding box center [323, 198] width 53 height 13
click at [0, 0] on input "Choose file" at bounding box center [0, 0] width 0 height 0
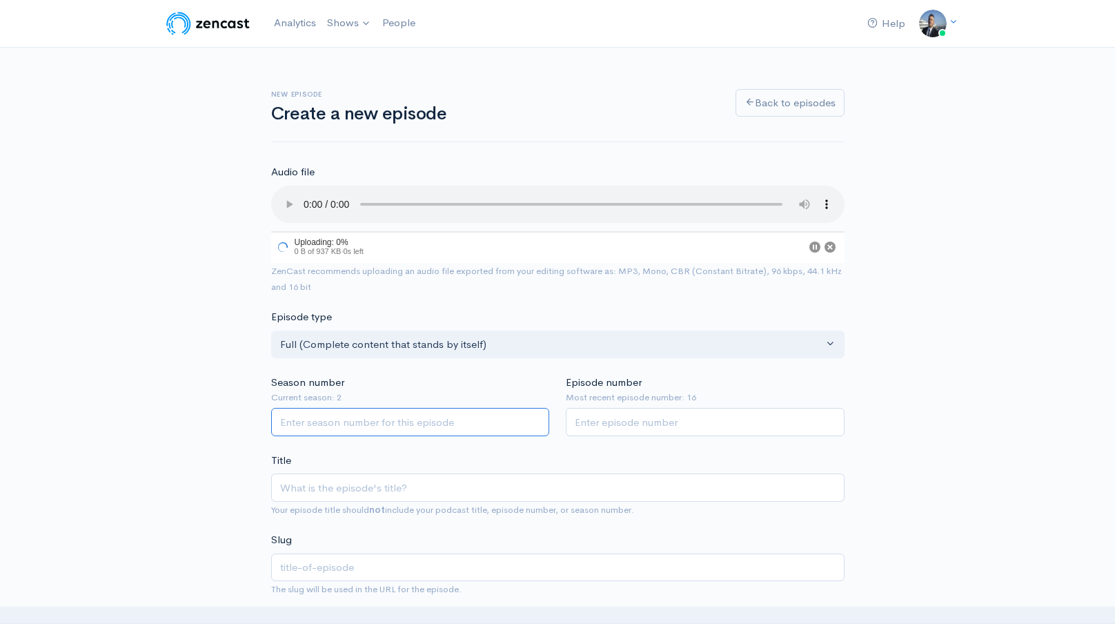
click at [415, 426] on input "Season number" at bounding box center [410, 422] width 279 height 28
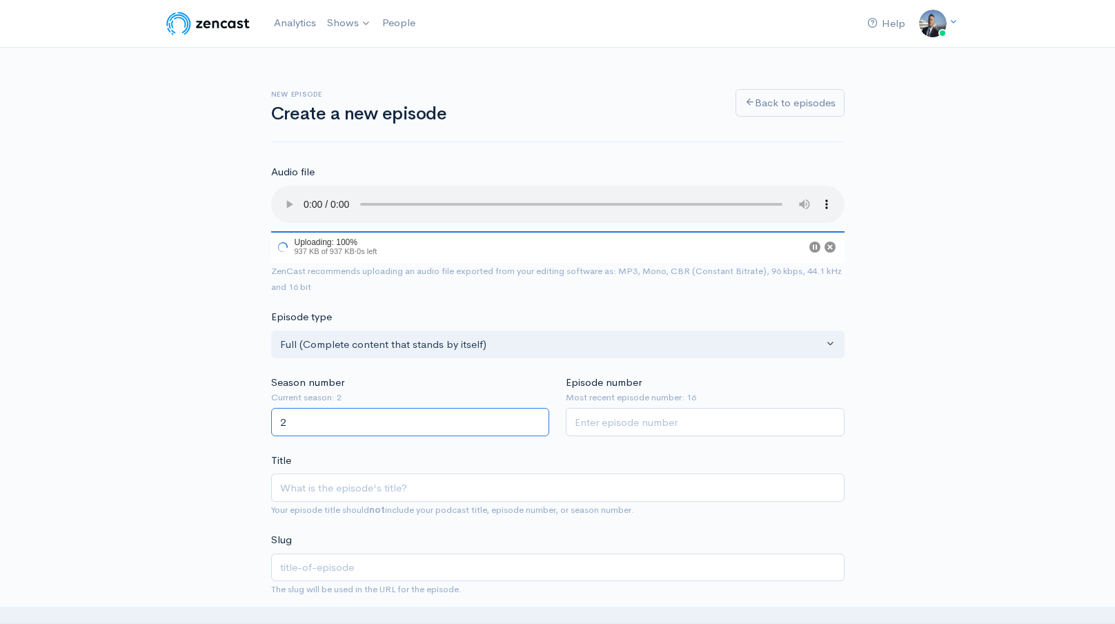
type input "2"
click at [616, 410] on input "Episode number" at bounding box center [705, 422] width 279 height 28
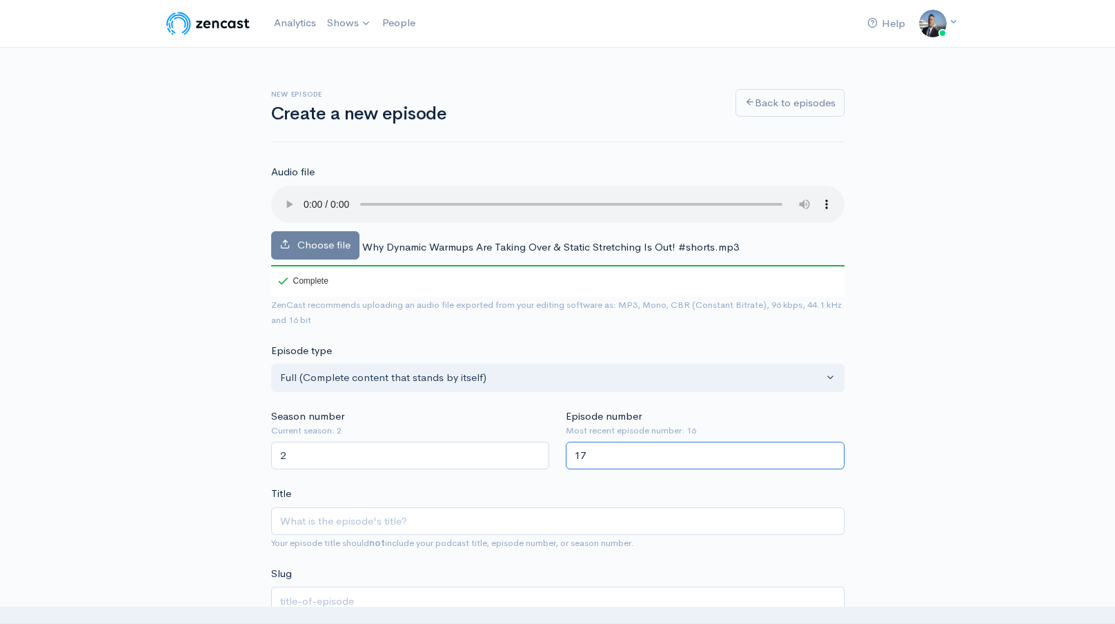
type input "17"
click at [504, 506] on div "Title Your episode title should not include your podcast title, episode number,…" at bounding box center [557, 518] width 573 height 65
click at [504, 507] on input "Title" at bounding box center [557, 521] width 573 height 28
type input "H"
type input "h"
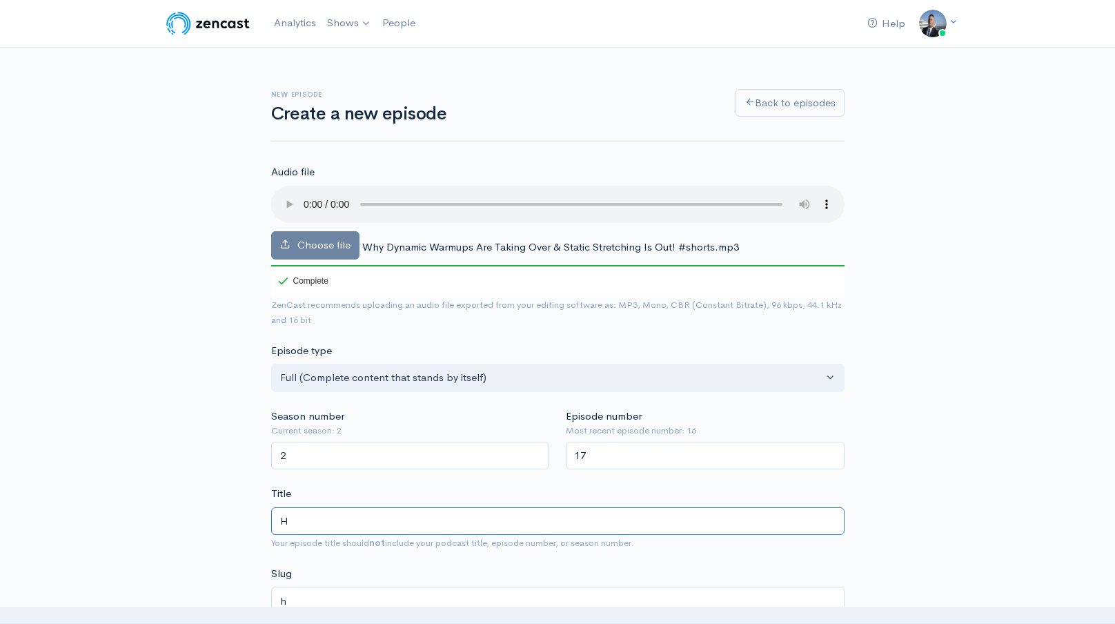
type input "Hu"
type input "hu"
type input "Hus"
type input "hus"
type input "Husk"
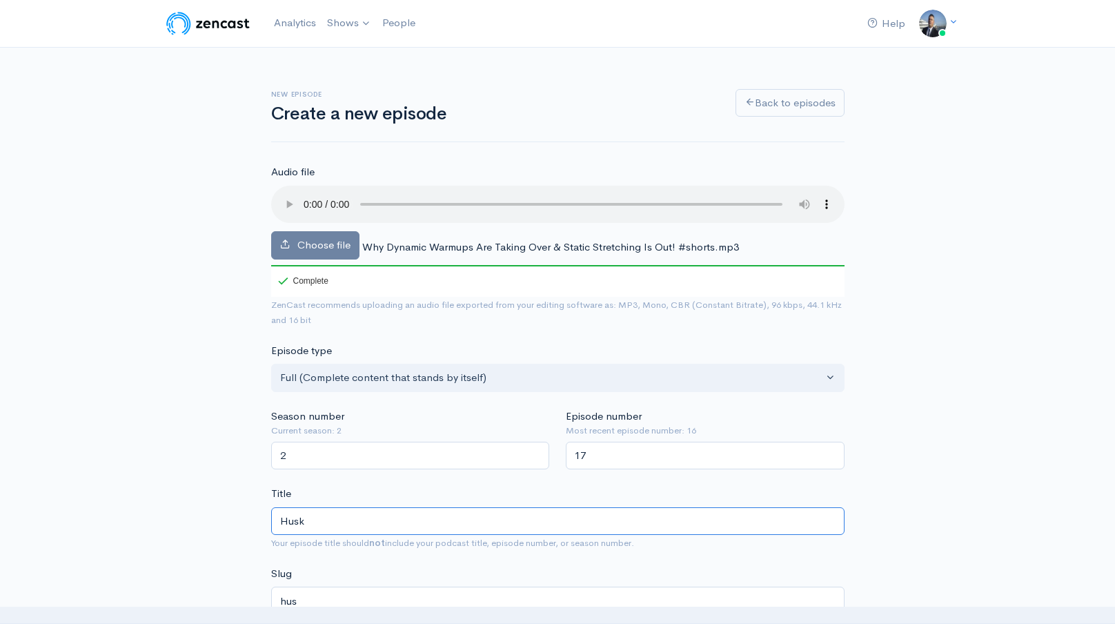
type input "husk"
type input "Husky"
type input "husky"
type input "Husky H"
type input "husky-h"
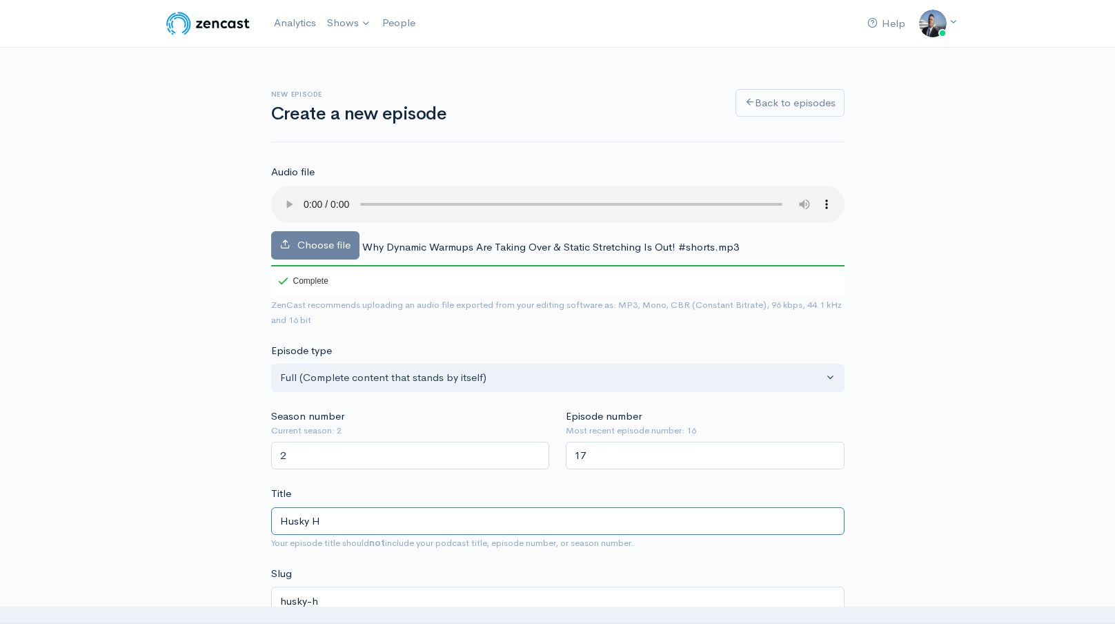
type input "Husky Hu"
type input "husky-hu"
type input "Husky Hud"
type input "husky-hud"
type input "Husky Hudd"
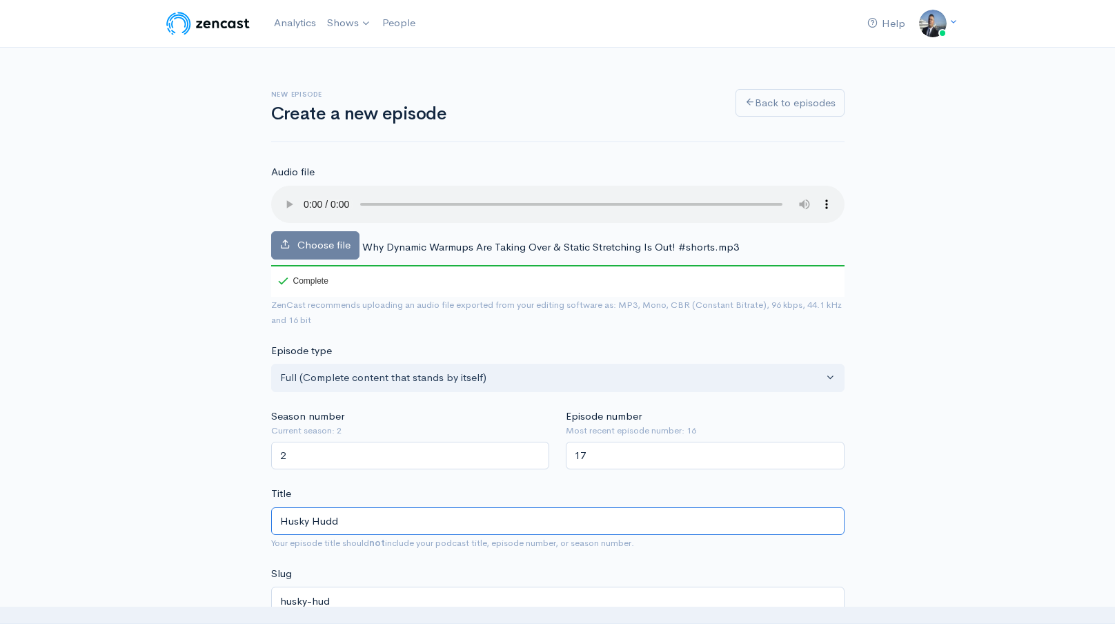
type input "husky-hudd"
type input "Husky Huddl"
type input "husky-huddl"
type input "Husky Huddle"
type input "husky-huddle"
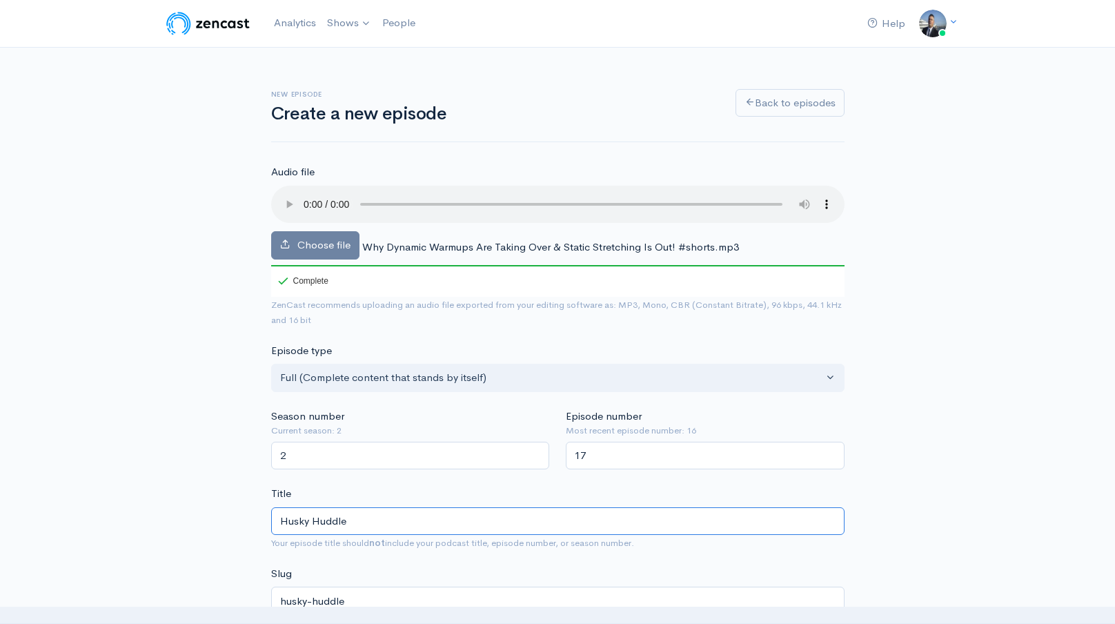
type input "Husky Huddle S"
type input "husky-huddle-s"
type input "Husky Huddle Sh"
type input "husky-huddle-sh"
type input "Husky Huddle Shor"
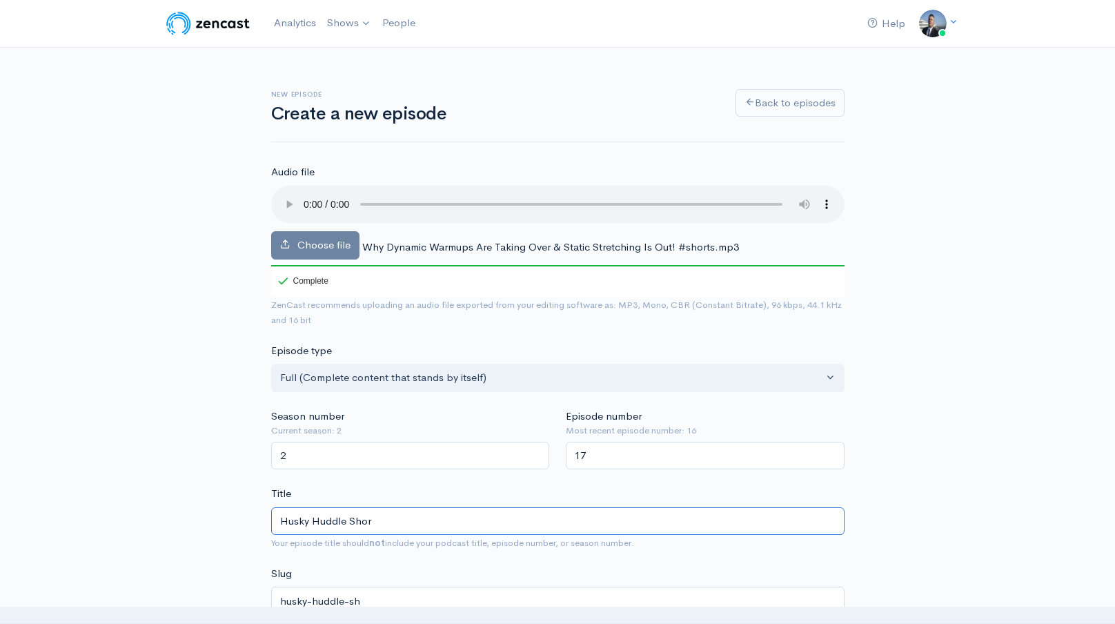
type input "husky-huddle-shor"
type input "Husky Huddle Short"
type input "husky-huddle-short"
type input "Husky Huddle Shorts"
type input "husky-huddle-shorts"
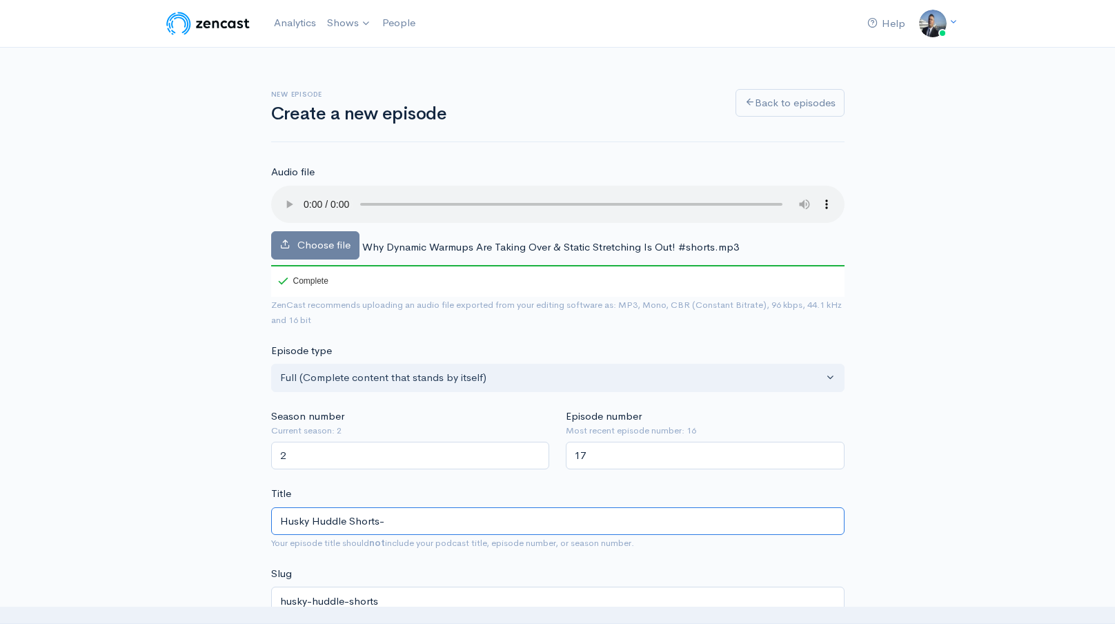
paste input "Why Dynamic Warmups Are Taking Over & Static Stretching Is Out! #shorts"
type input "Husky Huddle Shorts- Why Dynamic Warmups Are Taking Over & Static Stretching Is…"
type input "husky-huddle-shorts-why-dynamic-warmups-are-taking-over-static-stretching-is-ou…"
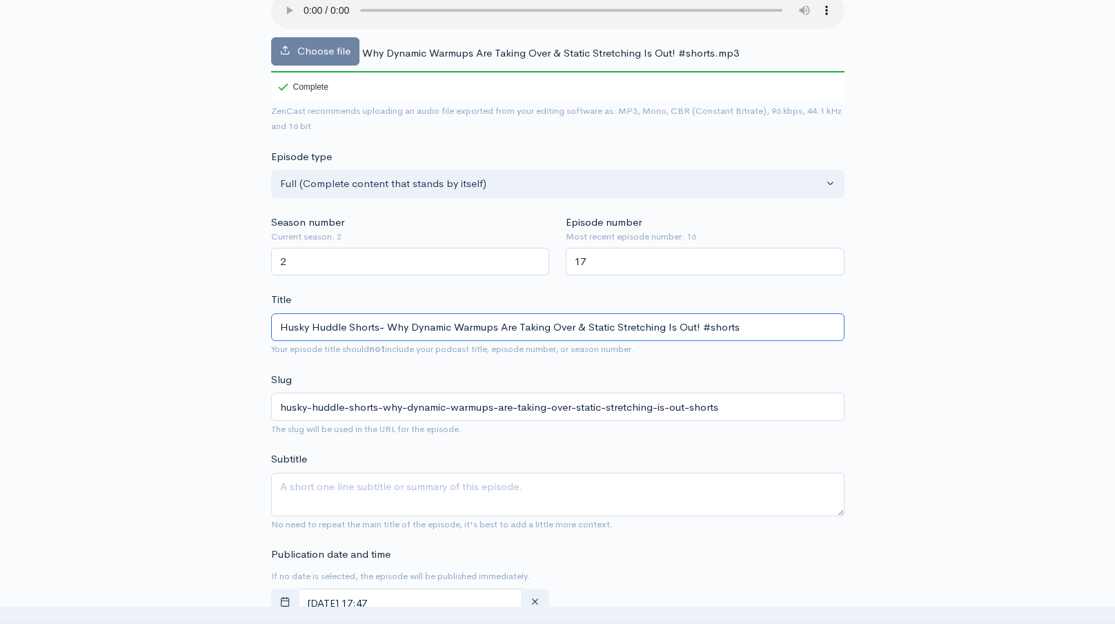
scroll to position [277, 0]
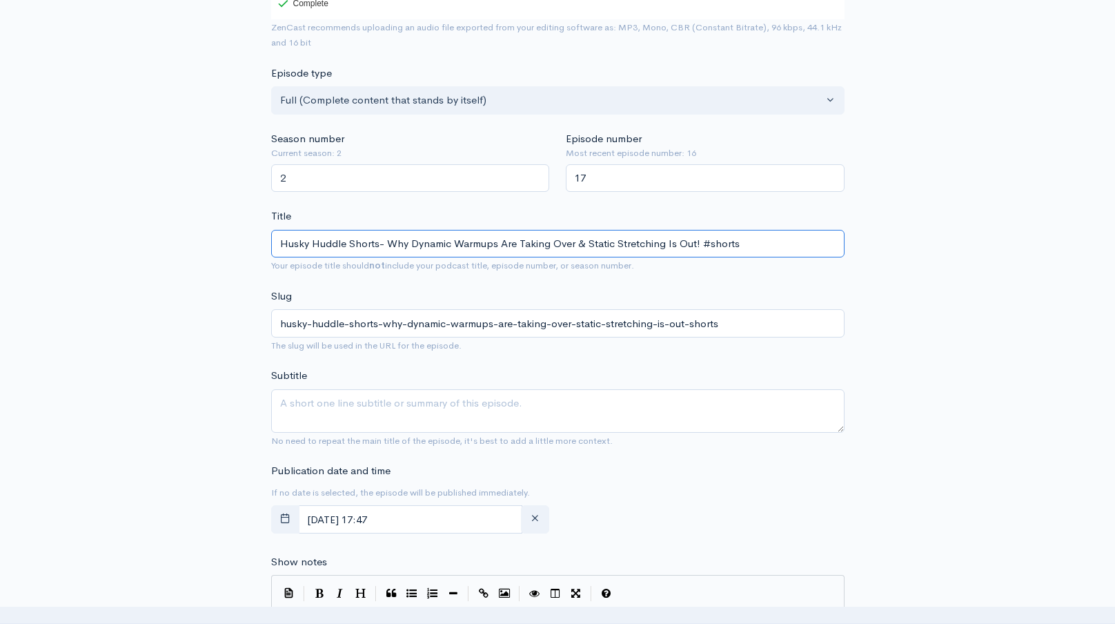
click at [487, 241] on input "Husky Huddle Shorts- Why Dynamic Warmups Are Taking Over & Static Stretching Is…" at bounding box center [557, 244] width 573 height 28
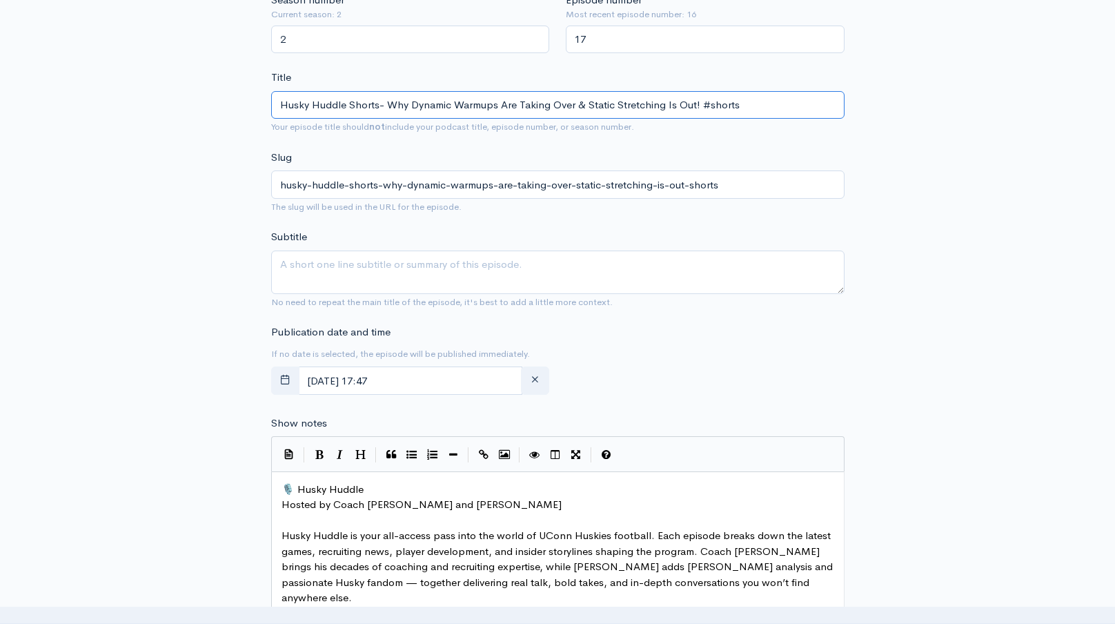
scroll to position [492, 0]
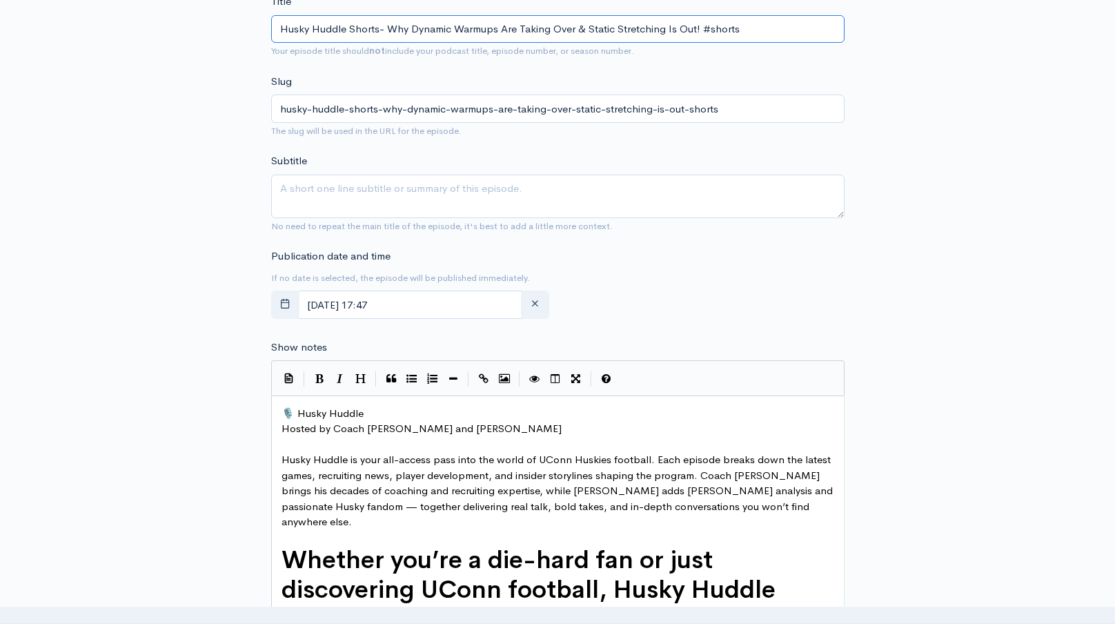
type input "Husky Huddle Shorts- Why Dynamic Warmups Are Taking Over & Static Stretching Is…"
click at [476, 209] on textarea "Subtitle" at bounding box center [557, 196] width 573 height 43
paste textarea "Husky Huddle Shorts- Why Dynamic Warmups Are Taking Over & Static Stretching Is…"
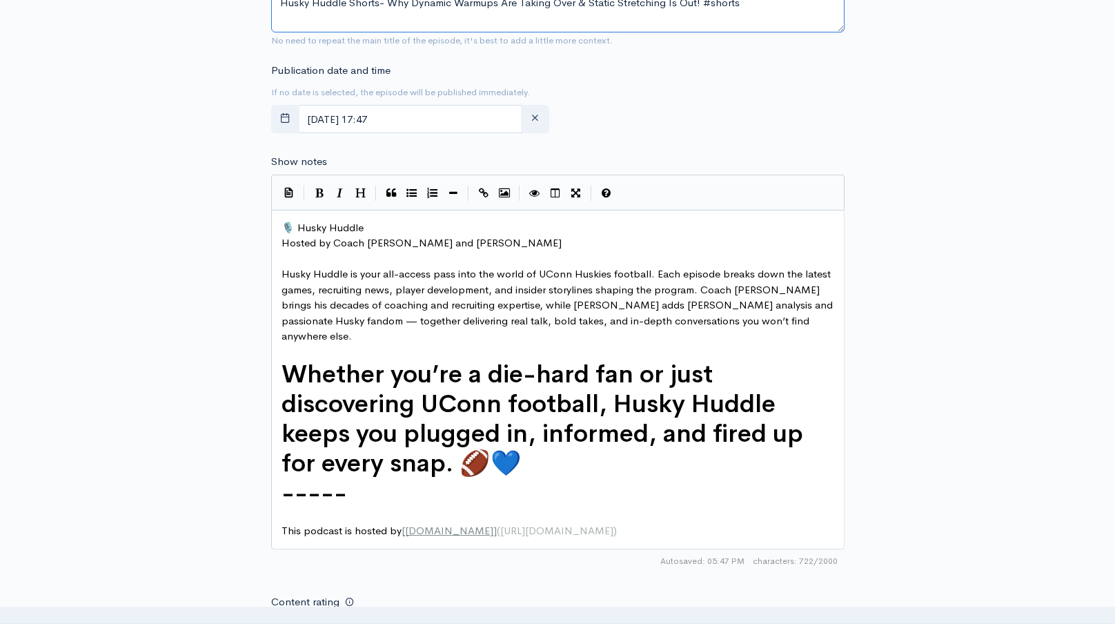
scroll to position [723, 0]
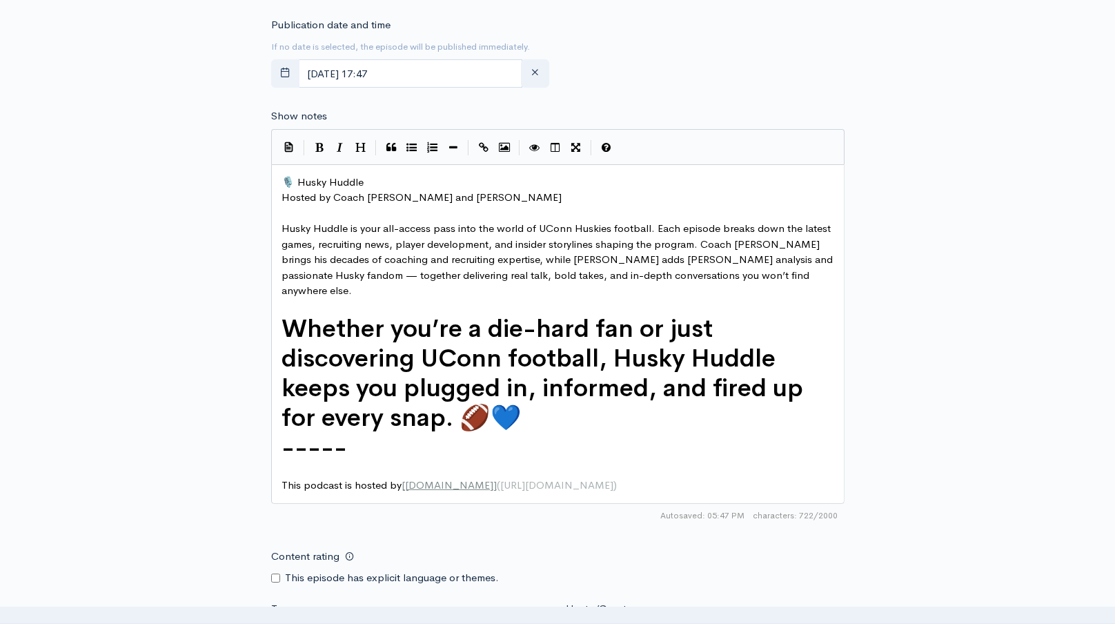
type textarea "Husky Huddle Shorts- Why Dynamic Warmups Are Taking Over & Static Stretching Is…"
click at [282, 184] on span "🎙️ Husky Huddle" at bounding box center [322, 181] width 82 height 13
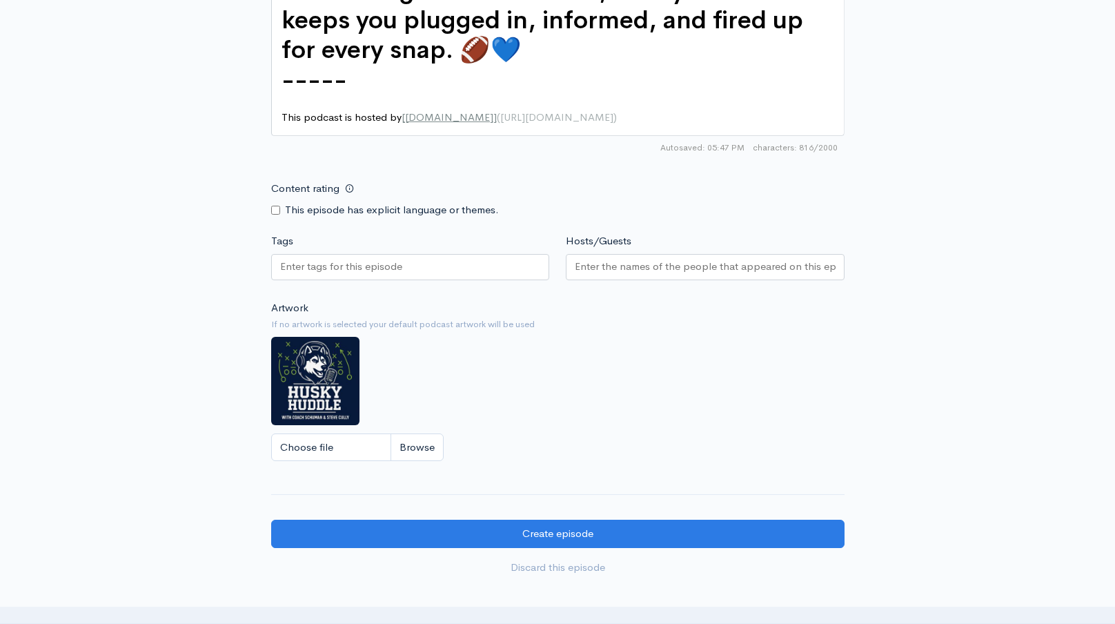
scroll to position [1223, 0]
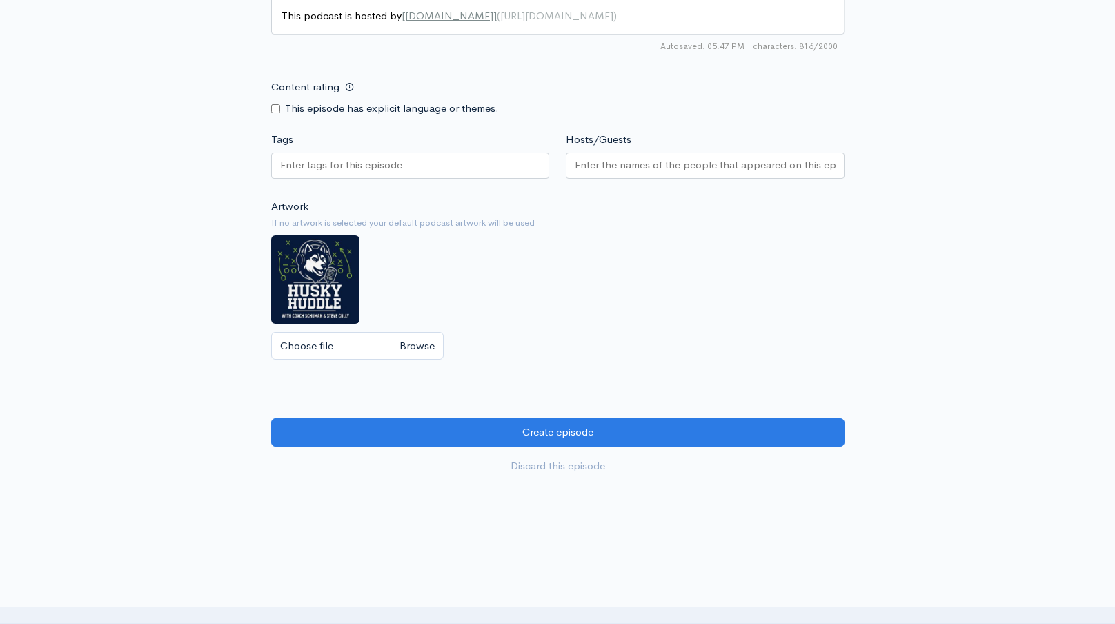
click at [332, 157] on div at bounding box center [410, 165] width 279 height 26
paste input "Husky Huddle Shorts- Why Dynamic Warmups Are Taking Over & Static Stretching Is…"
type input "Husky Huddle Shorts- Why Dynamic Warmups Are Taking Over & Static Stretching Is…"
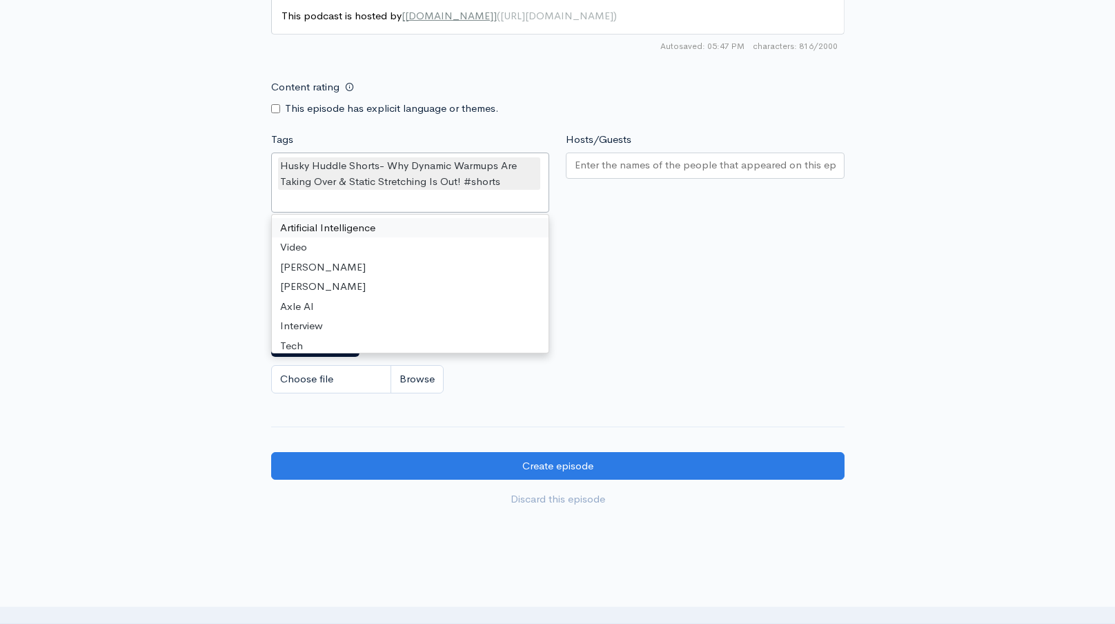
scroll to position [0, 0]
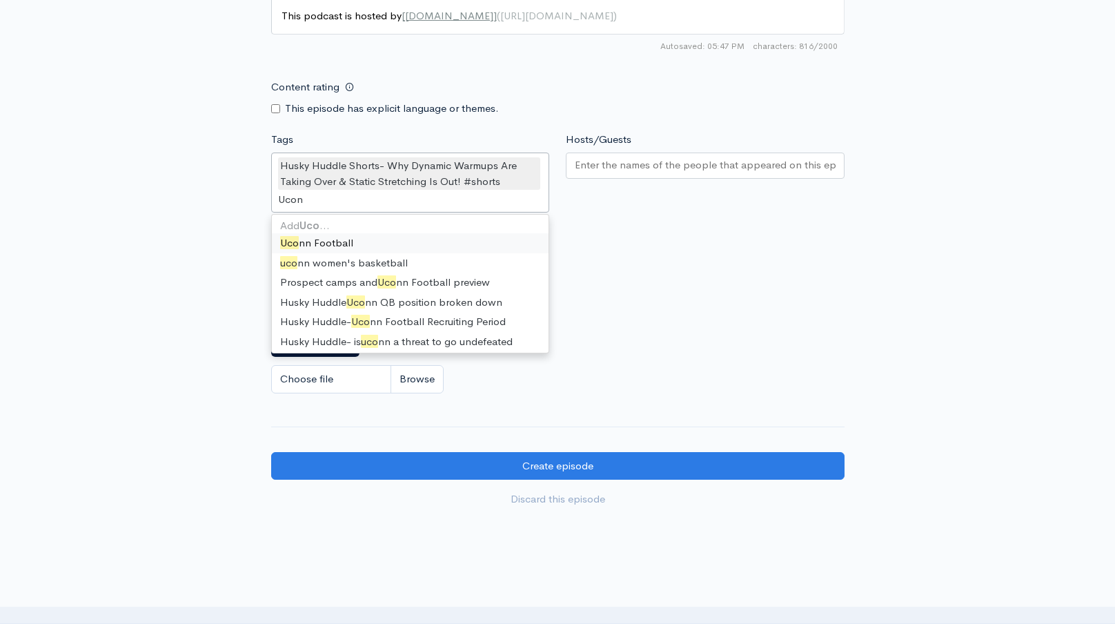
type input "Uconn"
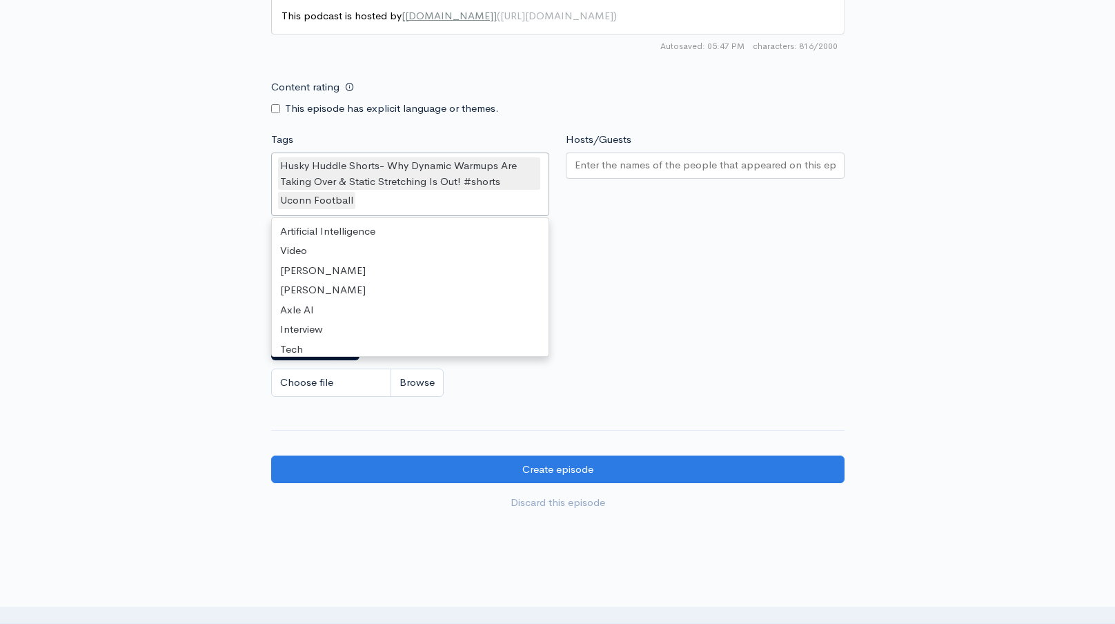
scroll to position [8654, 0]
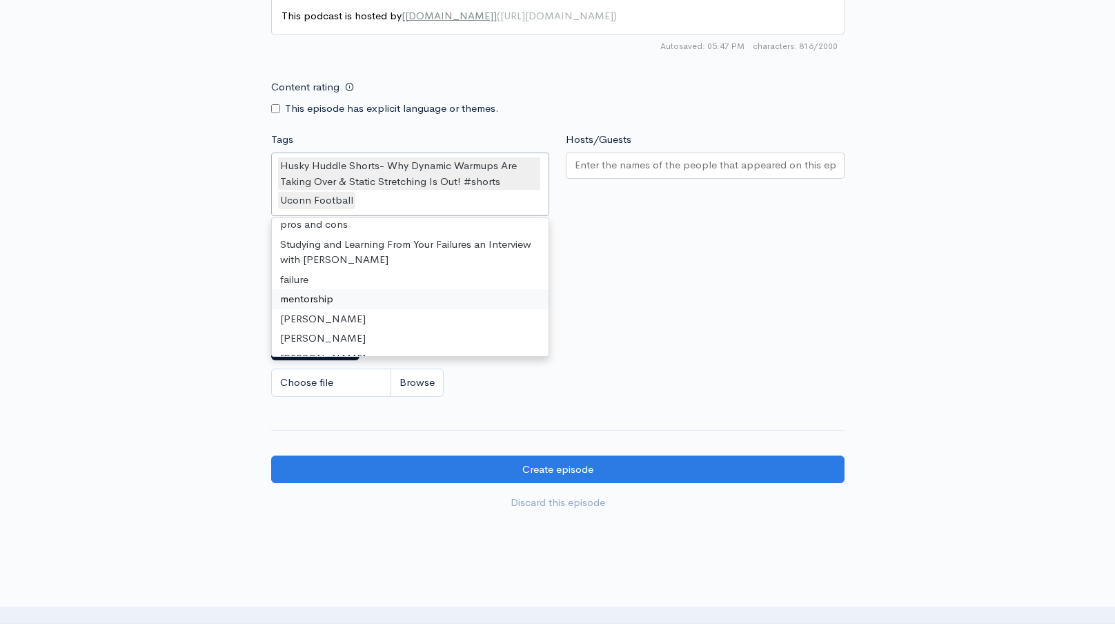
click at [608, 157] on input "Hosts/Guests" at bounding box center [705, 165] width 261 height 16
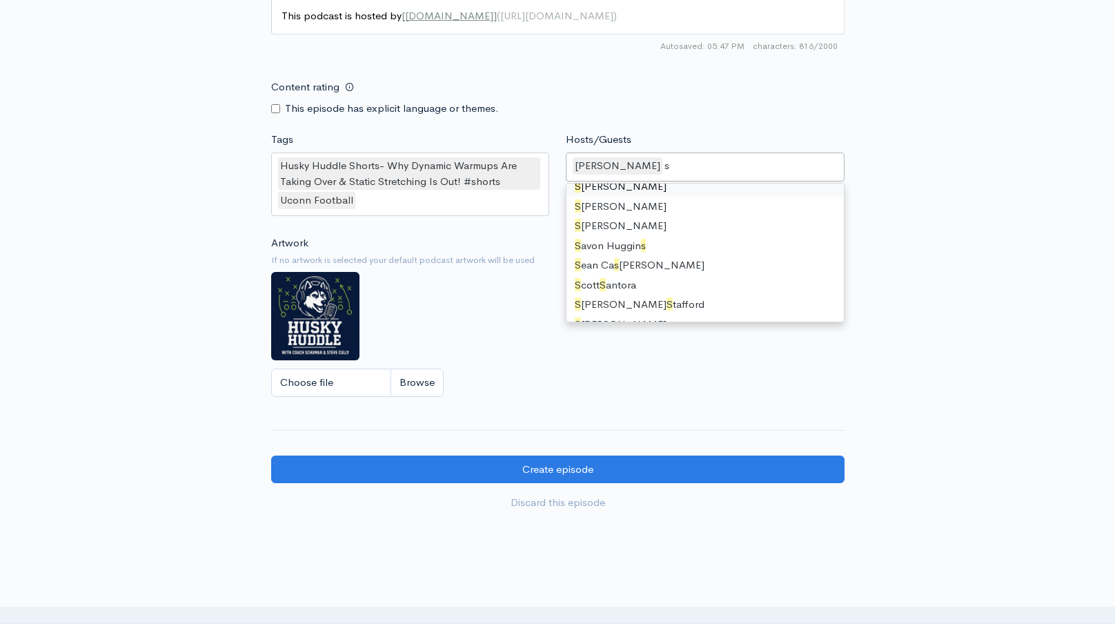
type input "st"
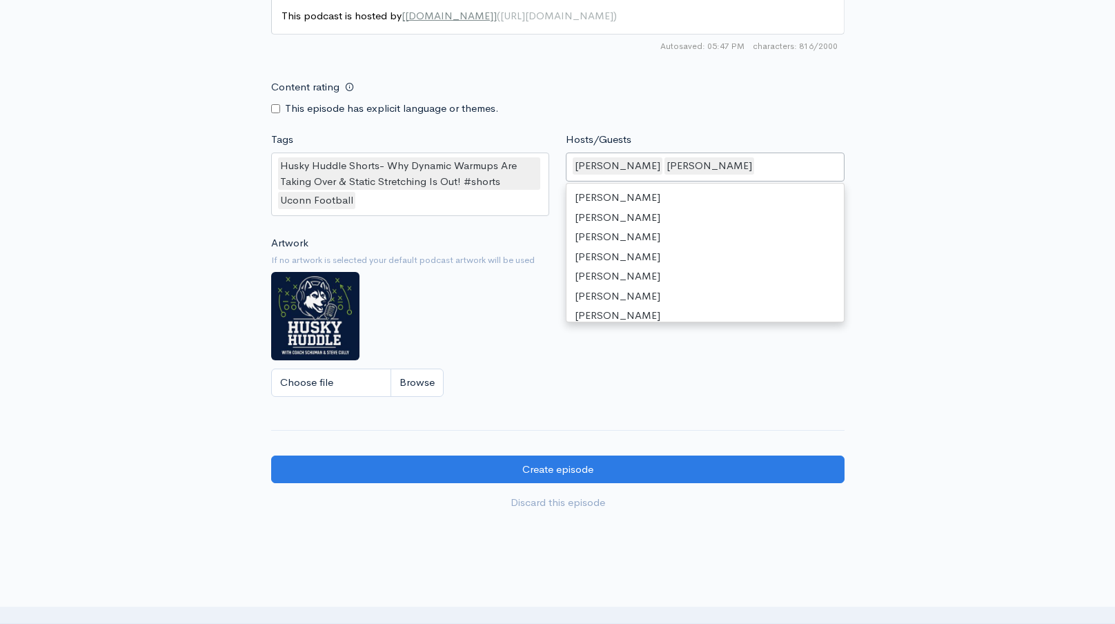
scroll to position [717, 0]
click at [632, 94] on div "Content rating This episode has explicit language or themes." at bounding box center [558, 94] width 590 height 43
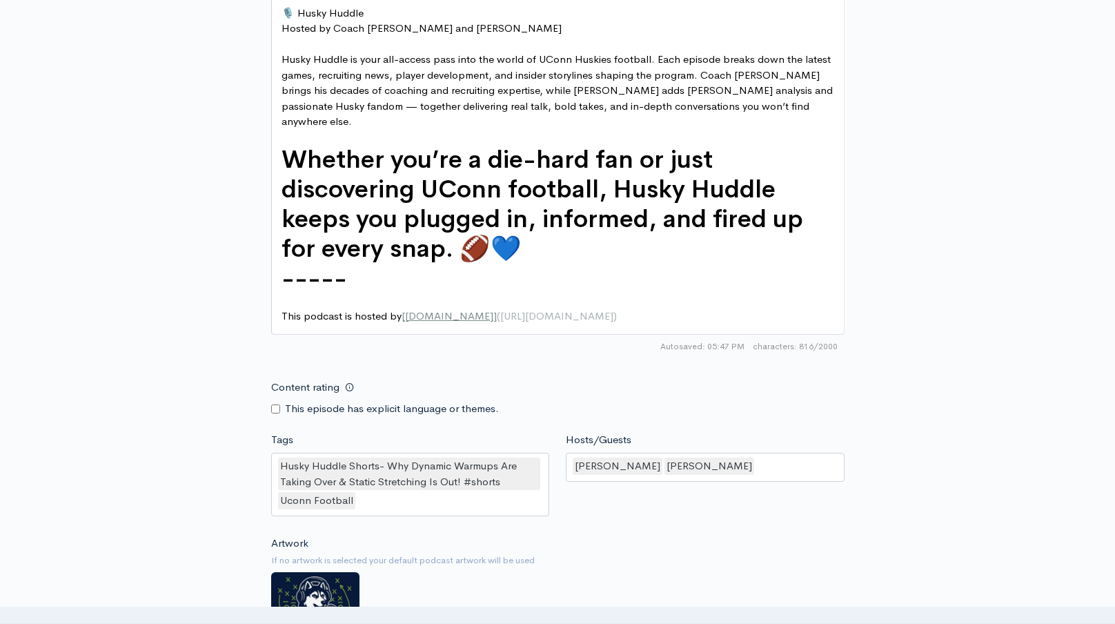
scroll to position [1296, 0]
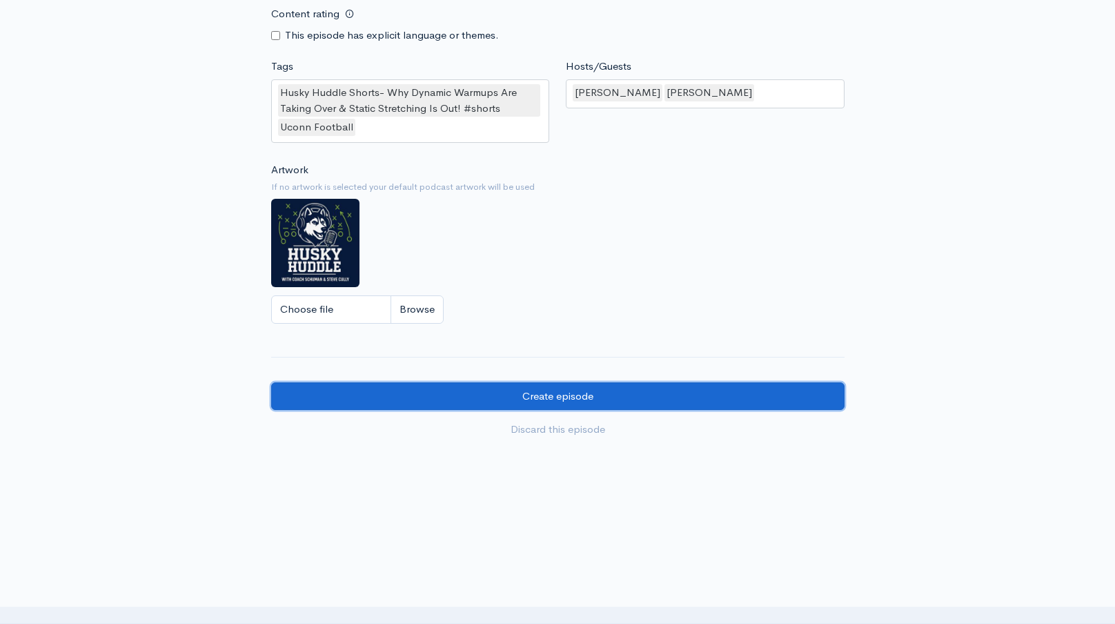
click at [508, 382] on input "Create episode" at bounding box center [557, 396] width 573 height 28
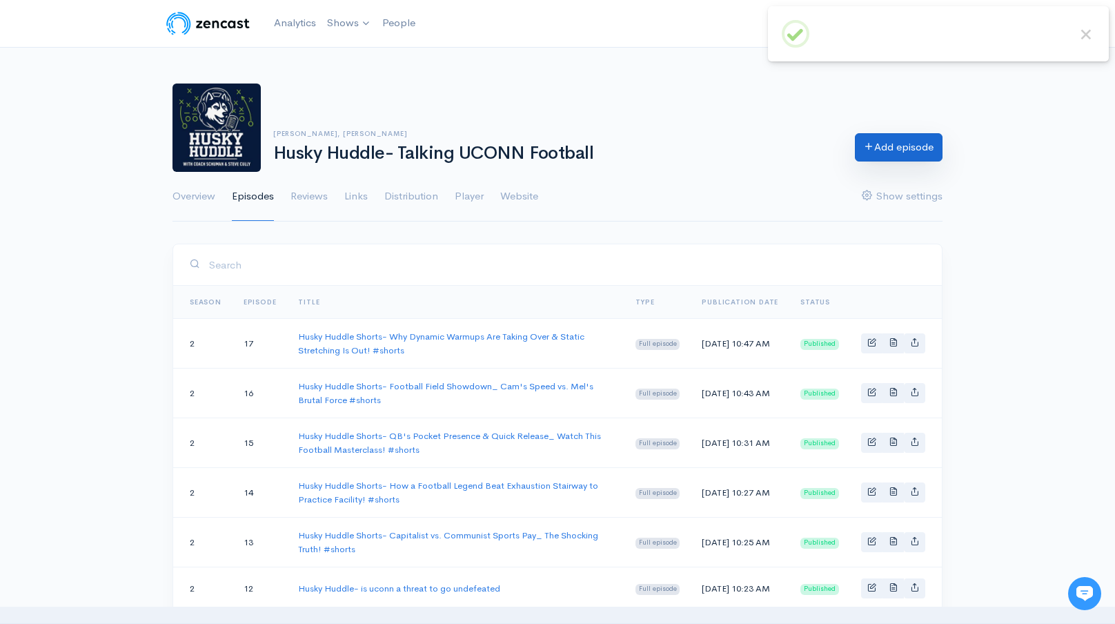
click at [919, 139] on link "Add episode" at bounding box center [899, 147] width 88 height 28
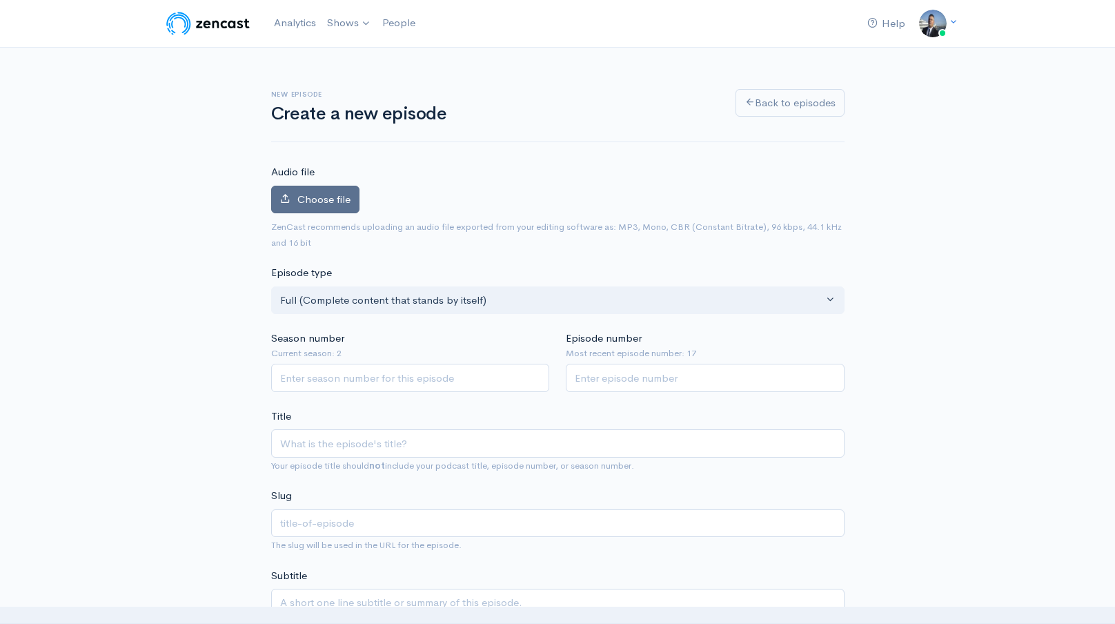
click at [341, 200] on span "Choose file" at bounding box center [323, 198] width 53 height 13
click at [0, 0] on input "Choose file" at bounding box center [0, 0] width 0 height 0
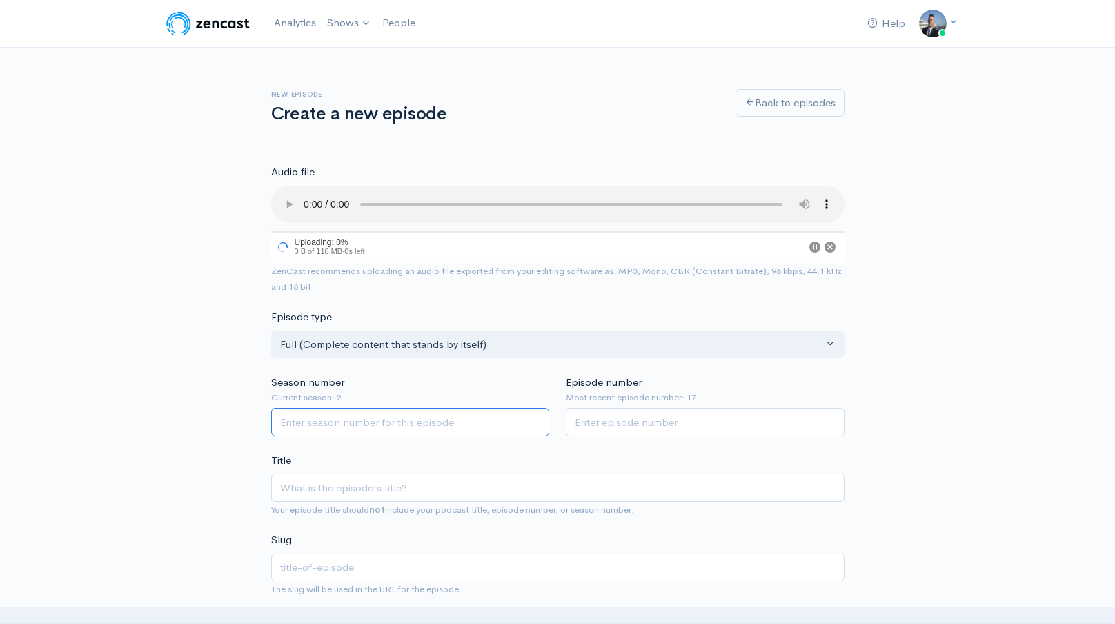
click at [493, 426] on input "Season number" at bounding box center [410, 422] width 279 height 28
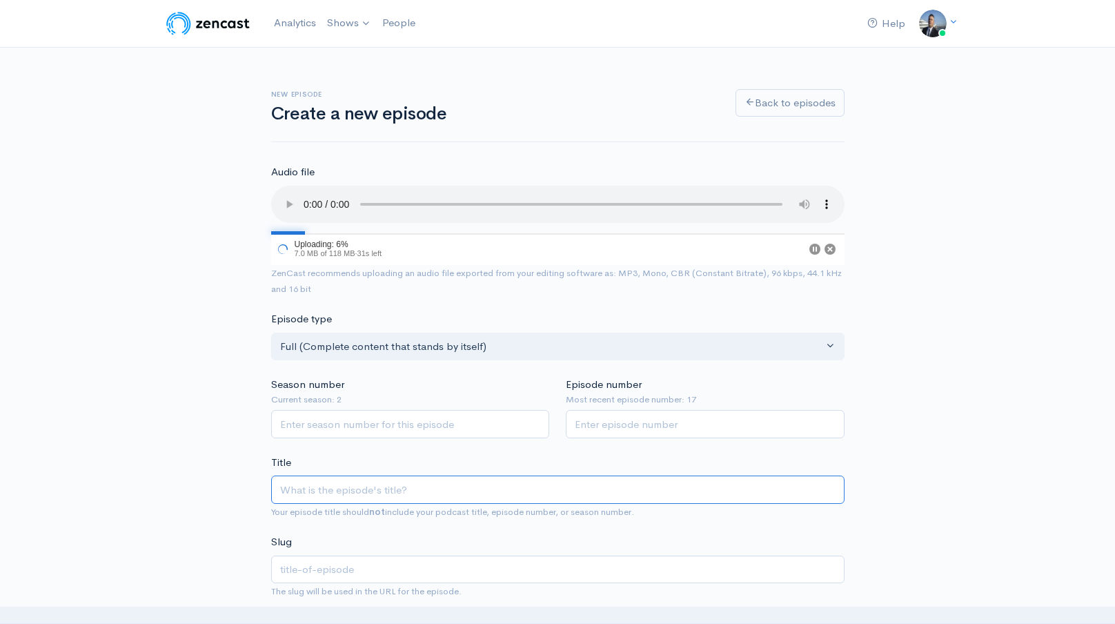
click at [453, 495] on input "Title" at bounding box center [557, 489] width 573 height 28
type input "H"
type input "h"
type input "Hu"
type input "hu"
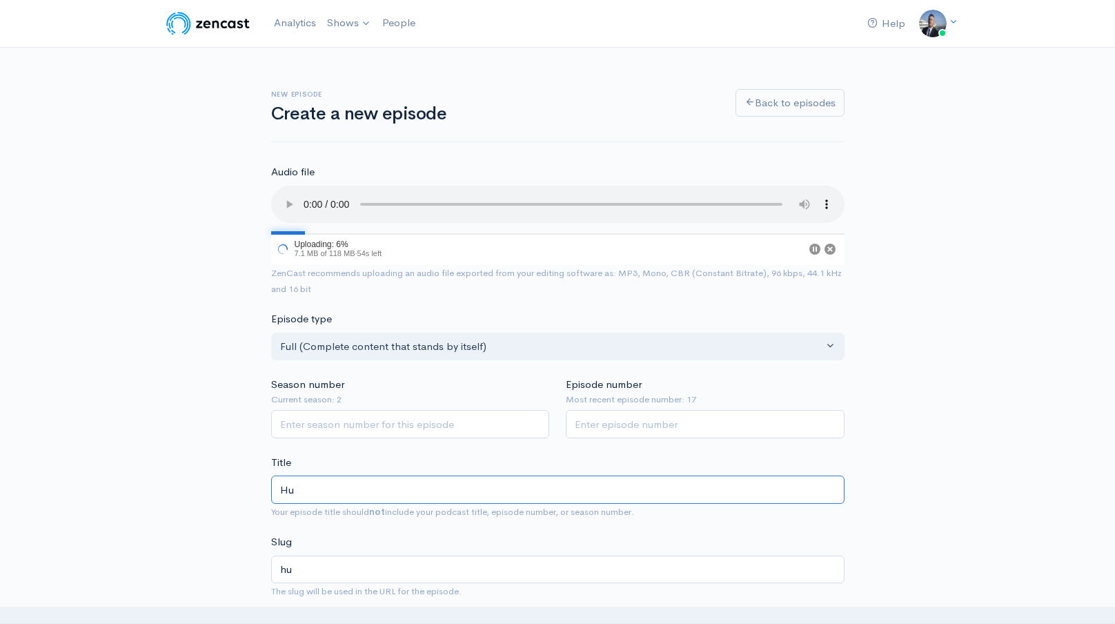
type input "Hus"
type input "hus"
type input "Husk"
type input "husk"
type input "Husky"
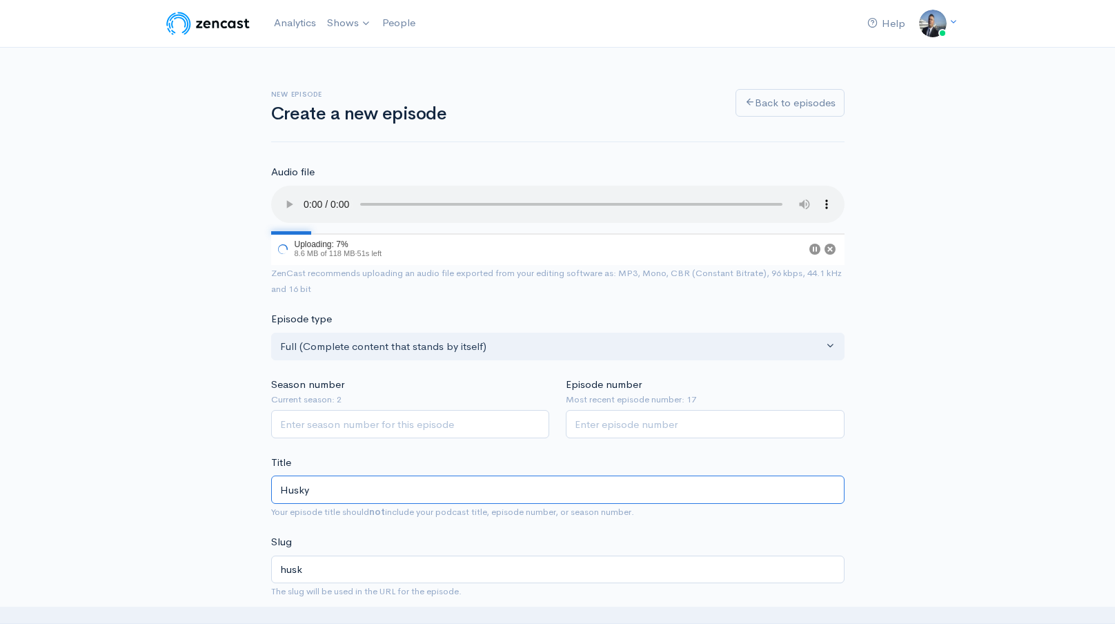
type input "husky"
type input "Husky H"
type input "husky-h"
type input "Husky Hu"
type input "husky-hu"
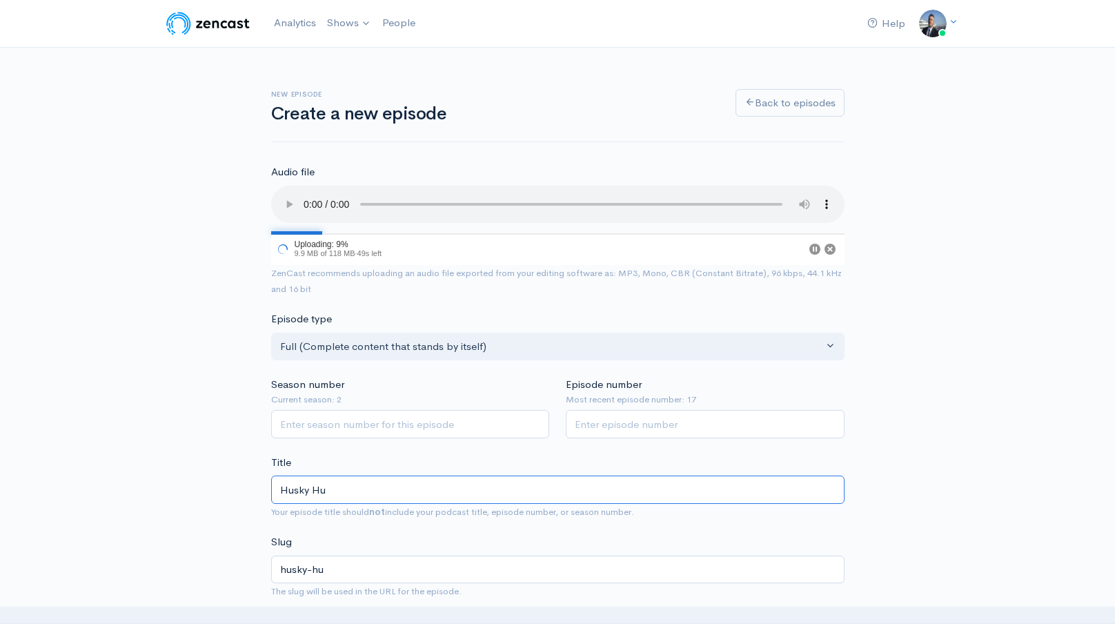
type input "Husky Hud"
type input "husky-hud"
type input "Husky Huddl"
type input "husky-huddl"
type input "Husky Huddle"
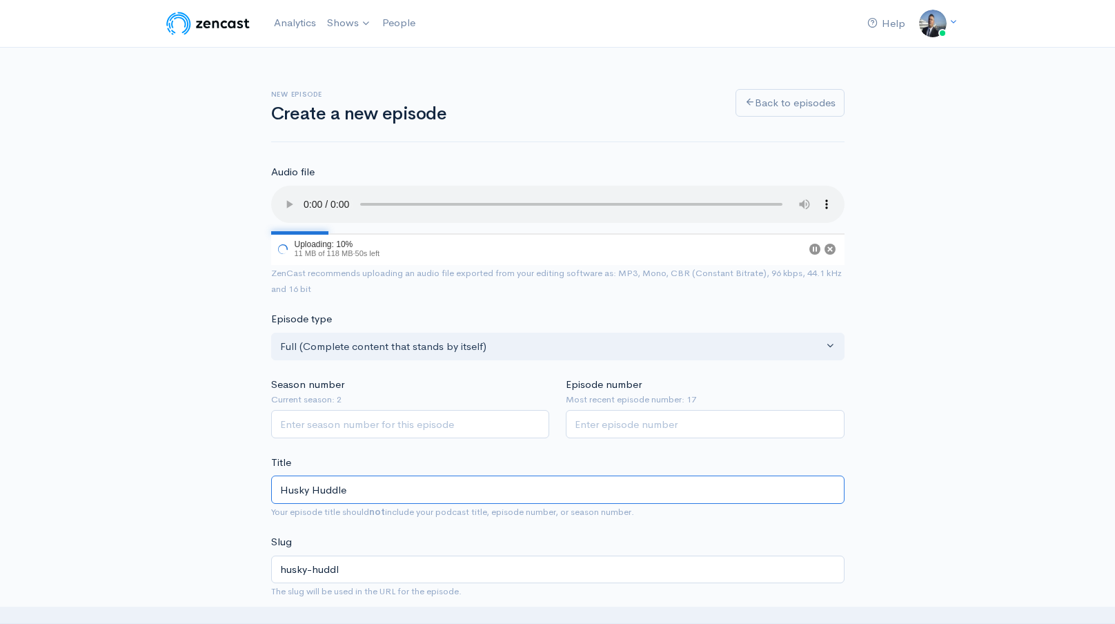
type input "husky-huddle"
paste input "Husky Huddle- Camp Updates"
type input "Husky Huddle- Husky Huddle- Camp Updates"
type input "husky-huddle-husky-huddle-camp-updates"
drag, startPoint x: 426, startPoint y: 488, endPoint x: 354, endPoint y: 488, distance: 72.4
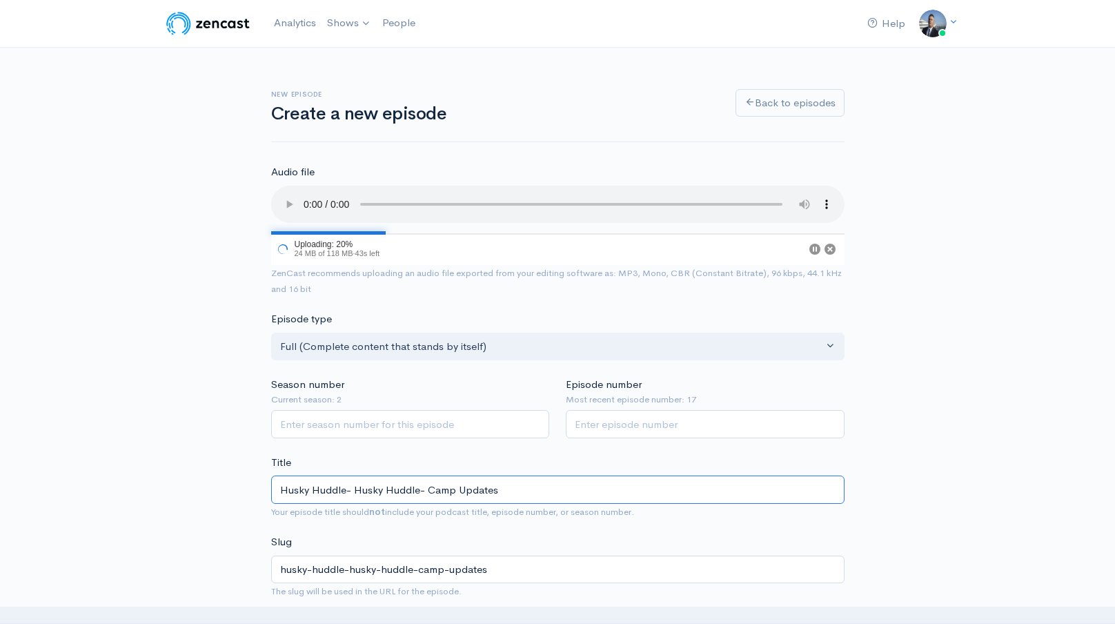
click at [354, 488] on input "Husky Huddle- Husky Huddle- Camp Updates" at bounding box center [557, 489] width 573 height 28
type input "Husky Huddle- \Camp Updates"
type input "husky-huddle-camp-updates"
click at [337, 501] on input "Husky Huddle- Camp Updates" at bounding box center [557, 489] width 573 height 28
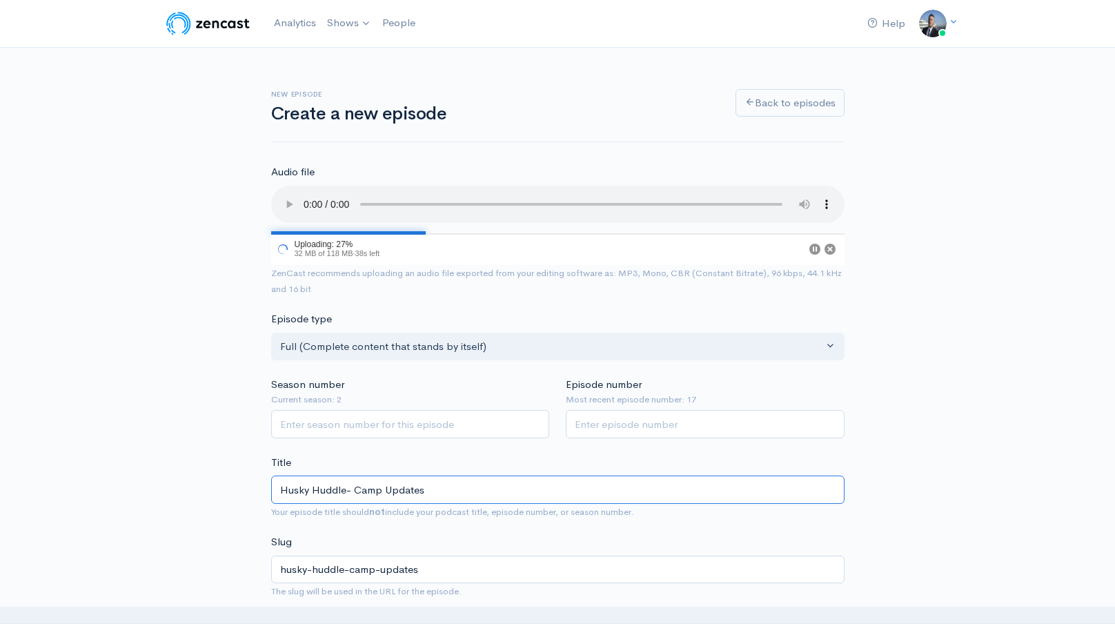
click at [337, 501] on input "Husky Huddle- Camp Updates" at bounding box center [557, 489] width 573 height 28
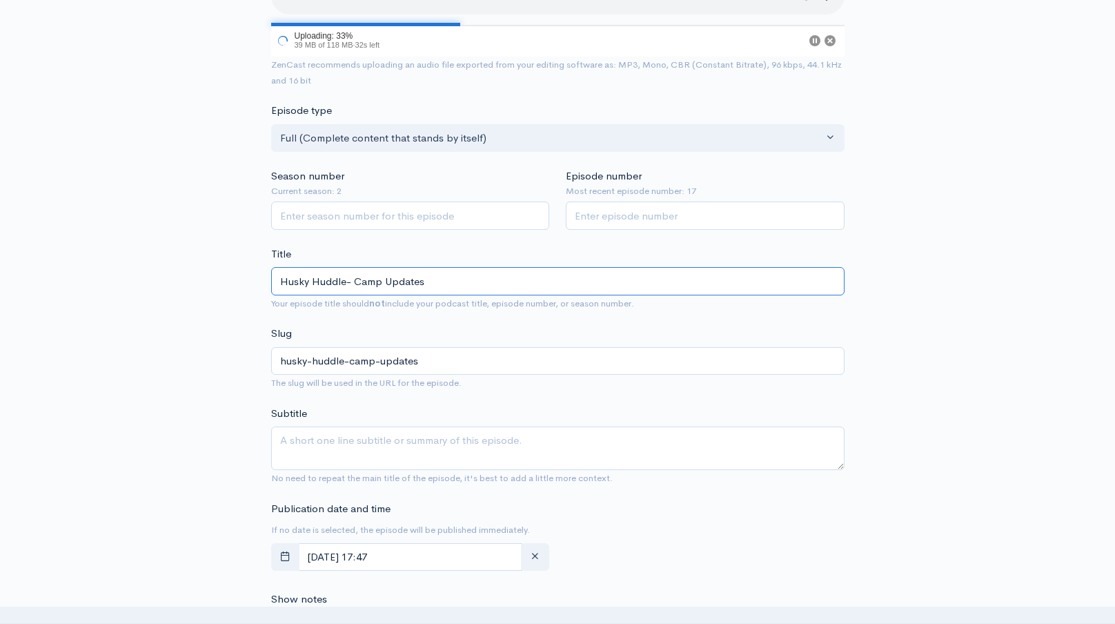
scroll to position [237, 0]
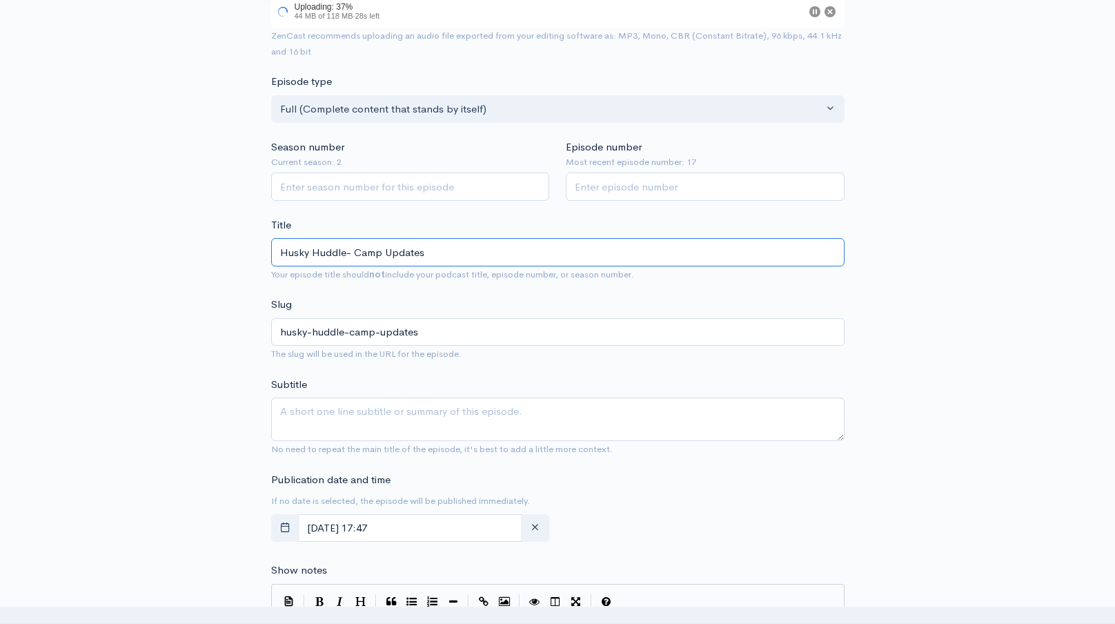
type input "Husky Huddle- Camp Updates"
click at [384, 428] on textarea "Subtitle" at bounding box center [557, 418] width 573 height 43
paste textarea "Husky Huddle- Camp Updates"
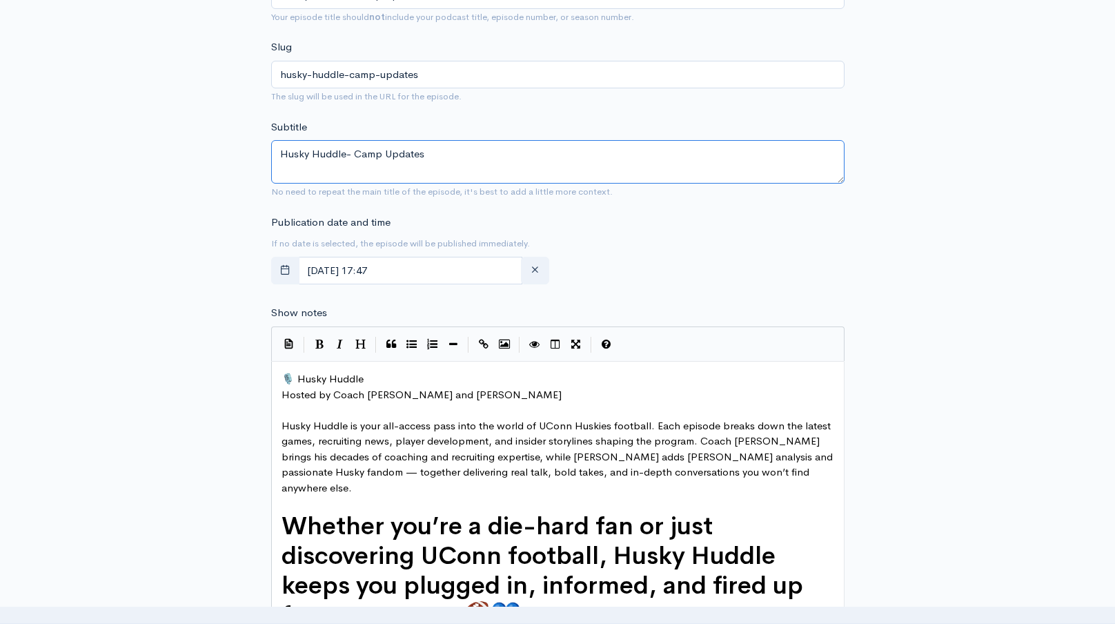
scroll to position [508, 0]
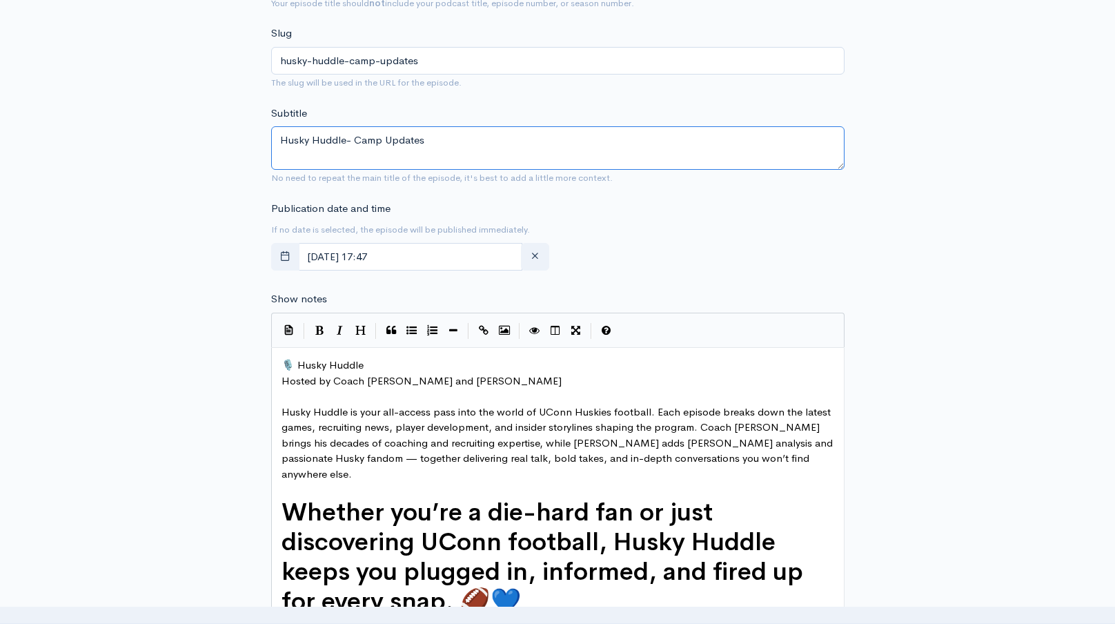
type textarea "Husky Huddle- Camp Updates"
click at [284, 364] on span "🎙️ Husky Huddle" at bounding box center [322, 364] width 82 height 13
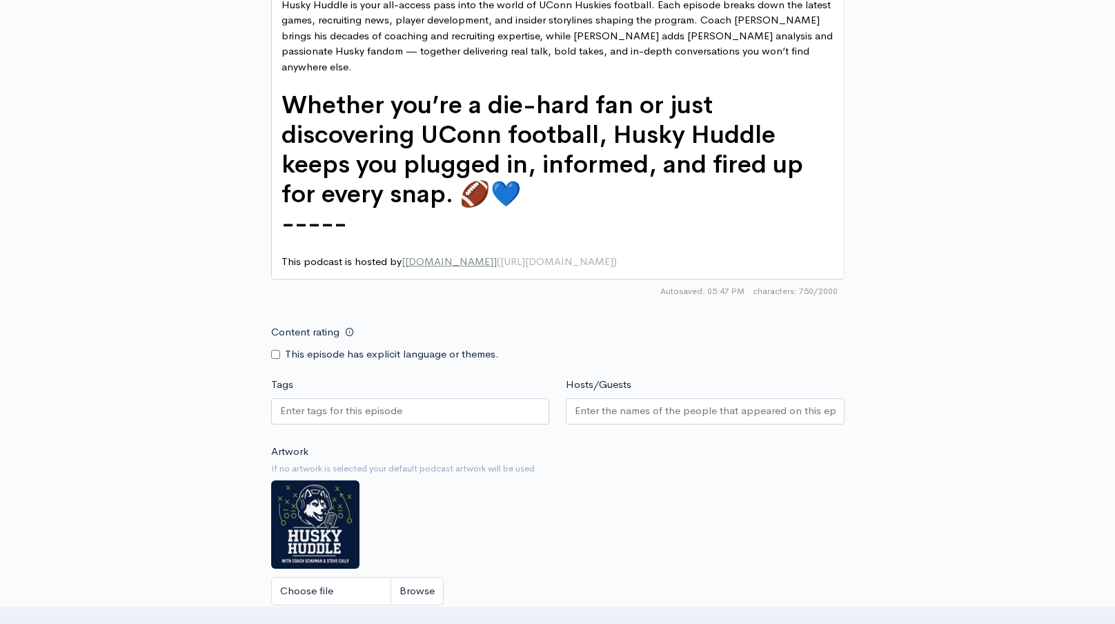
scroll to position [953, 0]
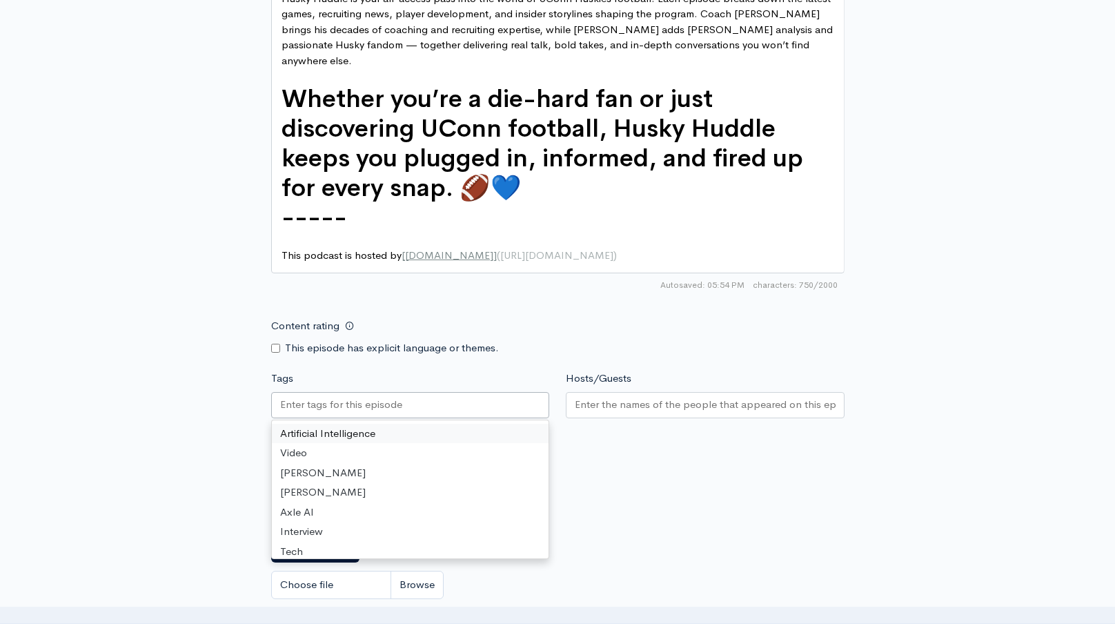
click at [457, 392] on div at bounding box center [410, 405] width 279 height 26
paste input "Husky Huddle- Camp Updates"
type input "Husky Huddle- Camp Updates"
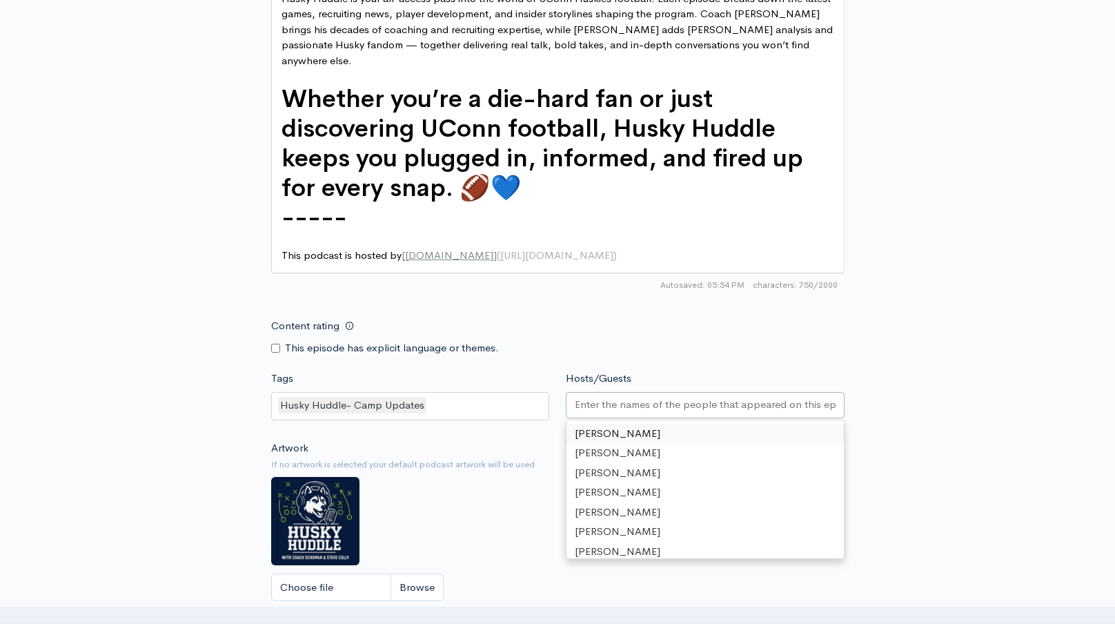
click at [655, 397] on input "Hosts/Guests" at bounding box center [705, 405] width 261 height 16
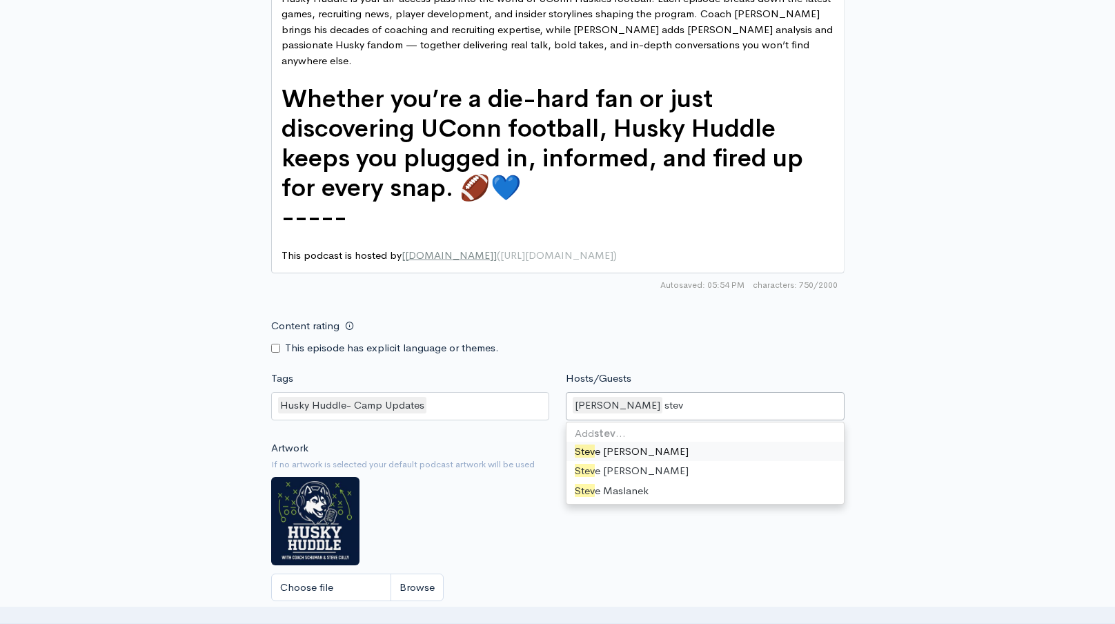
type input "[PERSON_NAME]"
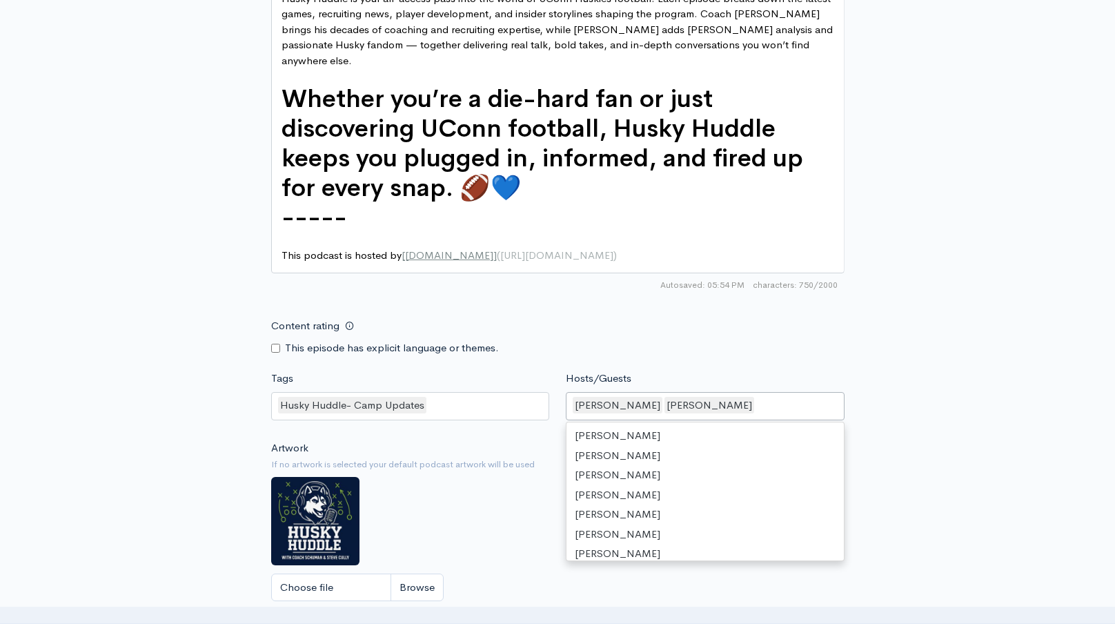
scroll to position [717, 0]
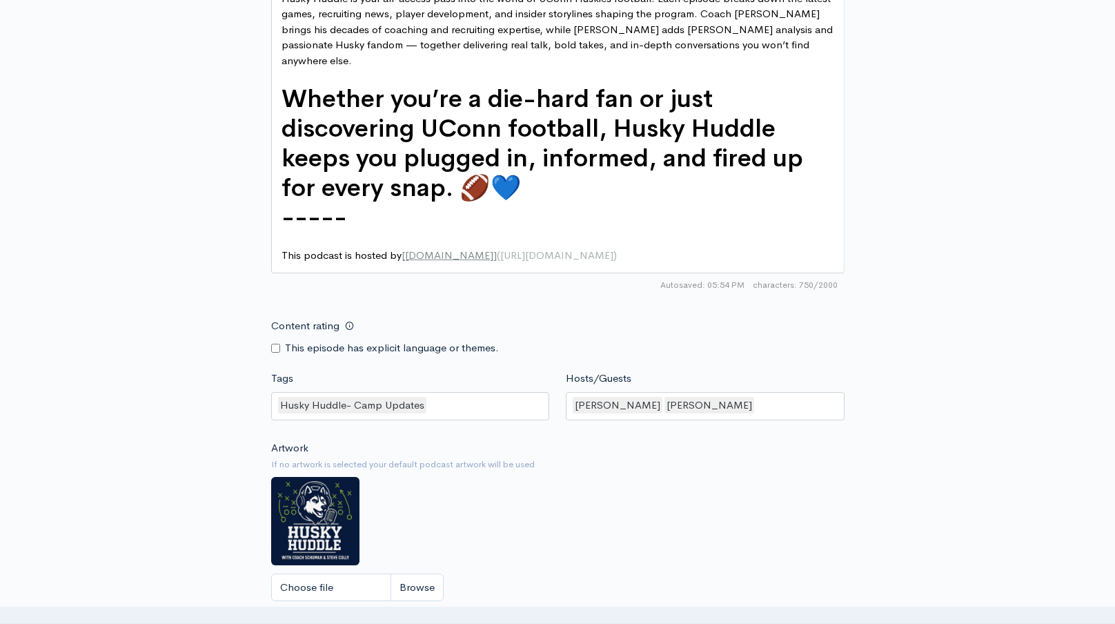
click at [822, 312] on div "Content rating This episode has explicit language or themes." at bounding box center [558, 333] width 590 height 43
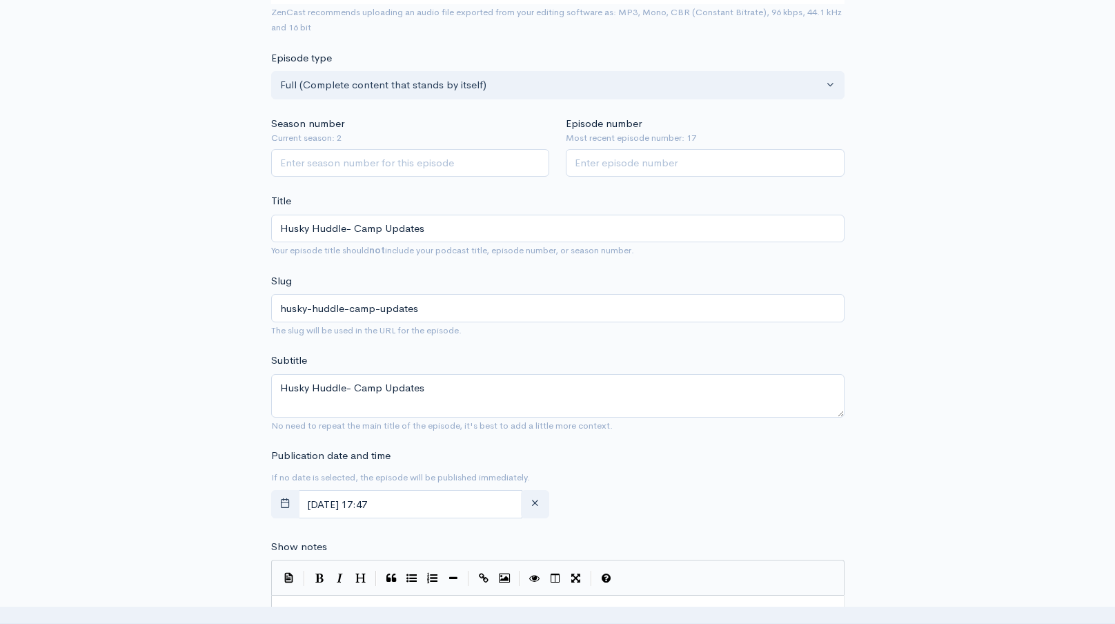
scroll to position [313, 0]
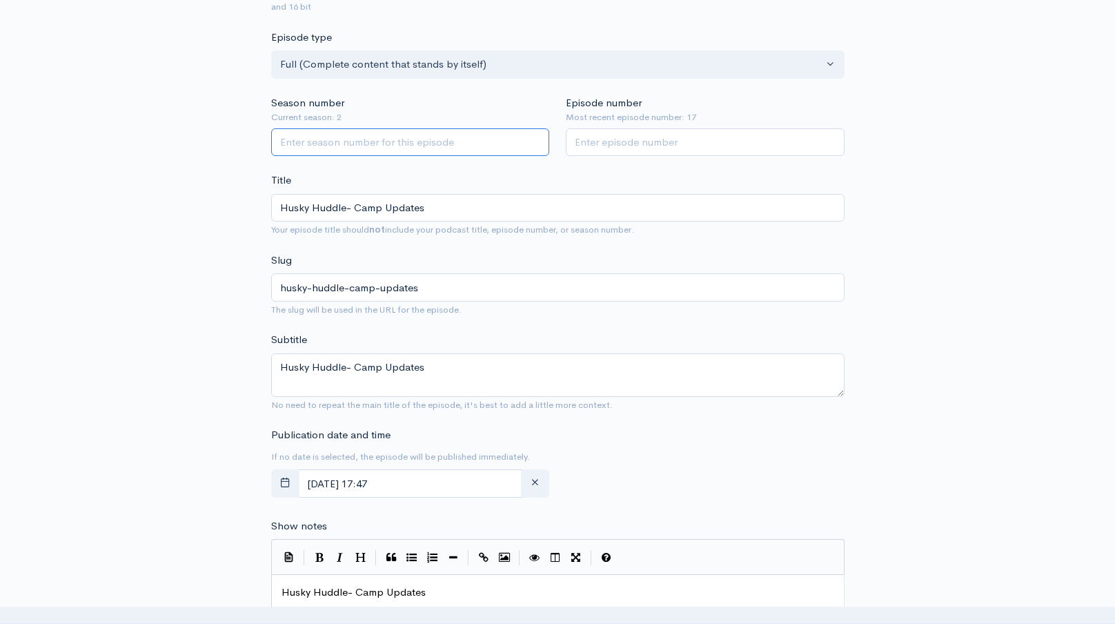
click at [442, 132] on input "Season number" at bounding box center [410, 142] width 279 height 28
type input "2"
click at [606, 139] on input "Episode number" at bounding box center [705, 142] width 279 height 28
type input "18"
click at [687, 183] on div "Title Husky Huddle- Camp Updates Your episode title should not include your pod…" at bounding box center [557, 204] width 573 height 65
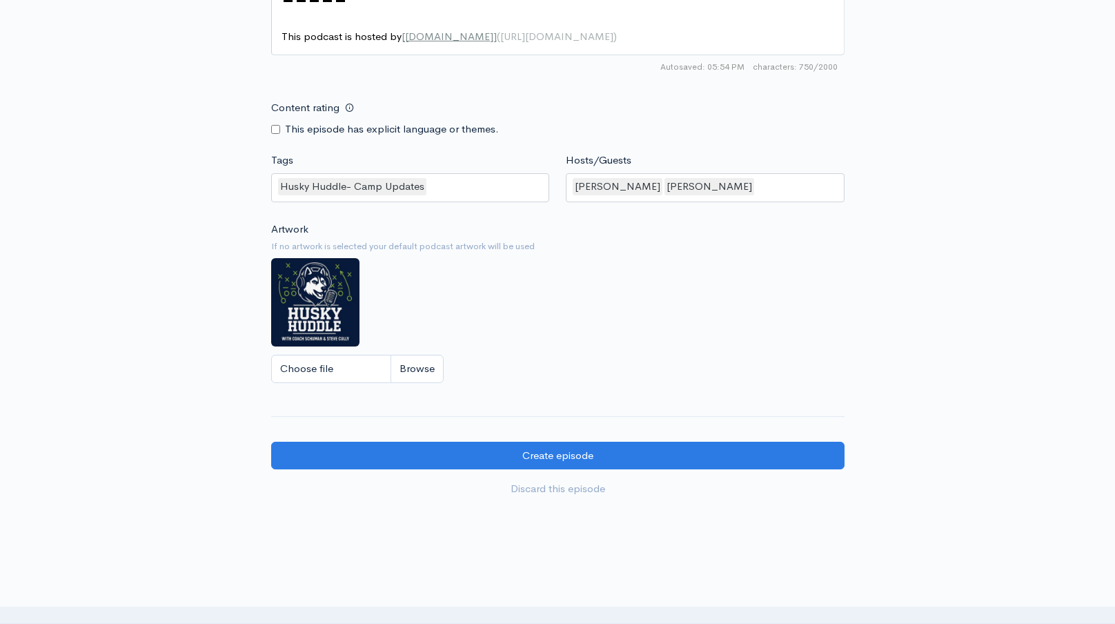
scroll to position [1262, 0]
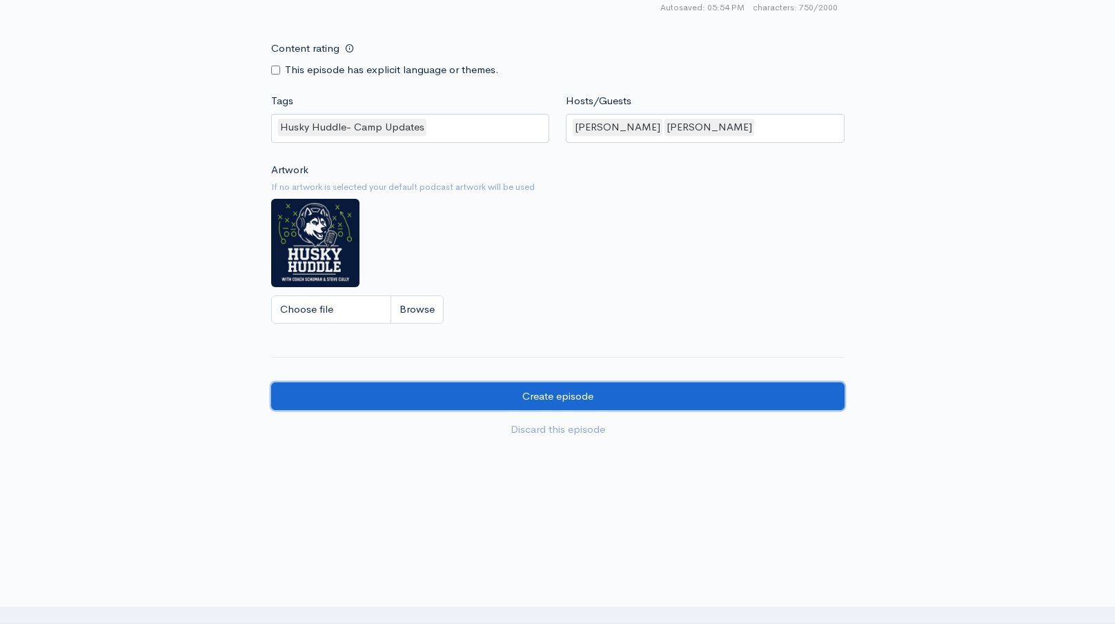
click at [538, 382] on input "Create episode" at bounding box center [557, 396] width 573 height 28
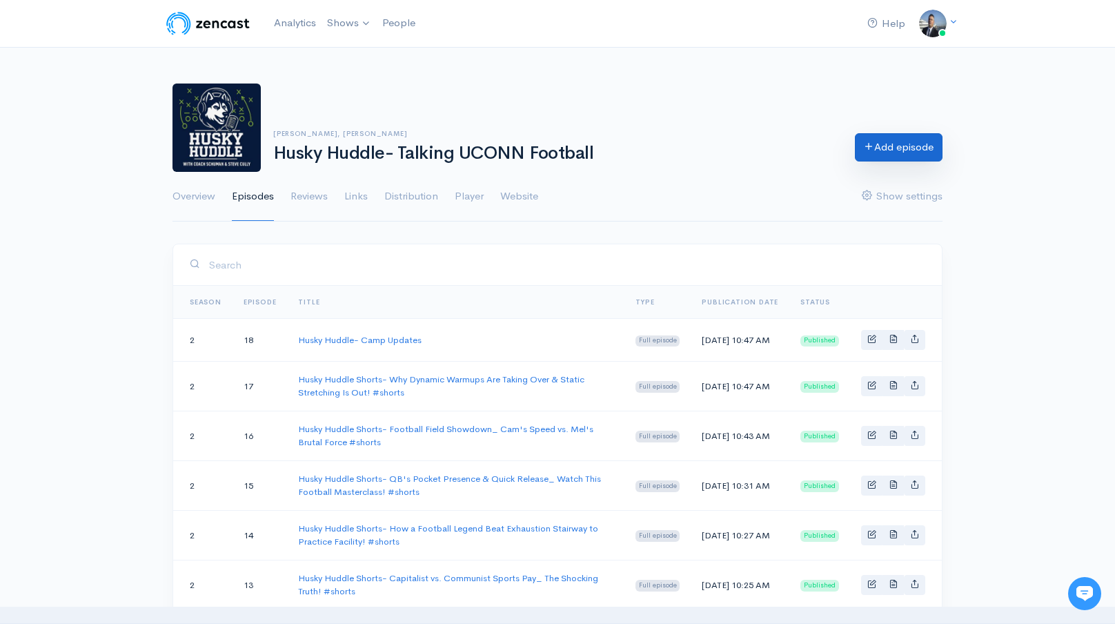
click at [871, 156] on link "Add episode" at bounding box center [899, 147] width 88 height 28
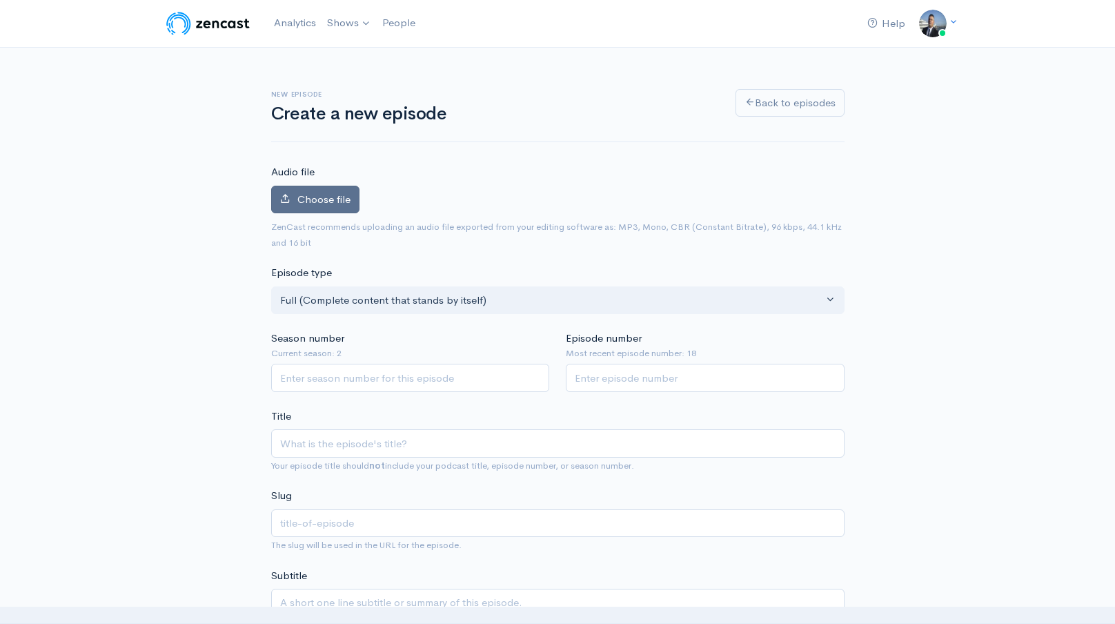
click at [344, 194] on span "Choose file" at bounding box center [323, 198] width 53 height 13
click at [0, 0] on input "Choose file" at bounding box center [0, 0] width 0 height 0
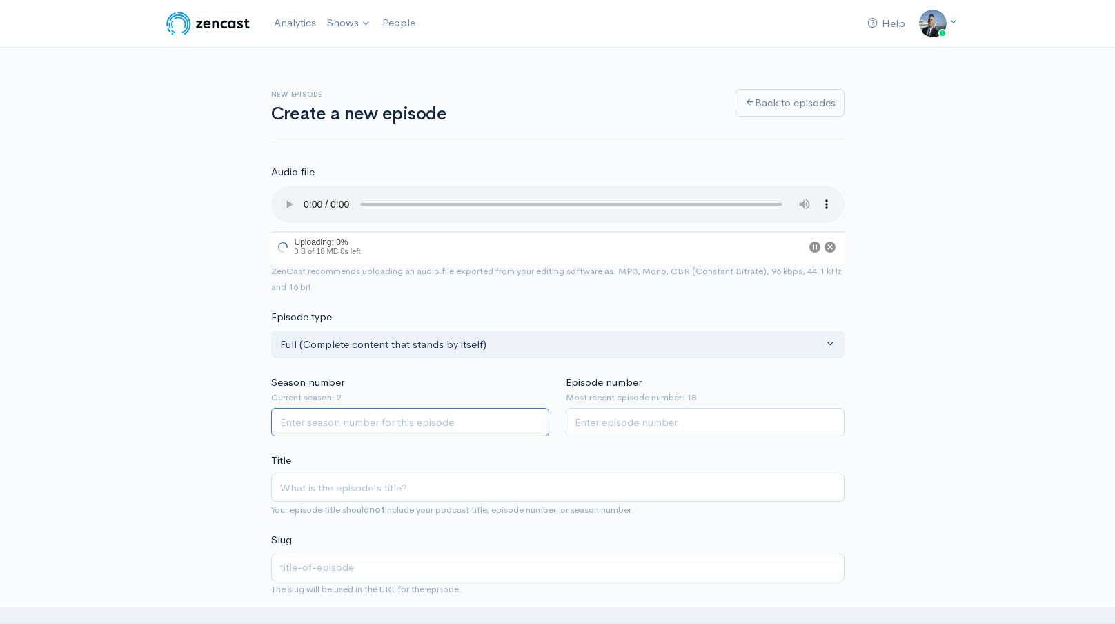
click at [419, 424] on input "Season number" at bounding box center [410, 422] width 279 height 28
type input "2"
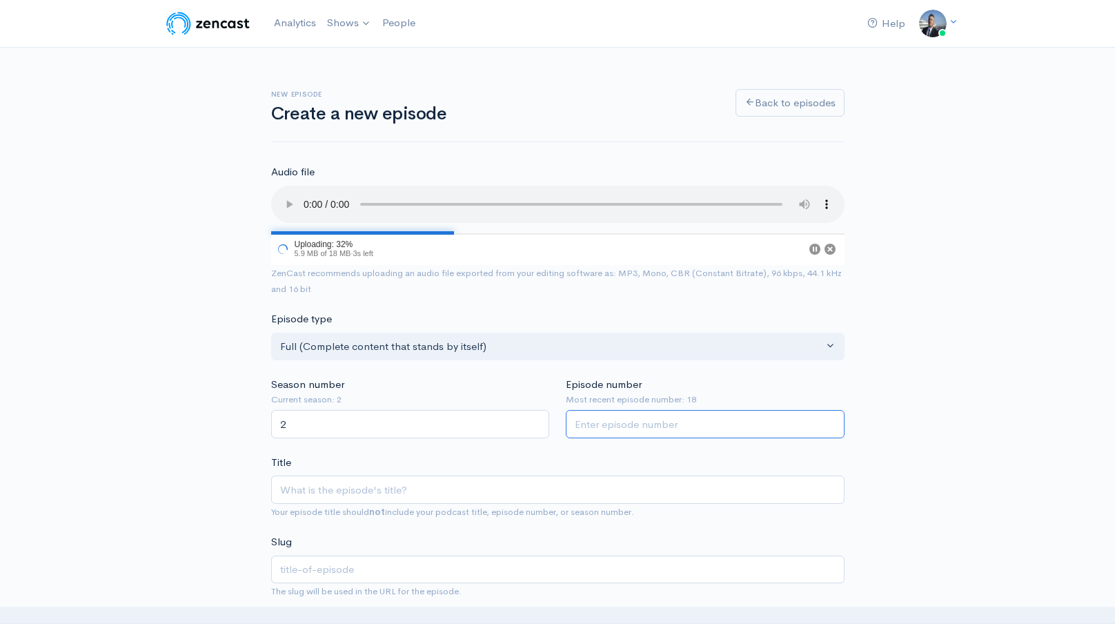
click at [636, 421] on input "Episode number" at bounding box center [705, 424] width 279 height 28
type input "19"
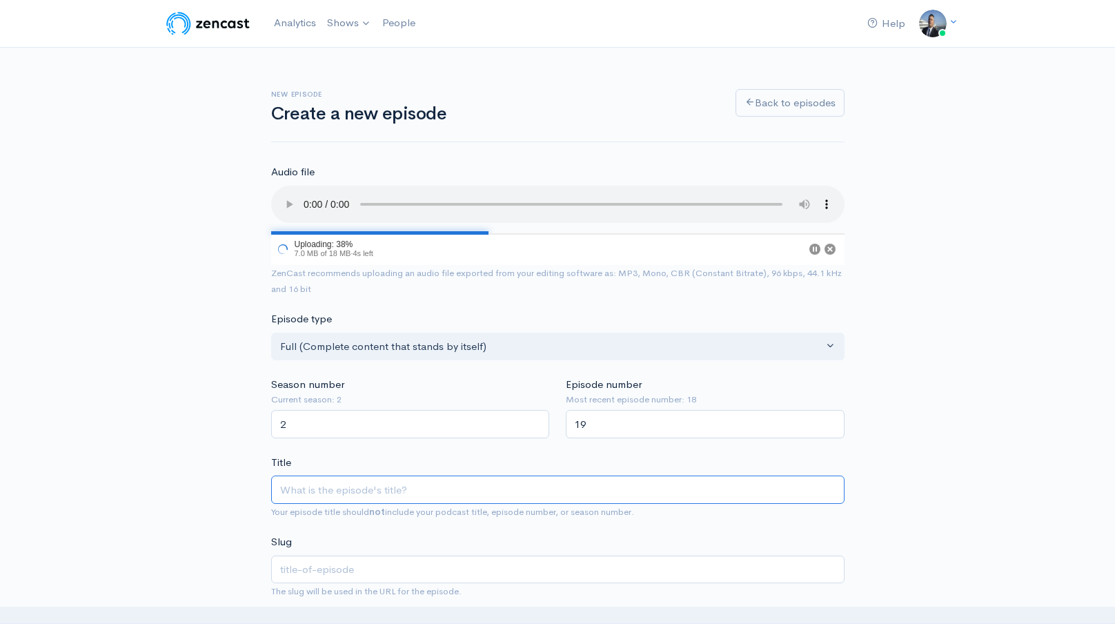
type input "H"
type input "h"
type input "Hu"
type input "hu"
type input "Hus"
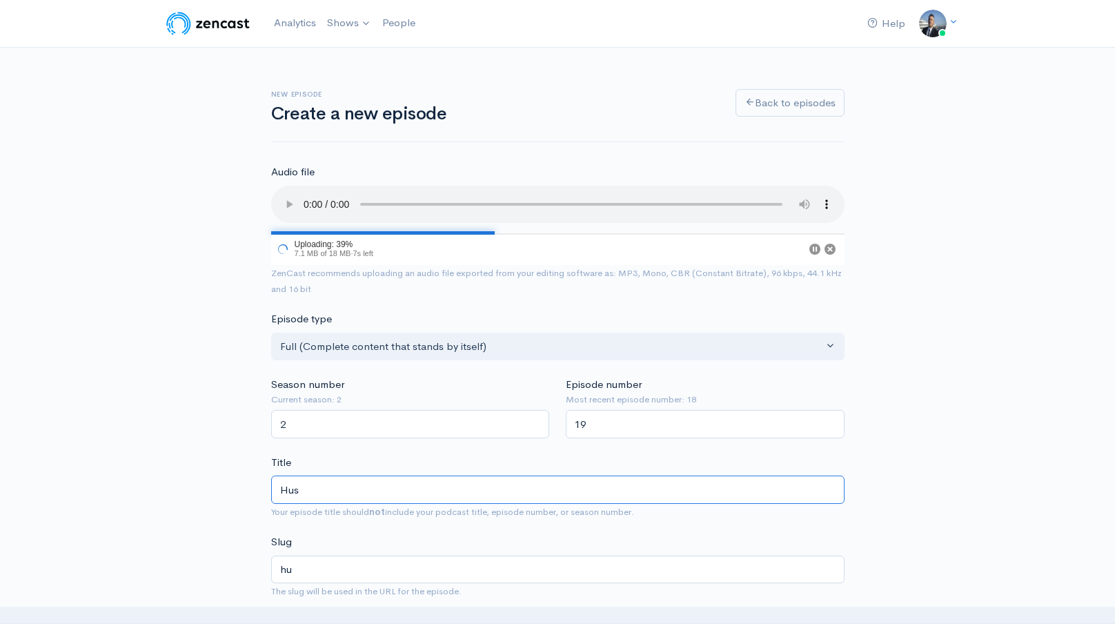
type input "hus"
type input "Husk"
type input "husk"
type input "Husky"
type input "husky"
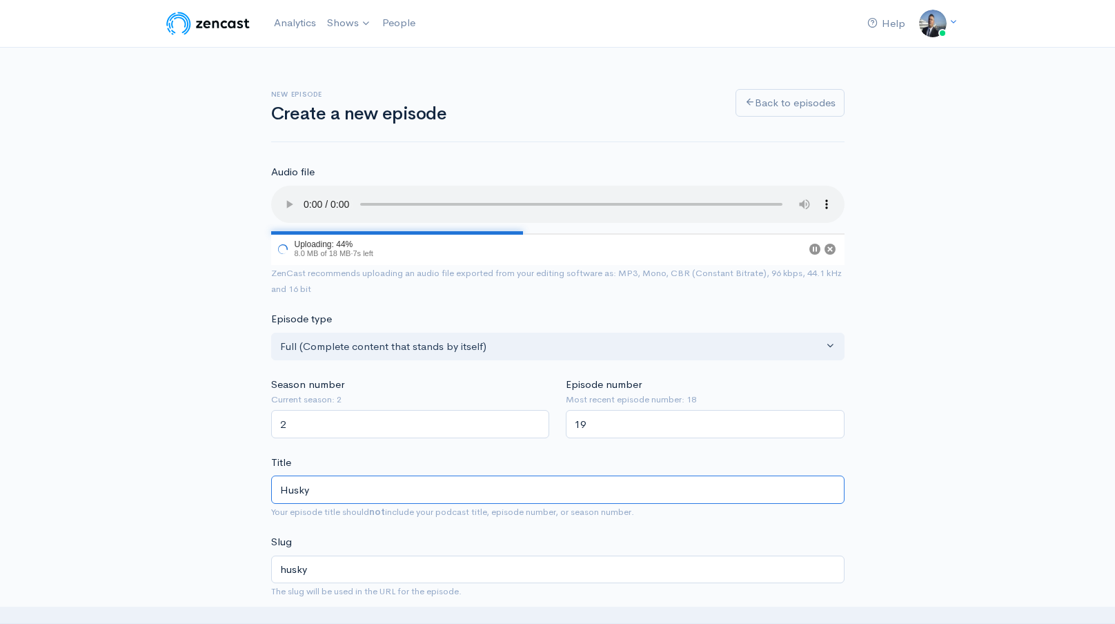
type input "Husky H"
type input "husky-h"
type input "Husky Hu"
type input "husky-hu"
type input "Husky Hud"
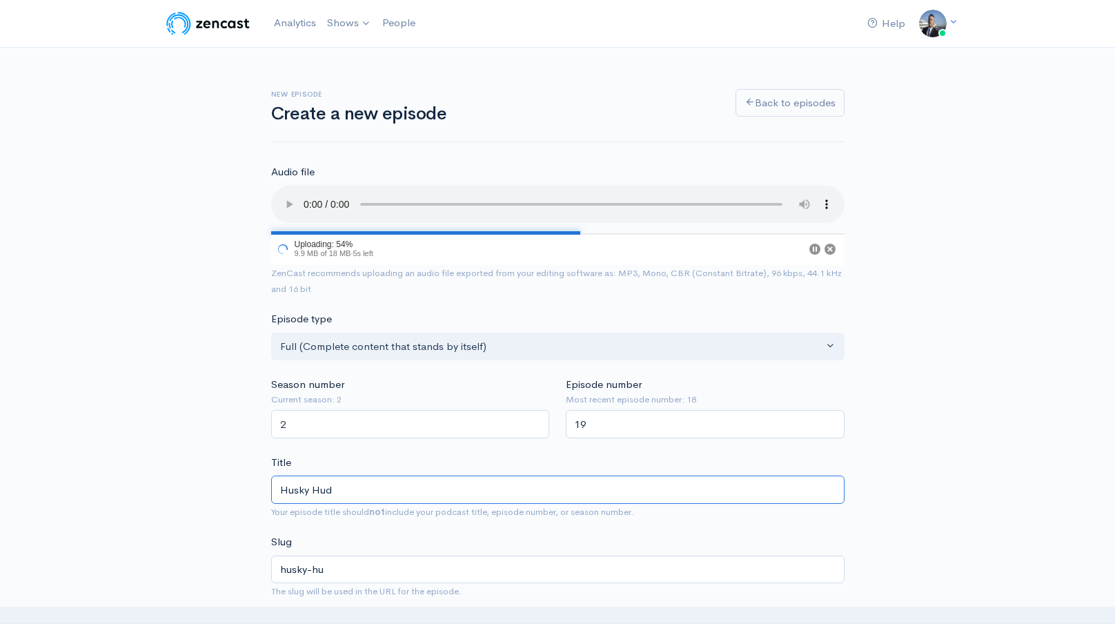
type input "husky-hud"
type input "Husky Huddl"
type input "husky-huddl"
type input "Husky Huddle"
type input "husky-huddle"
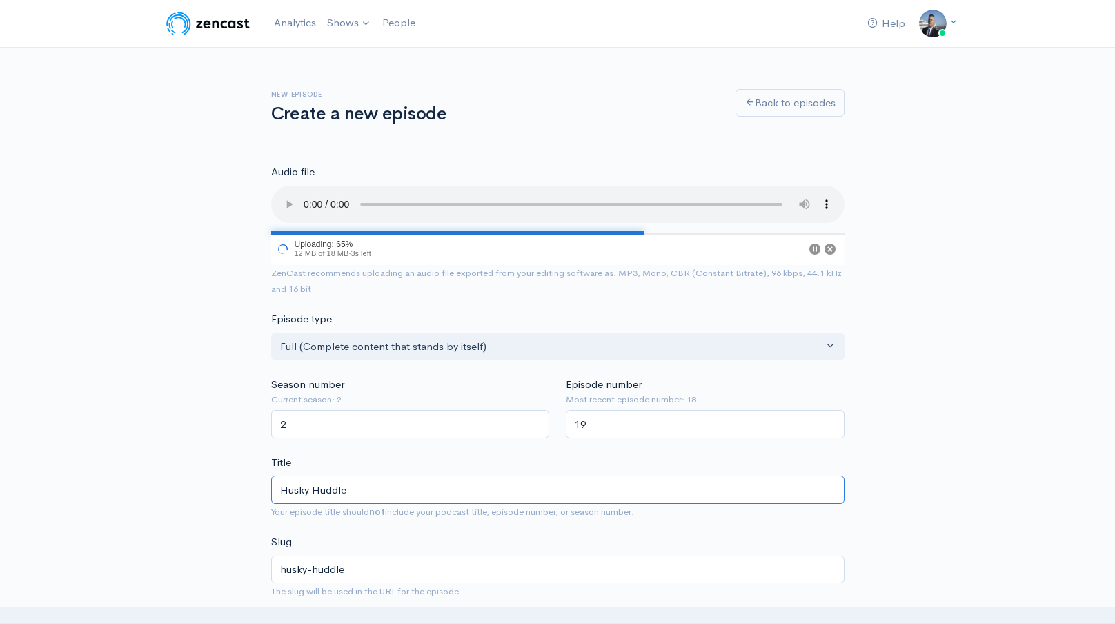
type input "Husky Huddle S"
type input "husky-huddle-s"
type input "Husky Huddle Sh"
type input "husky-huddle-sh"
type input "Husky Huddle Shor"
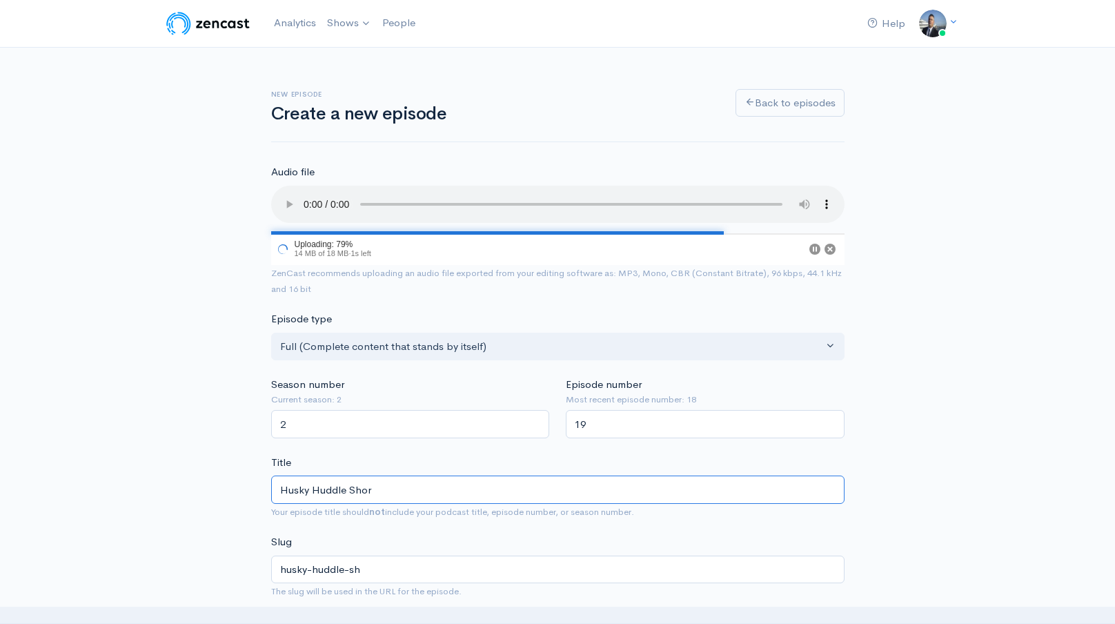
type input "husky-huddle-shor"
type input "Husky Huddle Short"
type input "husky-huddle-short"
type input "Husky Huddle Shorts"
type input "husky-huddle-shorts"
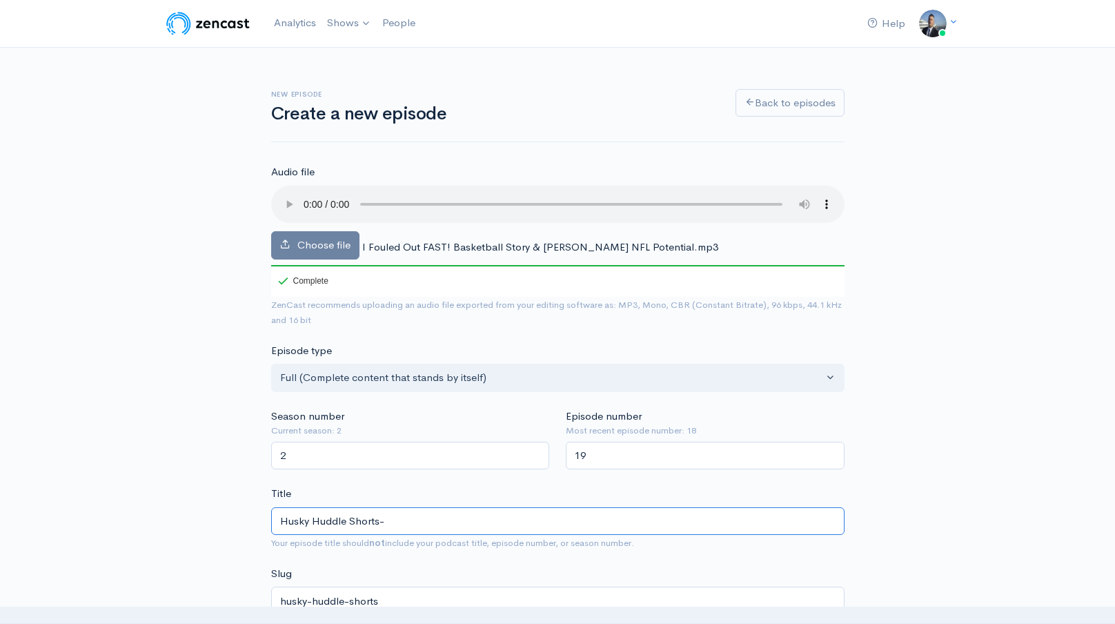
paste input "I Fouled Out FAST! Basketball Story & Honig's NFL Potential"
type input "Husky Huddle Shorts- I Fouled Out FAST! Basketball Story & [PERSON_NAME] NFL Po…"
type input "husky-huddle-shorts-i-fouled-out-fast-basketball-story-honigs-nfl-potential"
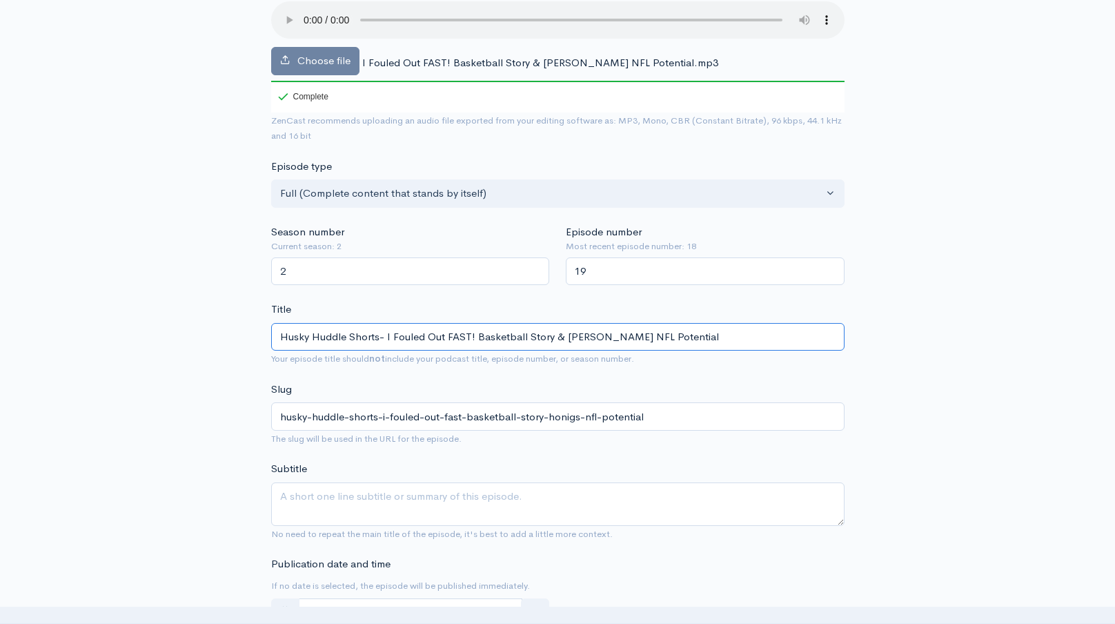
scroll to position [298, 0]
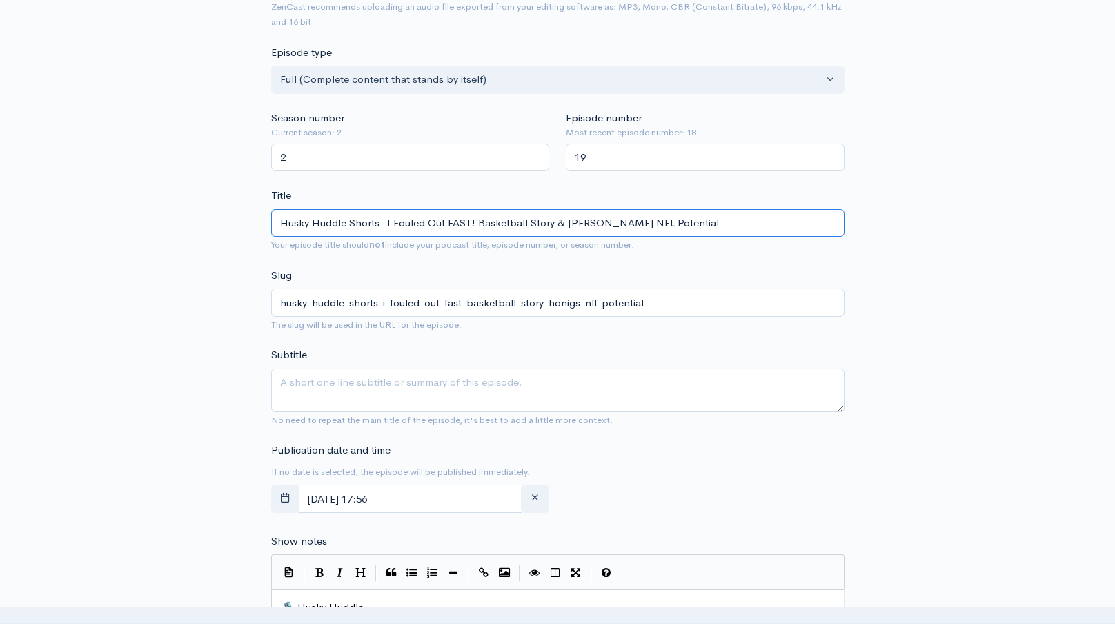
click at [542, 230] on input "Husky Huddle Shorts- I Fouled Out FAST! Basketball Story & [PERSON_NAME] NFL Po…" at bounding box center [557, 223] width 573 height 28
type input "Husky Huddle Shorts- I Fouled Out FAST! Basketball Story & [PERSON_NAME] NFL Po…"
click at [515, 390] on textarea "Subtitle" at bounding box center [557, 389] width 573 height 43
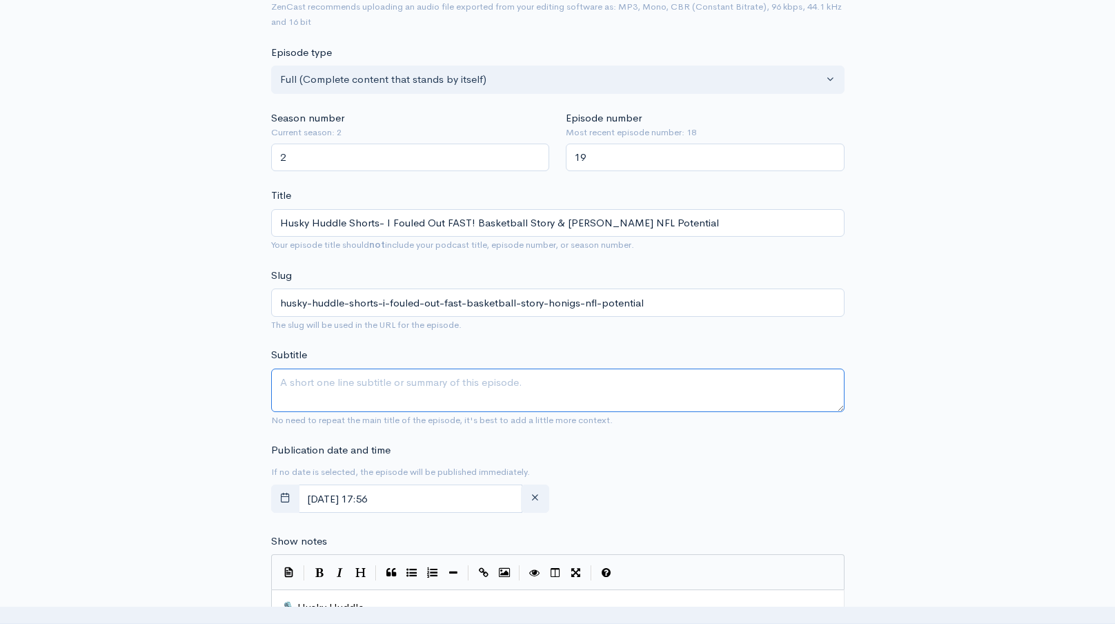
paste textarea "Husky Huddle Shorts- I Fouled Out FAST! Basketball Story & [PERSON_NAME] NFL Po…"
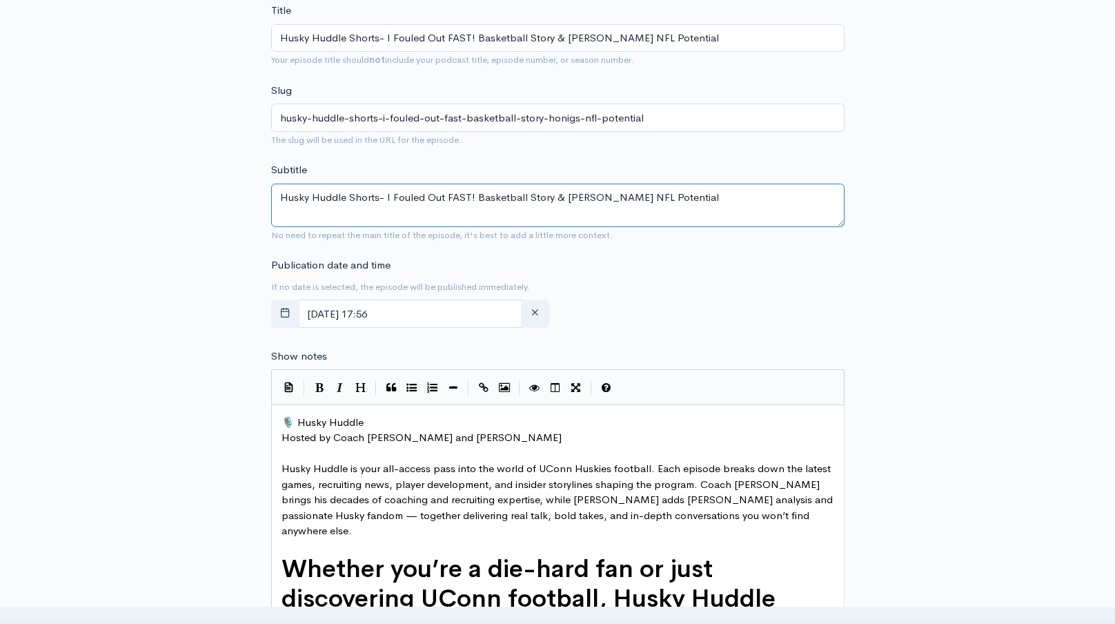
scroll to position [559, 0]
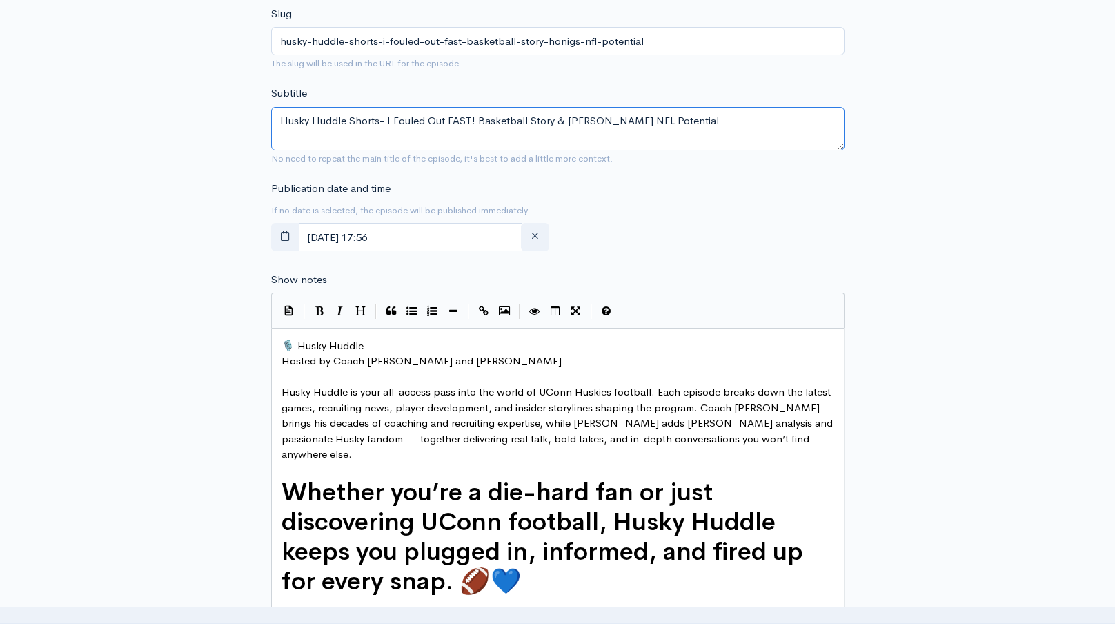
type textarea "Husky Huddle Shorts- I Fouled Out FAST! Basketball Story & [PERSON_NAME] NFL Po…"
click at [283, 346] on span "🎙️ Husky Huddle" at bounding box center [322, 345] width 82 height 13
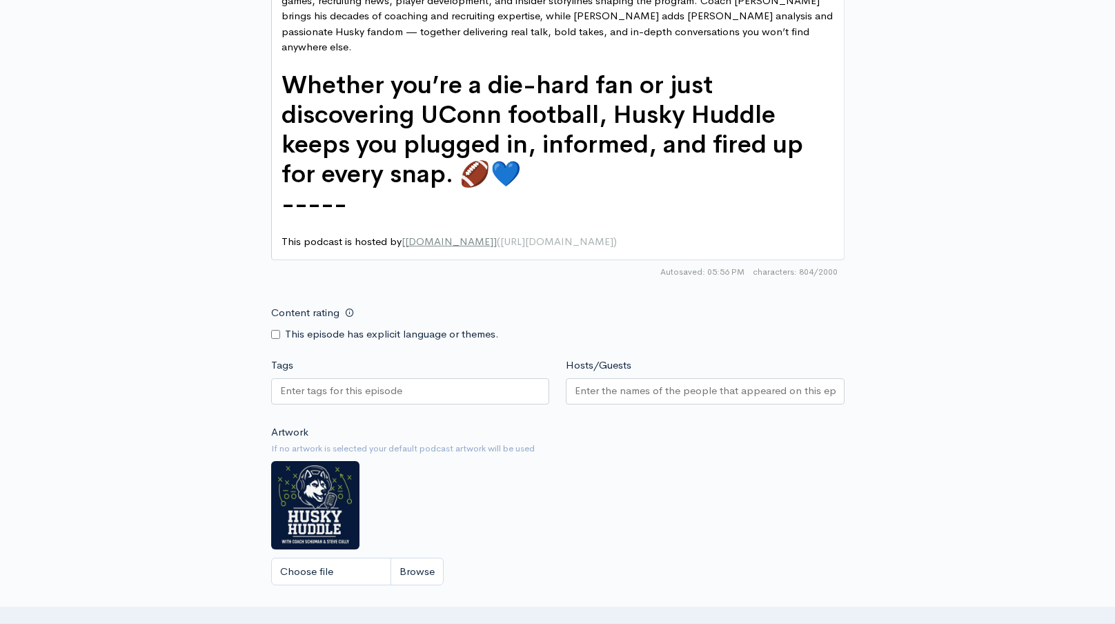
scroll to position [1042, 0]
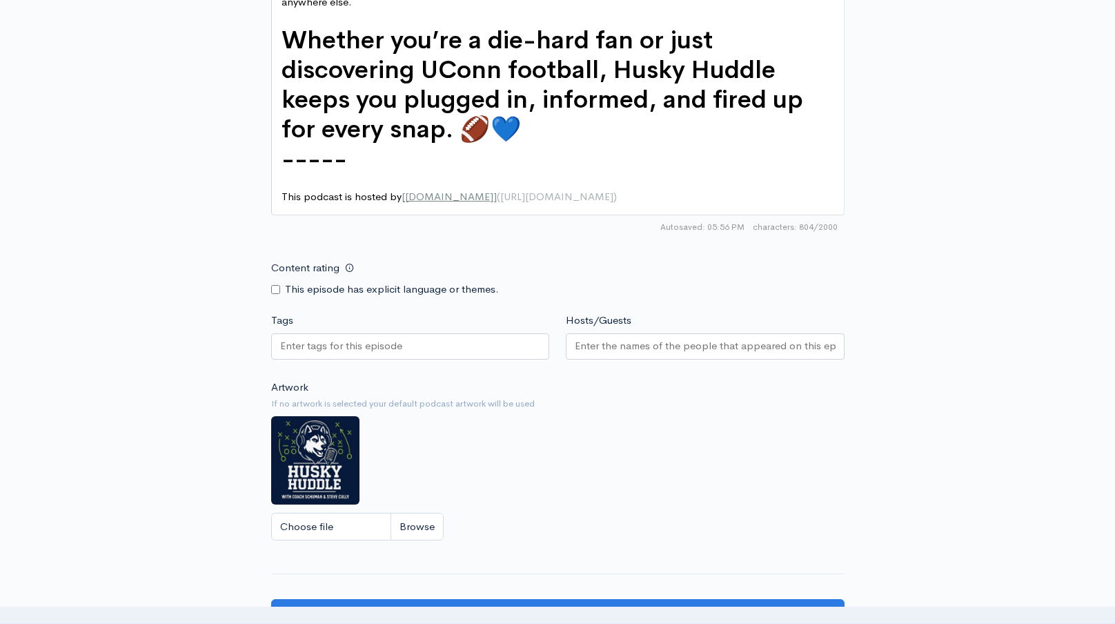
click at [490, 333] on div at bounding box center [410, 346] width 279 height 26
paste input "Husky Huddle Shorts- I Fouled Out FAST! Basketball Story & [PERSON_NAME] NFL Po…"
type input "Husky Huddle Shorts- I Fouled Out FAST! Basketball Story & [PERSON_NAME] NFL Po…"
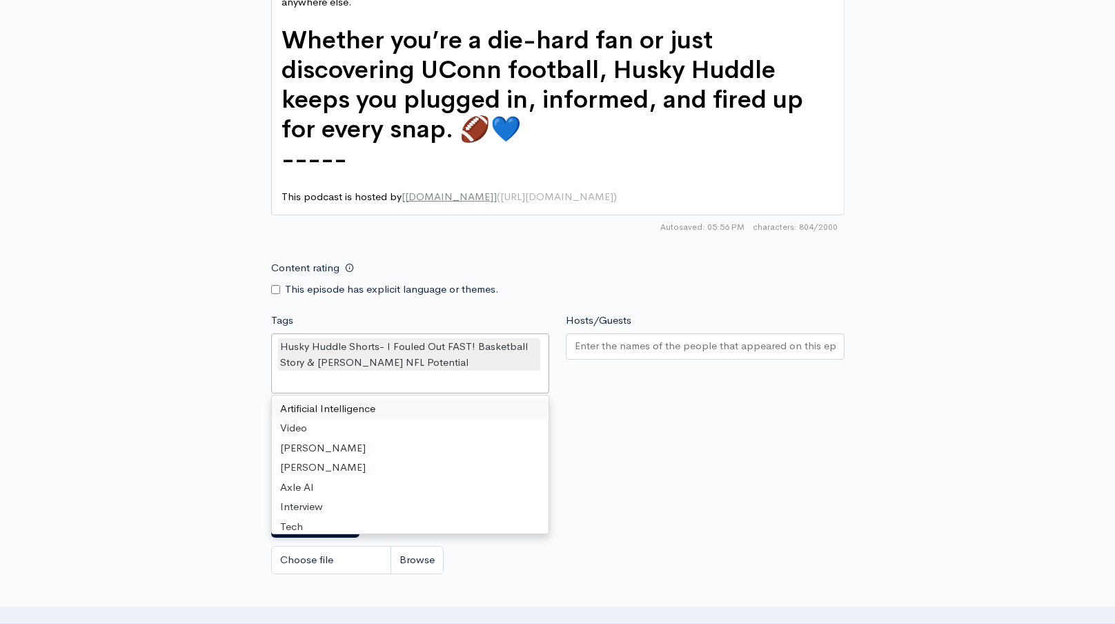
scroll to position [0, 0]
type input "Uc"
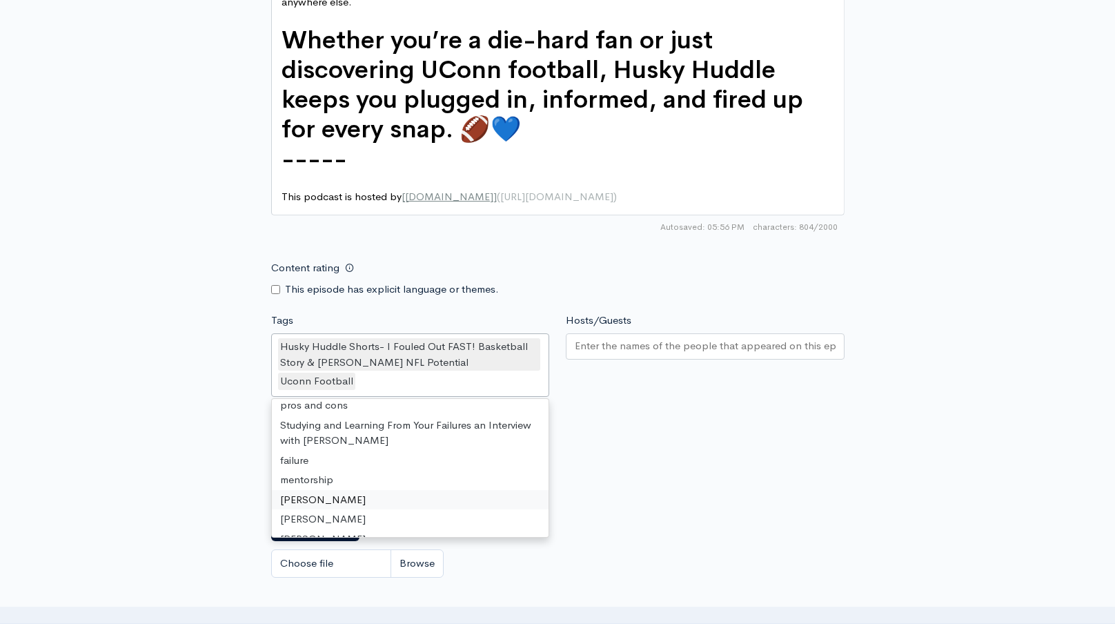
click at [658, 338] on input "Hosts/Guests" at bounding box center [705, 346] width 261 height 16
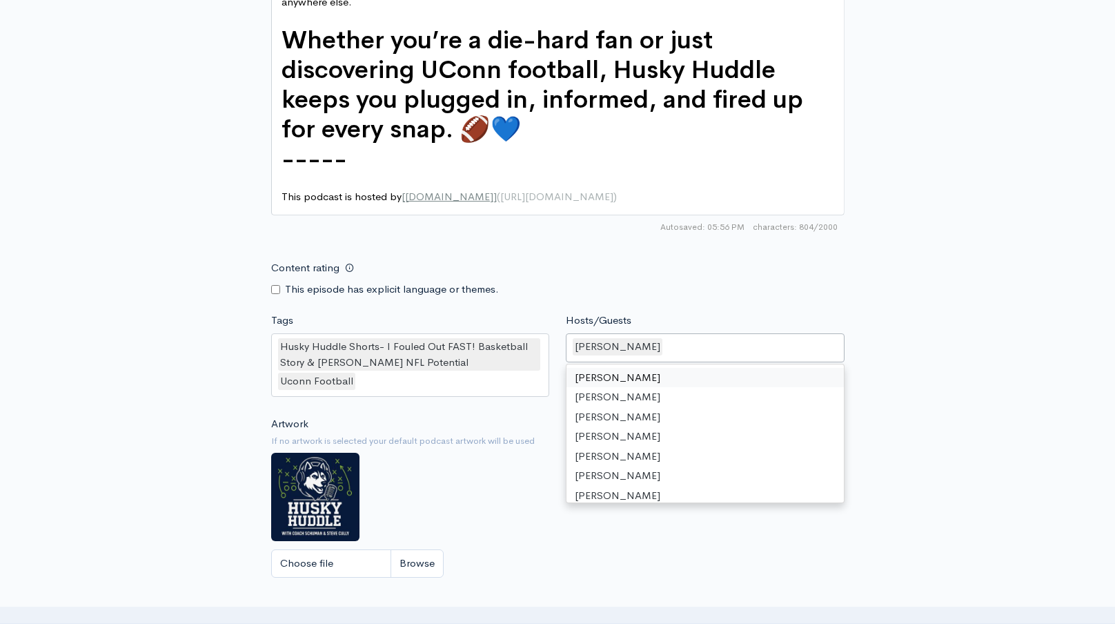
type input "s"
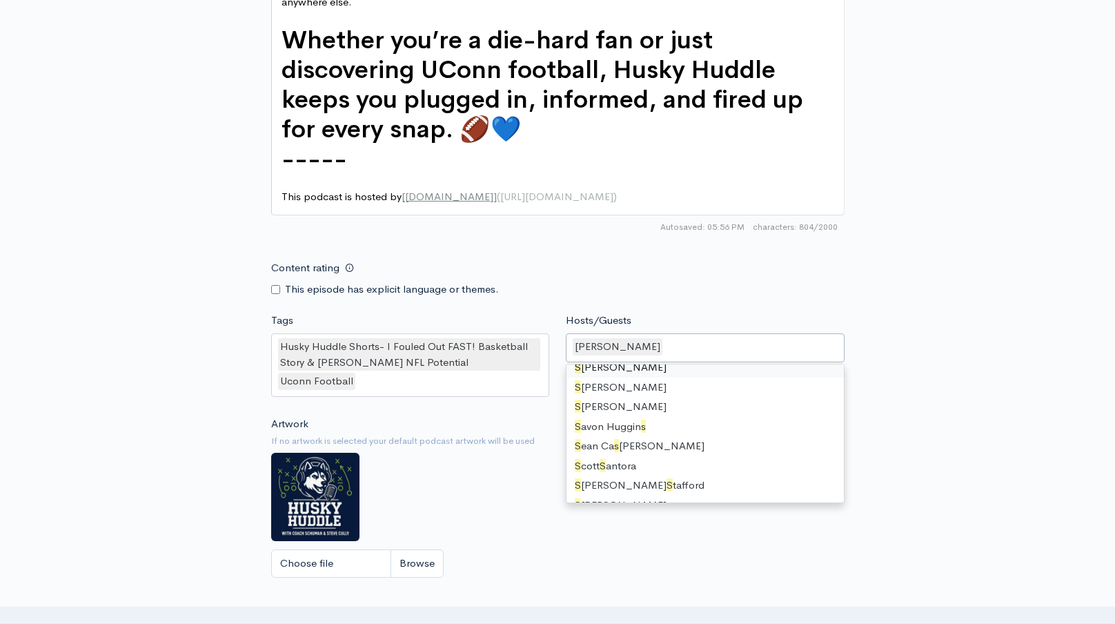
scroll to position [717, 0]
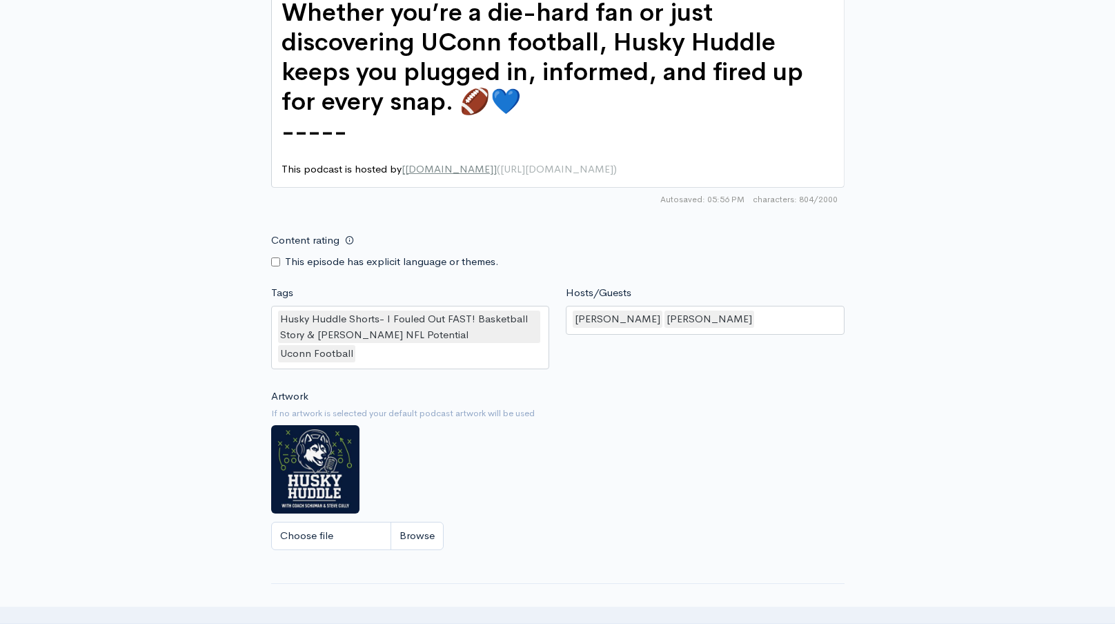
scroll to position [1296, 0]
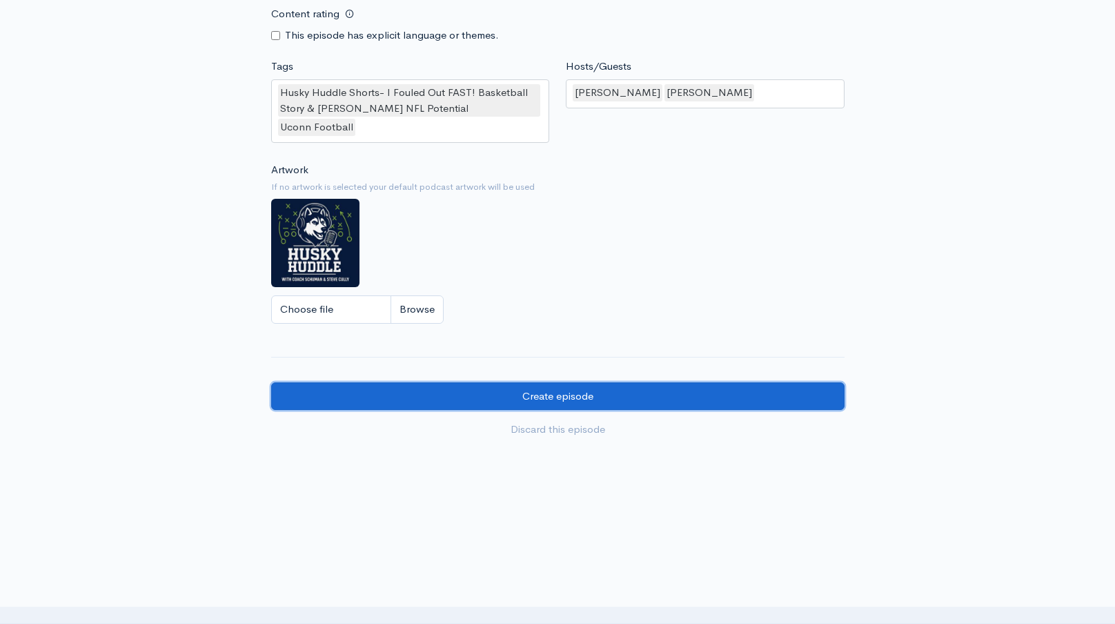
click at [621, 383] on input "Create episode" at bounding box center [557, 396] width 573 height 28
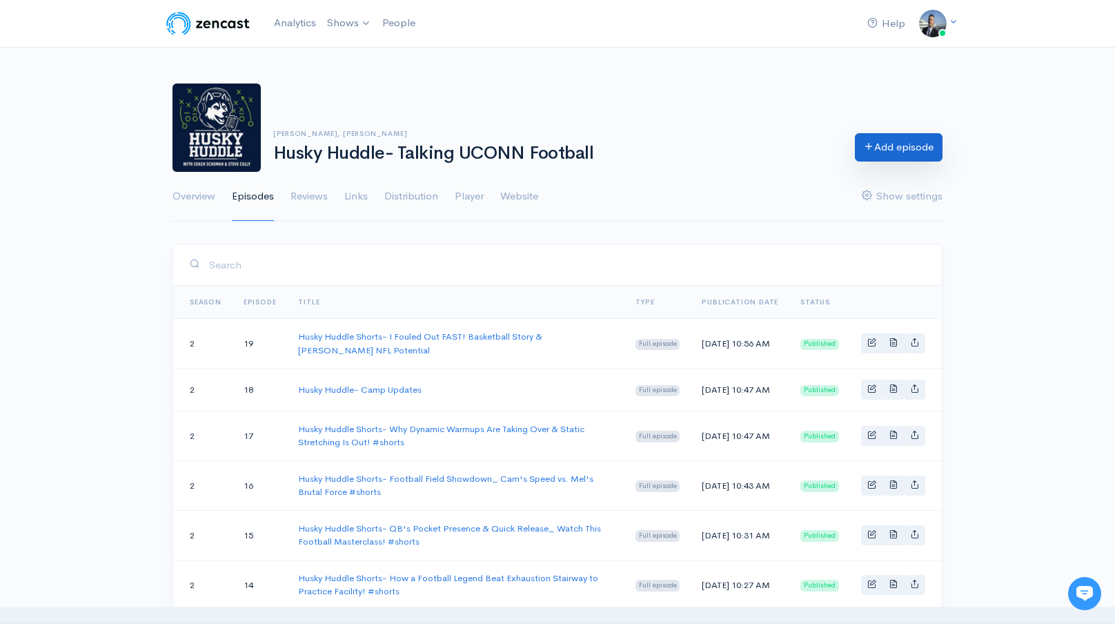
click at [873, 152] on link "Add episode" at bounding box center [899, 147] width 88 height 28
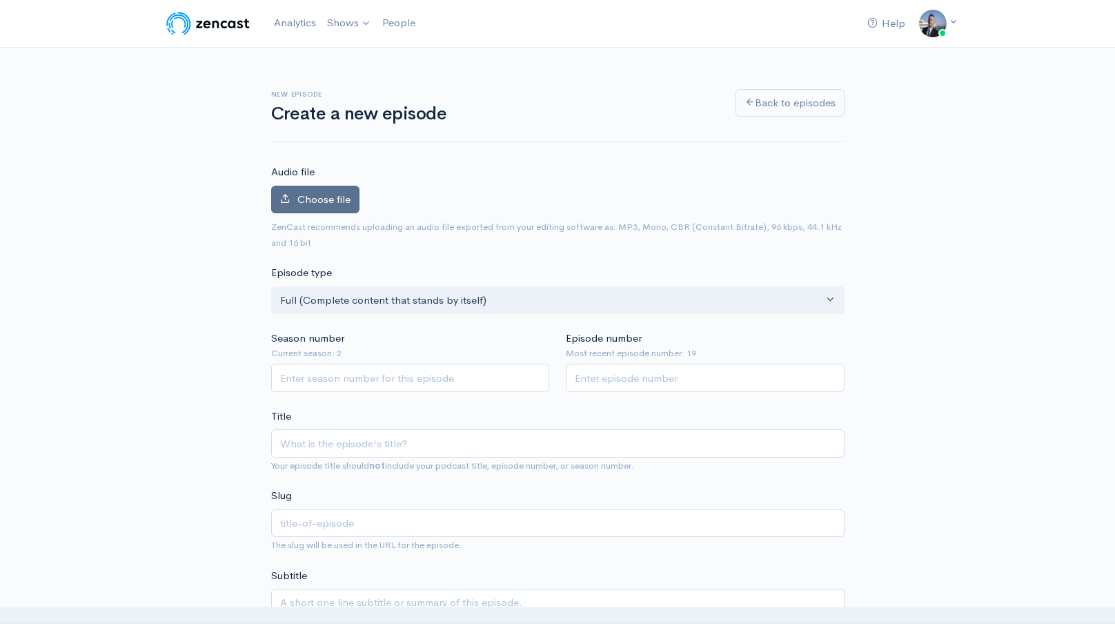
click at [327, 188] on label "Choose file" at bounding box center [315, 200] width 88 height 28
click at [0, 0] on input "Choose file" at bounding box center [0, 0] width 0 height 0
click at [454, 377] on input "Season number" at bounding box center [410, 378] width 279 height 28
type input "2"
click at [617, 379] on input "Episode number" at bounding box center [705, 378] width 279 height 28
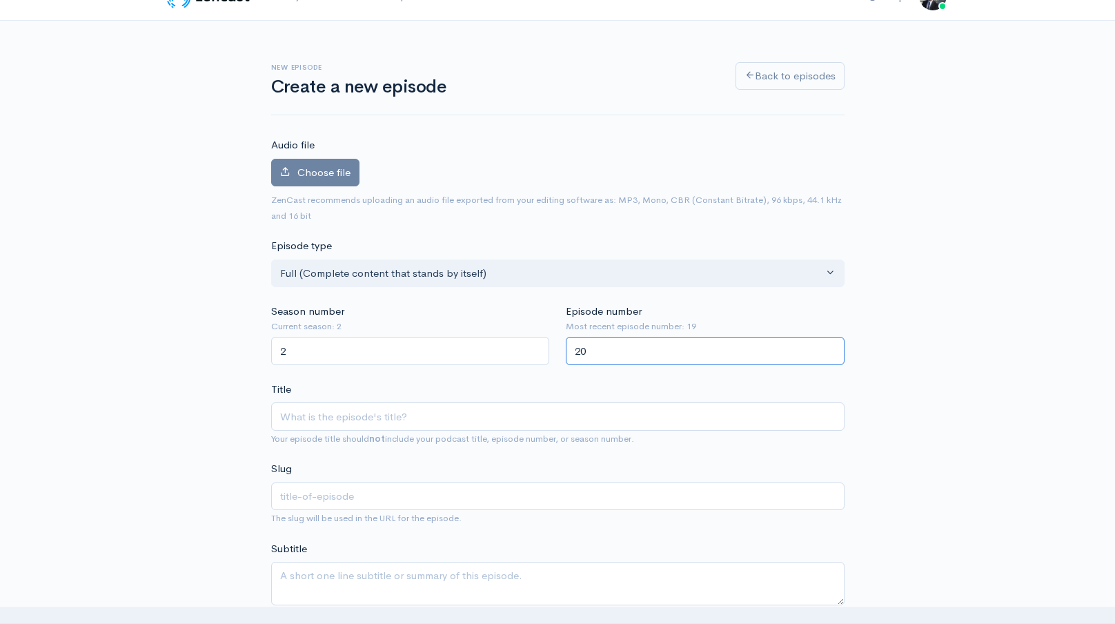
scroll to position [123, 0]
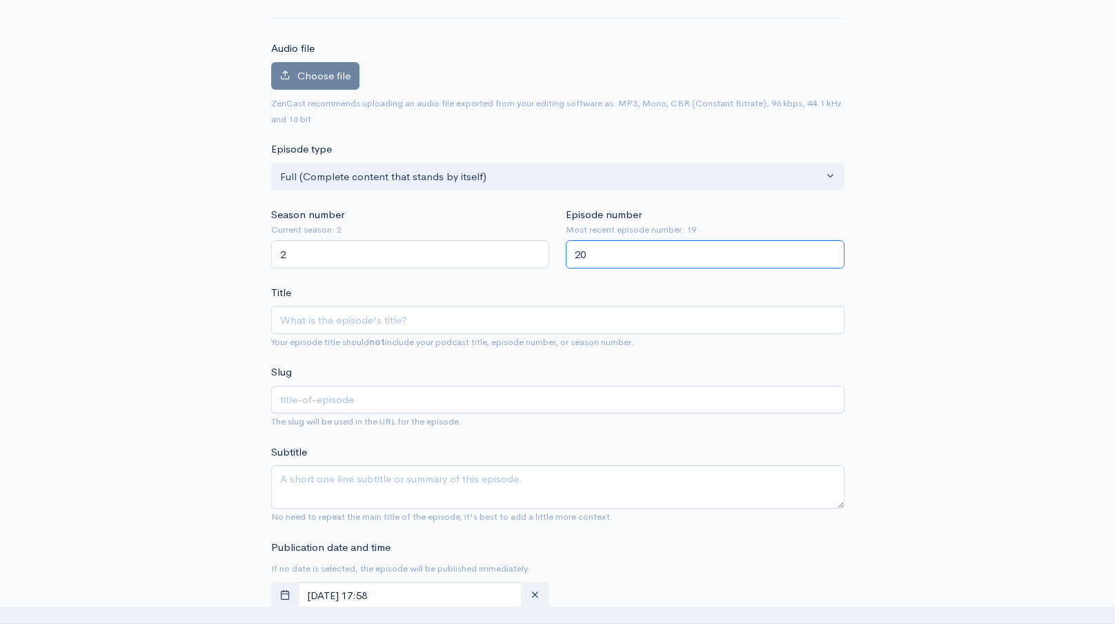
type input "20"
click at [468, 324] on input "Title" at bounding box center [557, 320] width 573 height 28
type input "H"
type input "h"
type input "Hu"
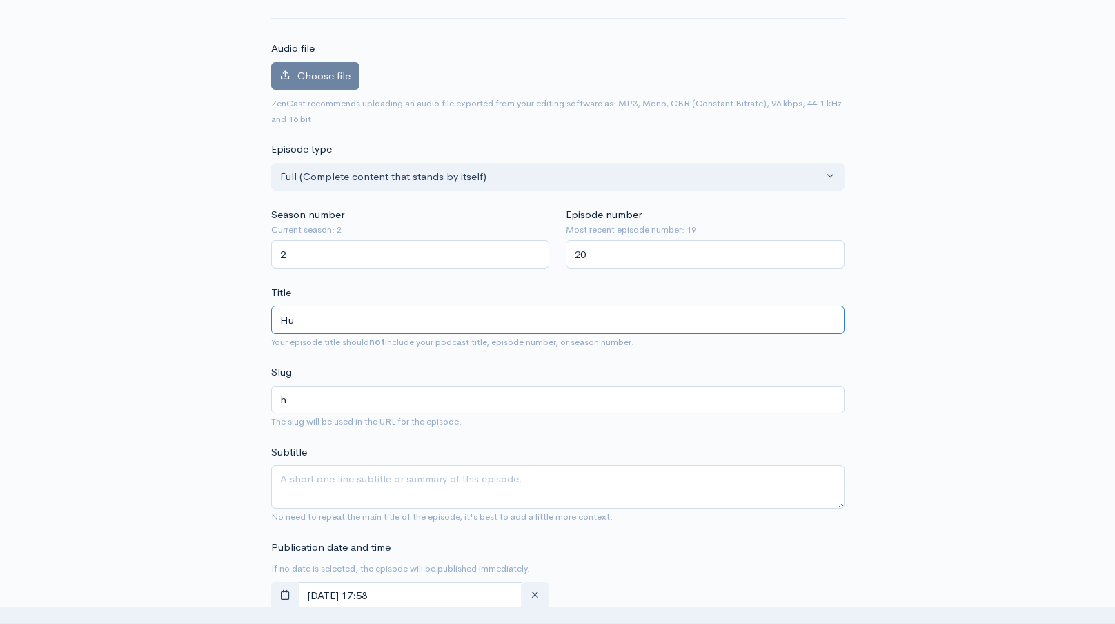
type input "hu"
type input "Hus"
type input "hus"
type input "Husk"
type input "husk"
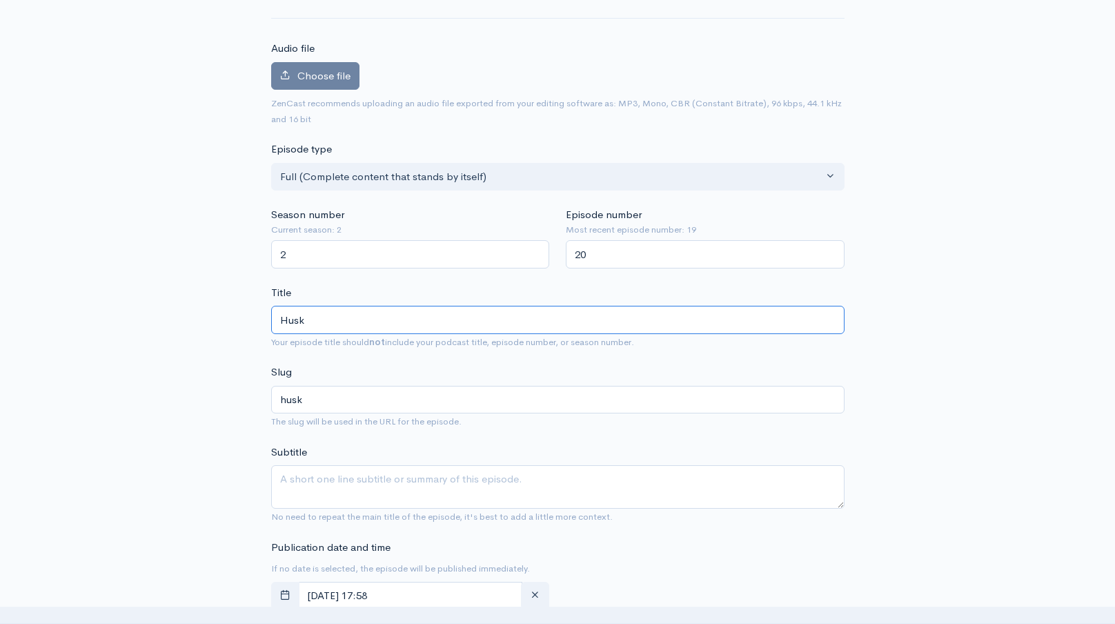
type input "Husky"
type input "husky"
type input "Husky H"
type input "husky-h"
type input "Husky Hud"
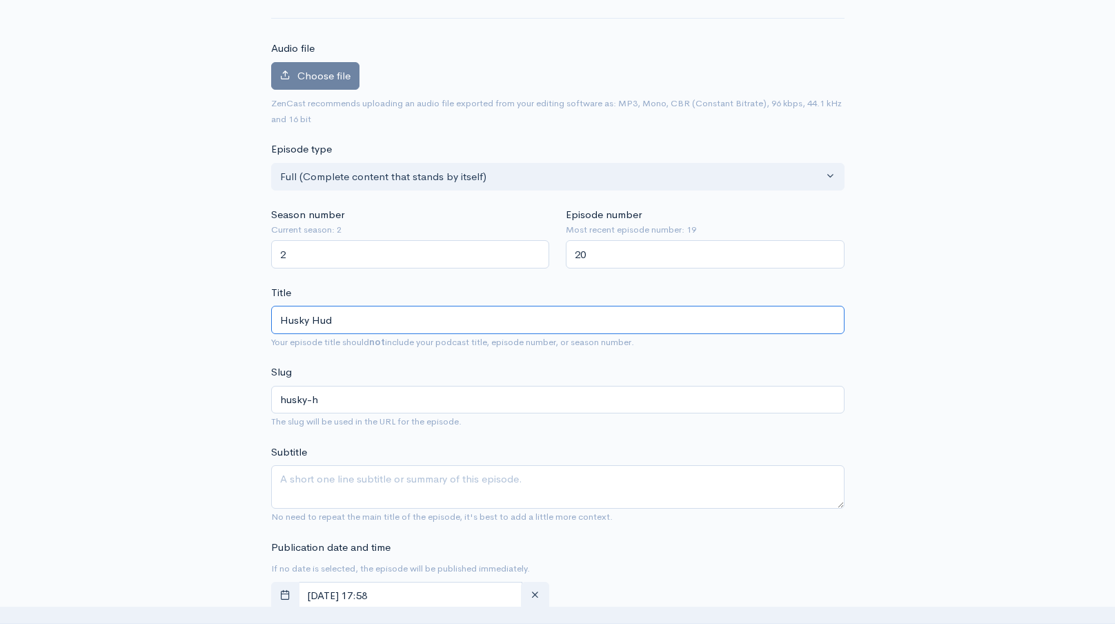
type input "husky-hud"
type input "Husky Huddl"
type input "husky-huddl"
type input "Husky Huddle"
type input "husky-huddle"
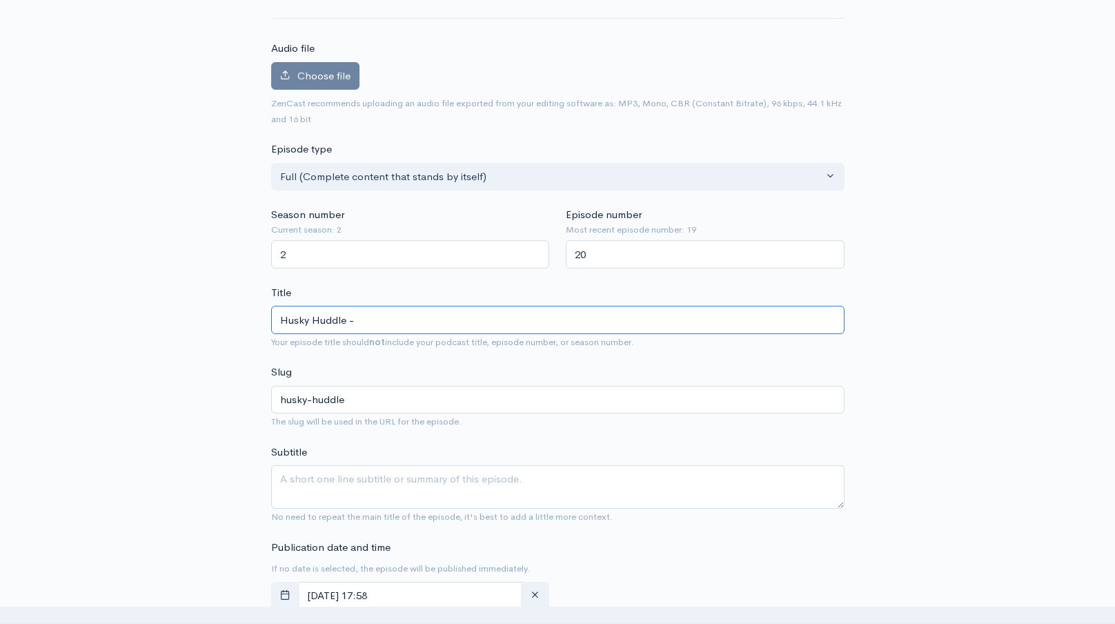
paste input "Husky Huddle - The return if Joe D"
type input "Husky Huddle - Husky Huddle - The return if Joe D"
type input "husky-huddle-husky-huddle-the-return-if-joe-d"
click at [492, 317] on input "Husky Huddle - Husky Huddle - The return if Joe D" at bounding box center [557, 320] width 573 height 28
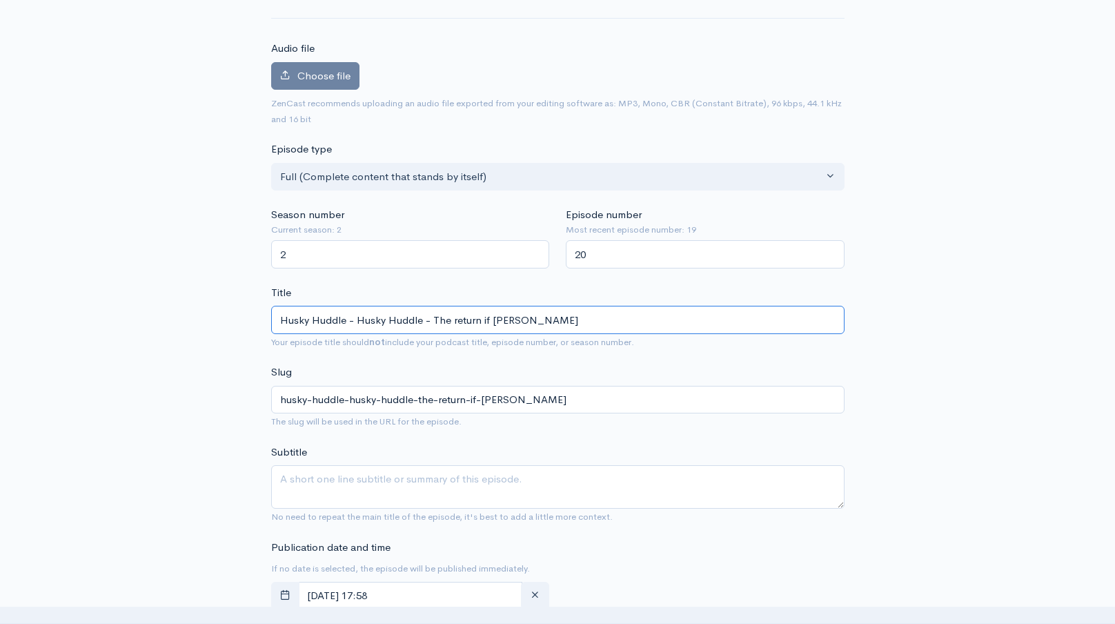
click at [492, 317] on input "Husky Huddle - Husky Huddle - The return if Joe D" at bounding box center [557, 320] width 573 height 28
paste input "text"
type input "Husky Huddle - The return if Joe D"
type input "husky-huddle-the-return-if-joe-d"
click at [500, 326] on input "Husky Huddle - The return if Joe D" at bounding box center [557, 320] width 573 height 28
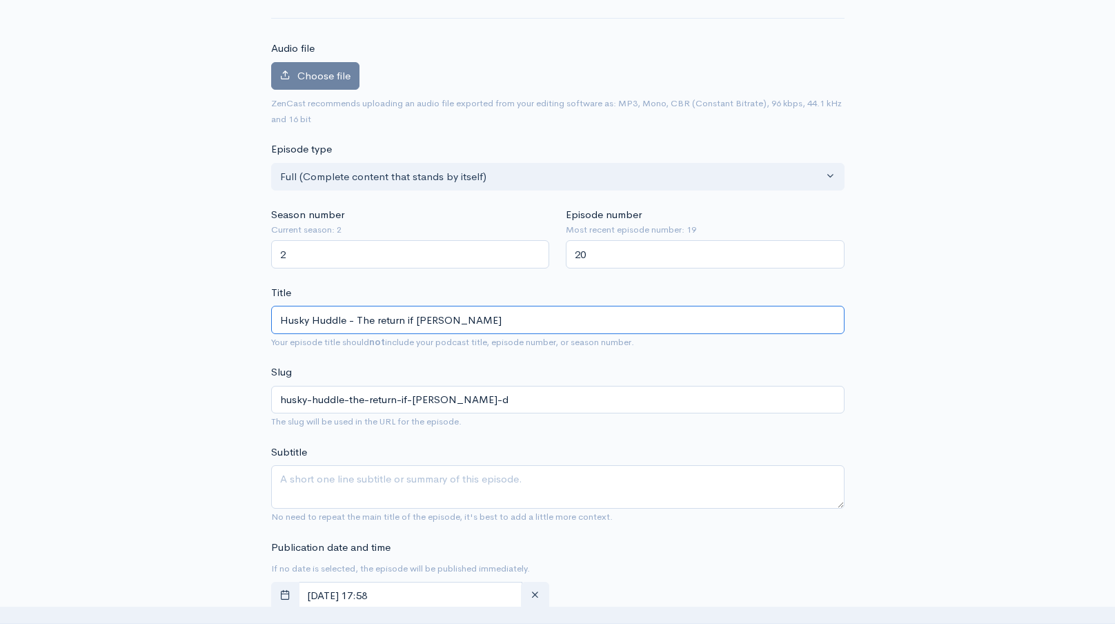
click at [500, 326] on input "Husky Huddle - The return if Joe D" at bounding box center [557, 320] width 573 height 28
type input "Husky Huddle - The return if Joe D"
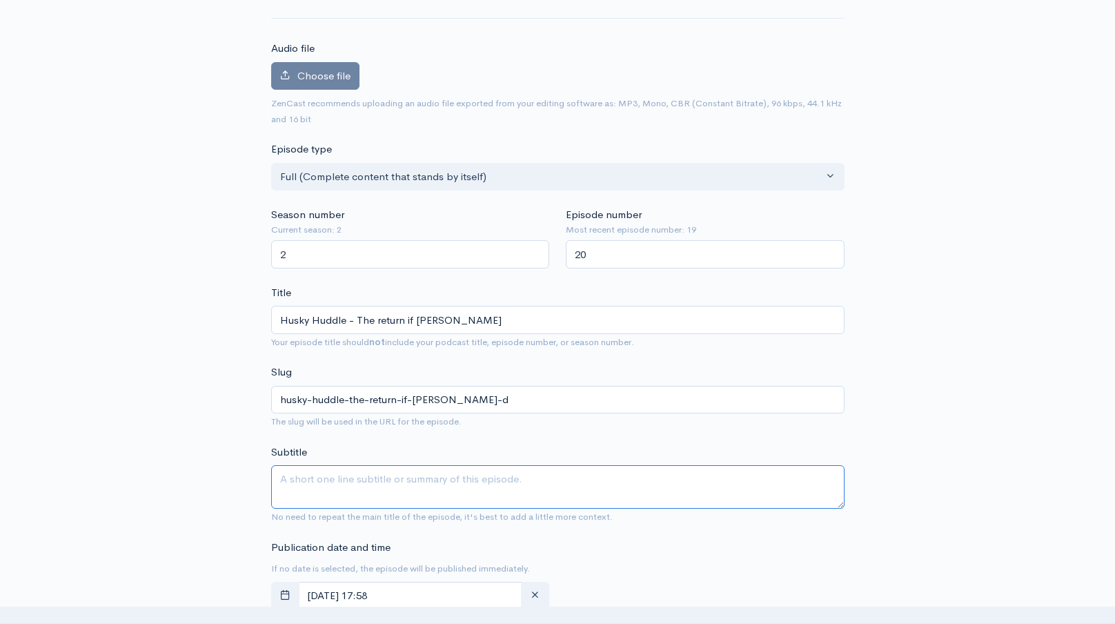
click at [444, 482] on textarea "Subtitle" at bounding box center [557, 486] width 573 height 43
paste textarea "Husky Huddle - The return if Joe D"
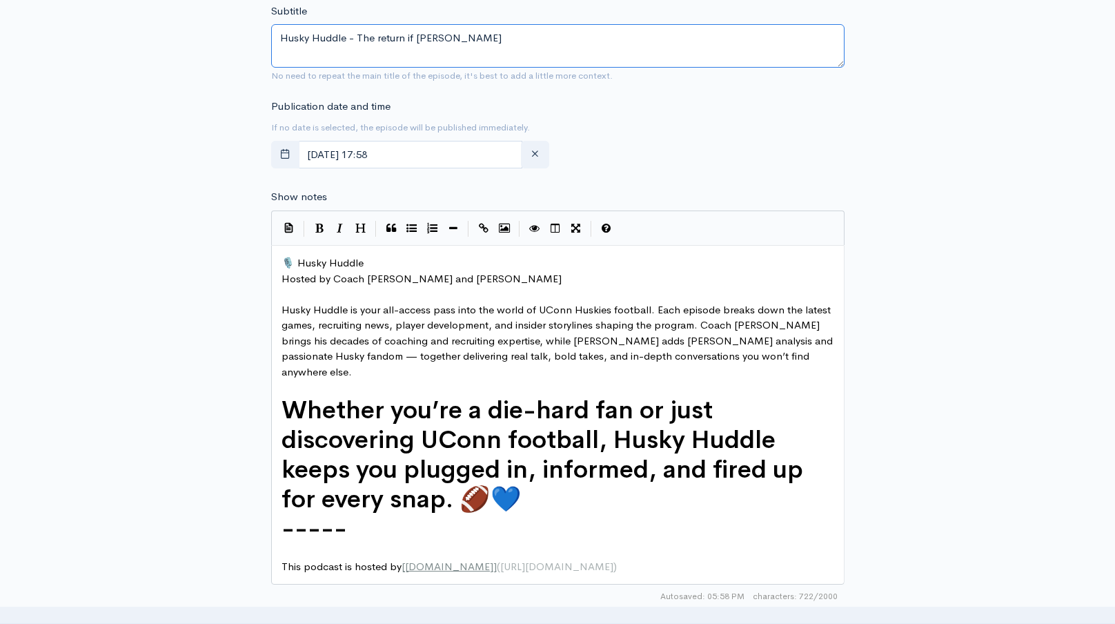
scroll to position [596, 0]
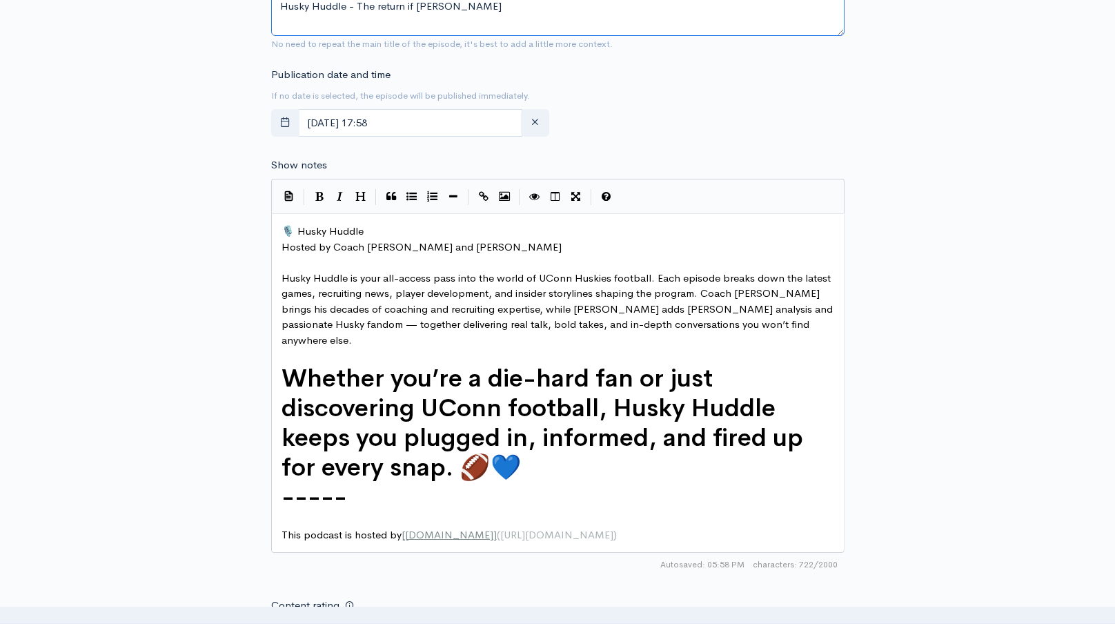
type textarea "Husky Huddle - The return if Joe D"
click at [277, 240] on div "xxxxxxxxxx 🎙️ Husky Huddle Hosted by Coach David Schuman and Steve Cully ​ Husk…" at bounding box center [557, 382] width 573 height 339
click at [279, 235] on pre "🎙️ Husky Huddle" at bounding box center [558, 231] width 558 height 16
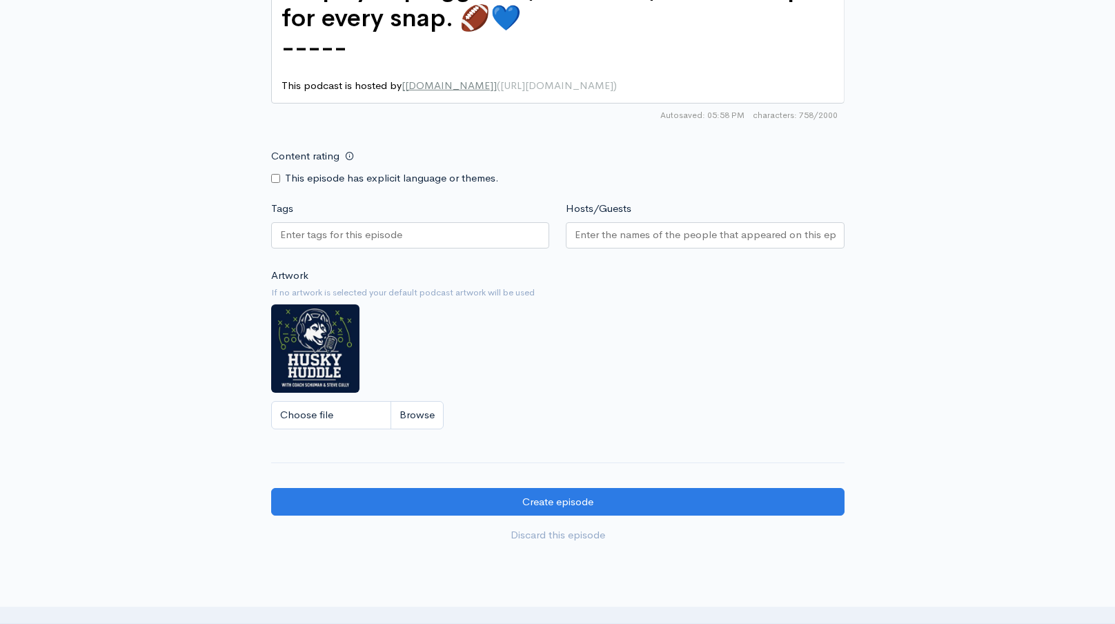
scroll to position [1147, 0]
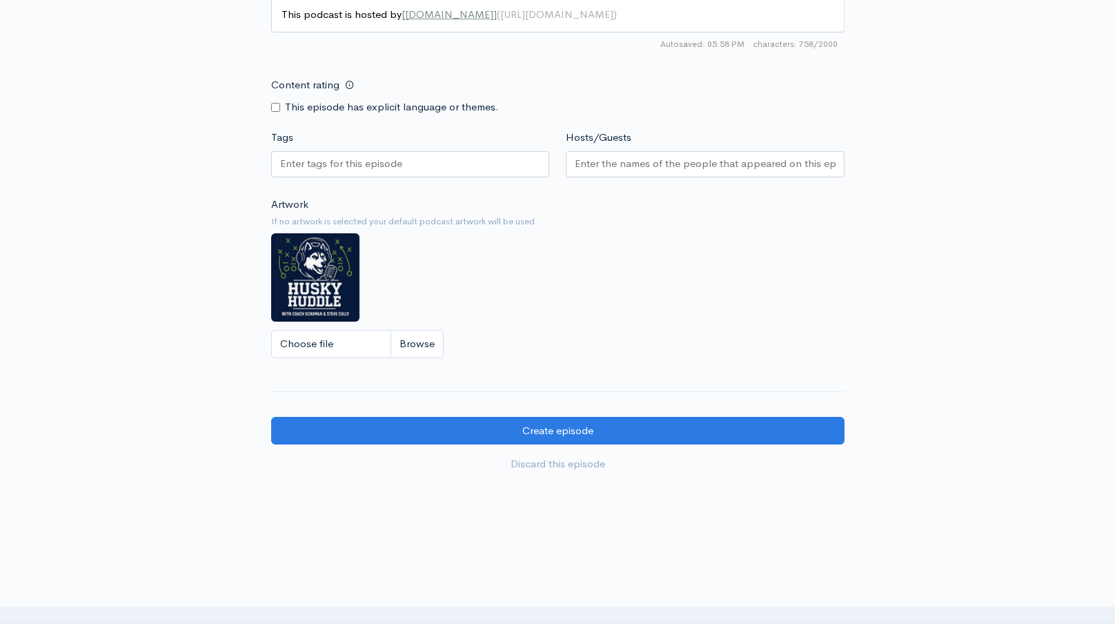
click at [428, 156] on div at bounding box center [410, 164] width 279 height 26
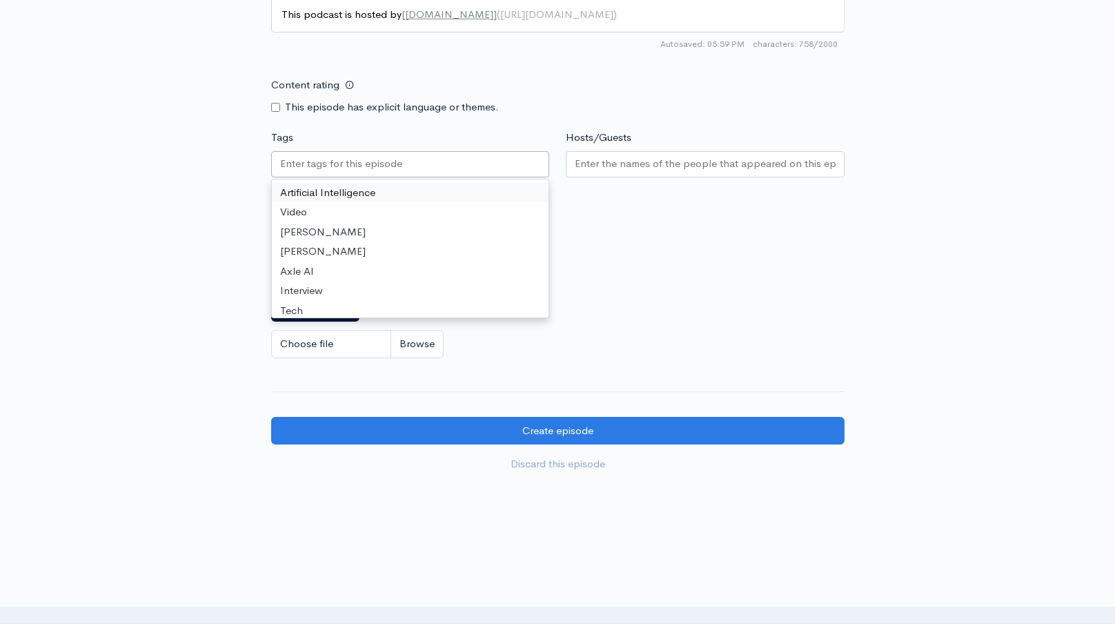
paste input "Husky Huddle - The return if Joe D"
type input "Husky Huddle - The return if Joe D"
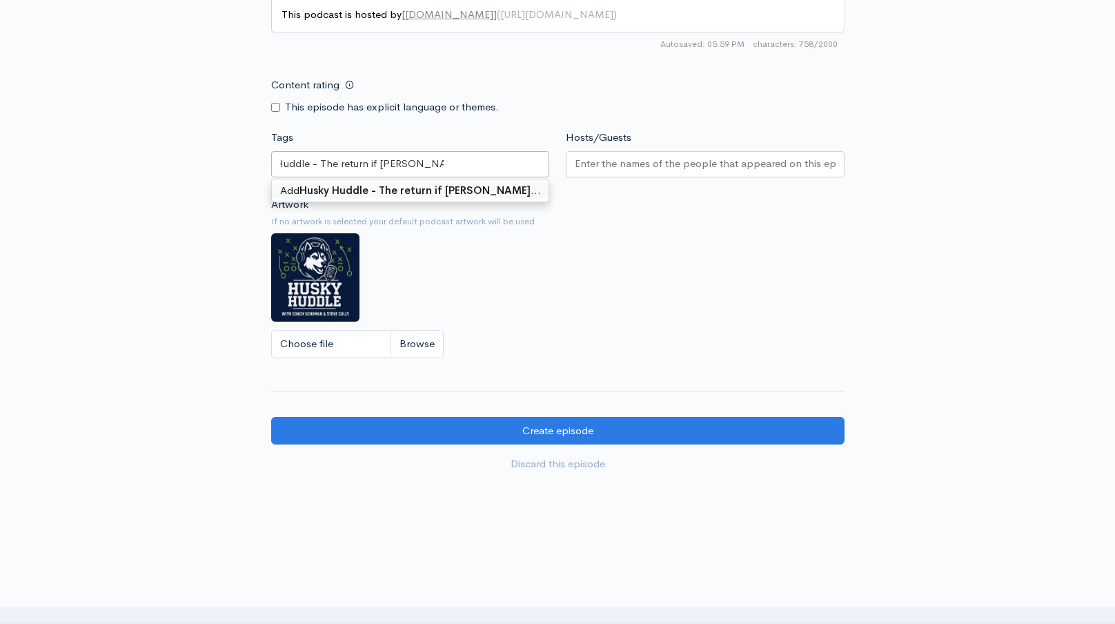
scroll to position [0, 0]
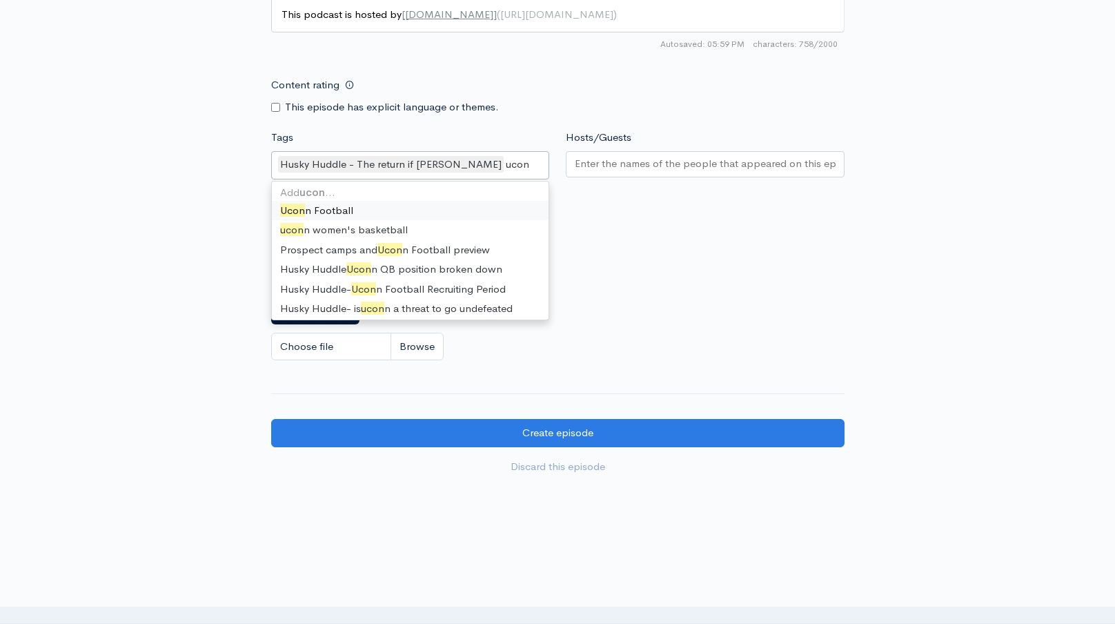
type input "uconn"
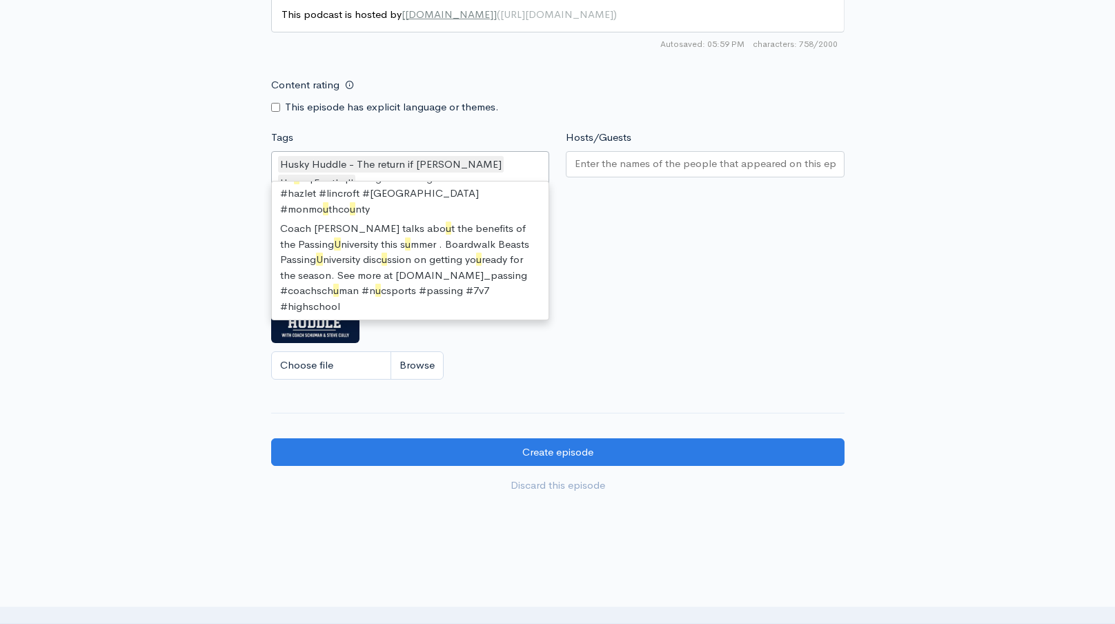
scroll to position [19, 0]
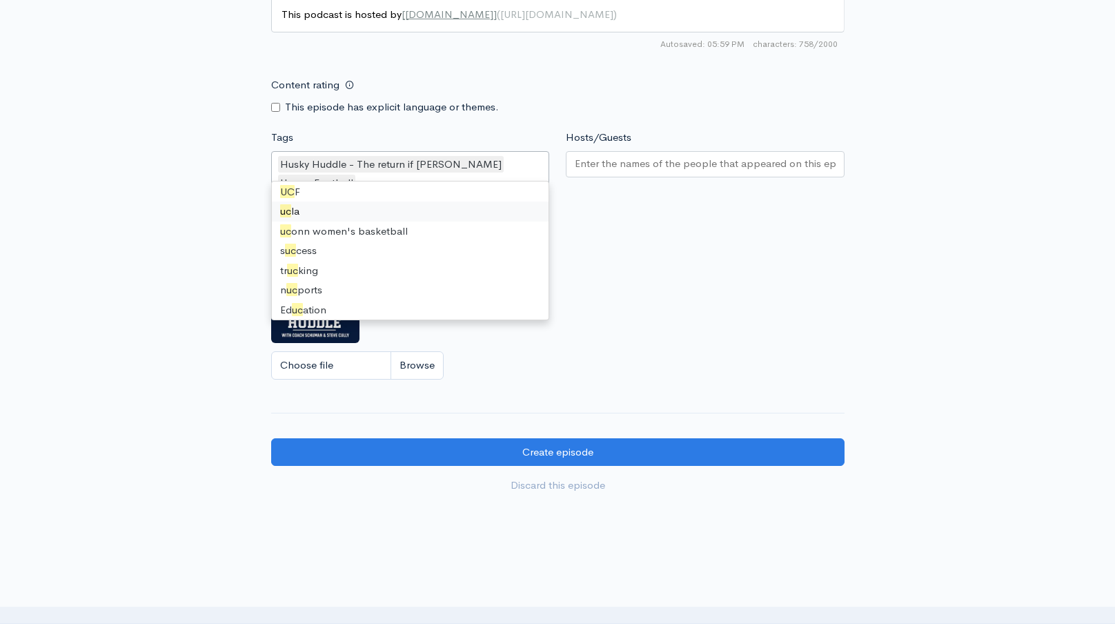
type input "u"
type input "colleg"
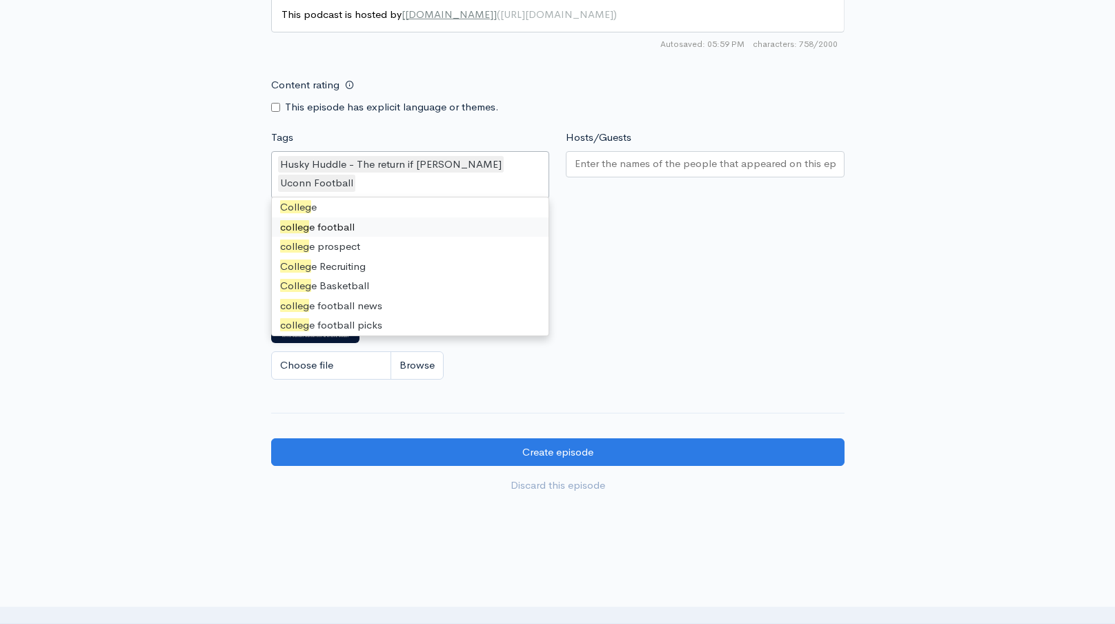
scroll to position [5742, 0]
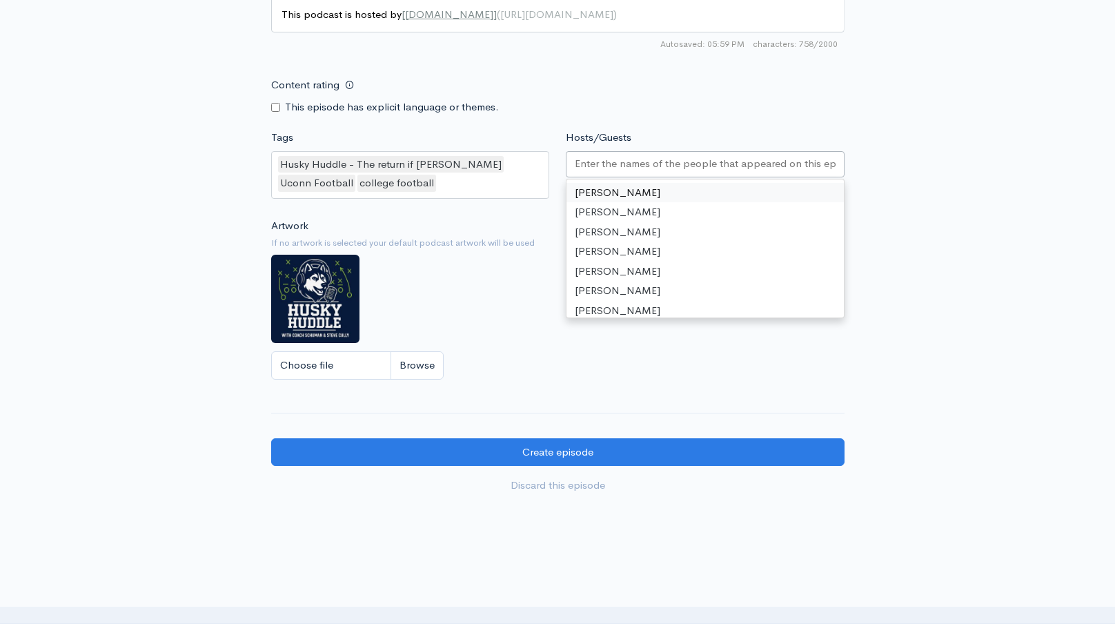
click at [612, 156] on input "Hosts/Guests" at bounding box center [705, 164] width 261 height 16
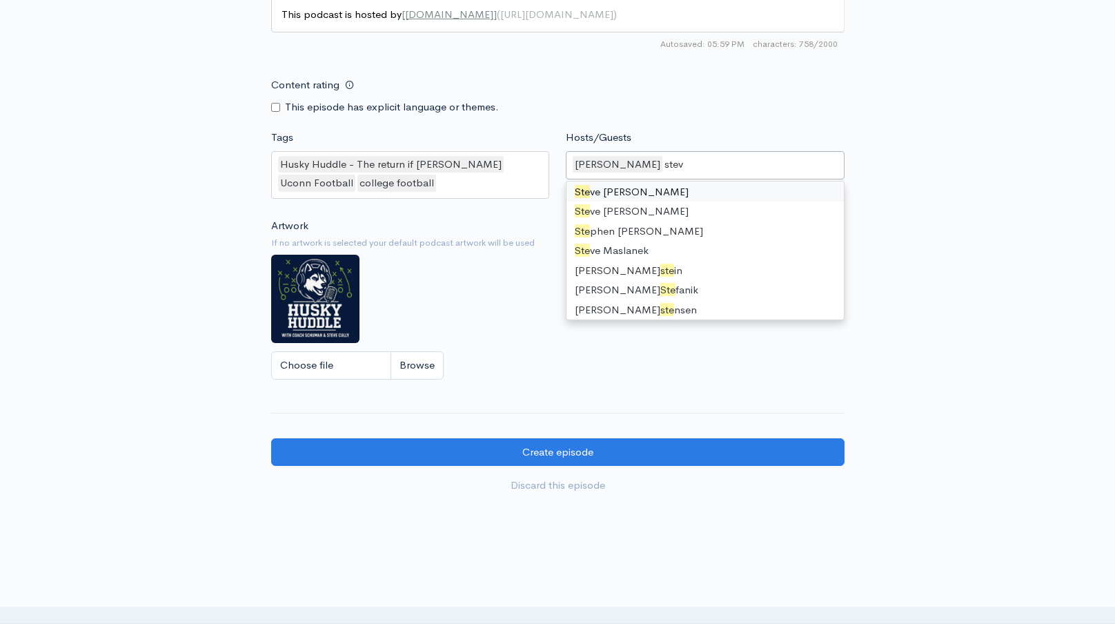
scroll to position [0, 0]
type input "steve"
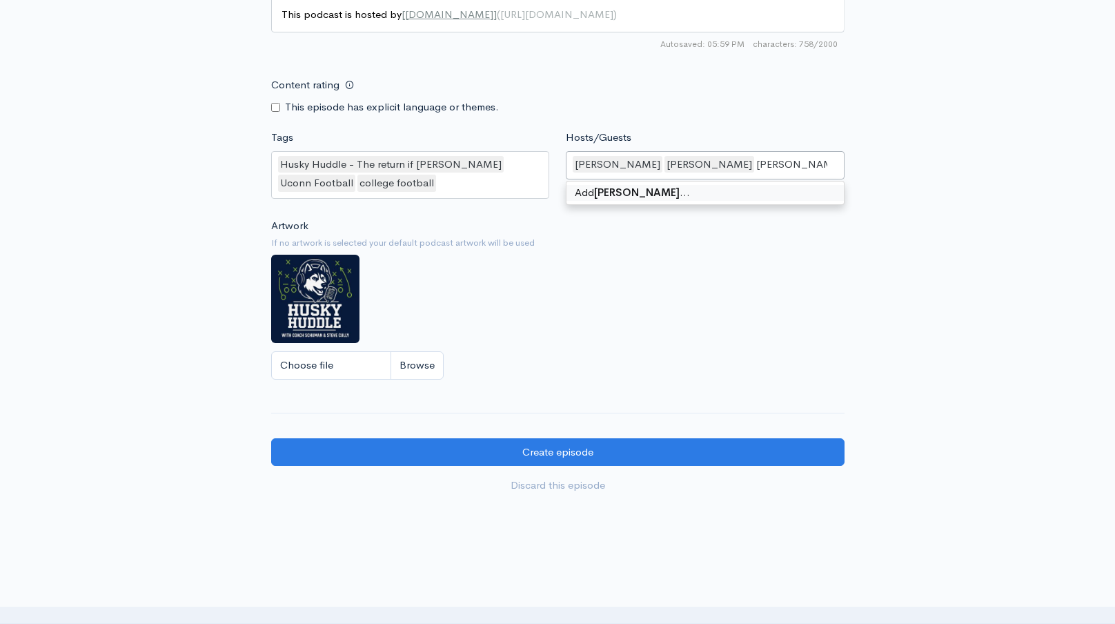
type input "Joe D'Ambrosio"
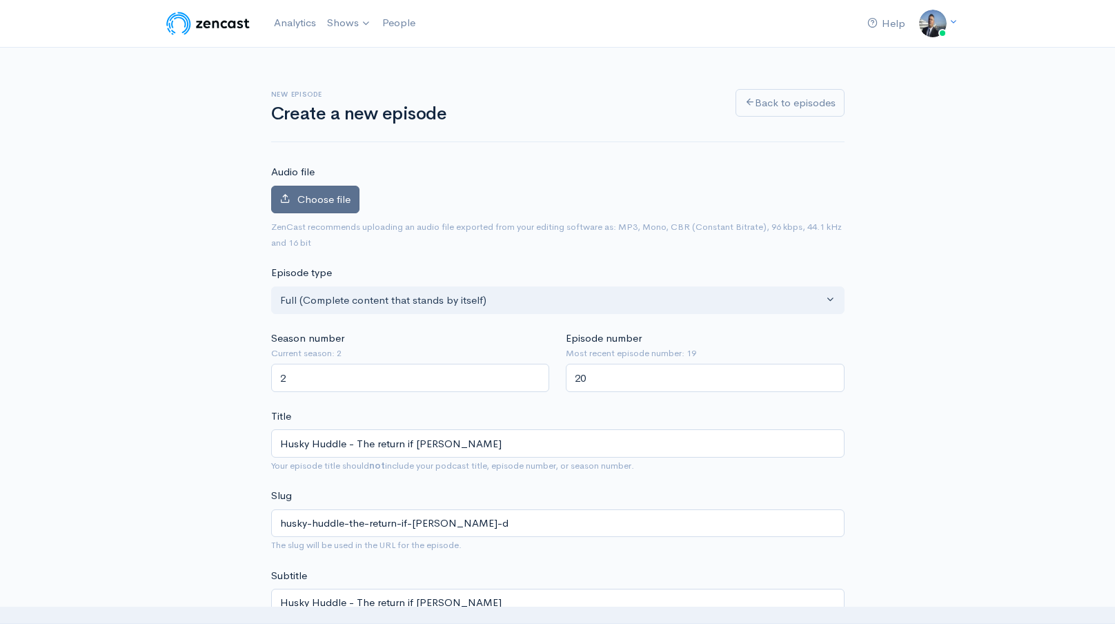
click at [301, 197] on span "Choose file" at bounding box center [323, 198] width 53 height 13
click at [0, 0] on input "Choose file" at bounding box center [0, 0] width 0 height 0
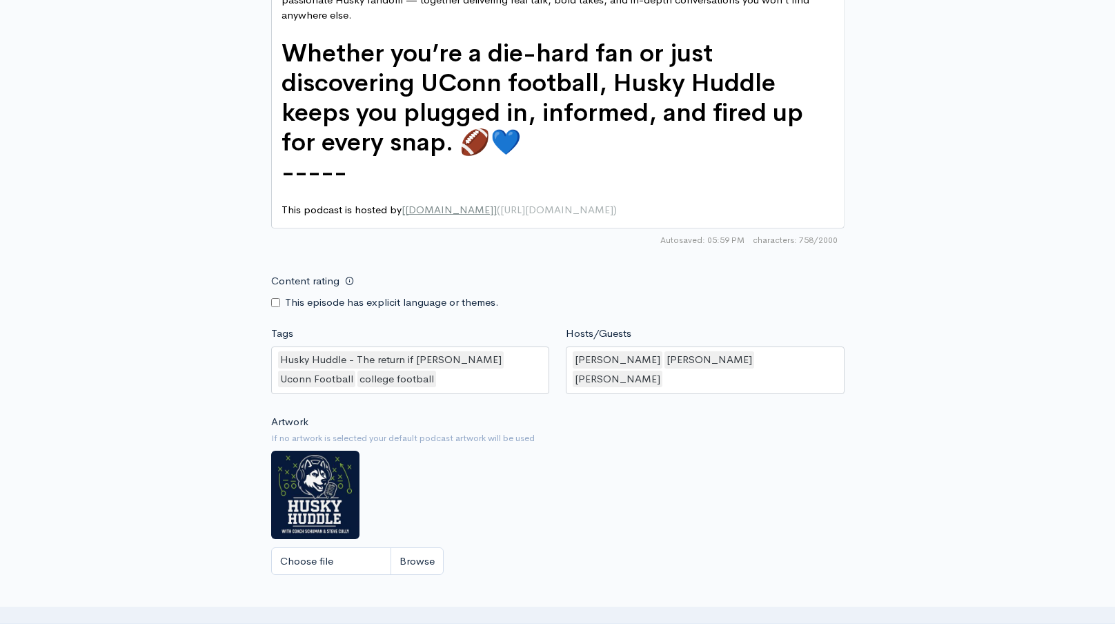
scroll to position [1281, 0]
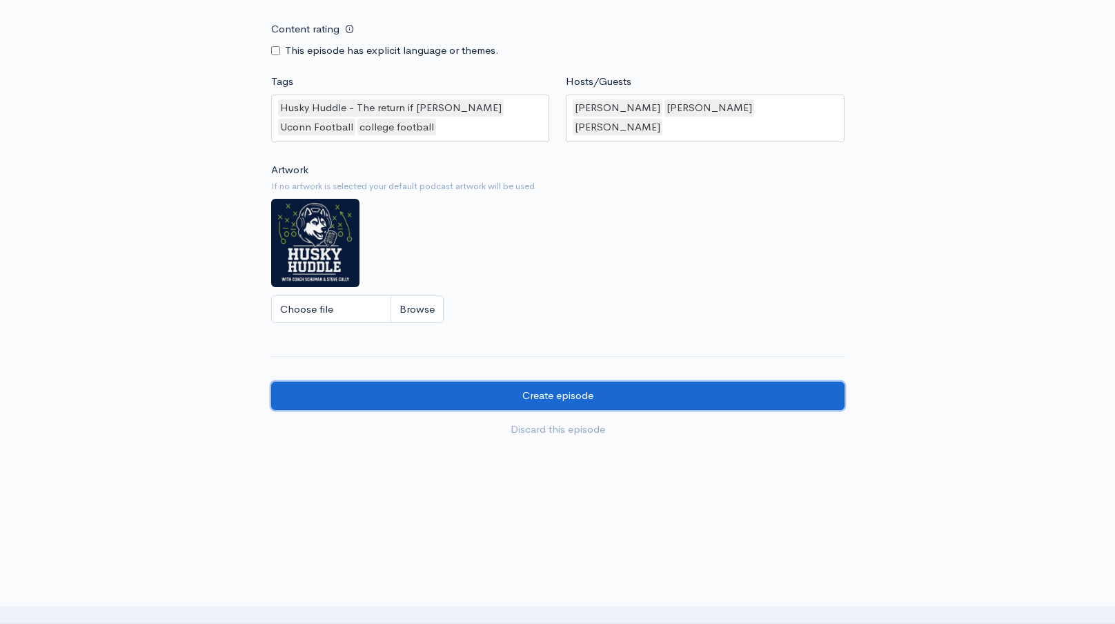
click at [521, 384] on input "Create episode" at bounding box center [557, 395] width 573 height 28
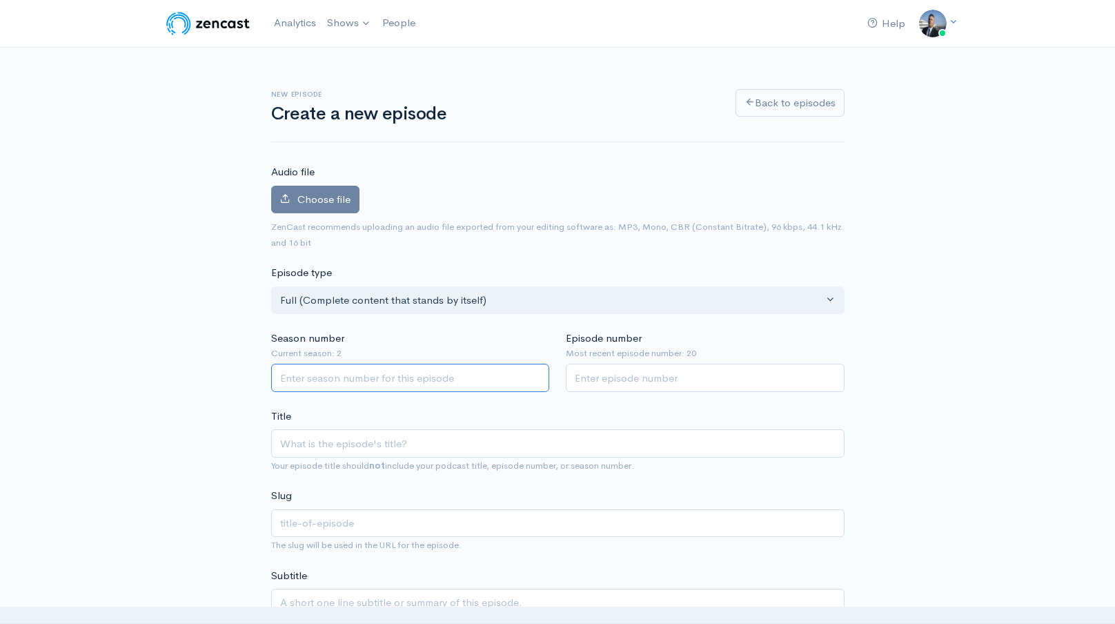
click at [386, 377] on input "Season number" at bounding box center [410, 378] width 279 height 28
type input "2"
click at [598, 379] on input "Episode number" at bounding box center [705, 378] width 279 height 28
type input "21"
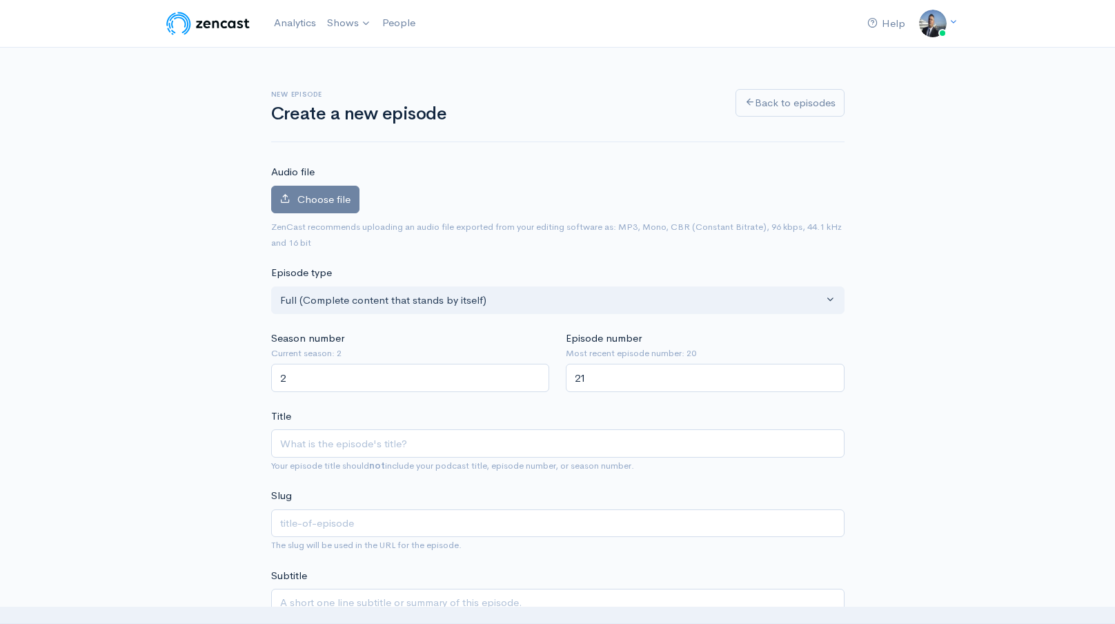
click at [310, 181] on div "Audio file Choose file 0 ZenCast recommends uploading an audio file exported fr…" at bounding box center [557, 207] width 573 height 86
click at [333, 200] on span "Choose file" at bounding box center [323, 198] width 53 height 13
click at [0, 0] on input "Choose file" at bounding box center [0, 0] width 0 height 0
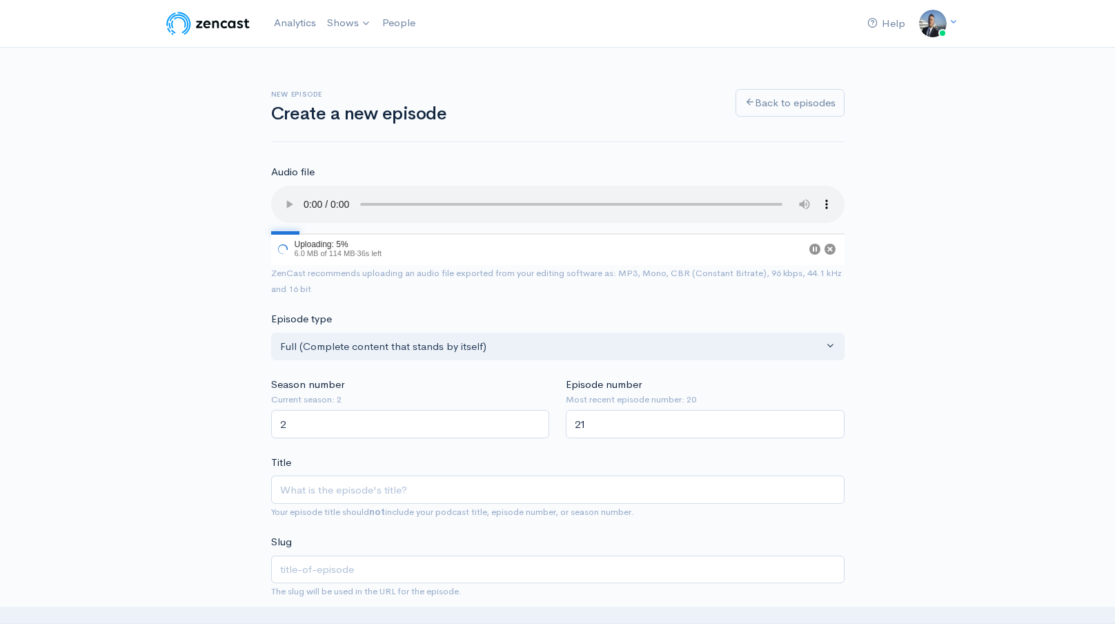
click at [507, 470] on div "Title Your episode title should not include your podcast title, episode number,…" at bounding box center [557, 487] width 573 height 65
click at [501, 485] on input "Title" at bounding box center [557, 489] width 573 height 28
paste input "Husky Huddle - UCONN FOOTBALL PREVIEW"
type input "Husky Huddle - UCONN FOOTBALL PREVIEW"
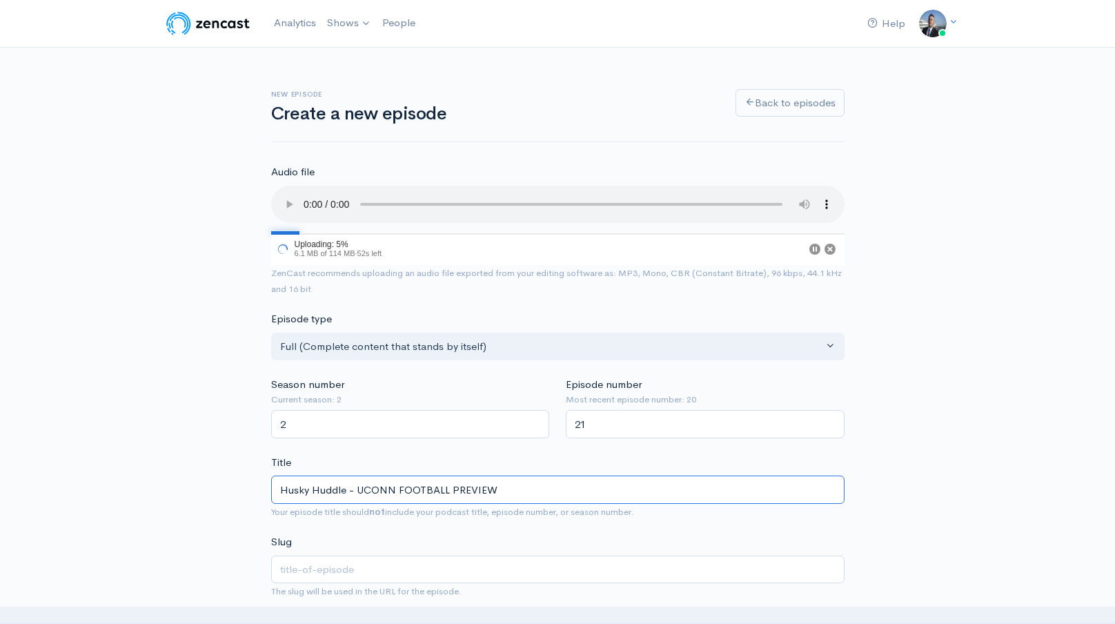
type input "husky-huddle-uconn-football-preview"
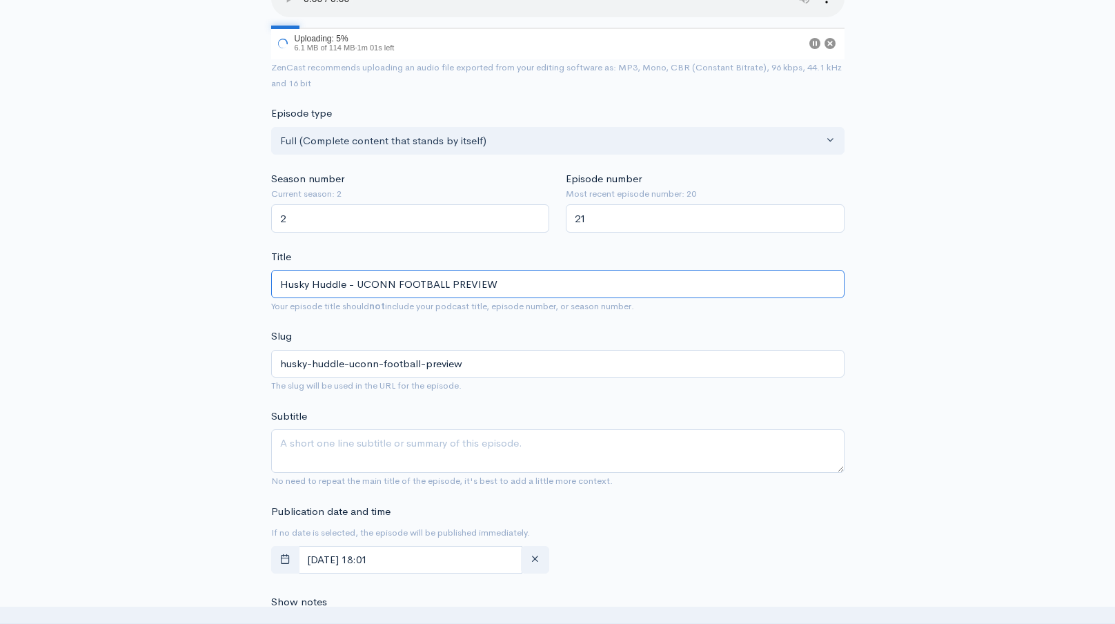
scroll to position [415, 0]
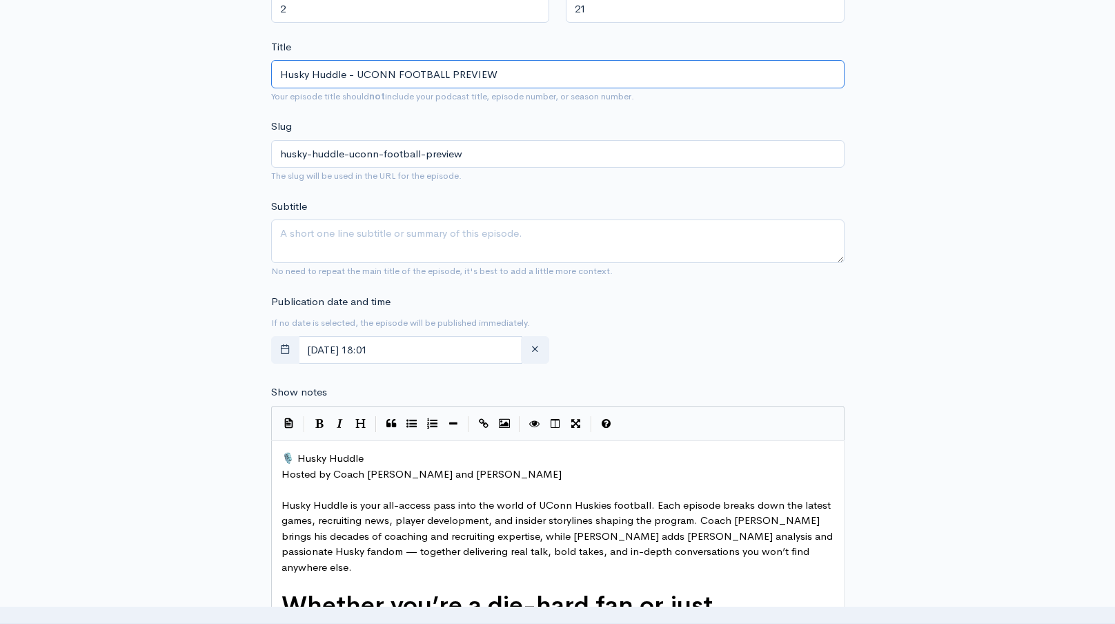
type input "Husky Huddle - UCONN FOOTBALL PREVIEW"
click at [501, 255] on textarea "Subtitle" at bounding box center [557, 240] width 573 height 43
paste textarea "Husky Huddle - UCONN FOOTBALL PREVIEW"
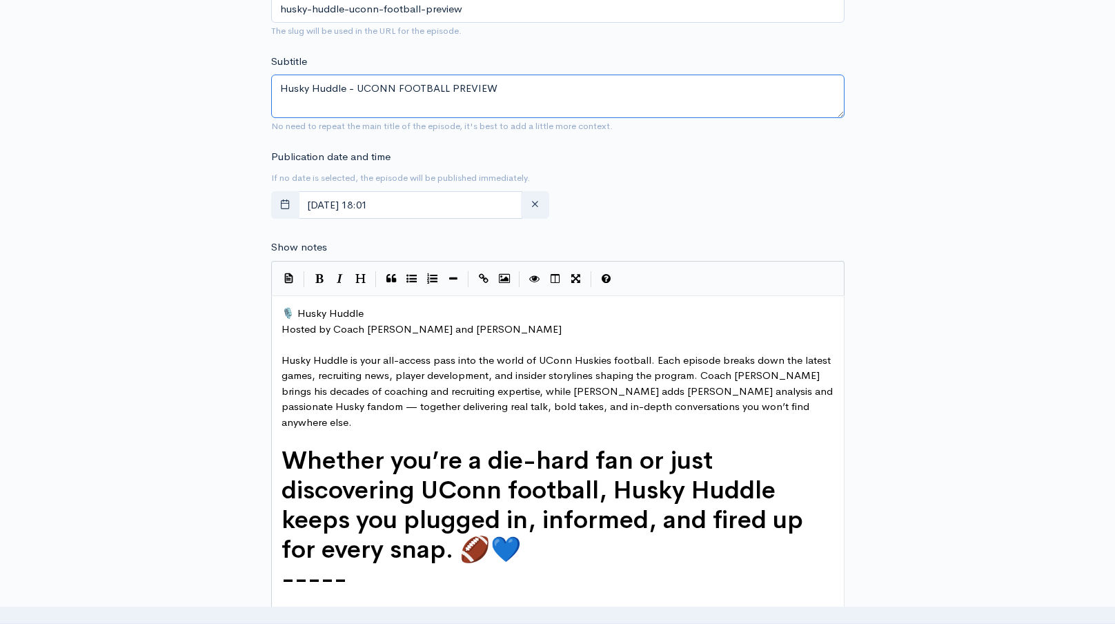
scroll to position [625, 0]
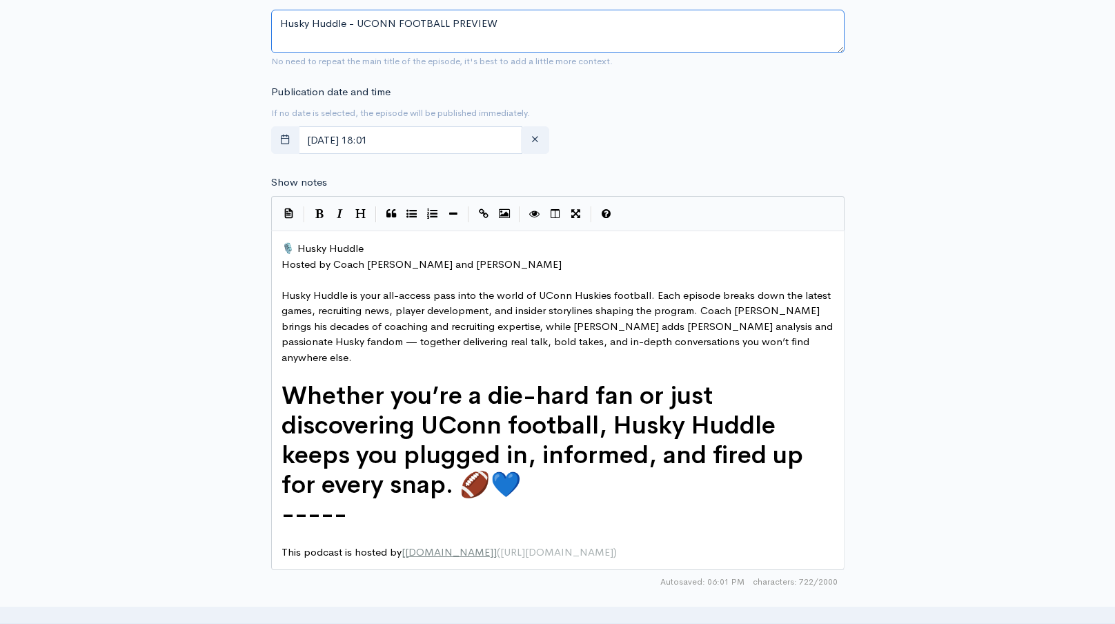
type textarea "Husky Huddle - UCONN FOOTBALL PREVIEW"
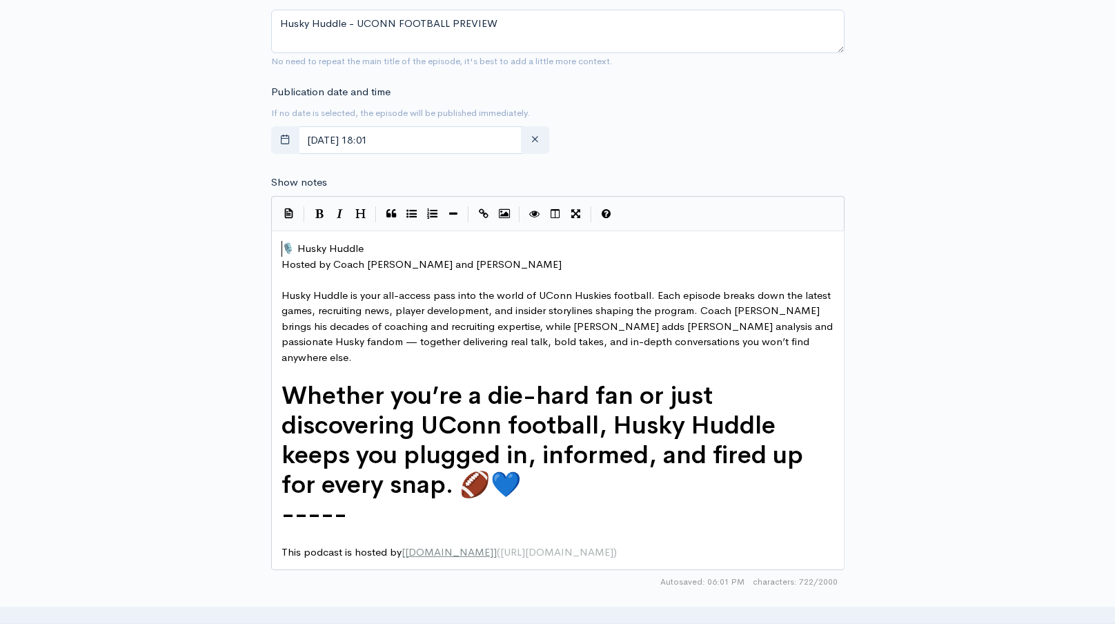
scroll to position [5, 0]
click at [282, 249] on span "🎙️ Husky Huddle" at bounding box center [322, 247] width 82 height 13
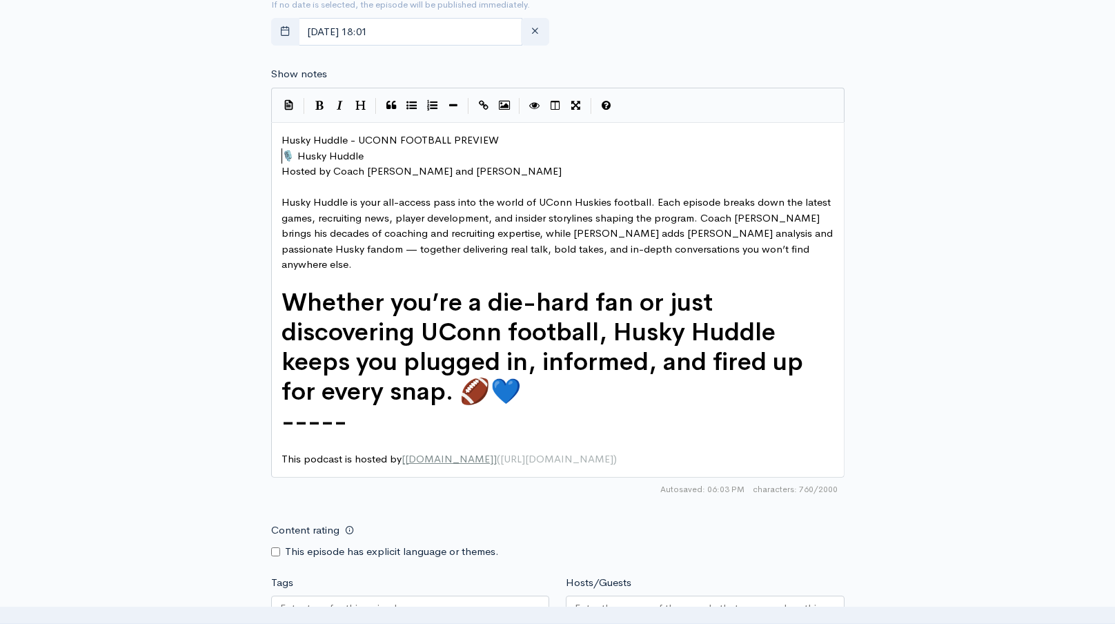
scroll to position [699, 0]
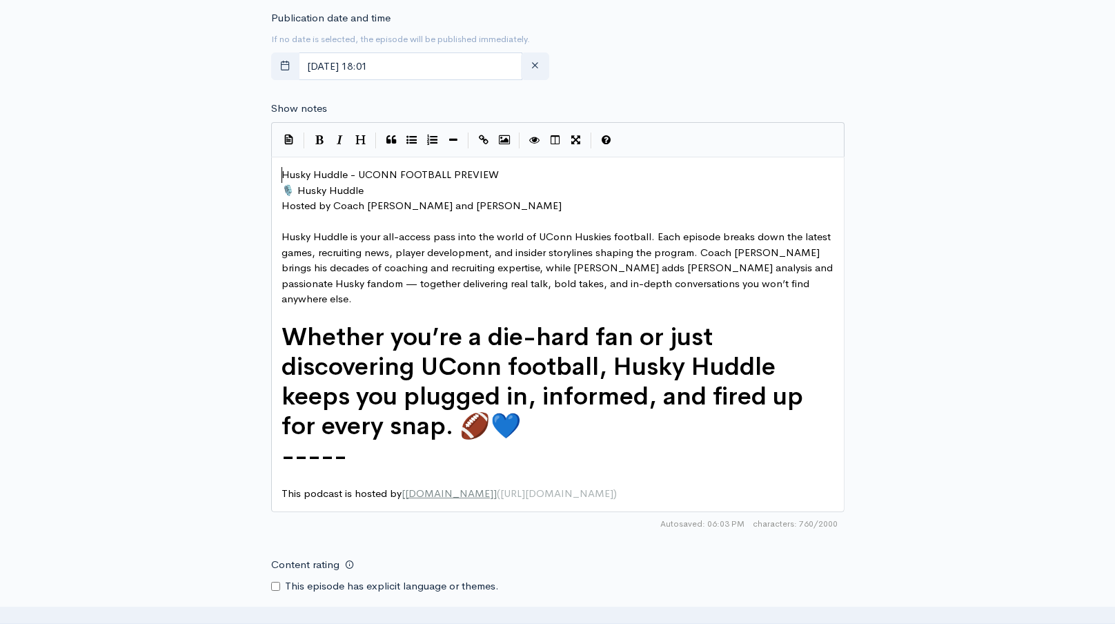
click at [282, 176] on span "Husky Huddle - UCONN FOOTBALL PREVIEW" at bounding box center [389, 174] width 217 height 13
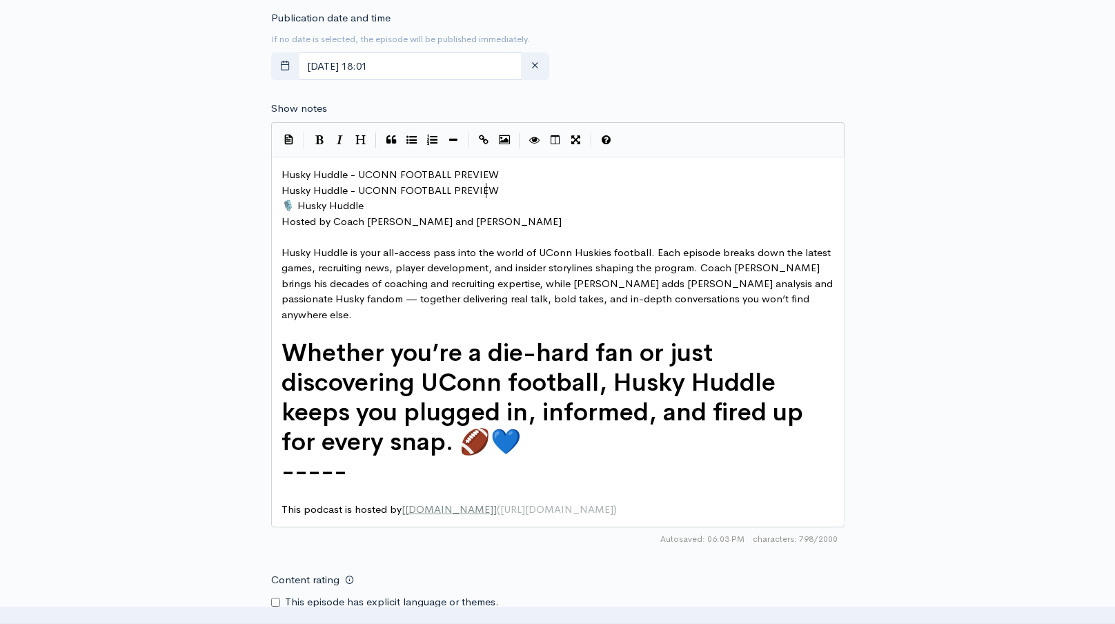
click at [488, 185] on span "Husky Huddle - UCONN FOOTBALL PREVIEW" at bounding box center [389, 189] width 217 height 13
type textarea "Husky Huddle - UCONN FOOTBALL PREVIEW"
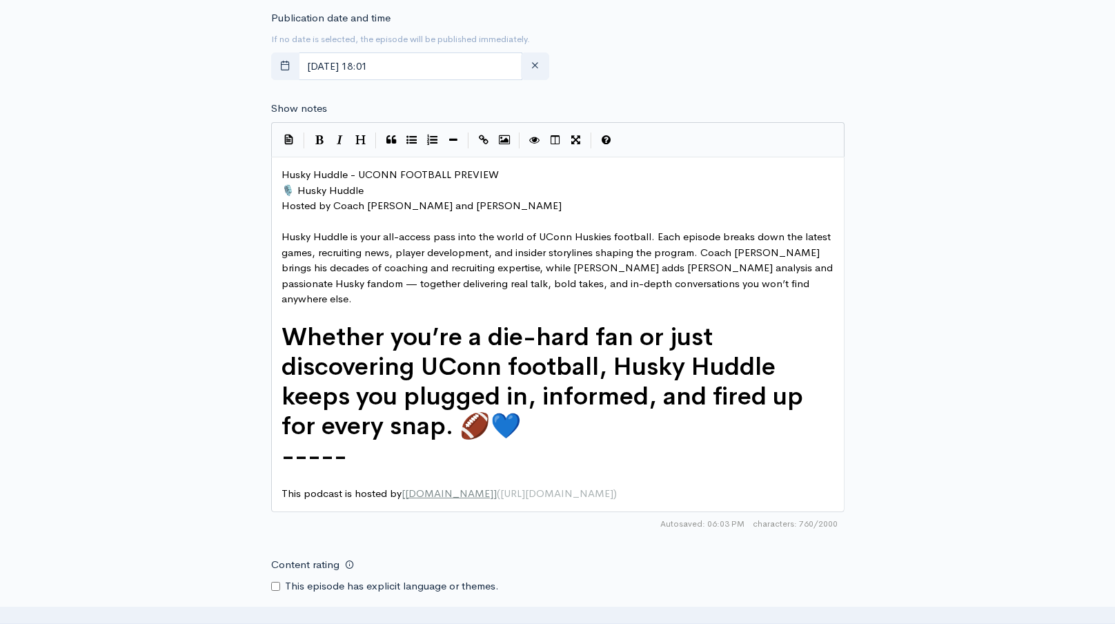
click at [181, 277] on div "New episode Create a new episode Back to episodes Audio file 62 Uploading: 62% …" at bounding box center [557, 161] width 786 height 1625
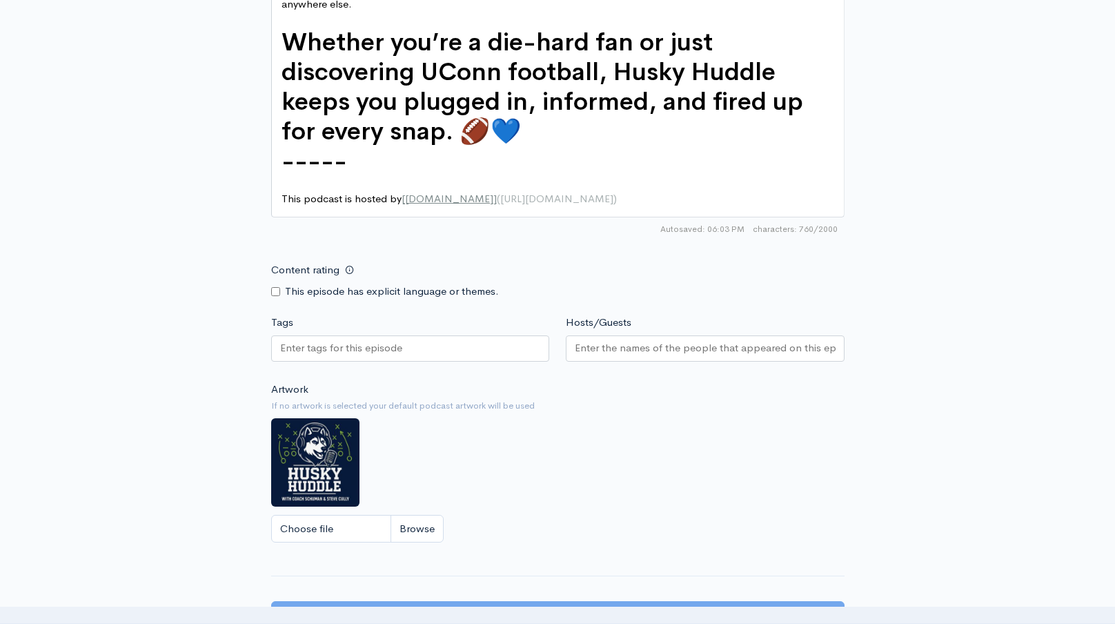
scroll to position [1080, 0]
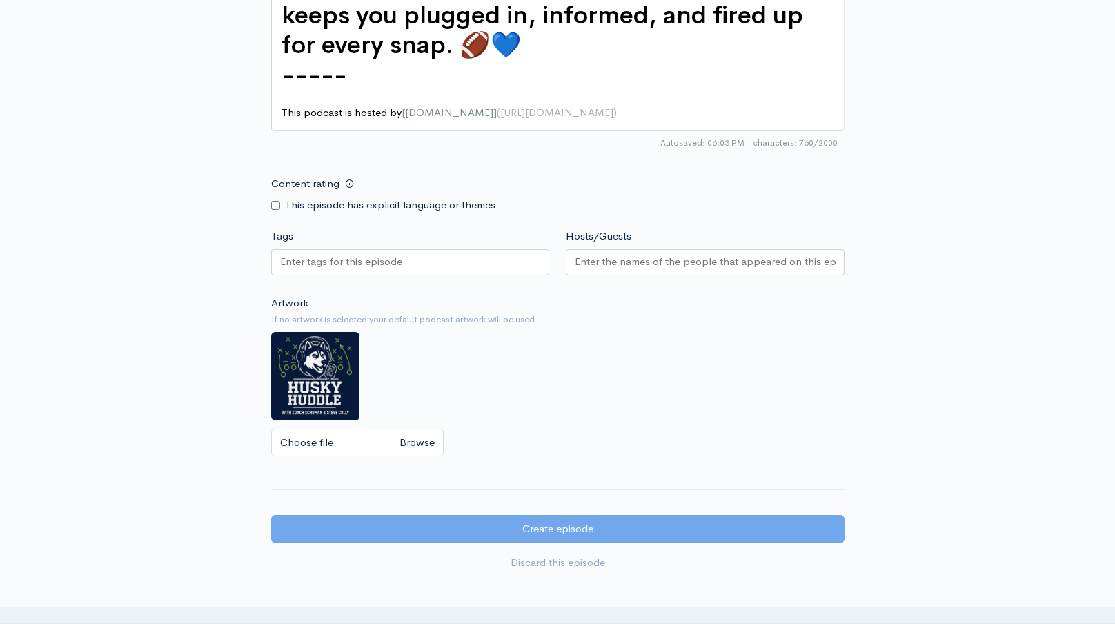
click at [354, 254] on input "Tags" at bounding box center [342, 262] width 124 height 16
paste input "Husky Huddle - UCONN FOOTBALL PREVIEW"
type input "Husky Huddle - UCONN FOOTBALL PREVIEW"
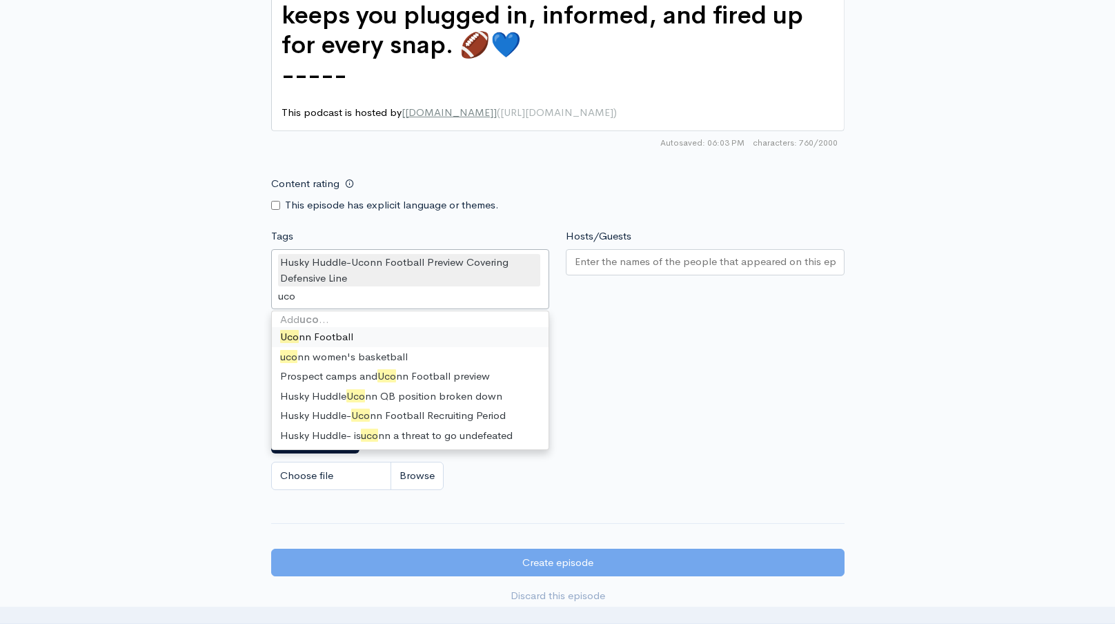
scroll to position [2, 0]
type input "uconn"
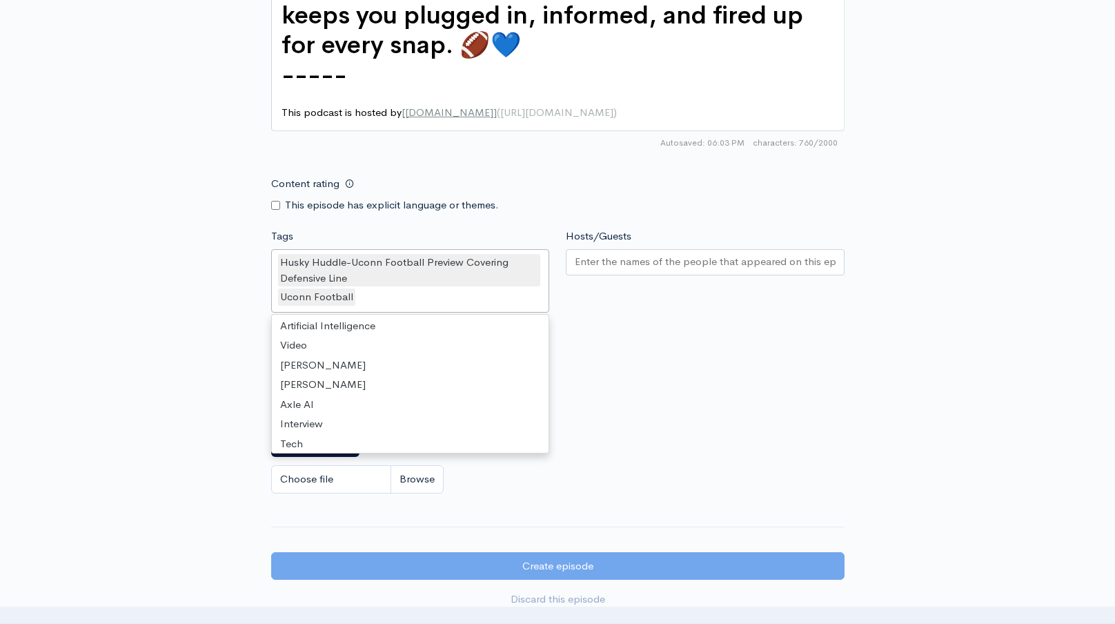
scroll to position [8654, 0]
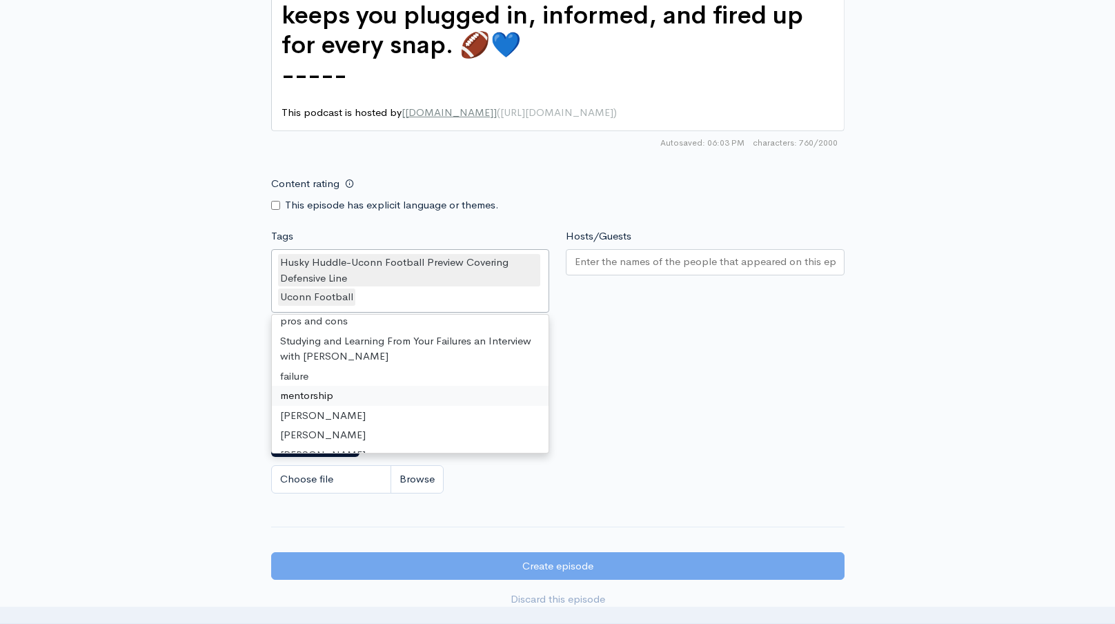
click at [604, 254] on input "Hosts/Guests" at bounding box center [705, 262] width 261 height 16
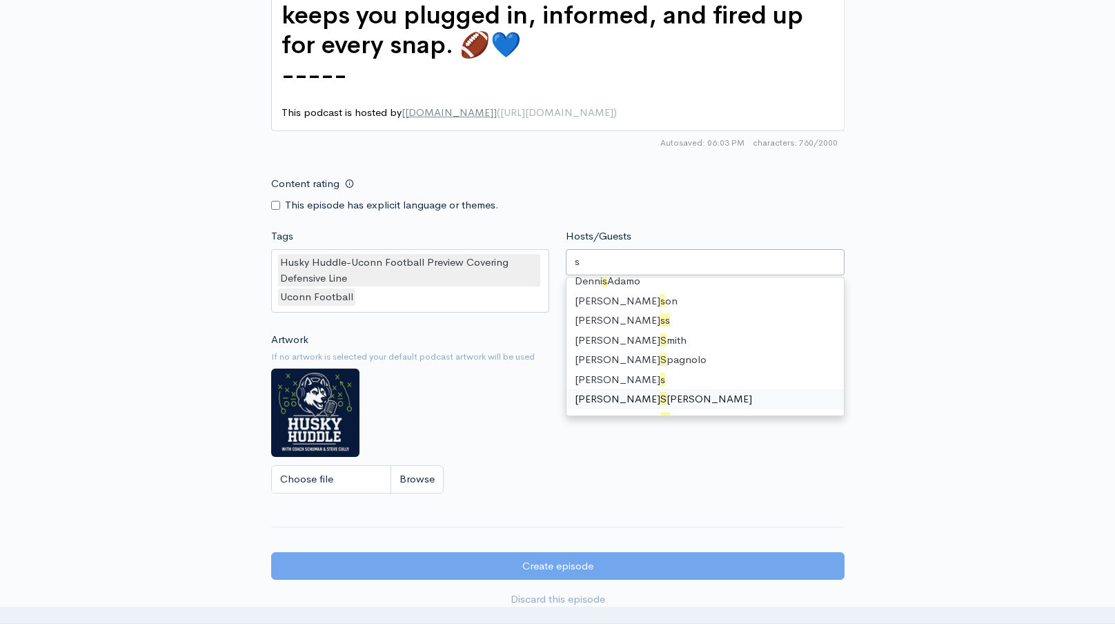
type input "st"
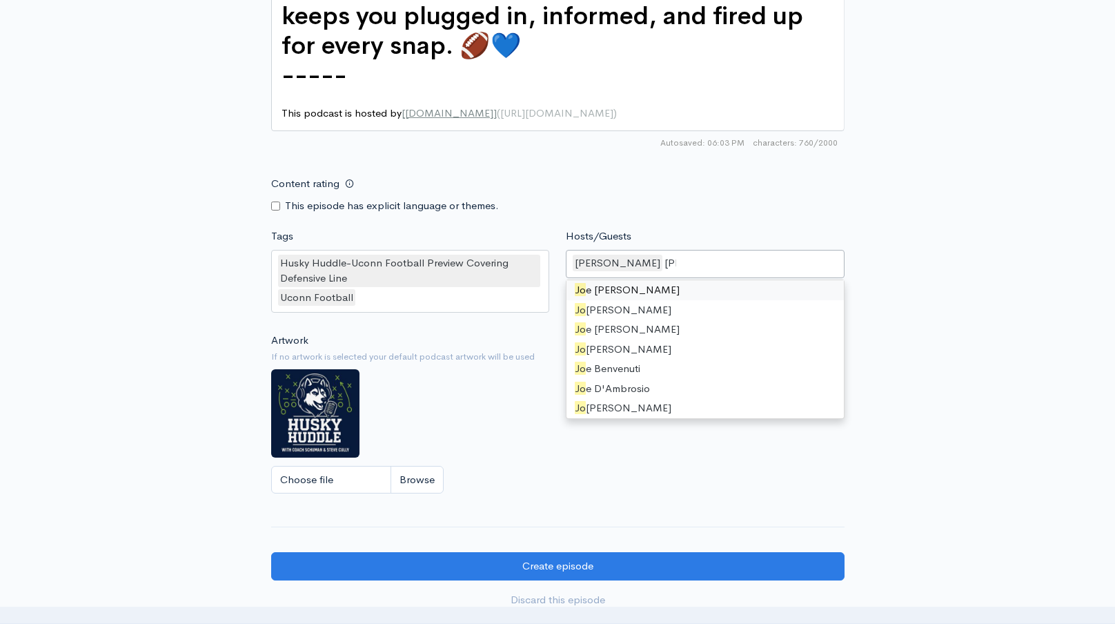
scroll to position [2, 0]
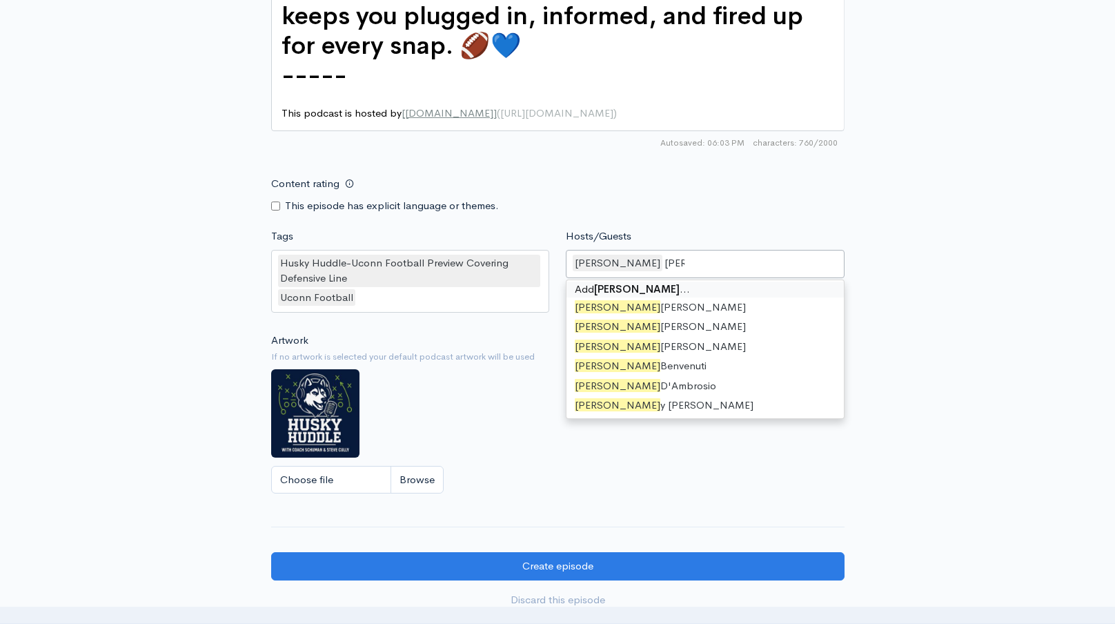
type input "[PERSON_NAME]"
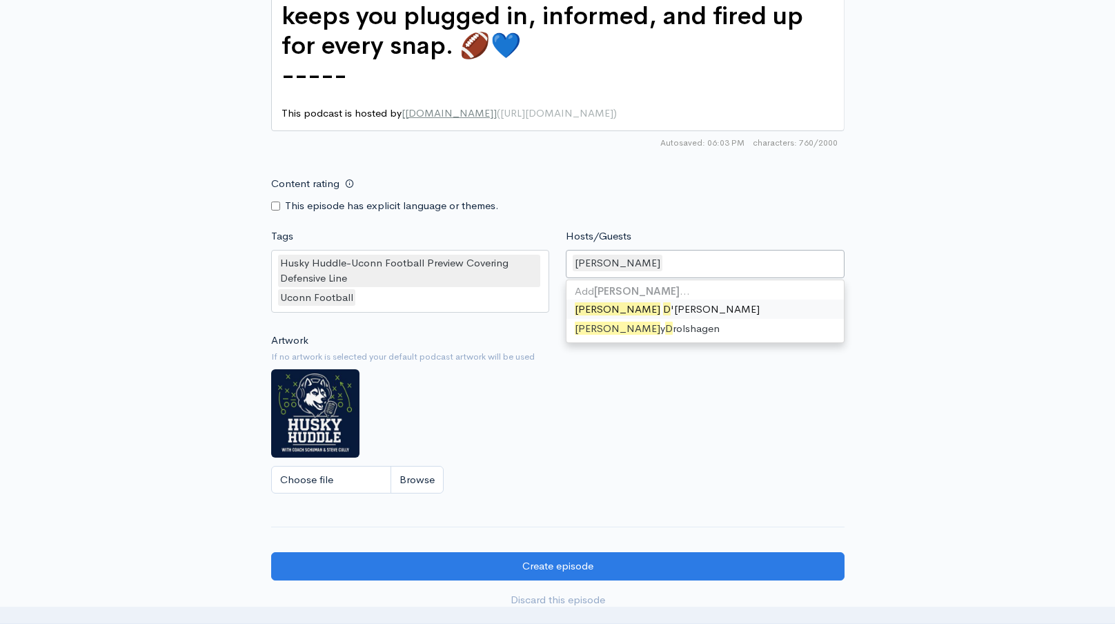
scroll to position [1563, 0]
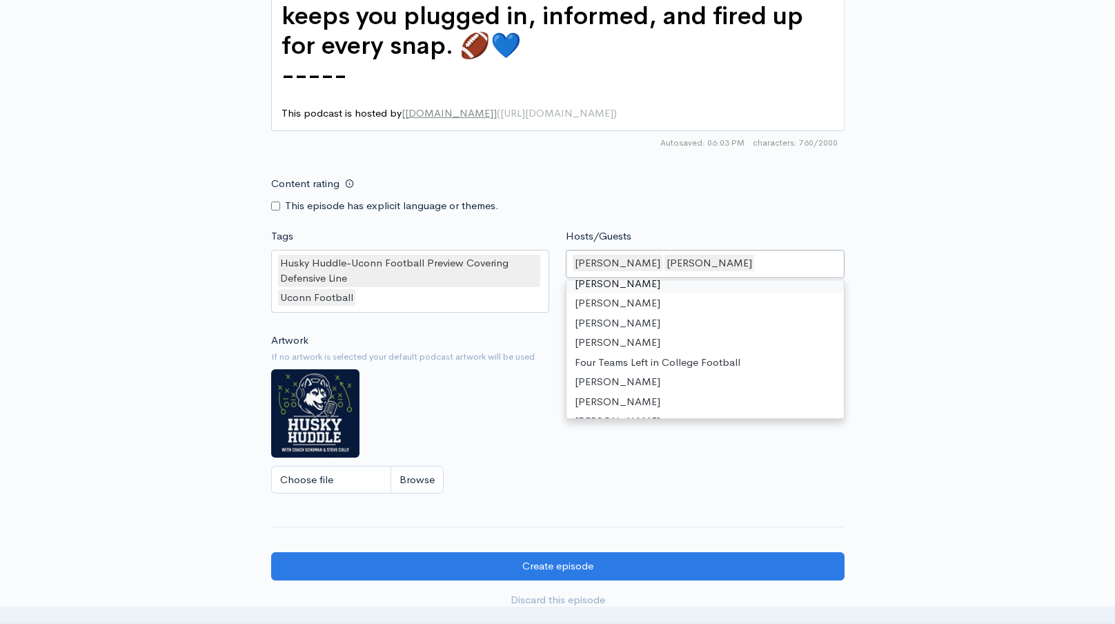
click at [571, 250] on div "[PERSON_NAME] [PERSON_NAME]" at bounding box center [705, 264] width 279 height 29
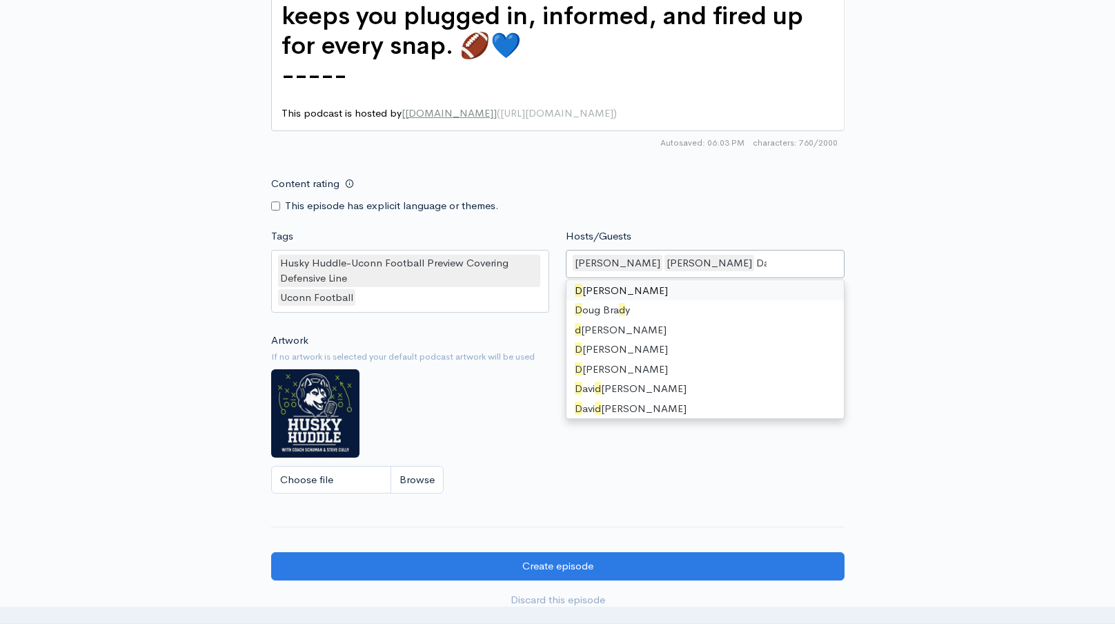
scroll to position [2, 0]
type input "[PERSON_NAME]"
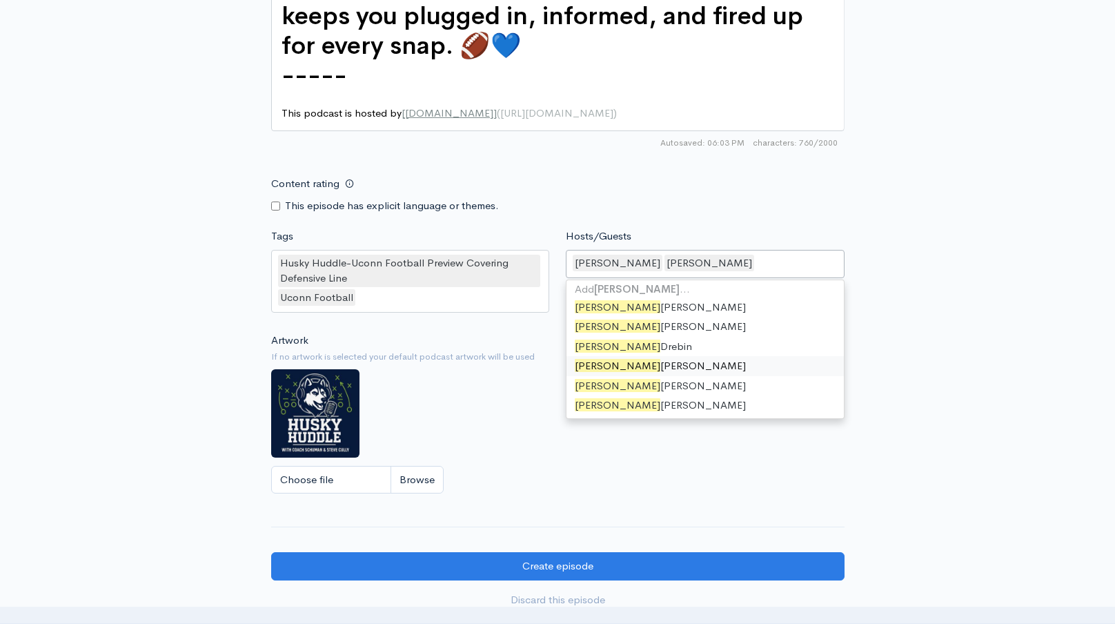
scroll to position [934, 0]
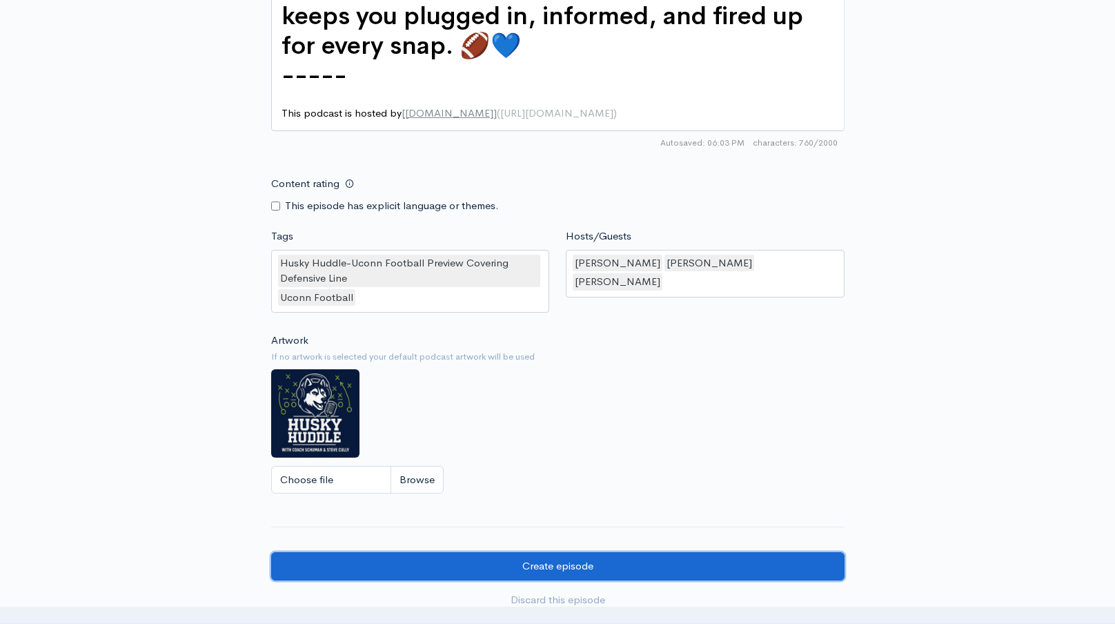
click at [507, 552] on input "Create episode" at bounding box center [557, 566] width 573 height 28
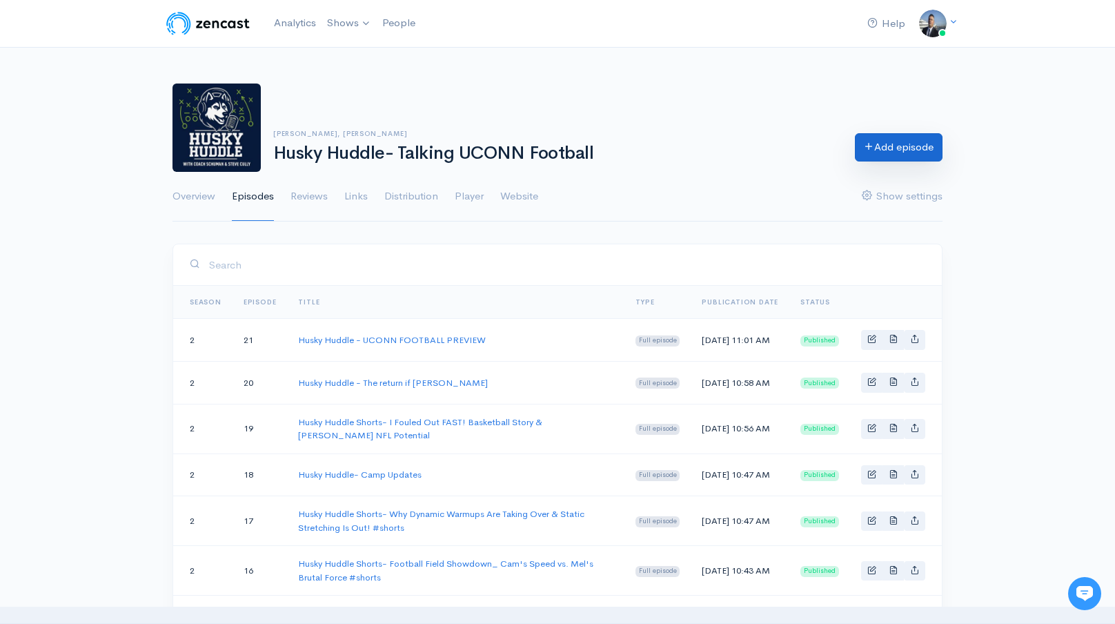
click at [889, 153] on link "Add episode" at bounding box center [899, 147] width 88 height 28
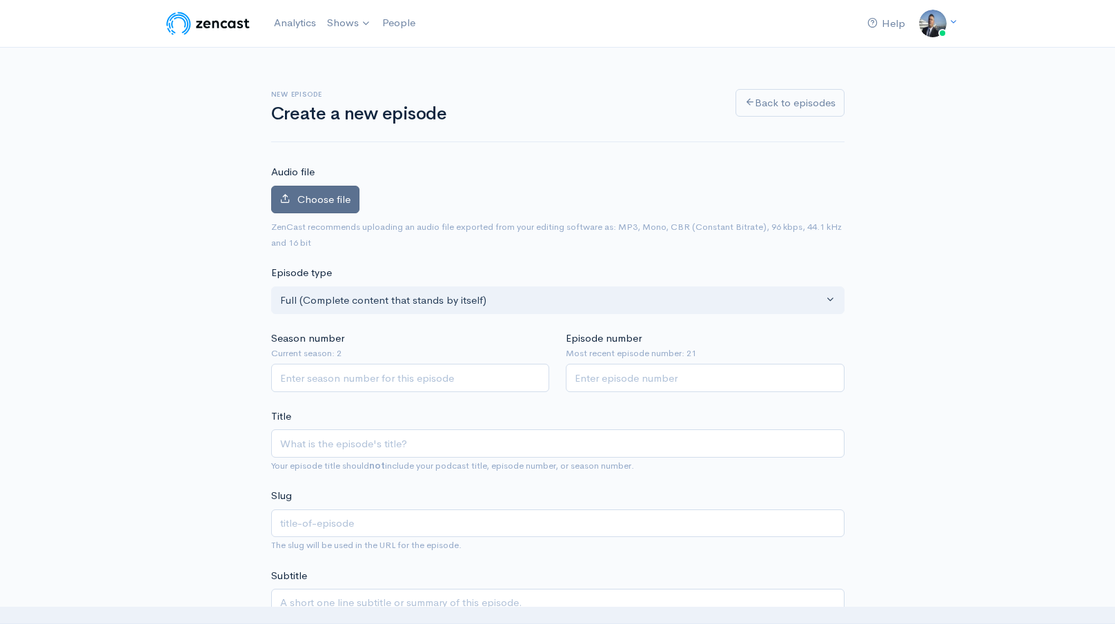
click at [340, 205] on span "Choose file" at bounding box center [323, 198] width 53 height 13
click at [0, 0] on input "Choose file" at bounding box center [0, 0] width 0 height 0
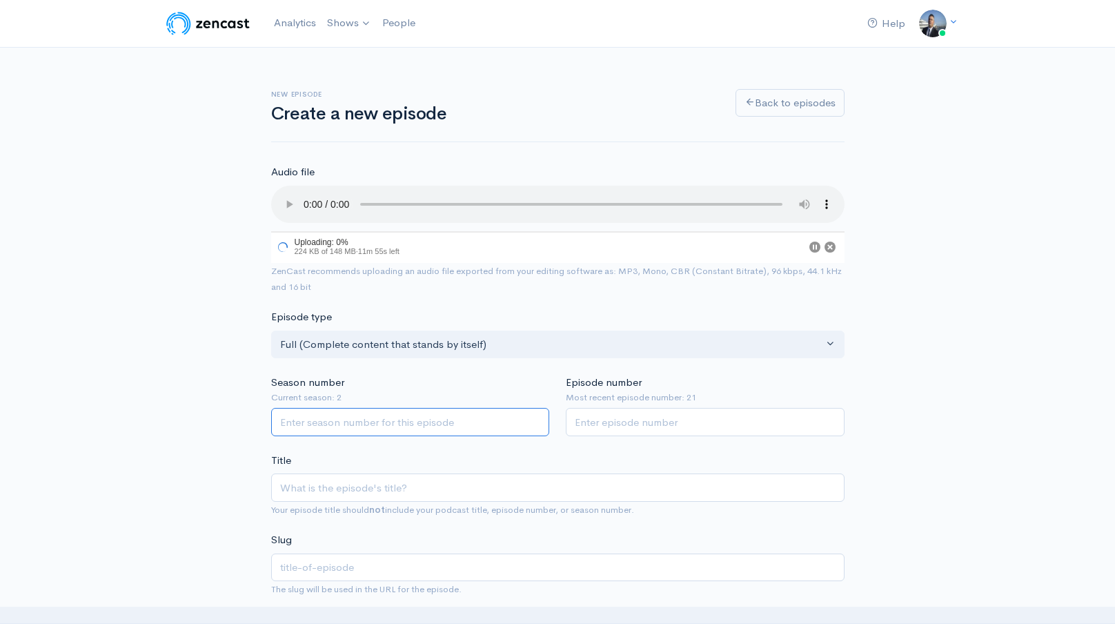
click at [407, 428] on input "Season number" at bounding box center [410, 422] width 279 height 28
type input "2"
click at [603, 425] on input "Episode number" at bounding box center [705, 424] width 279 height 28
type input "22"
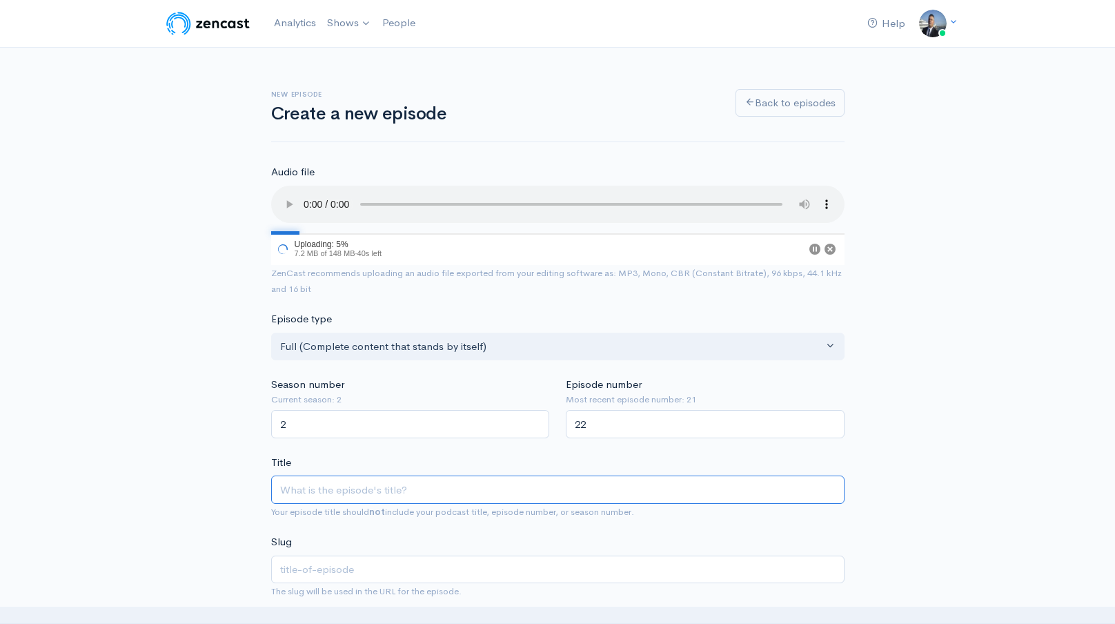
click at [566, 484] on input "Title" at bounding box center [557, 489] width 573 height 28
paste input "Husky Huddle- Recapping UCONN's Week 1 win and This Week's Preview"
type input "Husky Huddle- Recapping UCONN's Week 1 win and This Week's Preview"
type input "husky-huddle-recapping-uconns-week-1-win-and-this-weeks-preview"
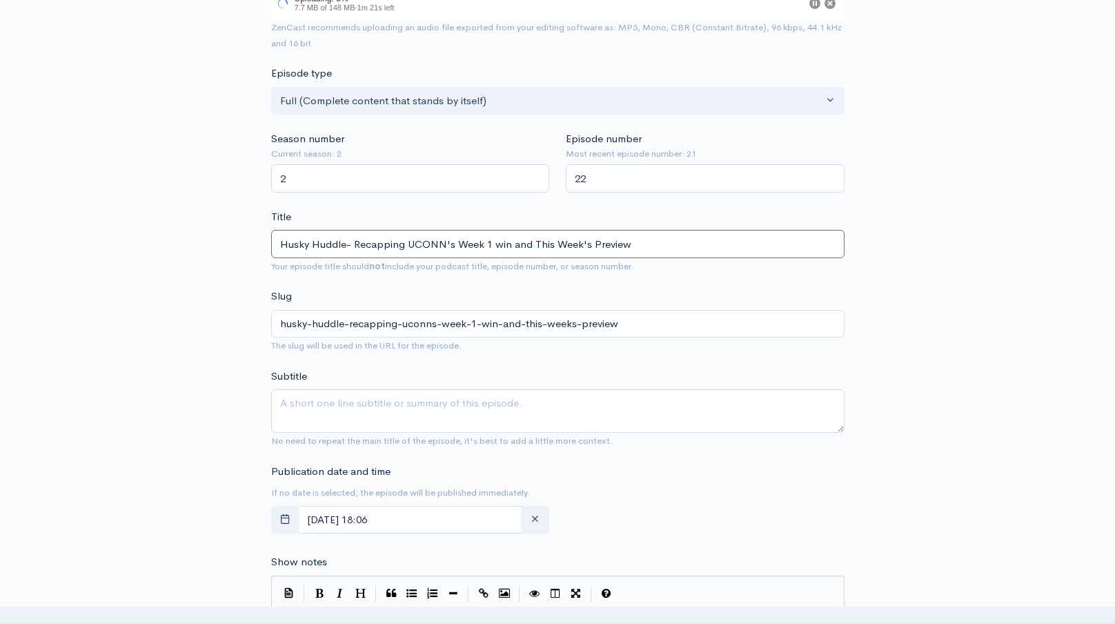
scroll to position [252, 0]
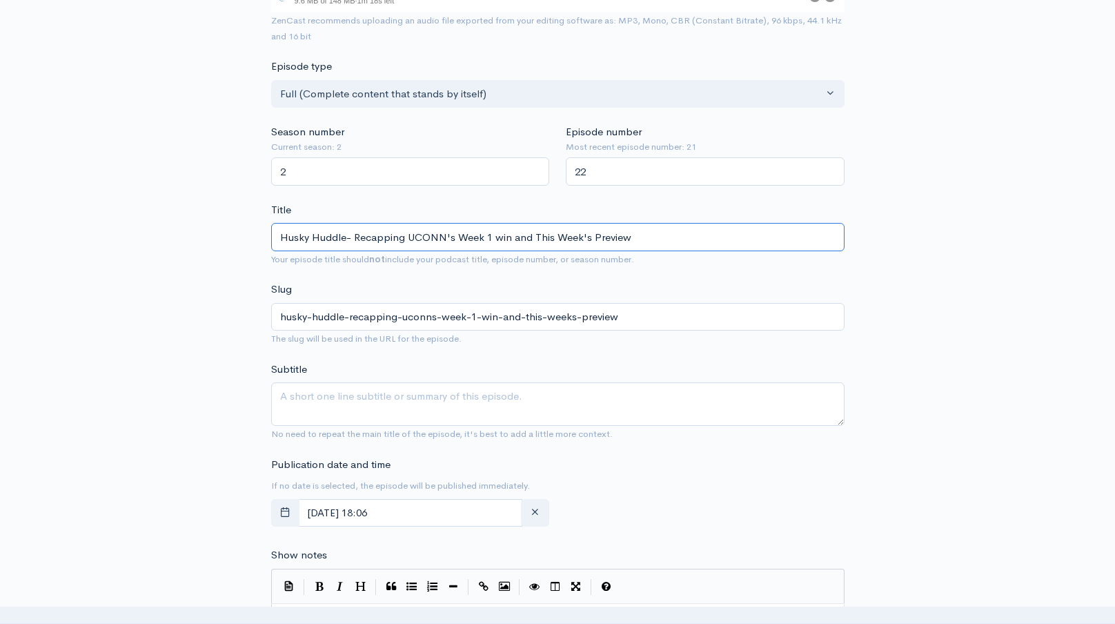
type input "Husky Huddle- Recapping UCONN's Week 1 win and This Week's Preview"
click at [526, 400] on textarea "Subtitle" at bounding box center [557, 403] width 573 height 43
paste textarea "Husky Huddle- Recapping UCONN's Week 1 win and This Week's Preview"
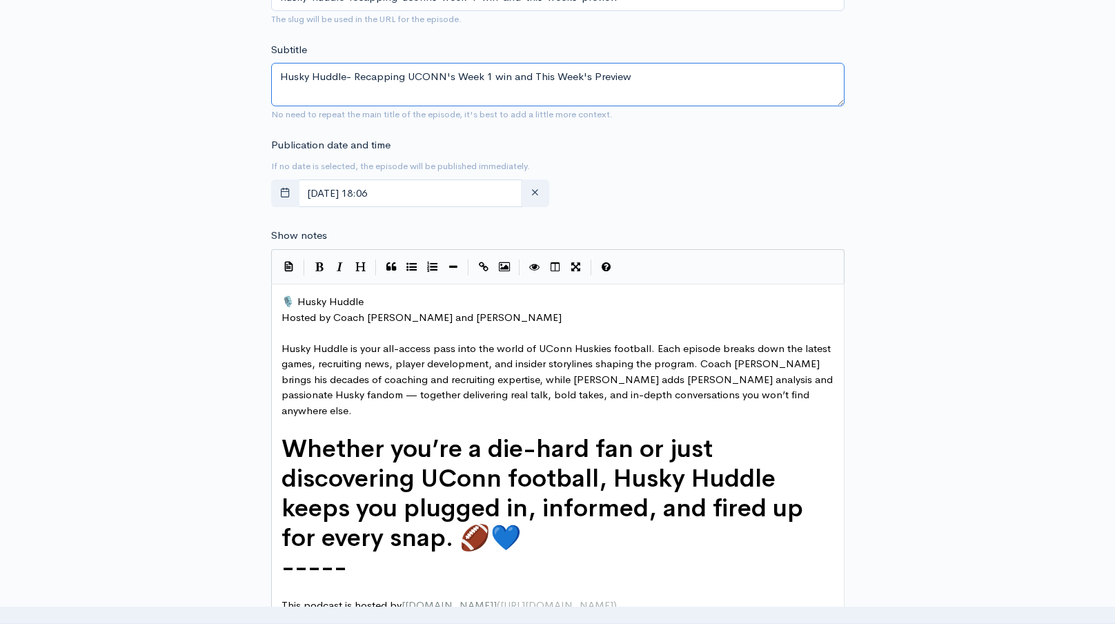
scroll to position [599, 0]
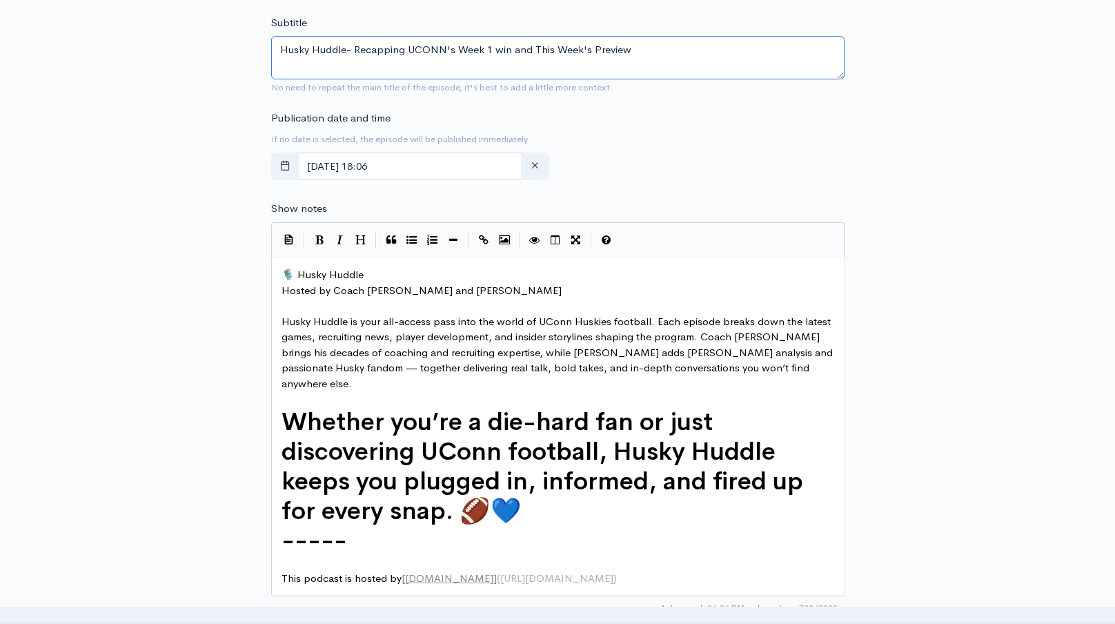
type textarea "Husky Huddle- Recapping UCONN's Week 1 win and This Week's Preview"
click at [284, 272] on span "🎙️ Husky Huddle" at bounding box center [322, 274] width 82 height 13
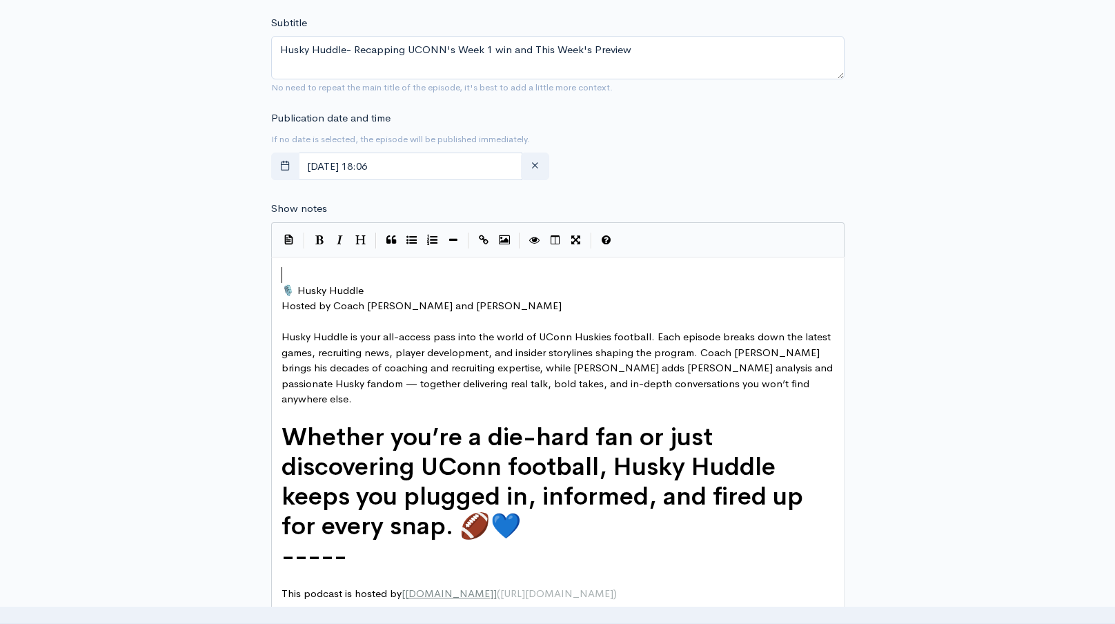
click at [306, 266] on div "xxxxxxxxxx ​ 🎙️ Husky Huddle Hosted by Coach [PERSON_NAME] and [PERSON_NAME] ​ …" at bounding box center [558, 433] width 558 height 339
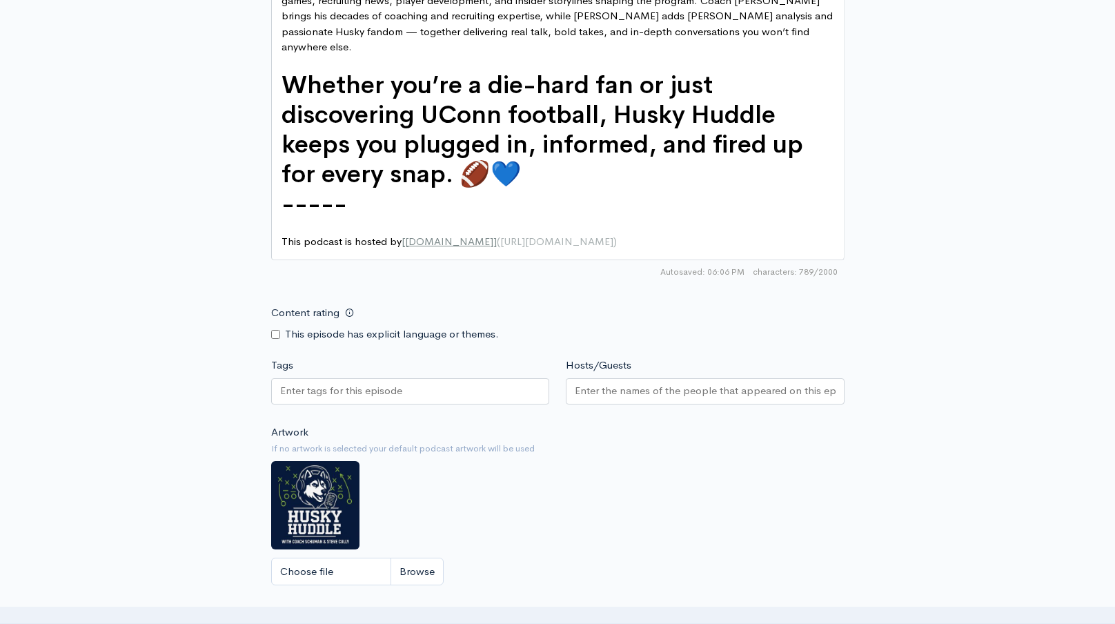
scroll to position [1072, 0]
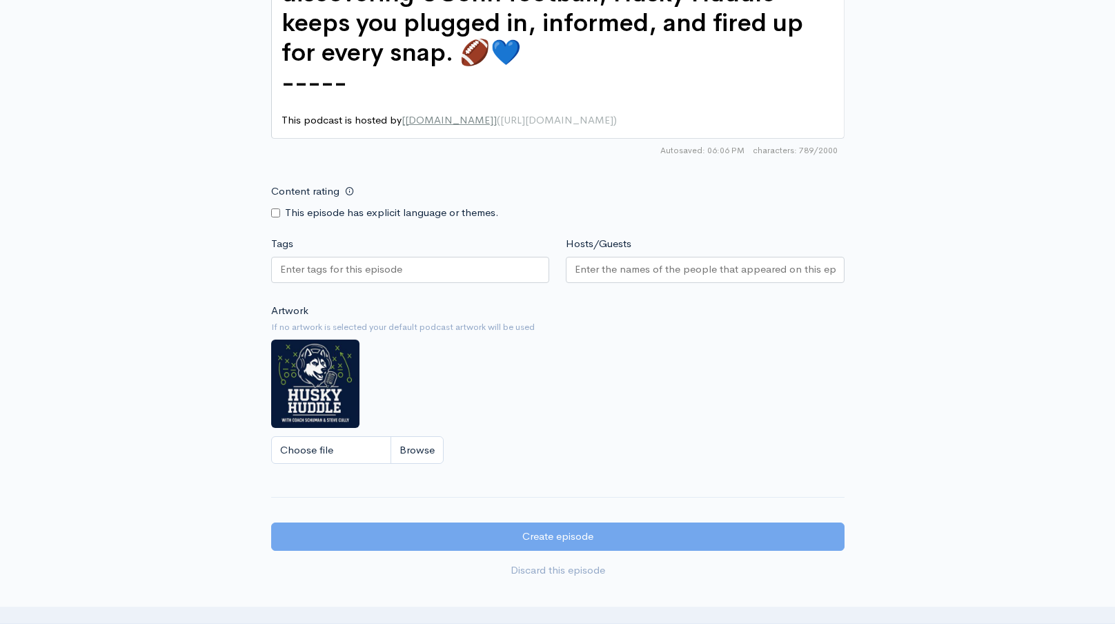
click at [407, 257] on div at bounding box center [410, 270] width 279 height 26
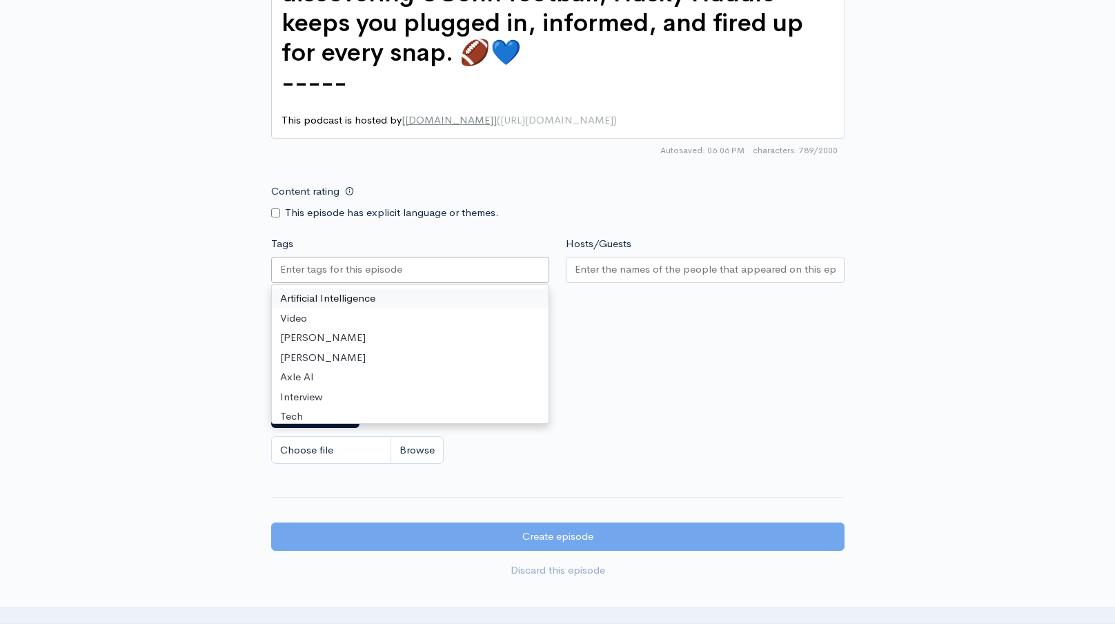
paste input "Husky Huddle- Recapping UCONN's Week 1 win and This Week's Preview"
type input "Husky Huddle- Recapping UCONN's Week 1 win and This Week's Preview"
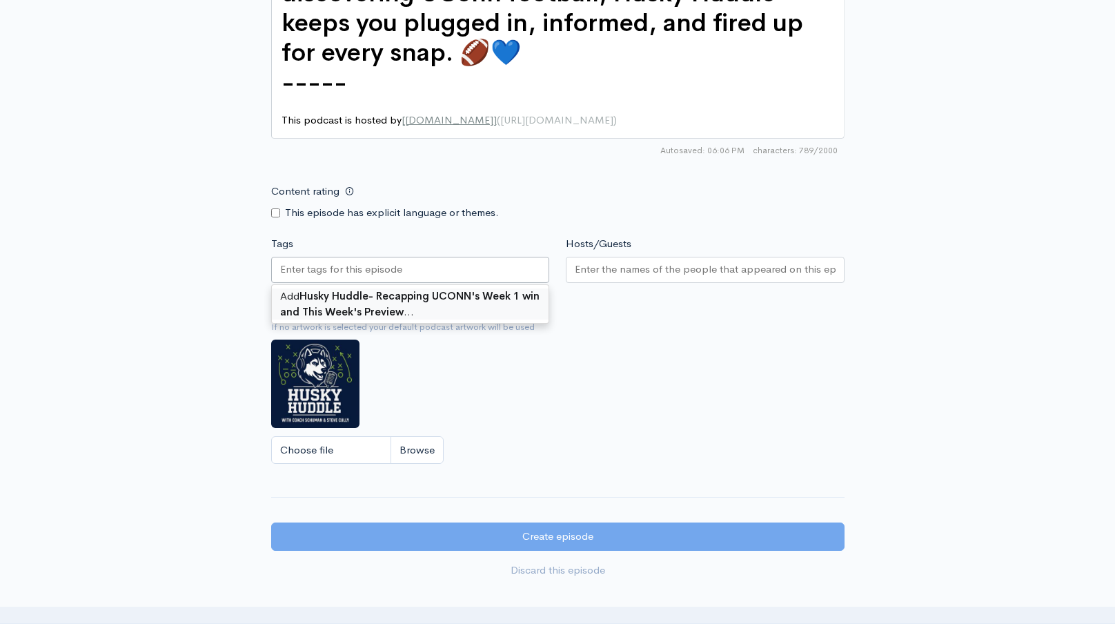
scroll to position [0, 0]
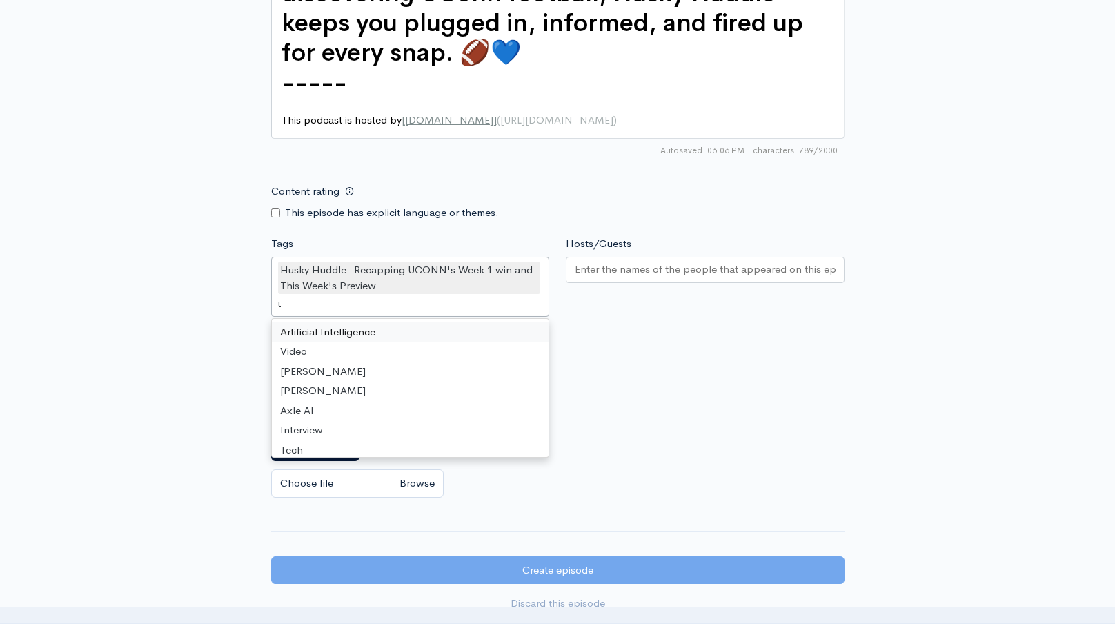
type input "uc"
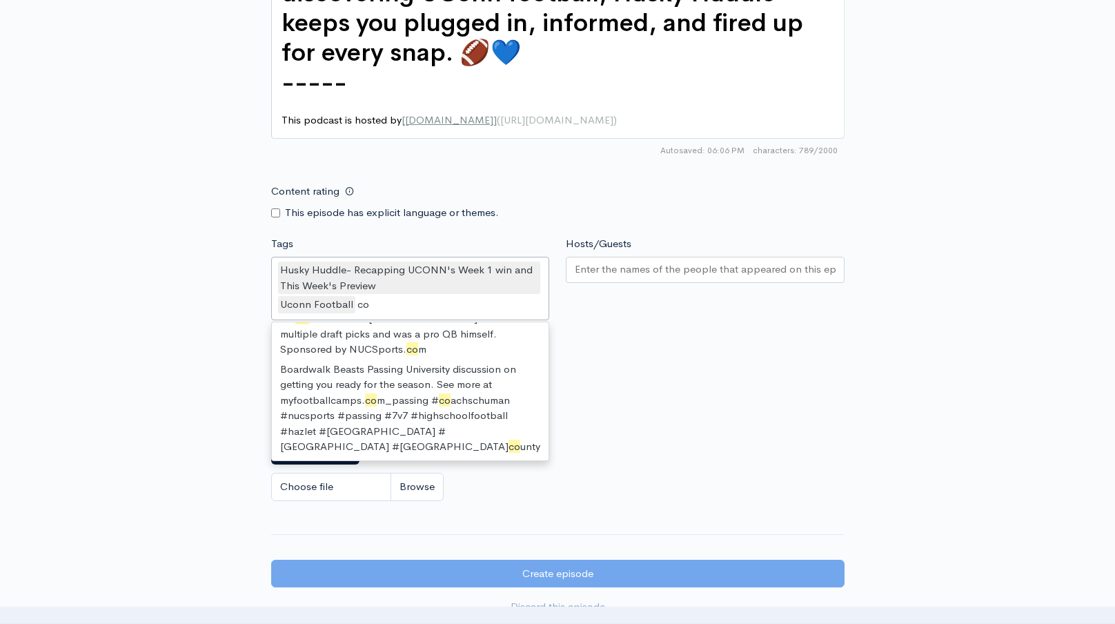
scroll to position [19, 0]
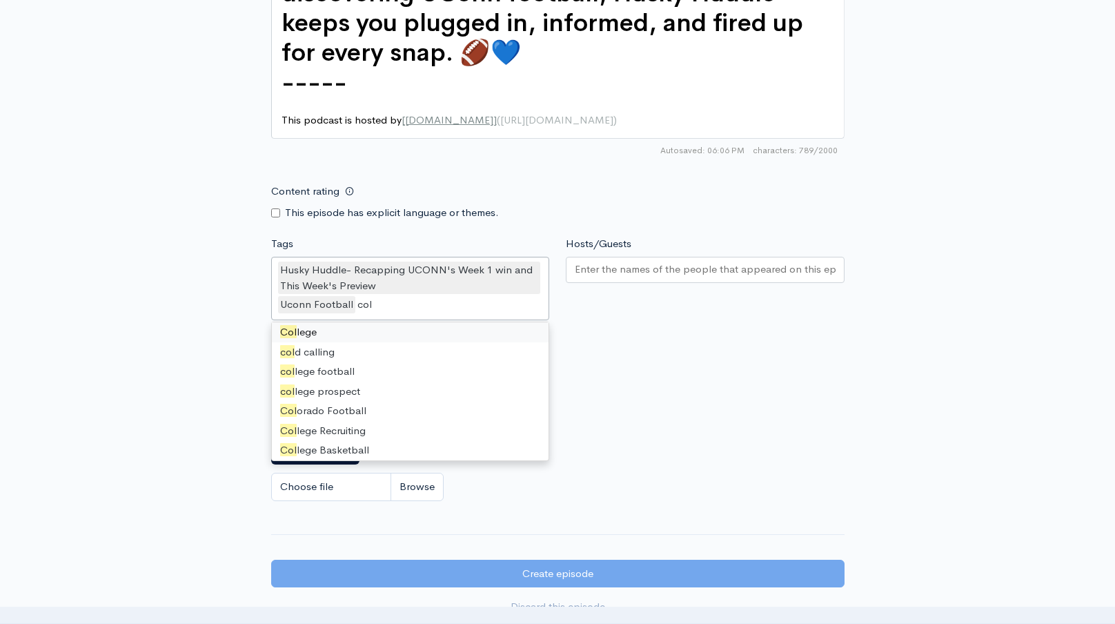
type input "coll"
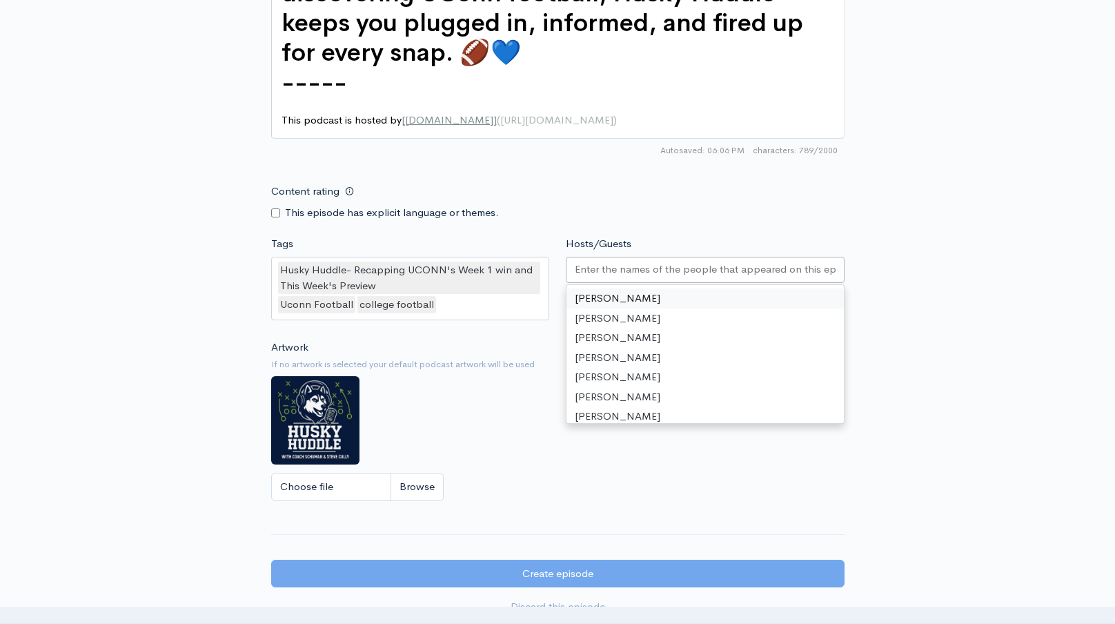
click at [643, 257] on div at bounding box center [705, 270] width 279 height 26
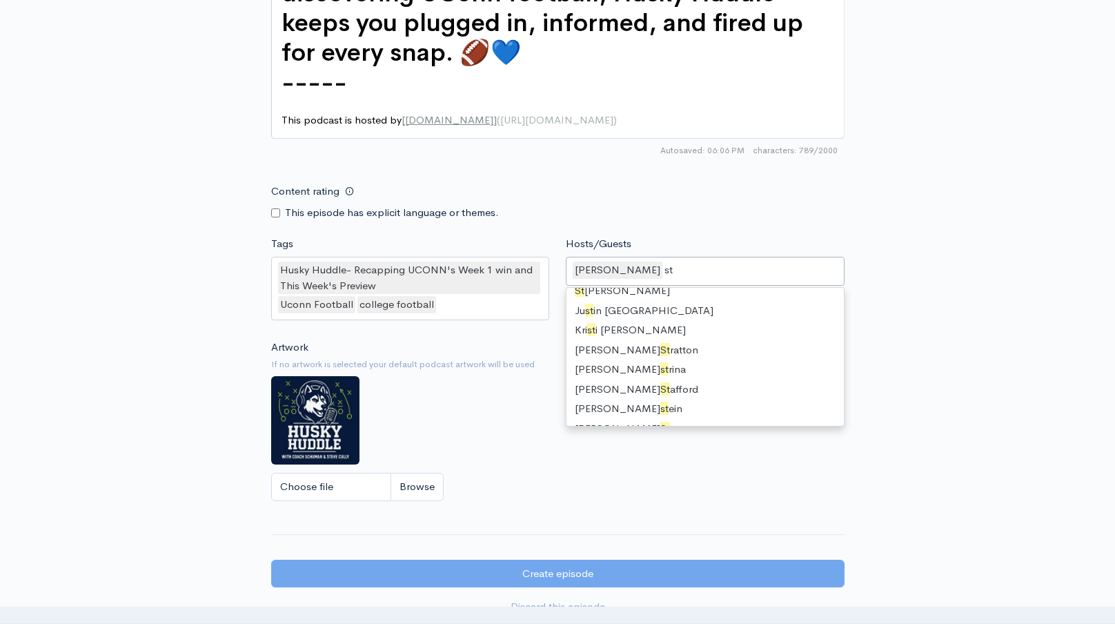
scroll to position [19, 0]
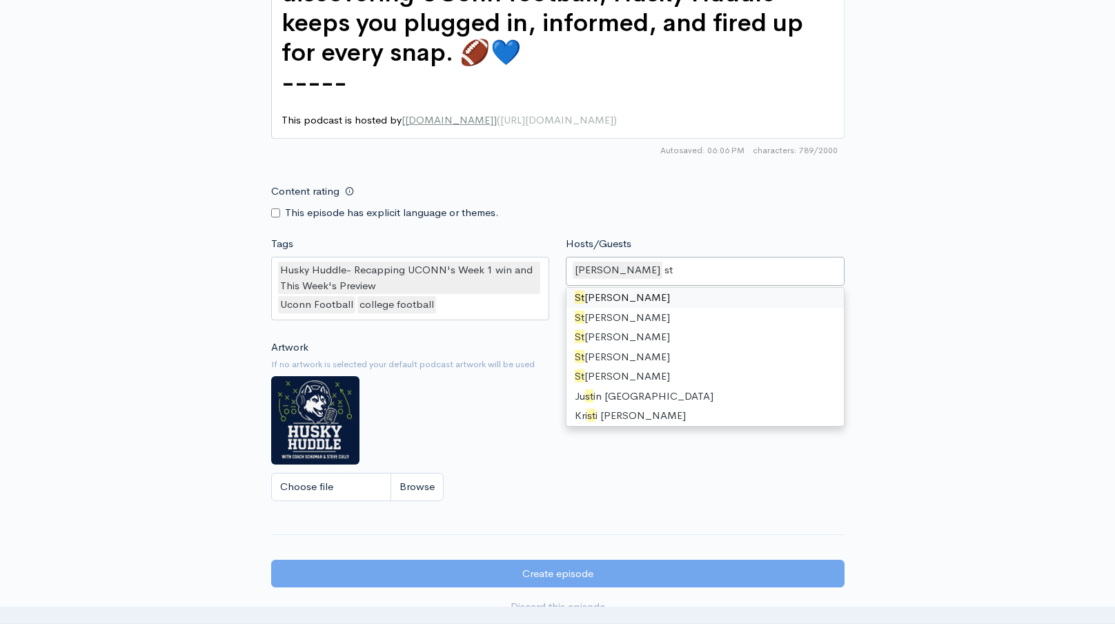
type input "ste"
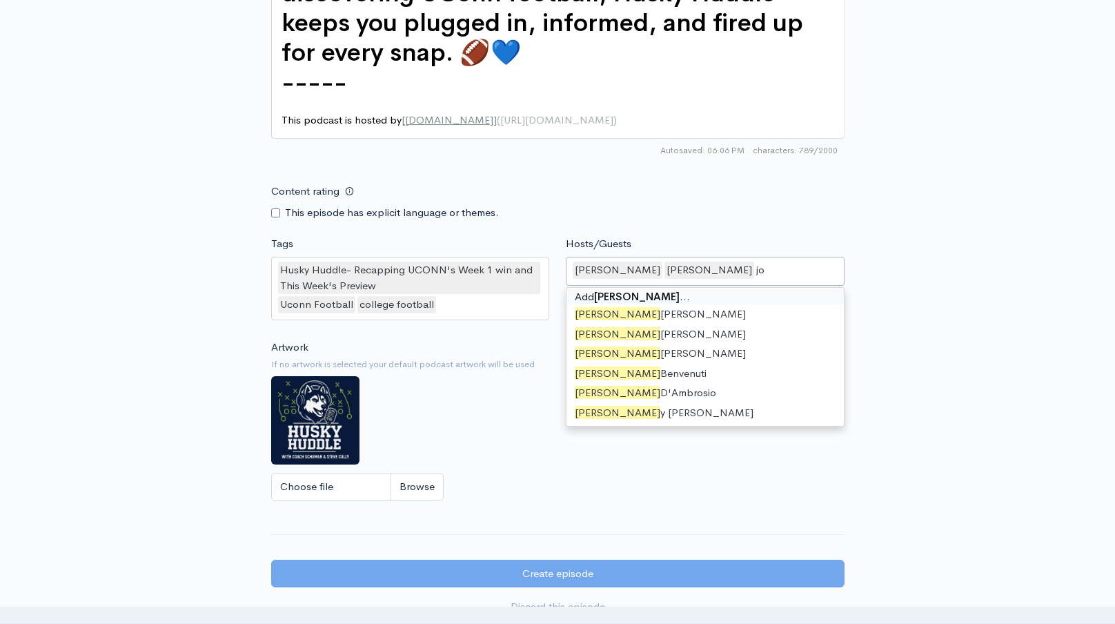
type input "j"
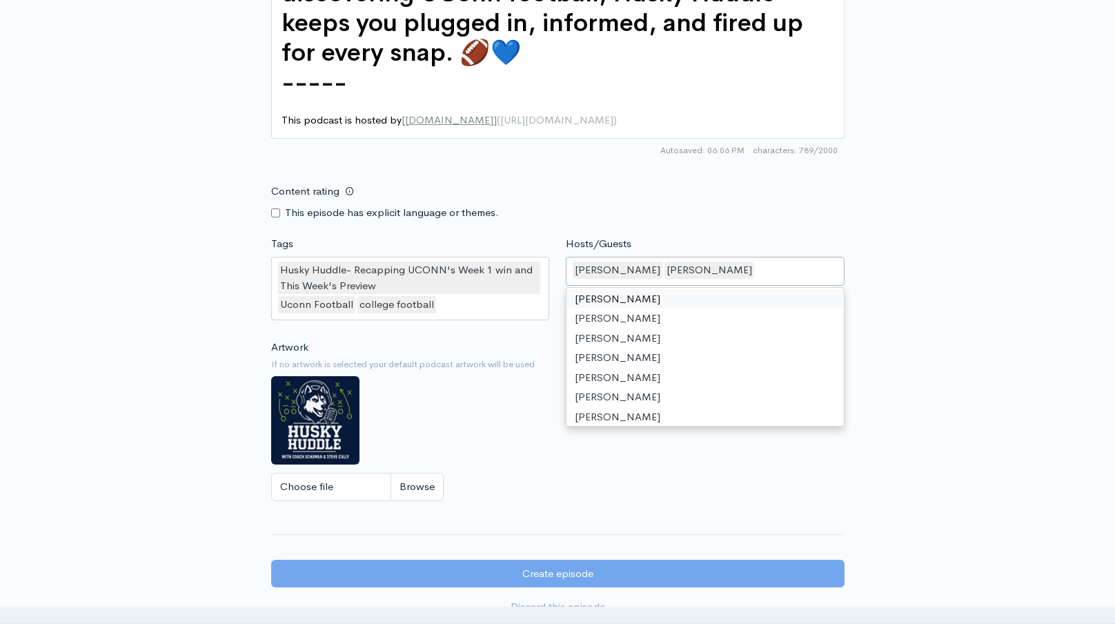
click at [751, 197] on div "Content rating This episode has explicit language or themes." at bounding box center [558, 198] width 590 height 43
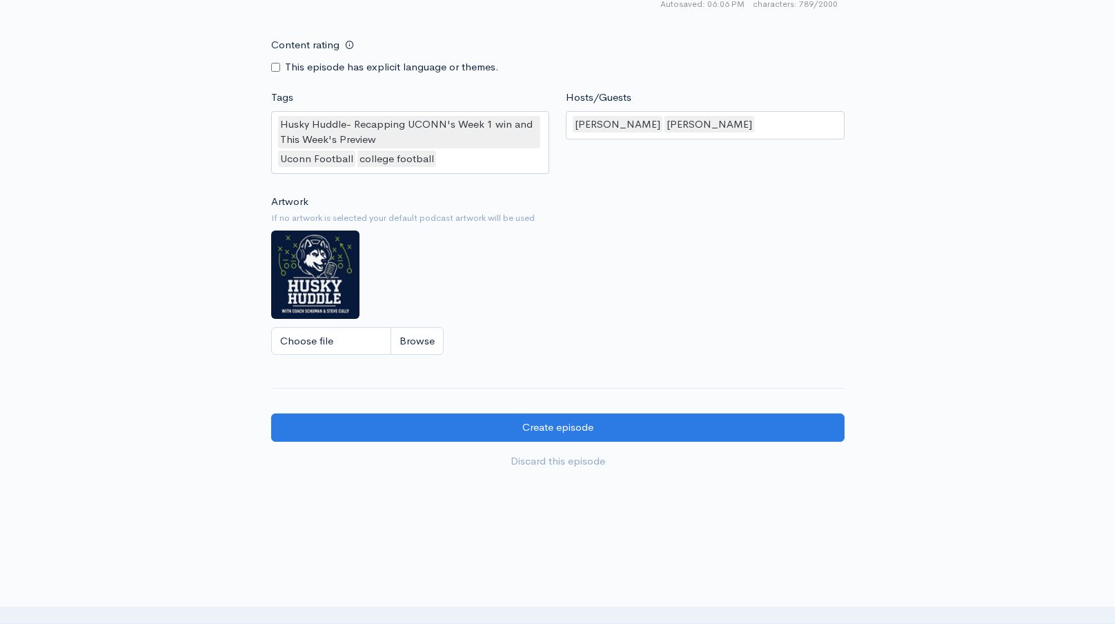
scroll to position [1281, 0]
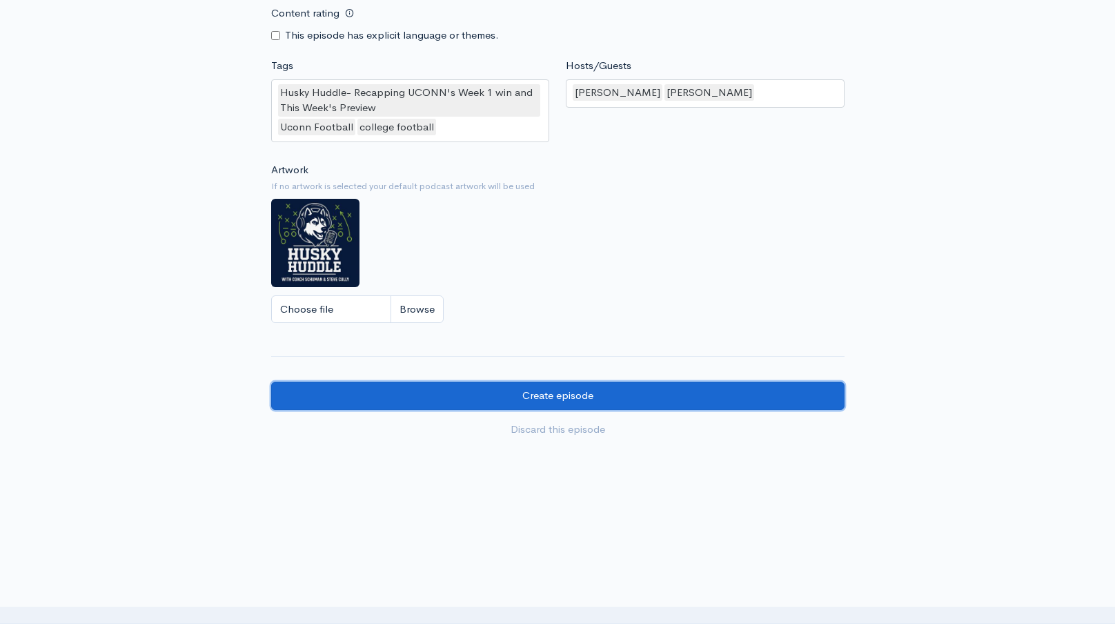
click at [642, 384] on input "Create episode" at bounding box center [557, 395] width 573 height 28
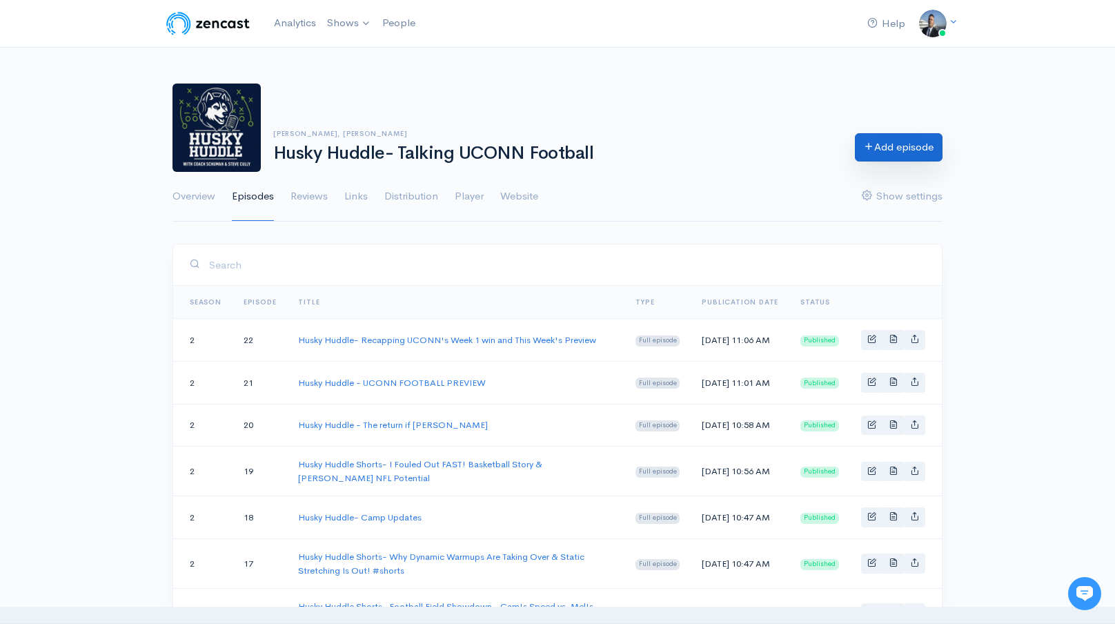
click at [901, 137] on link "Add episode" at bounding box center [899, 147] width 88 height 28
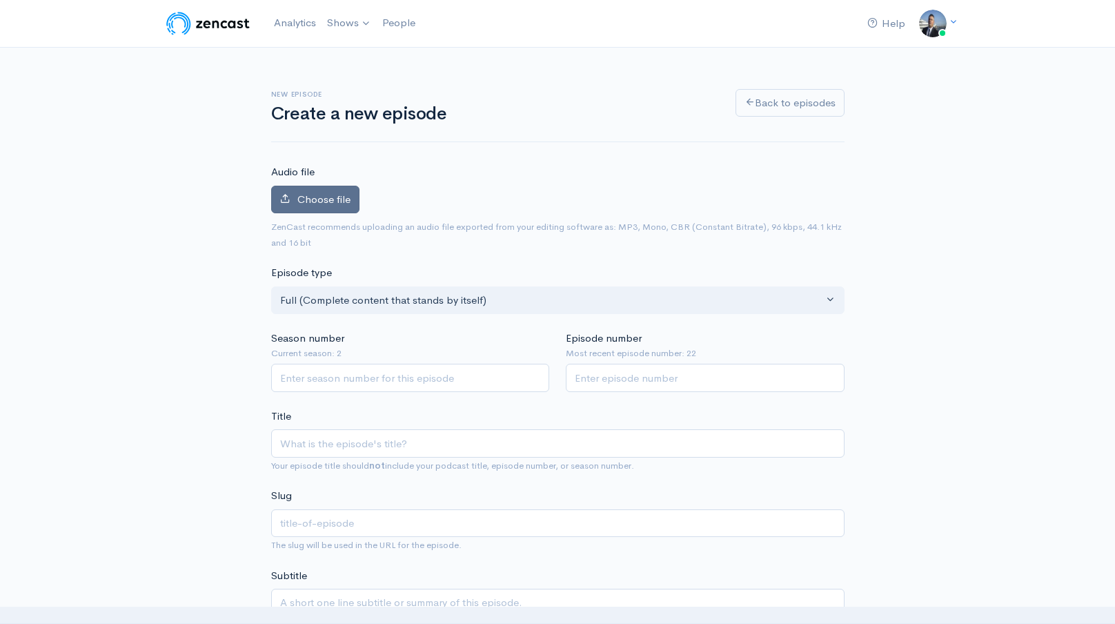
click at [316, 195] on span "Choose file" at bounding box center [323, 198] width 53 height 13
click at [0, 0] on input "Choose file" at bounding box center [0, 0] width 0 height 0
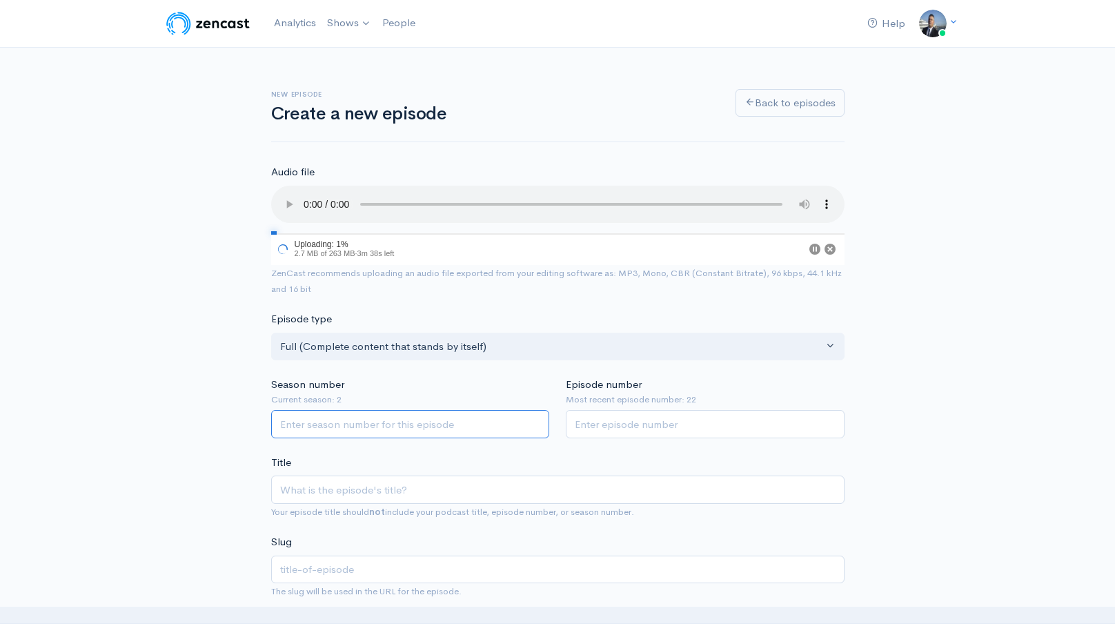
click at [362, 423] on input "Season number" at bounding box center [410, 424] width 279 height 28
type input "2"
click at [612, 422] on input "Episode number" at bounding box center [705, 424] width 279 height 28
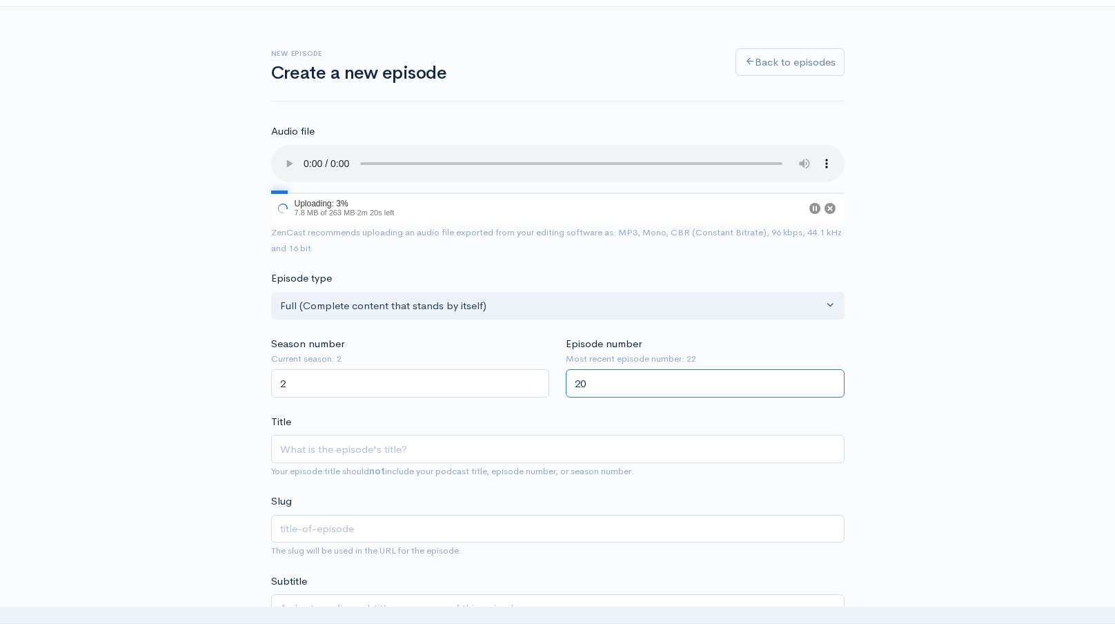
scroll to position [127, 0]
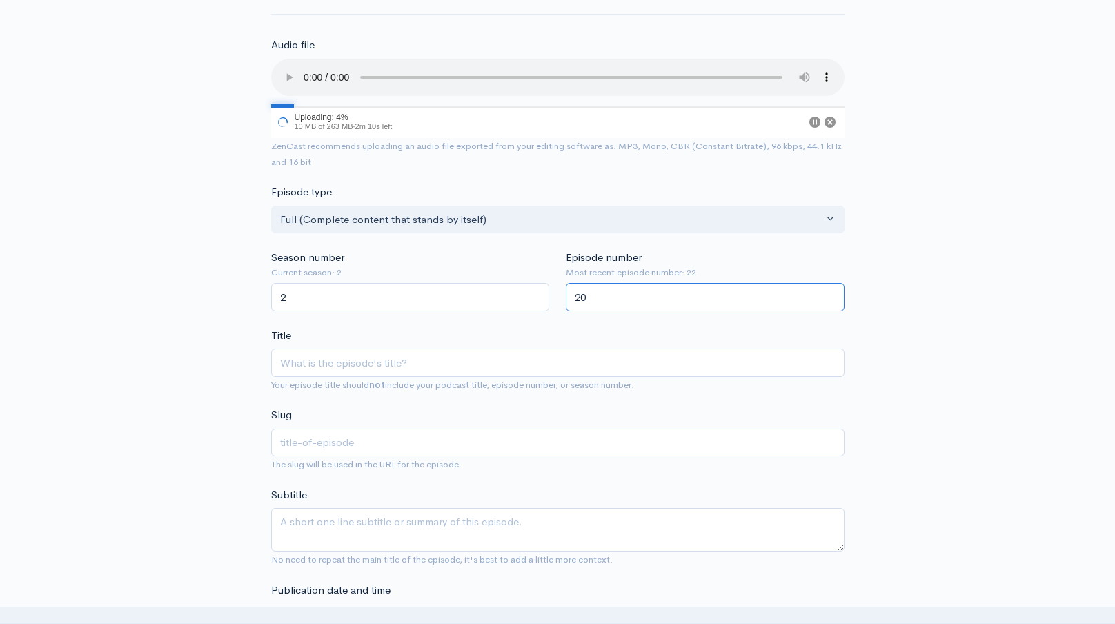
type input "20"
click at [569, 358] on input "Title" at bounding box center [557, 362] width 573 height 28
paste input "Husky huddle UConn loses in overtime to Syracuse in a heartbreaker"
type input "Husky huddle UConn loses in overtime to Syracuse in a heartbreaker"
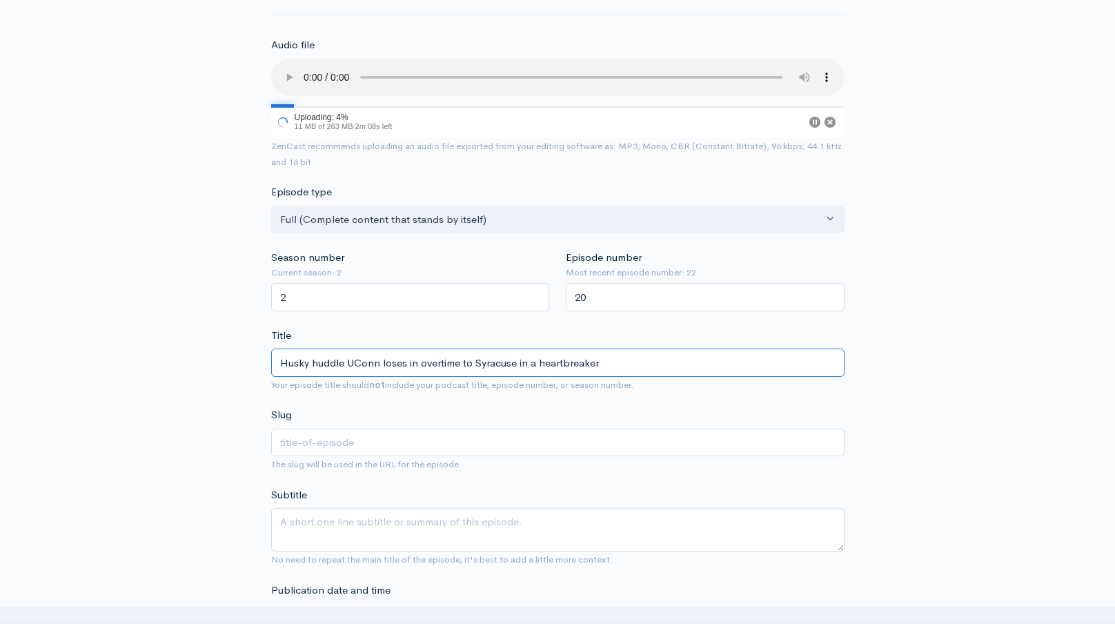
type input "husky-huddle-uconn-loses-in-overtime-to-syracuse-in-a-heartbreaker"
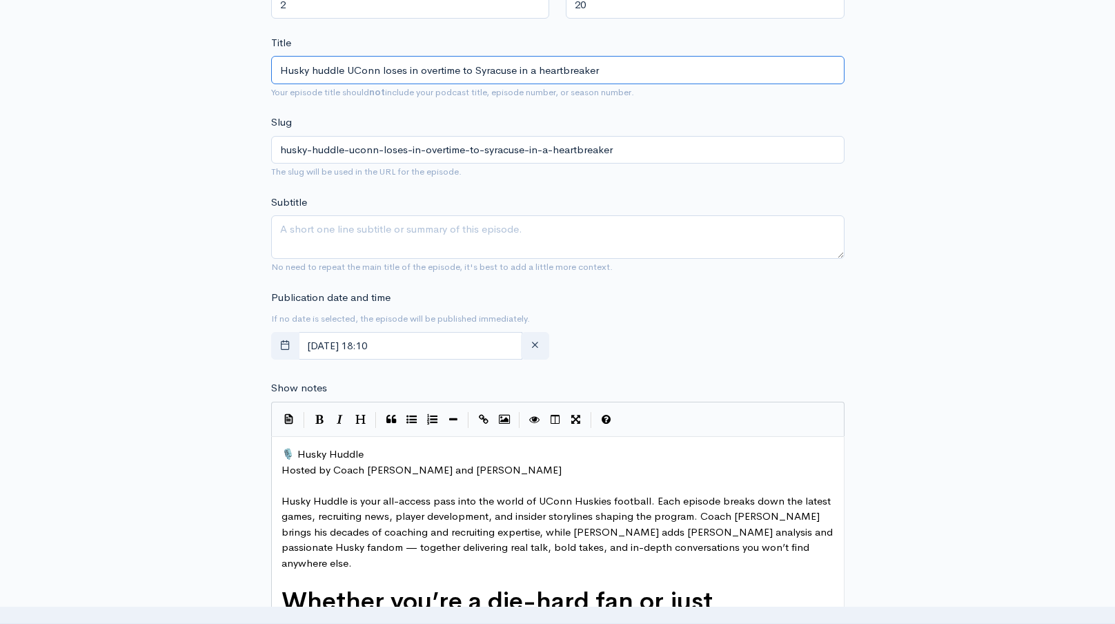
type input "Husky huddle UConn loses in overtime to Syracuse in a heartbreaker"
click at [532, 240] on textarea "Subtitle" at bounding box center [557, 236] width 573 height 43
paste textarea "Husky huddle UConn loses in overtime to Syracuse in a heartbreaker"
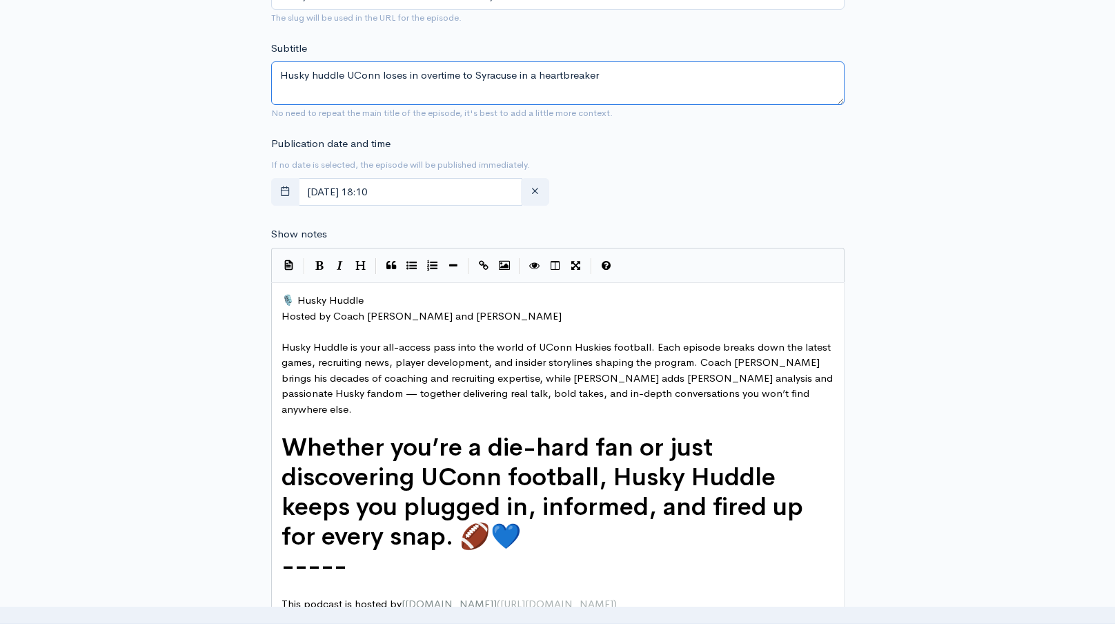
scroll to position [585, 0]
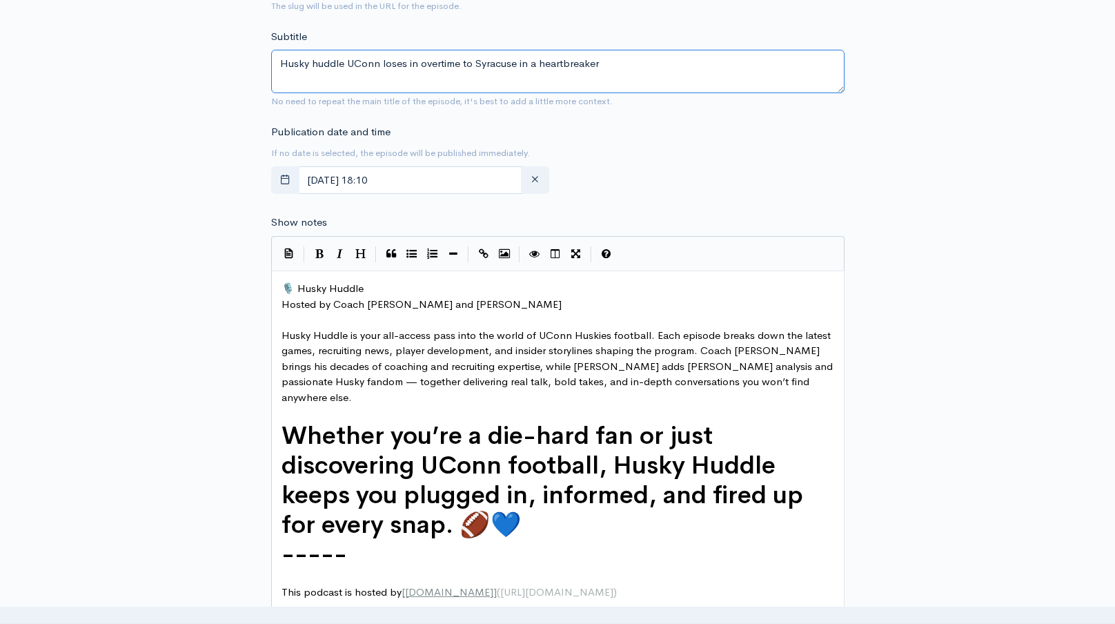
type textarea "Husky huddle UConn loses in overtime to Syracuse in a heartbreaker"
click at [281, 286] on span "🎙️ Husky Huddle" at bounding box center [322, 287] width 82 height 13
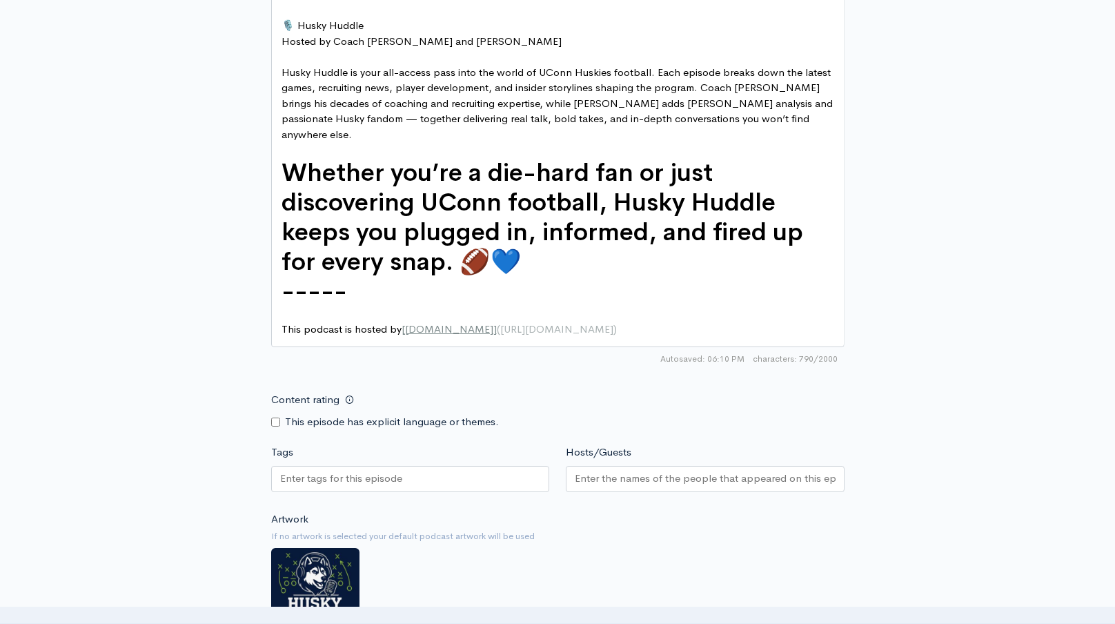
scroll to position [1088, 0]
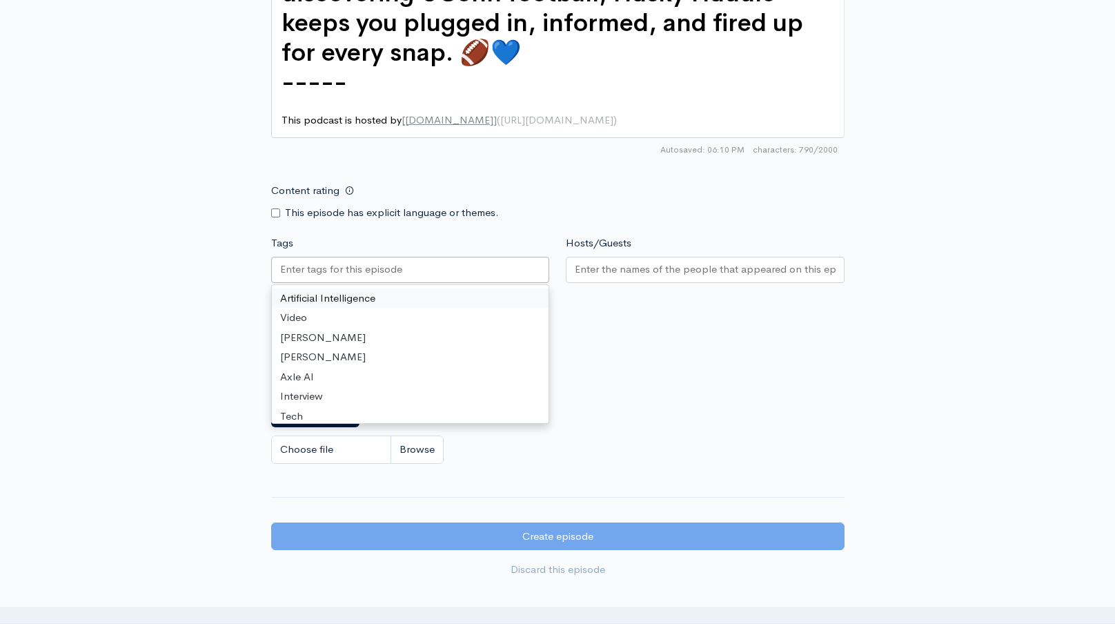
click at [350, 261] on input "Tags" at bounding box center [342, 269] width 124 height 16
paste input "Husky huddle UConn loses in overtime to Syracuse in a heartbreaker"
type input "Husky huddle UConn loses in overtime to Syracuse in a heartbreaker"
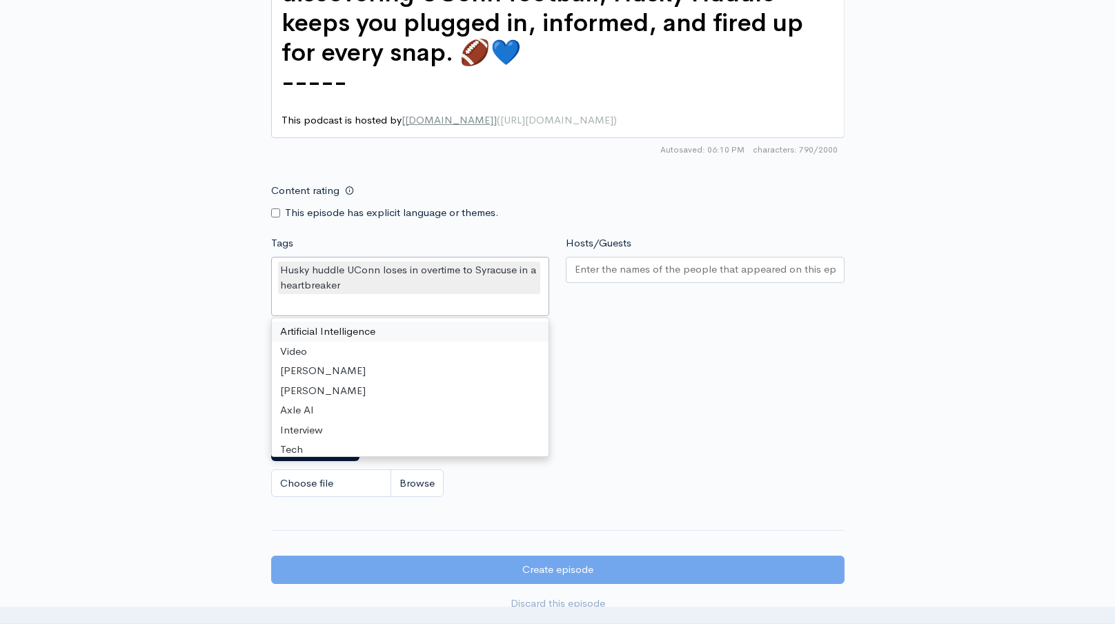
scroll to position [0, 0]
type input "uco"
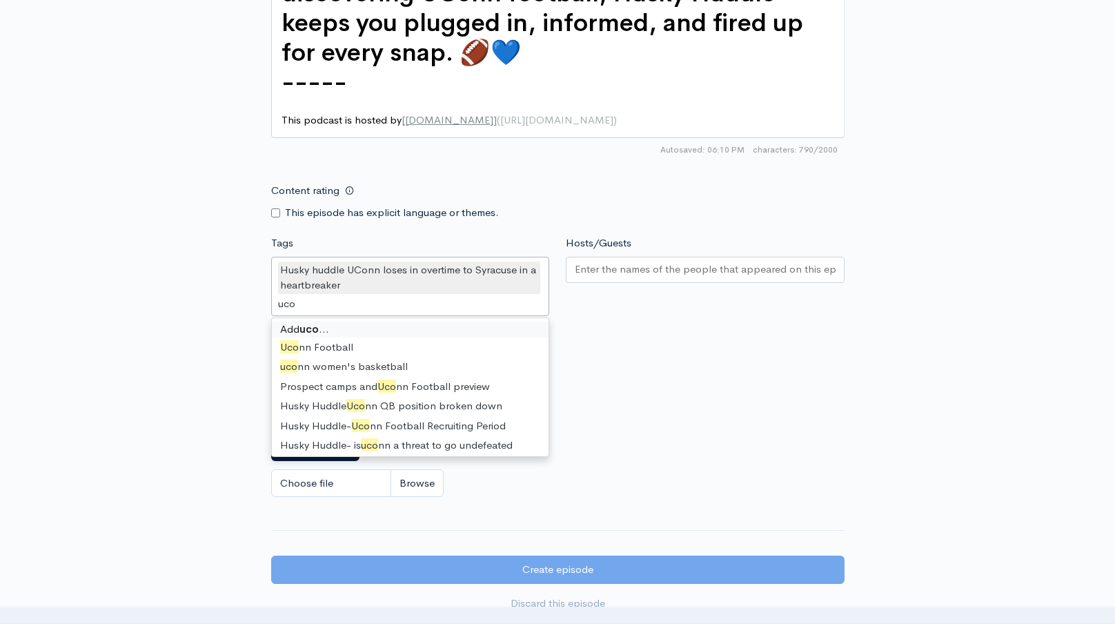
type input "ucon"
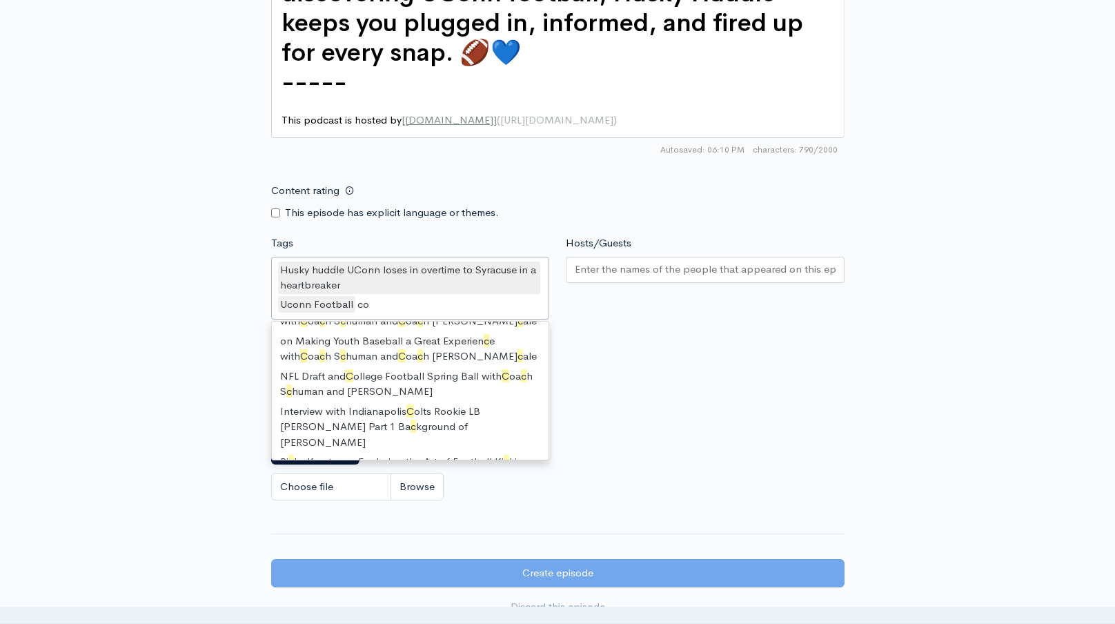
scroll to position [19, 0]
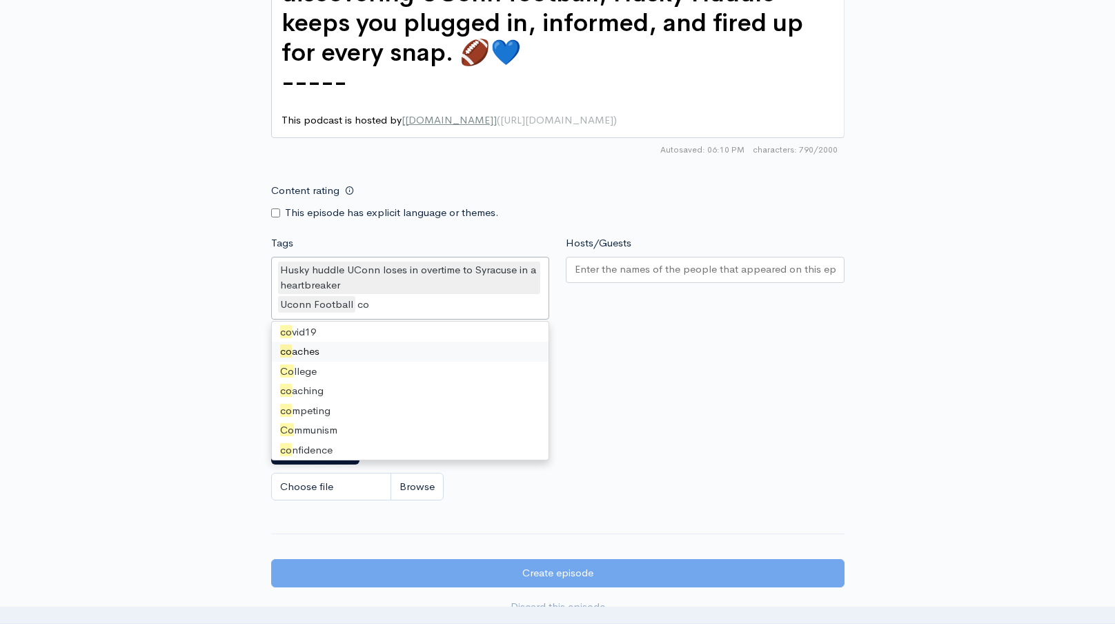
type input "col"
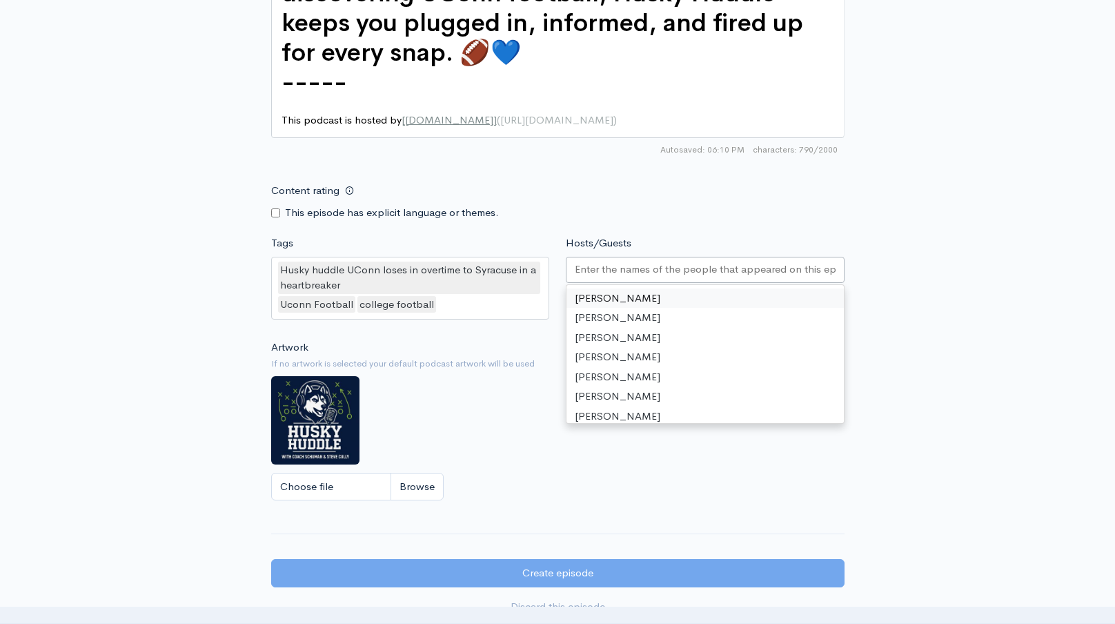
click at [650, 261] on input "Hosts/Guests" at bounding box center [705, 269] width 261 height 16
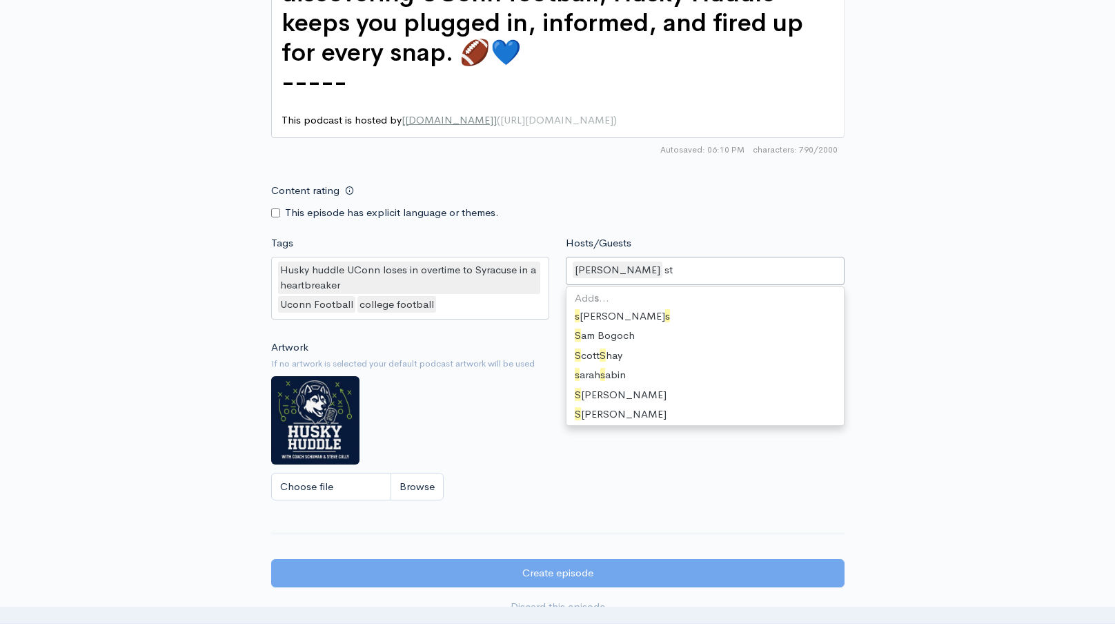
scroll to position [19, 0]
type input "ste"
type input "[PERSON_NAME]"
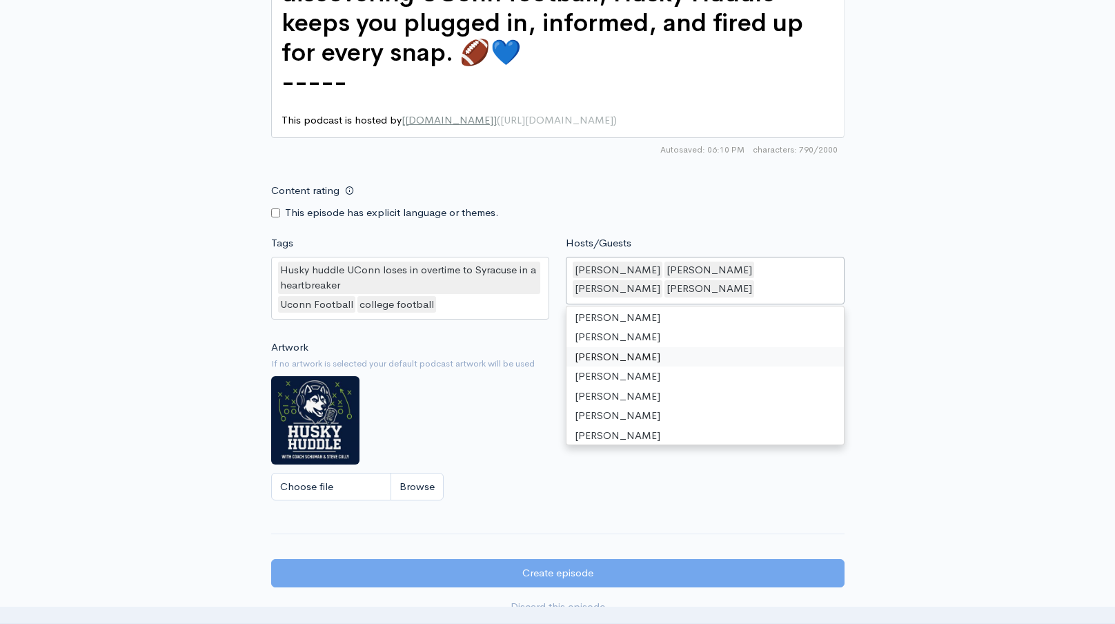
drag, startPoint x: 691, startPoint y: 384, endPoint x: 726, endPoint y: 323, distance: 70.4
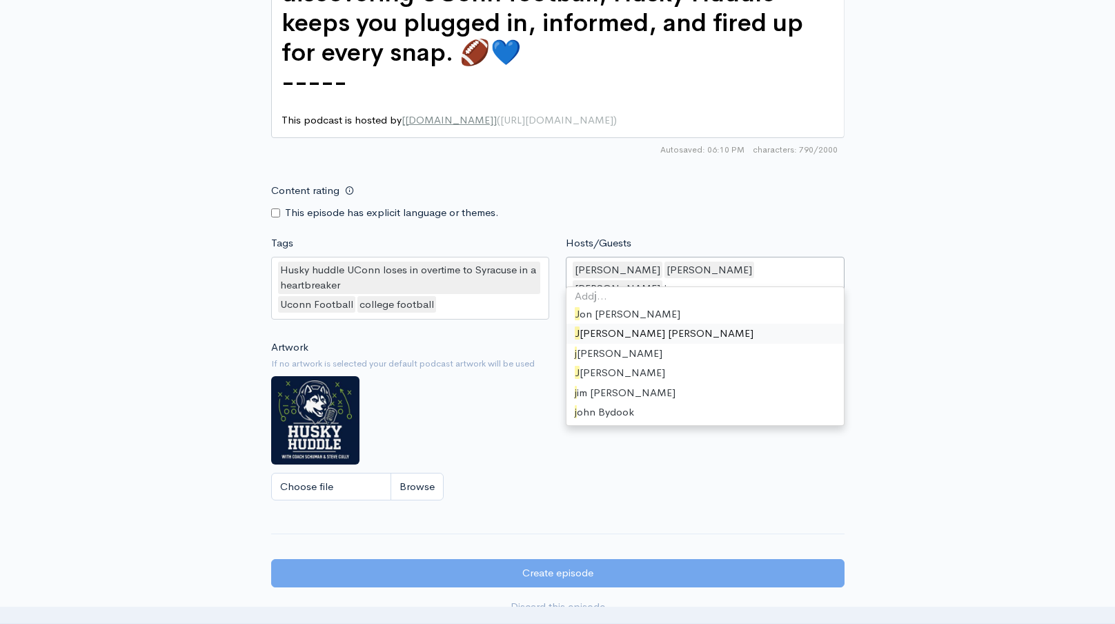
type input "[PERSON_NAME]"
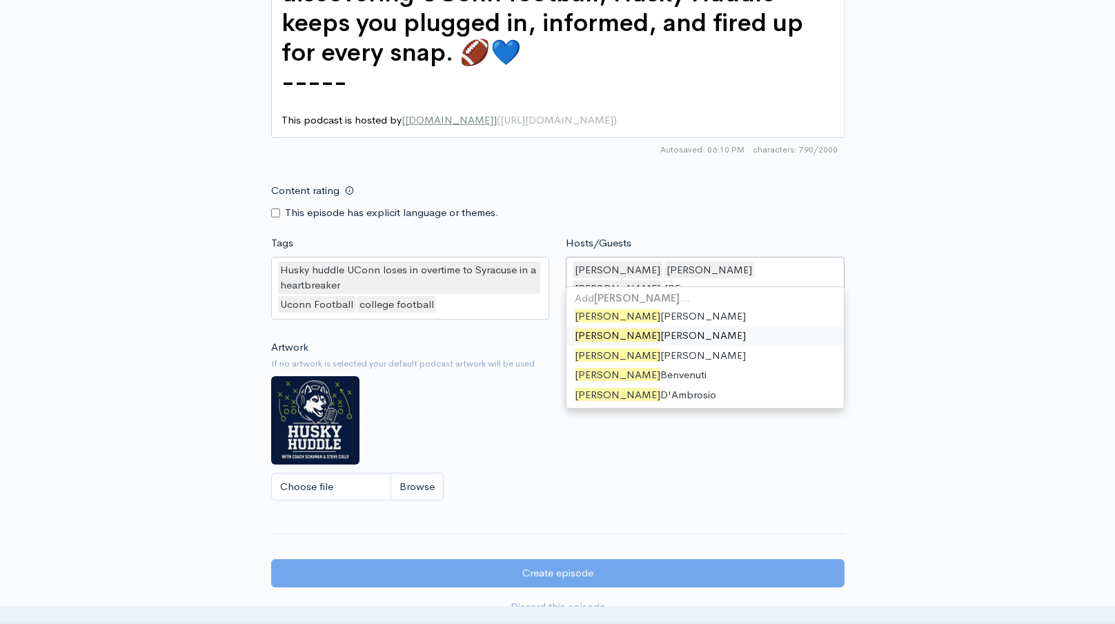
scroll to position [0, 0]
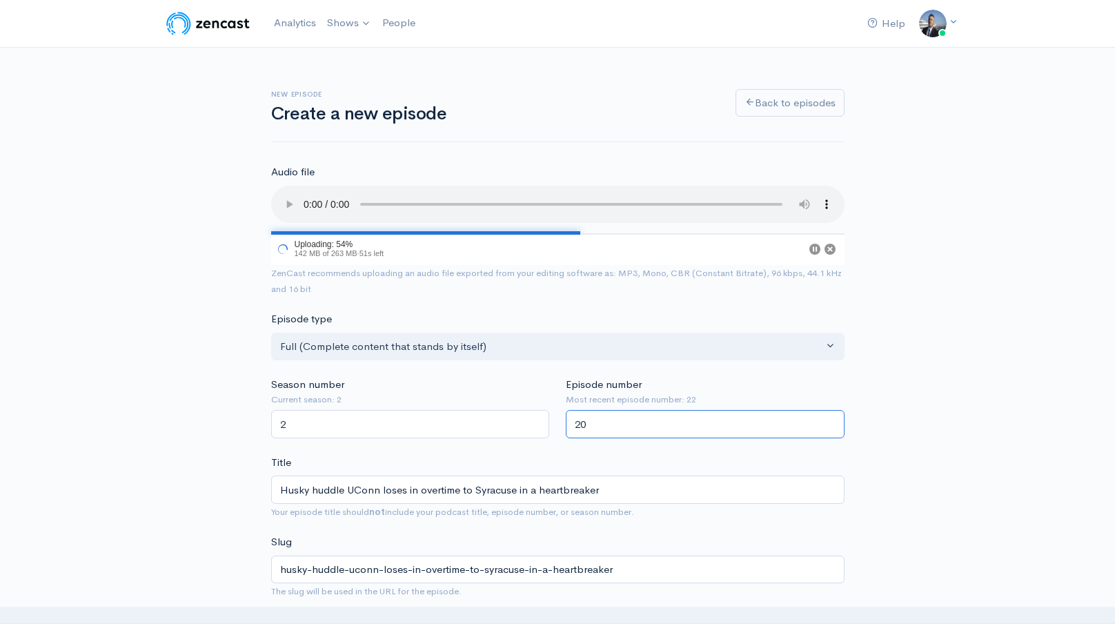
click at [636, 428] on input "20" at bounding box center [705, 424] width 279 height 28
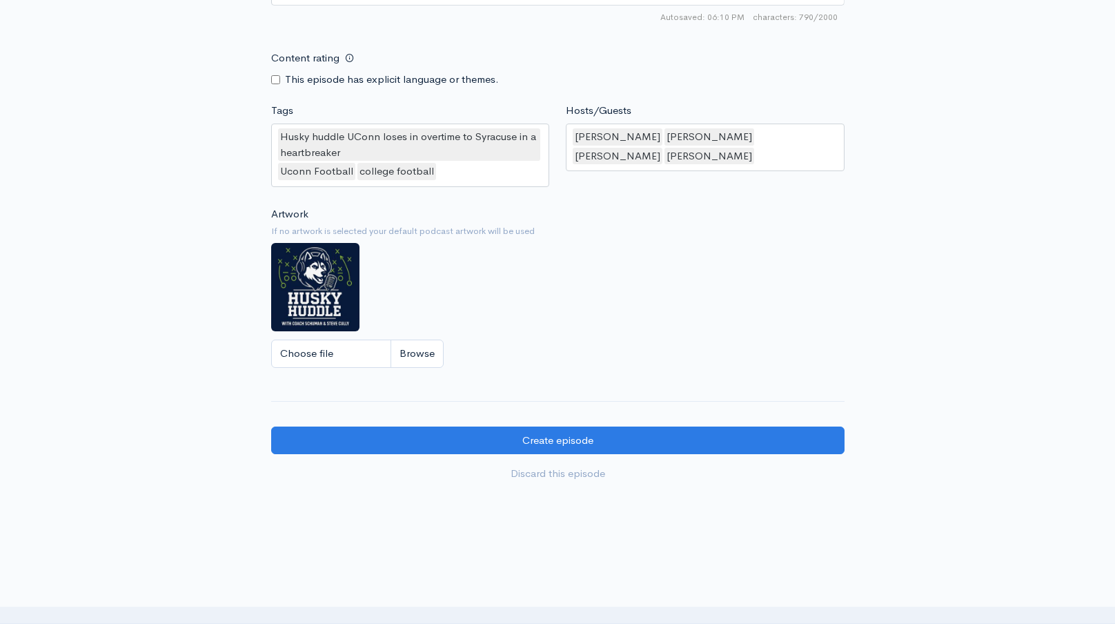
scroll to position [1296, 0]
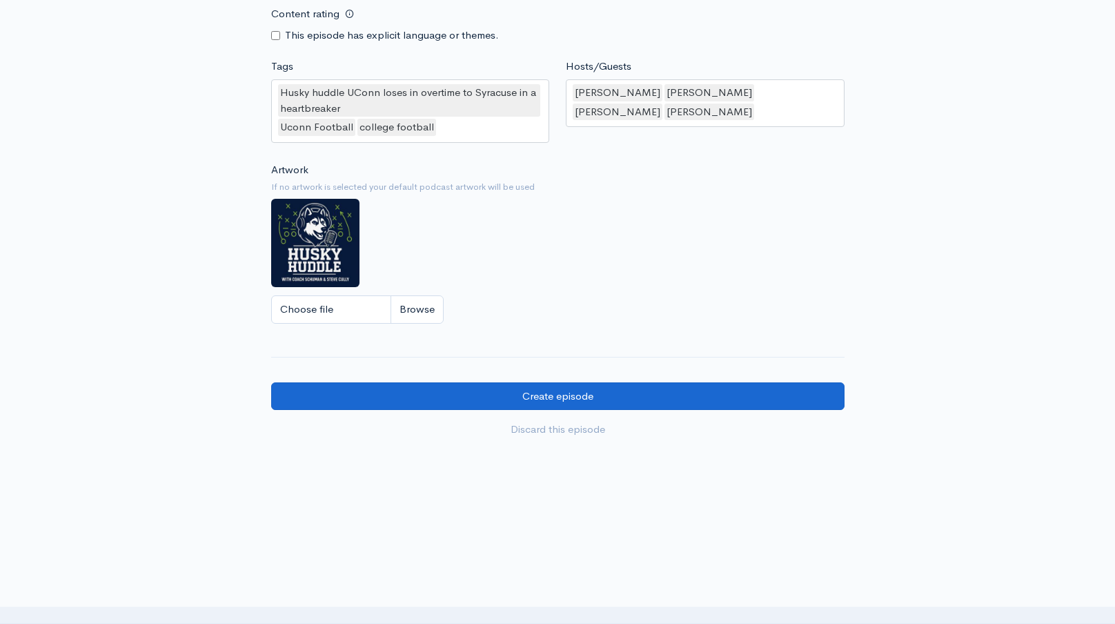
type input "23"
click at [648, 387] on input "Create episode" at bounding box center [557, 396] width 573 height 28
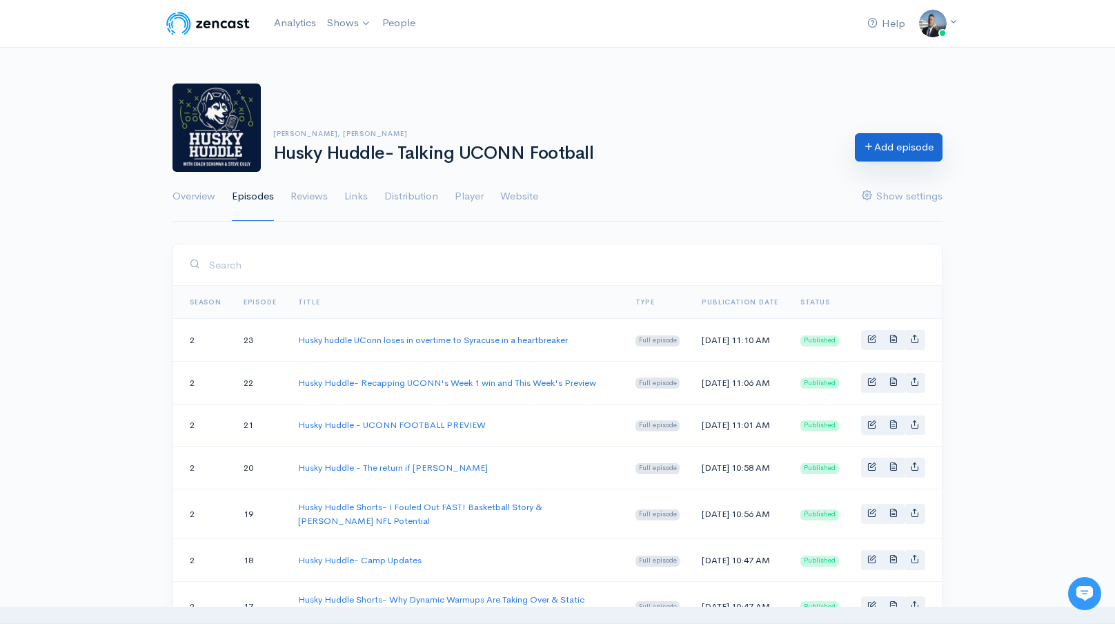
click at [891, 147] on link "Add episode" at bounding box center [899, 147] width 88 height 28
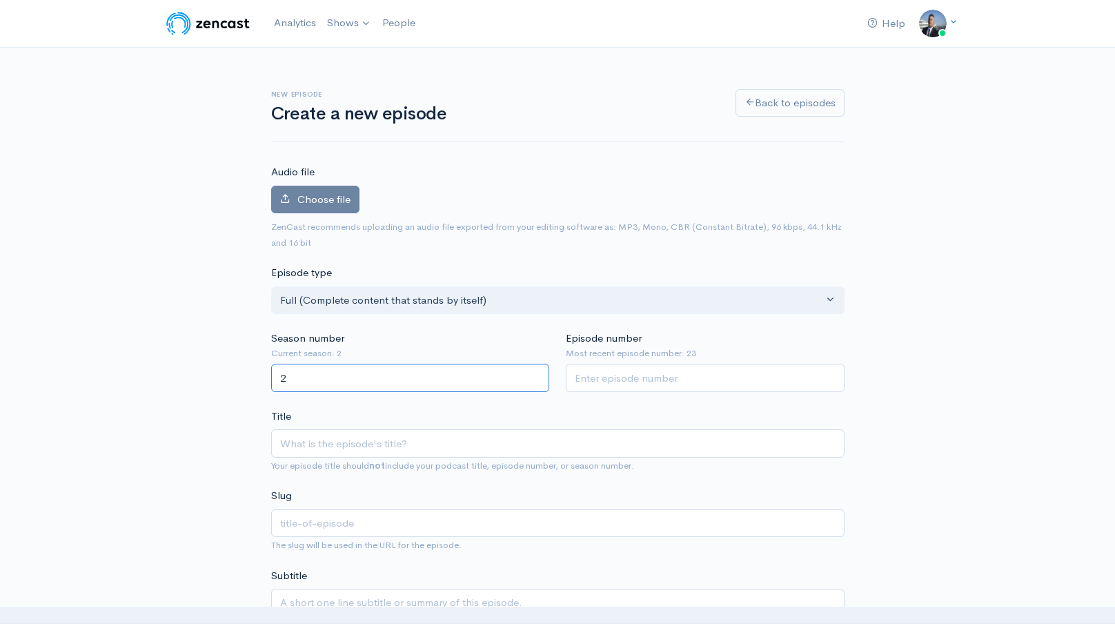
click at [402, 374] on input "2" at bounding box center [410, 378] width 279 height 28
type input "2"
click at [624, 377] on input "2" at bounding box center [705, 378] width 279 height 28
type input "24"
click at [452, 447] on input "Title" at bounding box center [557, 443] width 573 height 28
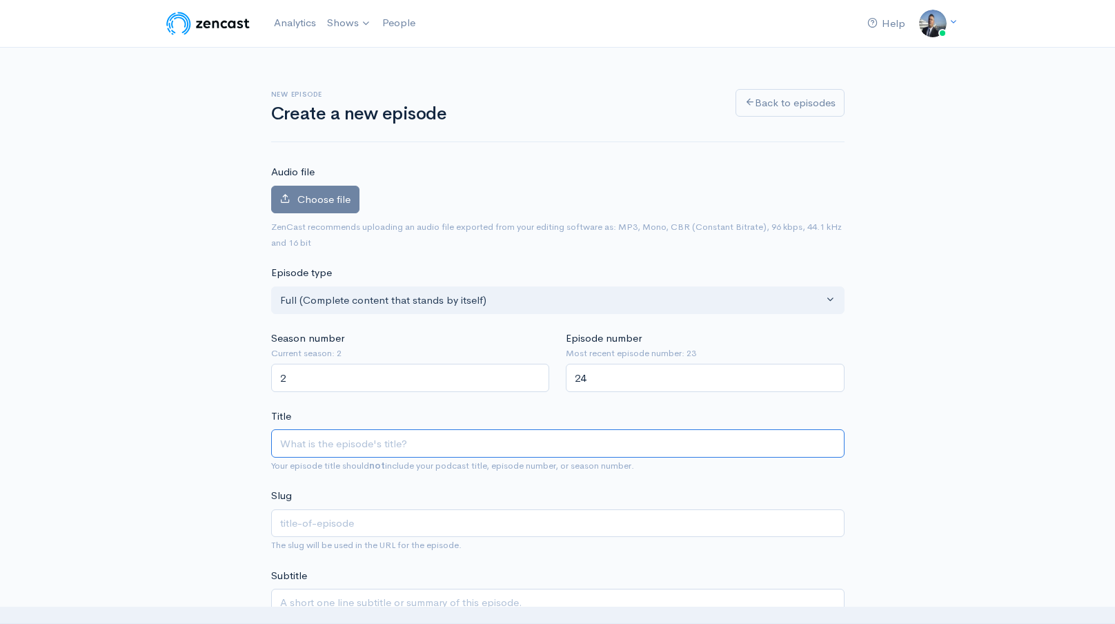
paste input "Husky Huddle- UConn Vs [US_STATE] Preview"
type input "Husky Huddle- UConn Vs [US_STATE] Preview"
type input "husky-huddle-uconn-vs-[US_STATE]-preview"
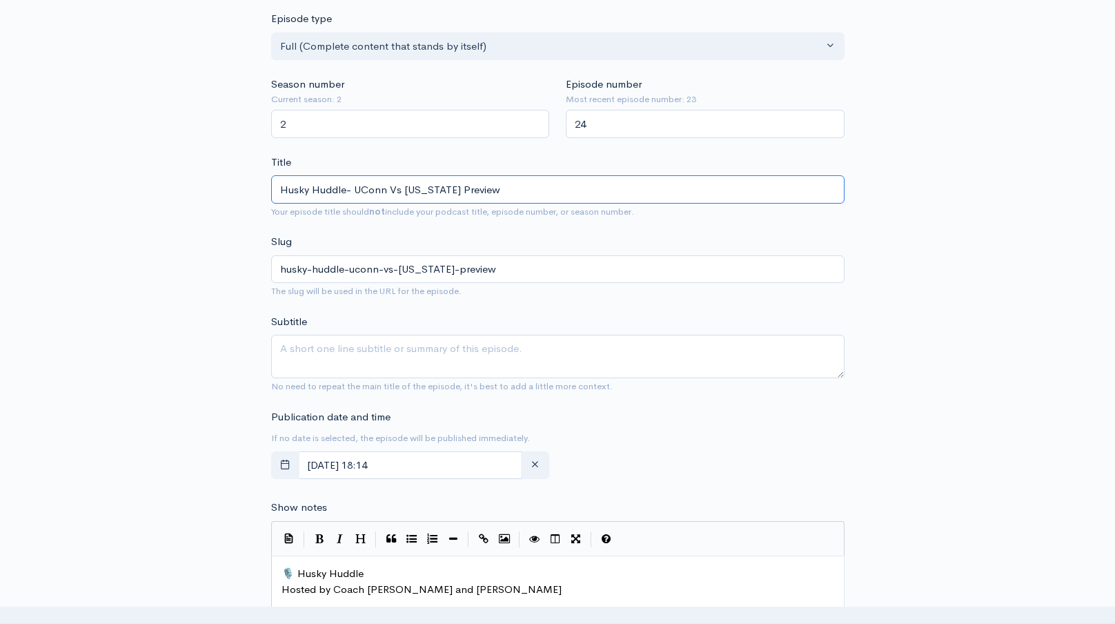
scroll to position [299, 0]
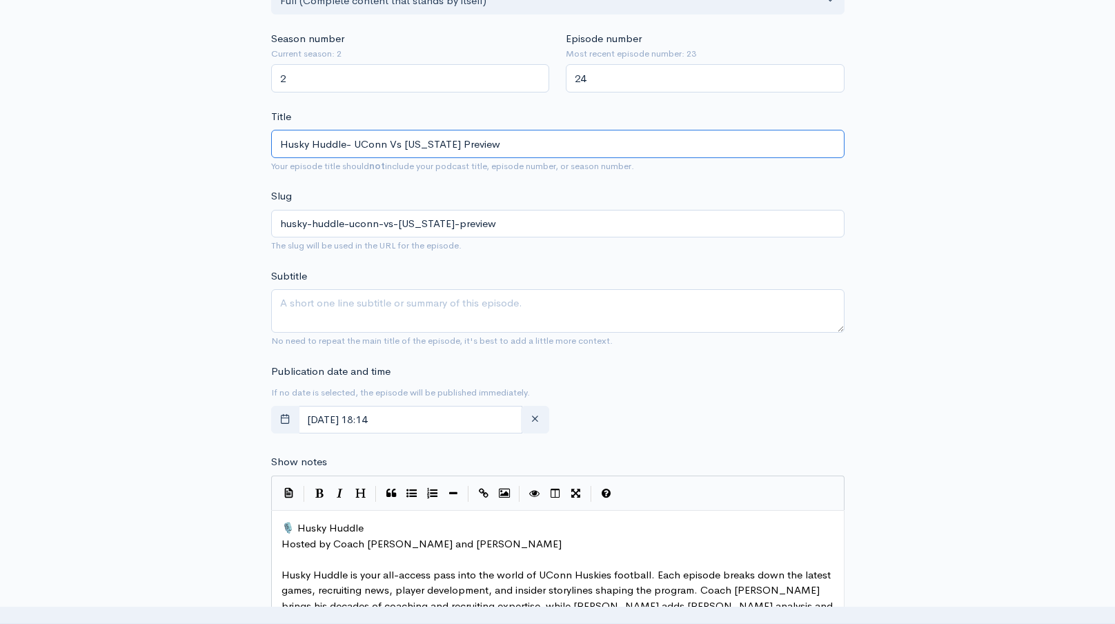
type input "Husky Huddle- UConn Vs [US_STATE] Preview"
click at [468, 310] on textarea "Subtitle" at bounding box center [557, 310] width 573 height 43
paste textarea "Husky Huddle- UConn Vs [US_STATE] Preview"
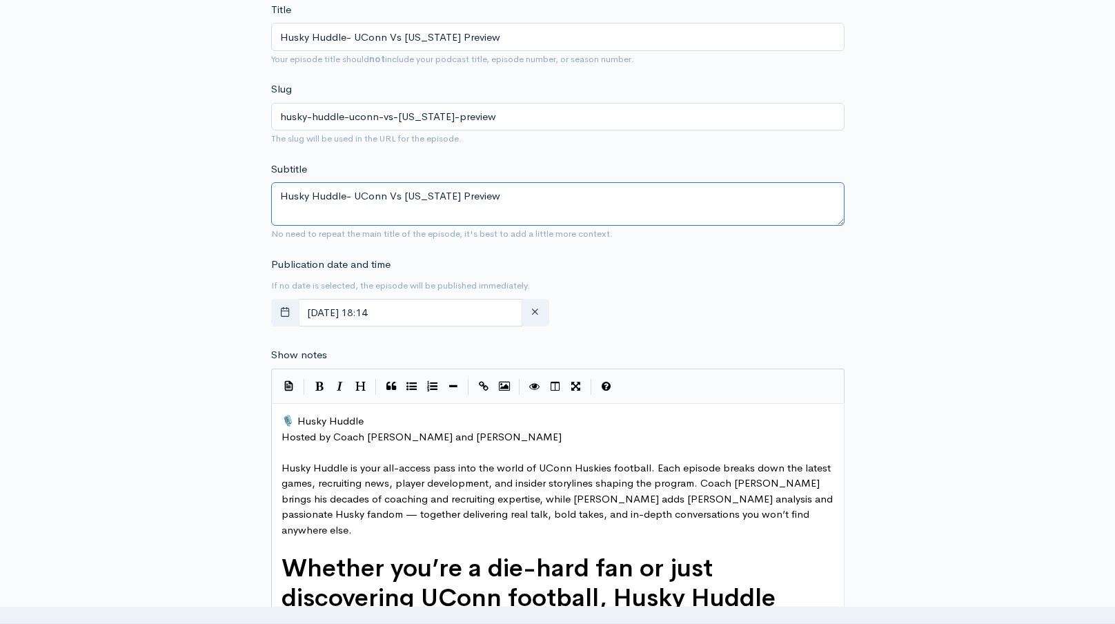
scroll to position [568, 0]
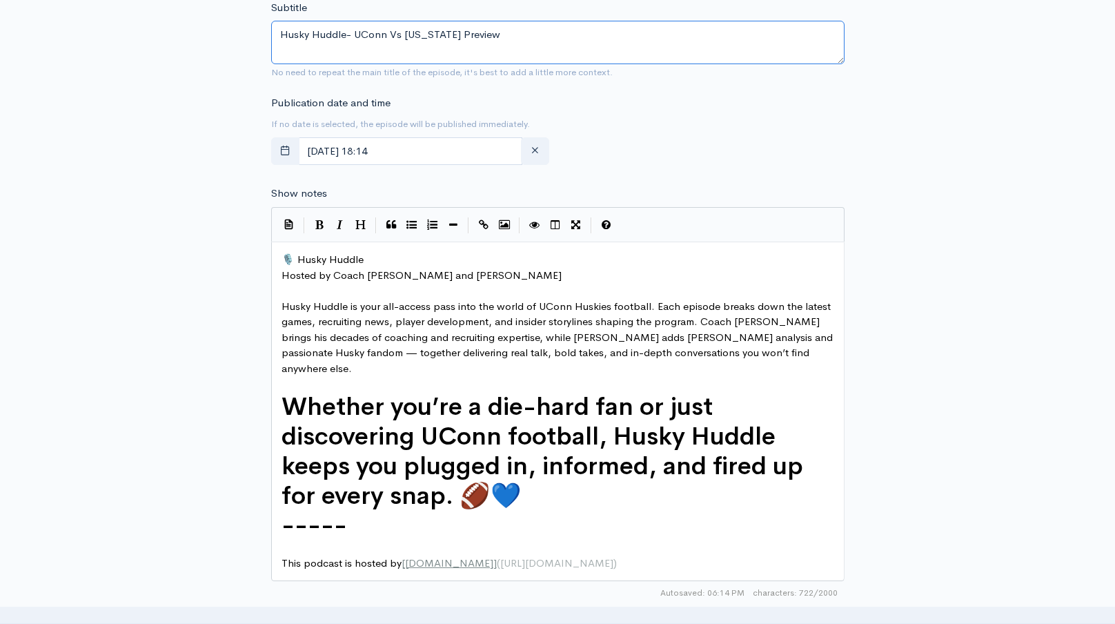
type textarea "Husky Huddle- UConn Vs [US_STATE] Preview"
click at [284, 259] on span "🎙️ Husky Huddle" at bounding box center [322, 258] width 82 height 13
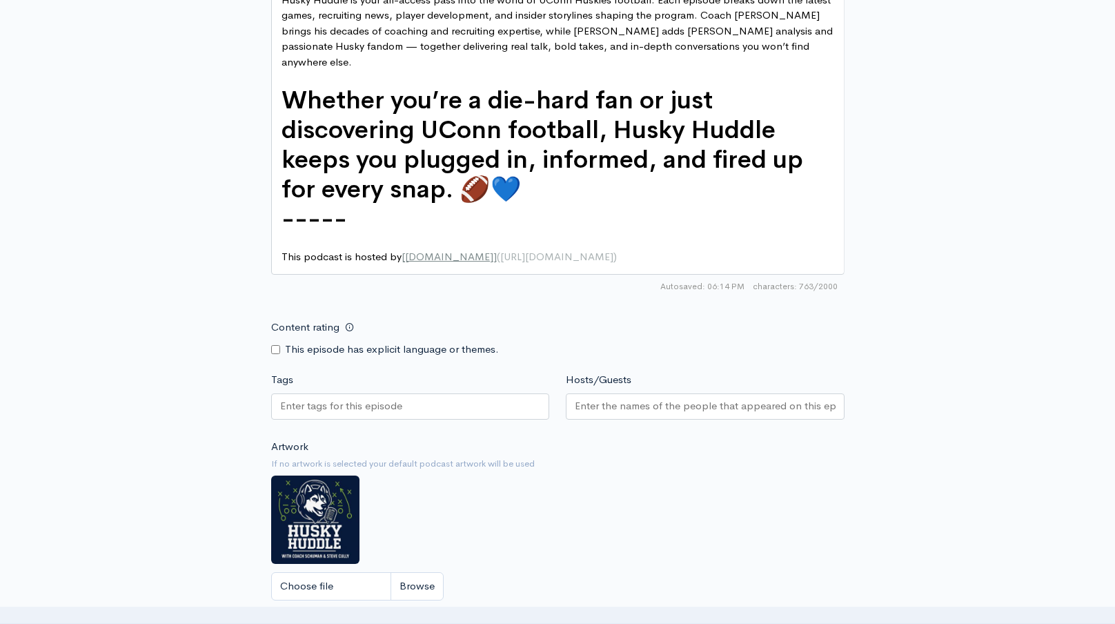
scroll to position [1169, 0]
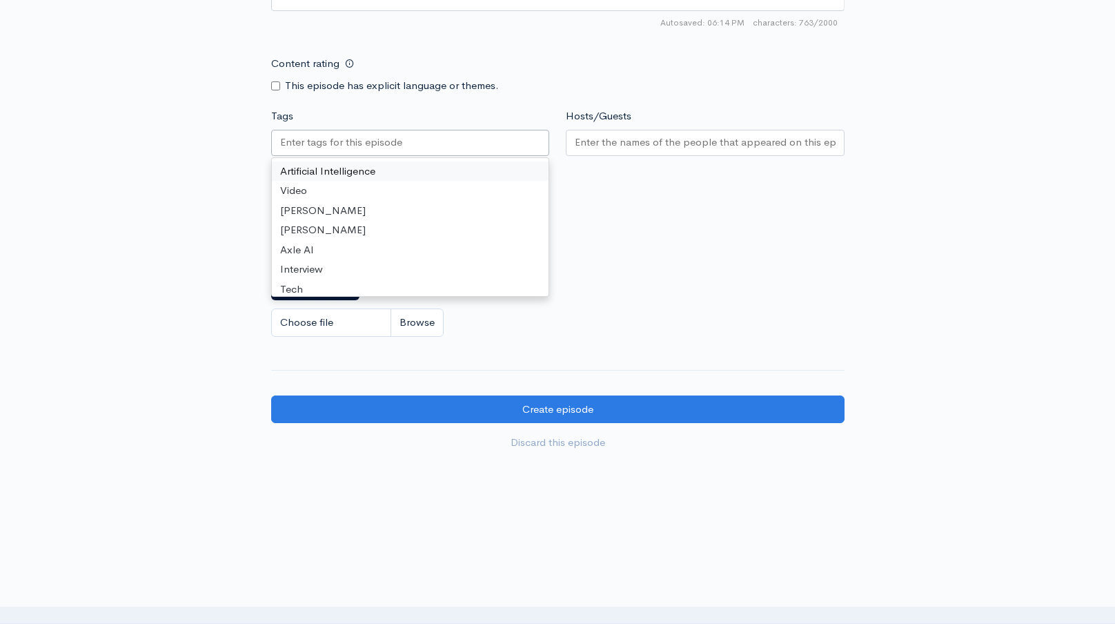
click at [377, 135] on input "Tags" at bounding box center [342, 143] width 124 height 16
paste input "Husky Huddle- UConn Vs [US_STATE] Preview"
type input "Husky Huddle- UConn Vs [US_STATE] Preview"
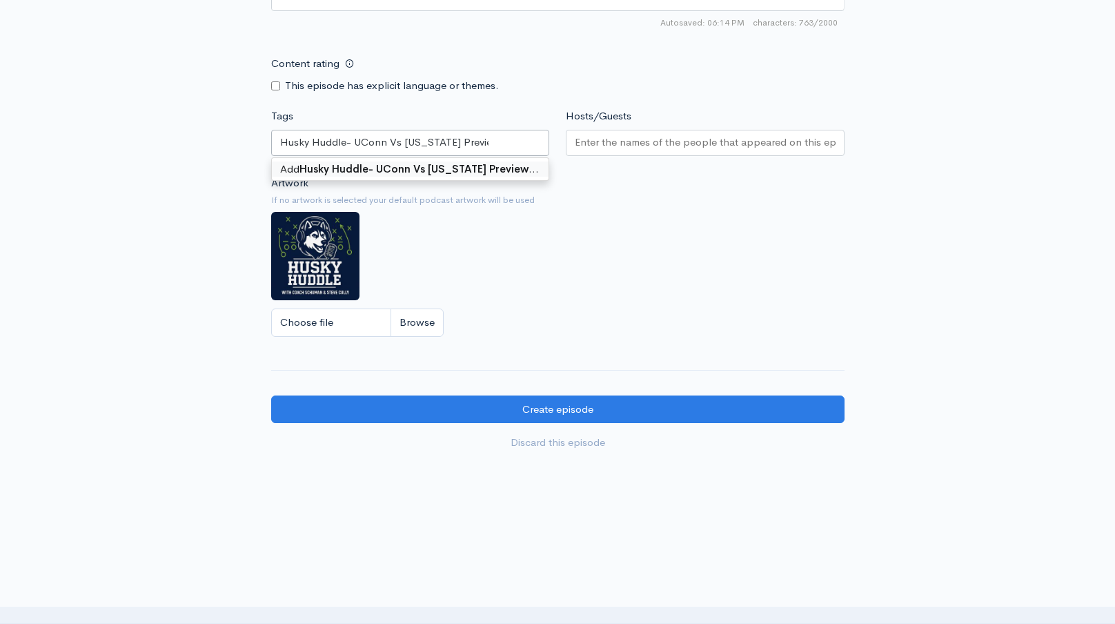
scroll to position [0, 0]
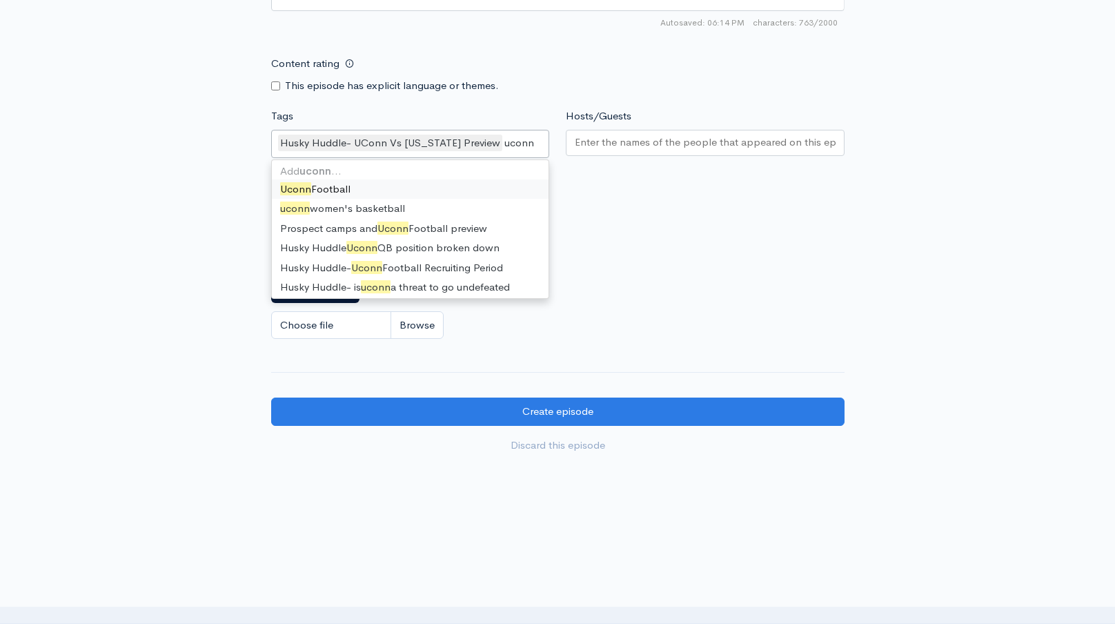
type input "uconn f"
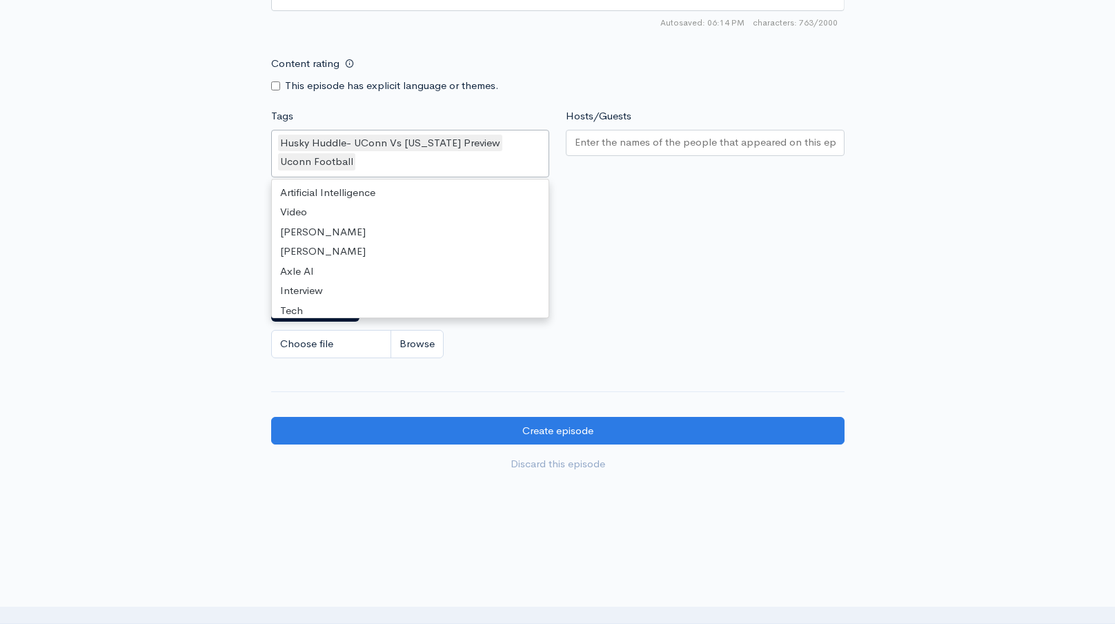
scroll to position [17347, 0]
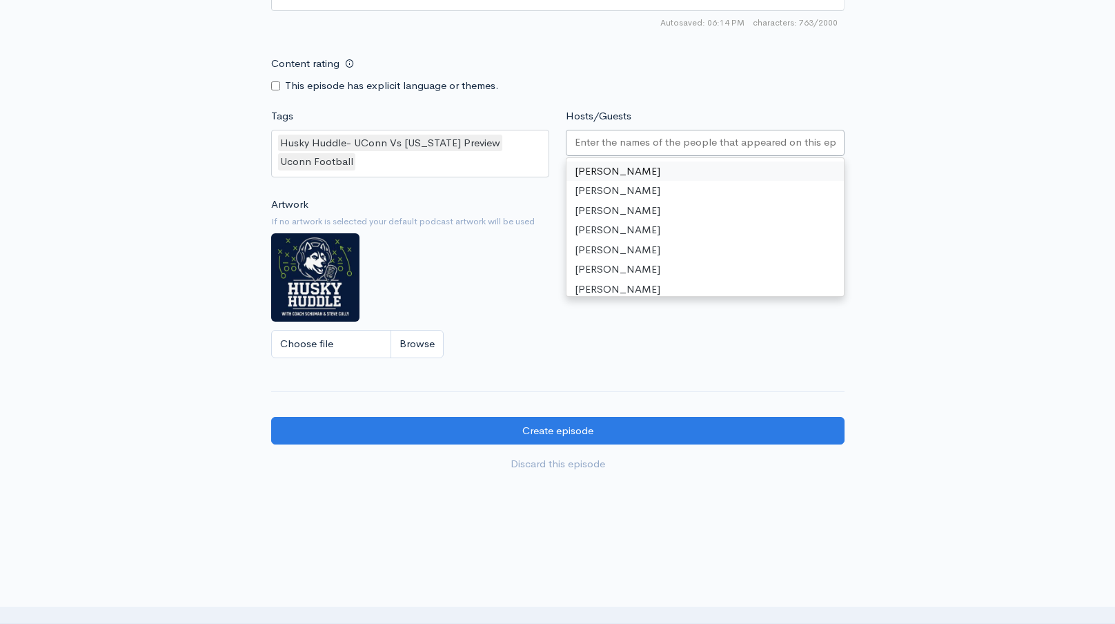
click at [593, 135] on input "Hosts/Guests" at bounding box center [705, 143] width 261 height 16
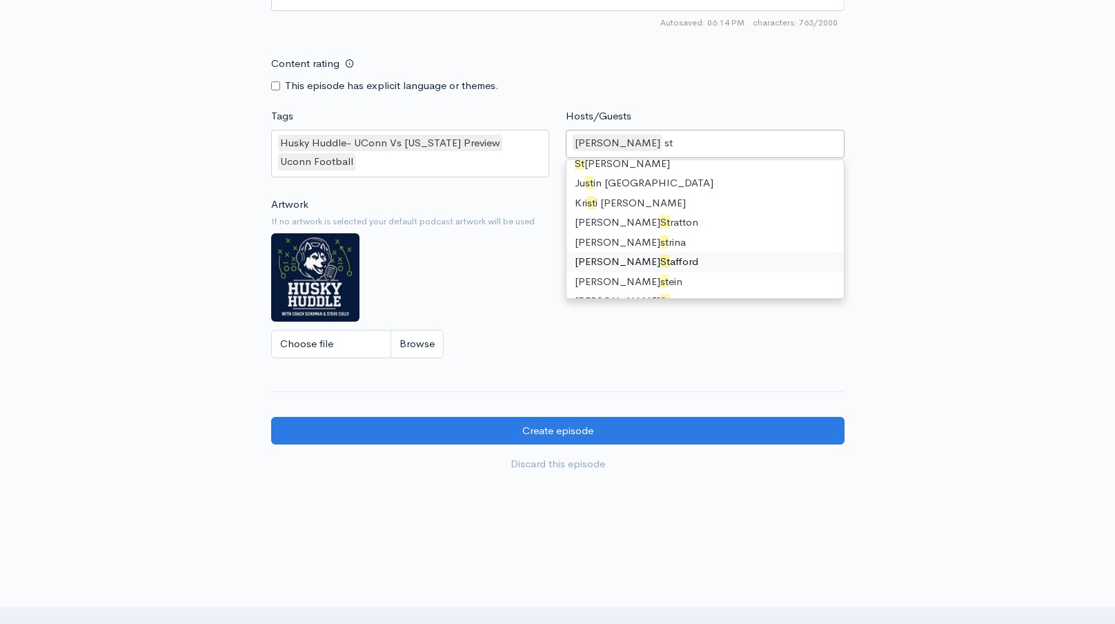
type input "ste"
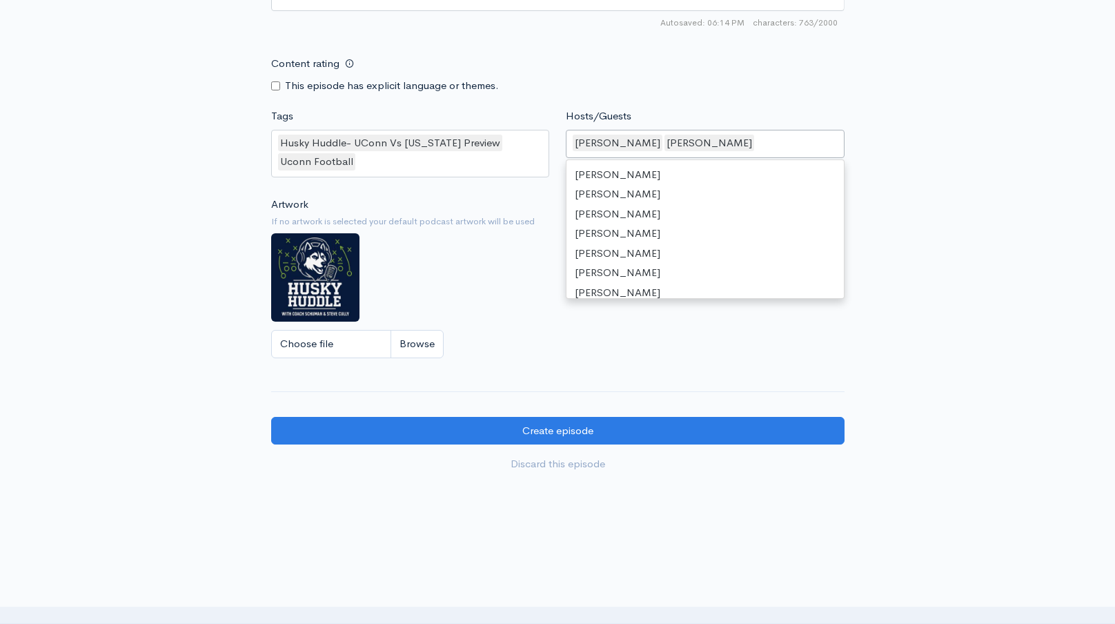
scroll to position [717, 0]
type input "joe"
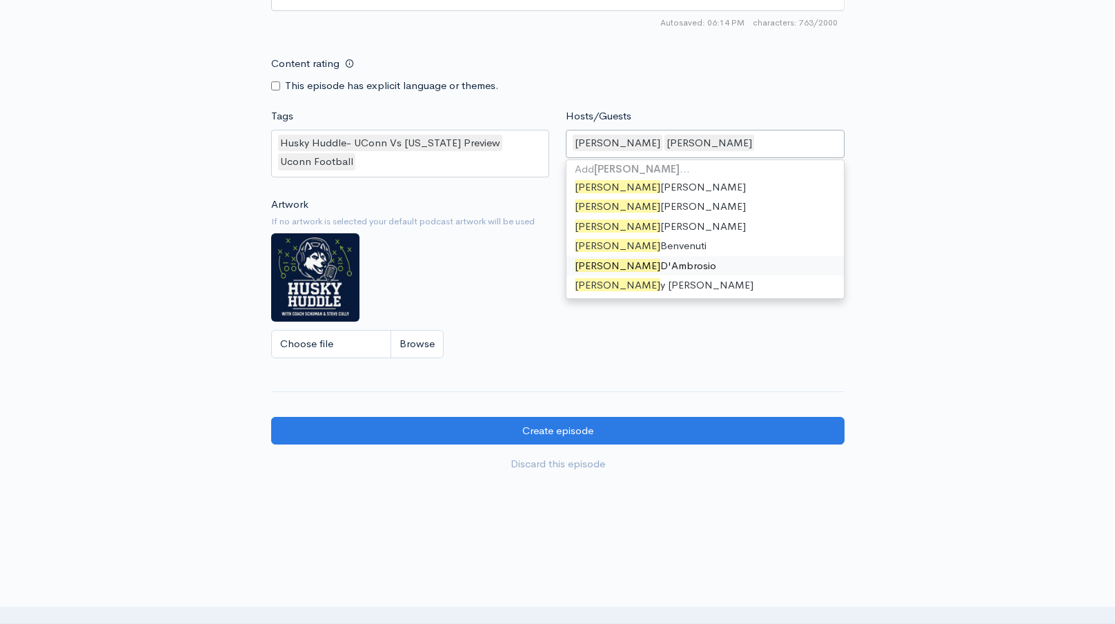
scroll to position [1543, 0]
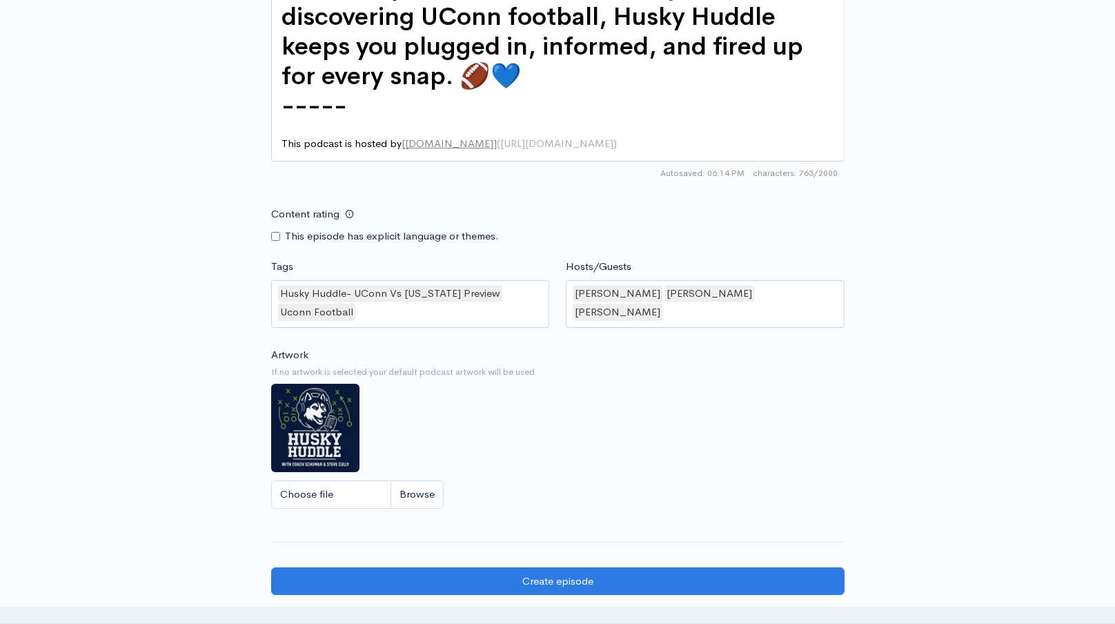
scroll to position [1083, 0]
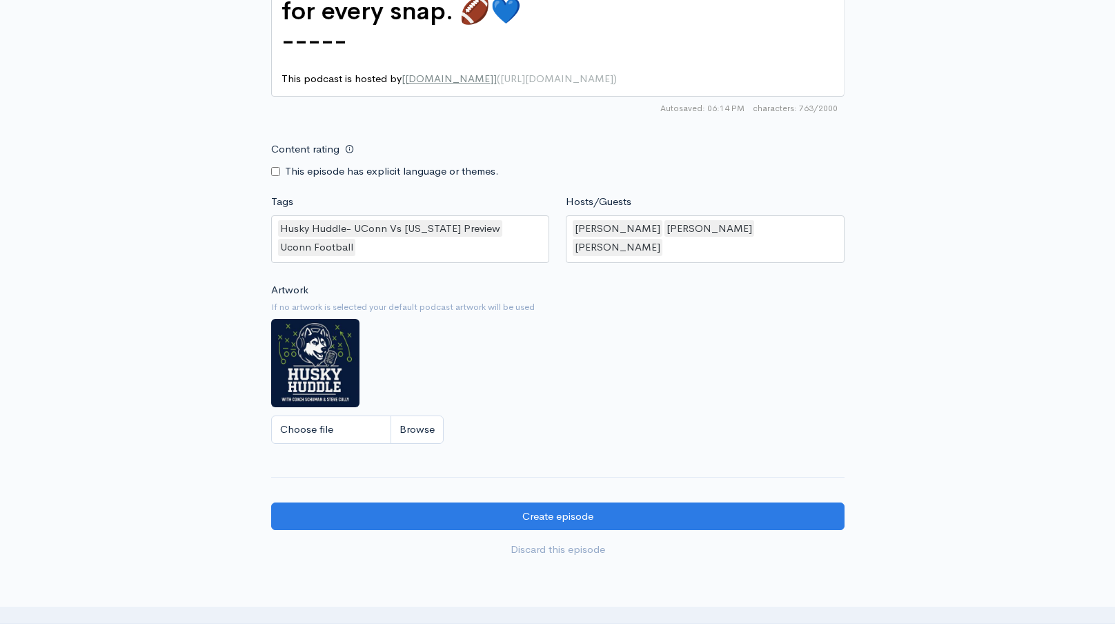
click at [502, 237] on div "Husky Huddle- UConn Vs Delaware Preview Uconn Football" at bounding box center [410, 239] width 279 height 48
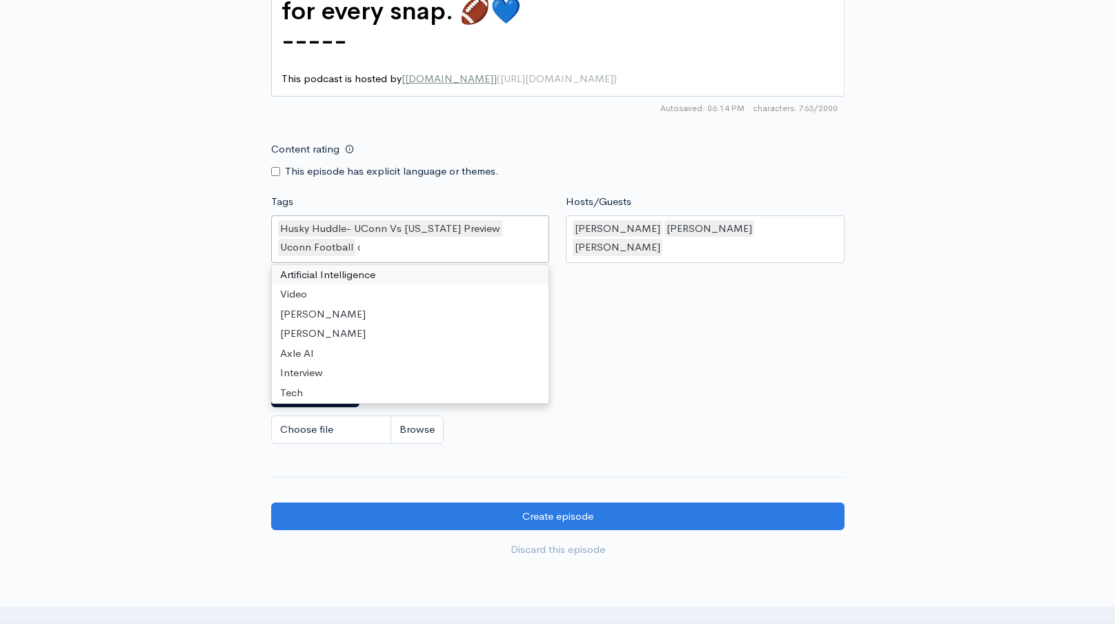
scroll to position [19, 0]
type input "coll"
click at [706, 299] on div "Artwork If no artwork is selected your default podcast artwork will be used Cho…" at bounding box center [557, 367] width 573 height 170
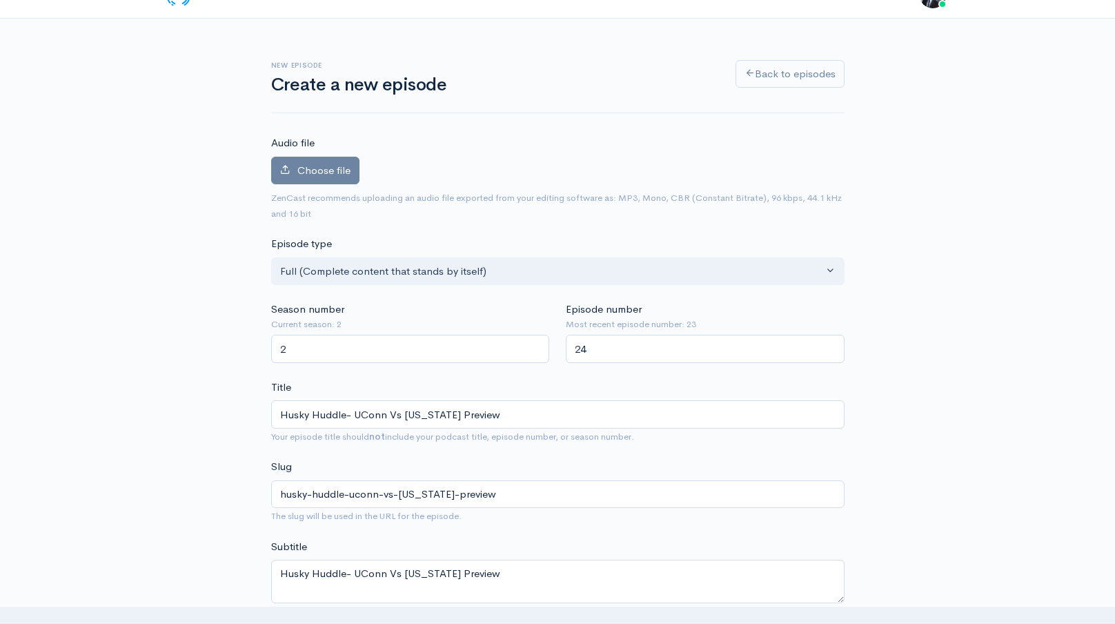
scroll to position [0, 0]
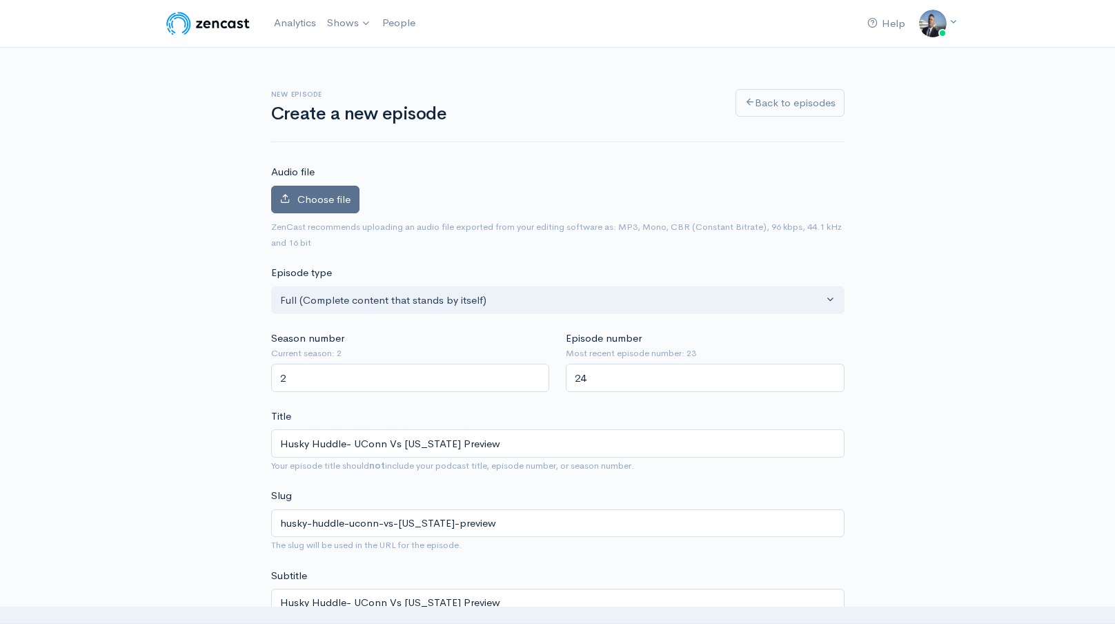
click at [321, 190] on label "Choose file" at bounding box center [315, 200] width 88 height 28
click at [0, 0] on input "Choose file" at bounding box center [0, 0] width 0 height 0
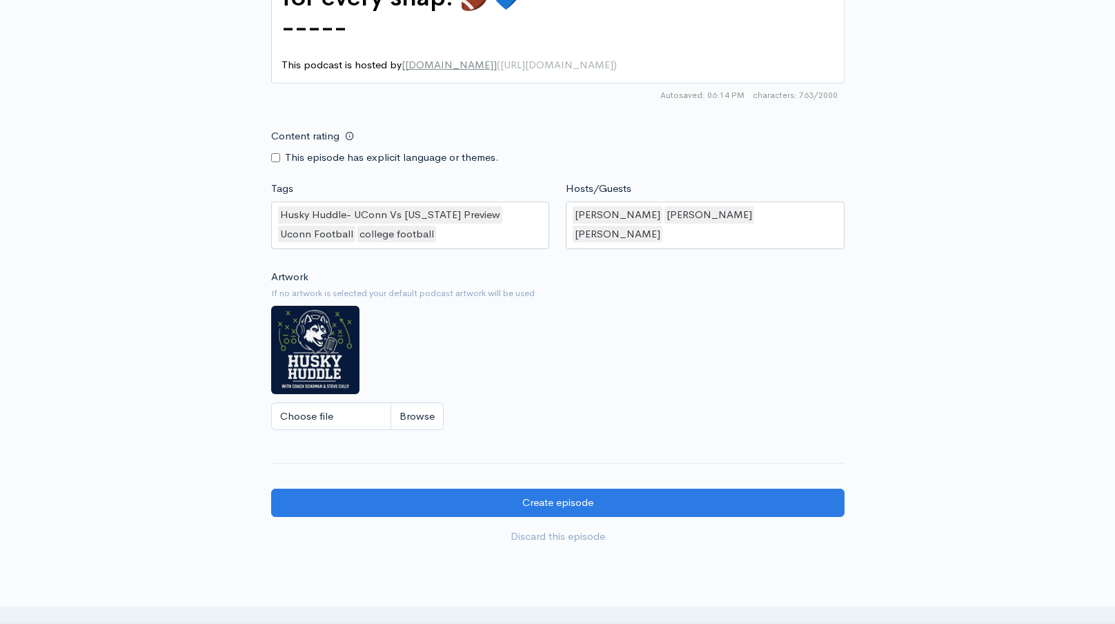
scroll to position [1281, 0]
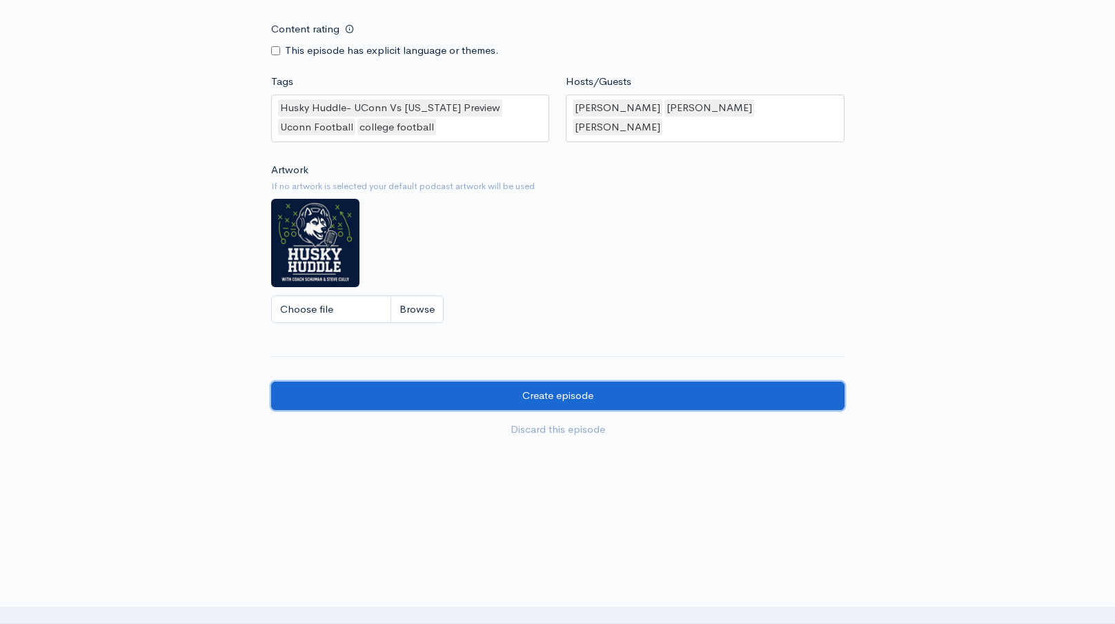
click at [429, 384] on input "Create episode" at bounding box center [557, 395] width 573 height 28
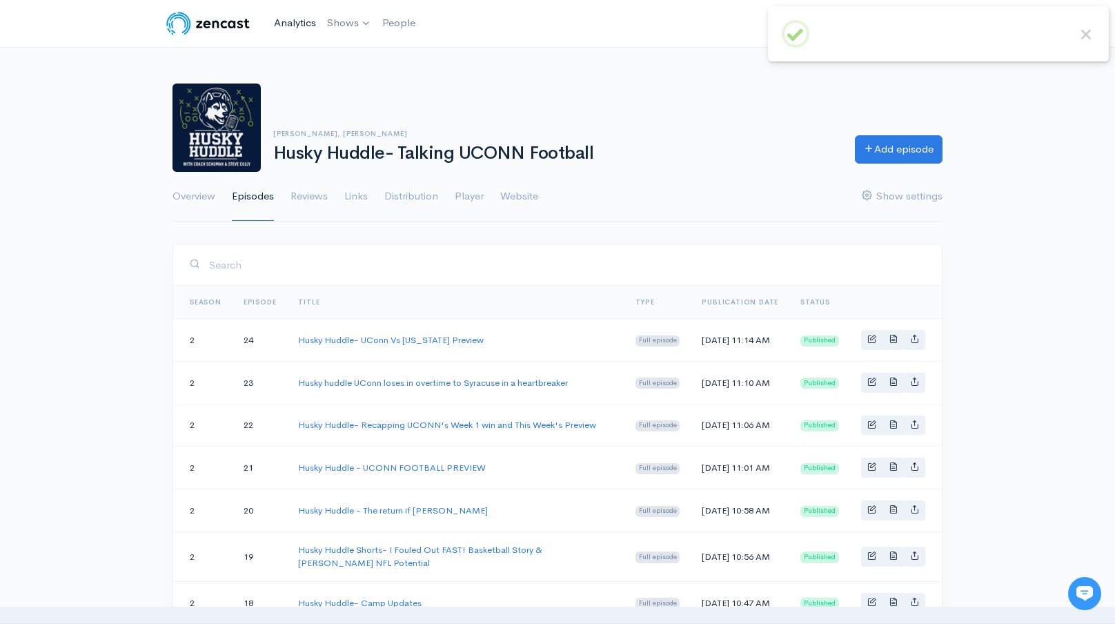
click at [297, 32] on link "Analytics" at bounding box center [294, 23] width 53 height 30
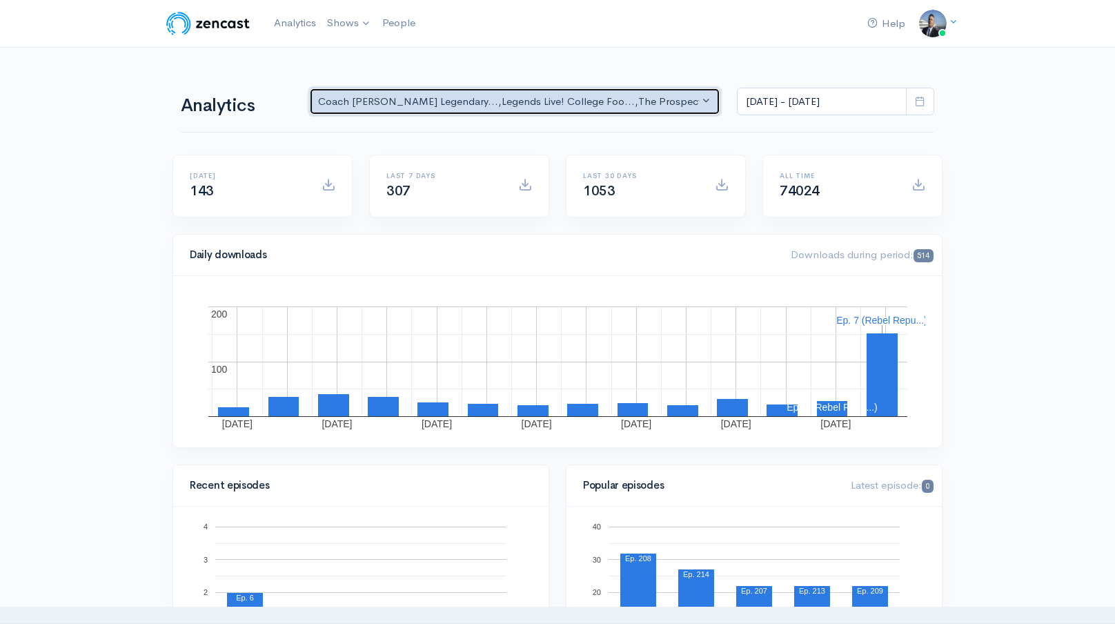
click at [557, 95] on div "Coach [PERSON_NAME] Legendary... , Legends Live! College Foo... , The Prospect …" at bounding box center [508, 102] width 381 height 16
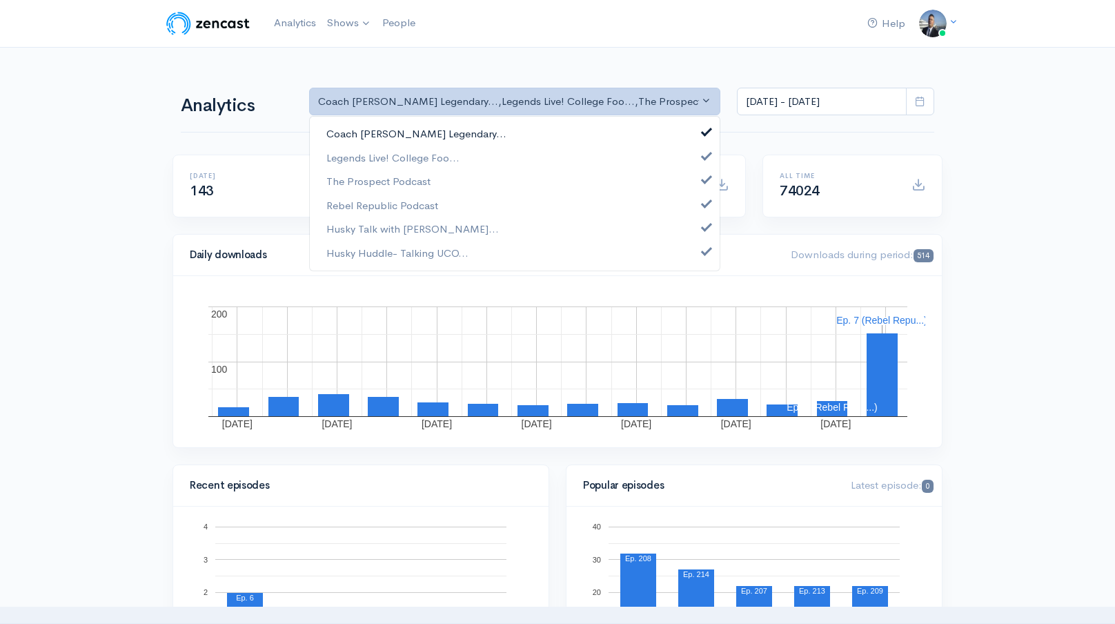
click at [537, 135] on link "Coach [PERSON_NAME] Legendary..." at bounding box center [515, 134] width 410 height 24
click at [529, 151] on link "Legends Live! College Foo..." at bounding box center [515, 158] width 410 height 24
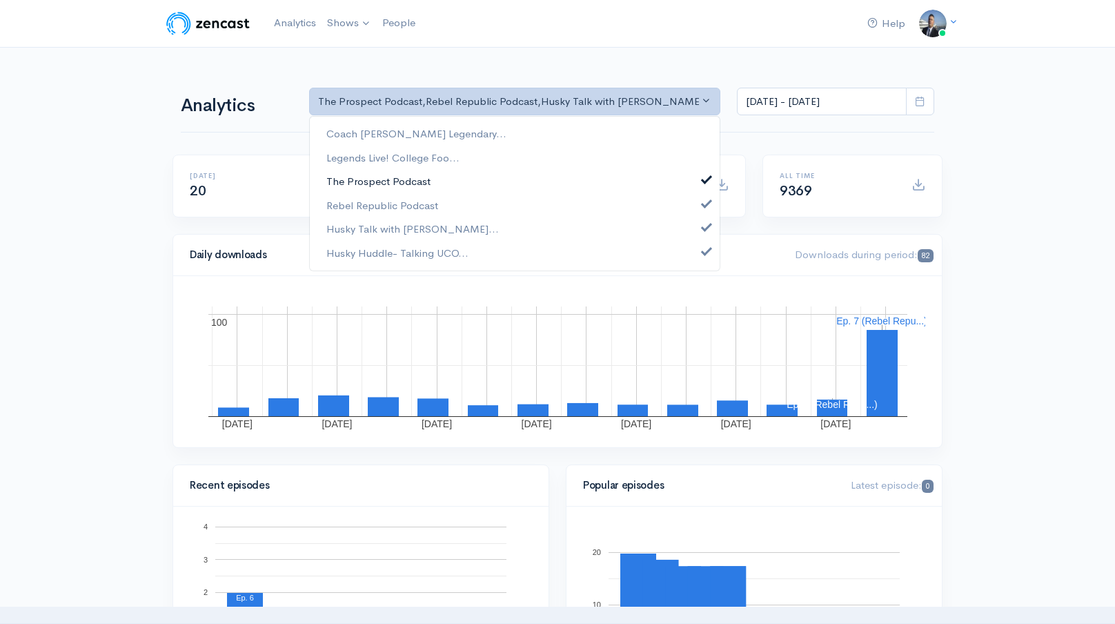
click at [519, 183] on link "The Prospect Podcast" at bounding box center [515, 182] width 410 height 24
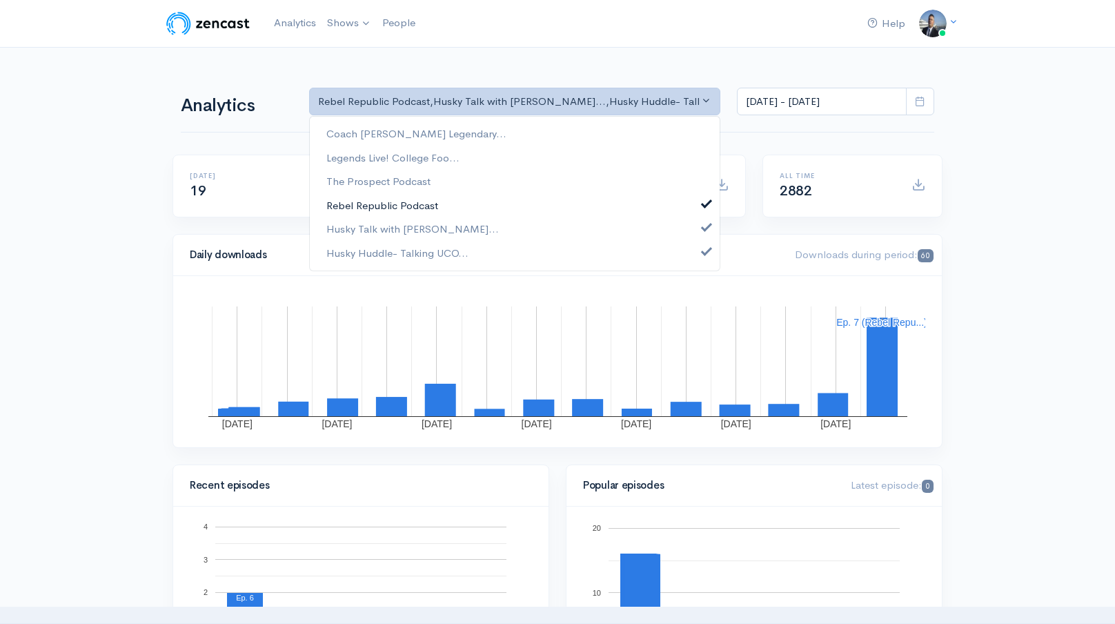
click at [513, 206] on link "Rebel Republic Podcast" at bounding box center [515, 205] width 410 height 24
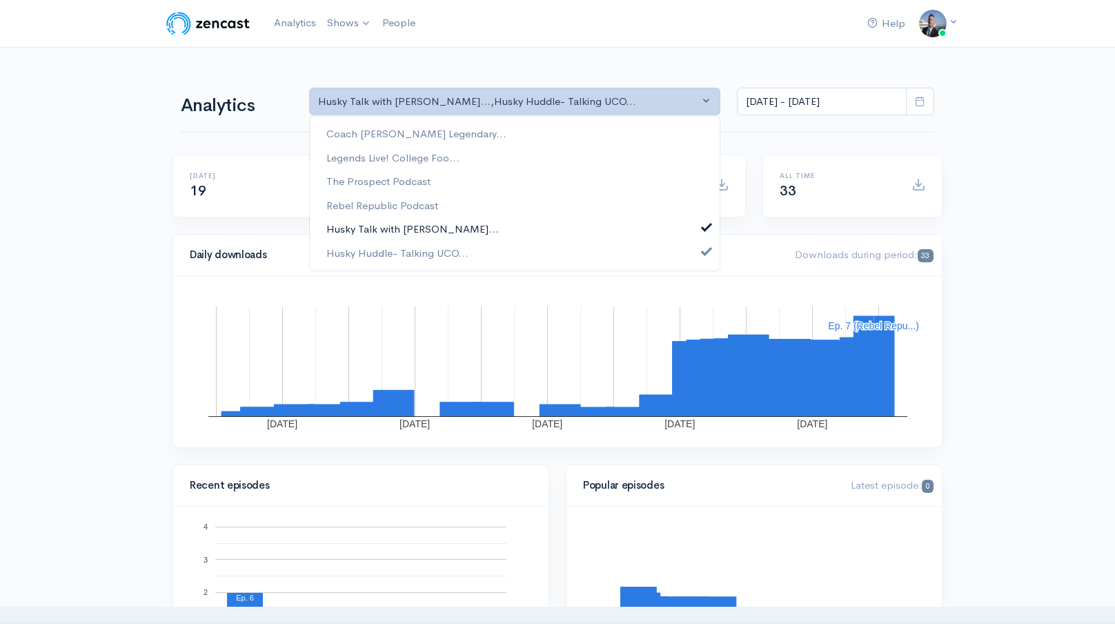
click at [506, 232] on link "Husky Talk with [PERSON_NAME]..." at bounding box center [515, 229] width 410 height 24
select select "15929"
